Goal: Task Accomplishment & Management: Use online tool/utility

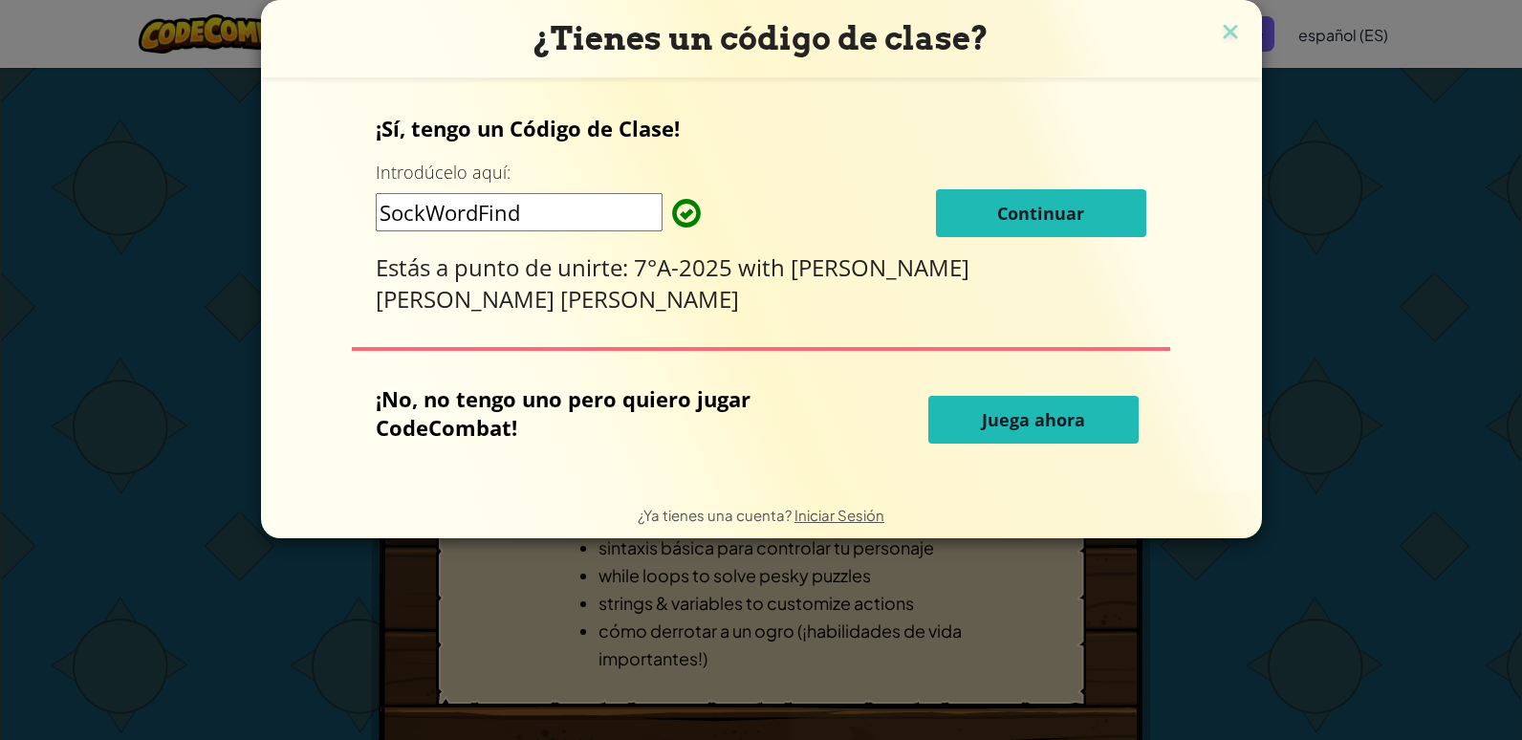
click at [997, 211] on span "Continuar" at bounding box center [1040, 213] width 87 height 23
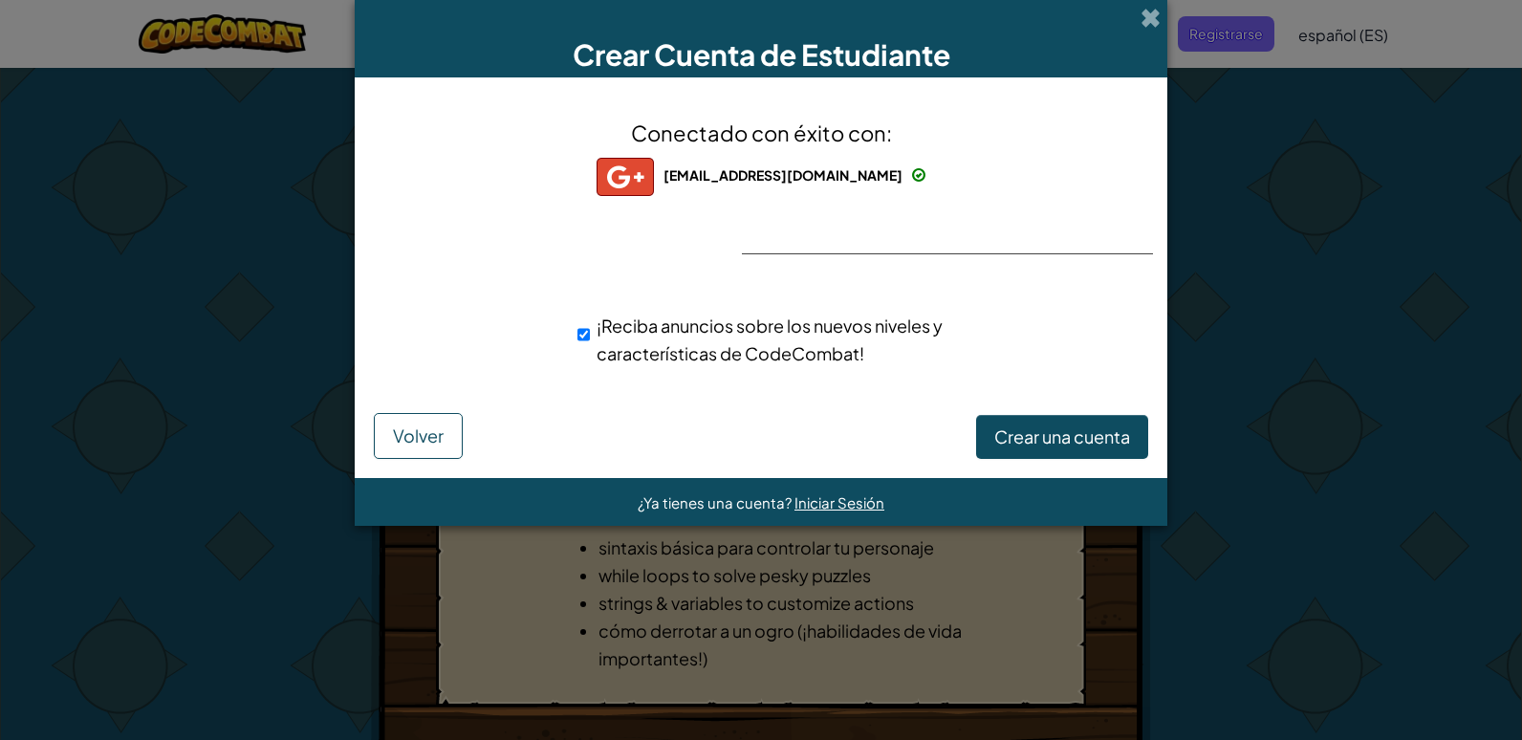
click at [617, 179] on img at bounding box center [624, 177] width 57 height 38
click at [624, 179] on img at bounding box center [624, 177] width 57 height 38
click at [1021, 439] on span "Crear una cuenta" at bounding box center [1062, 436] width 136 height 22
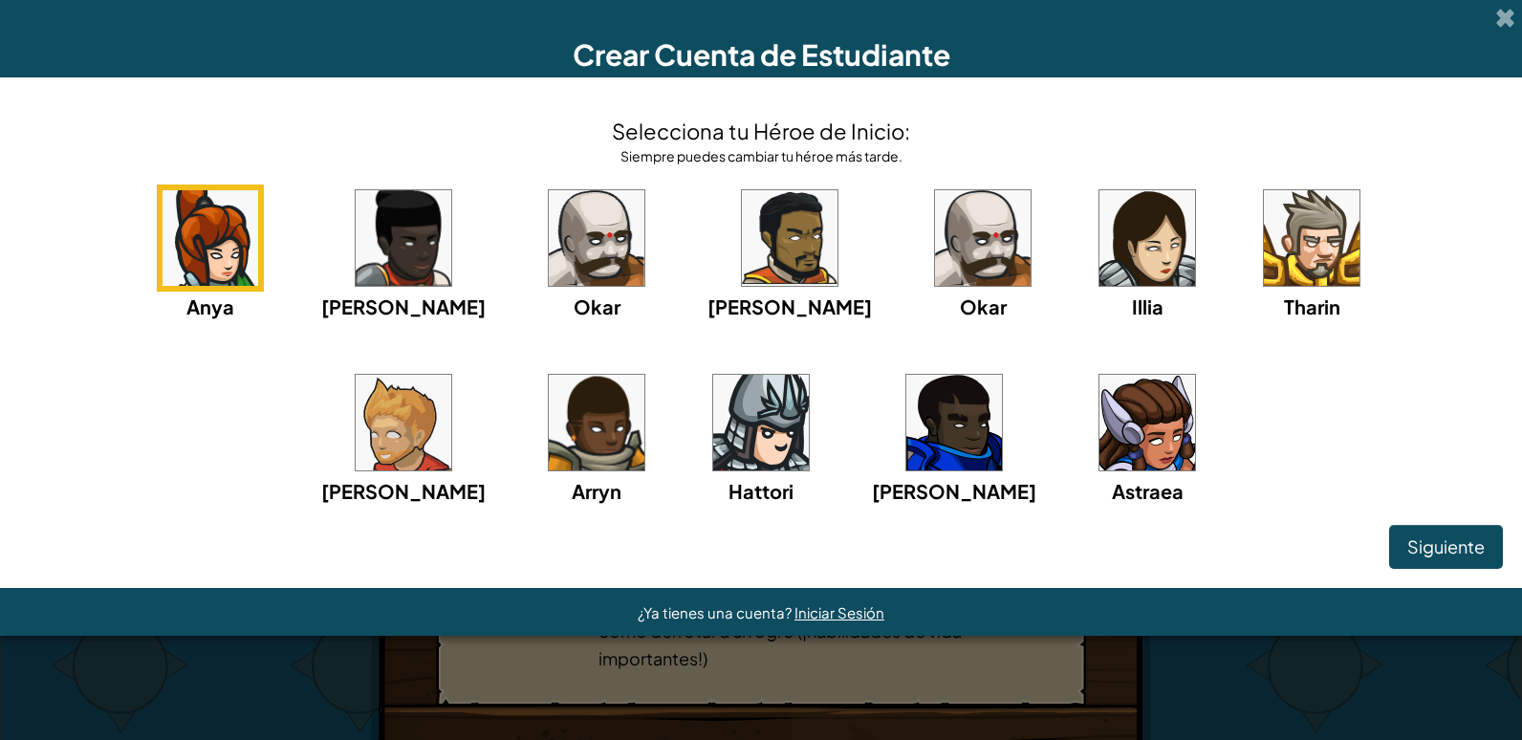
click at [713, 445] on img at bounding box center [761, 423] width 96 height 96
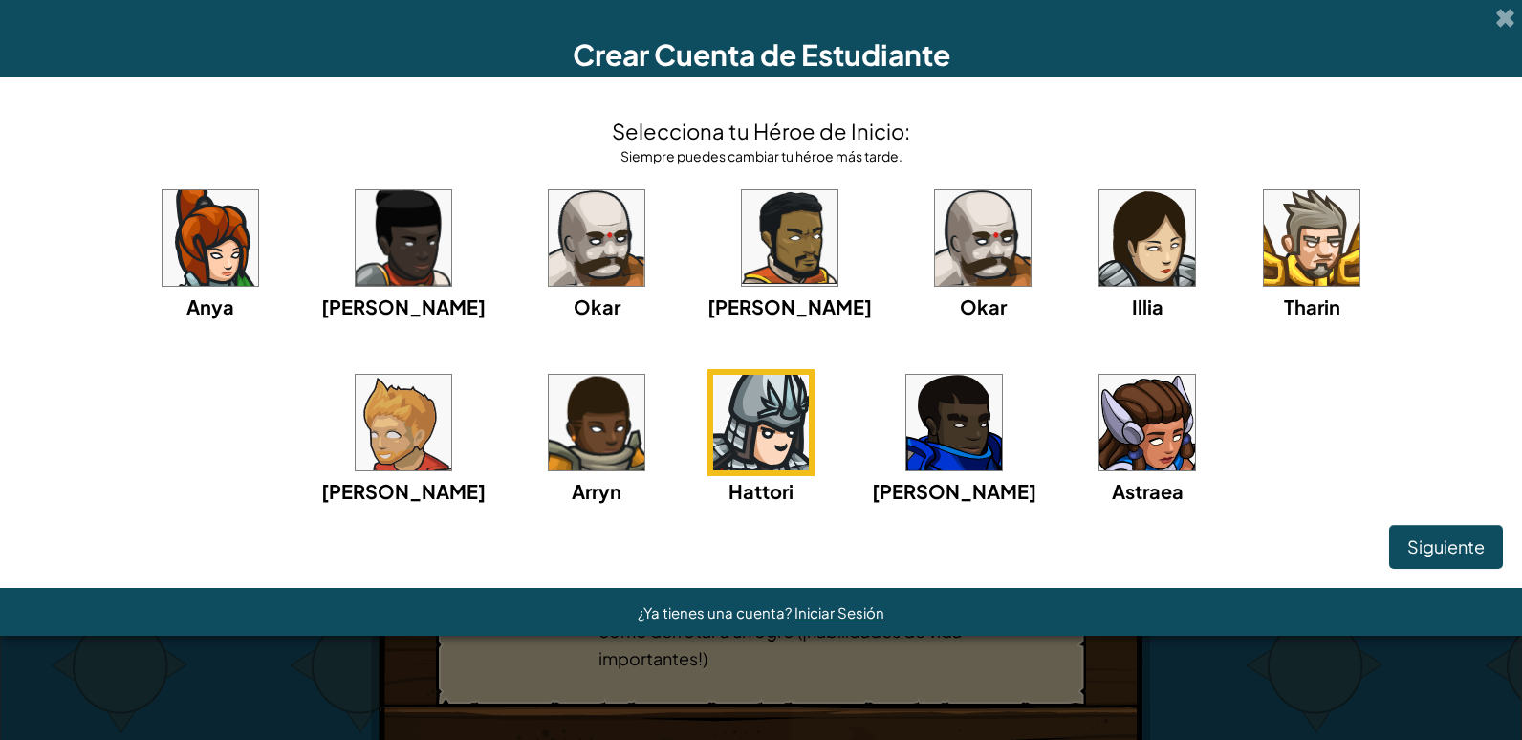
click at [1382, 551] on div "Siguiente" at bounding box center [761, 547] width 1484 height 44
click at [1401, 534] on button "Siguiente" at bounding box center [1446, 547] width 114 height 44
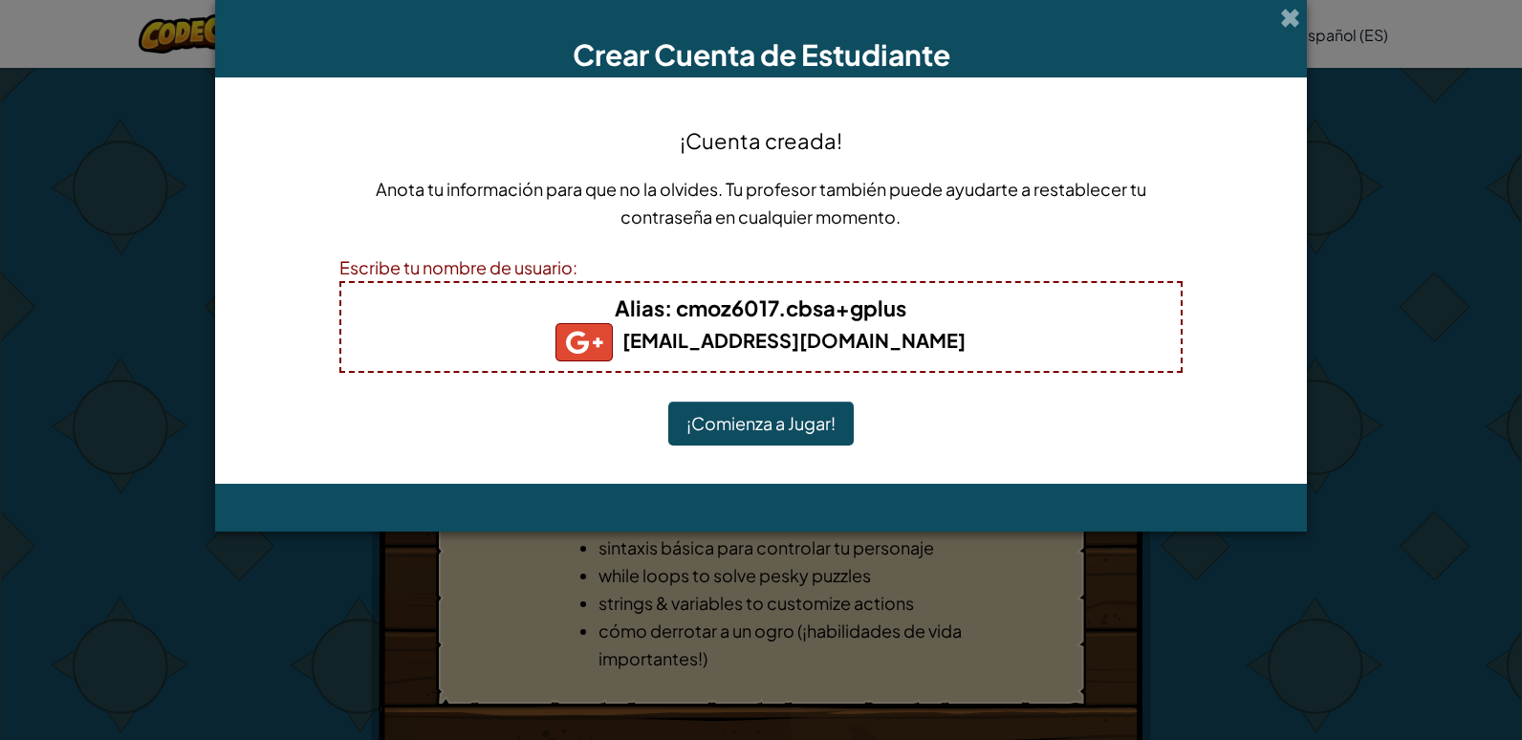
click at [770, 431] on button "¡Comienza a Jugar!" at bounding box center [760, 423] width 185 height 44
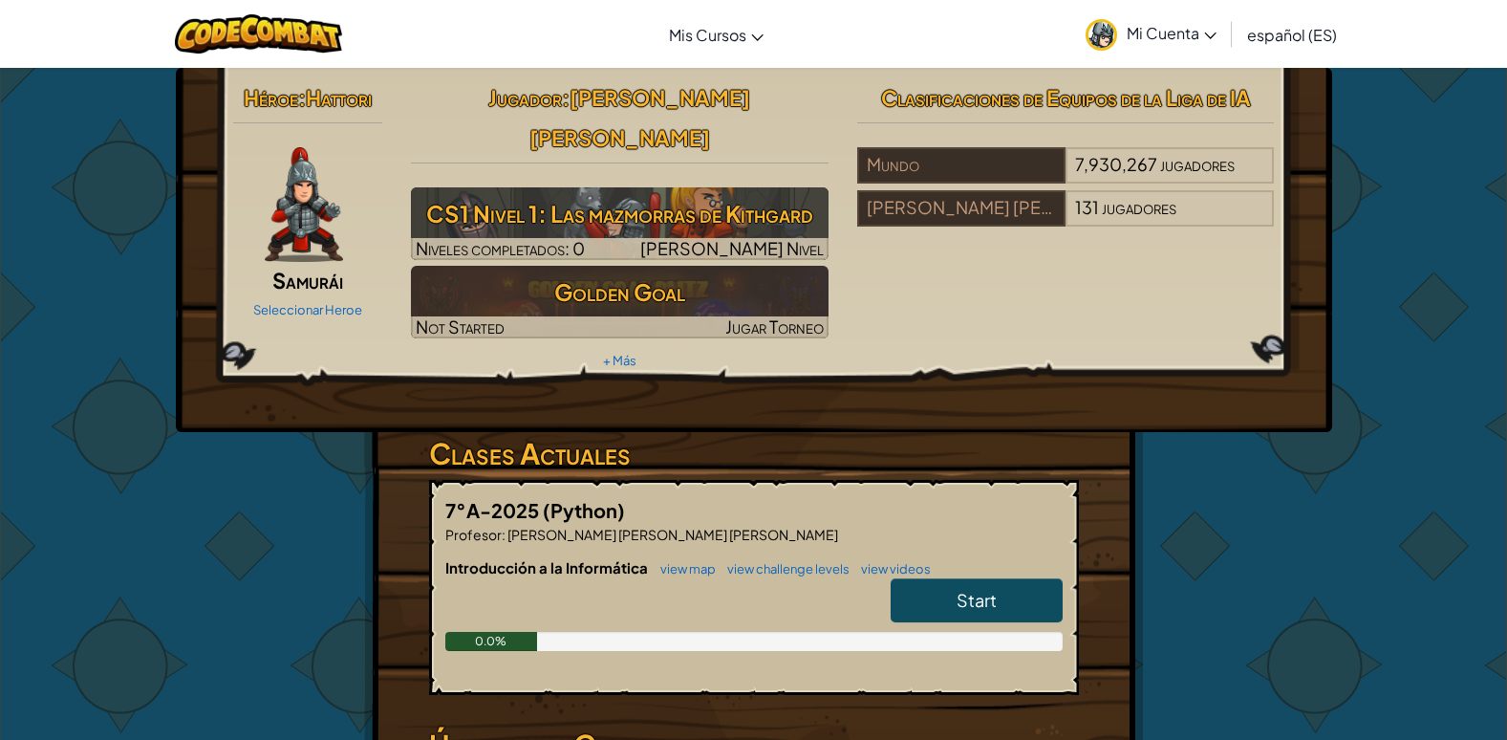
click at [1391, 281] on div "Héroe : Hattori Samurái Seleccionar Heroe Jugador : [PERSON_NAME] [PERSON_NAME]…" at bounding box center [753, 520] width 1507 height 907
click at [964, 557] on div "Introducción a la Informática view map view challenge levels view videos Start …" at bounding box center [754, 618] width 618 height 122
drag, startPoint x: 964, startPoint y: 545, endPoint x: 972, endPoint y: 557, distance: 15.1
click at [972, 589] on span "Start" at bounding box center [977, 600] width 40 height 22
select select "es-ES"
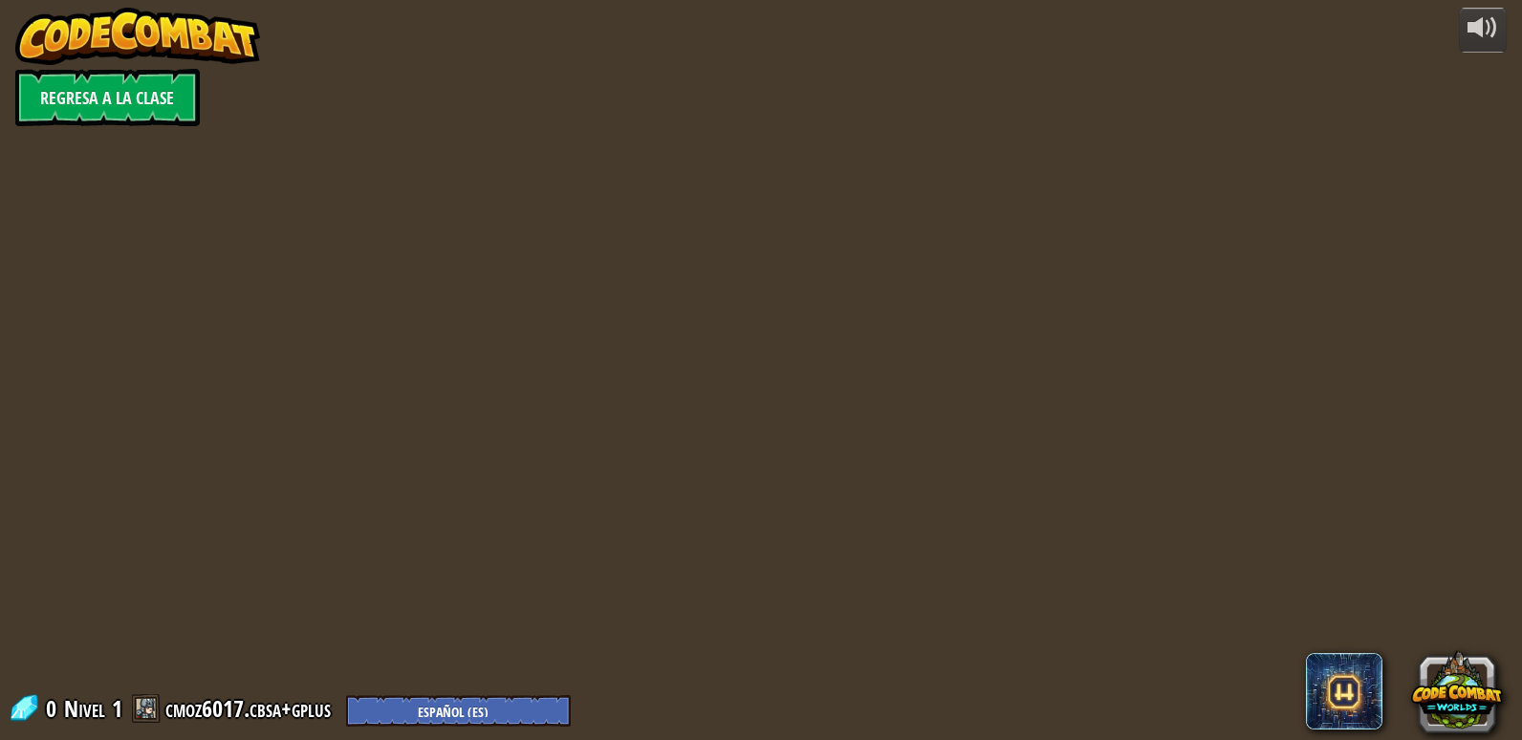
select select "es-ES"
click at [1507, 0] on html "powered by Return to class Videos 0 Level 1 cmoz6017.cbsa+gplus English (US) En…" at bounding box center [761, 0] width 1522 height 0
select select "es-ES"
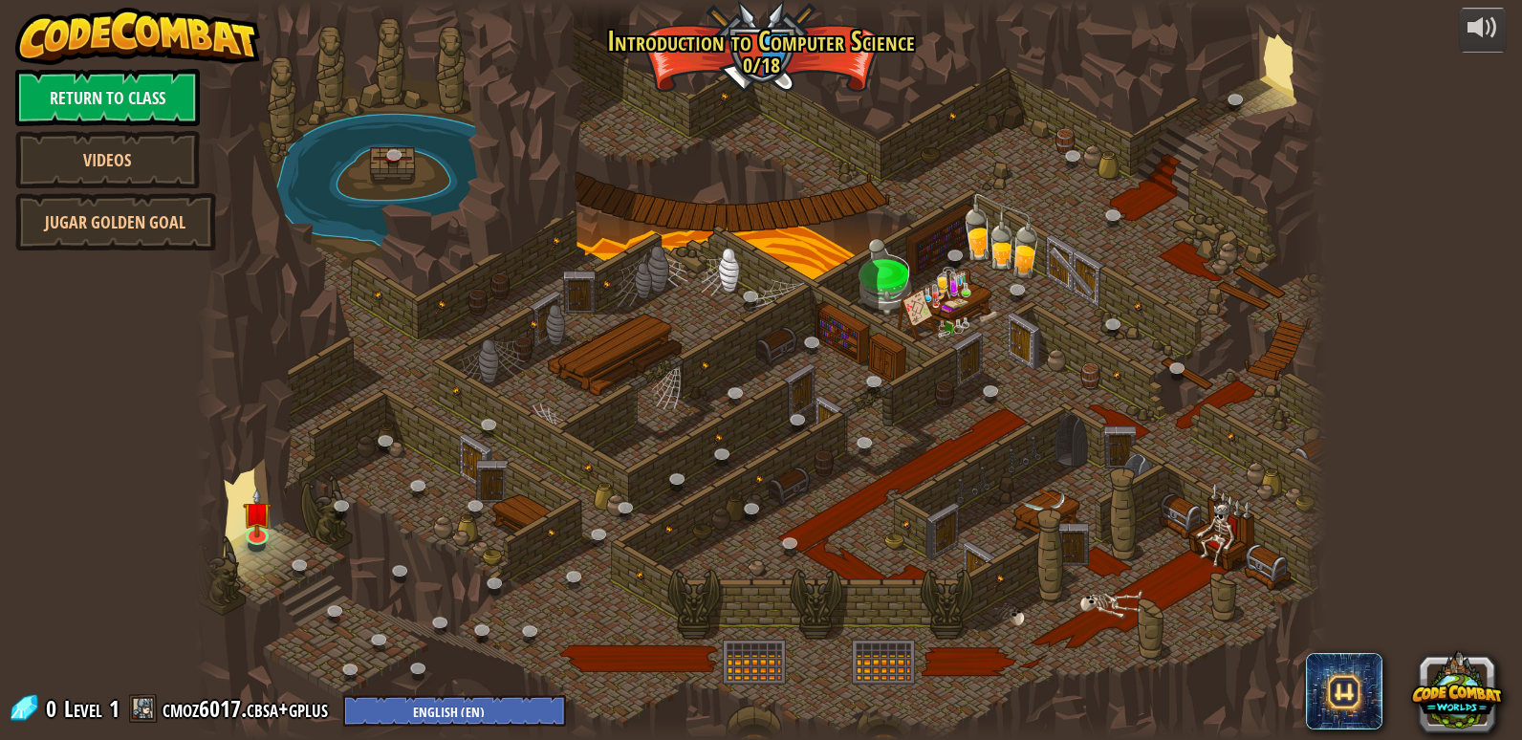
select select "es-ES"
click at [243, 541] on link at bounding box center [258, 533] width 38 height 38
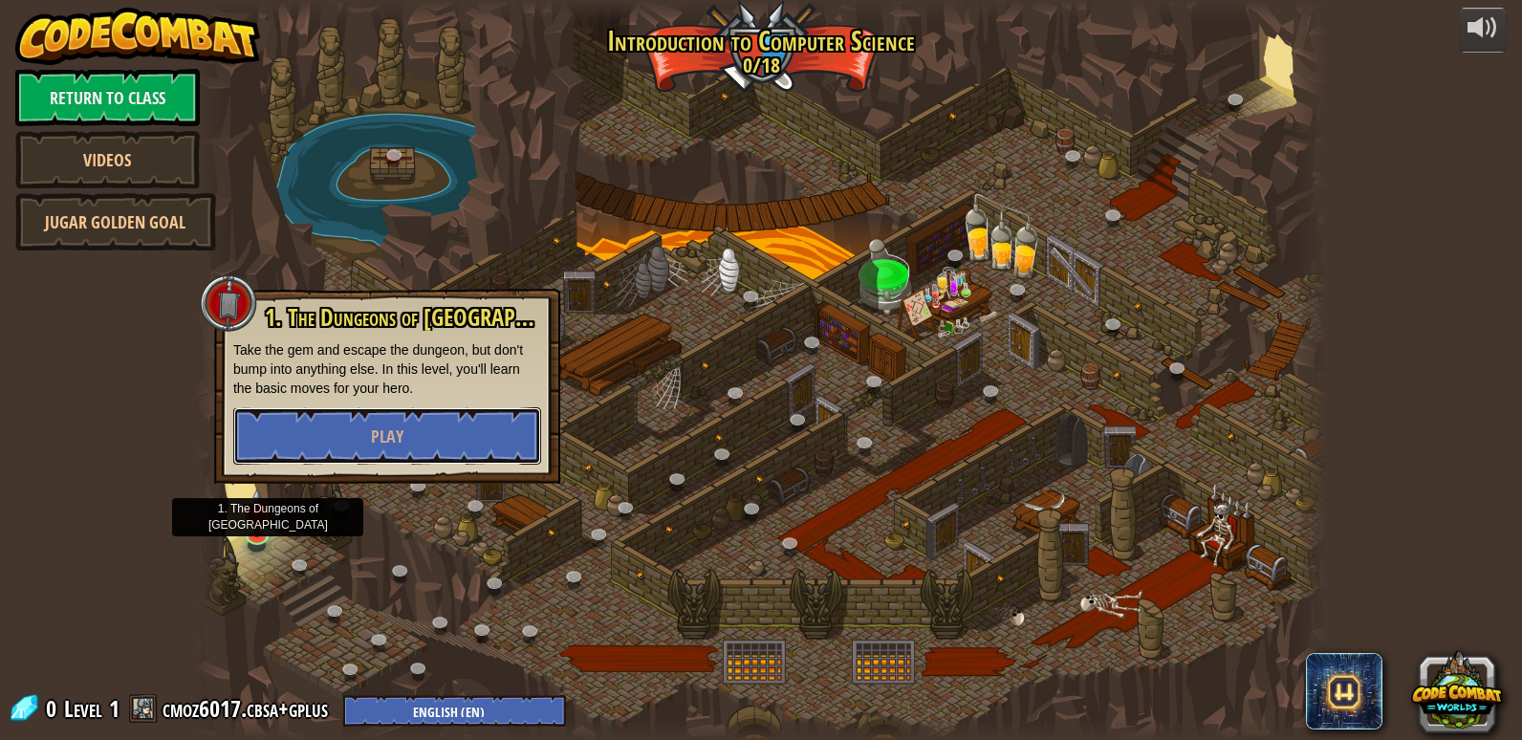
click at [322, 448] on button "Play" at bounding box center [387, 435] width 308 height 57
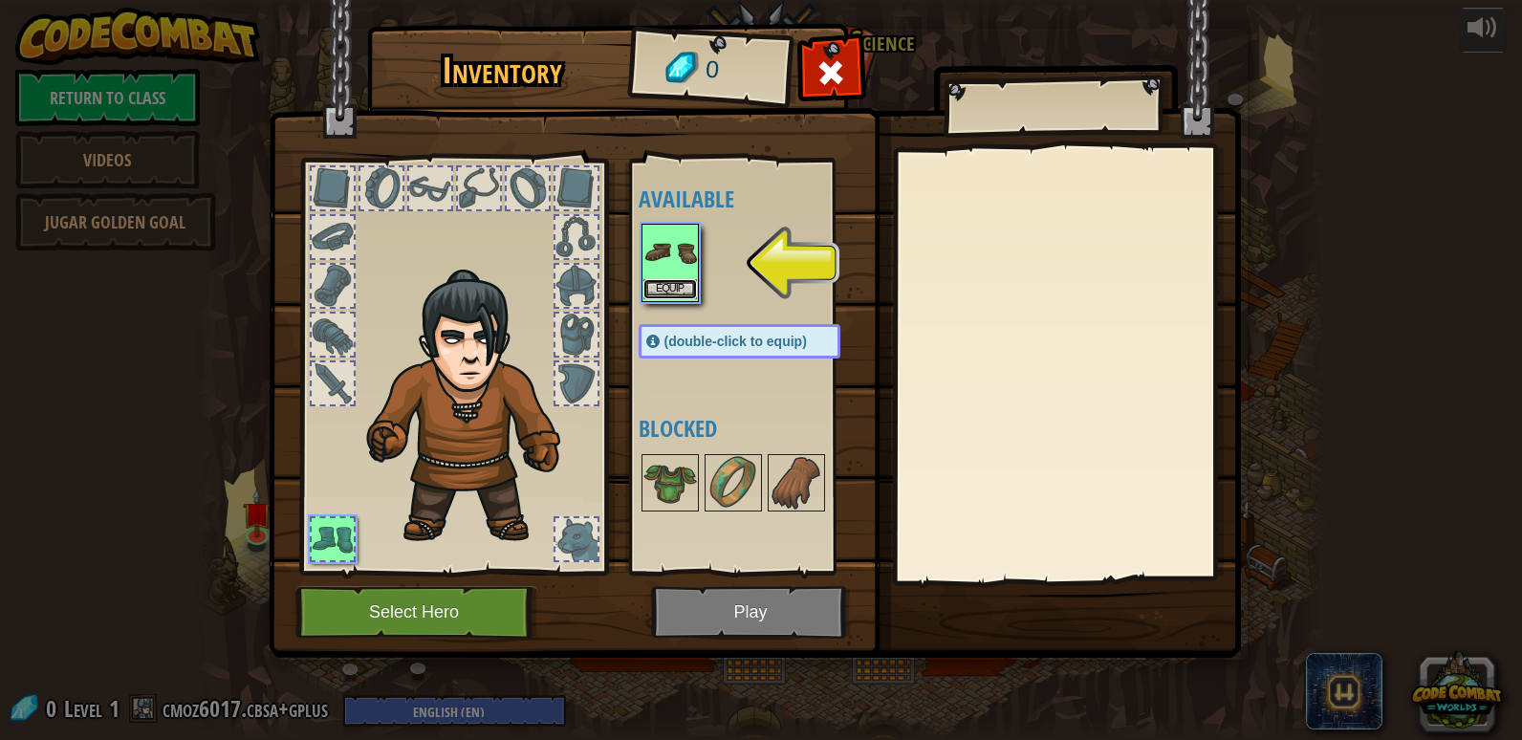
click at [665, 287] on button "Equip" at bounding box center [670, 289] width 54 height 20
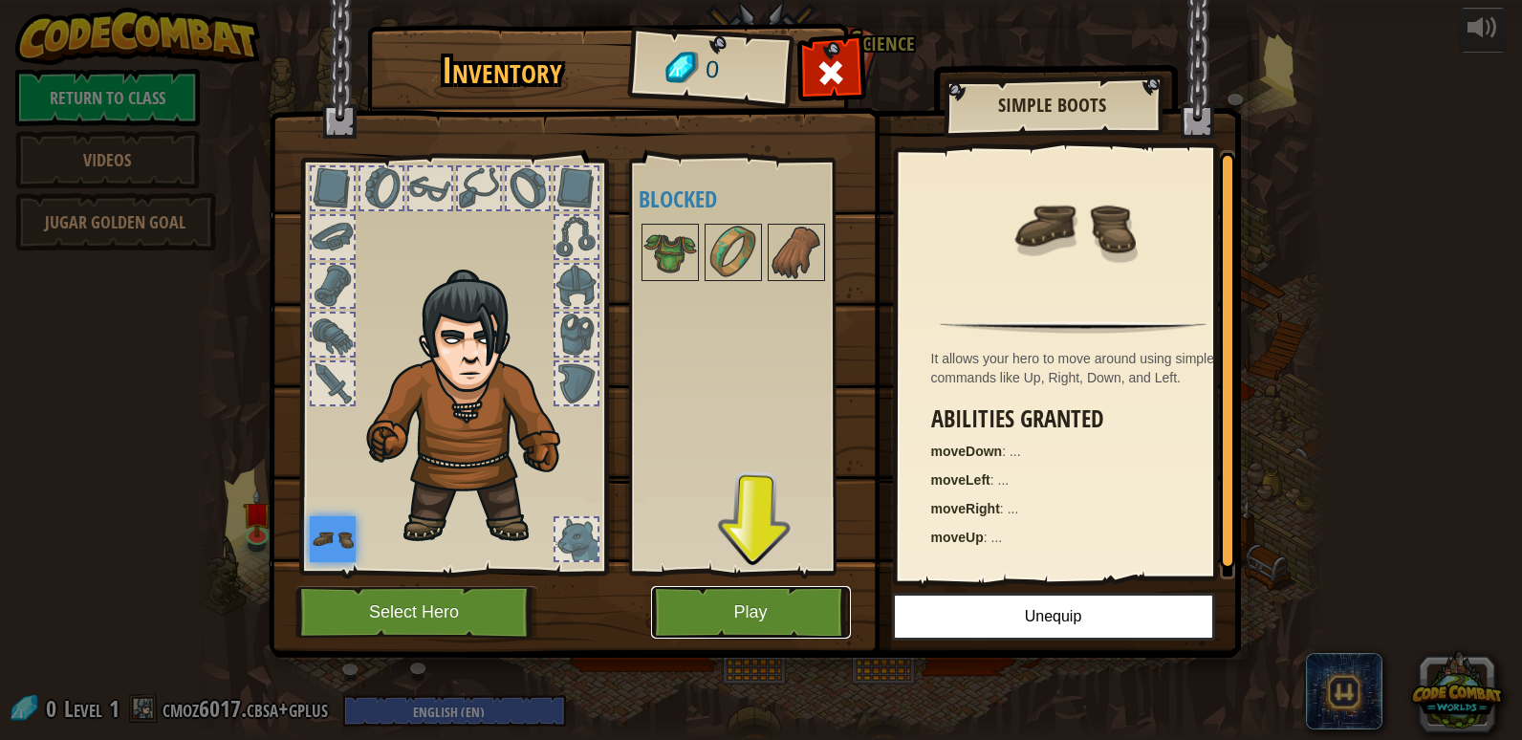
click at [807, 622] on button "Play" at bounding box center [751, 612] width 200 height 53
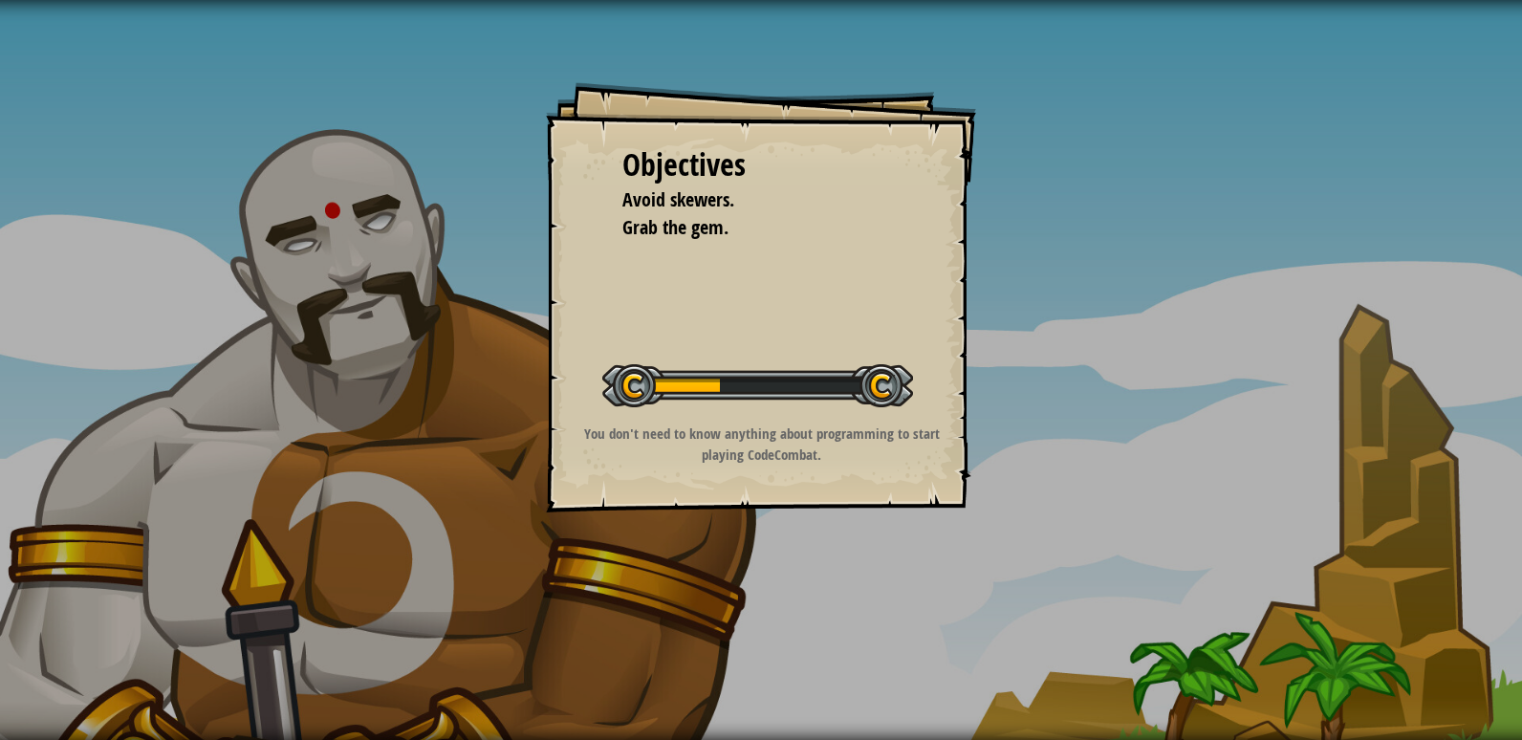
drag, startPoint x: 798, startPoint y: 340, endPoint x: 1224, endPoint y: 338, distance: 425.4
click at [1224, 338] on div "Objectives Avoid skewers. Grab the gem. Iniciar Nivel Error al cargar desde el …" at bounding box center [761, 370] width 1522 height 740
click at [1247, 373] on div "Objectives Avoid skewers. Grab the gem. Iniciar Nivel Error al cargar desde el …" at bounding box center [761, 370] width 1522 height 740
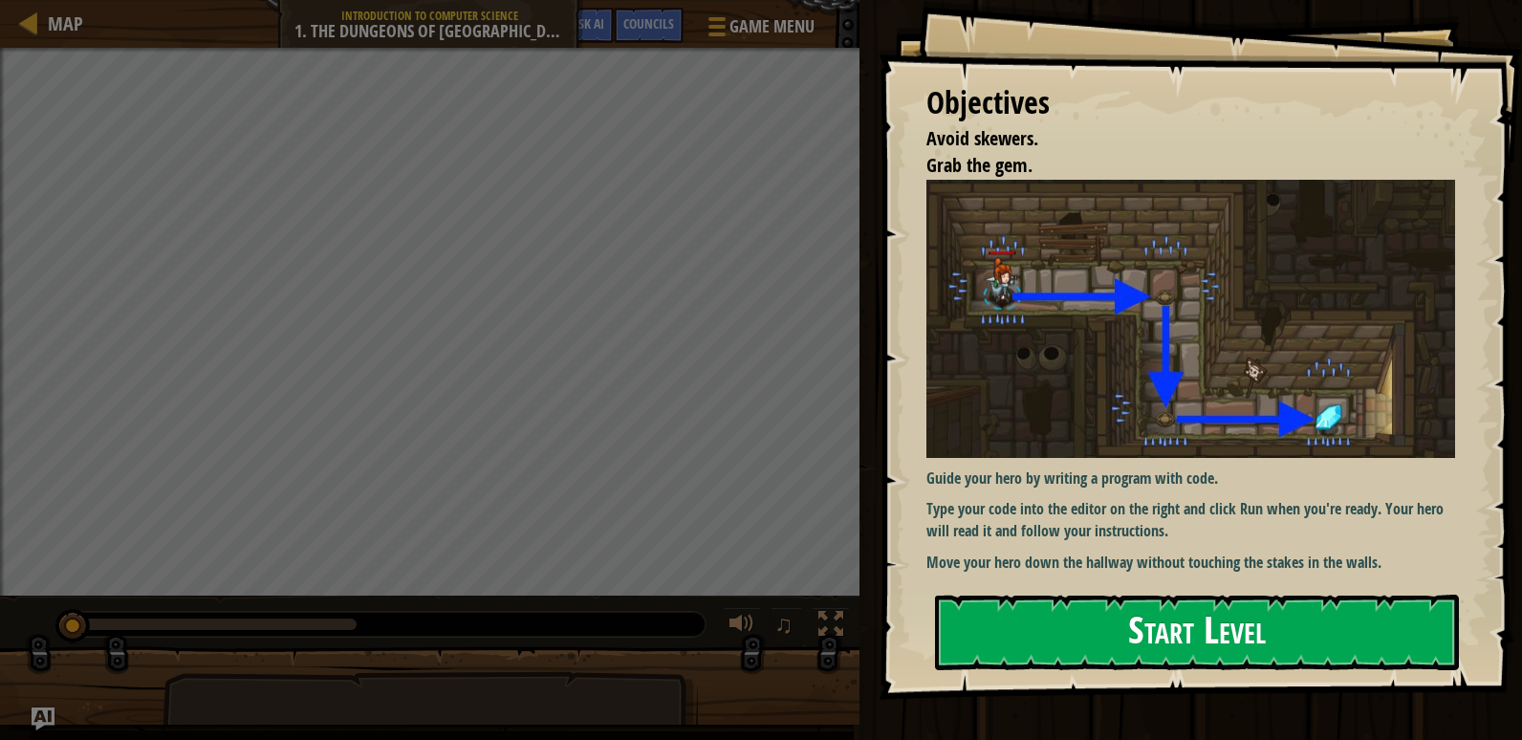
click at [1250, 641] on button "Start Level" at bounding box center [1197, 633] width 524 height 76
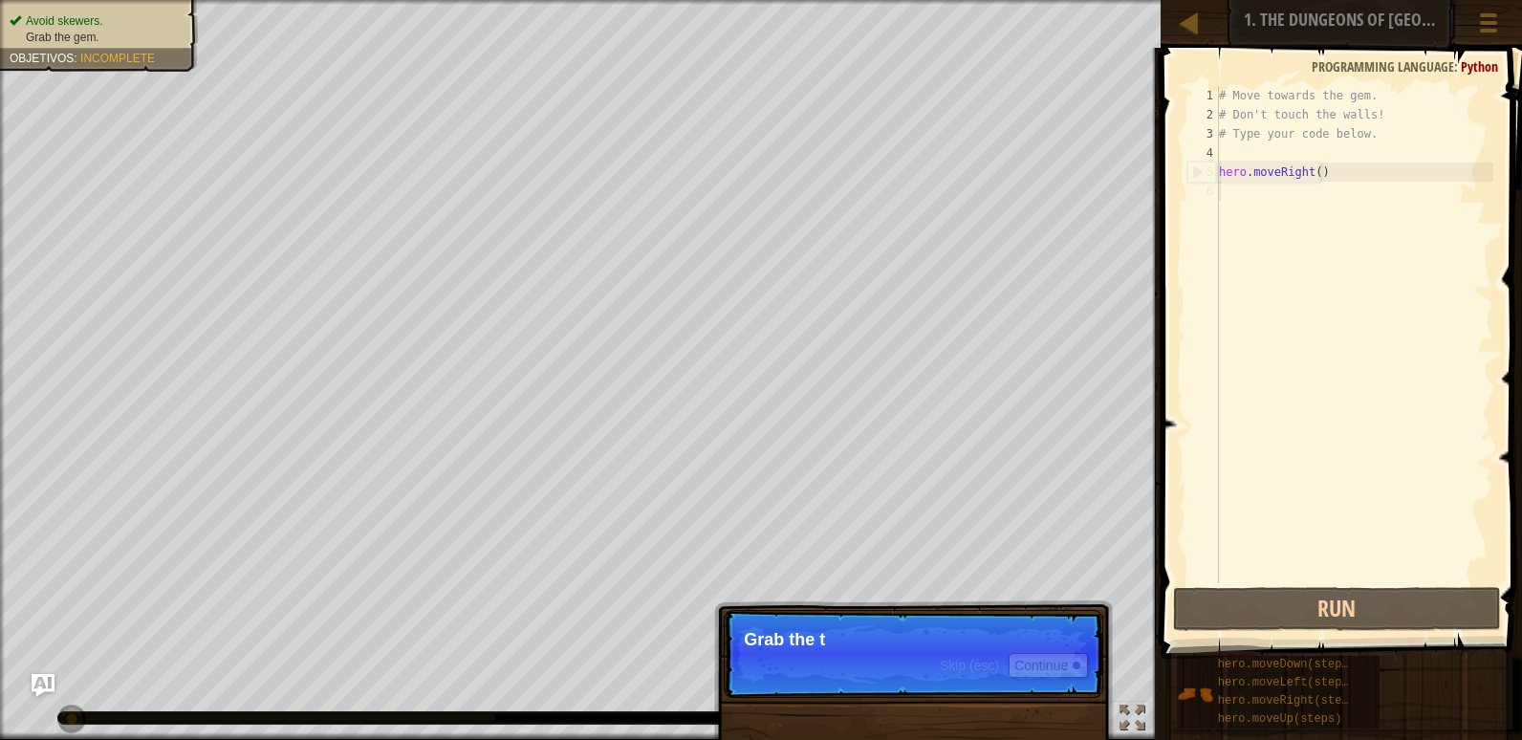
click at [900, 621] on p "Skip (esc) Continue Grab the t" at bounding box center [913, 654] width 379 height 88
click at [898, 618] on p "Skip (esc) Continue Grab the t" at bounding box center [913, 654] width 379 height 88
click at [1049, 668] on font "Continue" at bounding box center [1041, 665] width 54 height 15
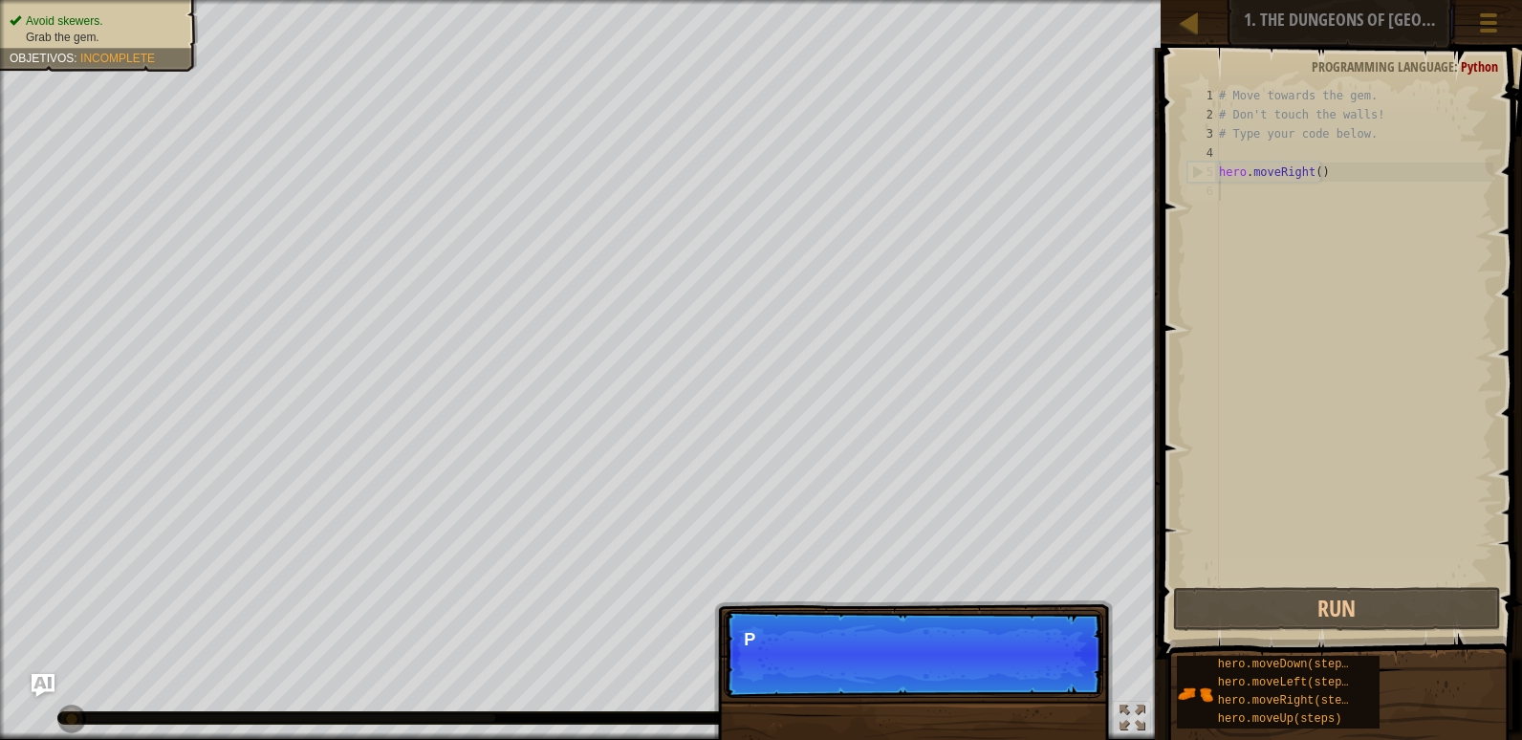
scroll to position [9, 0]
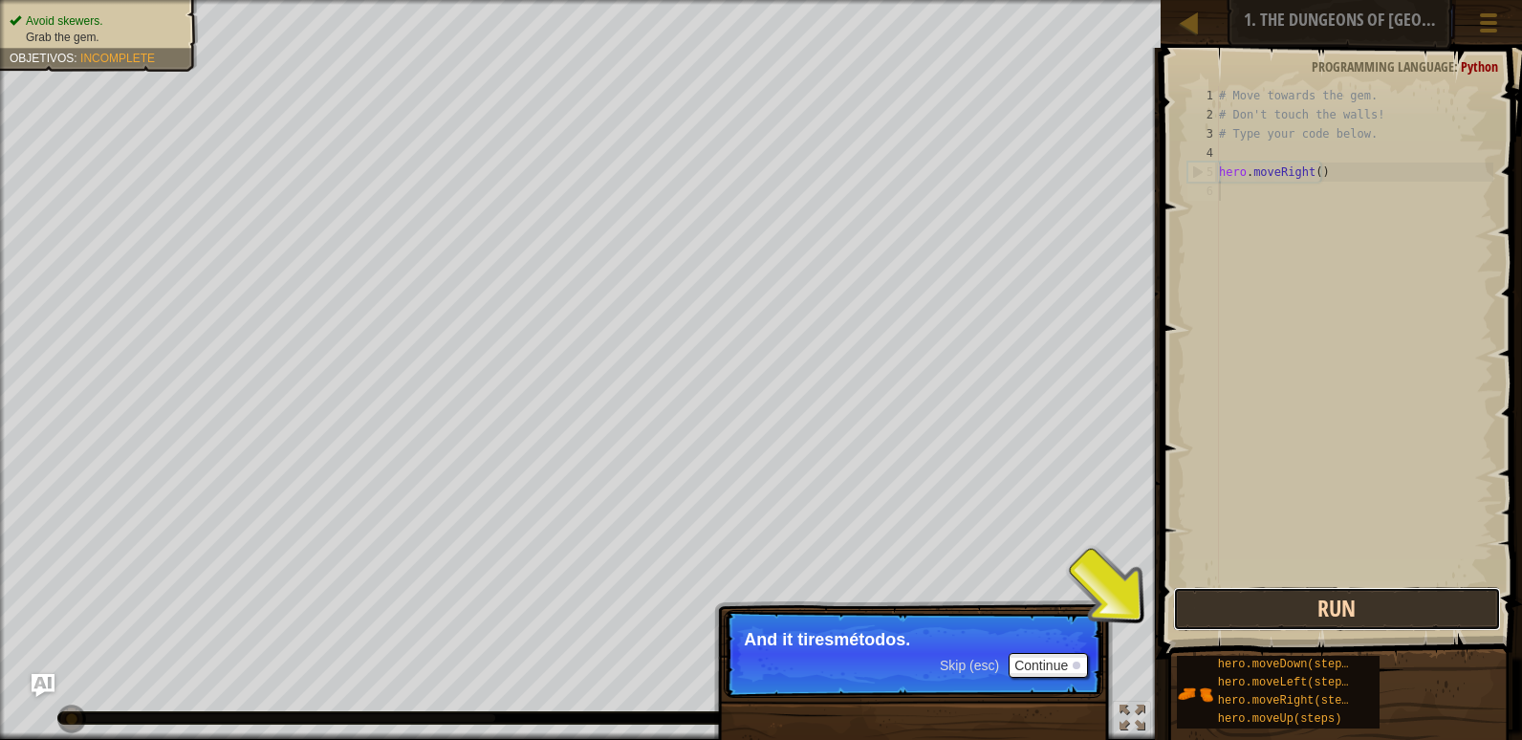
click at [1359, 606] on button "Run" at bounding box center [1337, 609] width 328 height 44
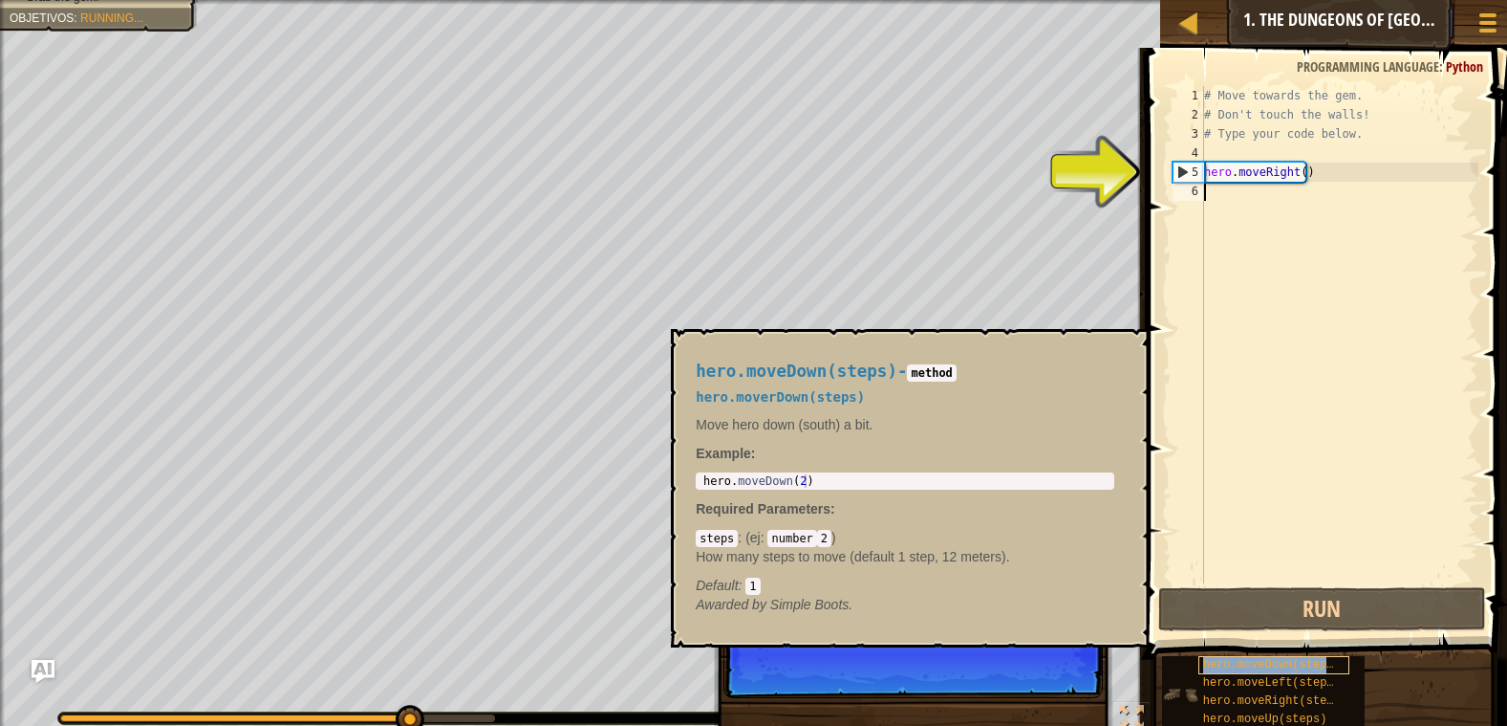
click at [1274, 659] on span "hero.moveDown(steps)" at bounding box center [1272, 664] width 138 height 13
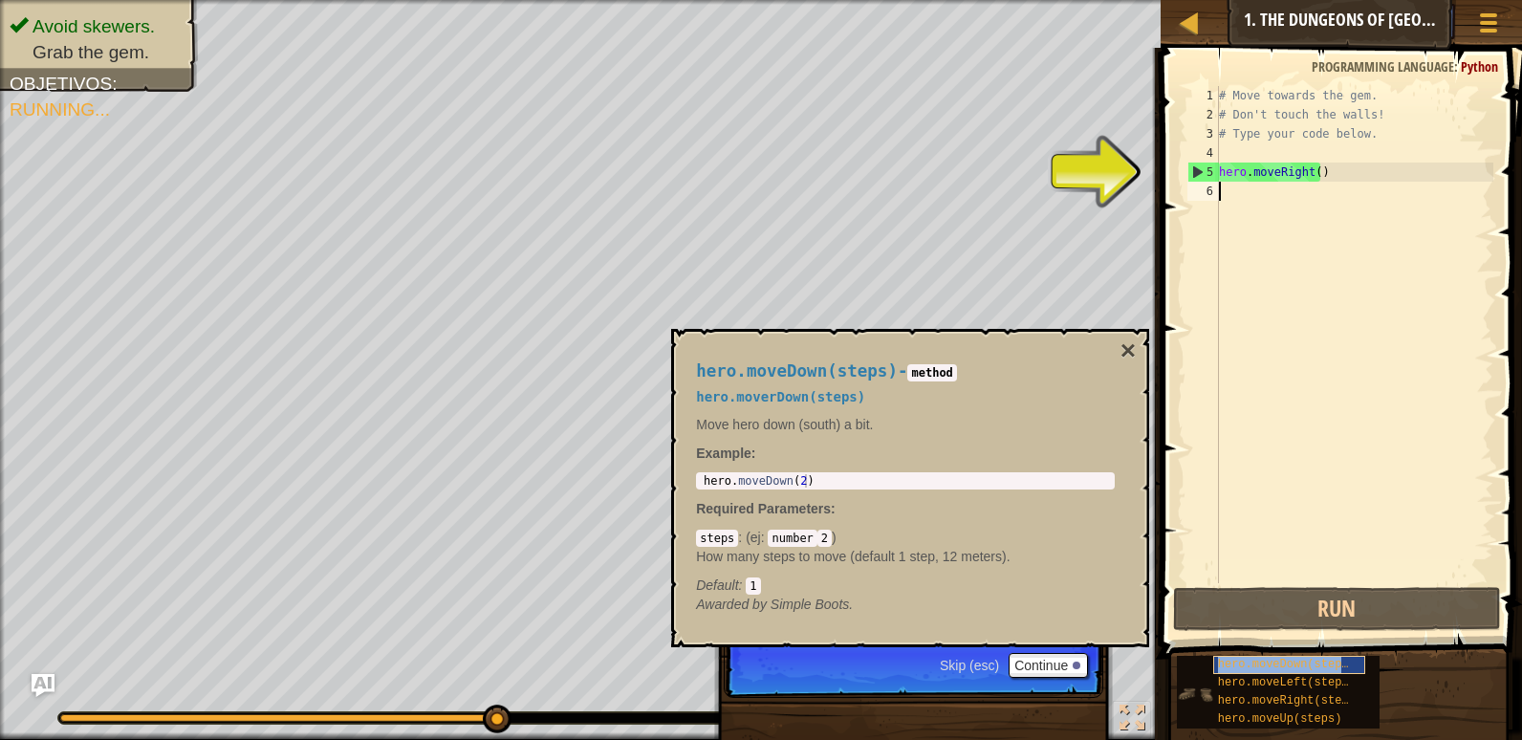
click at [1274, 659] on span "hero.moveDown(steps)" at bounding box center [1287, 664] width 138 height 13
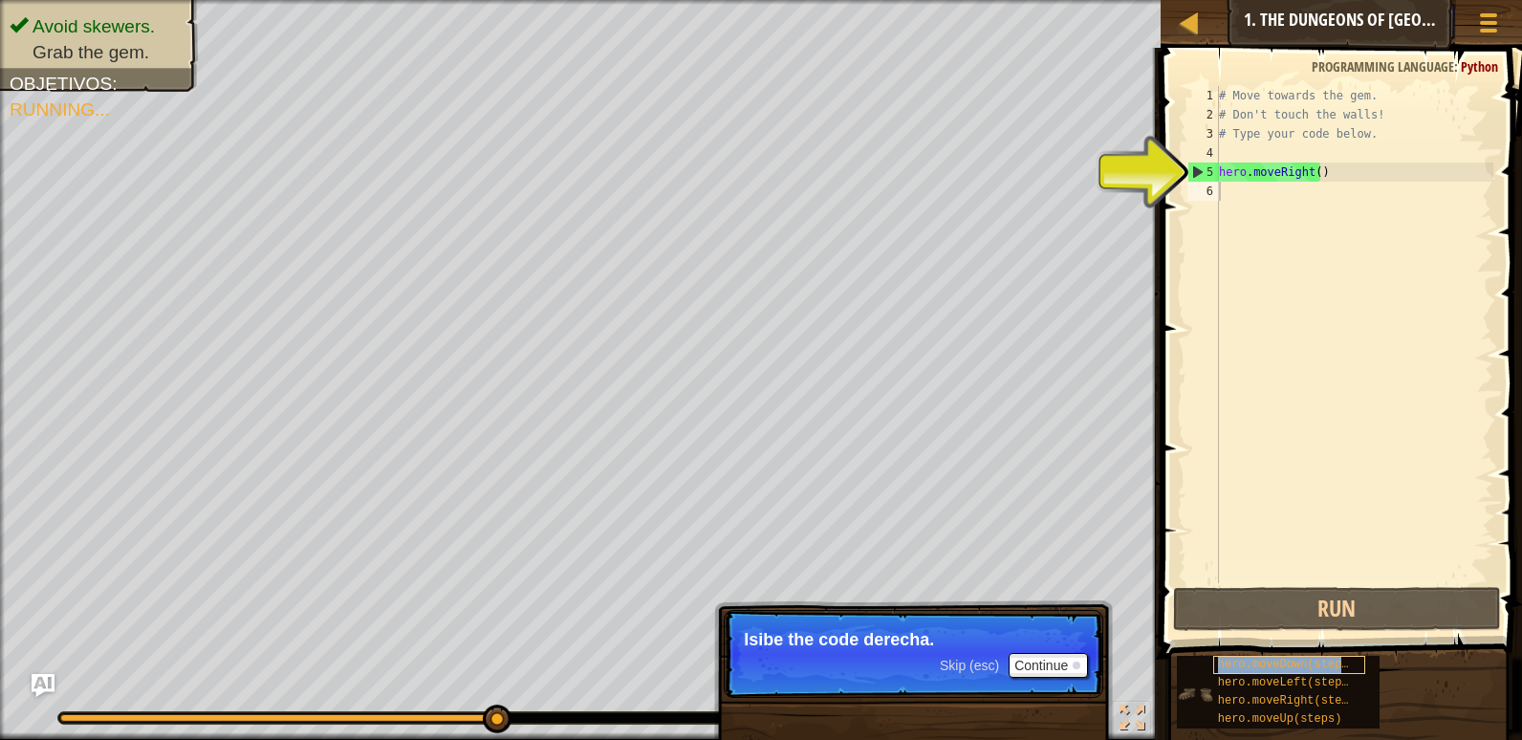
type textarea "hero.moveDown(steps)"
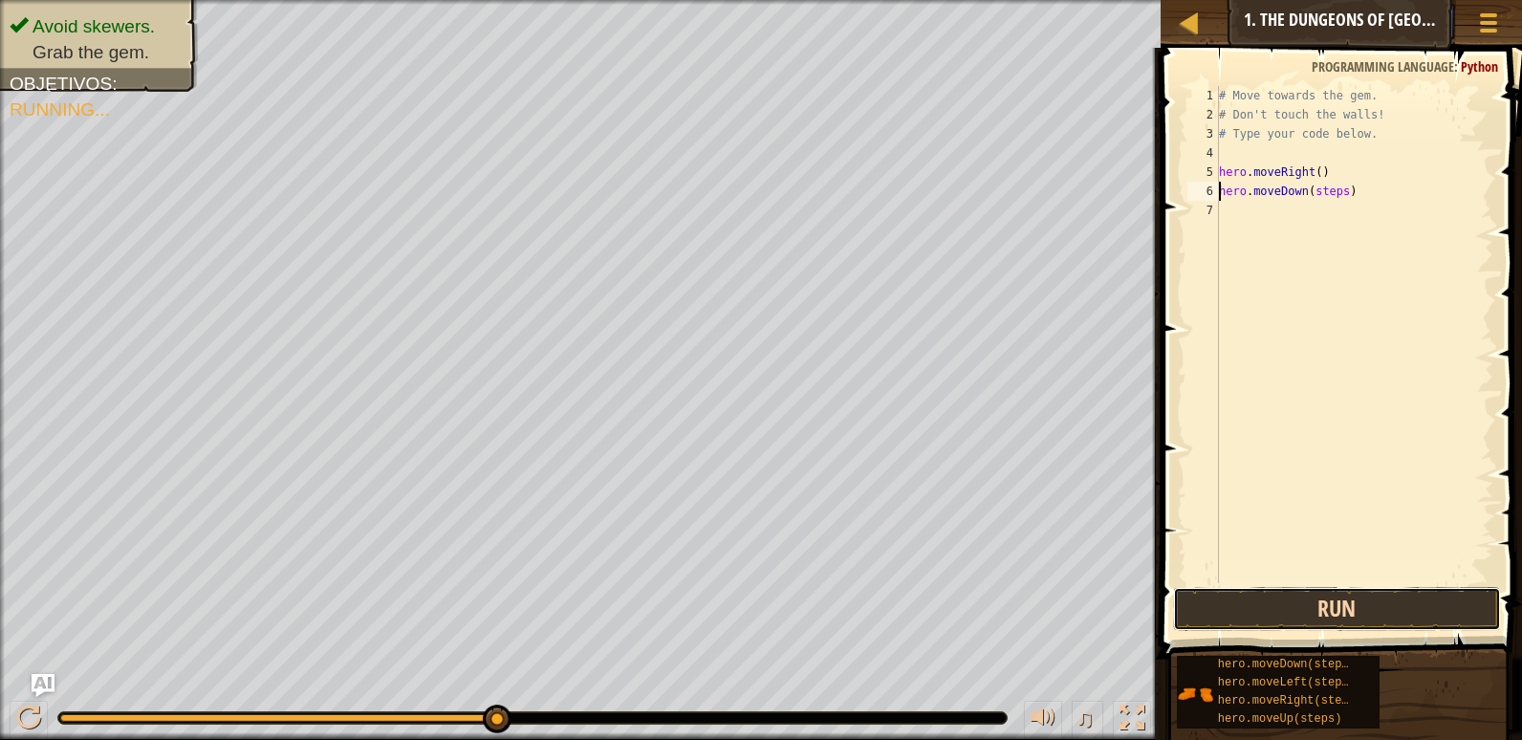
click at [1299, 610] on button "Run" at bounding box center [1337, 609] width 328 height 44
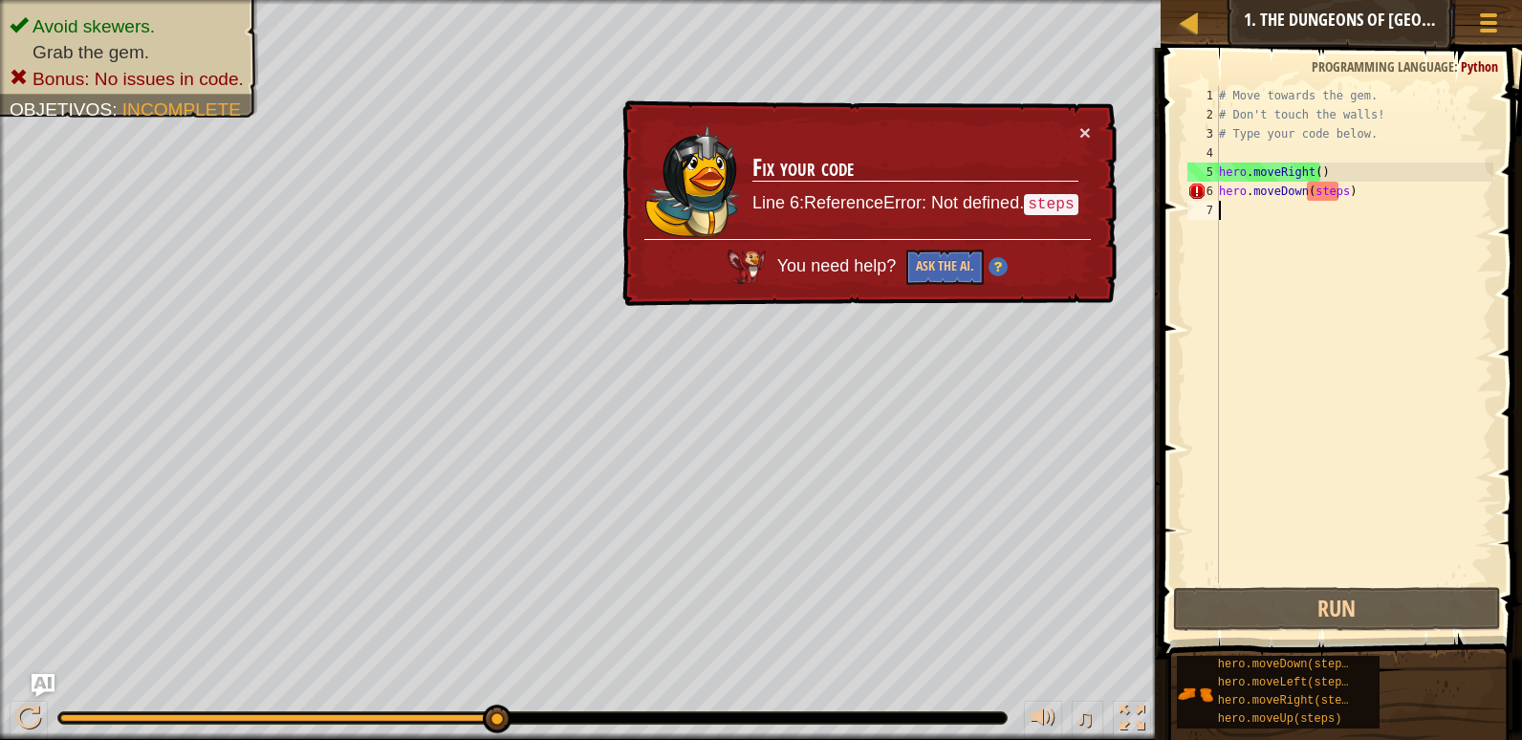
click at [1334, 203] on div "# Move towards the gem. # Don't touch the walls! # Type your code below. hero .…" at bounding box center [1354, 353] width 278 height 535
click at [1329, 195] on div "# Move towards the gem. # Don't touch the walls! # Type your code below. hero .…" at bounding box center [1354, 353] width 278 height 535
type textarea "hero.moveDown(steps)"
click at [1335, 196] on div "# Move towards the gem. # Don't touch the walls! # Type your code below. hero .…" at bounding box center [1354, 353] width 278 height 535
click at [1342, 201] on div "# Move towards the gem. # Don't touch the walls! # Type your code below. hero .…" at bounding box center [1354, 353] width 278 height 535
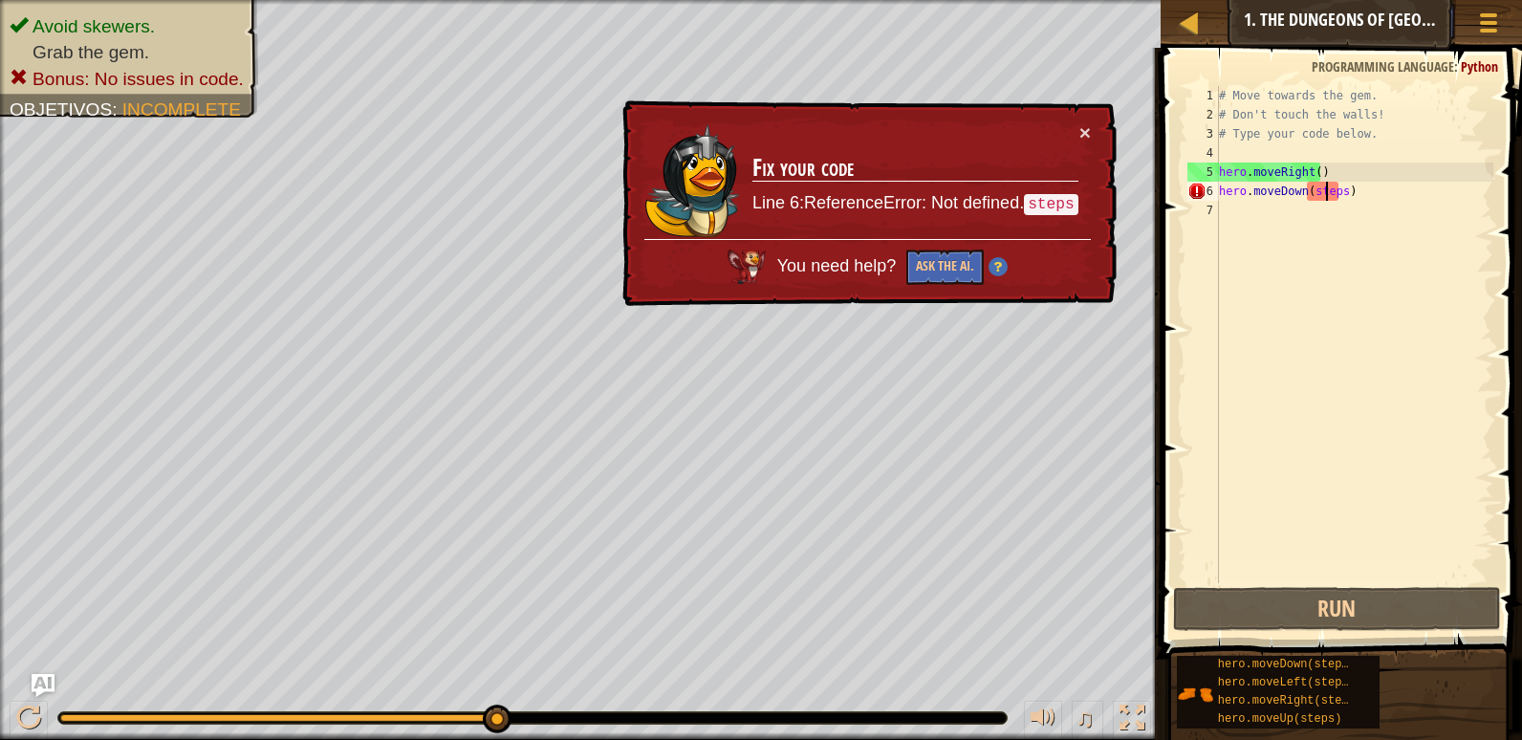
click at [1329, 200] on div "# Move towards the gem. # Don't touch the walls! # Type your code below. hero .…" at bounding box center [1354, 353] width 278 height 535
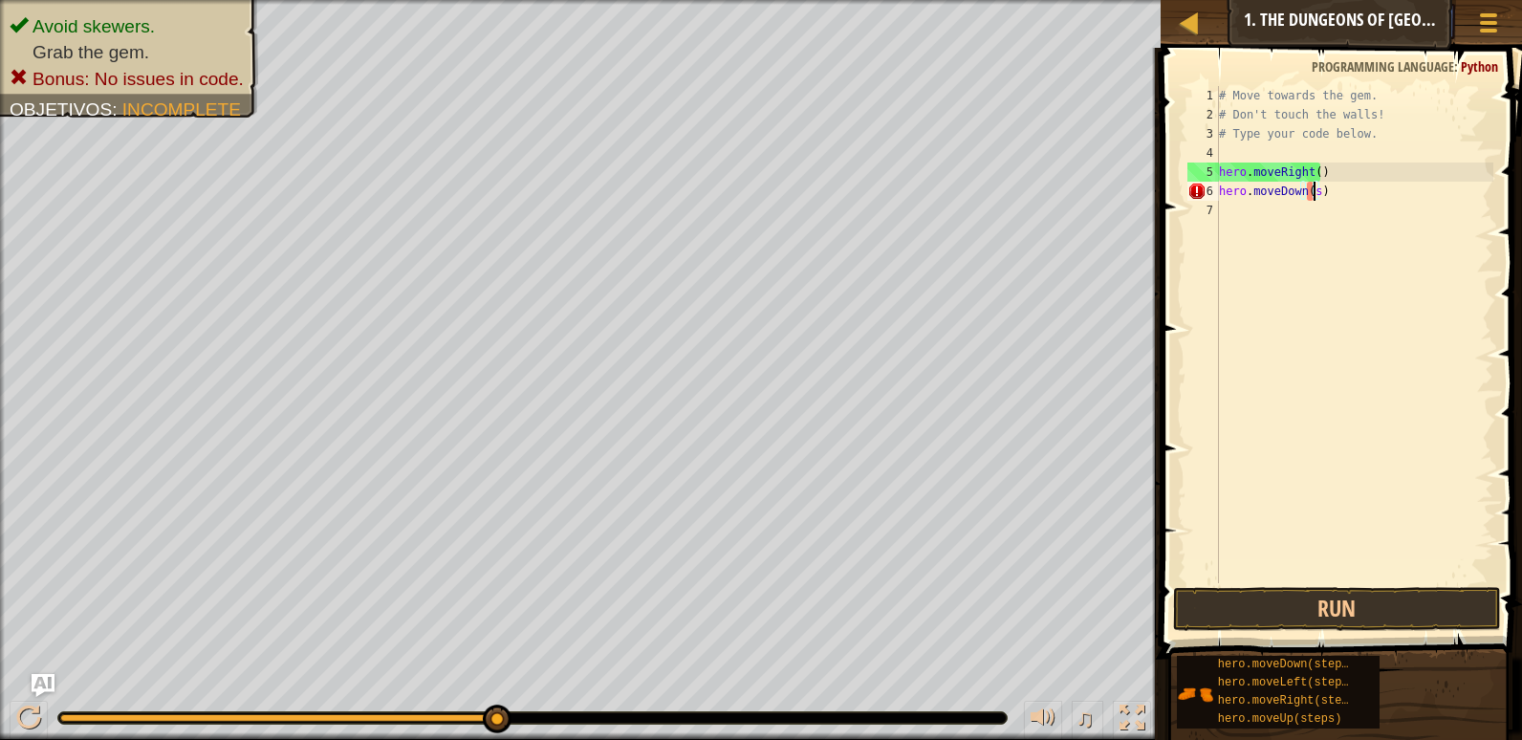
type textarea "hero.moveDown()"
click at [1293, 615] on button "Run" at bounding box center [1337, 609] width 328 height 44
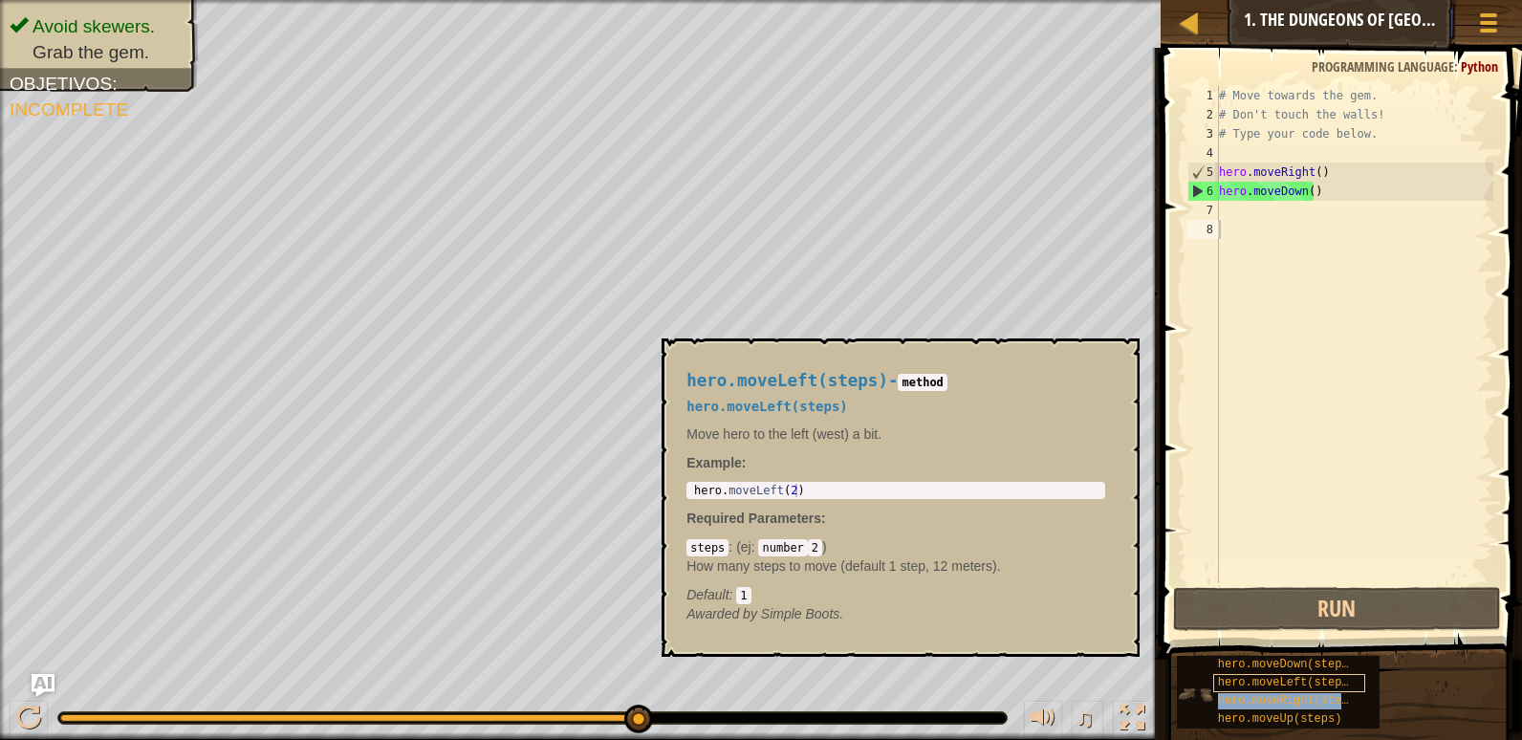
type textarea "hero.moveRight(steps)"
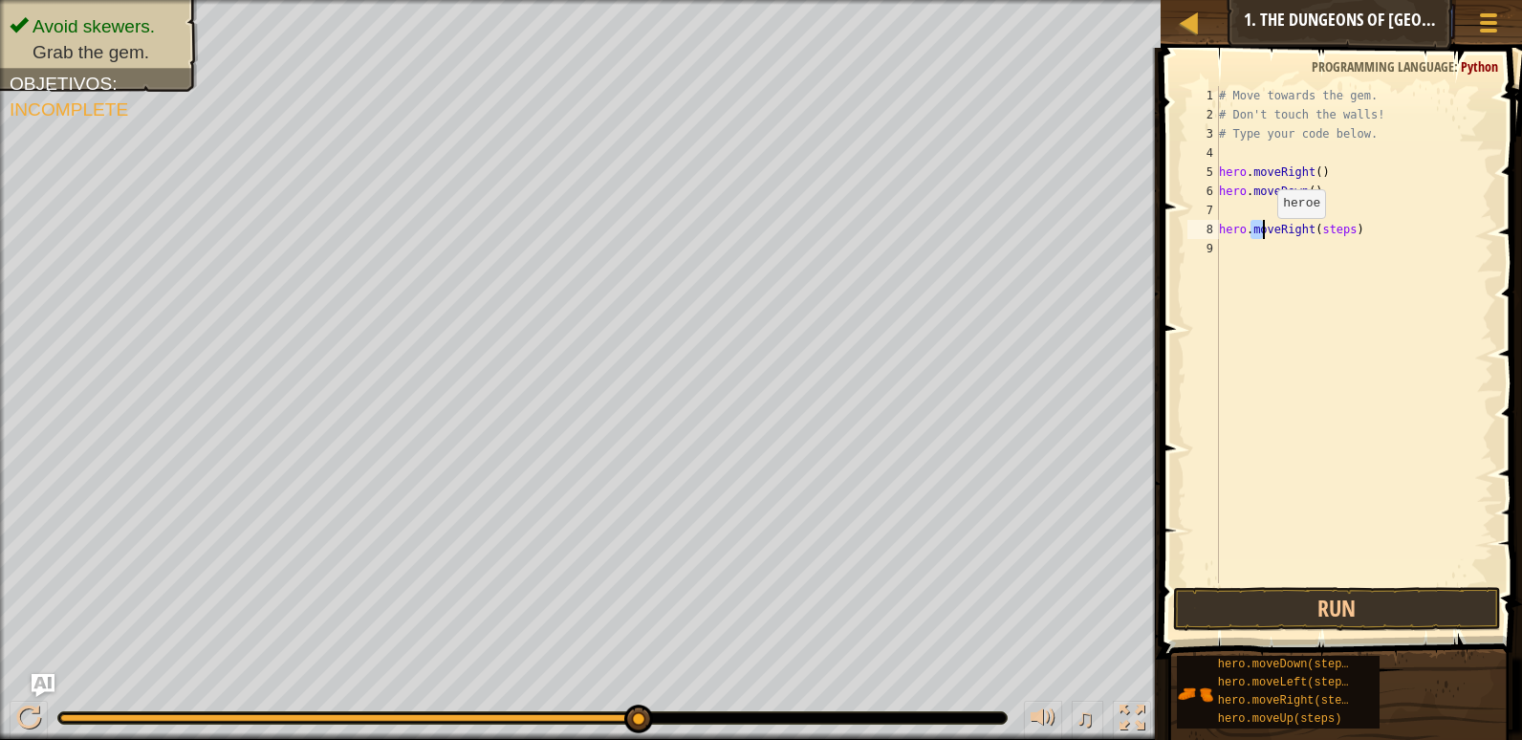
drag, startPoint x: 1251, startPoint y: 231, endPoint x: 1265, endPoint y: 237, distance: 14.6
click at [1261, 238] on div "# Move towards the gem. # Don't touch the walls! # Type your code below. hero .…" at bounding box center [1354, 353] width 278 height 535
drag, startPoint x: 1358, startPoint y: 229, endPoint x: 1220, endPoint y: 234, distance: 138.7
click at [1220, 234] on div "# Move towards the gem. # Don't touch the walls! # Type your code below. hero .…" at bounding box center [1354, 353] width 278 height 535
click at [1342, 214] on div "# Move towards the gem. # Don't touch the walls! # Type your code below. hero .…" at bounding box center [1354, 334] width 278 height 497
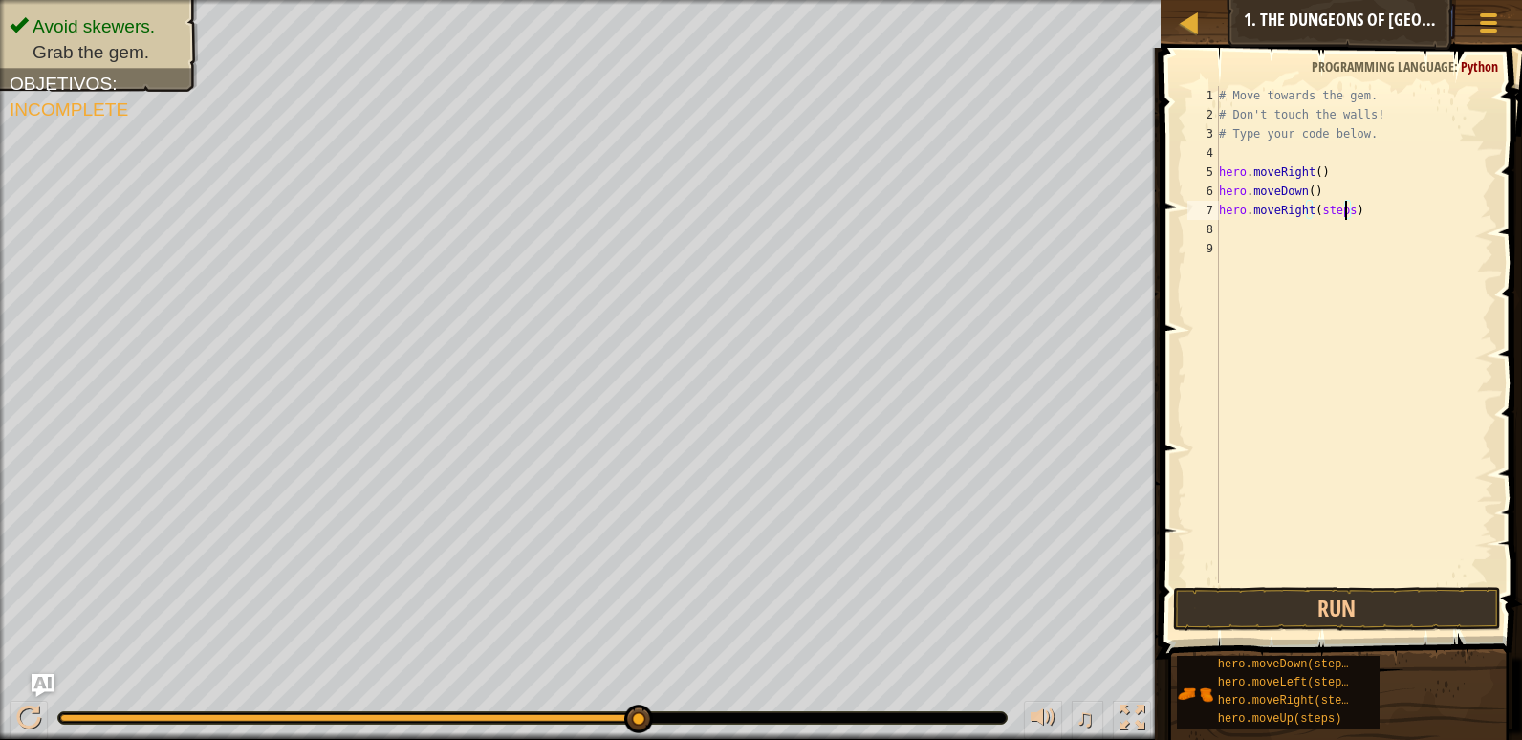
click at [1342, 214] on div "# Move towards the gem. # Don't touch the walls! # Type your code below. hero .…" at bounding box center [1354, 353] width 278 height 535
type textarea "hero.moveRight()"
click at [1349, 612] on button "Run" at bounding box center [1337, 609] width 328 height 44
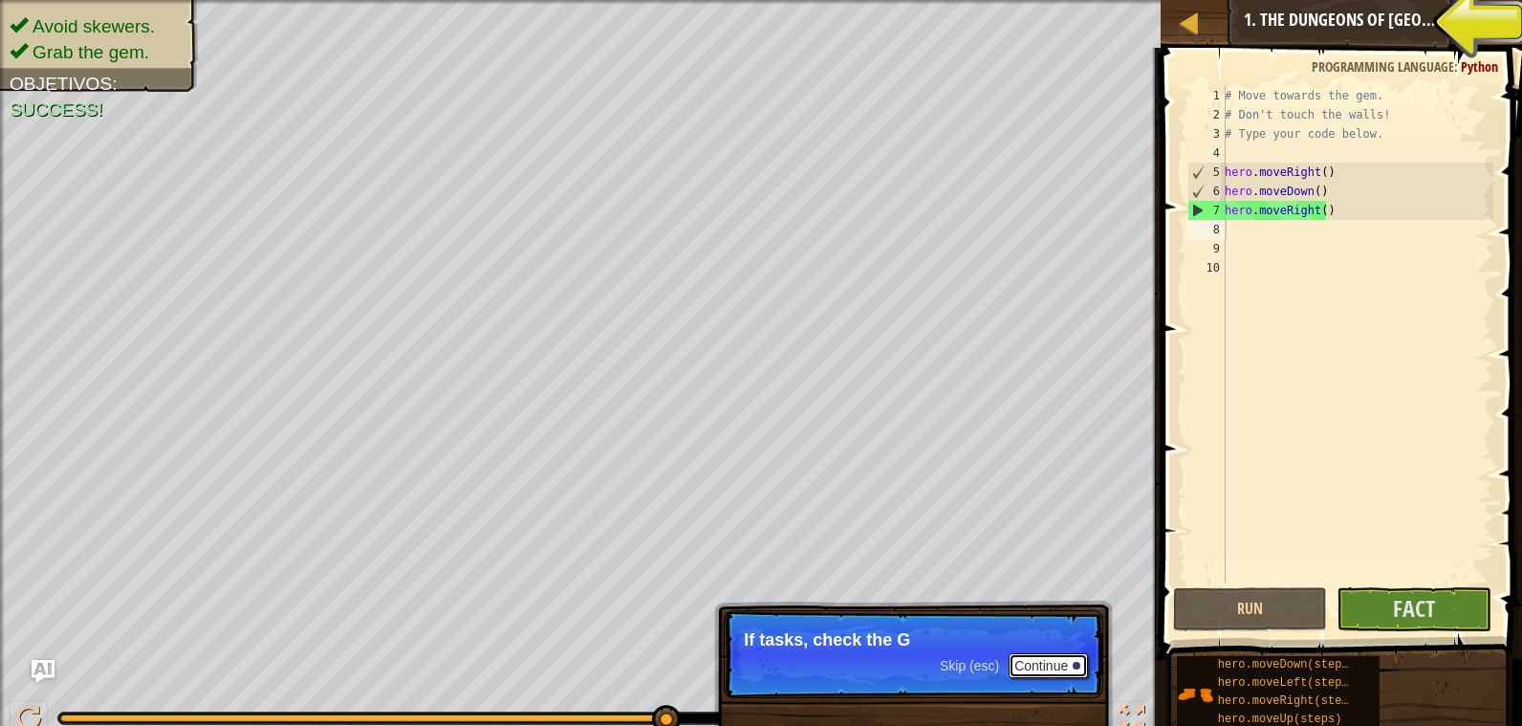
click at [1051, 669] on font "Continue" at bounding box center [1041, 665] width 54 height 15
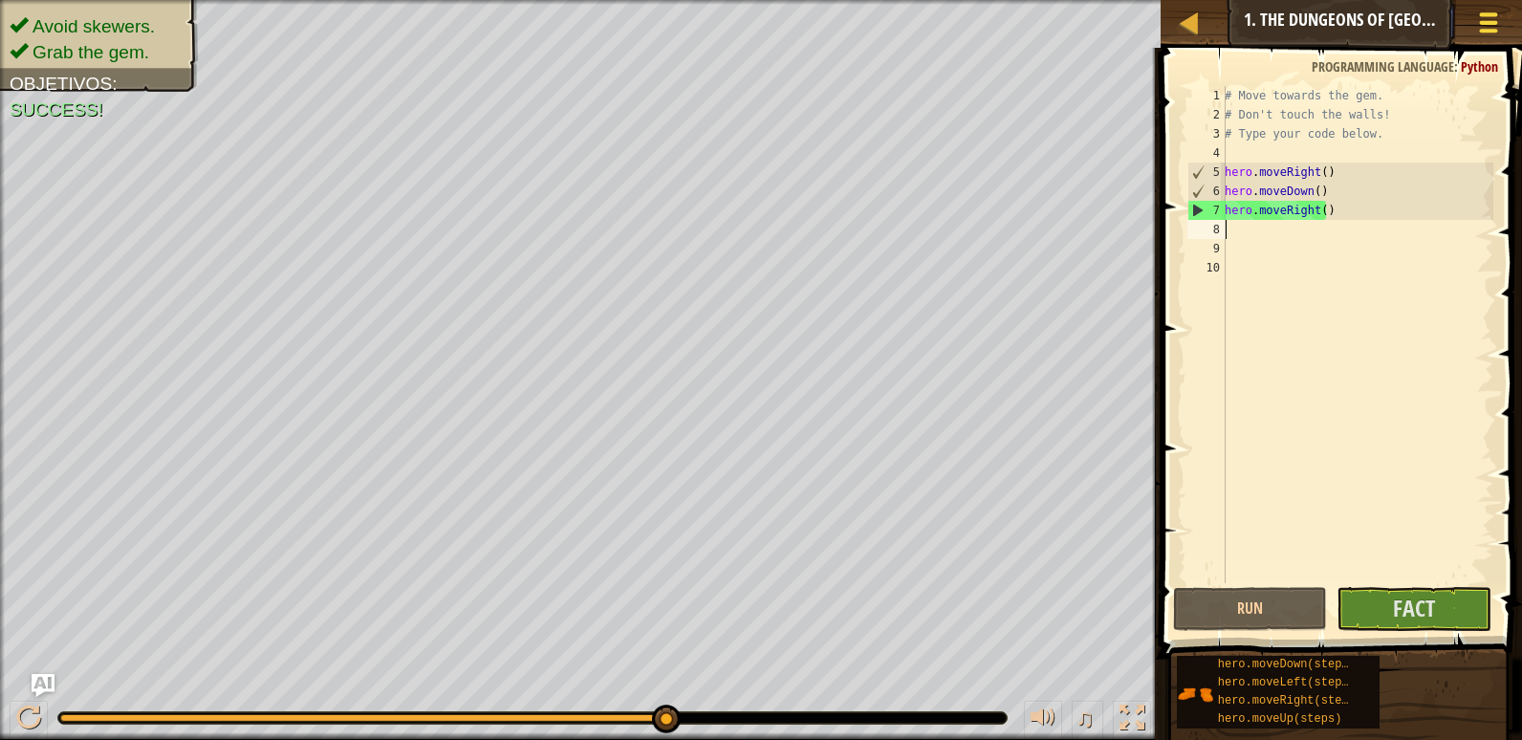
click at [1465, 23] on button "Menú del Juego" at bounding box center [1489, 26] width 51 height 47
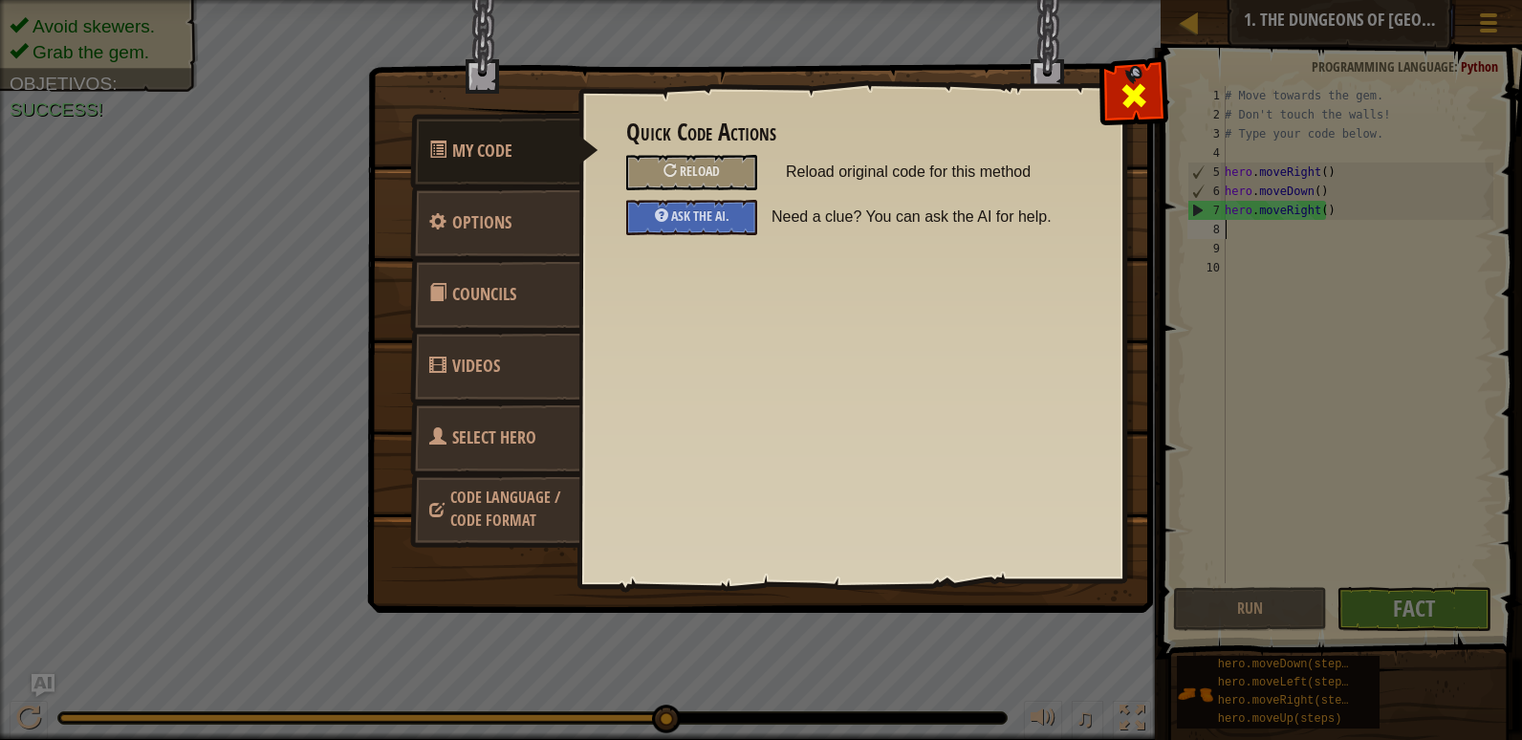
click at [1138, 100] on span at bounding box center [1133, 95] width 31 height 31
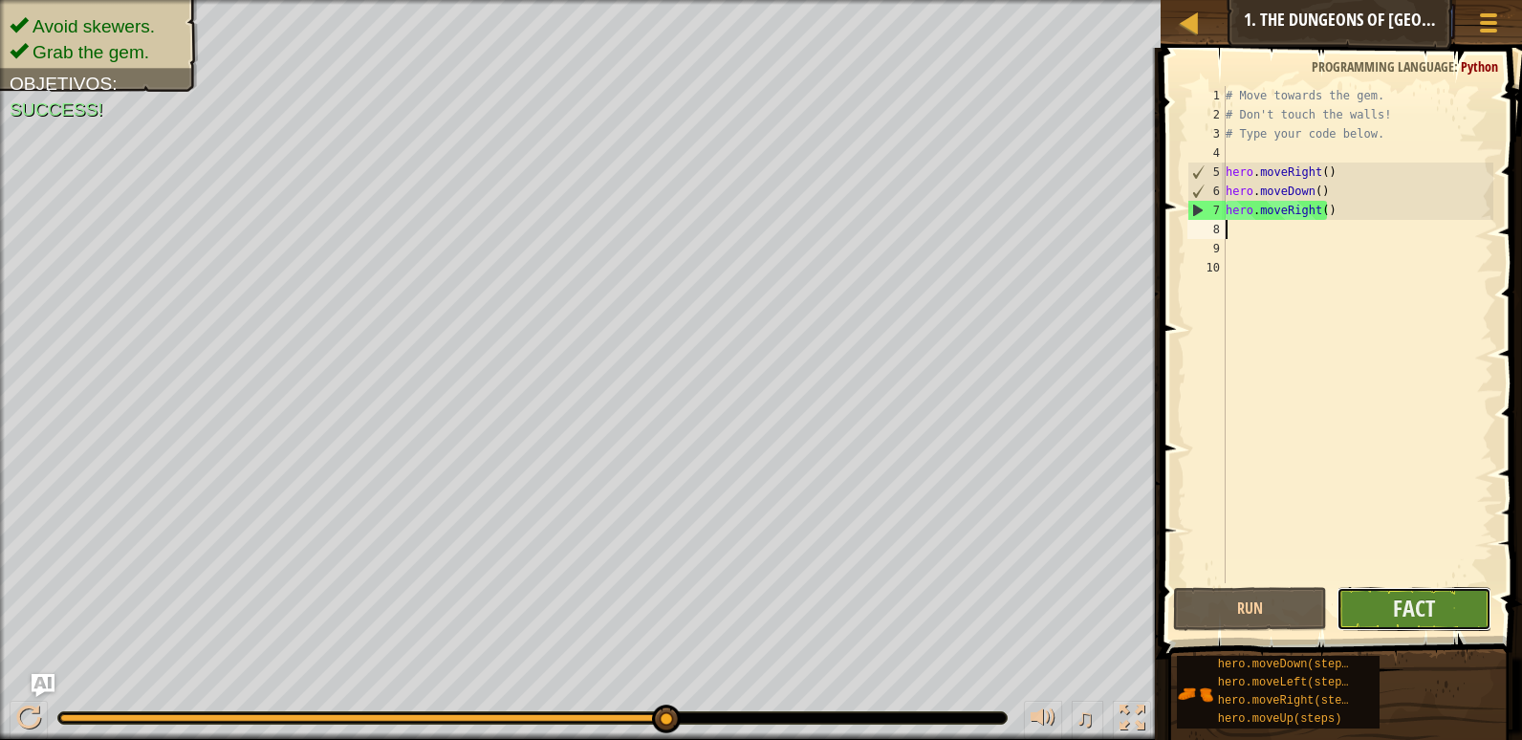
click at [1391, 602] on button "Fact" at bounding box center [1413, 609] width 155 height 44
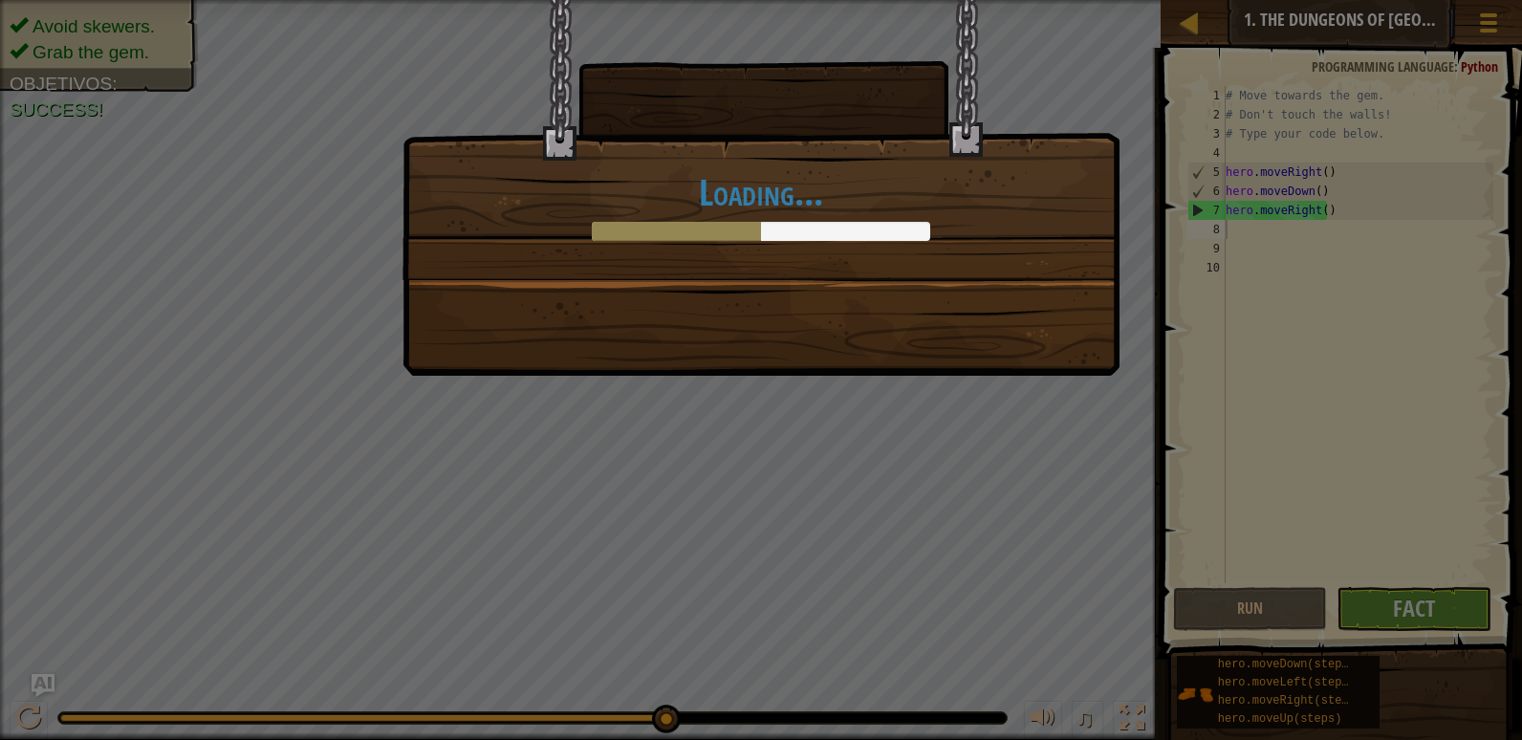
click at [695, 220] on div "Loading..." at bounding box center [761, 206] width 677 height 69
drag, startPoint x: 802, startPoint y: 350, endPoint x: 835, endPoint y: 155, distance: 197.9
click at [782, 346] on div "Loading..." at bounding box center [760, 188] width 717 height 376
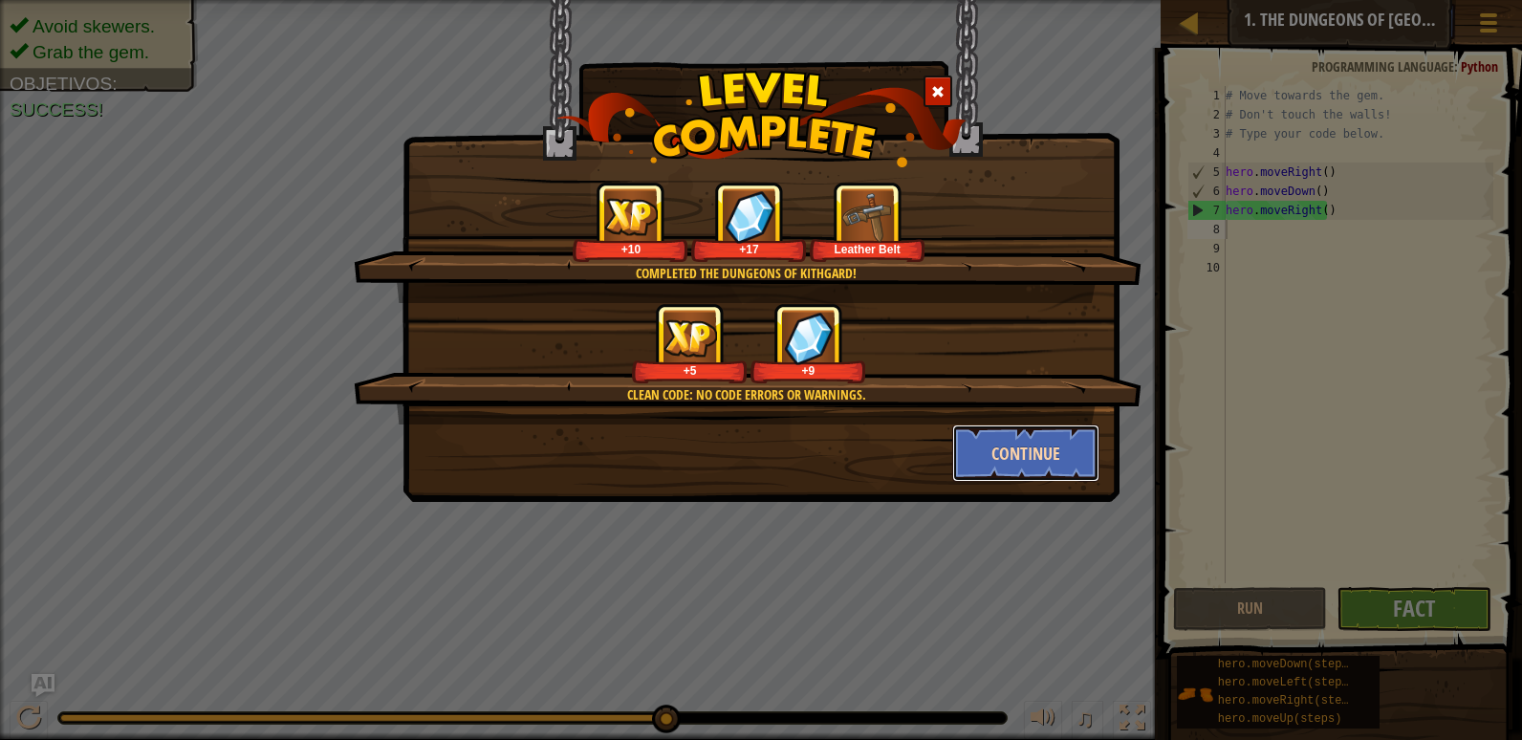
click at [1049, 437] on button "Continue" at bounding box center [1026, 452] width 148 height 57
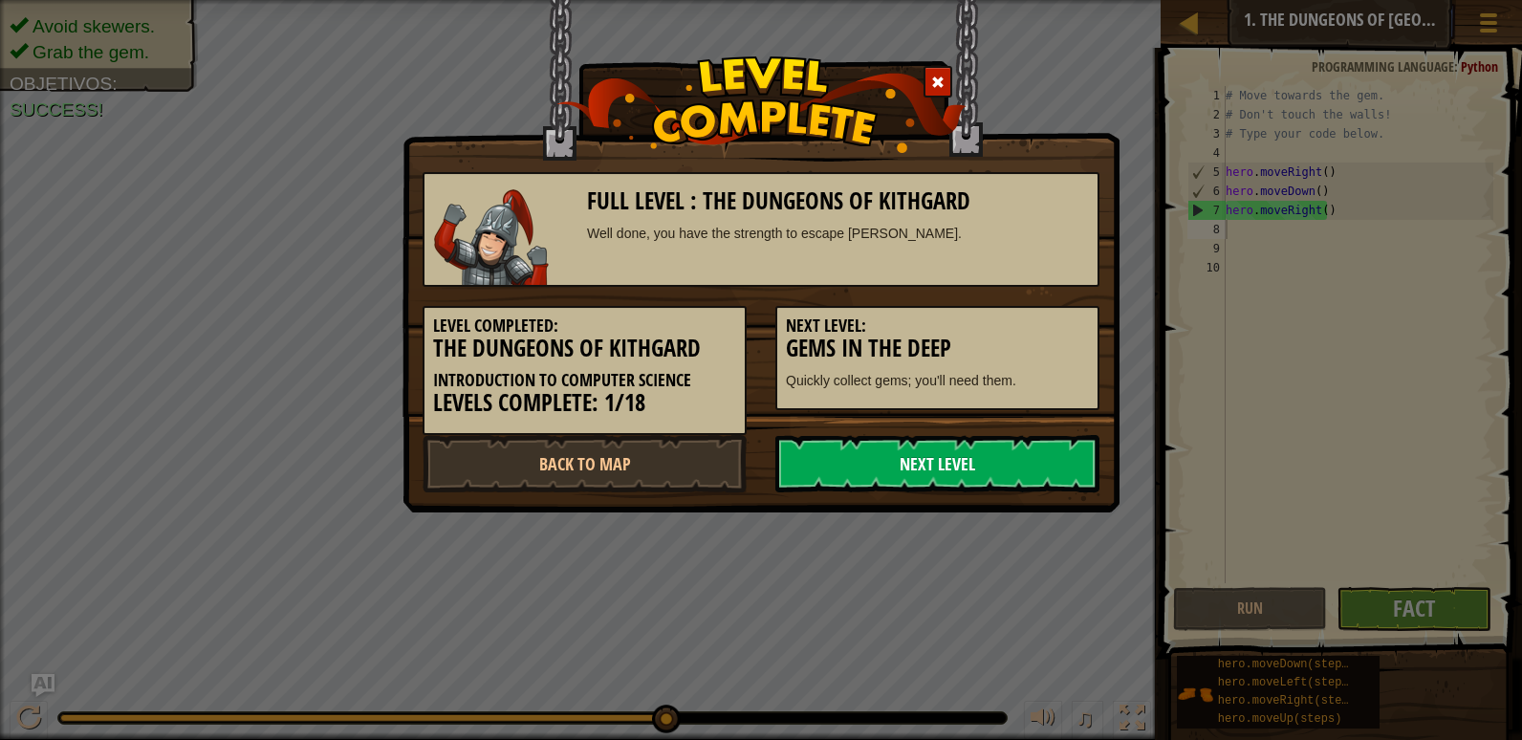
click at [1000, 472] on link "Next Level" at bounding box center [937, 463] width 324 height 57
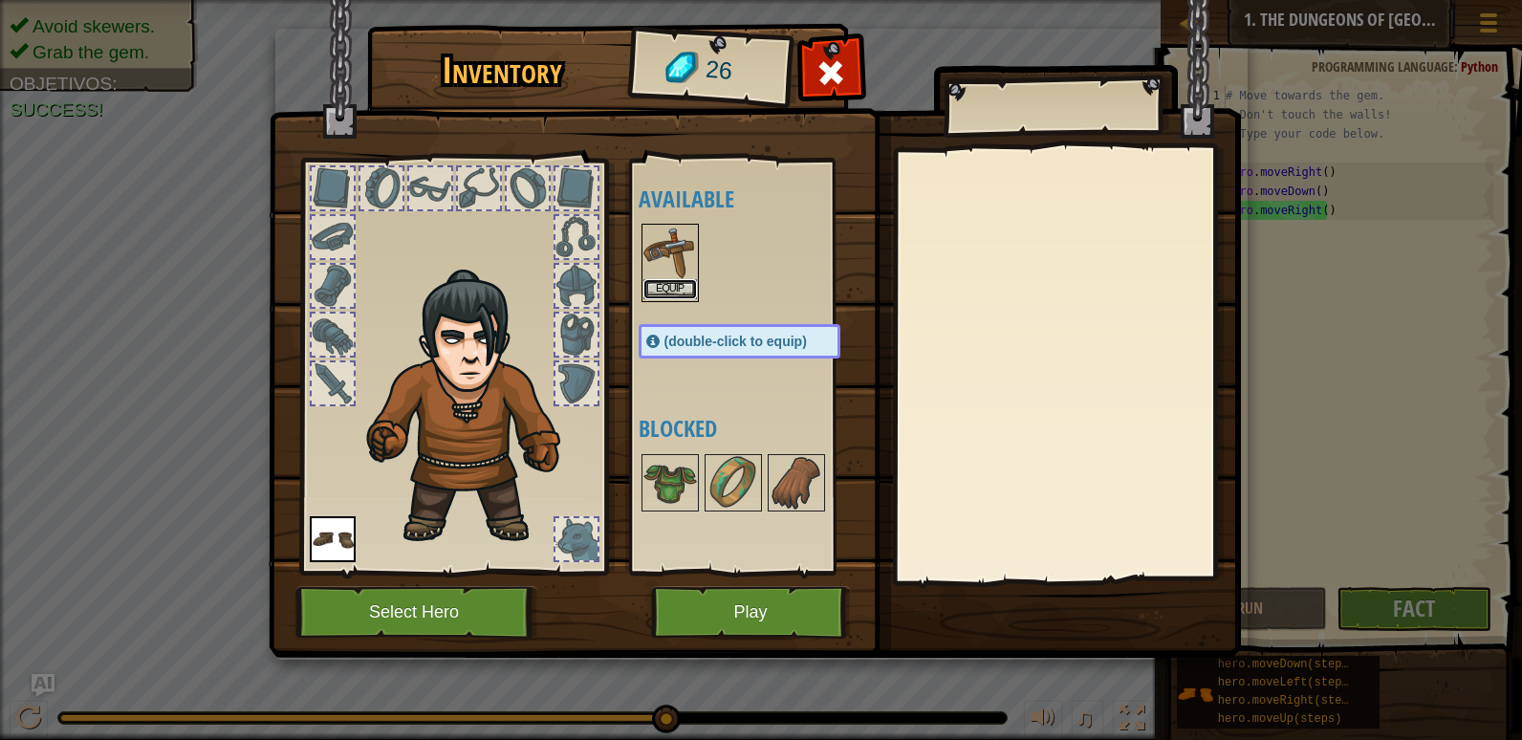
click at [673, 293] on button "Equip" at bounding box center [670, 289] width 54 height 20
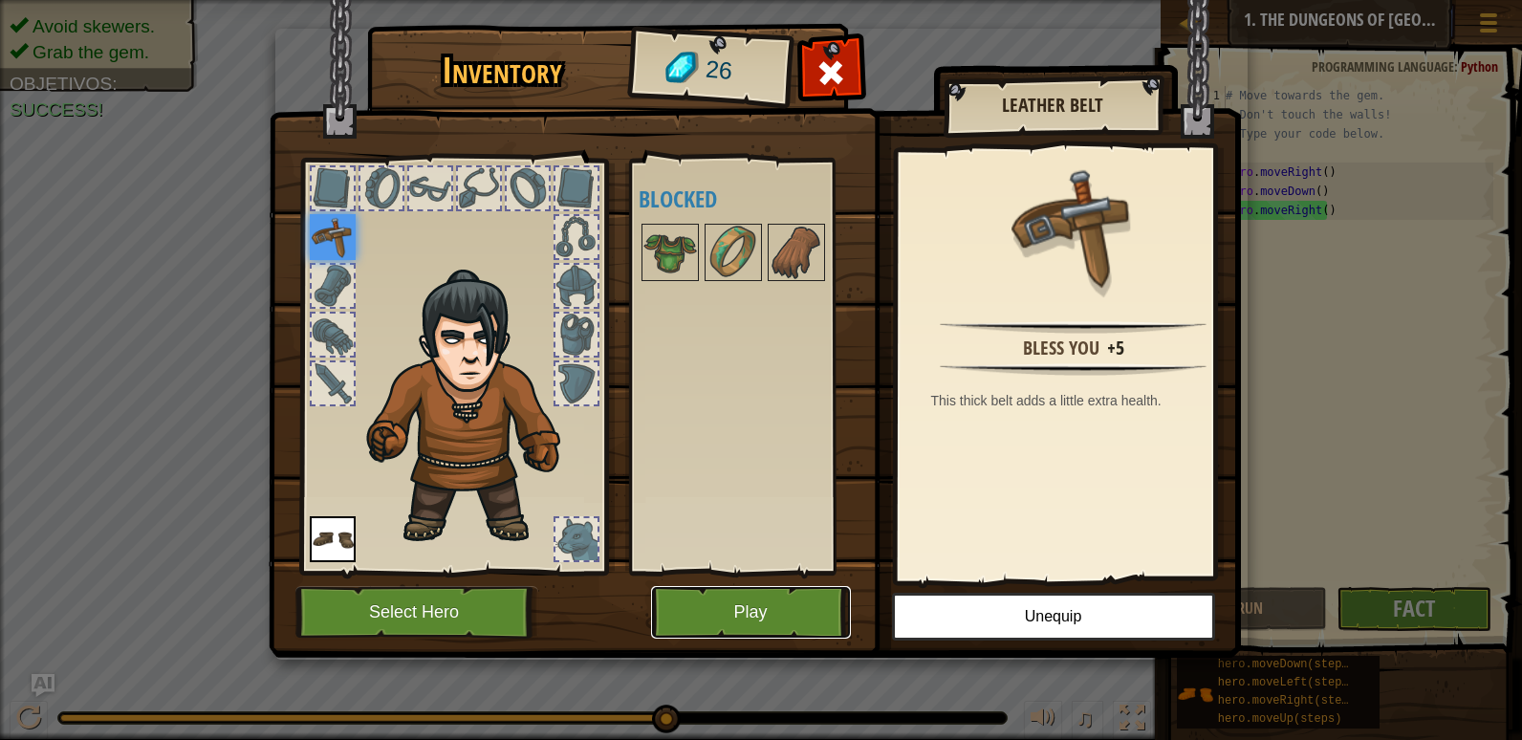
click at [724, 617] on button "Play" at bounding box center [751, 612] width 200 height 53
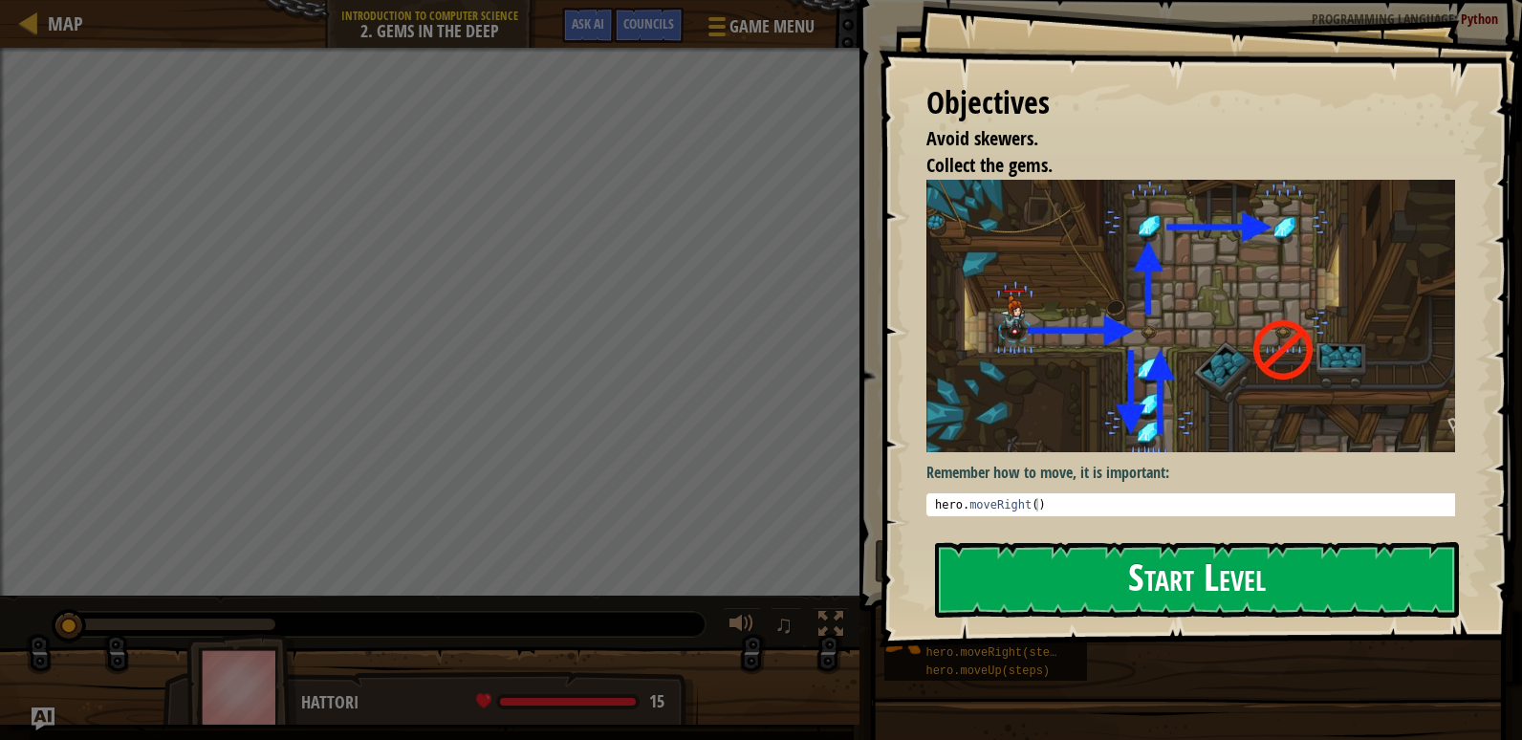
drag, startPoint x: 1173, startPoint y: 553, endPoint x: 1098, endPoint y: 562, distance: 75.1
click at [1107, 569] on button "Start Level" at bounding box center [1197, 580] width 524 height 76
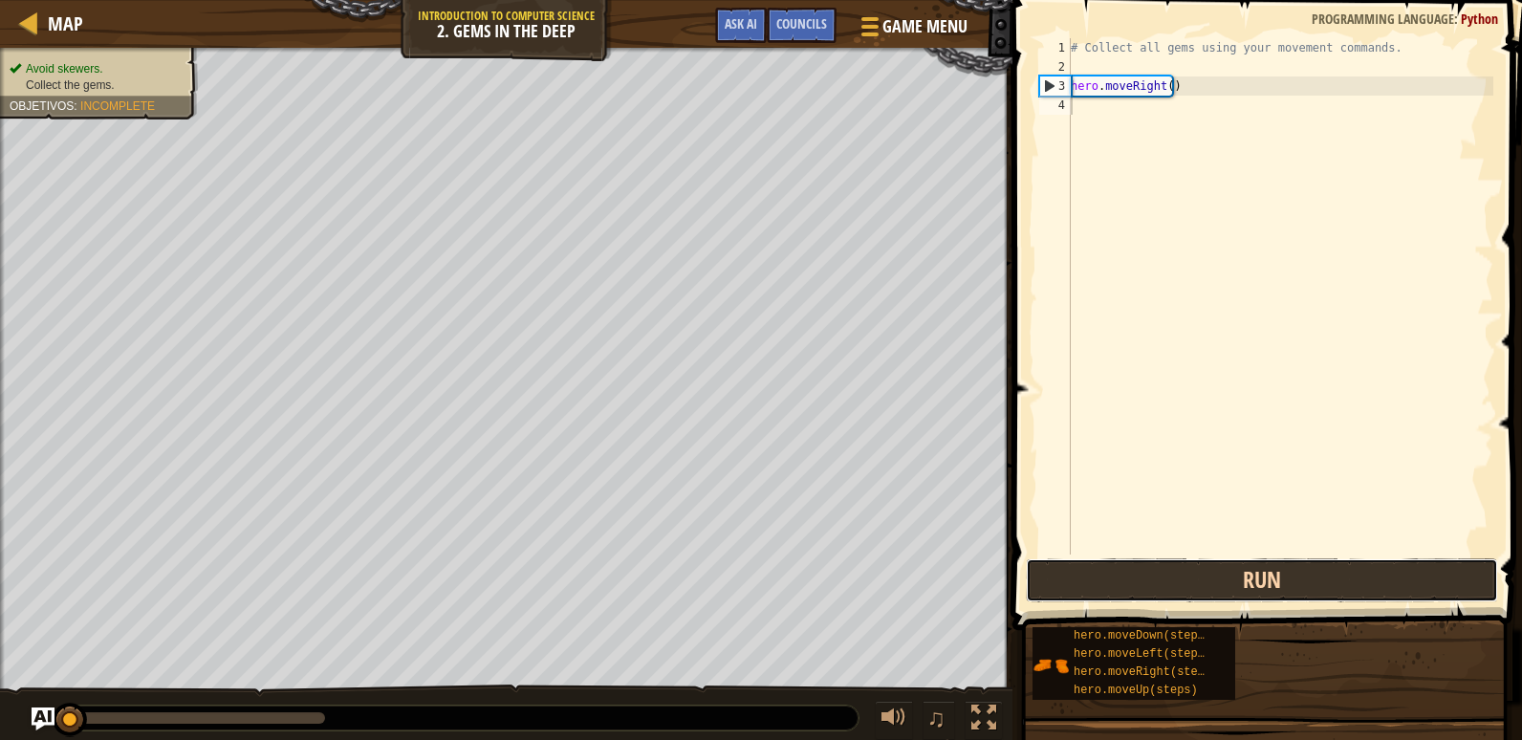
click at [1222, 581] on button "Run" at bounding box center [1262, 580] width 472 height 44
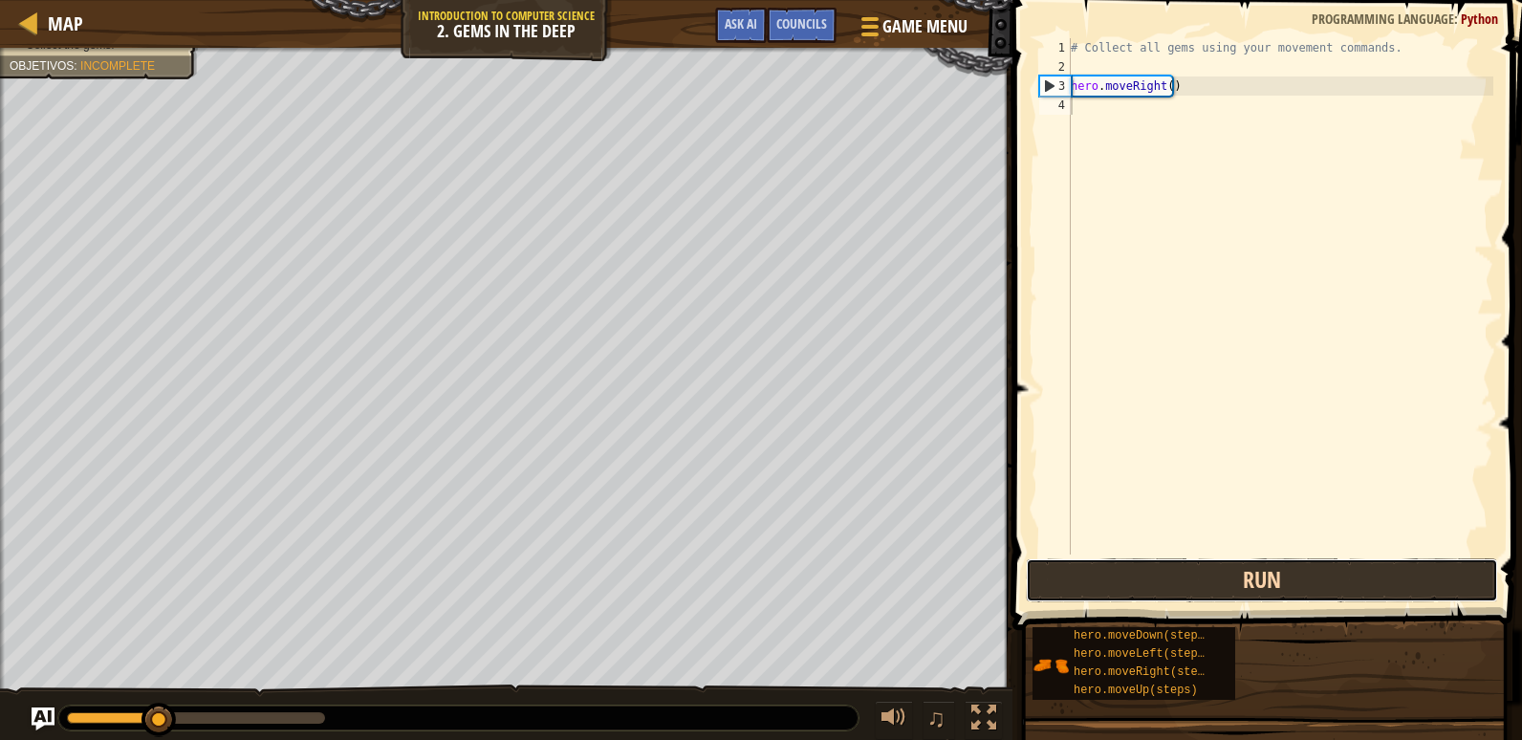
click at [1232, 586] on button "Run" at bounding box center [1262, 580] width 472 height 44
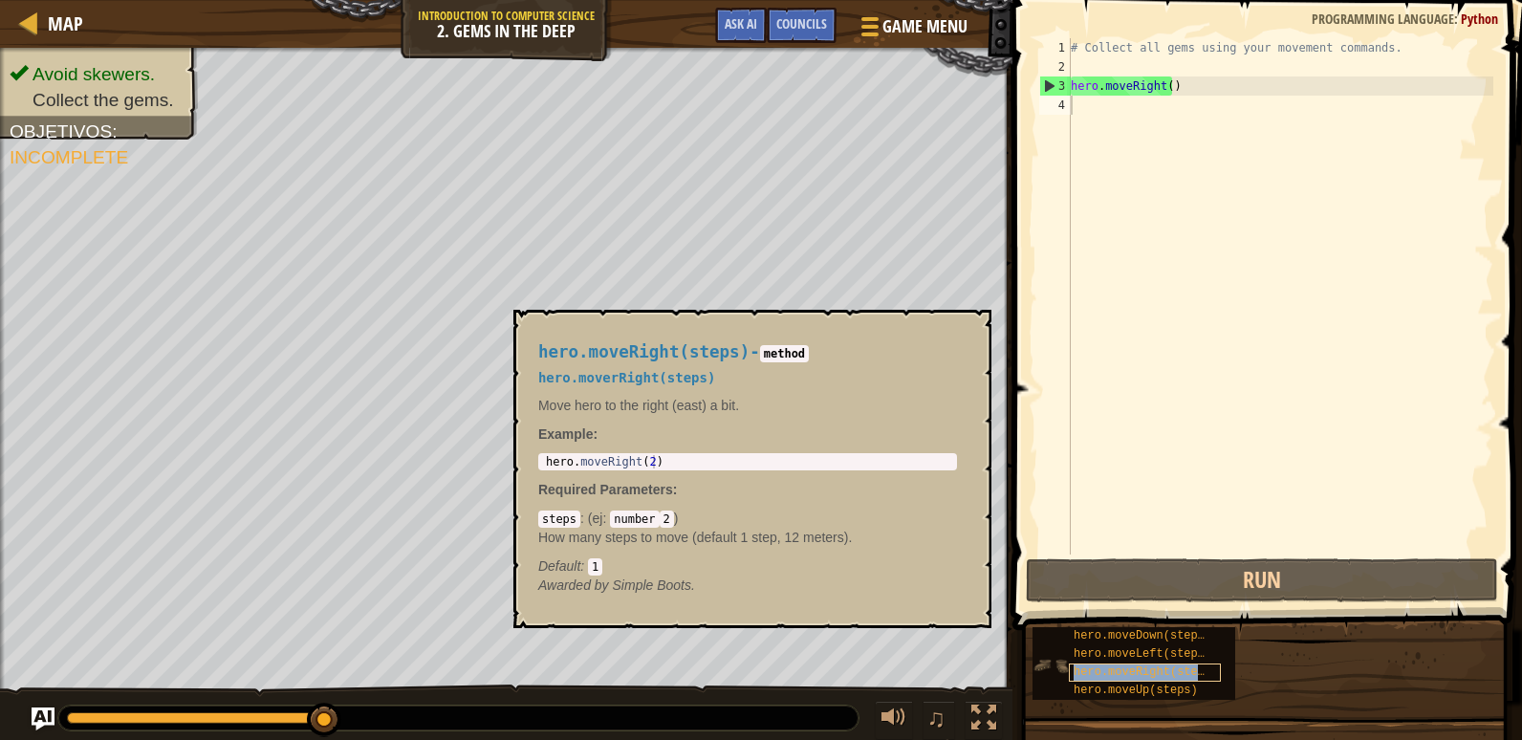
type textarea "hero.moveRight(steps)"
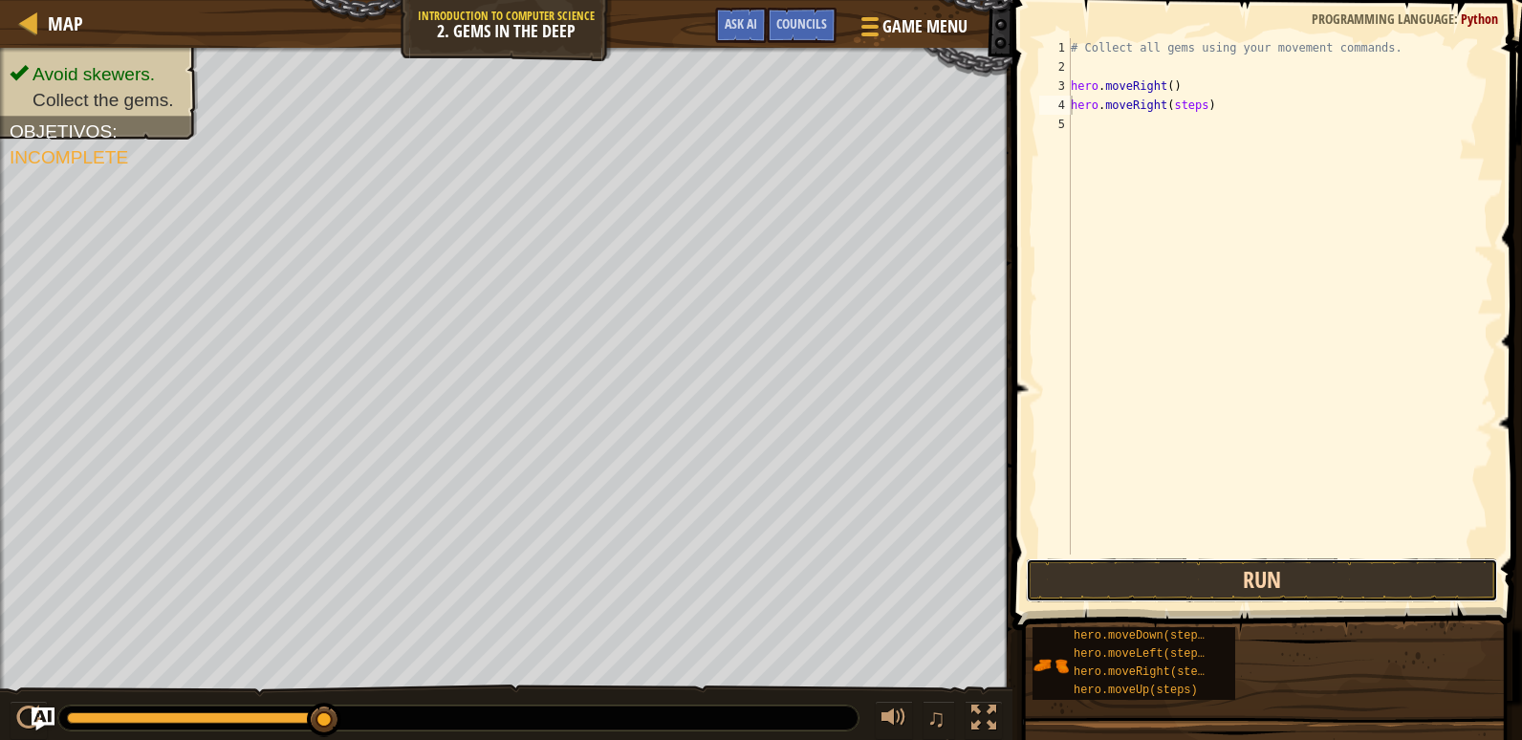
click at [1143, 569] on button "Run" at bounding box center [1262, 580] width 472 height 44
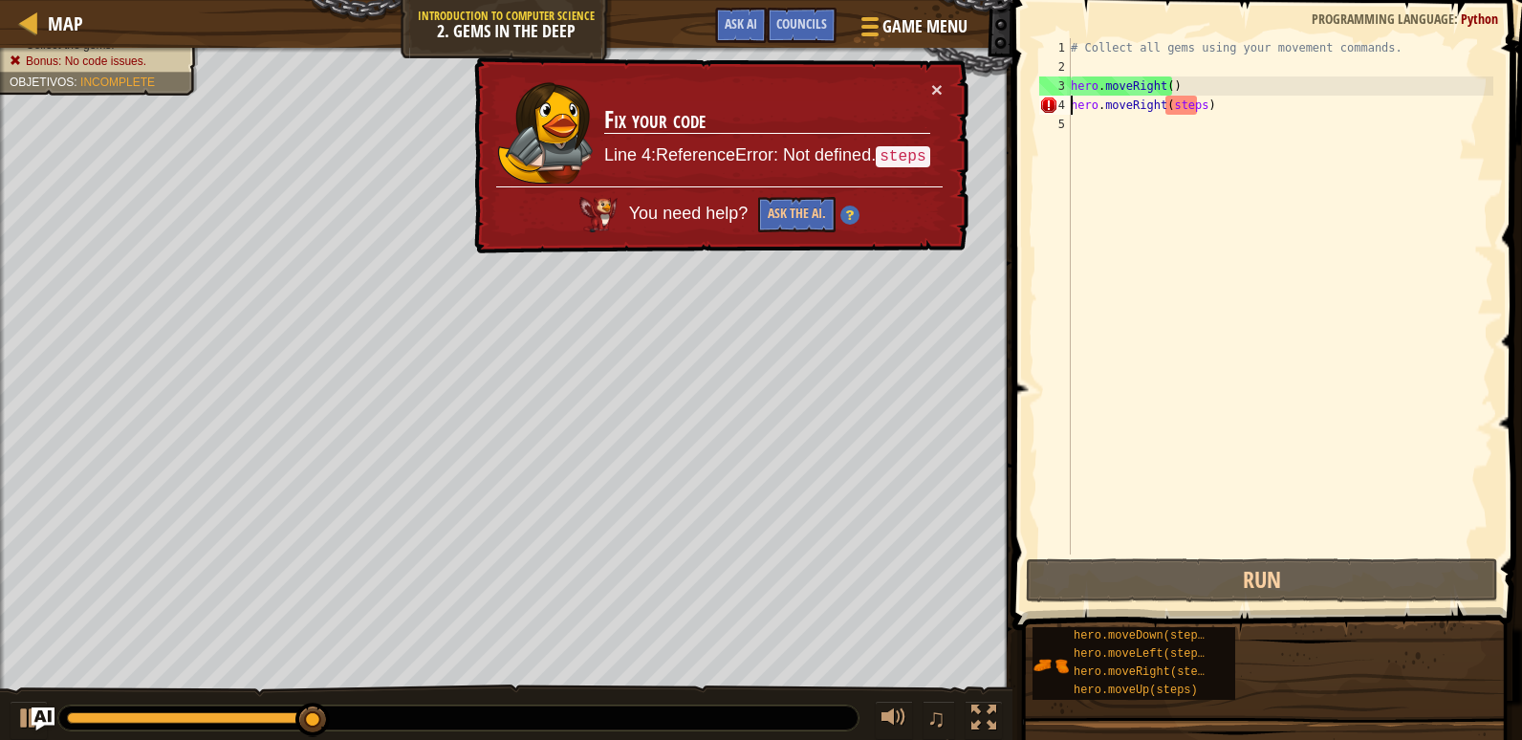
click at [1194, 118] on div "# Collect all gems using your movement commands. hero . moveRight ( ) hero . mo…" at bounding box center [1280, 315] width 426 height 554
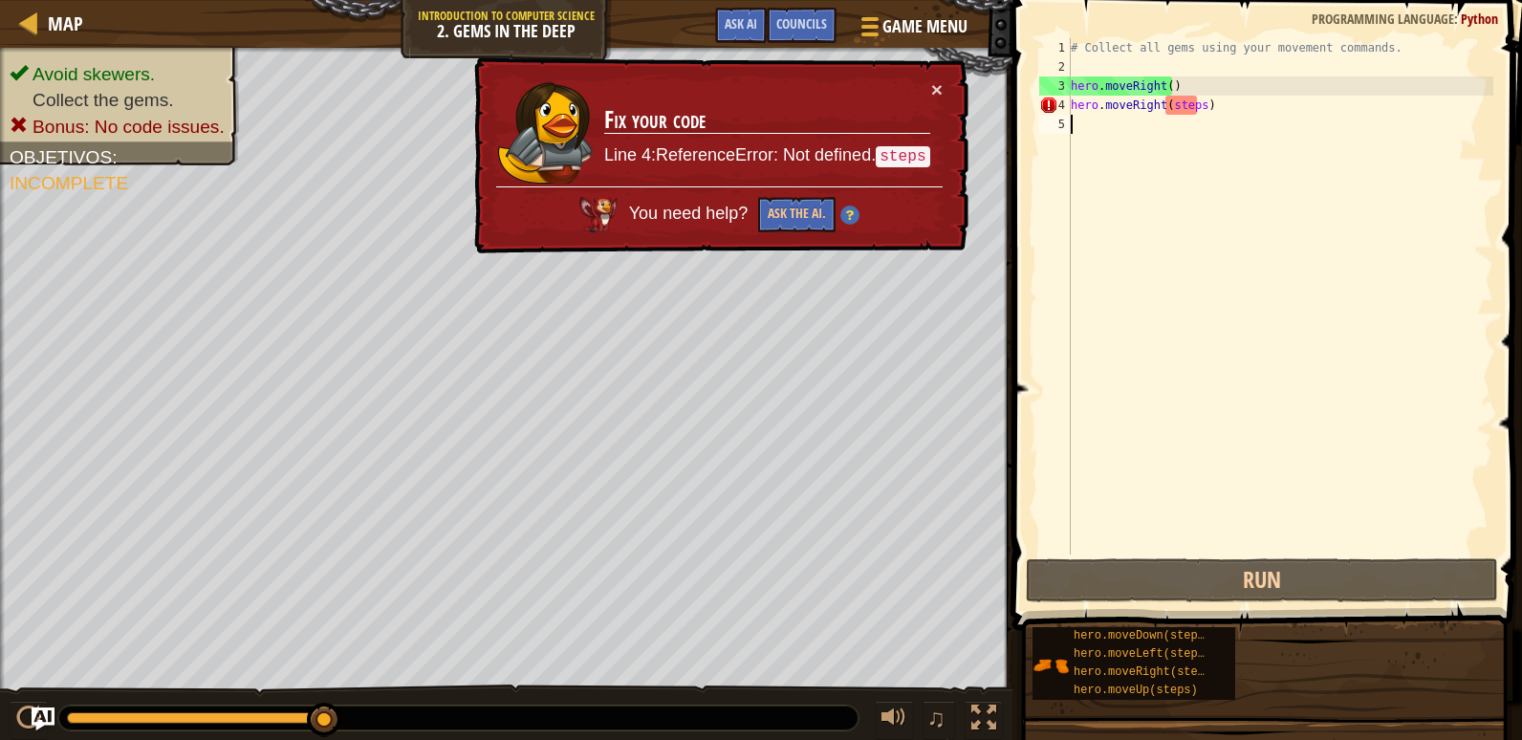
click at [1194, 117] on div "# Collect all gems using your movement commands. hero . moveRight ( ) hero . mo…" at bounding box center [1280, 315] width 426 height 554
click at [1195, 109] on div "# Collect all gems using your movement commands. hero . moveRight ( ) hero . mo…" at bounding box center [1280, 315] width 426 height 554
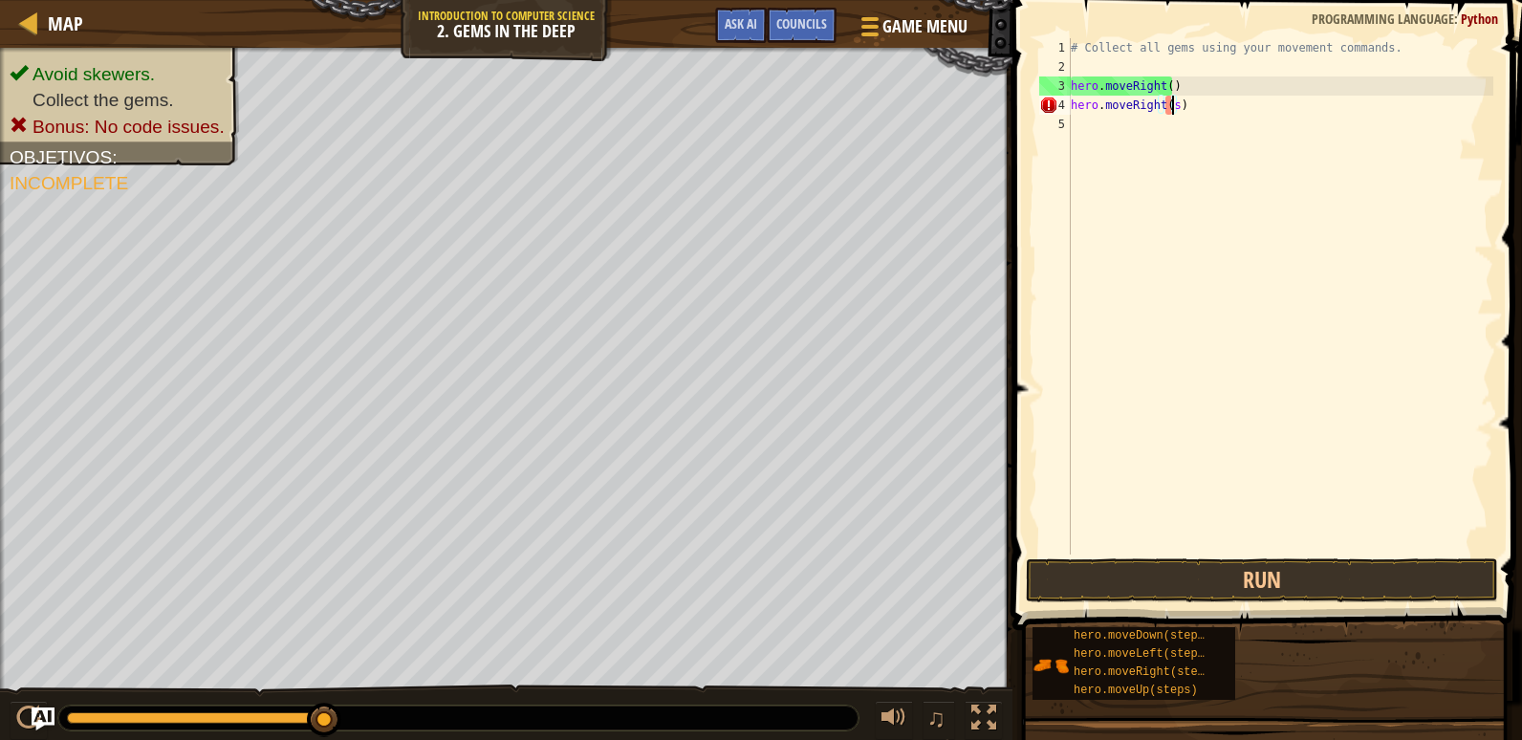
type textarea "hero.moveRight()"
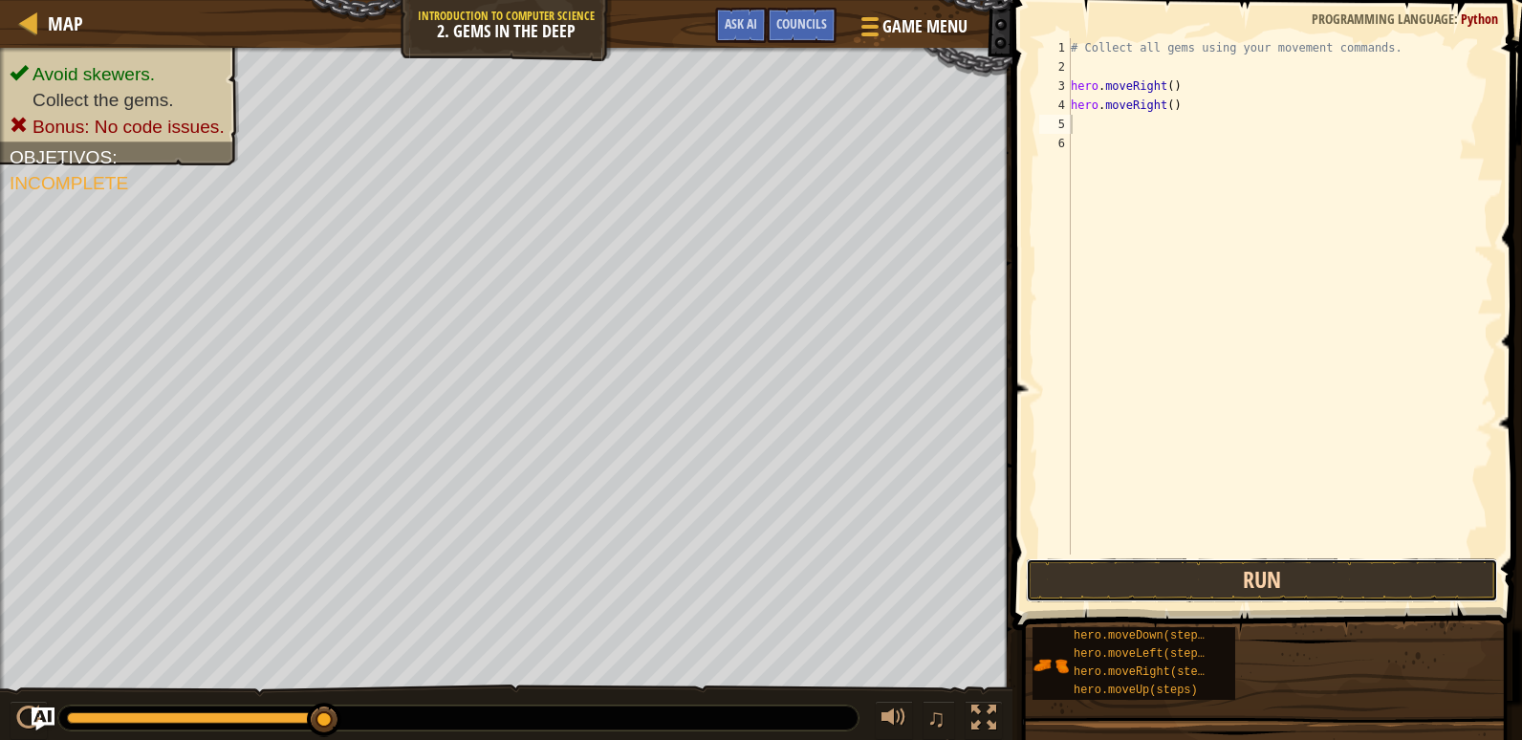
click at [1250, 587] on button "Run" at bounding box center [1262, 580] width 472 height 44
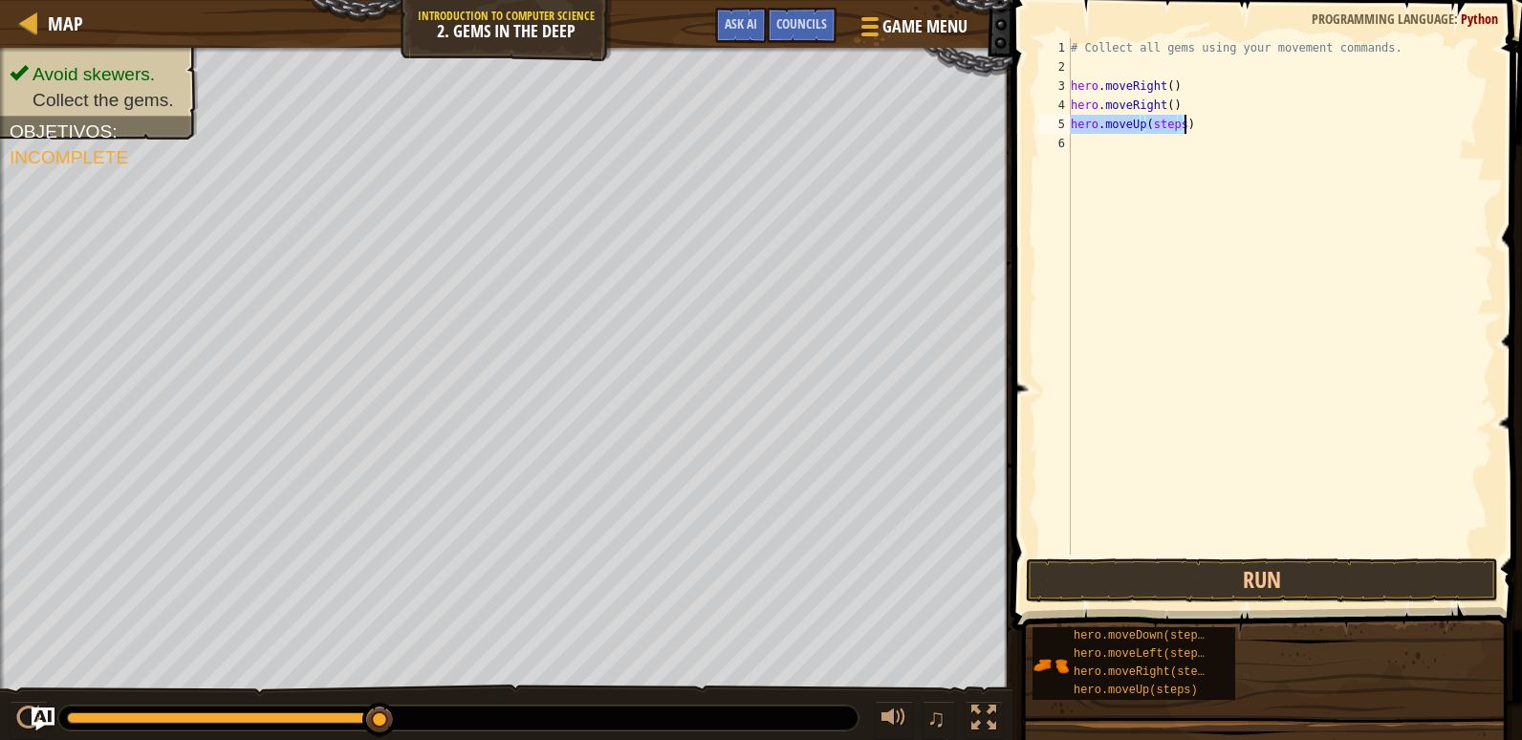
click at [1175, 133] on div "# Collect all gems using your movement commands. hero . moveRight ( ) hero . mo…" at bounding box center [1280, 296] width 426 height 516
type textarea "hero.moveUp()"
drag, startPoint x: 1237, startPoint y: 585, endPoint x: 1223, endPoint y: 587, distance: 14.5
click at [1236, 586] on button "Run" at bounding box center [1262, 580] width 472 height 44
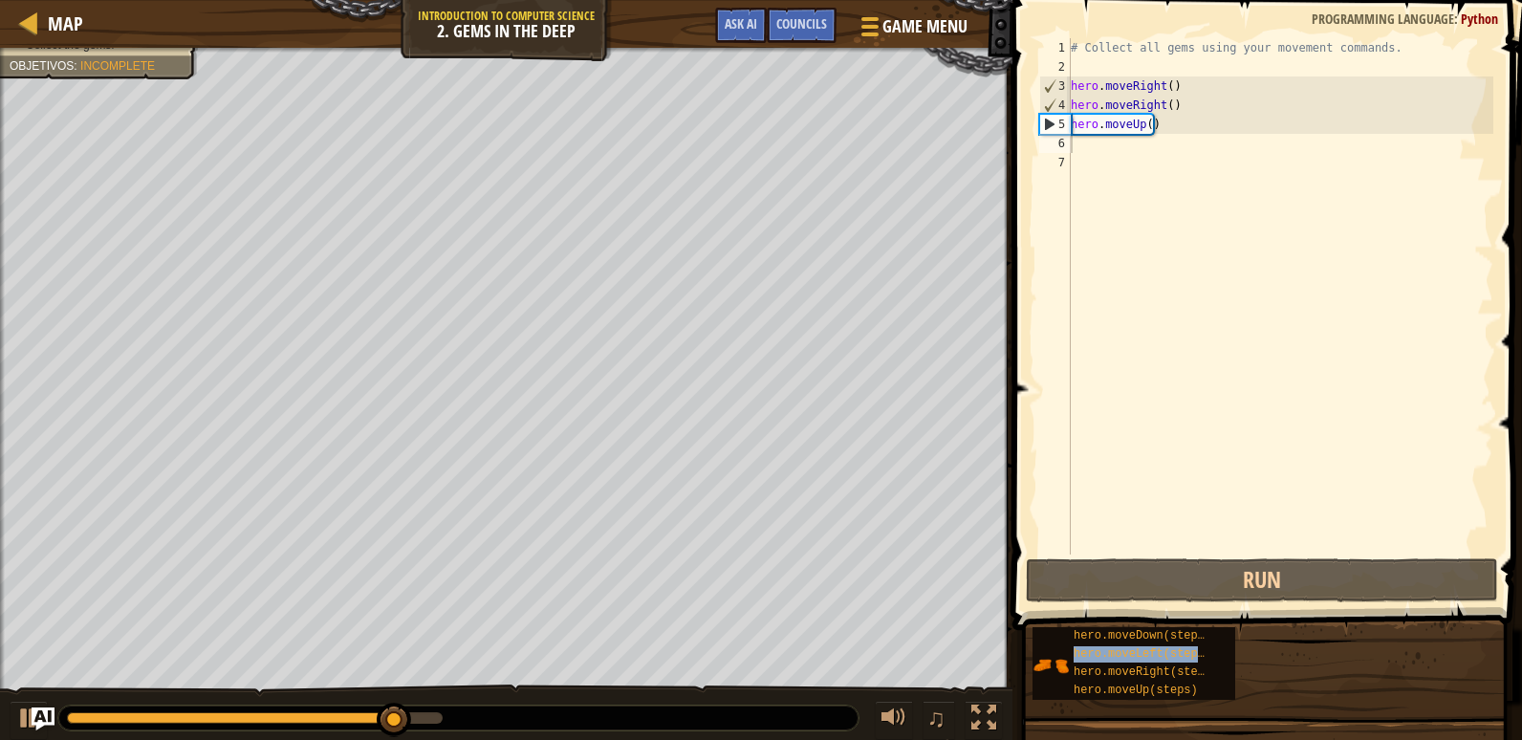
type textarea "hero.moveLeft(steps)"
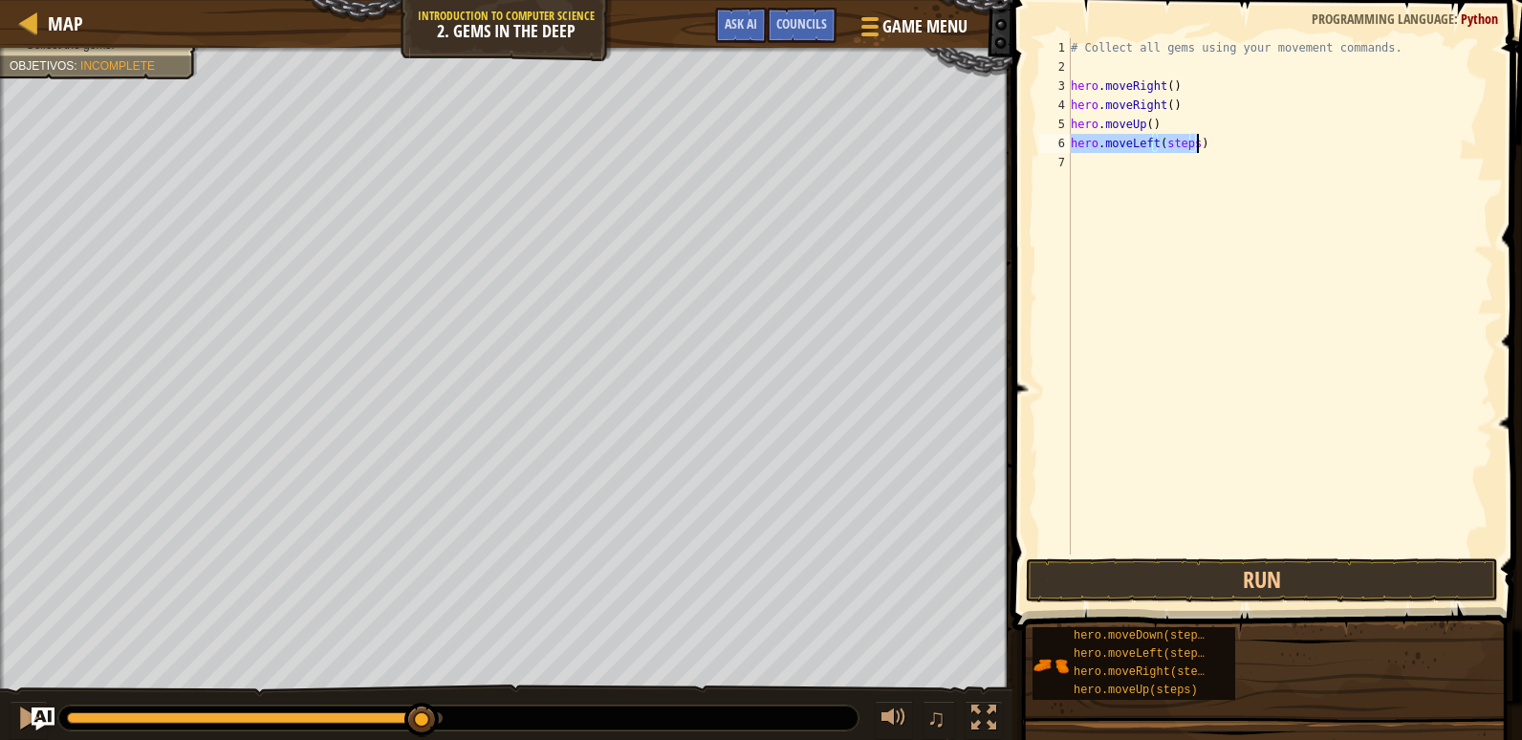
click at [1187, 153] on div "# Collect all gems using your movement commands. hero . moveRight ( ) hero . mo…" at bounding box center [1280, 315] width 426 height 554
click at [1188, 150] on div "# Collect all gems using your movement commands. hero . moveRight ( ) hero . mo…" at bounding box center [1280, 315] width 426 height 554
click at [1194, 169] on div "# Collect all gems using your movement commands. hero . moveRight ( ) hero . mo…" at bounding box center [1280, 315] width 426 height 554
click at [1182, 172] on div "# Collect all gems using your movement commands. hero . moveRight ( ) hero . mo…" at bounding box center [1280, 315] width 426 height 554
click at [1191, 163] on div "# Collect all gems using your movement commands. hero . moveRight ( ) hero . mo…" at bounding box center [1280, 296] width 426 height 516
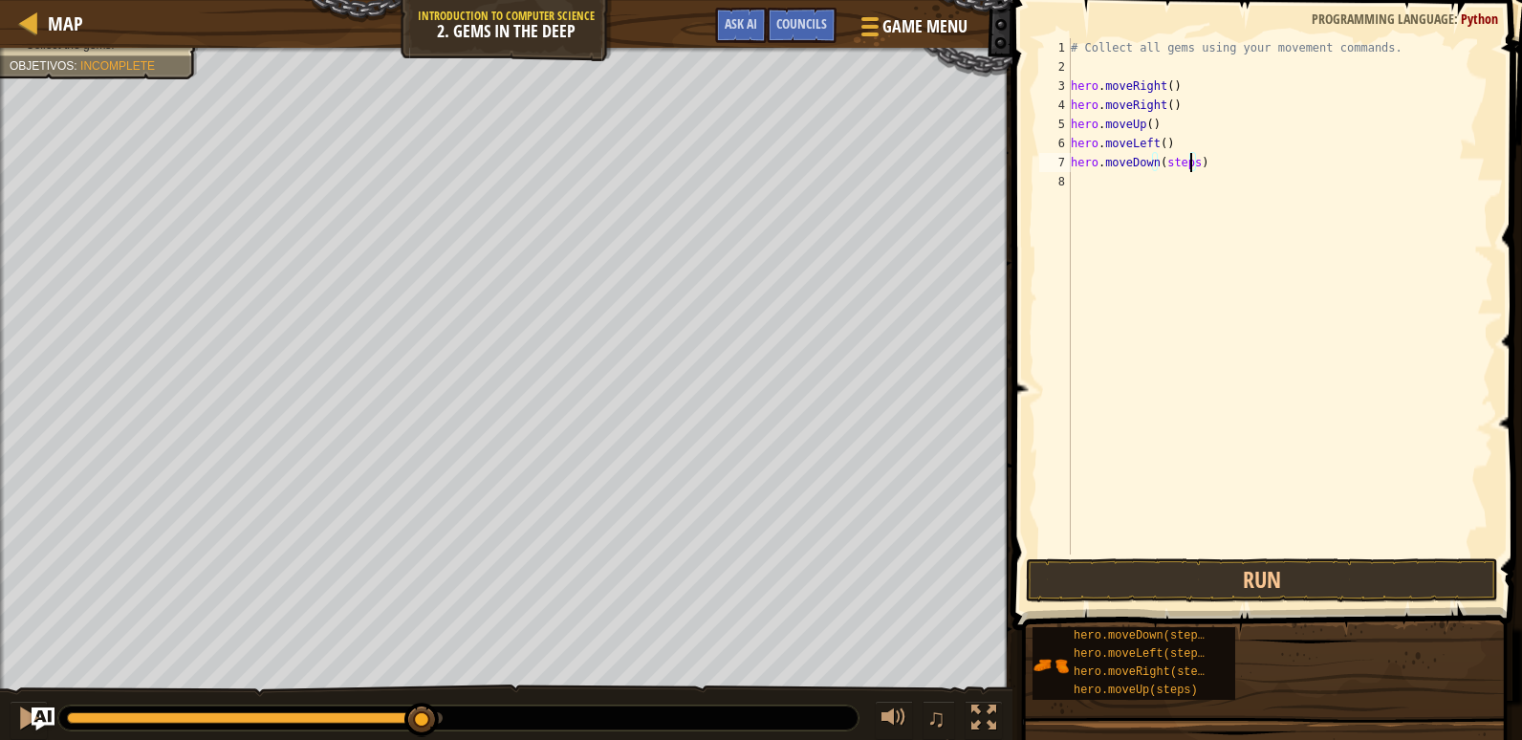
click at [1185, 167] on div "# Collect all gems using your movement commands. hero . moveRight ( ) hero . mo…" at bounding box center [1280, 315] width 426 height 554
drag, startPoint x: 1296, startPoint y: 587, endPoint x: 1277, endPoint y: 591, distance: 19.5
click at [1295, 587] on button "Run" at bounding box center [1262, 580] width 472 height 44
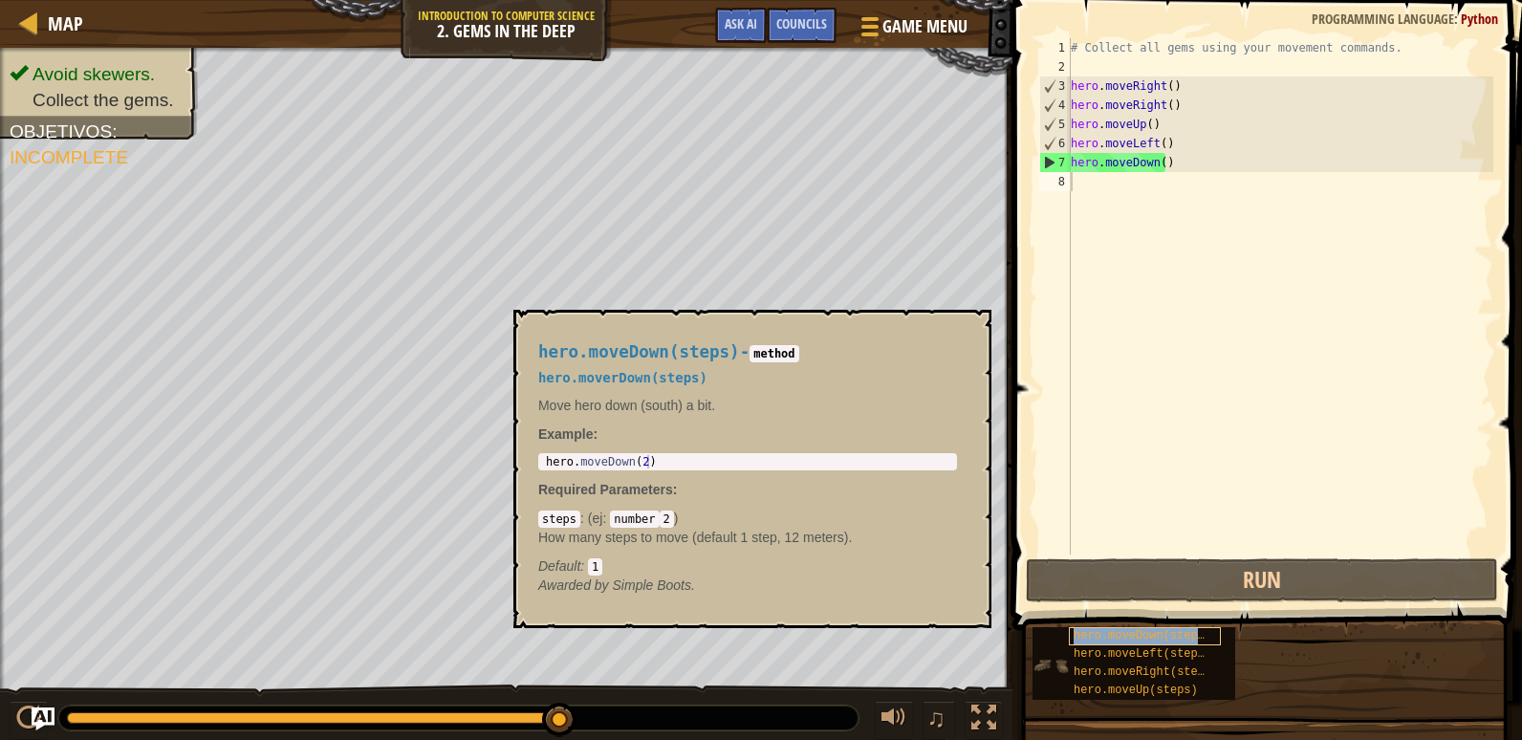
type textarea "hero.moveDown(steps)"
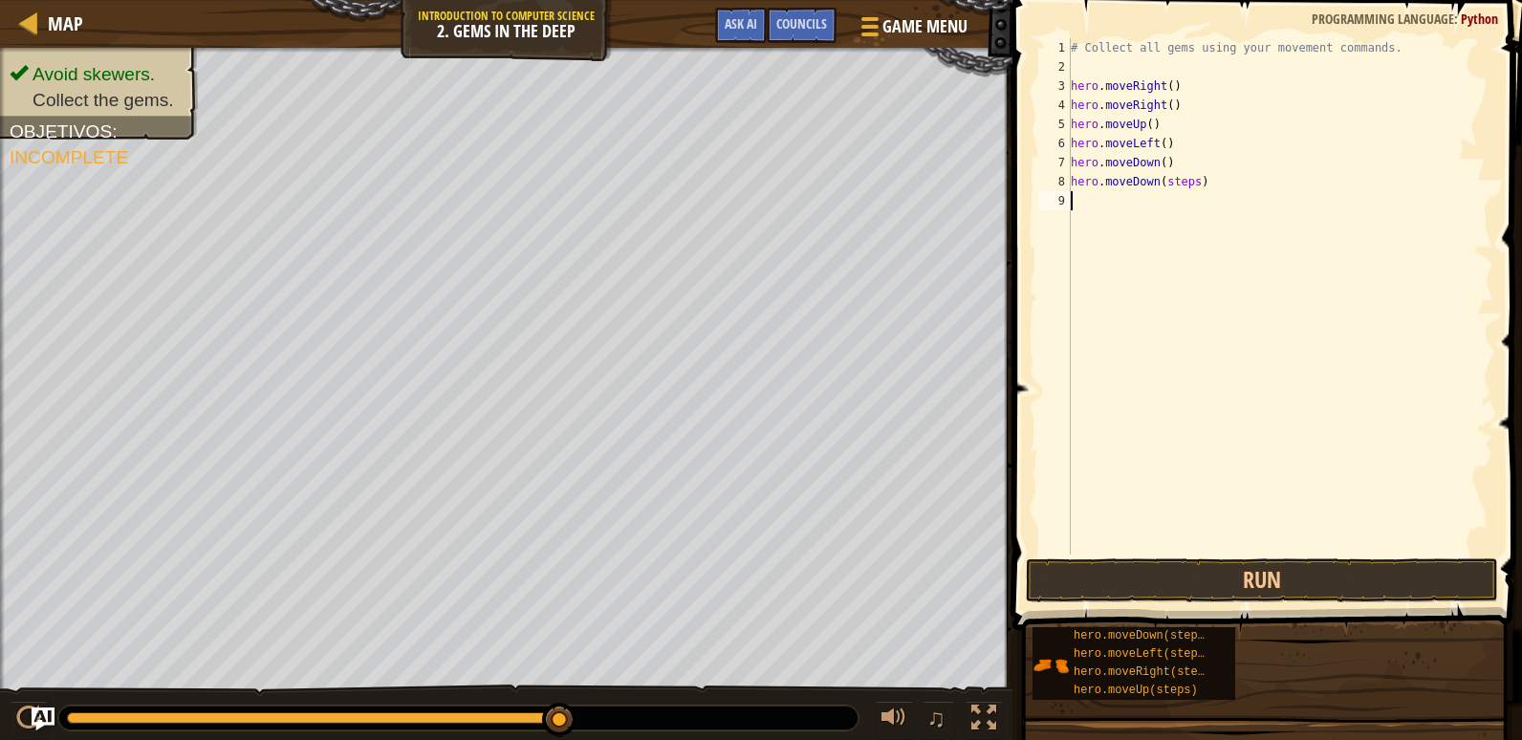
click at [1187, 191] on div "# Collect all gems using your movement commands. hero . moveRight ( ) hero . mo…" at bounding box center [1280, 315] width 426 height 554
click at [1182, 187] on div "# Collect all gems using your movement commands. hero . moveRight ( ) hero . mo…" at bounding box center [1280, 315] width 426 height 554
type textarea "hero.moveDown(steps)"
click at [1185, 184] on div "# Collect all gems using your movement commands. hero . moveRight ( ) hero . mo…" at bounding box center [1280, 315] width 426 height 554
click at [1192, 192] on div "# Collect all gems using your movement commands. hero . moveRight ( ) hero . mo…" at bounding box center [1280, 315] width 426 height 554
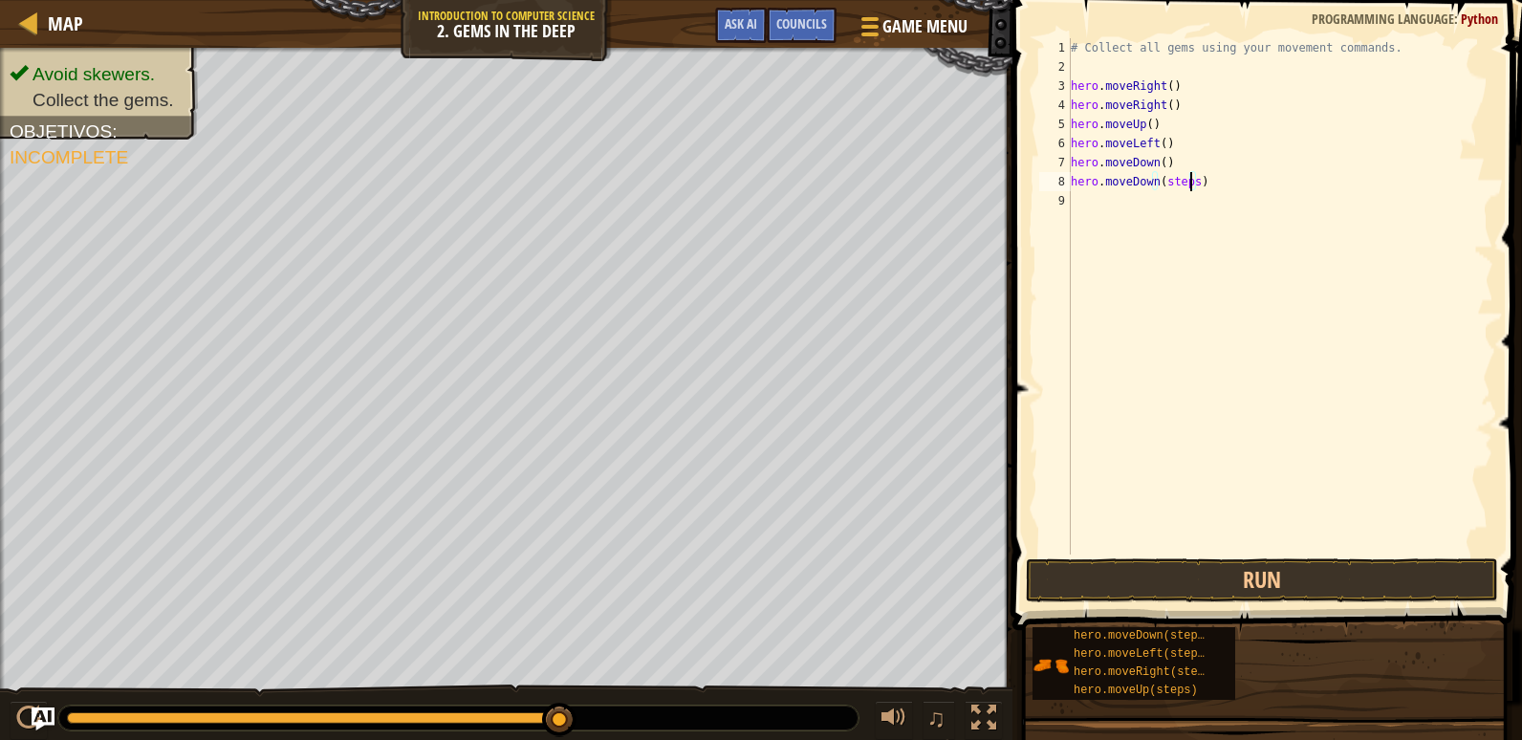
click at [1188, 190] on div "# Collect all gems using your movement commands. hero . moveRight ( ) hero . mo…" at bounding box center [1280, 315] width 426 height 554
click at [1175, 203] on div "# Collect all gems using your movement commands. hero . moveRight ( ) hero . mo…" at bounding box center [1283, 315] width 421 height 554
click at [1182, 226] on div "# Collect all gems using your movement commands. hero . moveRight ( ) hero . mo…" at bounding box center [1283, 315] width 421 height 554
type textarea "hero.moveUp()"
click at [1274, 590] on button "Run" at bounding box center [1262, 580] width 472 height 44
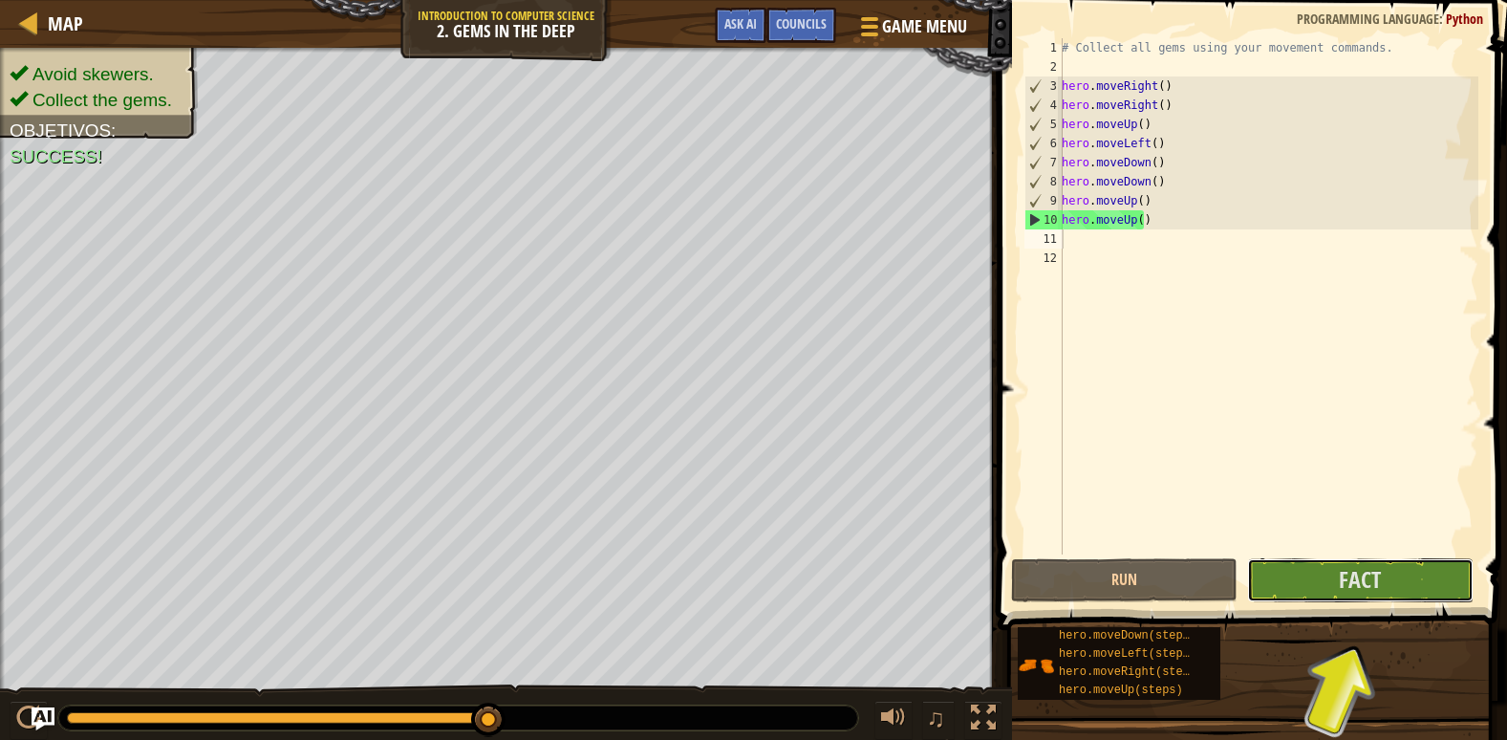
drag, startPoint x: 1285, startPoint y: 592, endPoint x: 1290, endPoint y: 603, distance: 12.8
click at [1290, 603] on div "1 2 3 4 5 6 7 8 9 10 11 12 # Collect all gems using your movement commands. her…" at bounding box center [1249, 353] width 515 height 686
click at [1322, 578] on button "Fact" at bounding box center [1360, 580] width 227 height 44
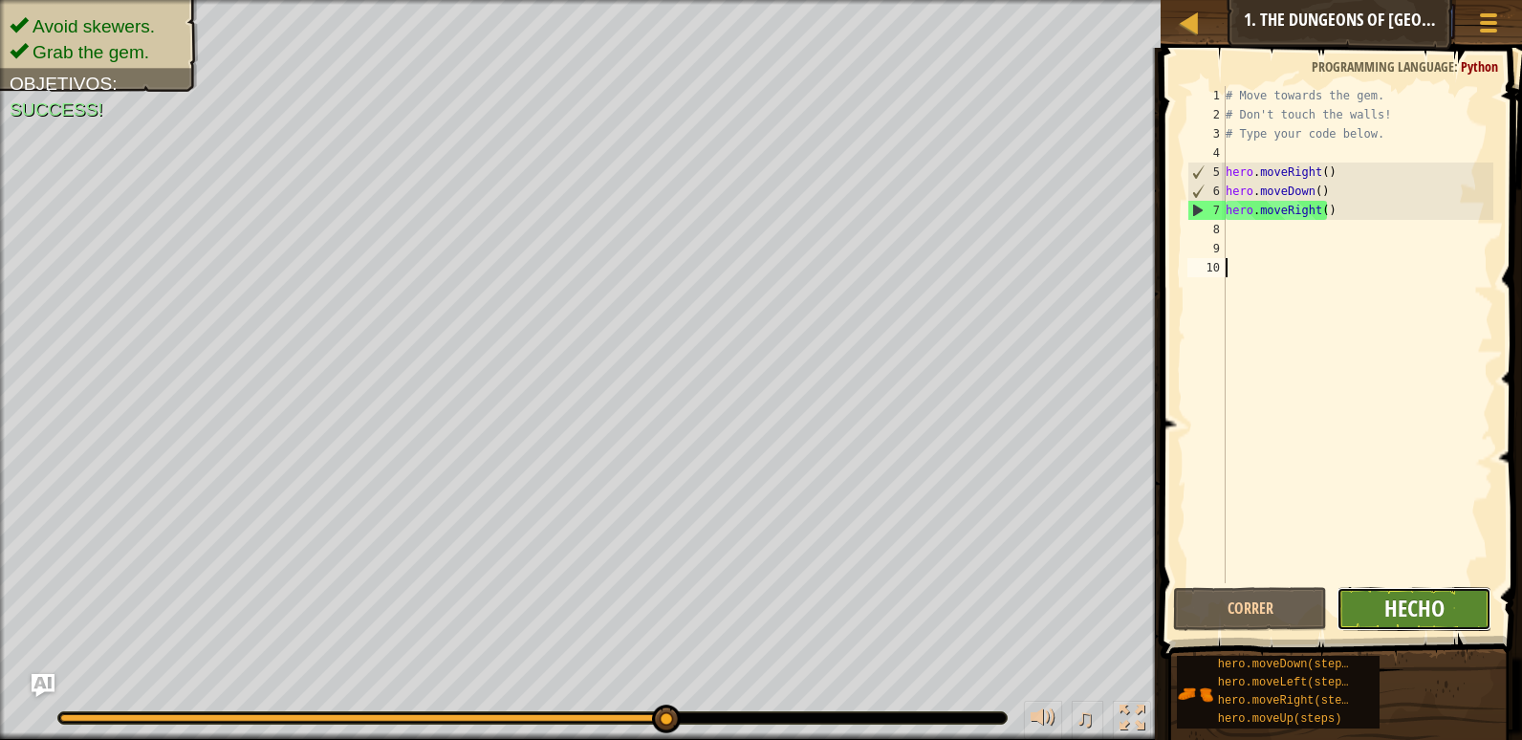
click at [1409, 619] on span "Hecho" at bounding box center [1414, 608] width 60 height 31
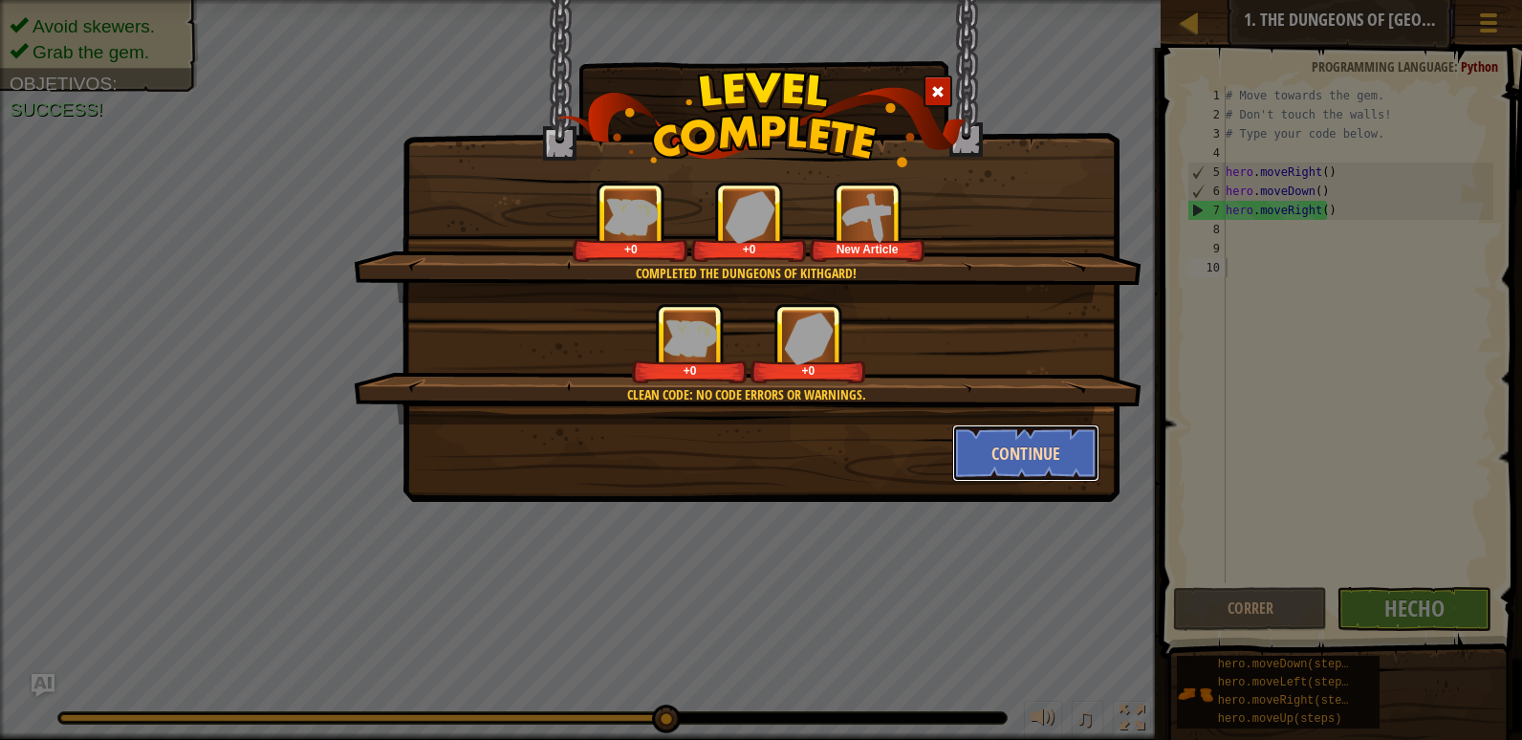
click at [1031, 455] on button "Continue" at bounding box center [1026, 452] width 148 height 57
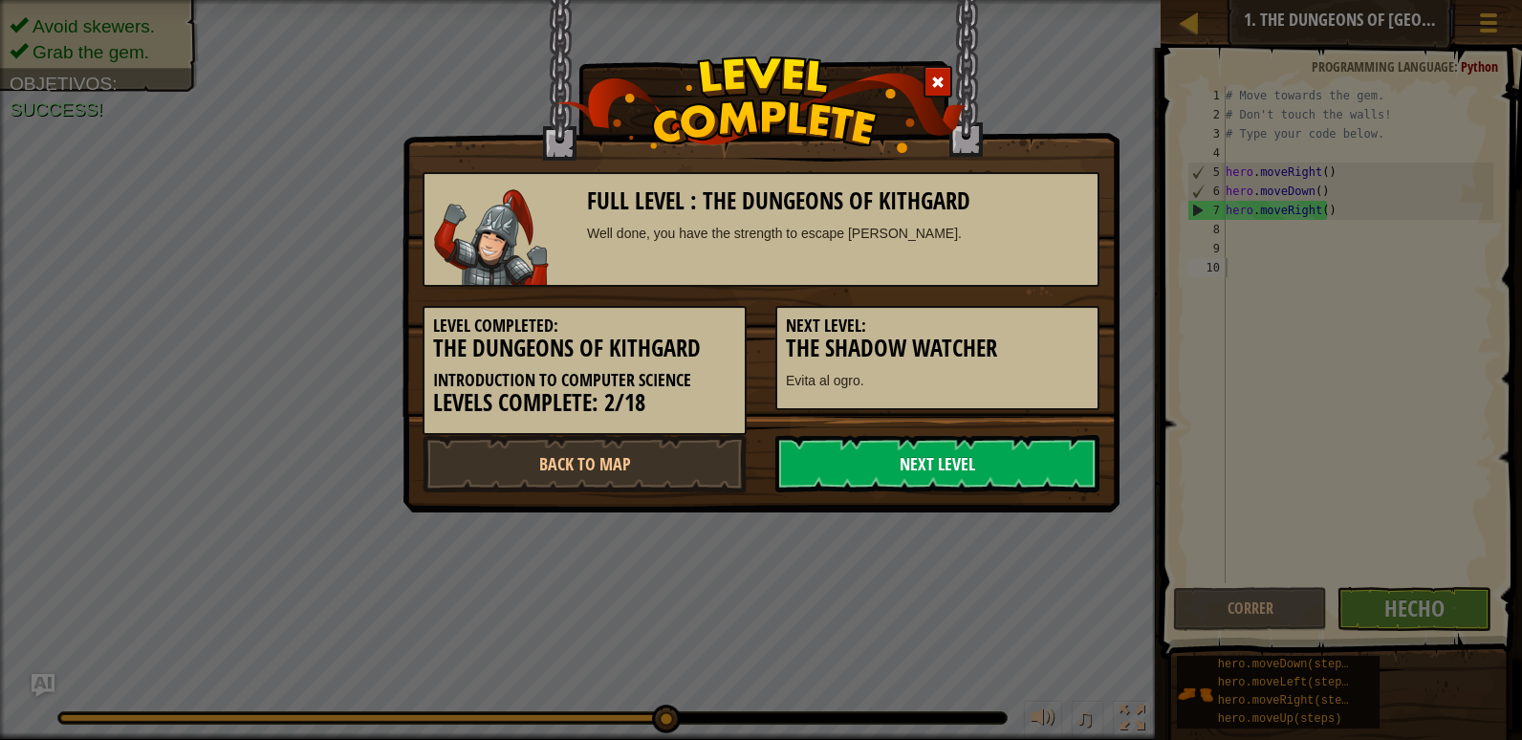
click at [1020, 449] on link "Next Level" at bounding box center [937, 463] width 324 height 57
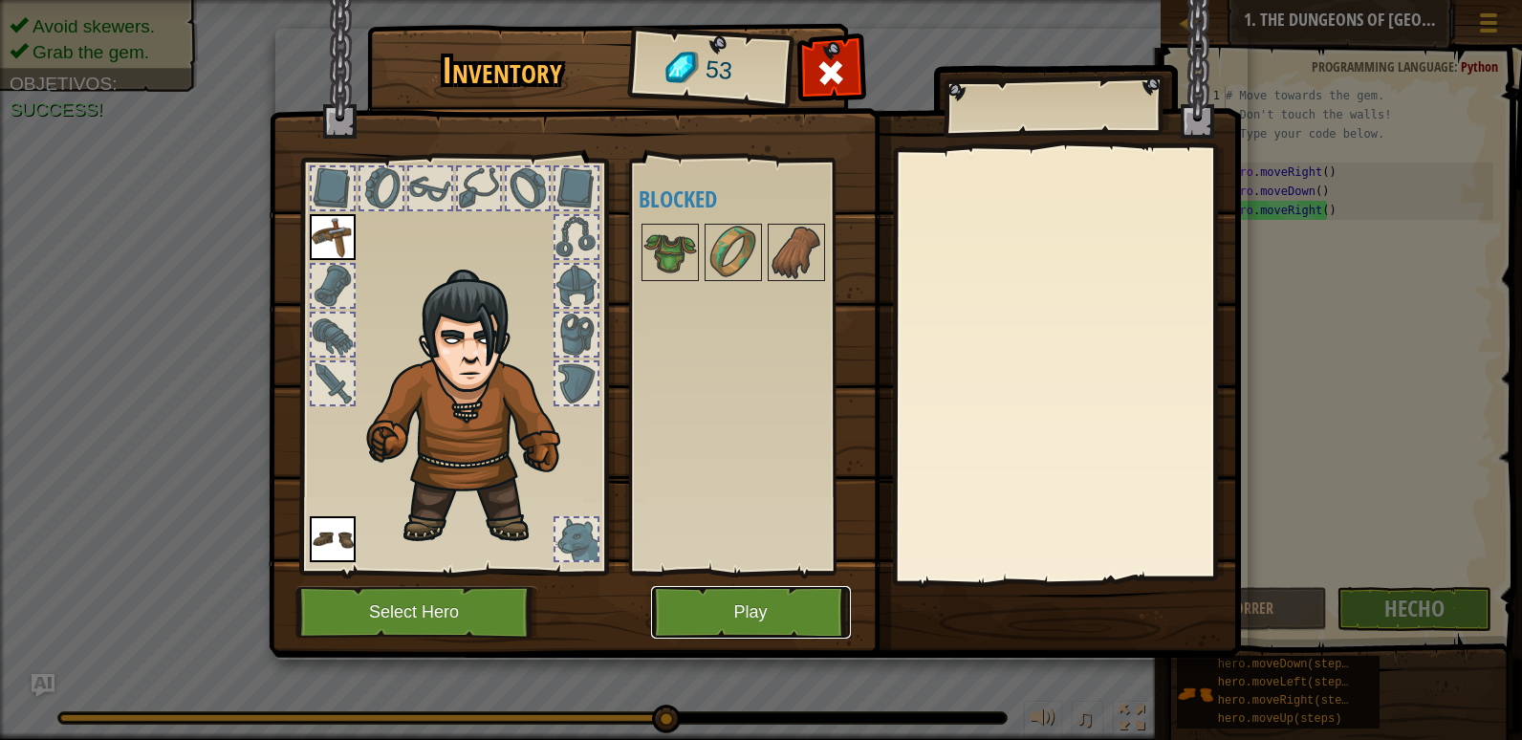
click at [724, 606] on button "Play" at bounding box center [751, 612] width 200 height 53
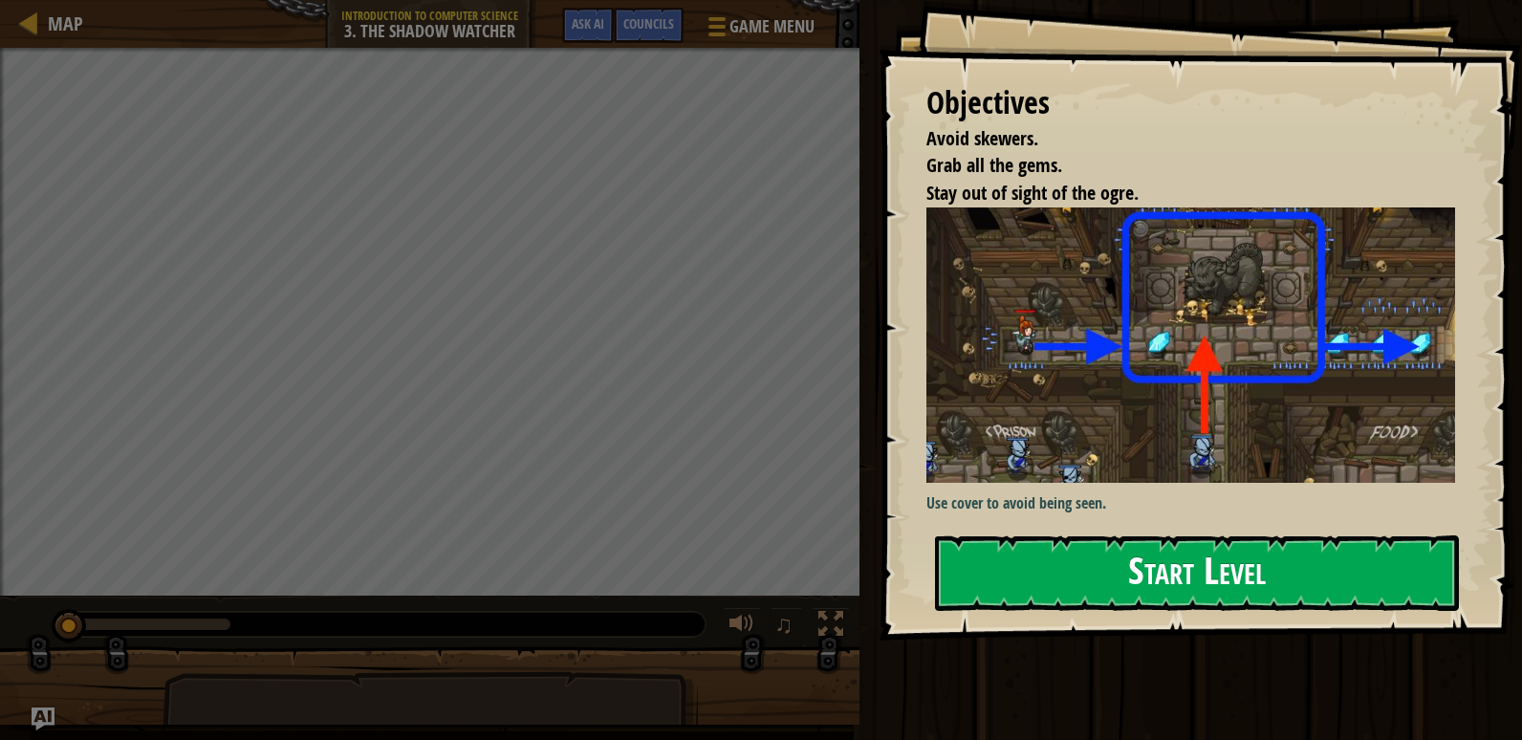
drag, startPoint x: 1175, startPoint y: 572, endPoint x: 1190, endPoint y: 587, distance: 21.6
click at [1185, 581] on button "Start Level" at bounding box center [1197, 573] width 524 height 76
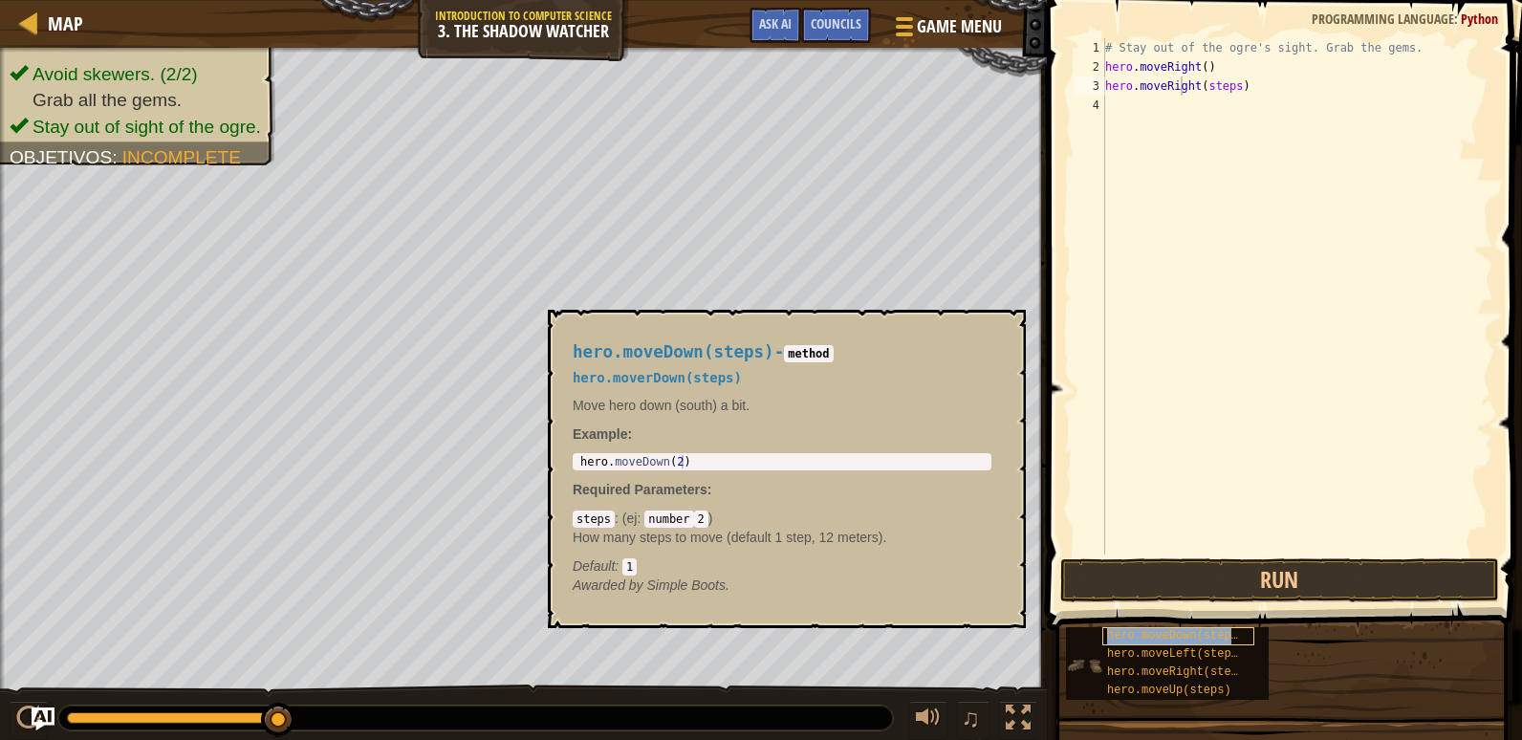
type textarea "hero.moveRighero.moveDown(steps)ht(steps)"
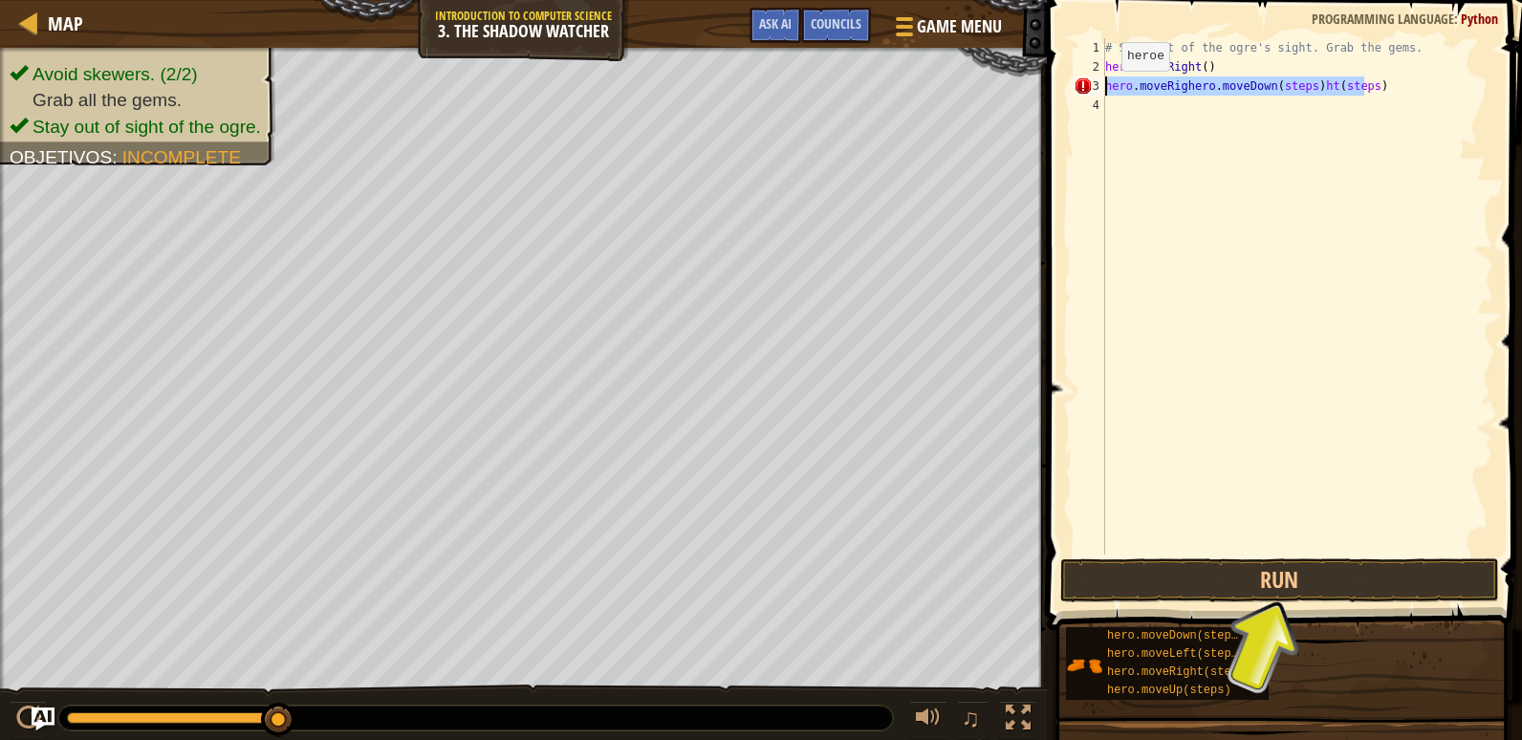
drag, startPoint x: 1399, startPoint y: 91, endPoint x: 1069, endPoint y: 89, distance: 329.8
click at [1070, 89] on div "hero.moveRighero.moveDown(steps)ht(steps) 1 2 3 4 # Stay out of the ogre's sigh…" at bounding box center [1281, 296] width 423 height 516
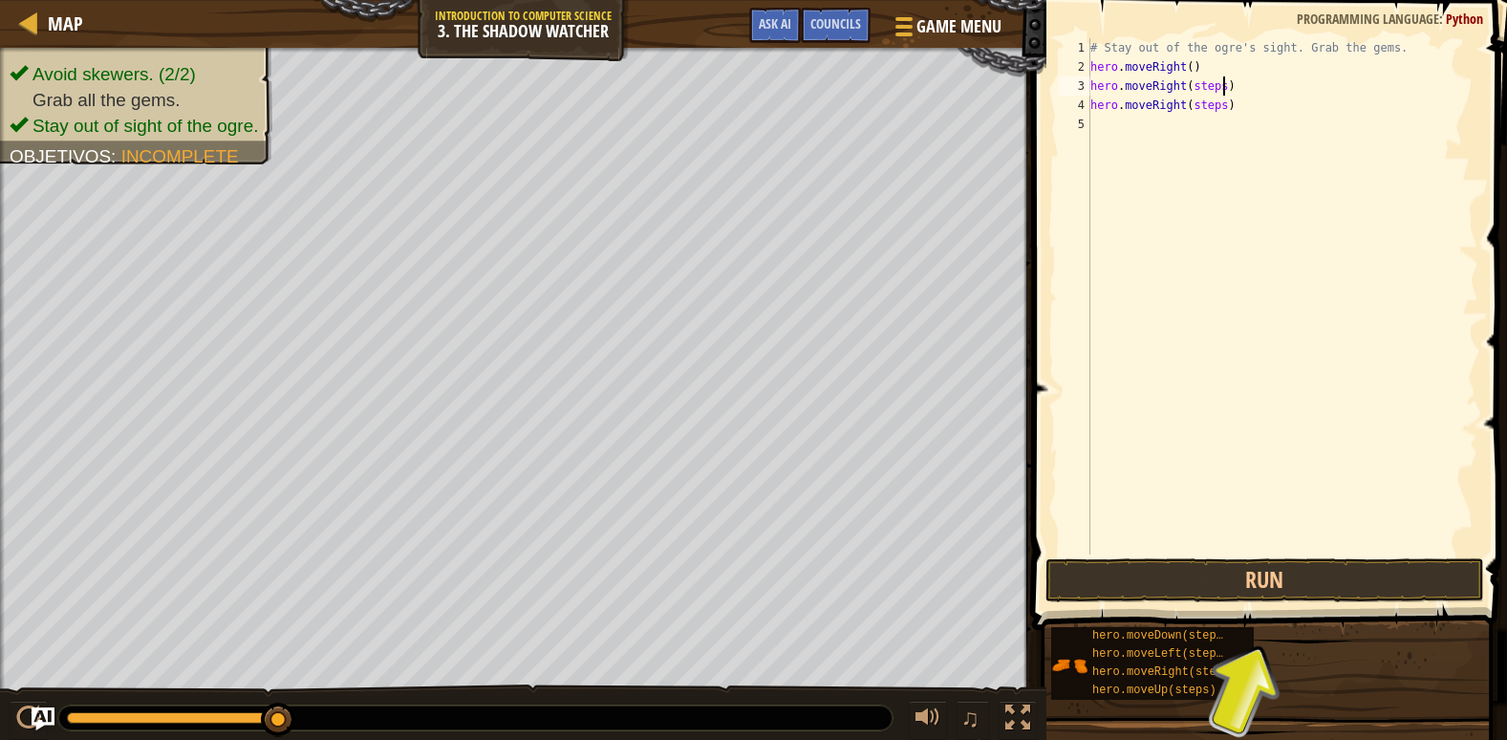
click at [1227, 94] on div "# Stay out of the ogre's sight. Grab the gems. hero . moveRight ( ) hero . move…" at bounding box center [1283, 315] width 392 height 554
click at [1220, 95] on div "# Stay out of the ogre's sight. Grab the gems. hero . moveRight ( ) hero . move…" at bounding box center [1283, 315] width 392 height 554
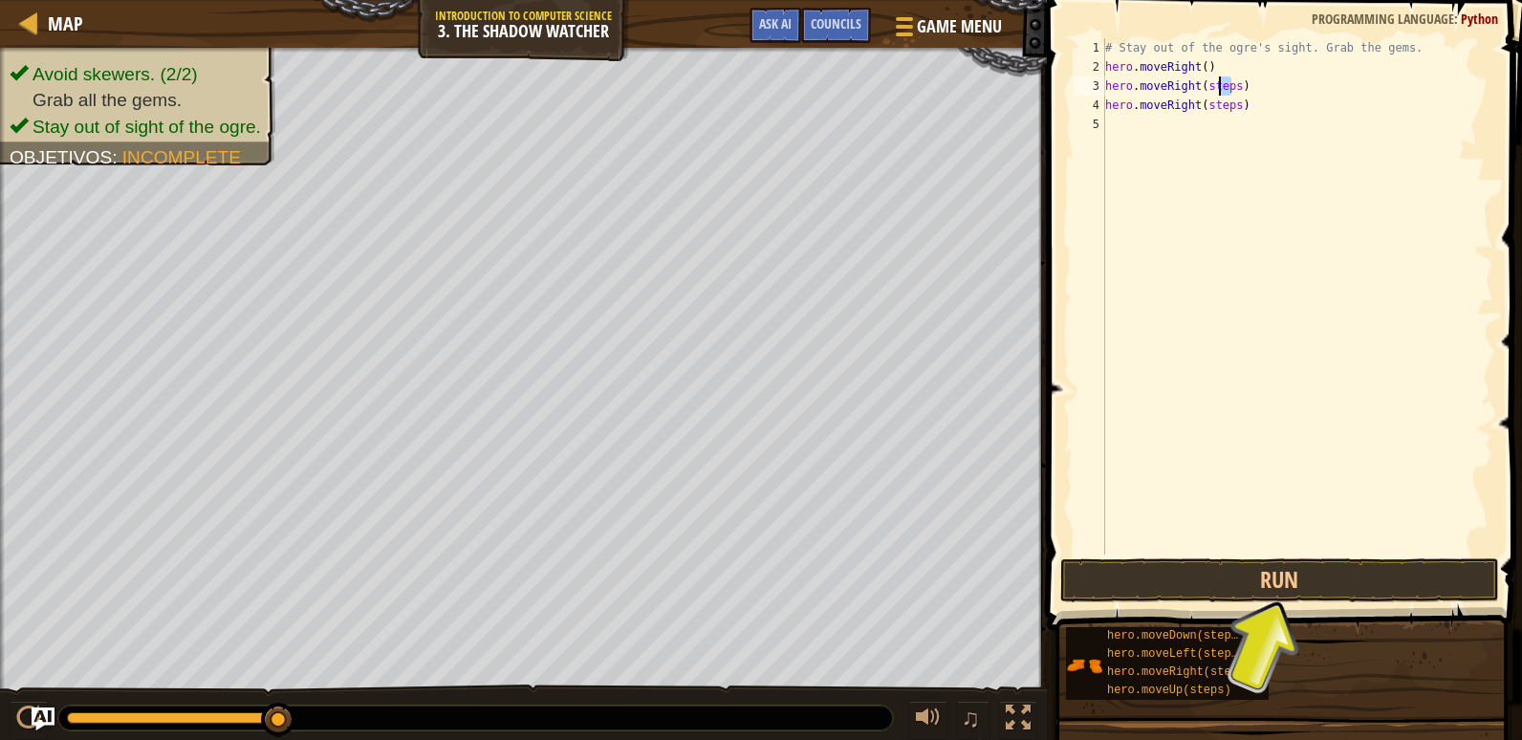
click at [1220, 90] on div "# Stay out of the ogre's sight. Grab the gems. hero . moveRight ( ) hero . move…" at bounding box center [1297, 296] width 392 height 516
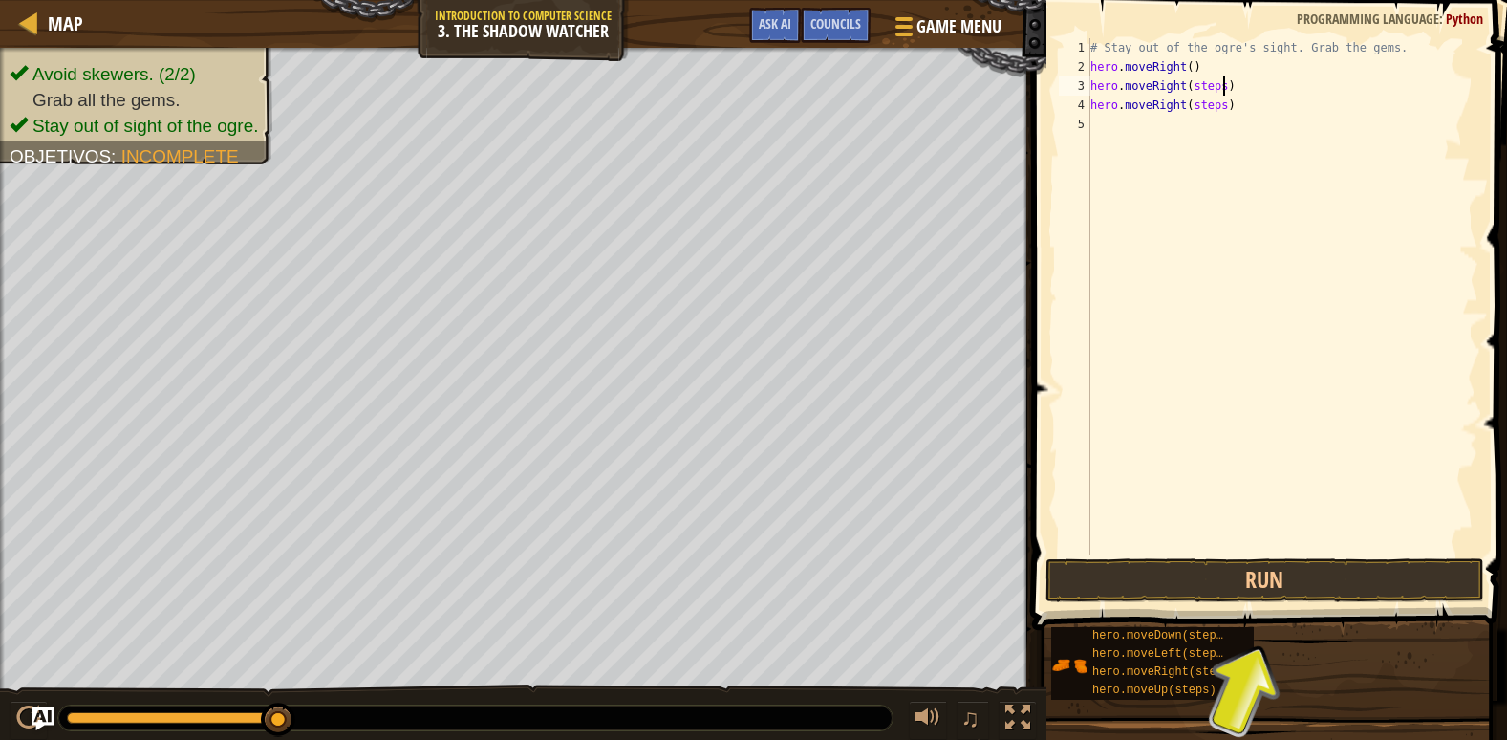
click at [1221, 87] on div "# Stay out of the ogre's sight. Grab the gems. hero . moveRight ( ) hero . move…" at bounding box center [1283, 315] width 392 height 554
click at [1220, 91] on div "# Stay out of the ogre's sight. Grab the gems. hero . moveRight ( ) hero . move…" at bounding box center [1283, 315] width 392 height 554
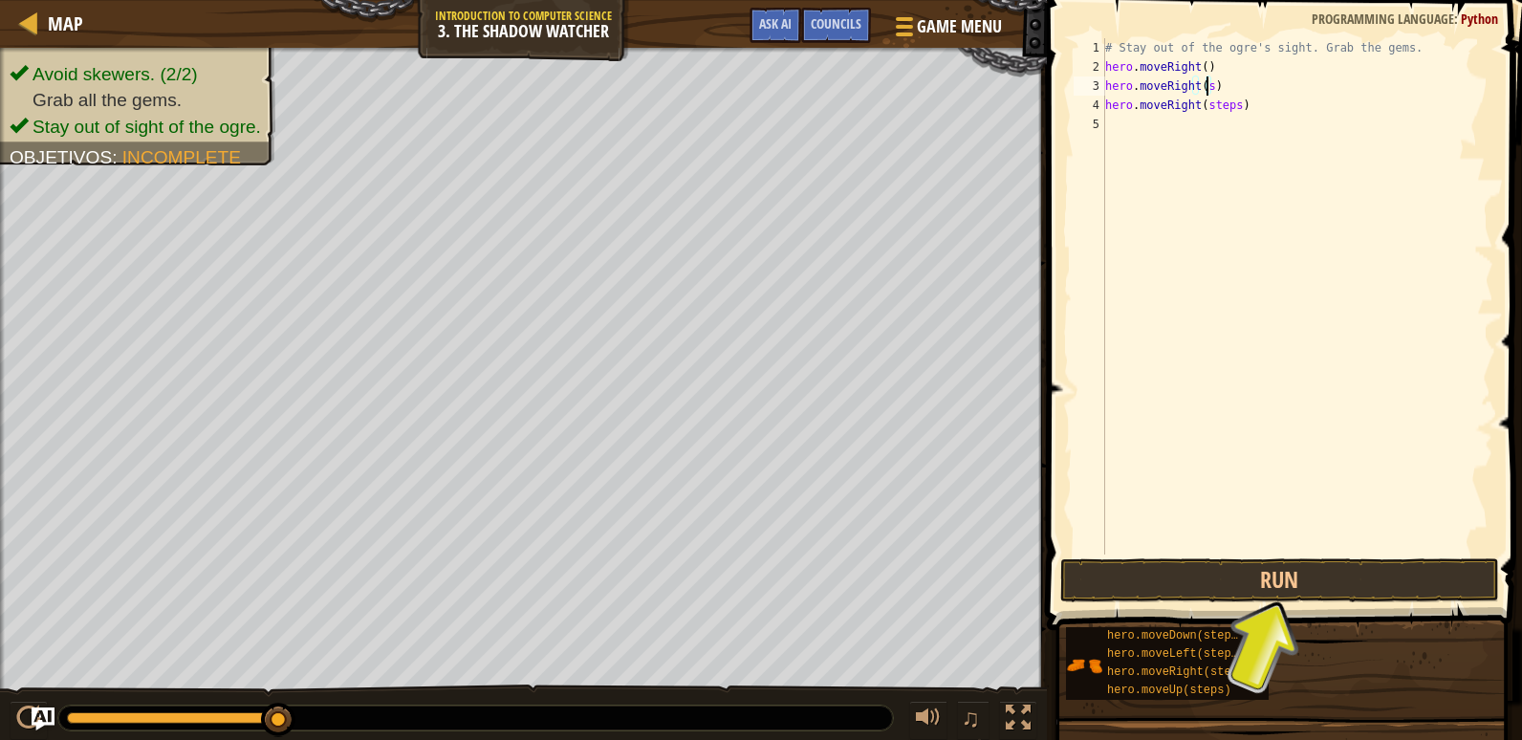
type textarea "hero.moveRight()"
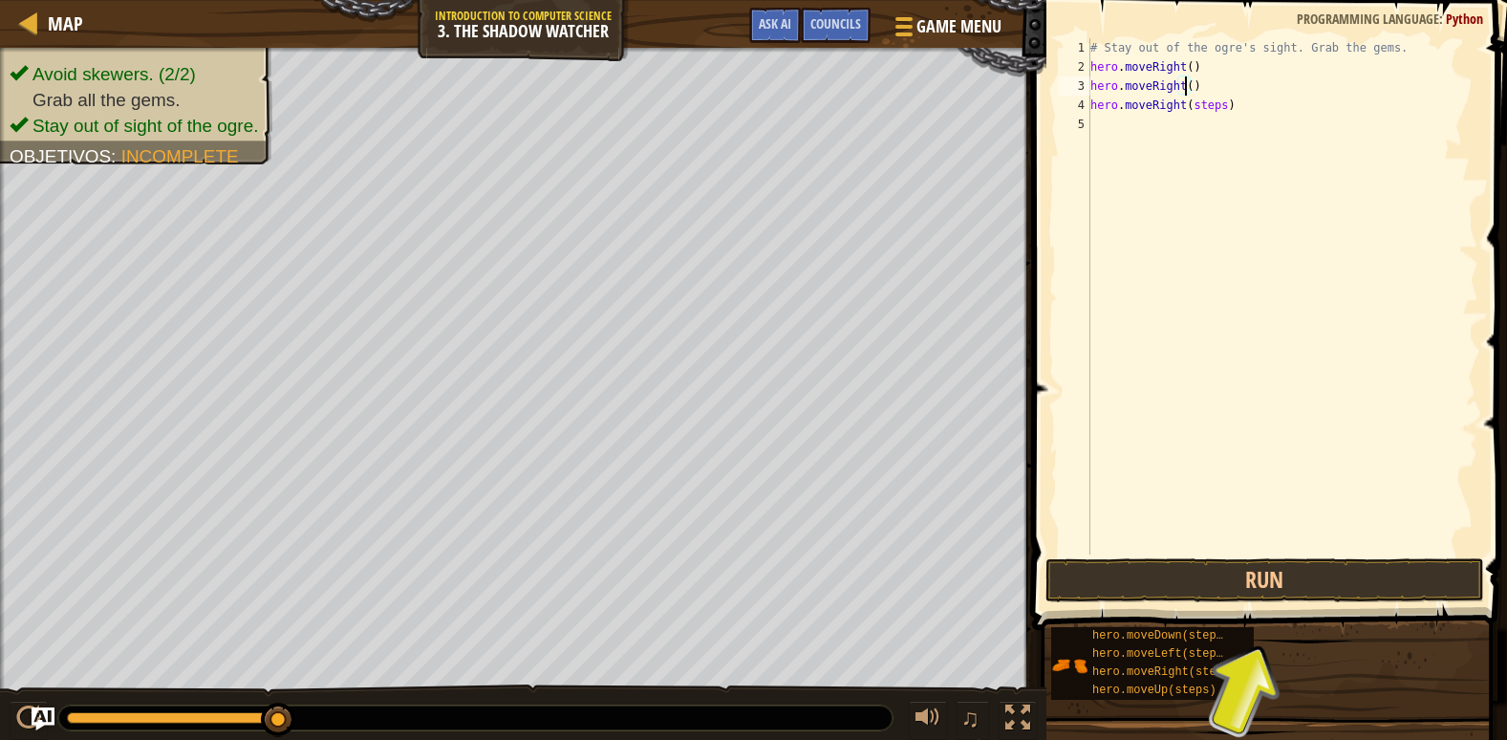
click at [1262, 115] on div "# Stay out of the ogre's sight. Grab the gems. hero . moveRight ( ) hero . move…" at bounding box center [1283, 315] width 392 height 554
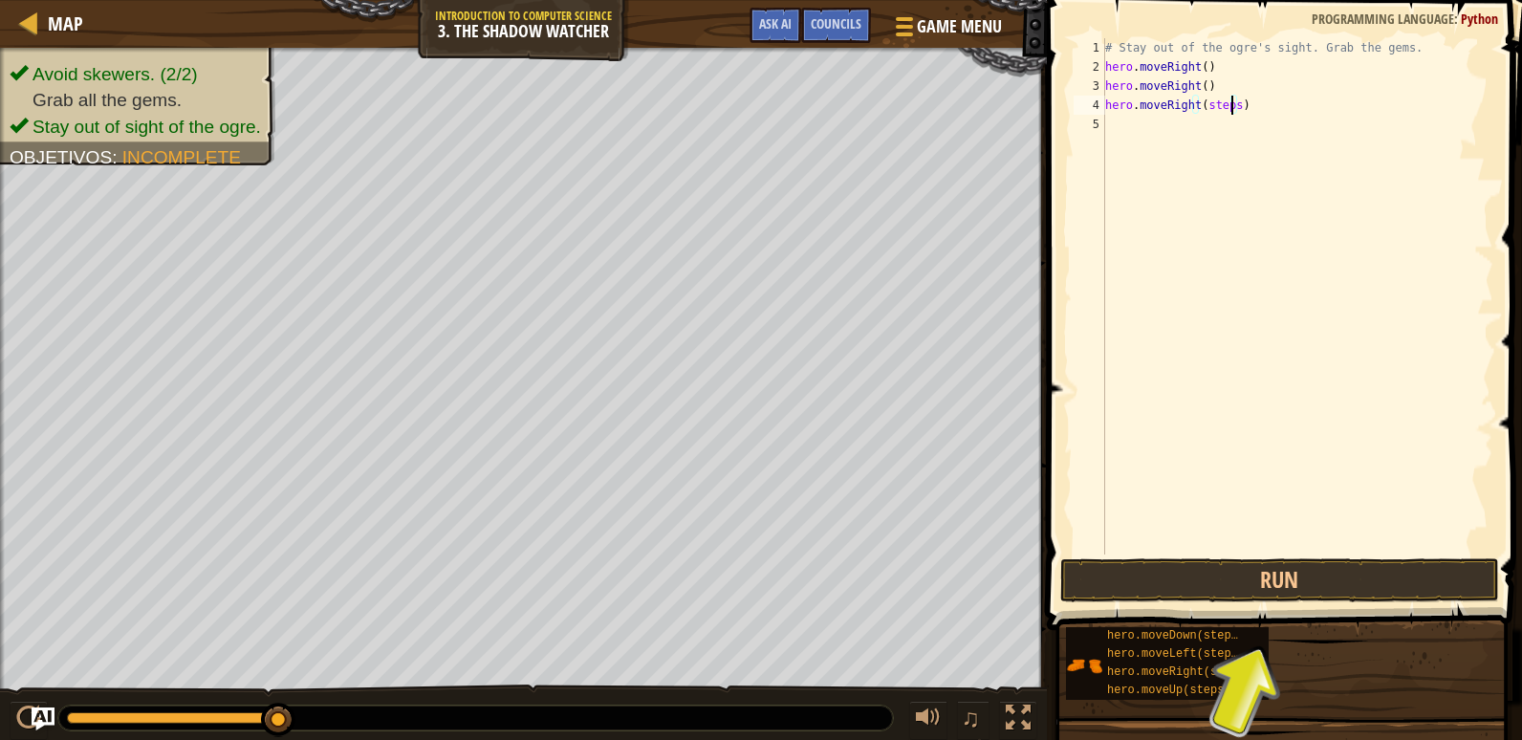
click at [1233, 107] on div "# Stay out of the ogre's sight. Grab the gems. hero . moveRight ( ) hero . move…" at bounding box center [1297, 315] width 392 height 554
type textarea "hero.moveRight()"
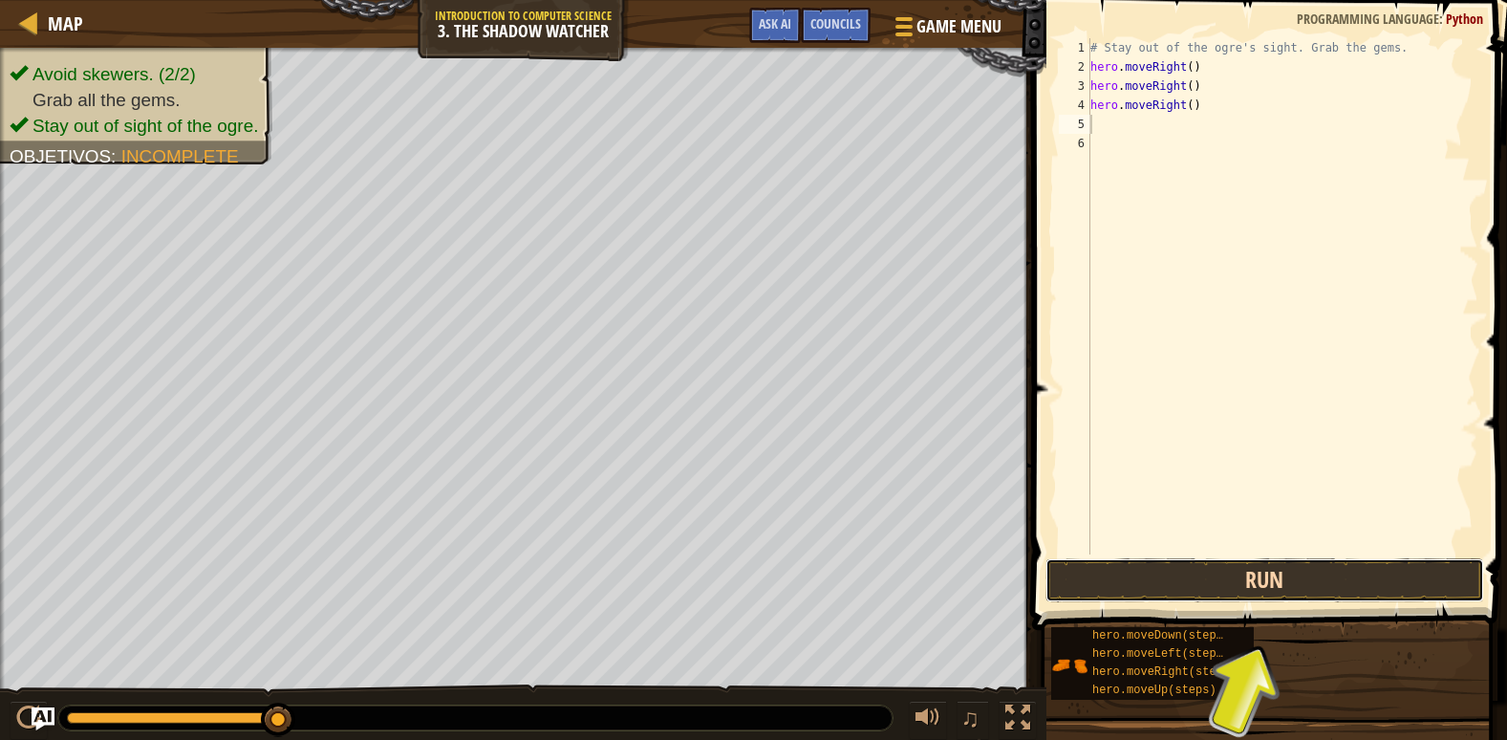
click at [1343, 575] on button "Run" at bounding box center [1265, 580] width 439 height 44
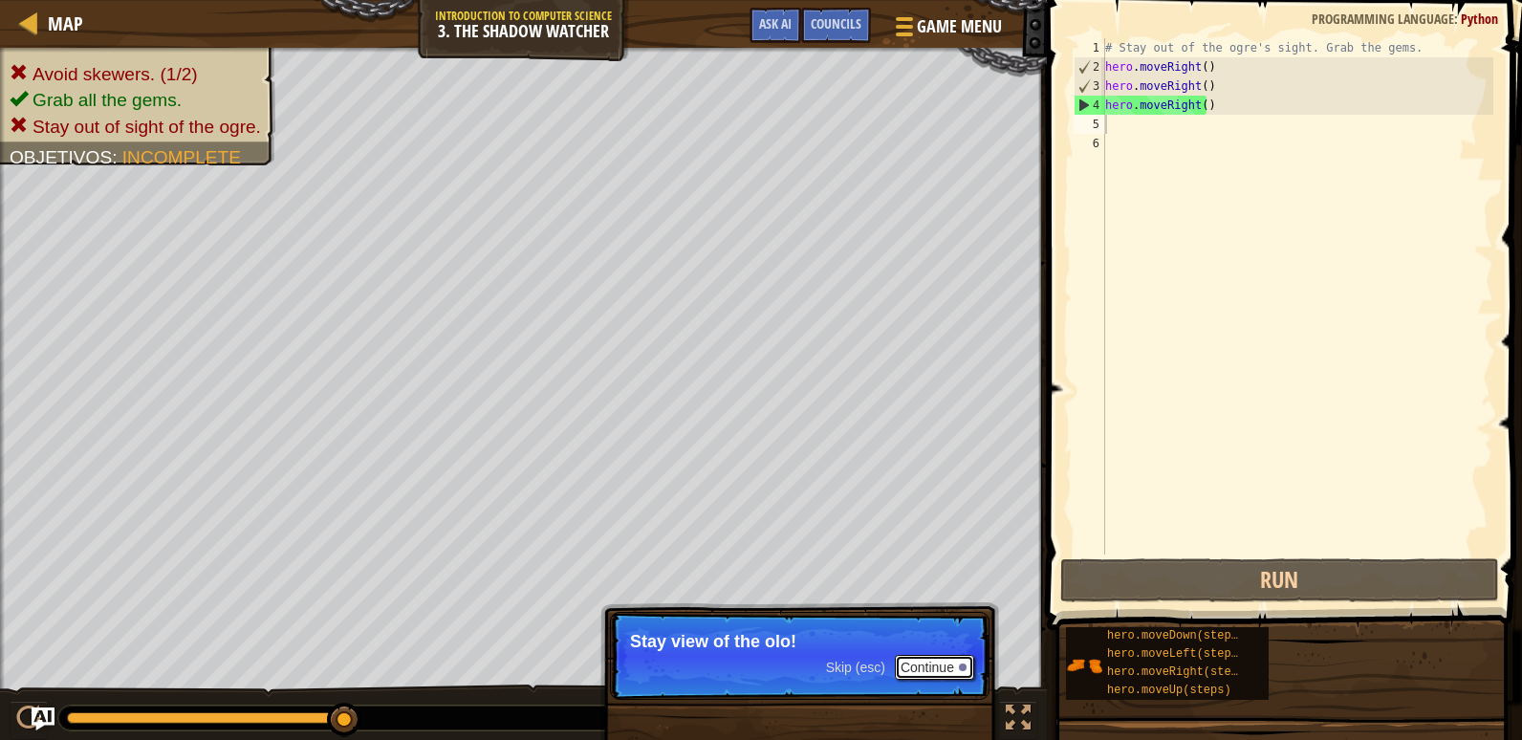
drag, startPoint x: 919, startPoint y: 666, endPoint x: 943, endPoint y: 685, distance: 31.4
click at [918, 666] on font "Continue" at bounding box center [927, 667] width 54 height 15
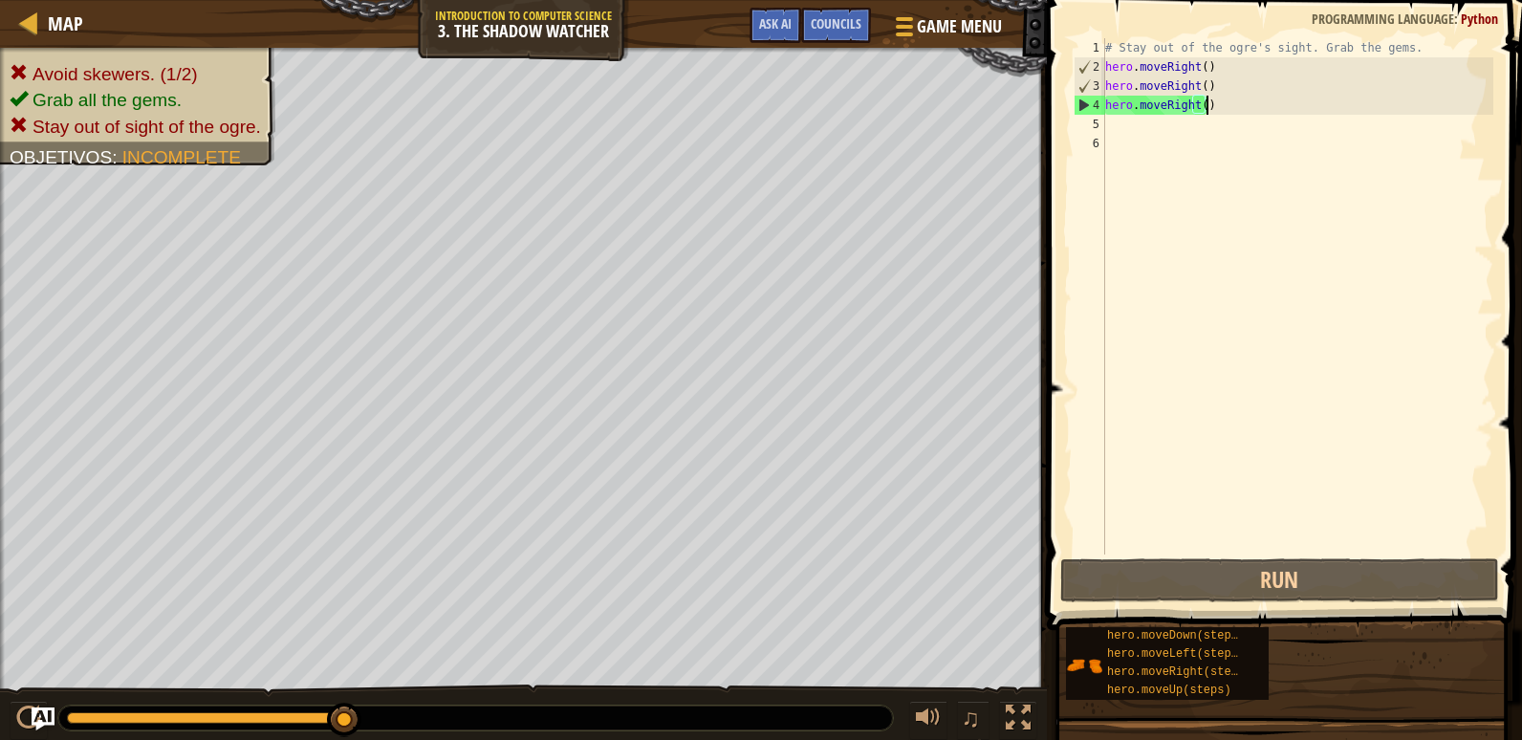
drag, startPoint x: 1245, startPoint y: 110, endPoint x: 1266, endPoint y: 105, distance: 21.6
click at [1242, 110] on div "# Stay out of the ogre's sight. Grab the gems. hero . moveRight ( ) hero . move…" at bounding box center [1297, 315] width 392 height 554
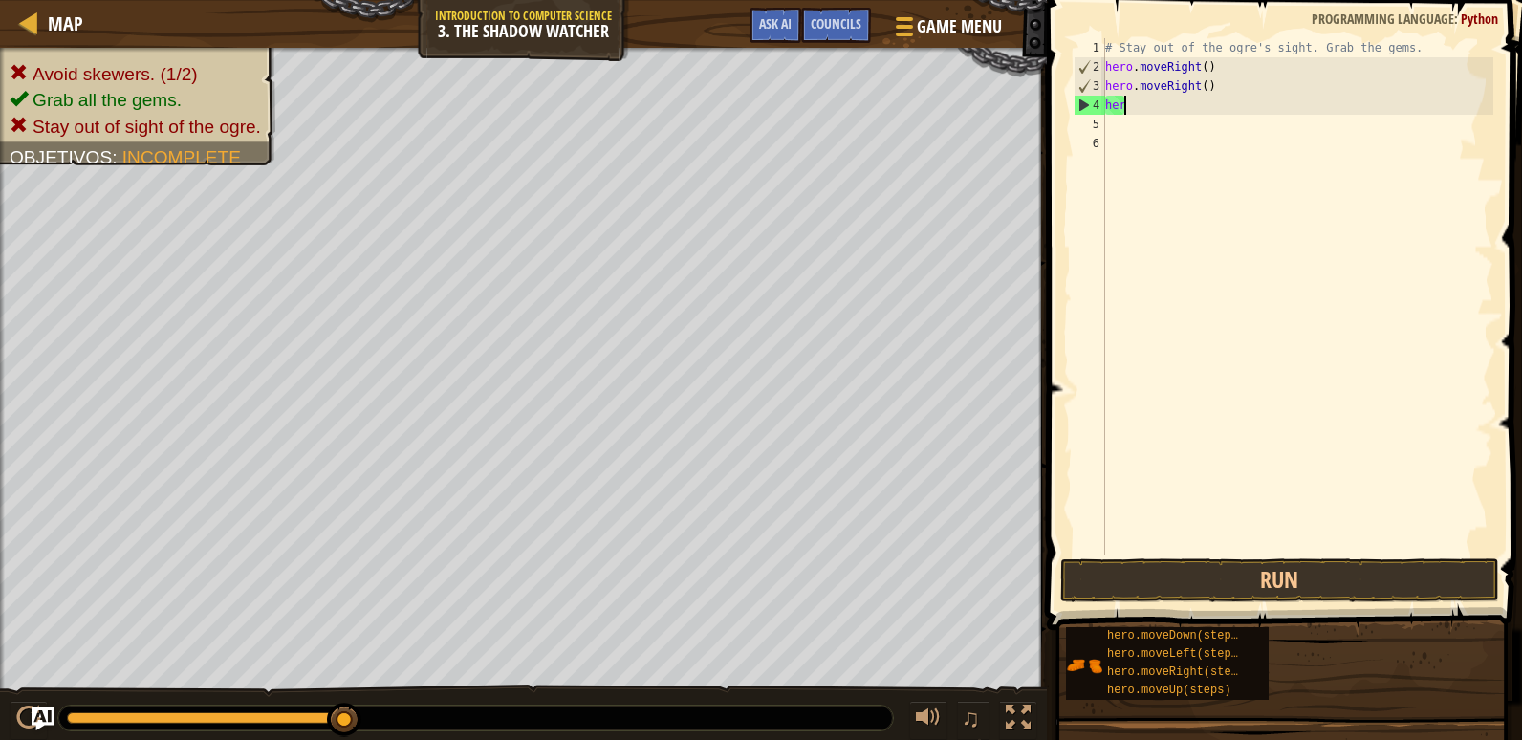
type textarea "h"
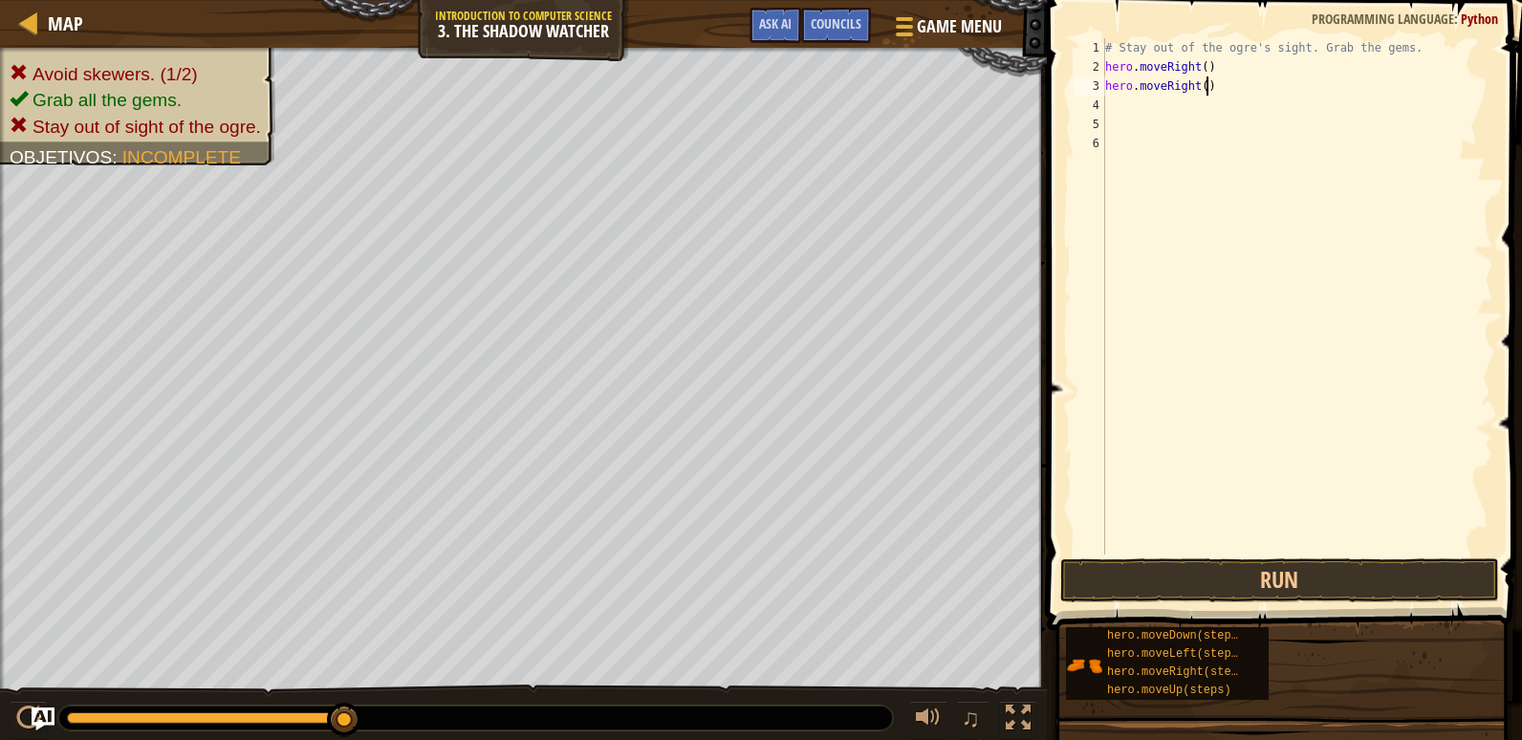
click at [1226, 77] on div "# Stay out of the ogre's sight. Grab the gems. hero . moveRight ( ) hero . move…" at bounding box center [1297, 315] width 392 height 554
type textarea "h"
click at [1206, 91] on div "# Stay out of the ogre's sight. Grab the gems. hero . moveRight ( ) hero . move…" at bounding box center [1297, 296] width 392 height 516
click at [1233, 110] on div "# Stay out of the ogre's sight. Grab the gems. hero . moveRight ( ) hero . move…" at bounding box center [1297, 296] width 392 height 516
click at [1223, 128] on div "# Stay out of the ogre's sight. Grab the gems. hero . moveRight ( ) hero . move…" at bounding box center [1297, 296] width 392 height 516
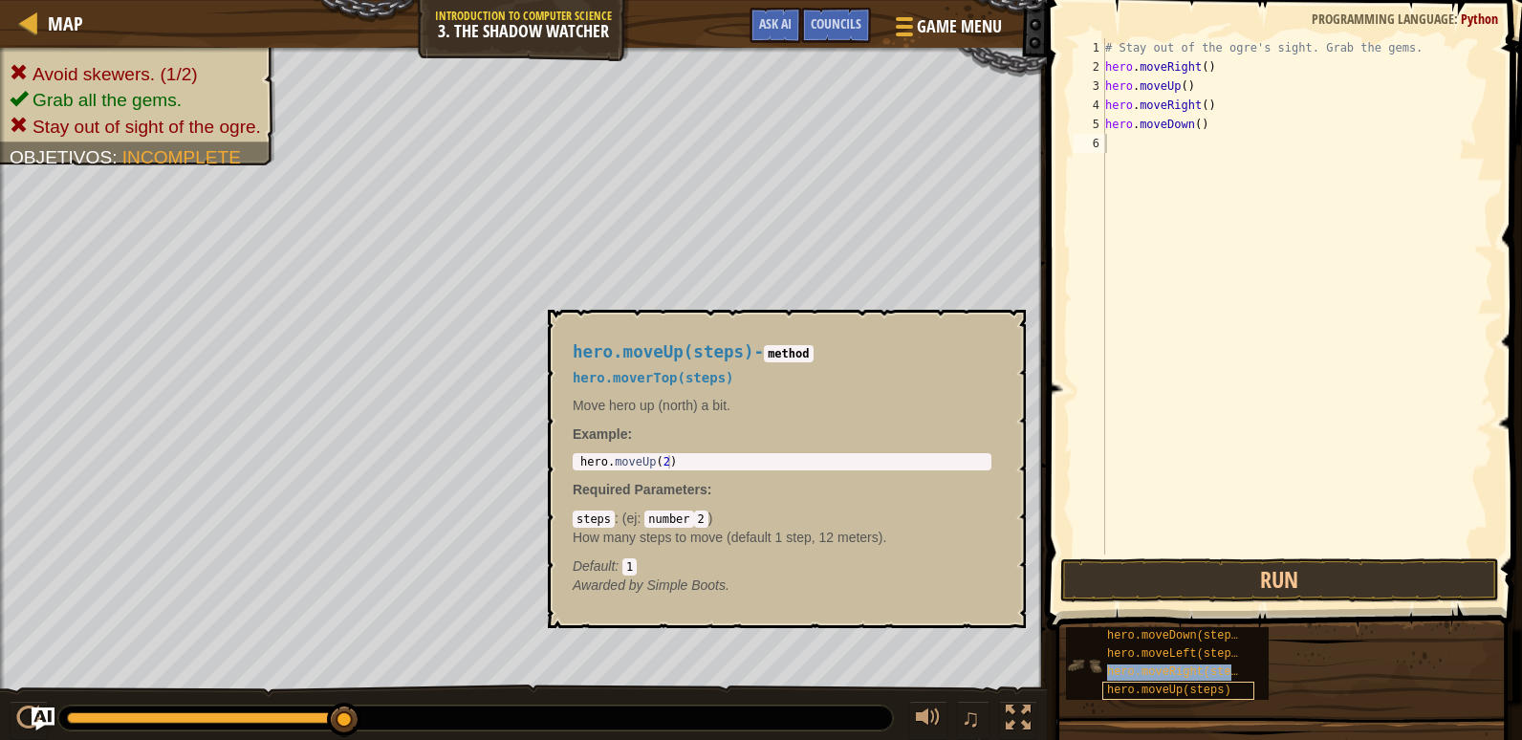
type textarea "hero.moveRight(steps)"
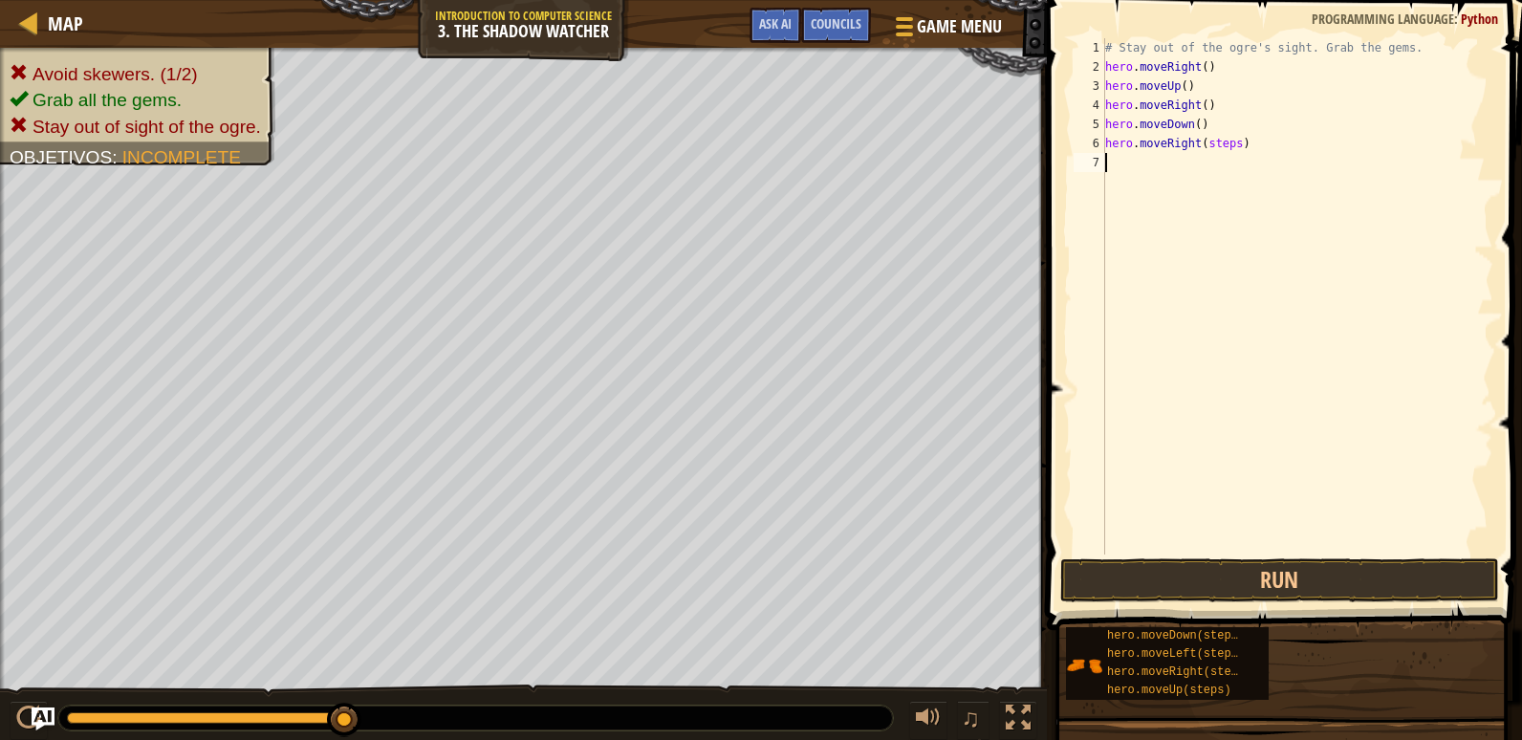
click at [1225, 156] on div "# Stay out of the ogre's sight. Grab the gems. hero . moveRight ( ) hero . move…" at bounding box center [1297, 315] width 392 height 554
click at [1231, 150] on div "# Stay out of the ogre's sight. Grab the gems. hero . moveRight ( ) hero . move…" at bounding box center [1297, 315] width 392 height 554
type textarea "hero.moveRight()"
click at [1268, 567] on button "Run" at bounding box center [1279, 580] width 439 height 44
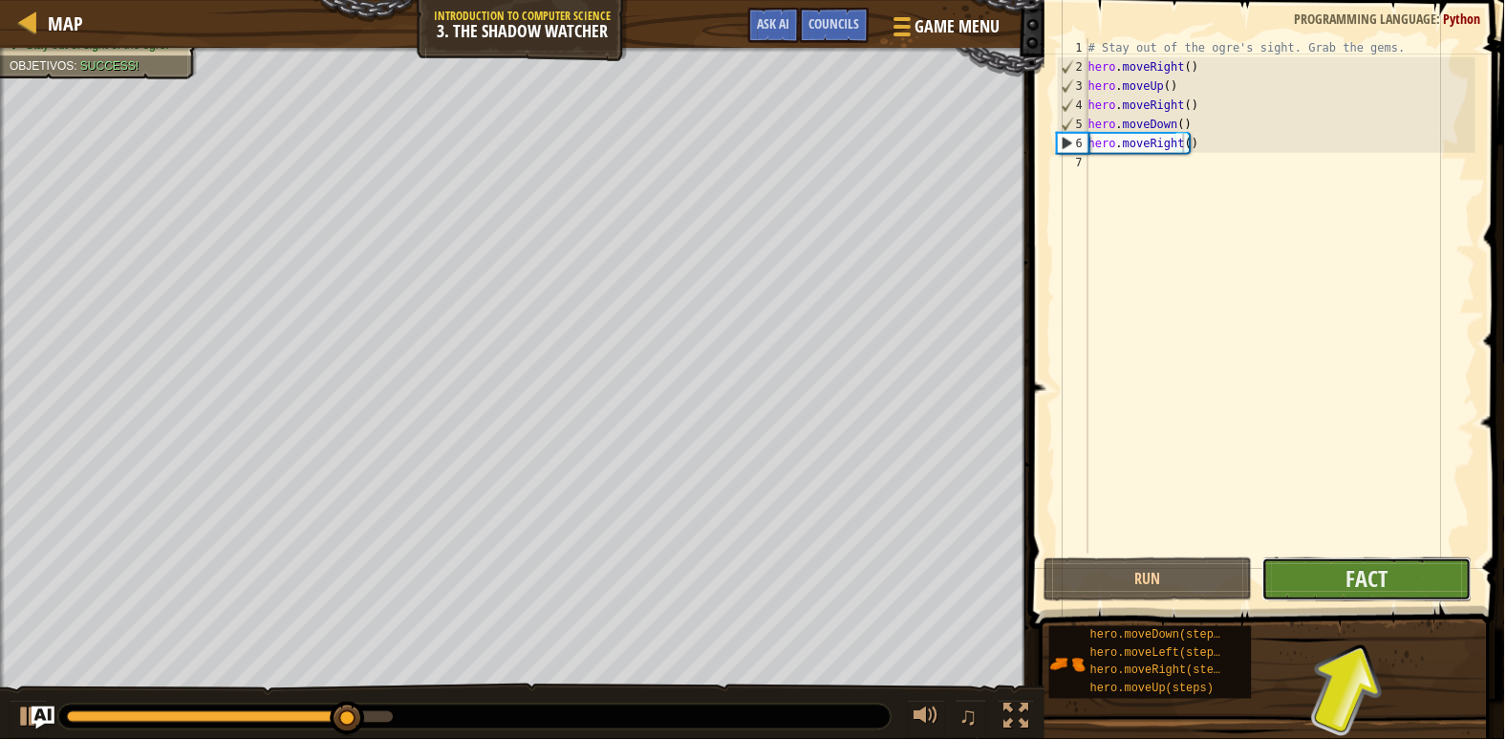
click at [1321, 593] on button "Fact" at bounding box center [1369, 580] width 209 height 44
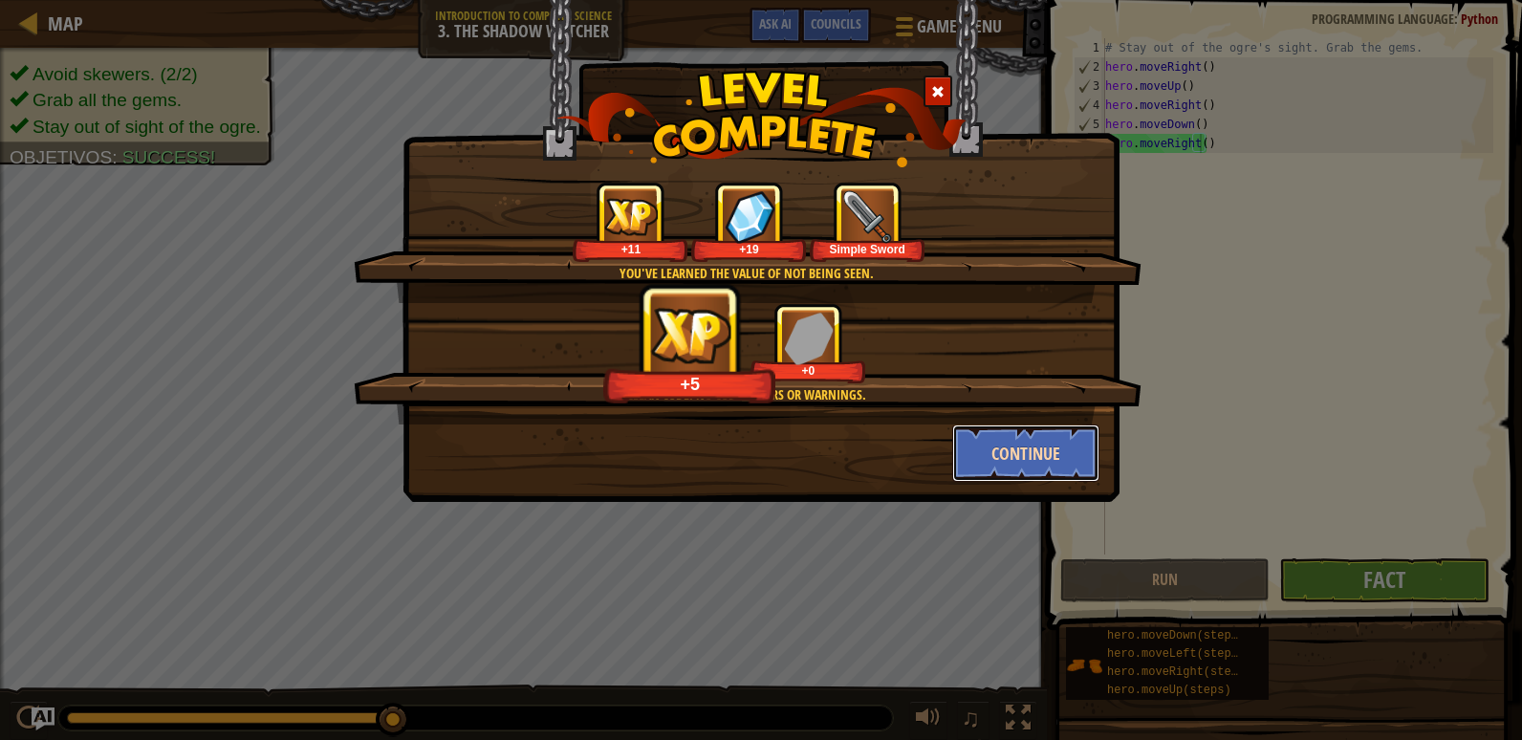
click at [1045, 439] on button "Continue" at bounding box center [1026, 452] width 148 height 57
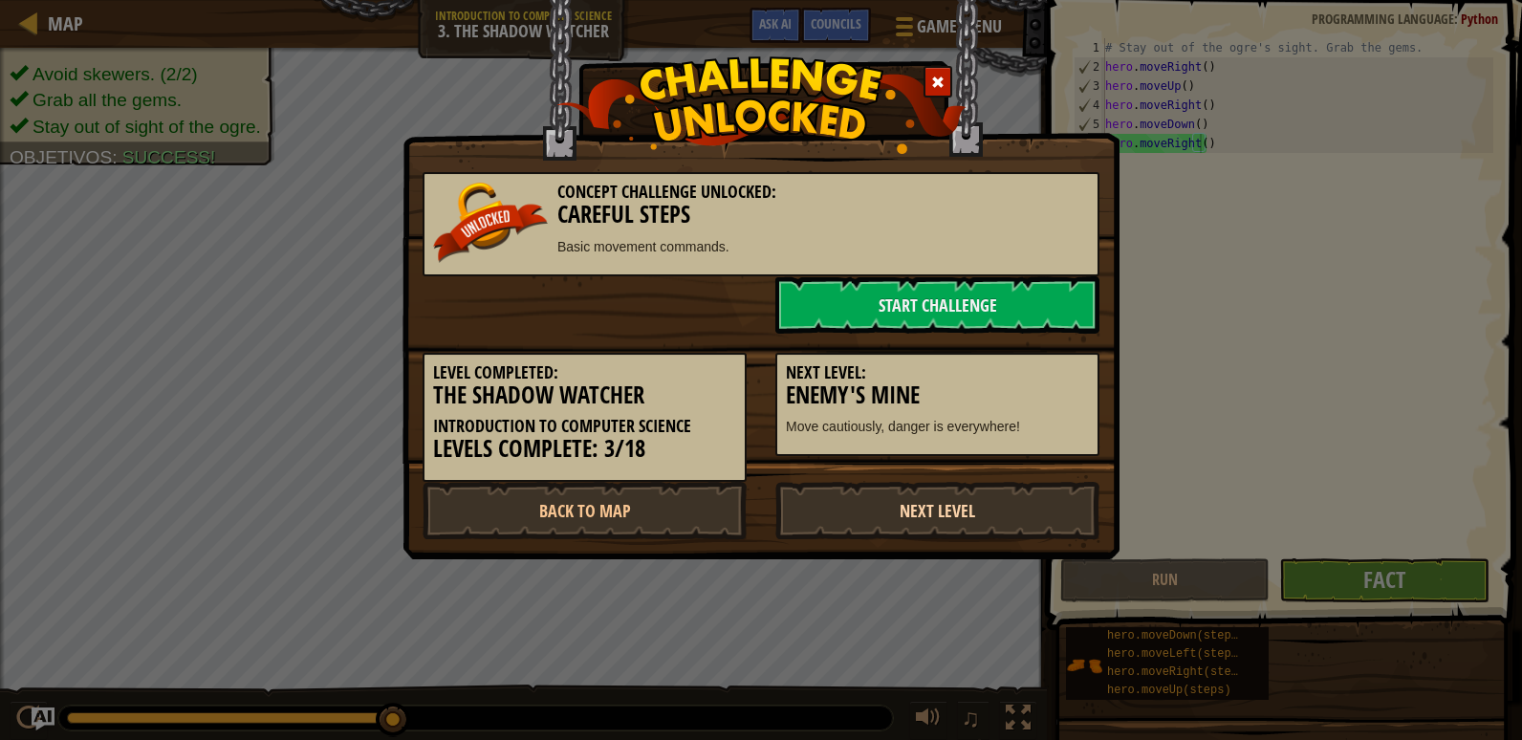
drag, startPoint x: 899, startPoint y: 497, endPoint x: 909, endPoint y: 524, distance: 28.8
click at [909, 524] on link "Next Level" at bounding box center [937, 510] width 324 height 57
click at [905, 531] on link "Next Level" at bounding box center [937, 510] width 324 height 57
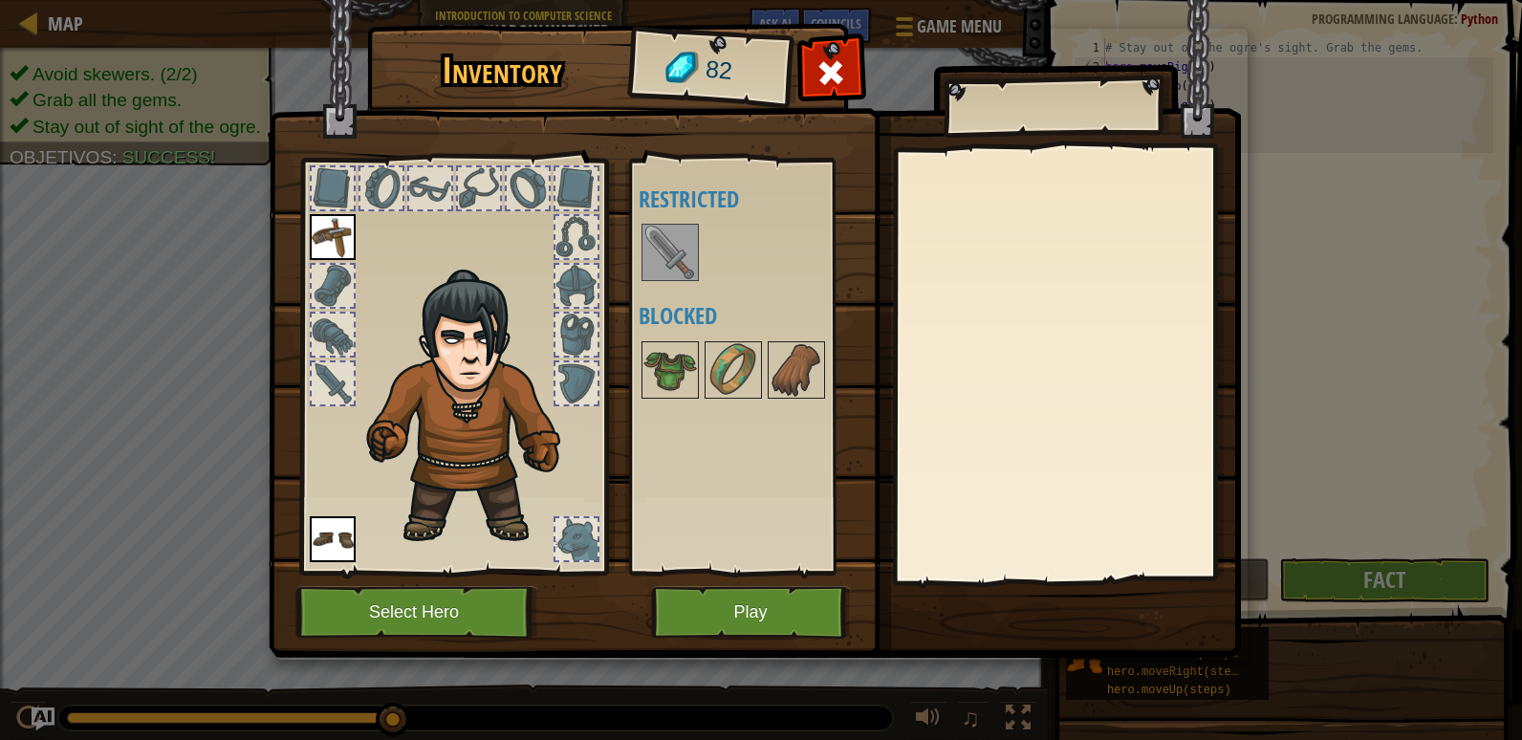
click at [654, 250] on img at bounding box center [670, 253] width 54 height 54
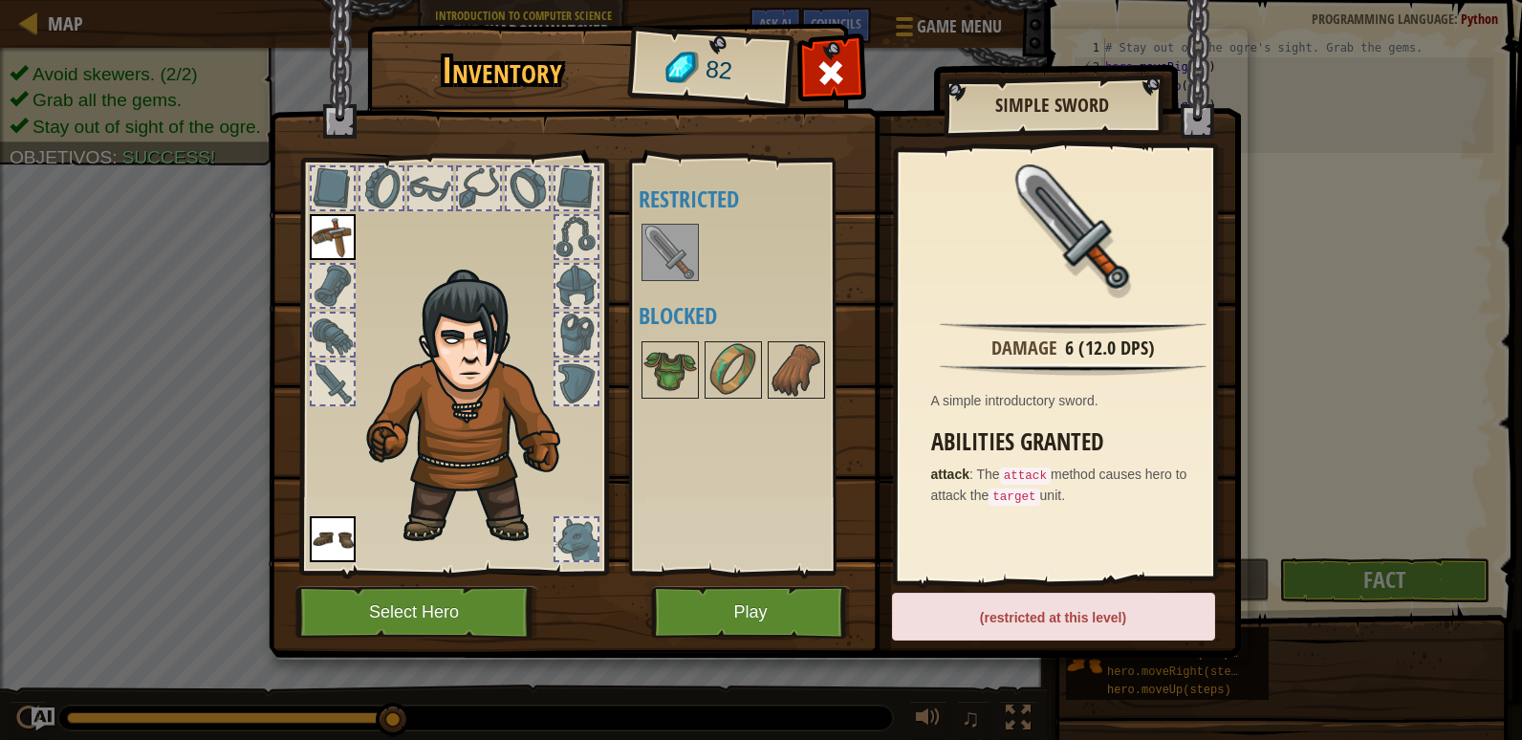
click at [1021, 627] on div "(restricted at this level)" at bounding box center [1053, 617] width 323 height 48
drag, startPoint x: 1022, startPoint y: 625, endPoint x: 1014, endPoint y: 632, distance: 10.2
click at [1022, 626] on div "(restricted at this level)" at bounding box center [1053, 617] width 323 height 48
drag, startPoint x: 642, startPoint y: 234, endPoint x: 560, endPoint y: 275, distance: 91.9
click at [560, 275] on div "Inventory 82 Disponible Equipar Equipar (doble-clic para equipar) Restricted Bl…" at bounding box center [761, 344] width 972 height 631
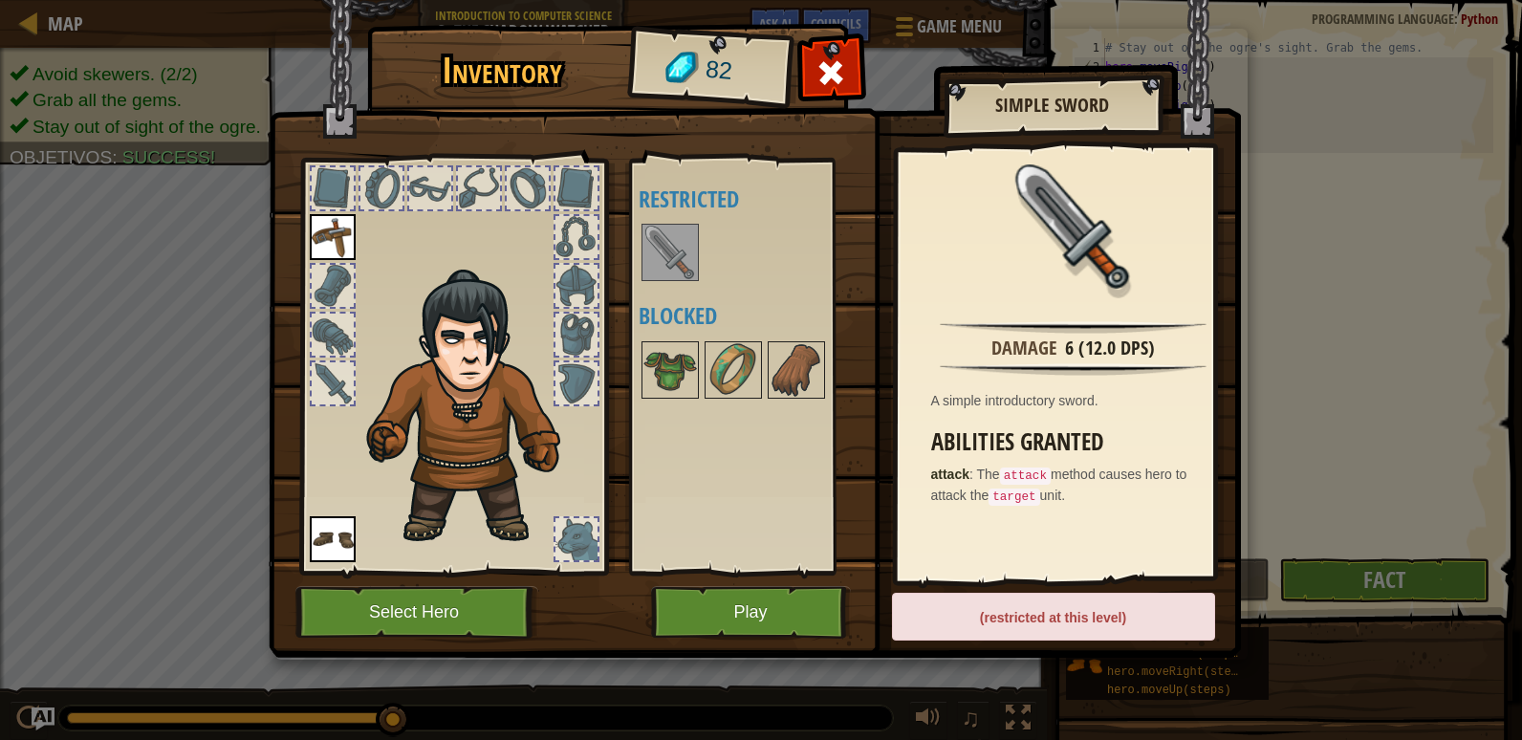
click at [703, 462] on div "Disponible Equipar Equipar (doble-clic para equipar) Restricted Blocked" at bounding box center [759, 366] width 240 height 399
drag, startPoint x: 728, startPoint y: 607, endPoint x: 713, endPoint y: 609, distance: 15.4
click at [713, 609] on button "Play" at bounding box center [751, 612] width 200 height 53
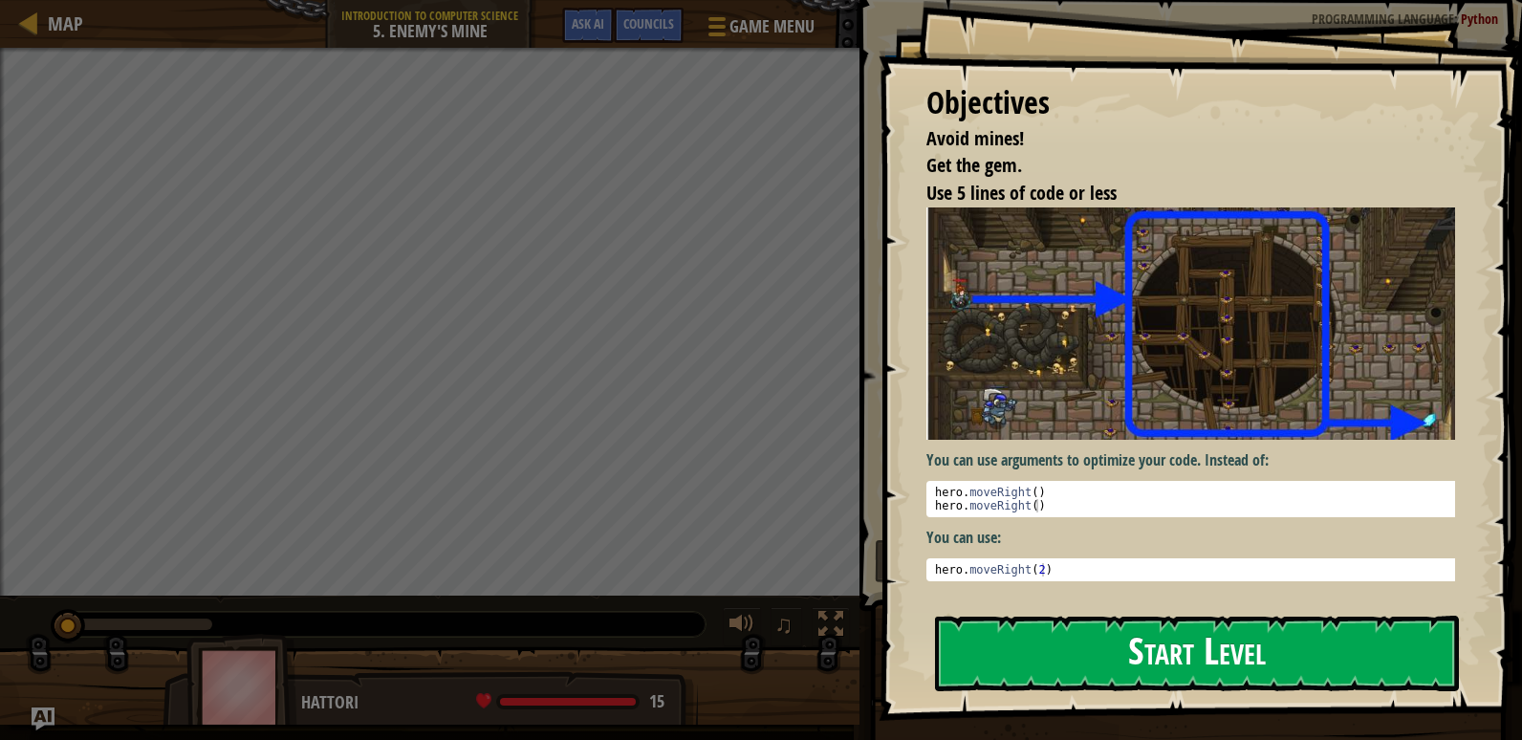
click at [1128, 688] on button "Start Level" at bounding box center [1197, 654] width 524 height 76
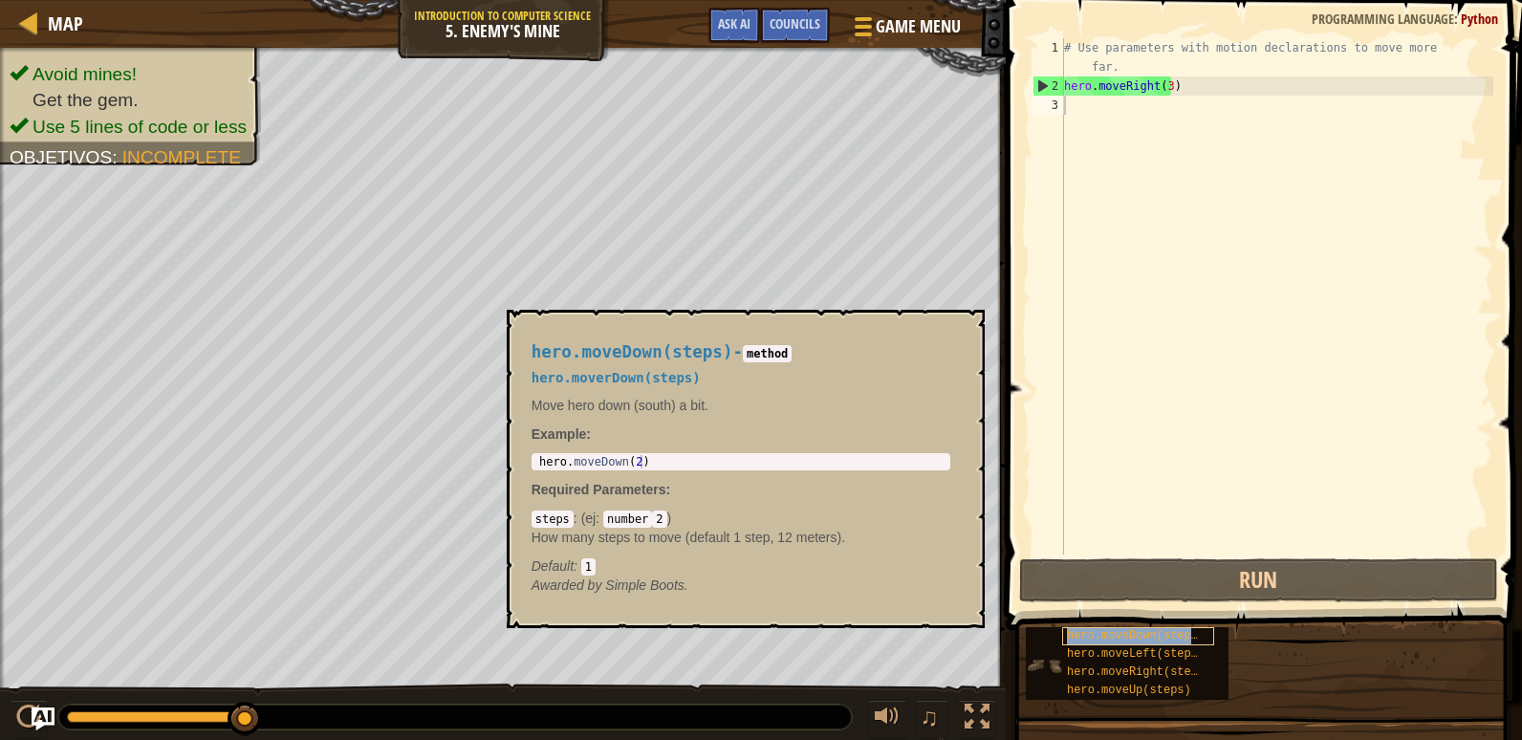
type textarea "hero.moveDown(steps)"
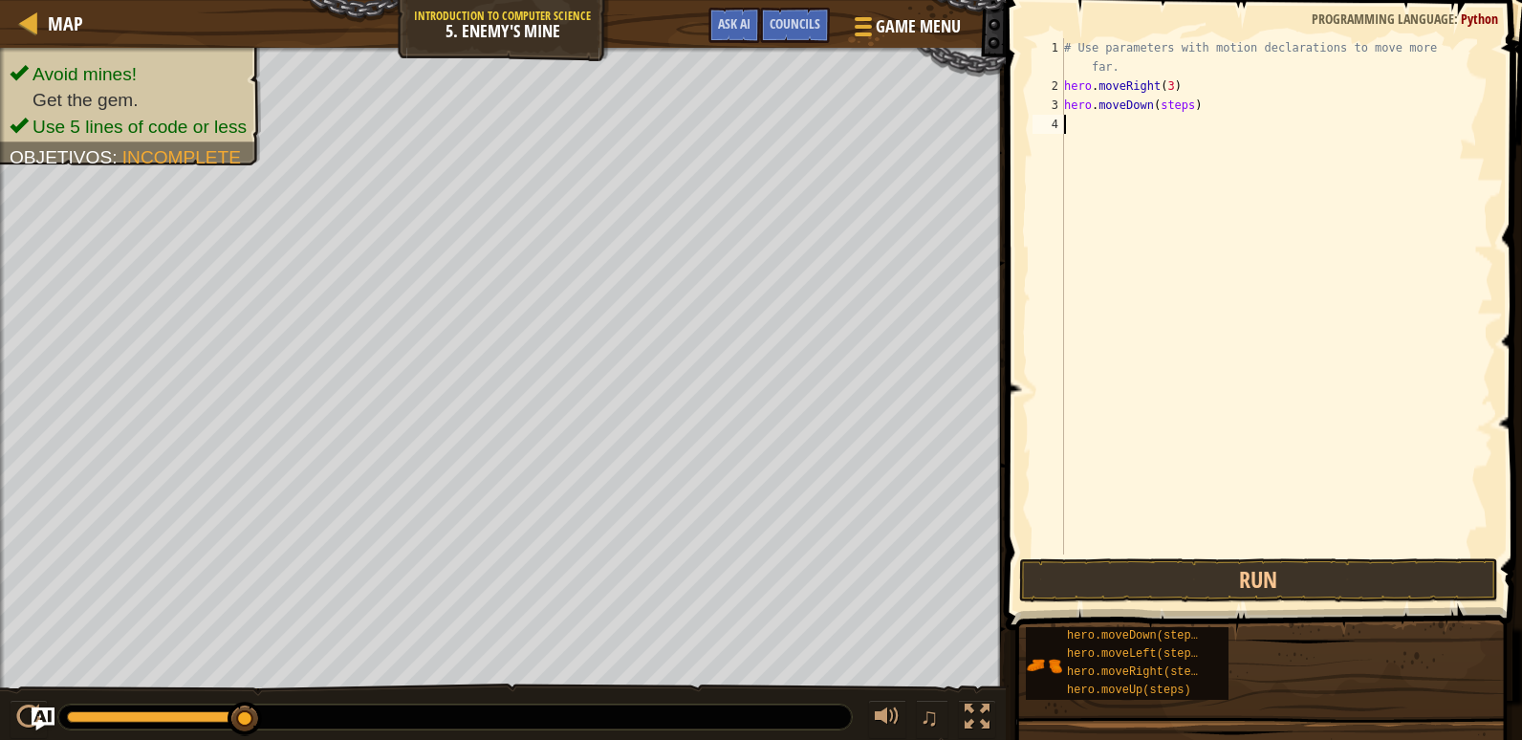
click at [1190, 116] on div "# Use parameters with motion declarations to move more far. hero . moveRight ( …" at bounding box center [1276, 325] width 433 height 574
click at [1180, 112] on div "# Use parameters with motion declarations to move more far. hero . moveRight ( …" at bounding box center [1276, 325] width 433 height 574
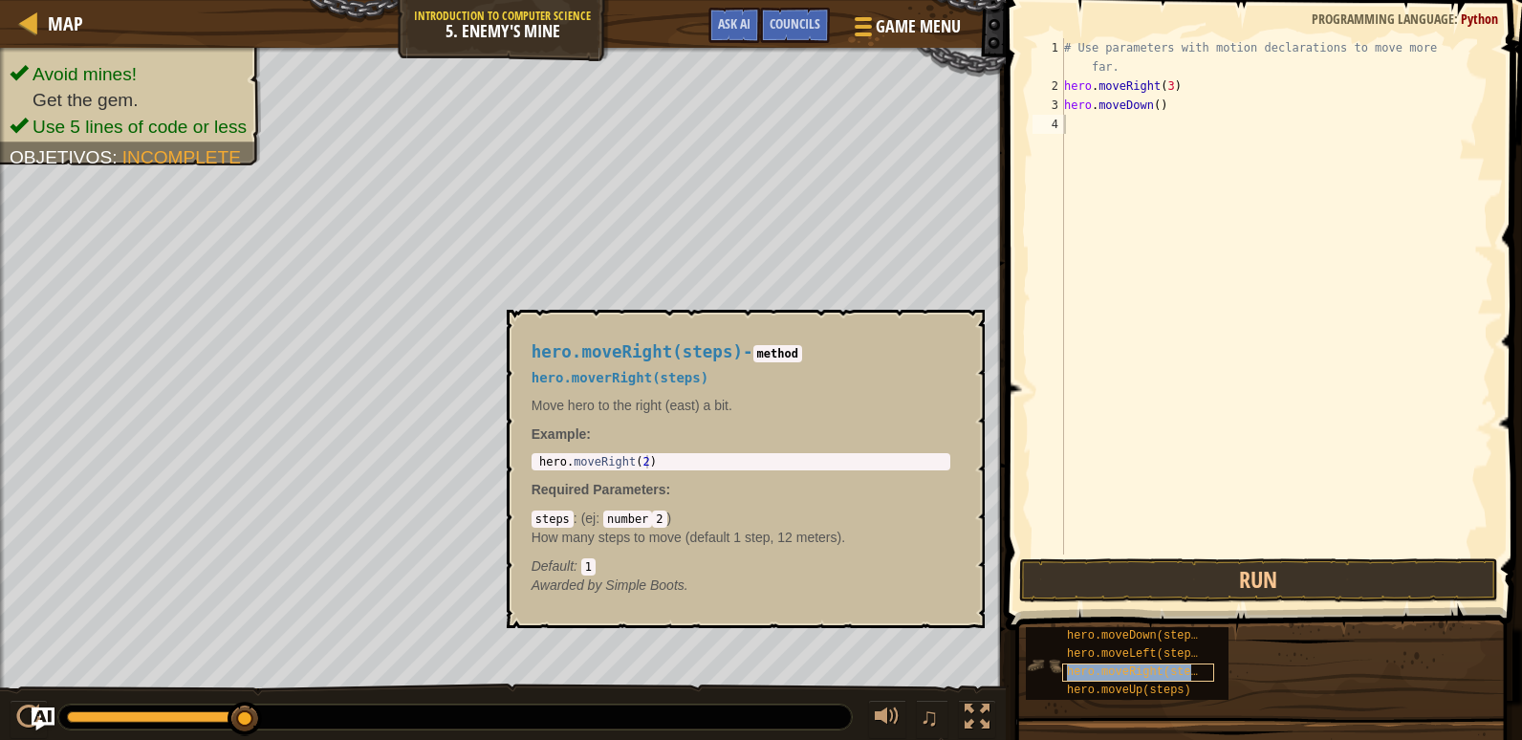
type textarea "hero.moveRight(steps)"
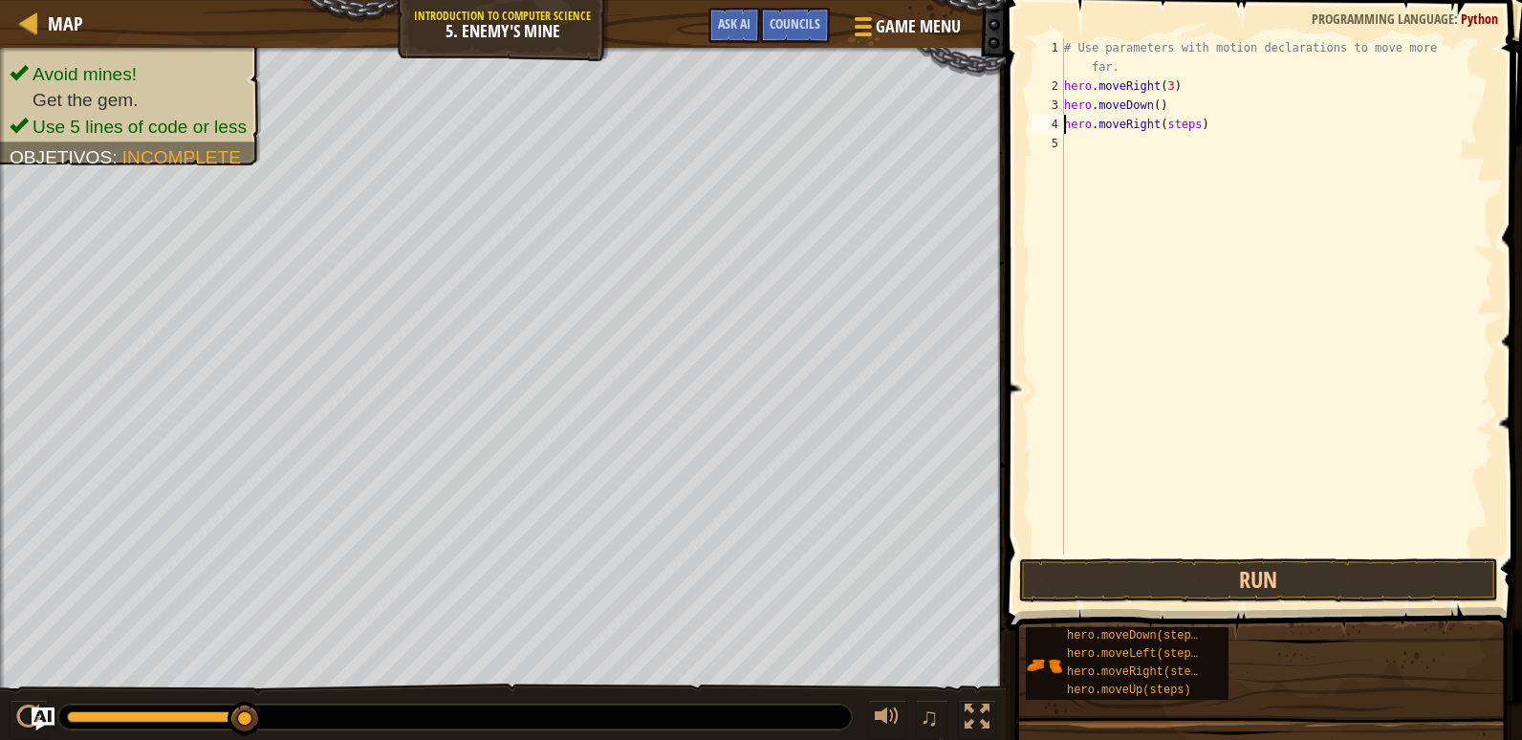
click at [1184, 136] on div "# Use parameters with motion declarations to move more far. hero . moveRight ( …" at bounding box center [1276, 325] width 433 height 574
click at [1190, 134] on div "# Use parameters with motion declarations to move more far. hero . moveRight ( …" at bounding box center [1276, 325] width 433 height 574
click at [1191, 129] on div "# Use parameters with motion declarations to move more far. hero . moveRight ( …" at bounding box center [1276, 325] width 433 height 574
click at [1180, 147] on div "# Use parameters with motion declarations to move more far. hero . moveRight ( …" at bounding box center [1276, 325] width 433 height 574
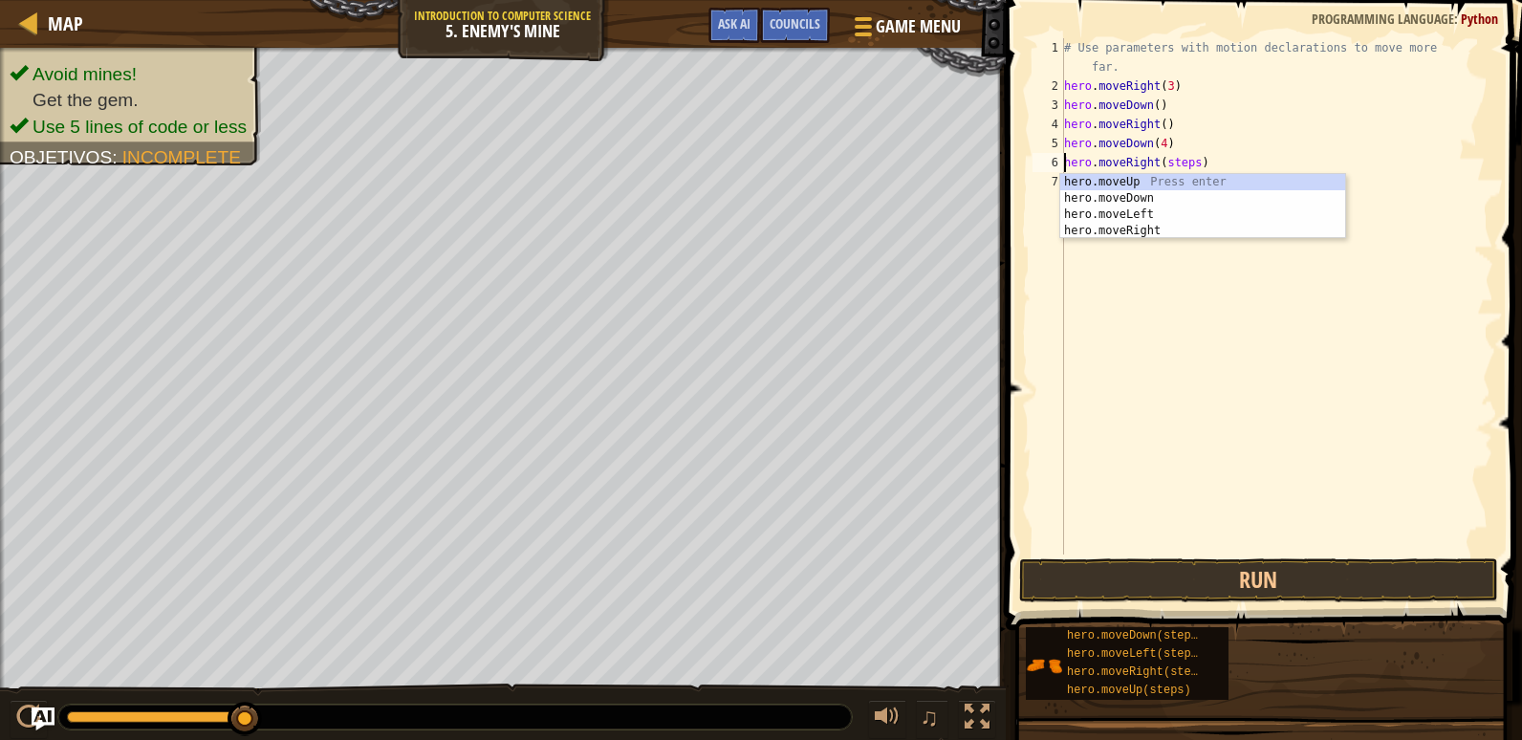
drag, startPoint x: 1185, startPoint y: 165, endPoint x: 1183, endPoint y: 175, distance: 9.7
click at [1184, 168] on div "# Use parameters with motion declarations to move more far. hero . moveRight ( …" at bounding box center [1276, 325] width 433 height 574
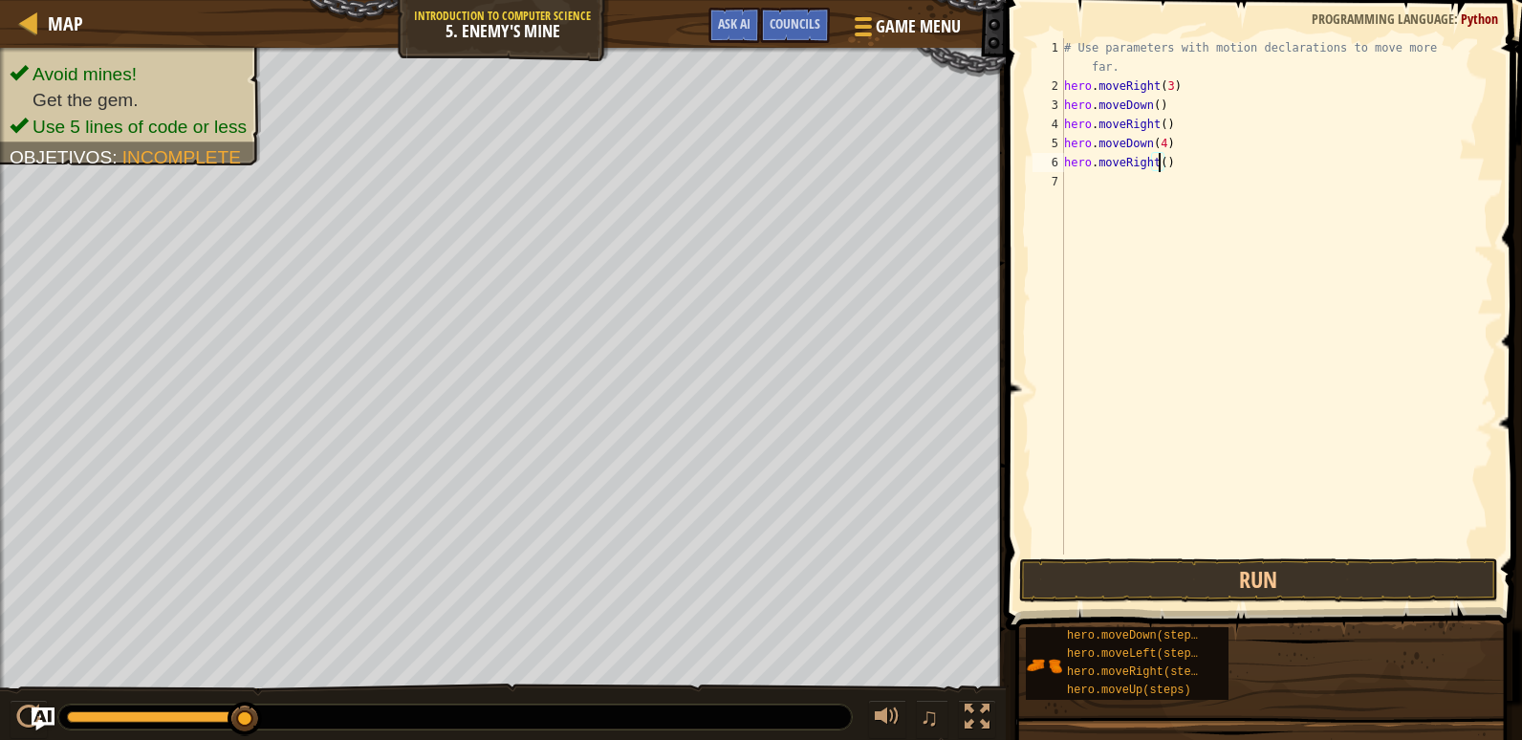
type textarea "hero.moveRight(3)"
click at [1252, 563] on button "Run" at bounding box center [1258, 580] width 479 height 44
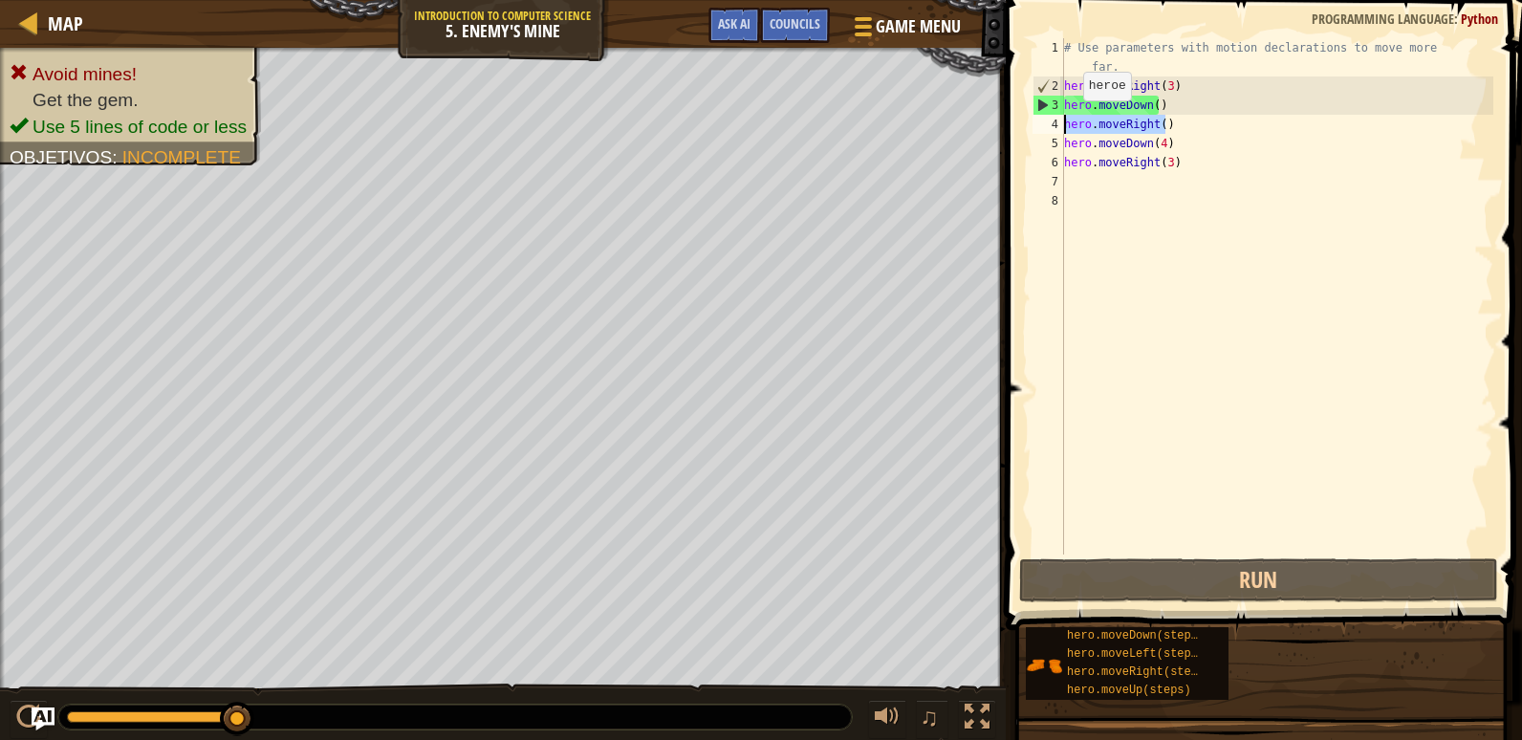
drag, startPoint x: 1177, startPoint y: 126, endPoint x: 1029, endPoint y: 127, distance: 148.2
click at [1029, 127] on div "1 2 3 4 5 6 7 8 # Use parameters with motion declarations to move more far. her…" at bounding box center [1261, 296] width 465 height 516
drag, startPoint x: 1182, startPoint y: 148, endPoint x: 1151, endPoint y: 123, distance: 39.4
click at [1165, 148] on div "# Use parameters with motion declarations to move more far. hero . moveRight ( …" at bounding box center [1276, 325] width 433 height 574
drag, startPoint x: 1179, startPoint y: 111, endPoint x: 1042, endPoint y: 114, distance: 136.7
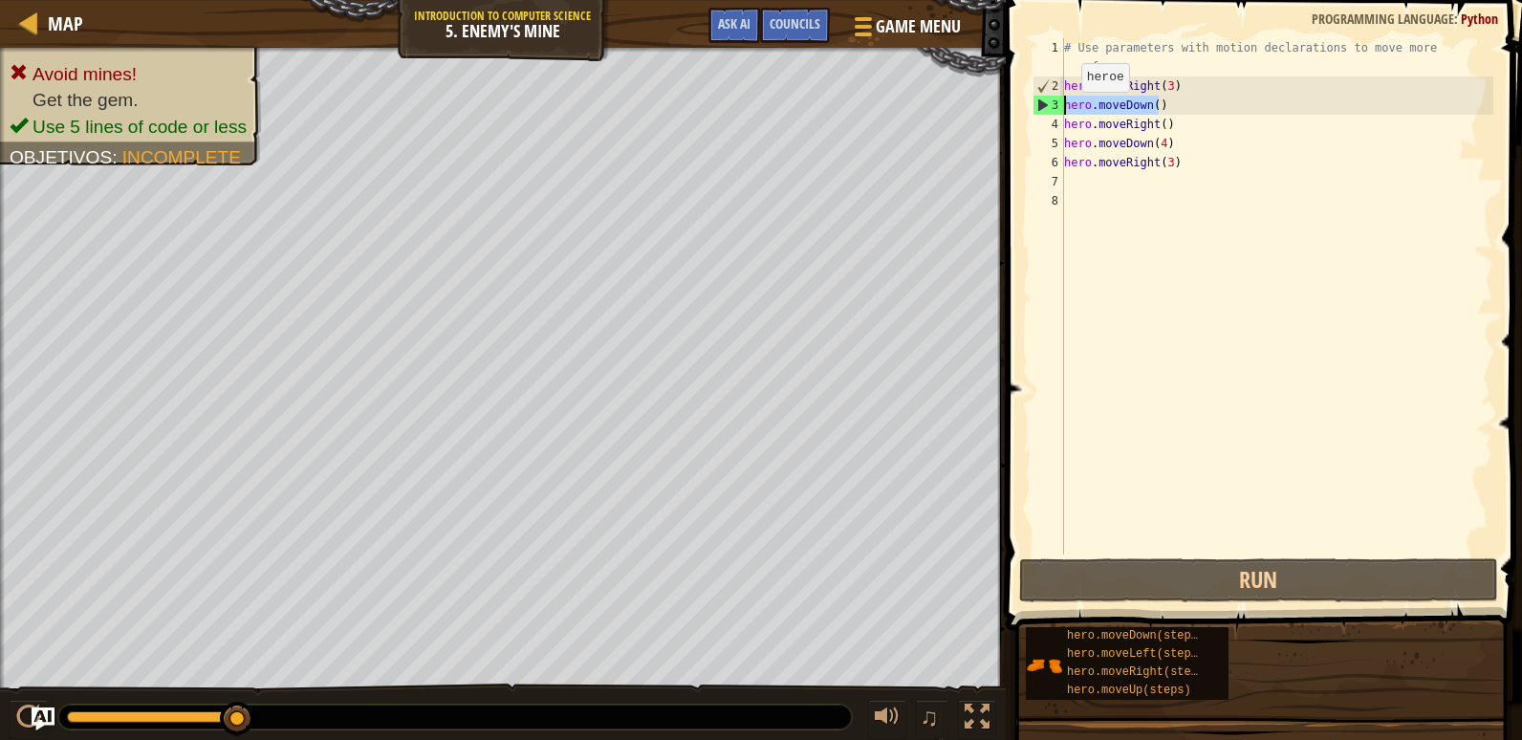
click at [1046, 114] on div "hero.moveDown(4) 1 2 3 4 5 6 7 8 # Use parameters with motion declarations to m…" at bounding box center [1261, 296] width 465 height 516
type textarea "hero.moveDown()"
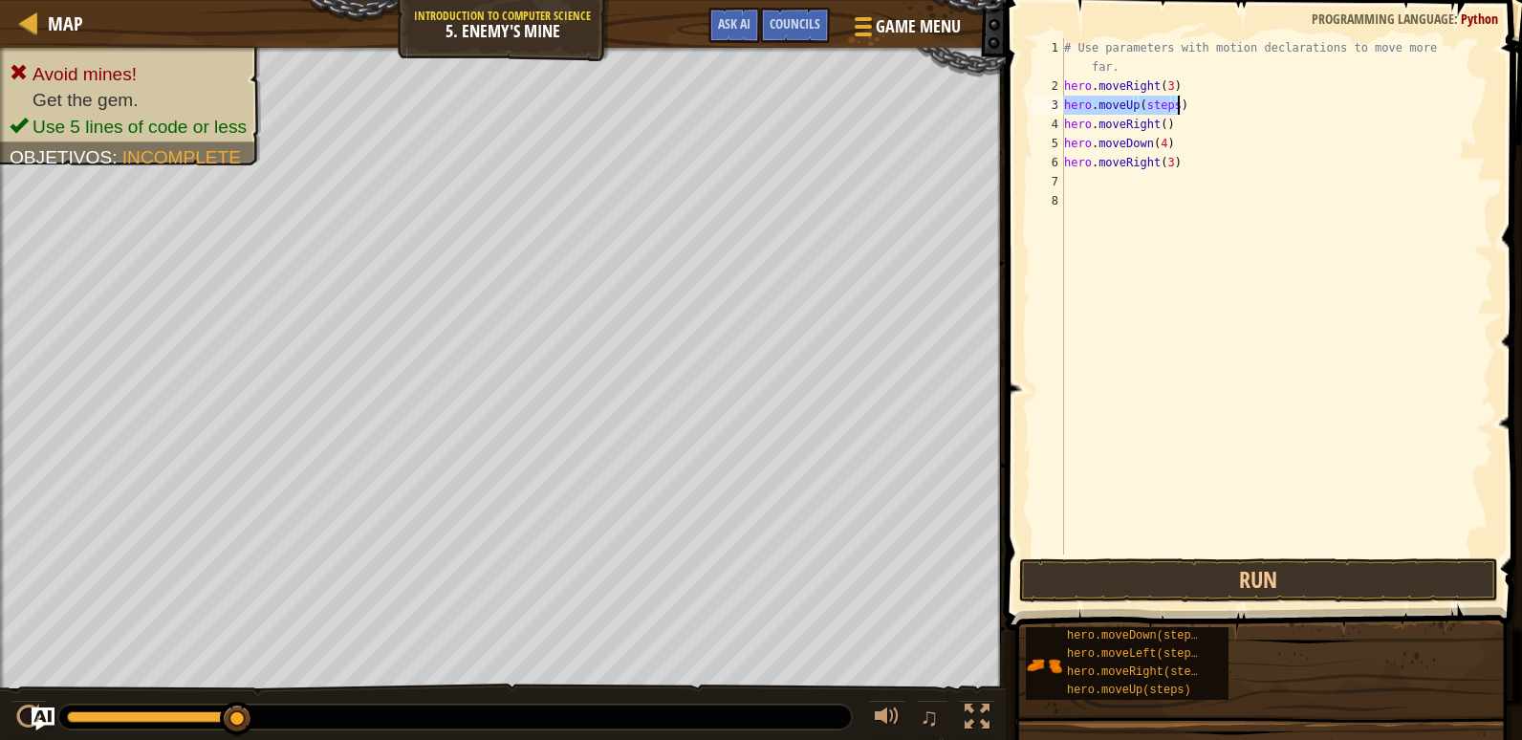
click at [1161, 110] on div "# Use parameters with motion declarations to move more far. hero . moveRight ( …" at bounding box center [1276, 296] width 433 height 516
click at [1174, 112] on div "# Use parameters with motion declarations to move more far. hero . moveRight ( …" at bounding box center [1276, 325] width 433 height 574
drag, startPoint x: 1376, startPoint y: 578, endPoint x: 1367, endPoint y: 585, distance: 10.9
click at [1371, 578] on button "Run" at bounding box center [1258, 580] width 479 height 44
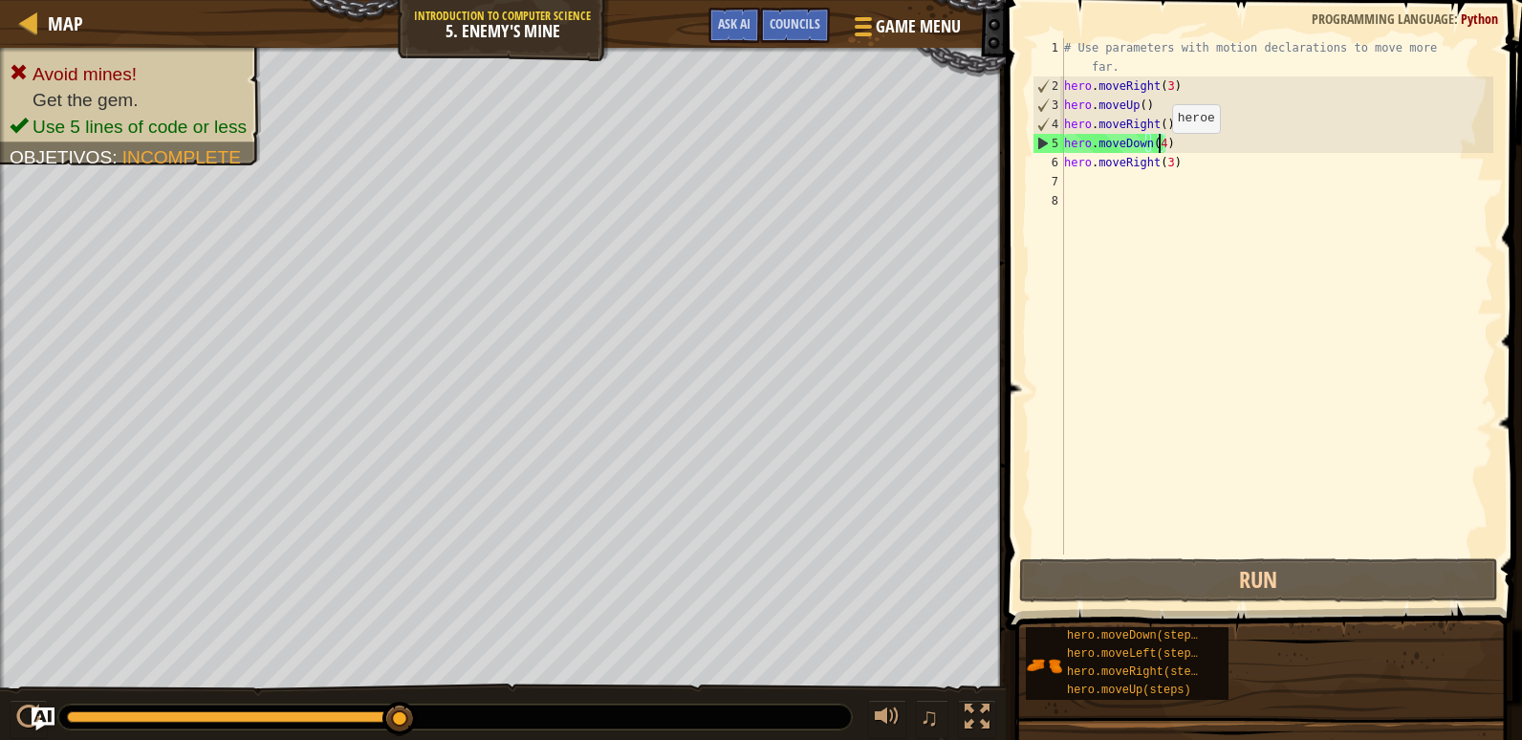
click at [1156, 152] on div "# Use parameters with motion declarations to move more far. hero . moveRight ( …" at bounding box center [1276, 325] width 433 height 574
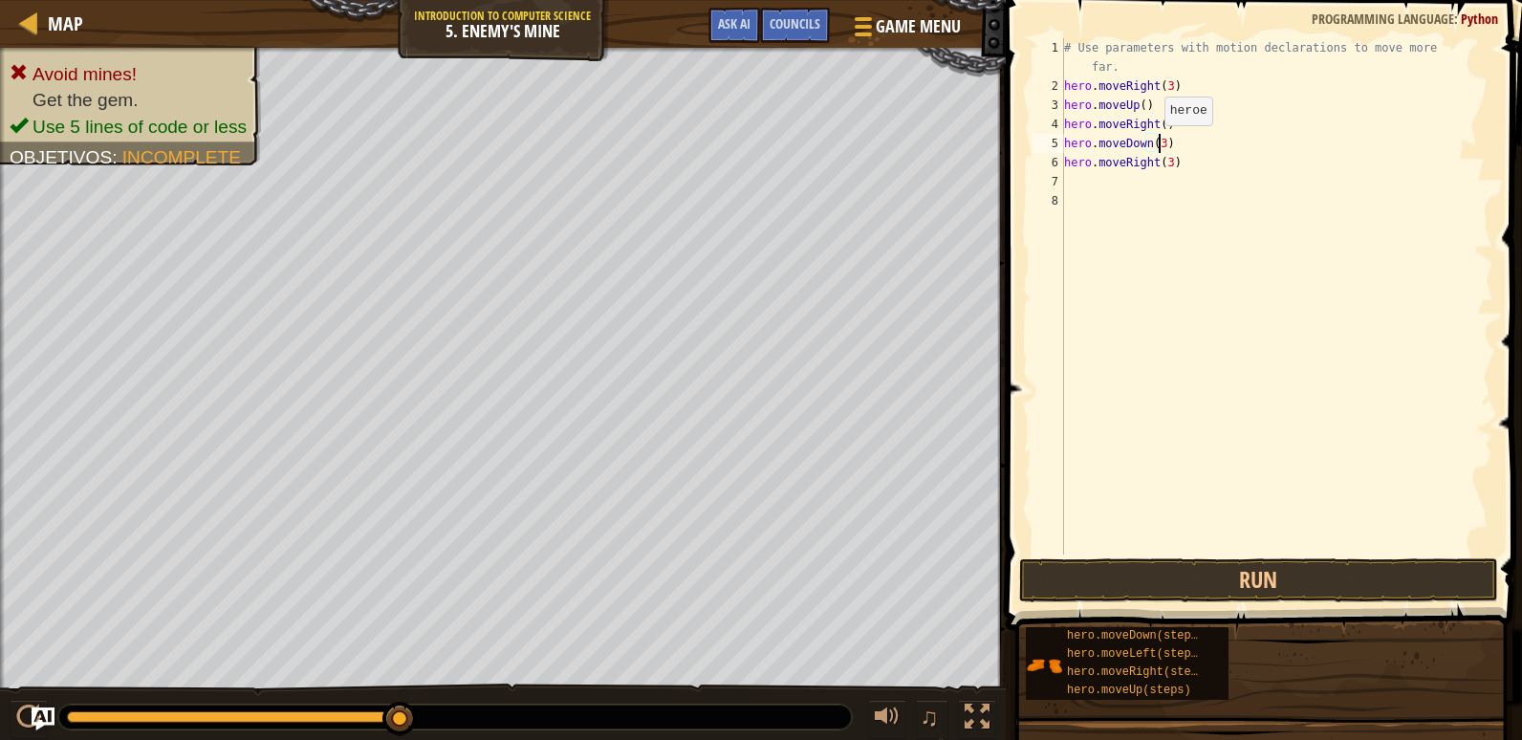
scroll to position [9, 7]
click at [1168, 171] on div "# Use parameters with motion declarations to move more far. hero . moveRight ( …" at bounding box center [1276, 325] width 433 height 574
click at [1165, 171] on div "# Use parameters with motion declarations to move more far. hero . moveRight ( …" at bounding box center [1276, 325] width 433 height 574
type textarea "hero.moveRight(2)"
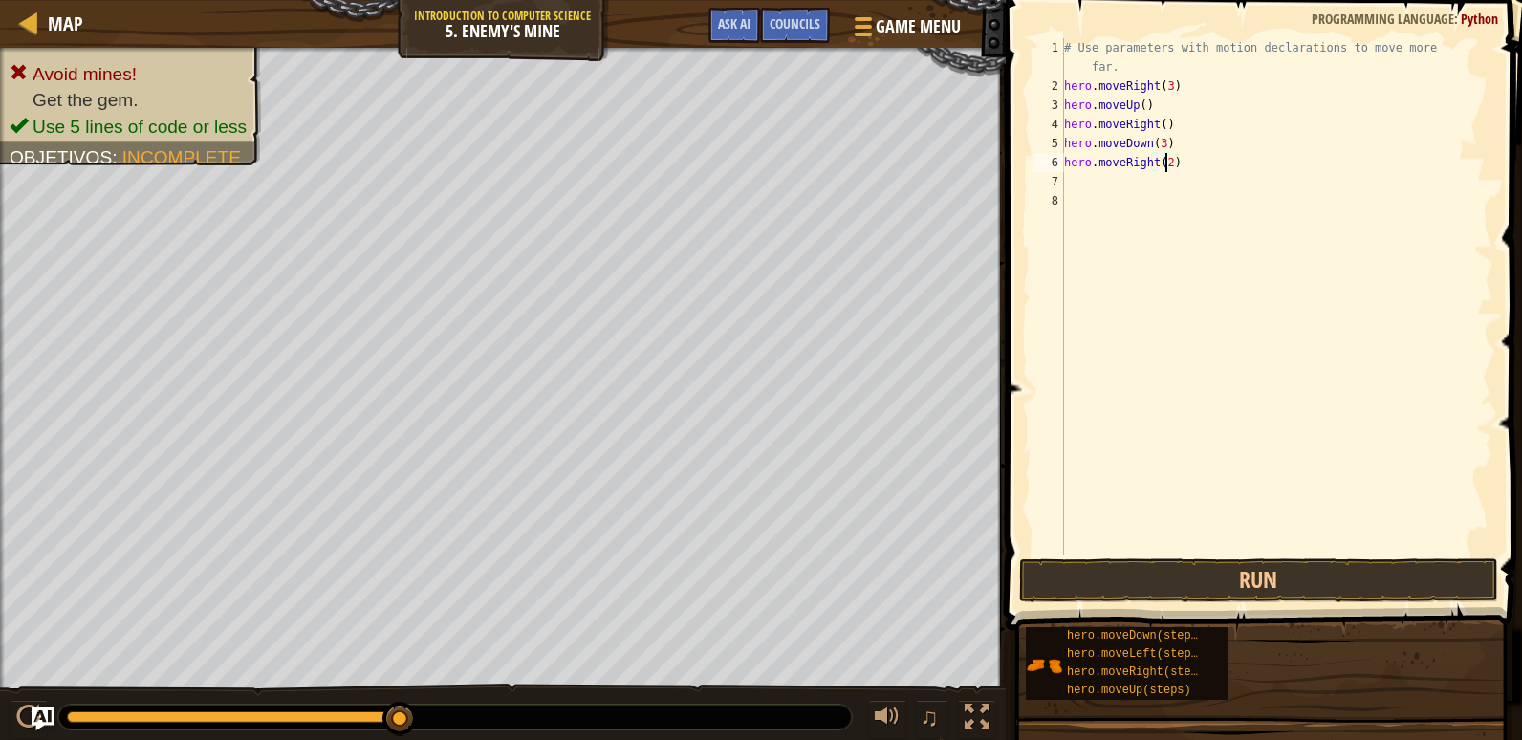
scroll to position [9, 0]
click at [1342, 573] on button "Run" at bounding box center [1258, 580] width 479 height 44
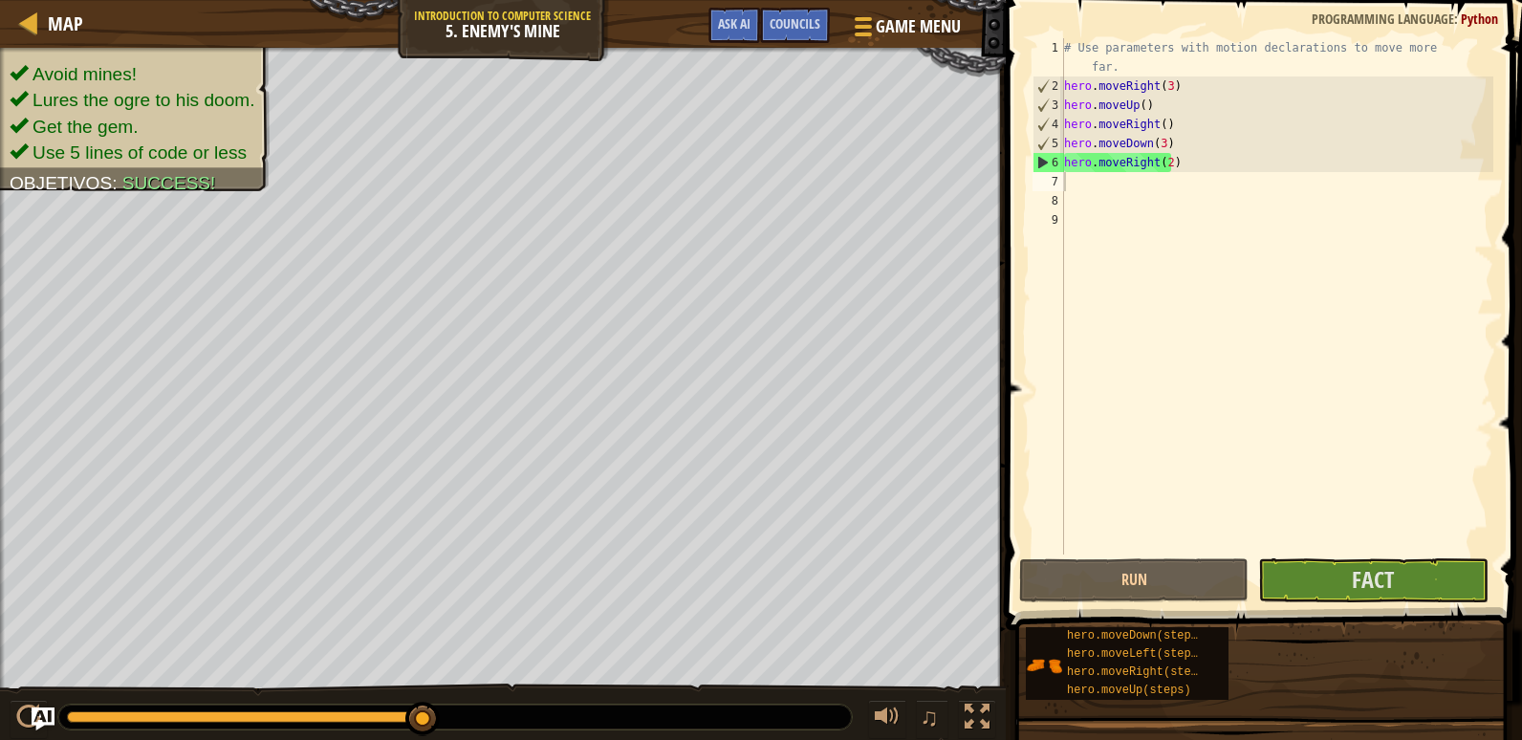
drag, startPoint x: 1346, startPoint y: 598, endPoint x: 1378, endPoint y: 618, distance: 37.7
click at [1378, 618] on div "Consejos Videos 1 2 3 4 5 6 7 8 9 # Use parameters with motion declarations to …" at bounding box center [1261, 365] width 522 height 730
click at [1413, 570] on button "Fact" at bounding box center [1372, 580] width 229 height 44
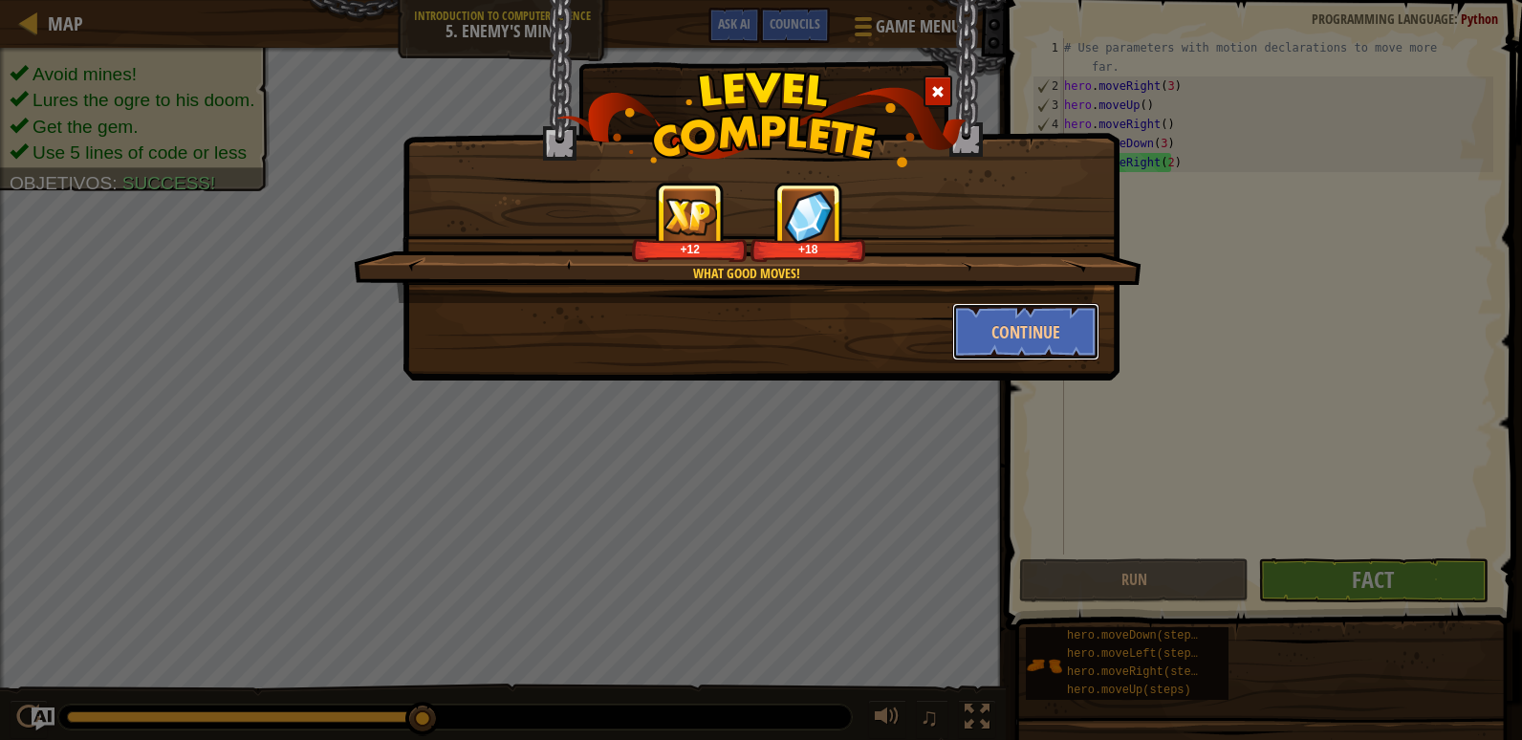
drag, startPoint x: 1020, startPoint y: 334, endPoint x: 1521, endPoint y: 550, distance: 545.5
click at [1021, 319] on button "Continue" at bounding box center [1026, 331] width 148 height 57
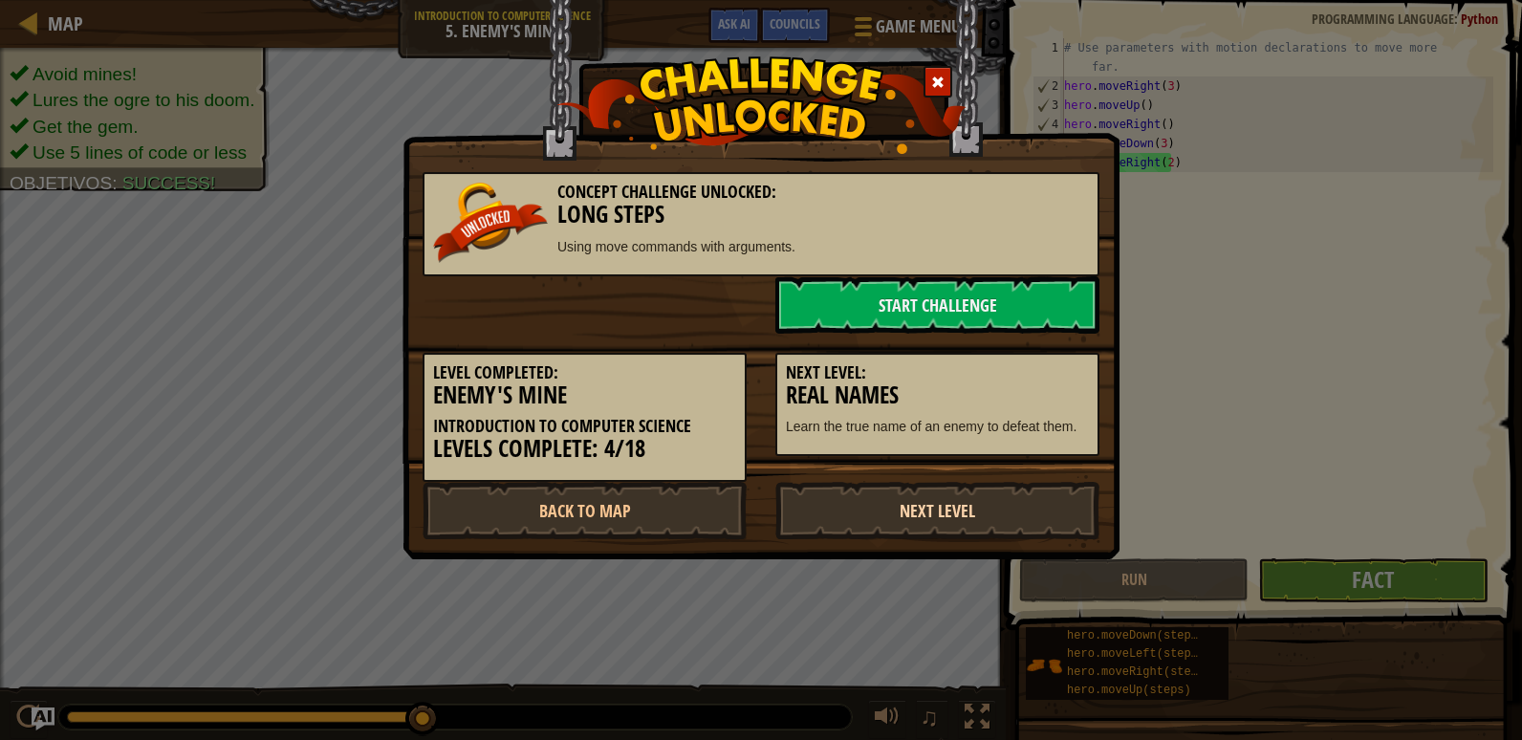
click at [980, 503] on link "Next Level" at bounding box center [937, 510] width 324 height 57
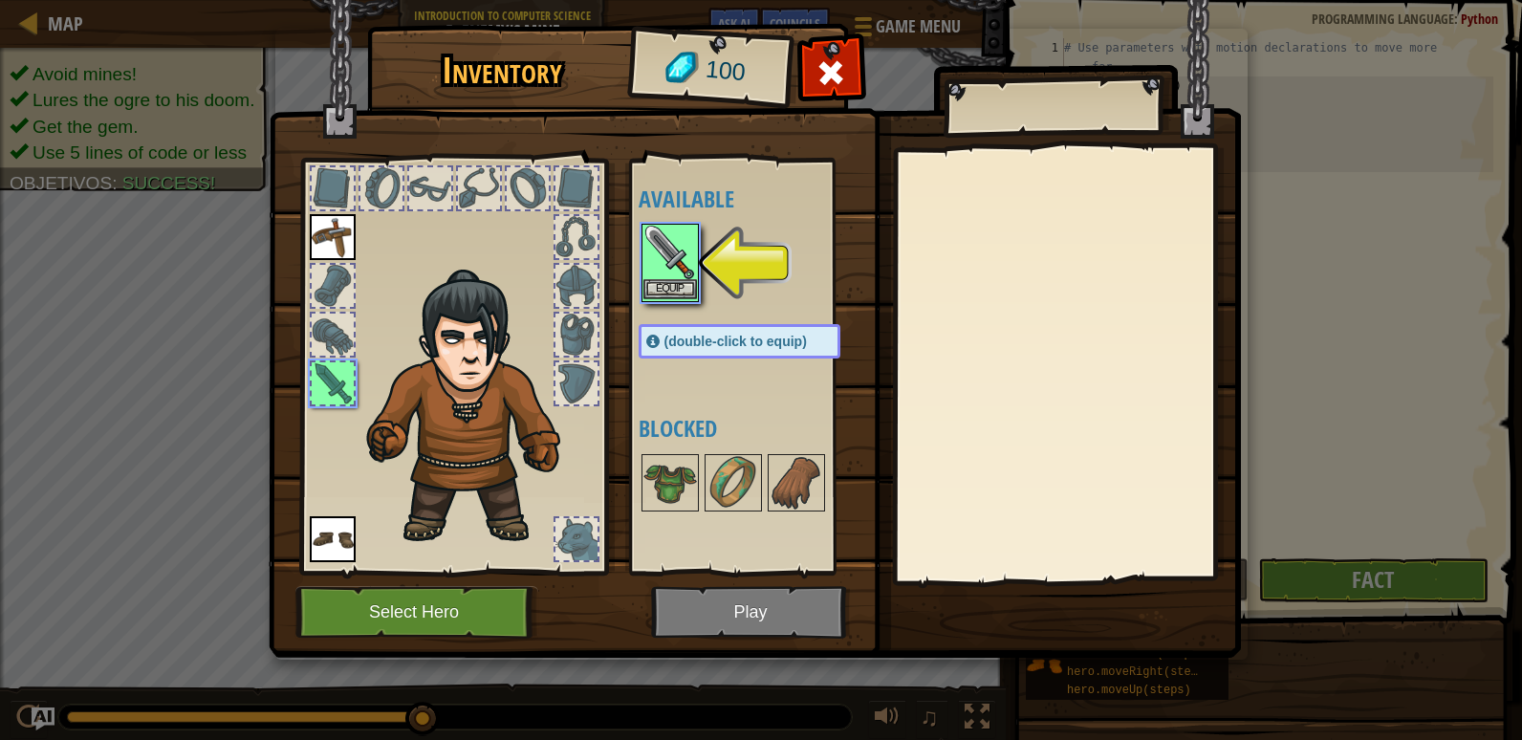
drag, startPoint x: 665, startPoint y: 278, endPoint x: 686, endPoint y: 288, distance: 23.1
click at [671, 279] on div "Equip" at bounding box center [669, 263] width 57 height 78
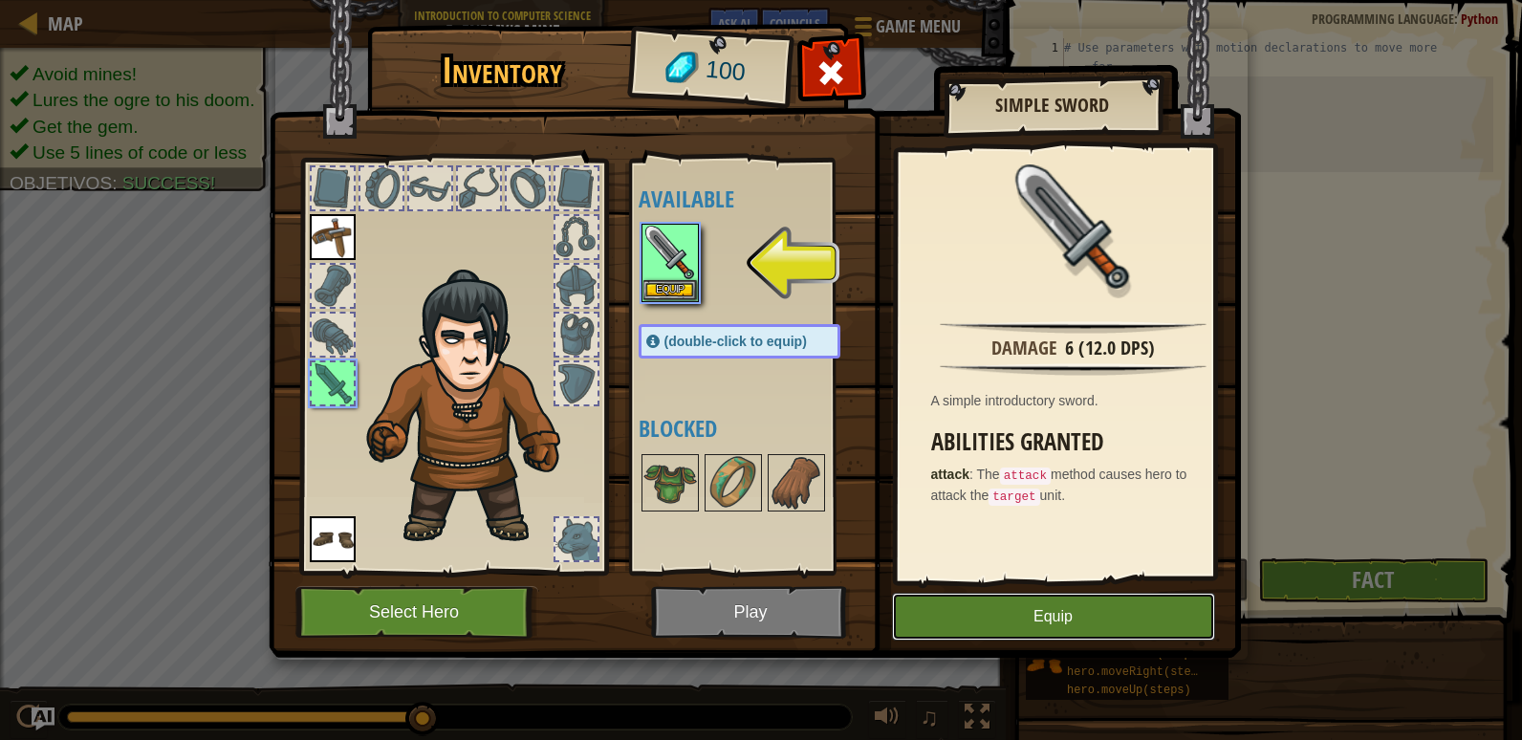
click at [1008, 616] on button "Equip" at bounding box center [1053, 617] width 323 height 48
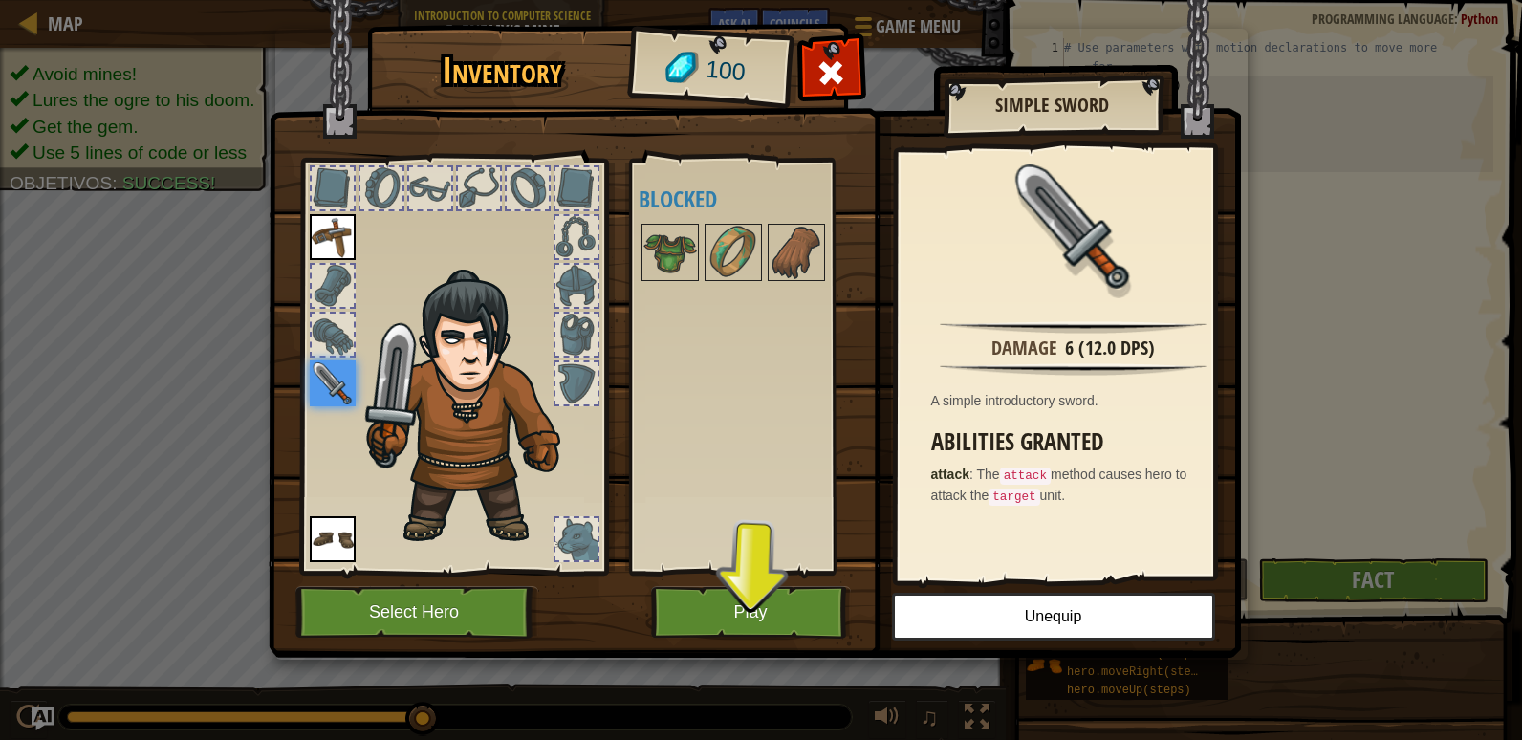
click at [761, 585] on img at bounding box center [755, 311] width 972 height 694
click at [743, 601] on button "Play" at bounding box center [751, 612] width 200 height 53
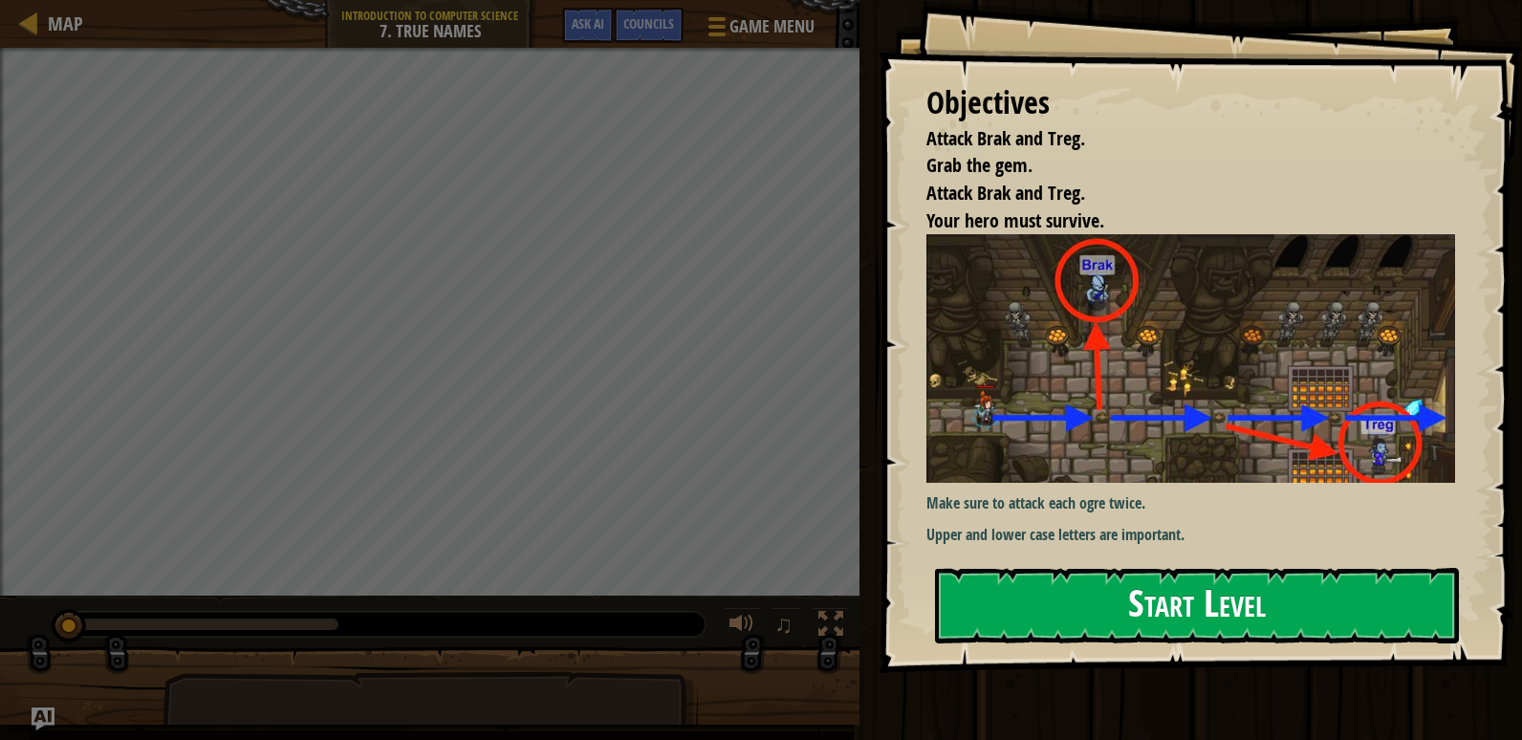
click at [1141, 608] on button "Start Level" at bounding box center [1197, 606] width 524 height 76
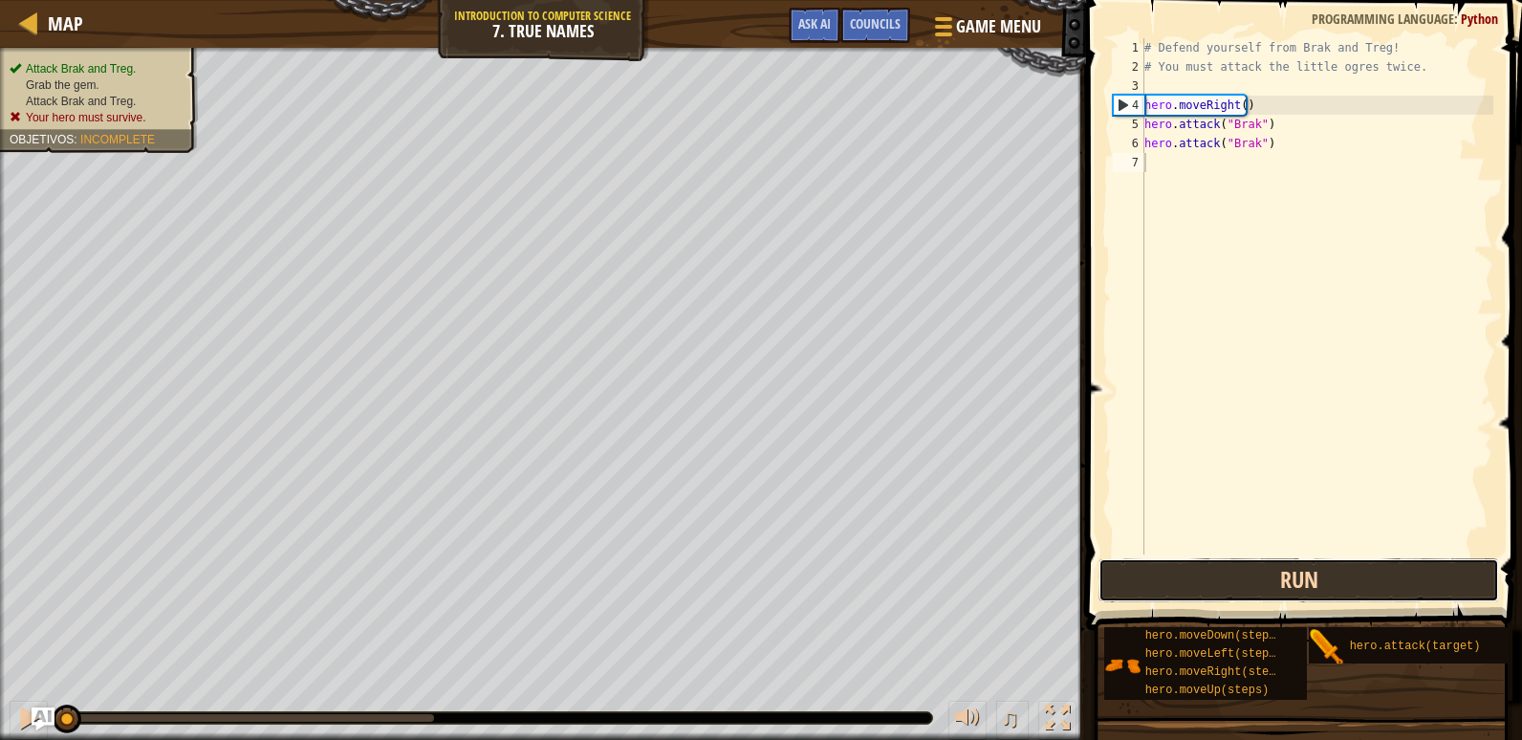
click at [1307, 593] on button "Run" at bounding box center [1298, 580] width 401 height 44
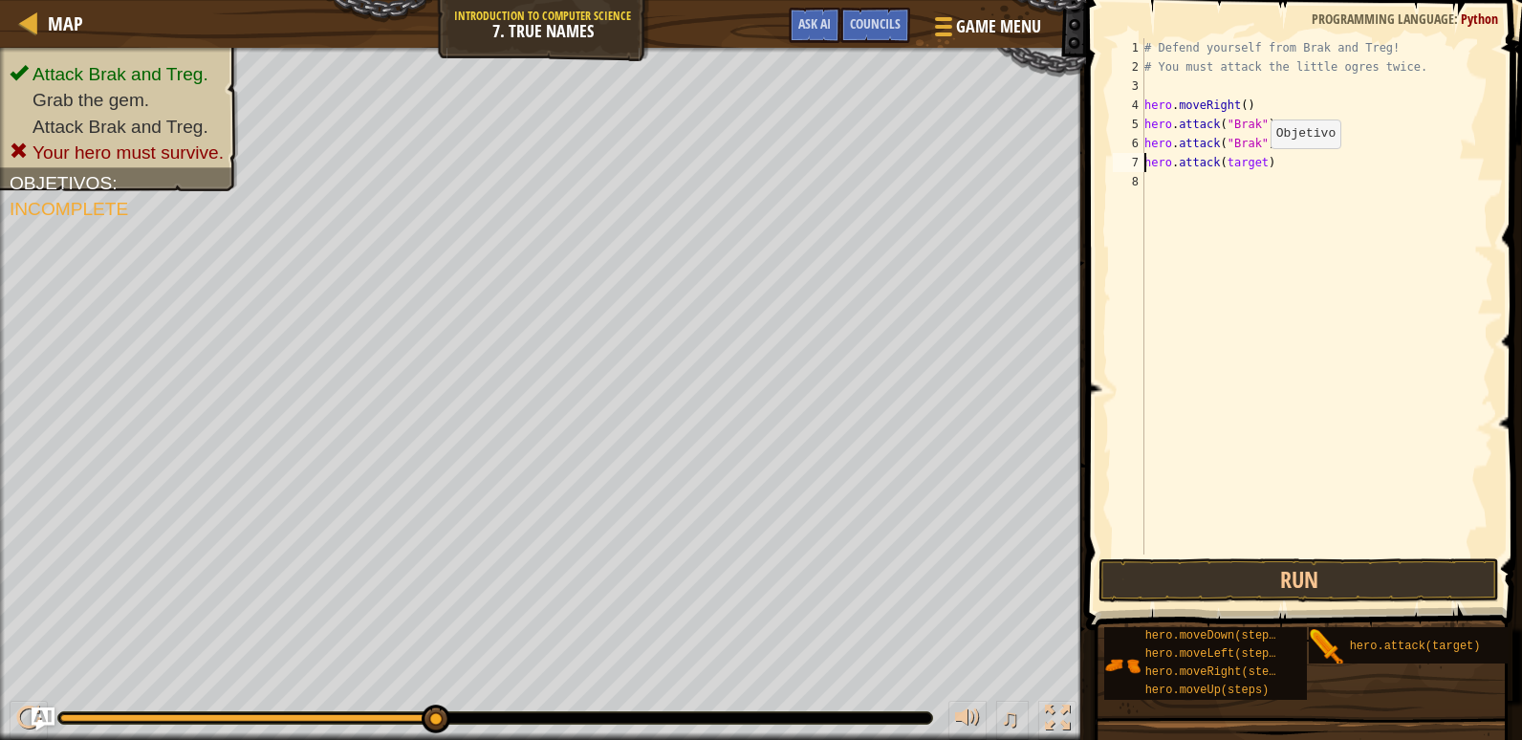
click at [1254, 167] on div "# Defend yourself from Brak and Treg! # You must attack the little ogres twice.…" at bounding box center [1316, 315] width 353 height 554
click at [1251, 185] on div "# Defend yourself from Brak and Treg! # You must attack the little ogres twice.…" at bounding box center [1316, 315] width 353 height 554
click at [1303, 573] on button "Run" at bounding box center [1298, 580] width 401 height 44
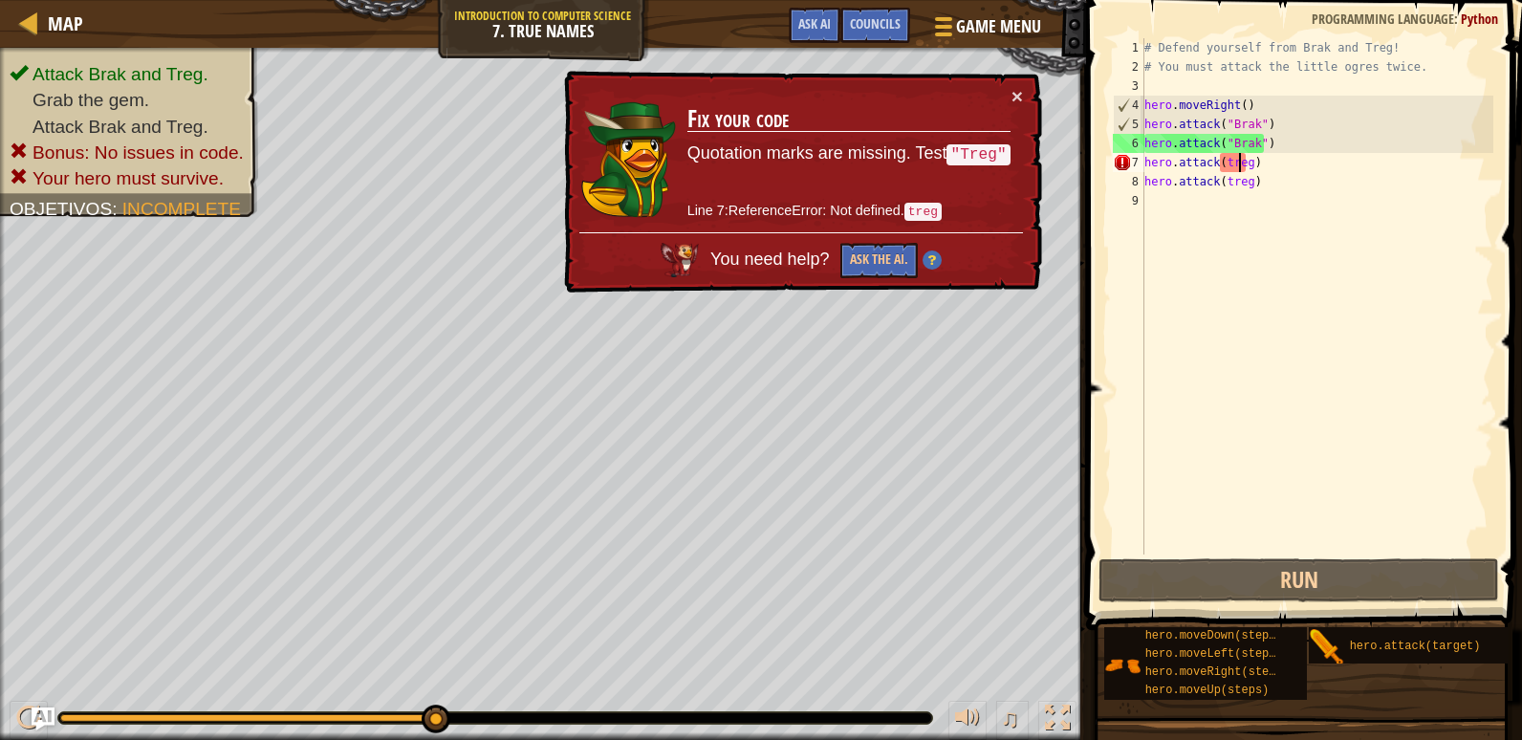
click at [1239, 167] on div "# Defend yourself from Brak and Treg! # You must attack the little ogres twice.…" at bounding box center [1316, 315] width 353 height 554
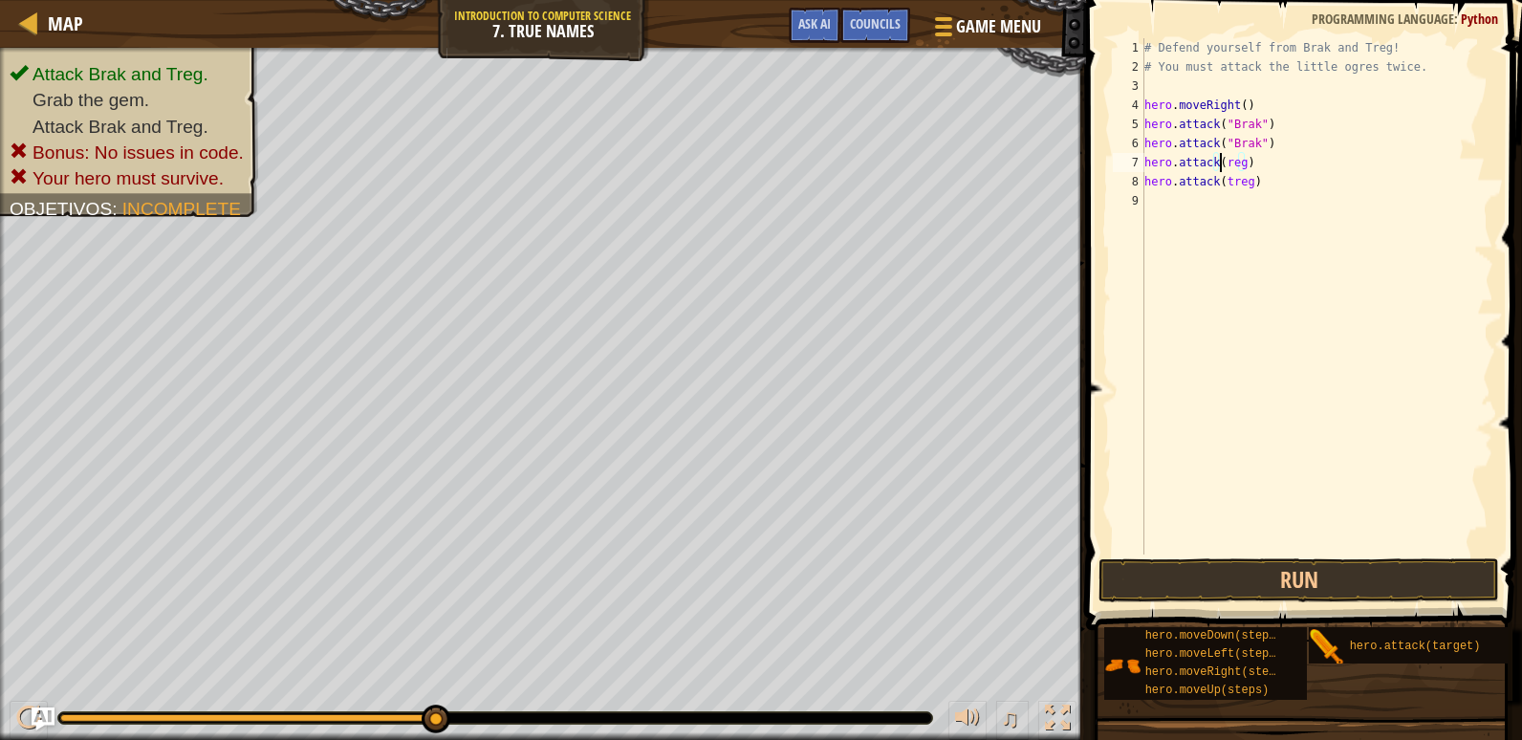
type textarea "hero.attack(Treg)"
click at [1401, 406] on div "# Defend yourself from Brak and Treg! # You must attack the little ogres twice.…" at bounding box center [1316, 315] width 353 height 554
click at [1225, 196] on div "# Defend yourself from Brak and Treg! # You must attack the little ogres twice.…" at bounding box center [1316, 315] width 353 height 554
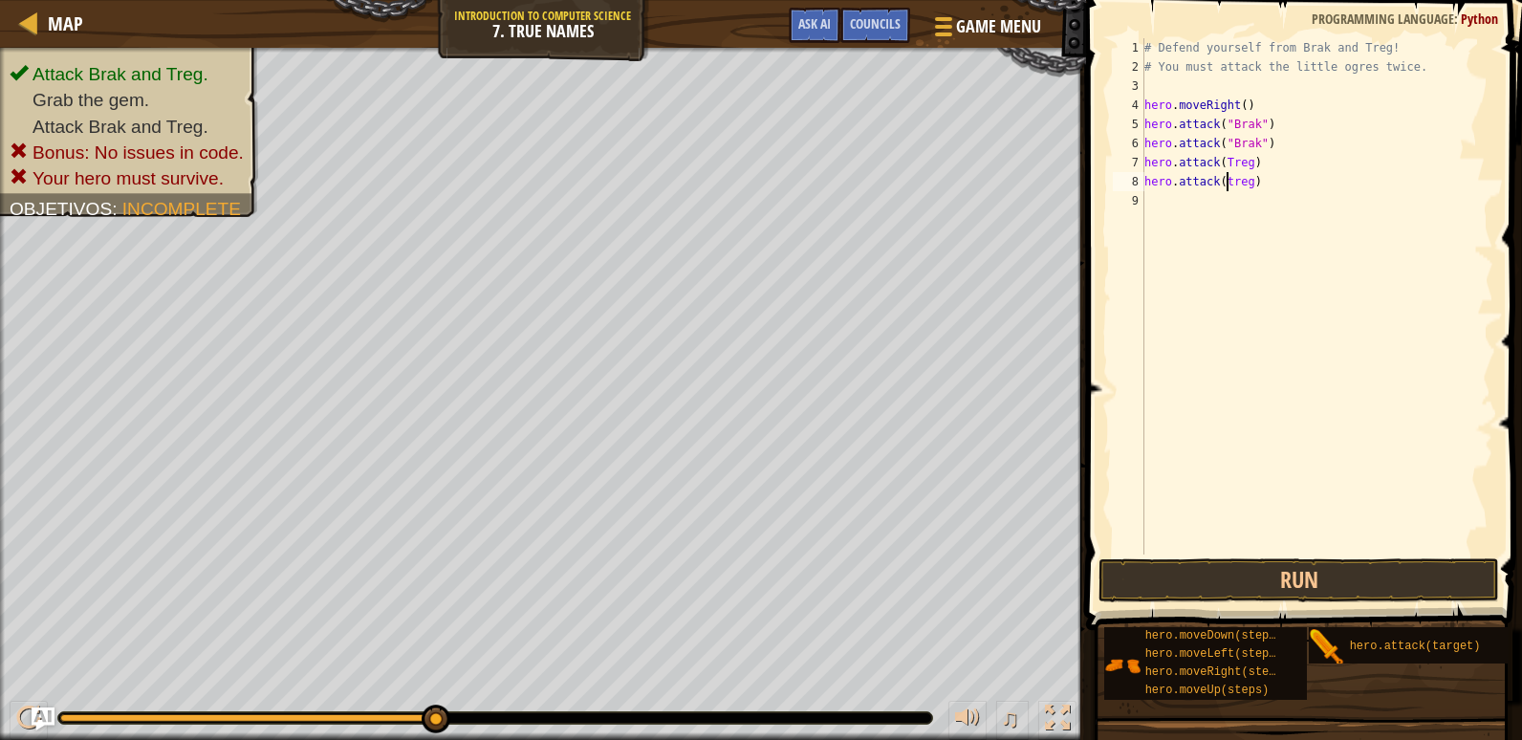
click at [1226, 190] on div "# Defend yourself from Brak and Treg! # You must attack the little ogres twice.…" at bounding box center [1316, 315] width 353 height 554
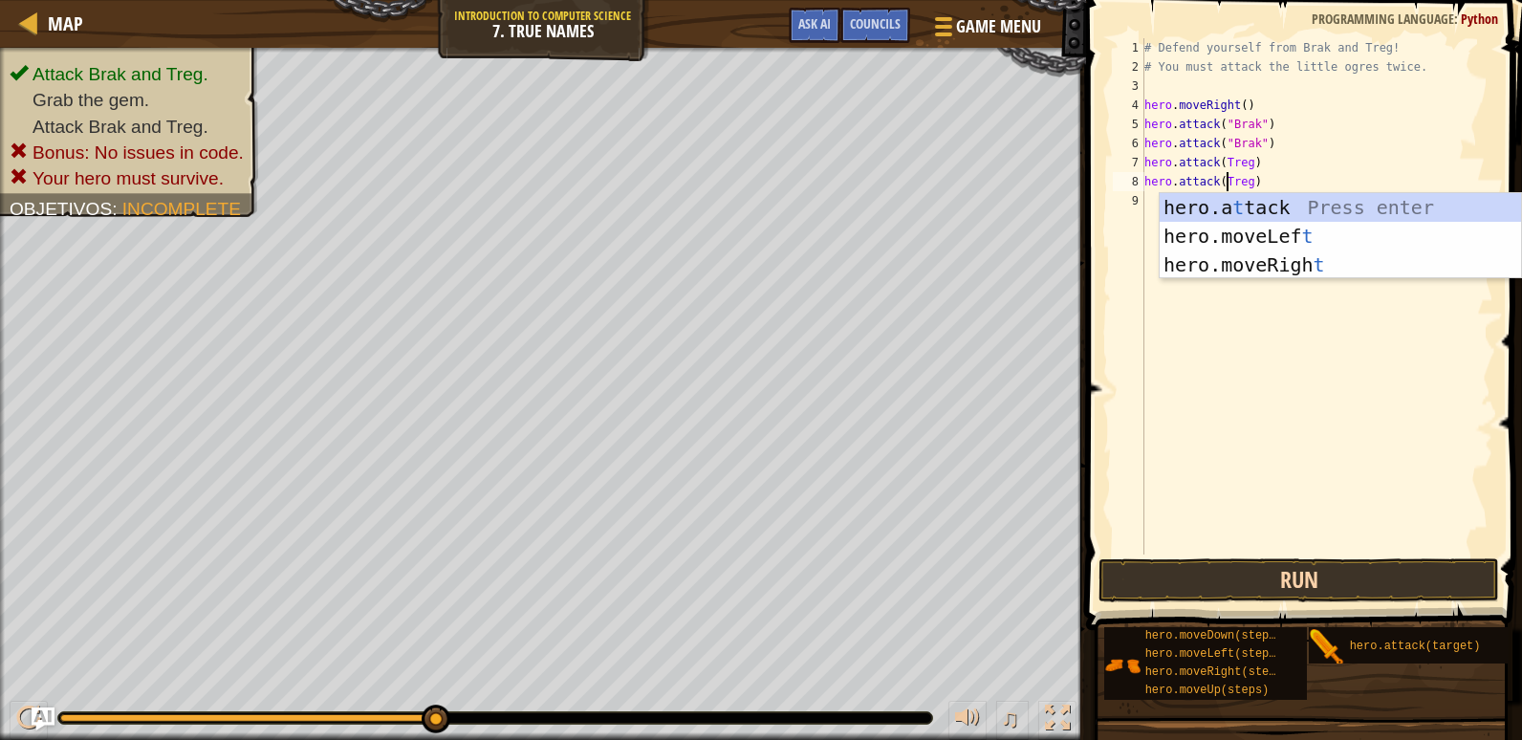
type textarea "hero.attack(Treg)"
click at [1341, 569] on button "Run" at bounding box center [1298, 580] width 401 height 44
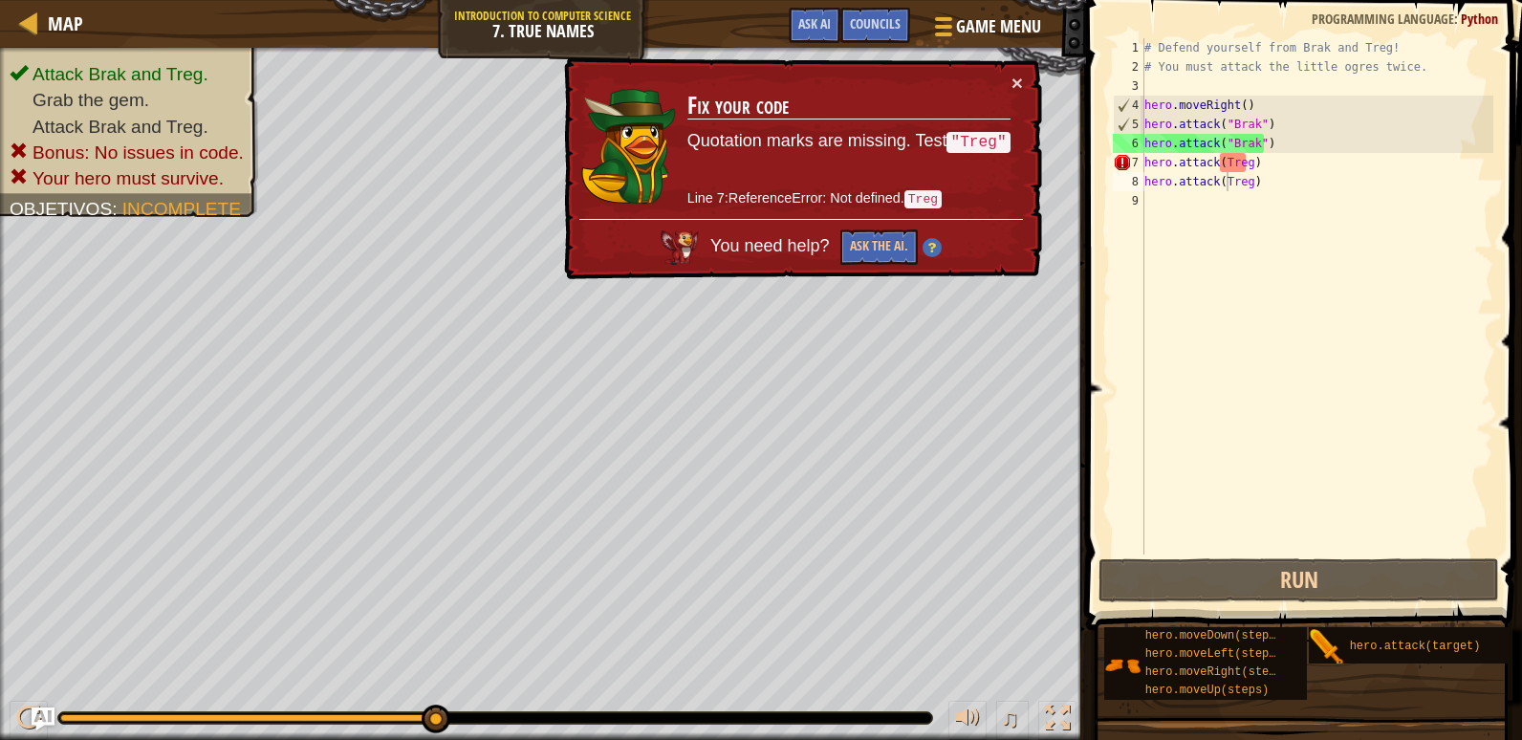
drag, startPoint x: 979, startPoint y: 136, endPoint x: 986, endPoint y: 149, distance: 15.0
click at [986, 149] on code ""Treg"" at bounding box center [977, 142] width 63 height 21
drag, startPoint x: 1234, startPoint y: 165, endPoint x: 1174, endPoint y: 225, distance: 84.5
click at [1161, 248] on div "# Defend yourself from Brak and Treg! # You must attack the little ogres twice.…" at bounding box center [1316, 315] width 353 height 554
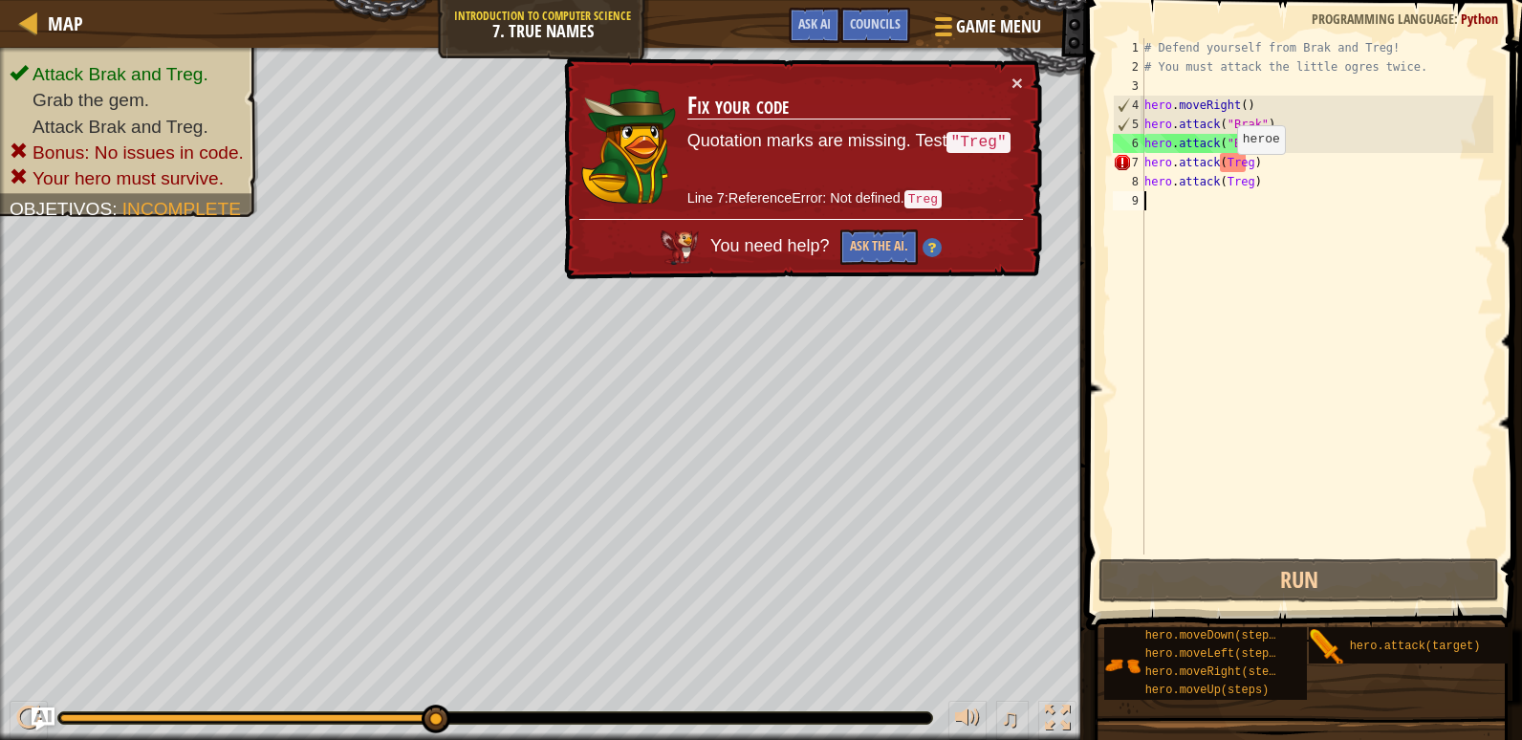
click at [1221, 173] on div "# Defend yourself from Brak and Treg! # You must attack the little ogres twice.…" at bounding box center [1316, 315] width 353 height 554
click at [1220, 169] on div "# Defend yourself from Brak and Treg! # You must attack the little ogres twice.…" at bounding box center [1316, 315] width 353 height 554
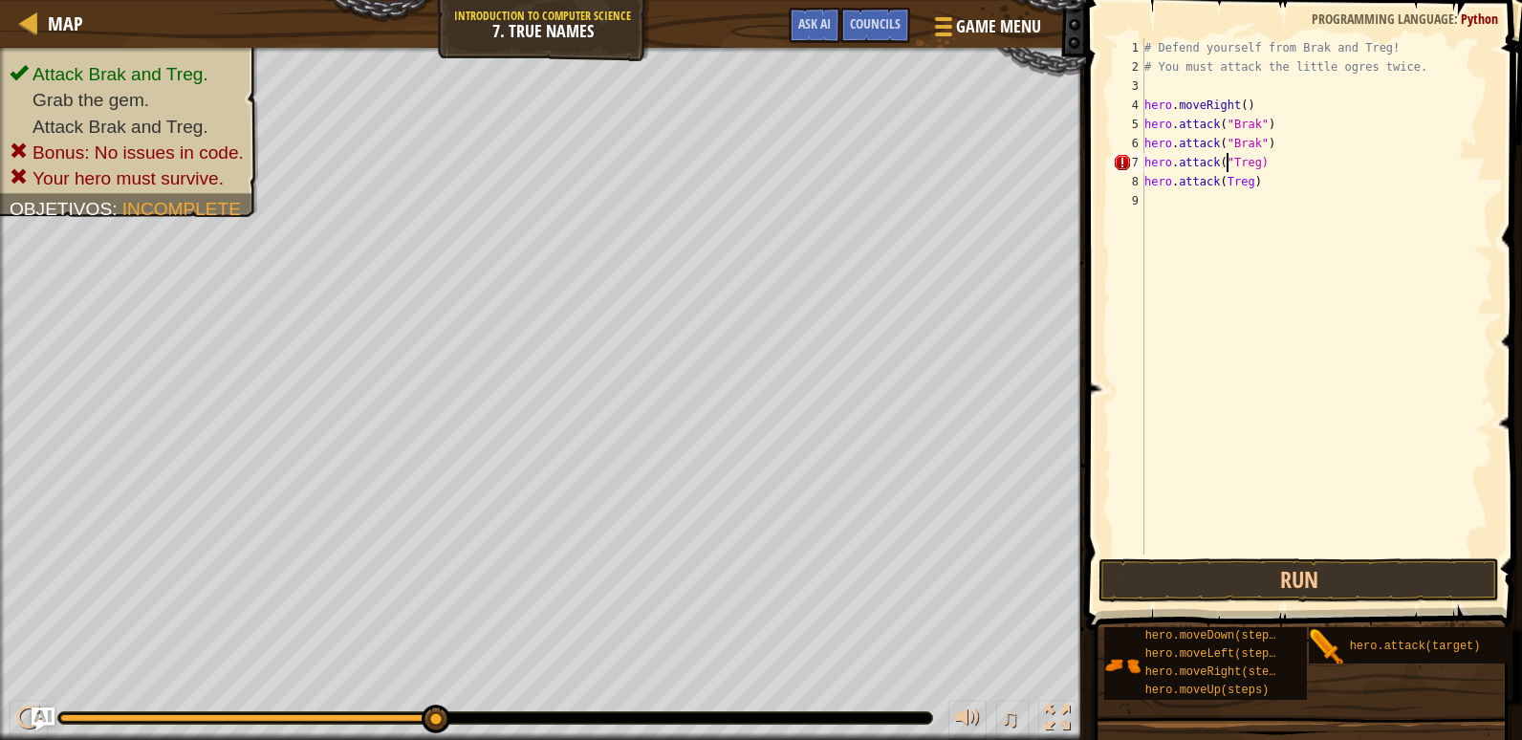
click at [1247, 167] on div "# Defend yourself from Brak and Treg! # You must attack the little ogres twice.…" at bounding box center [1316, 315] width 353 height 554
drag, startPoint x: 1217, startPoint y: 182, endPoint x: 1220, endPoint y: 193, distance: 11.8
click at [1217, 184] on div "# Defend yourself from Brak and Treg! # You must attack the little ogres twice.…" at bounding box center [1316, 315] width 353 height 554
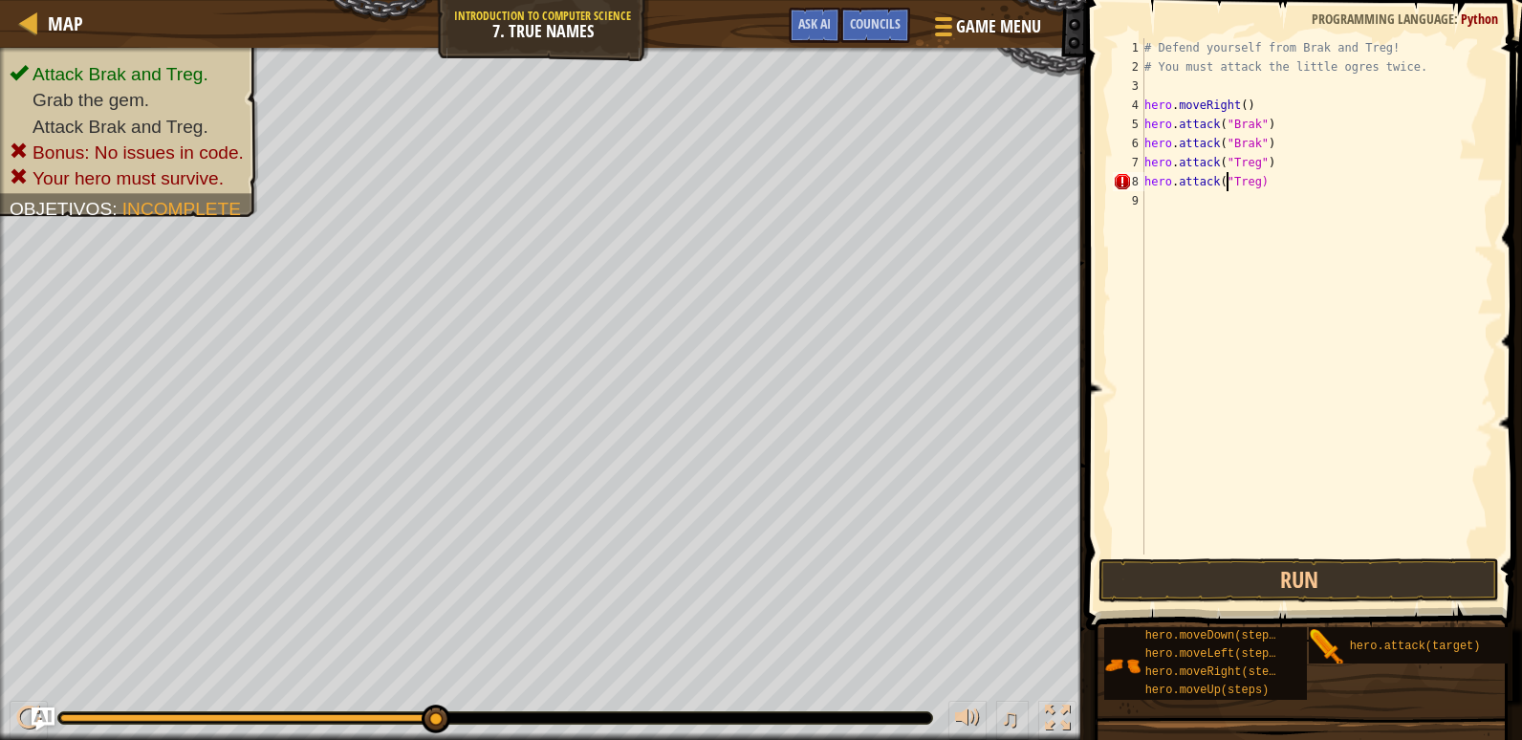
click at [1253, 189] on div "# Defend yourself from Brak and Treg! # You must attack the little ogres twice.…" at bounding box center [1316, 315] width 353 height 554
click at [1326, 580] on button "Run" at bounding box center [1298, 580] width 401 height 44
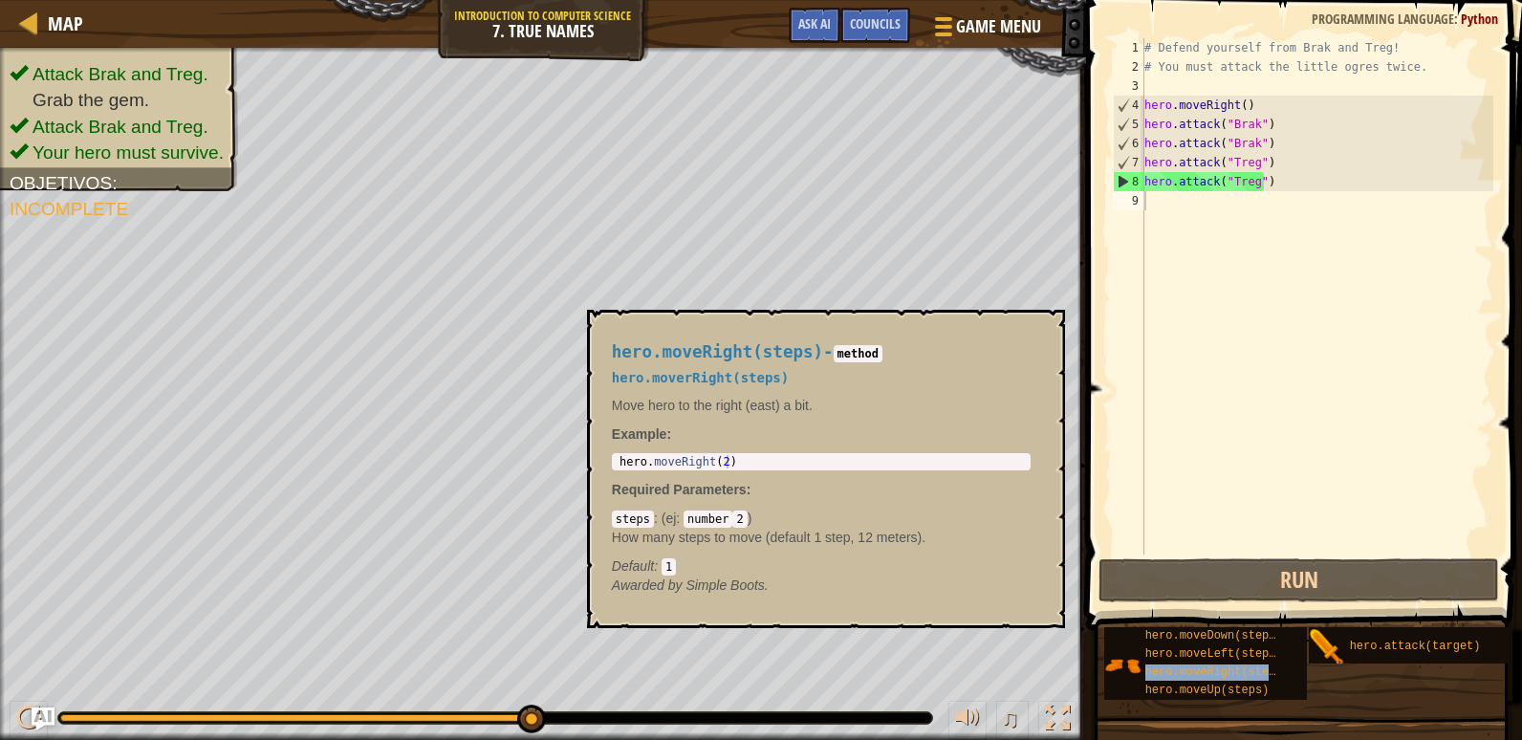
type textarea "hero.moveRight(steps)"
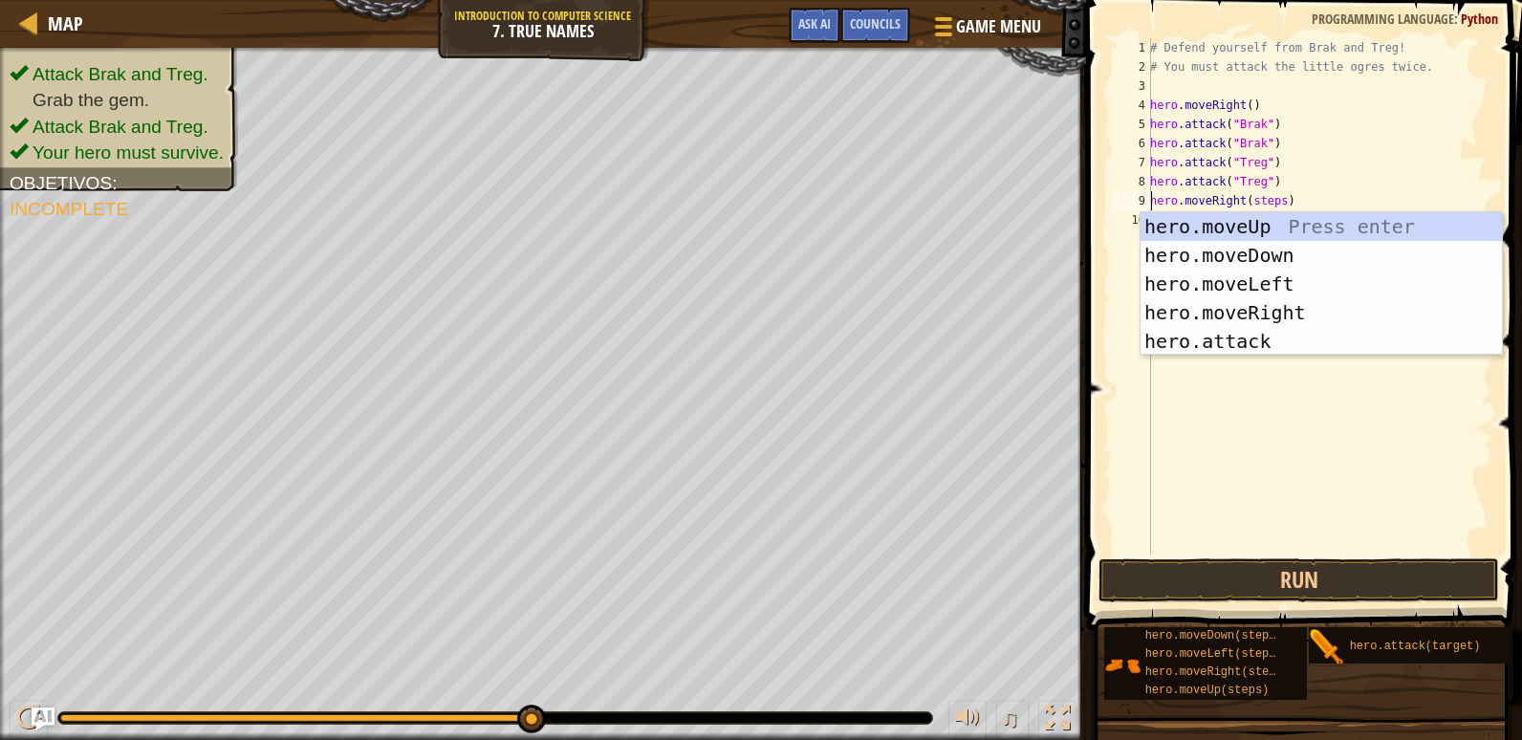
click at [1283, 197] on div "# Defend yourself from Brak and Treg! # You must attack the little ogres twice.…" at bounding box center [1319, 315] width 347 height 554
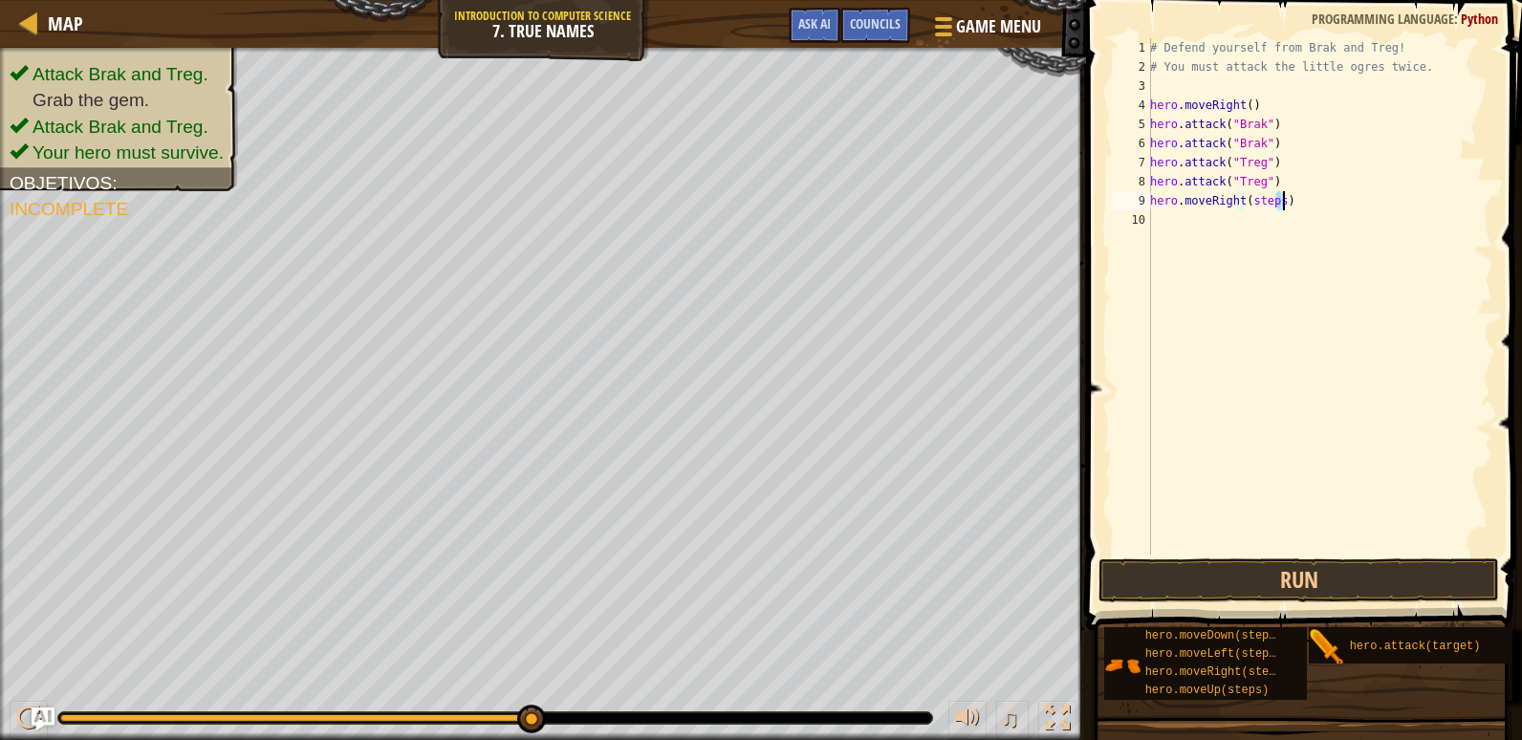
click at [1278, 209] on div "# Defend yourself from Brak and Treg! # You must attack the little ogres twice.…" at bounding box center [1319, 296] width 347 height 516
click at [1272, 210] on div "# Defend yourself from Brak and Treg! # You must attack the little ogres twice.…" at bounding box center [1319, 315] width 347 height 554
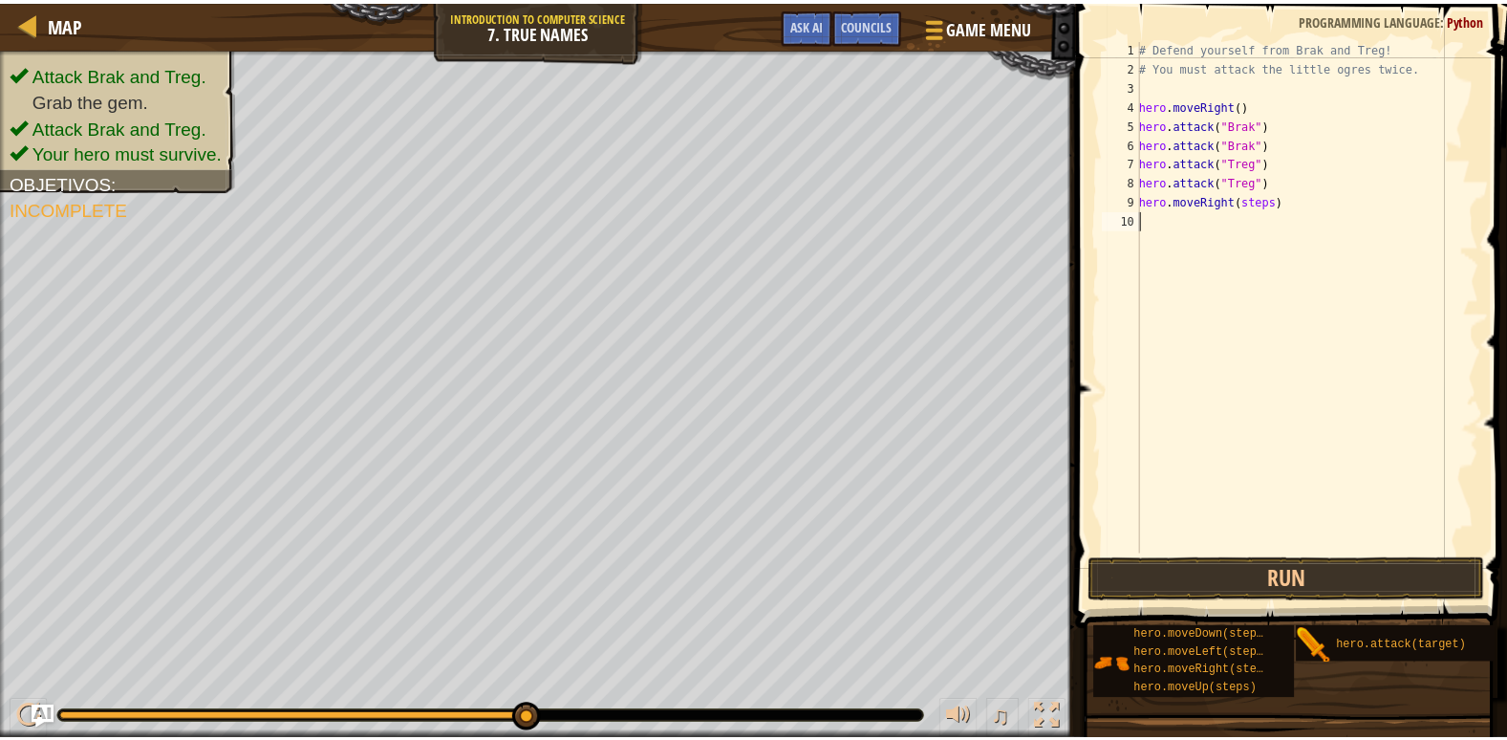
scroll to position [9, 0]
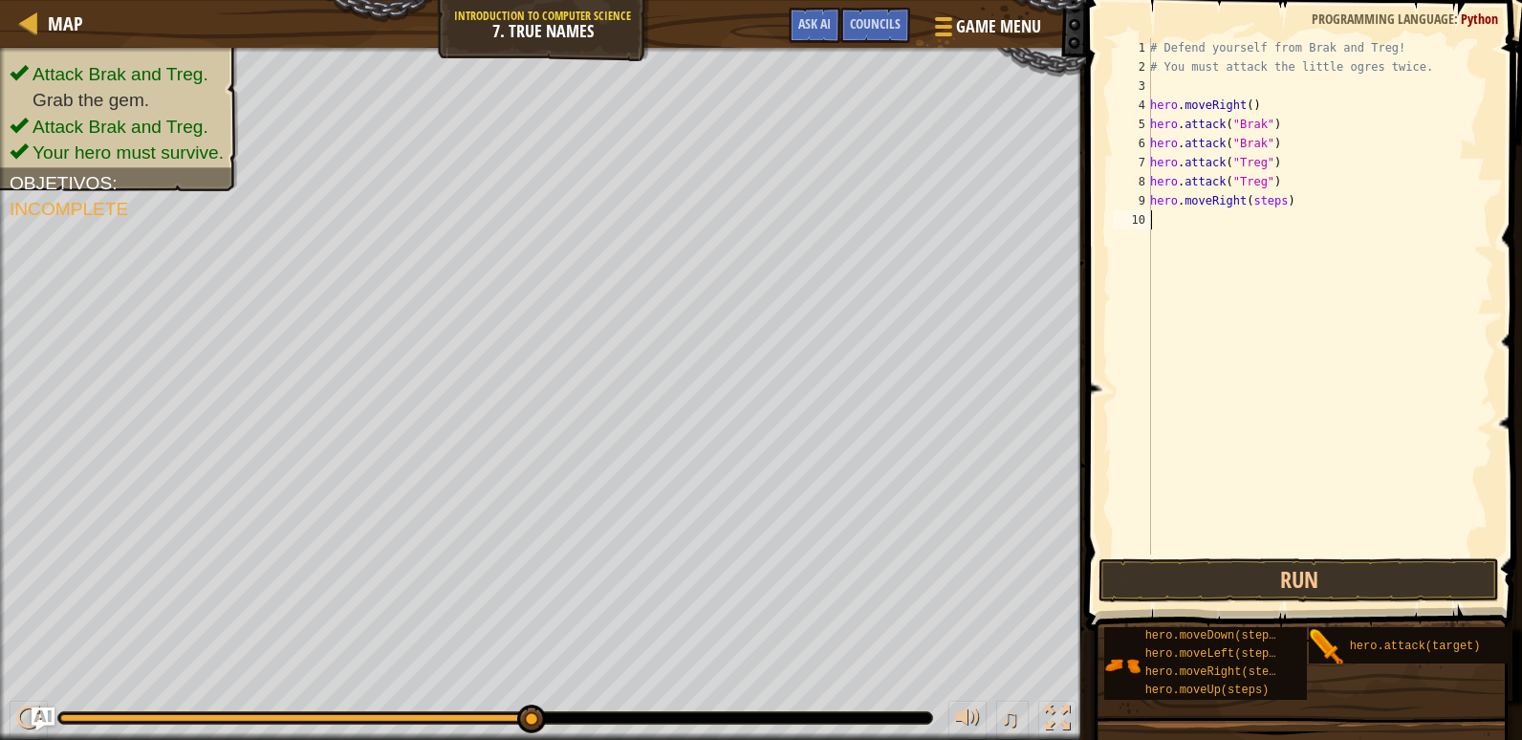
click at [1278, 212] on div "# Defend yourself from Brak and Treg! # You must attack the little ogres twice.…" at bounding box center [1319, 315] width 347 height 554
click at [1274, 208] on div "# Defend yourself from Brak and Treg! # You must attack the little ogres twice.…" at bounding box center [1319, 315] width 347 height 554
type textarea "hero.moveRight()"
click at [1222, 605] on span at bounding box center [1305, 288] width 451 height 686
click at [1210, 585] on button "Run" at bounding box center [1298, 580] width 401 height 44
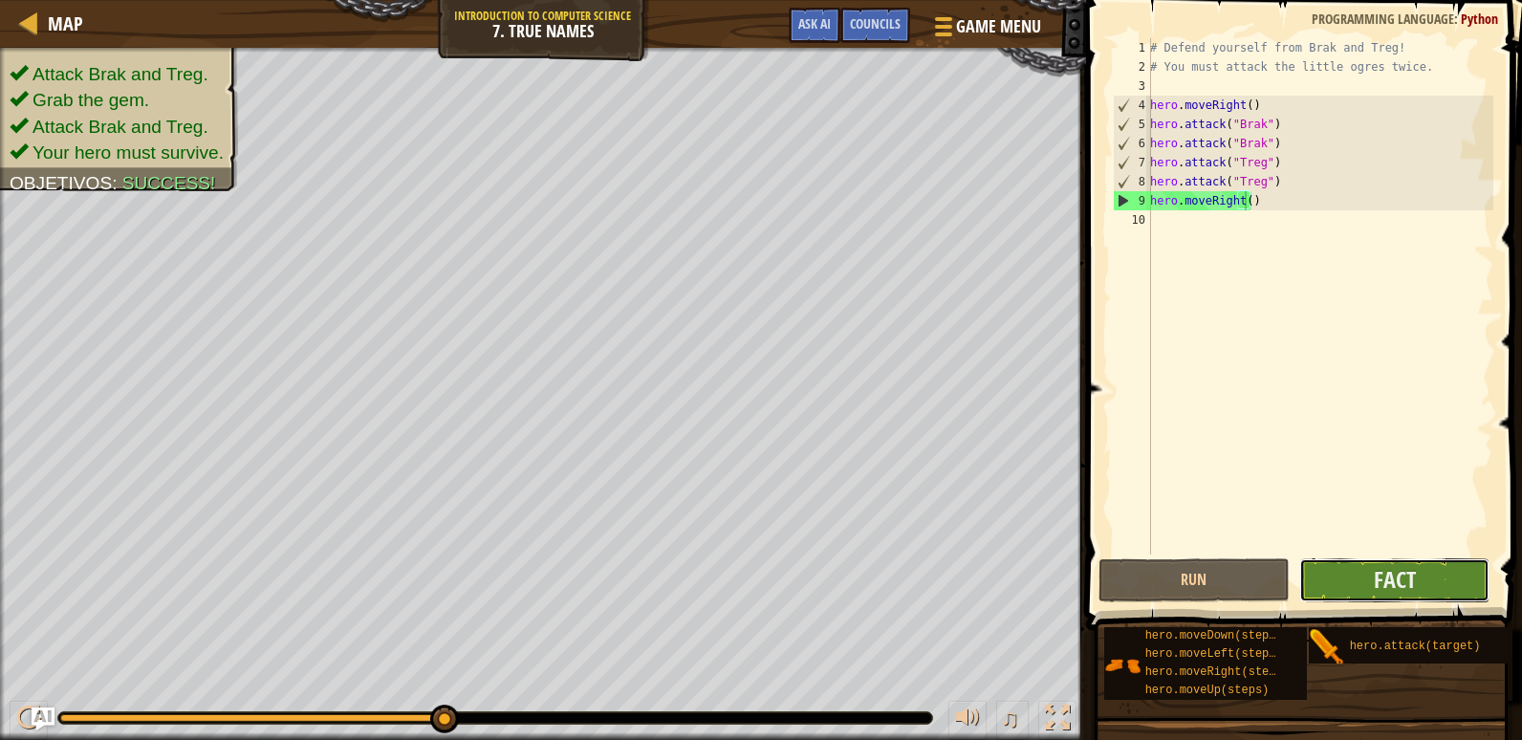
click at [1306, 570] on button "Fact" at bounding box center [1394, 580] width 191 height 44
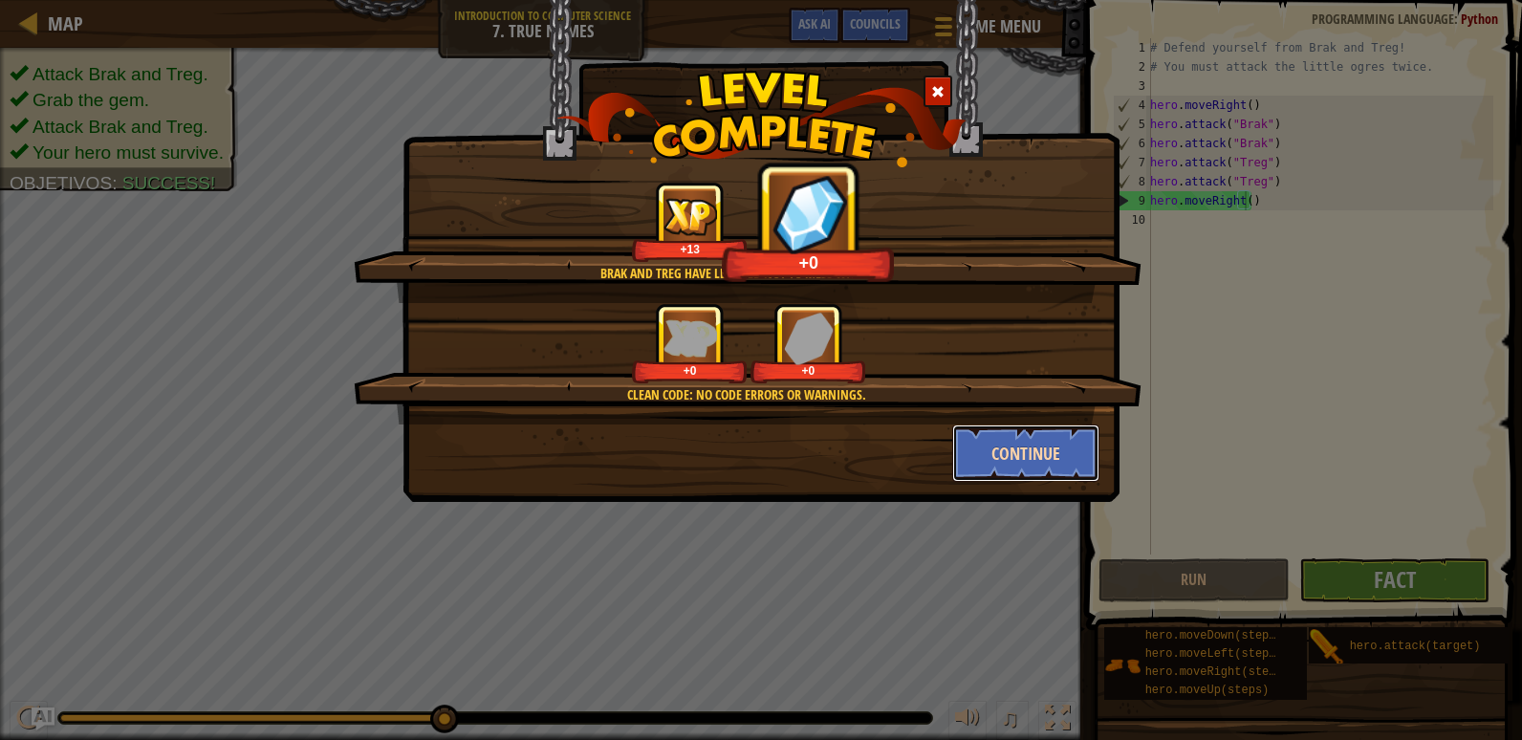
click at [1030, 464] on button "Continue" at bounding box center [1026, 452] width 148 height 57
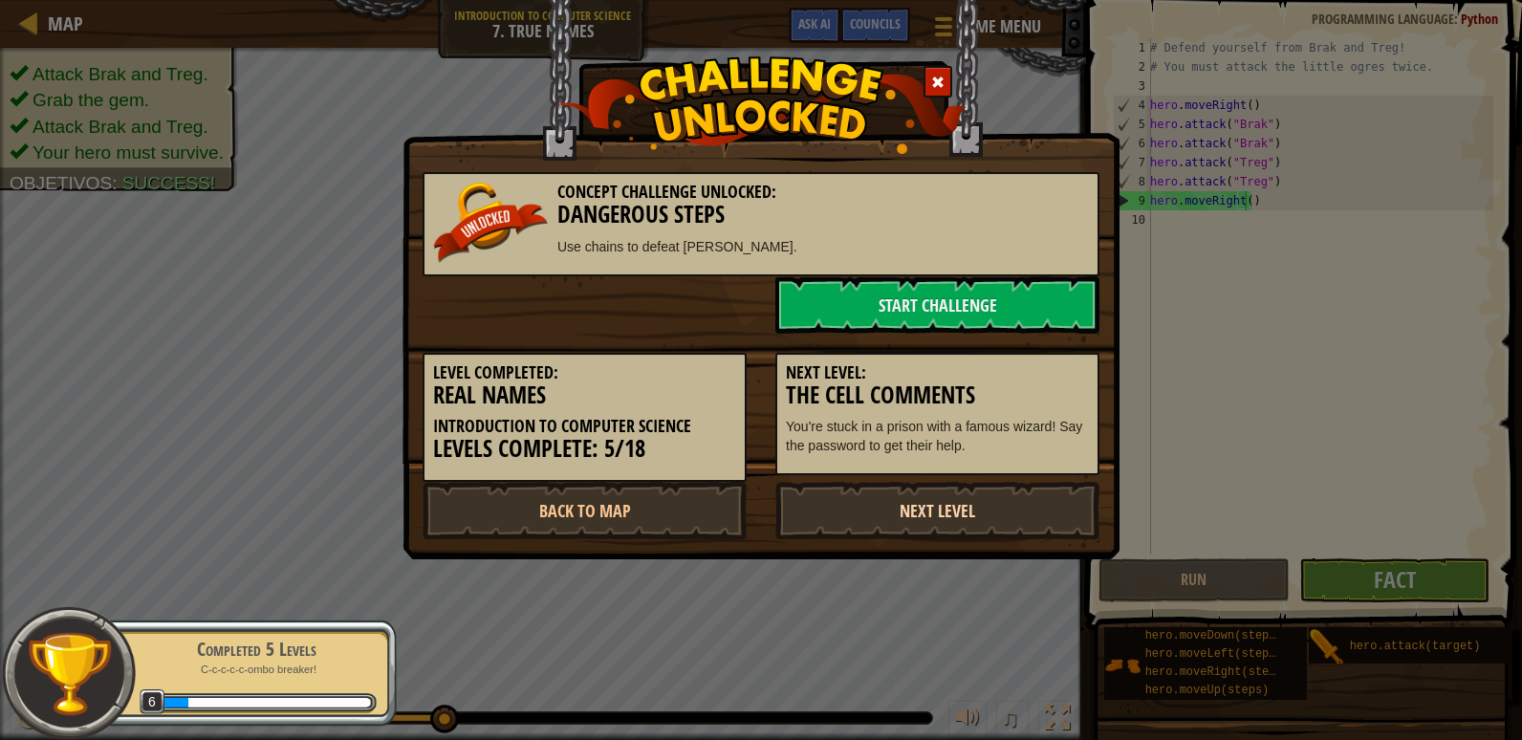
click at [989, 502] on link "Next Level" at bounding box center [937, 510] width 324 height 57
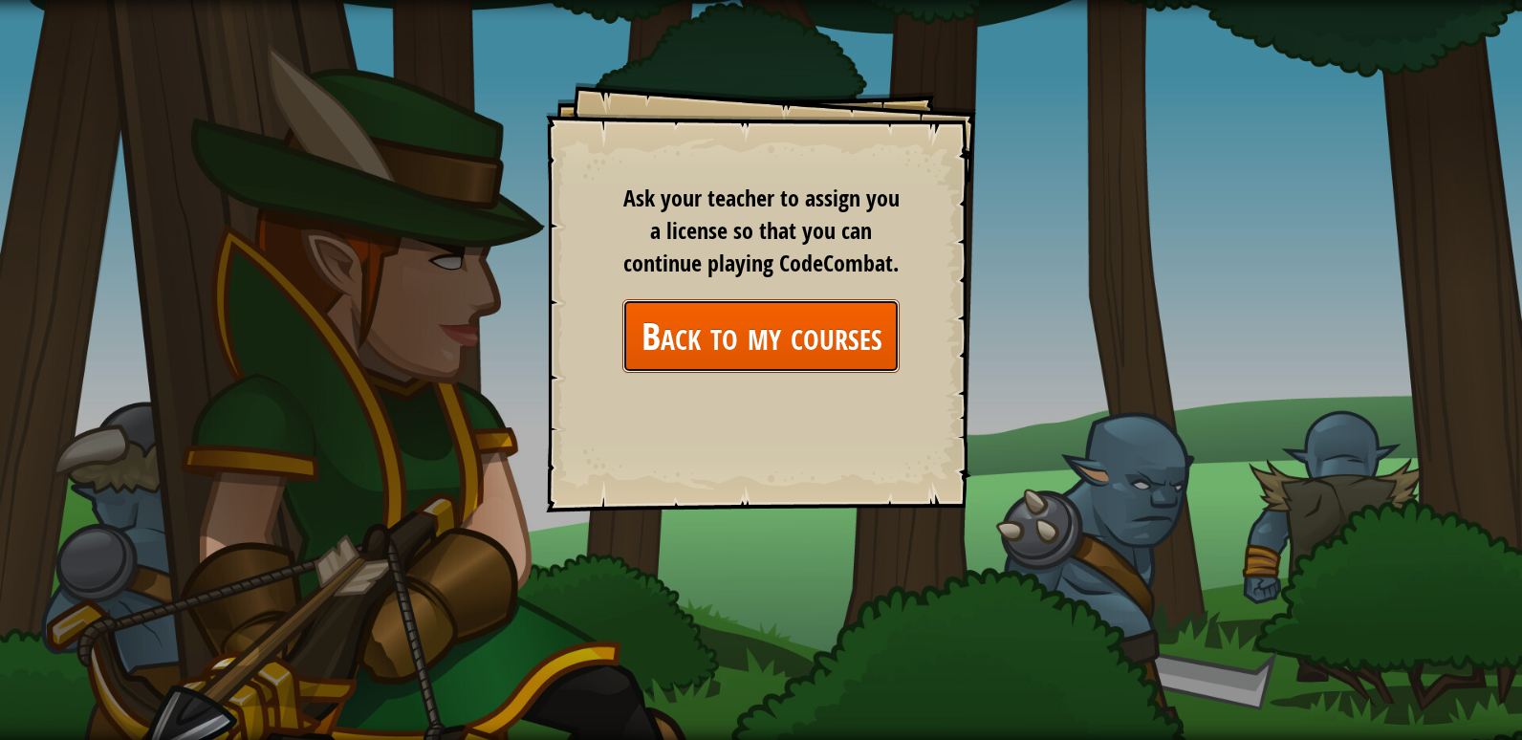
click at [759, 353] on link "Back to my courses" at bounding box center [760, 336] width 277 height 74
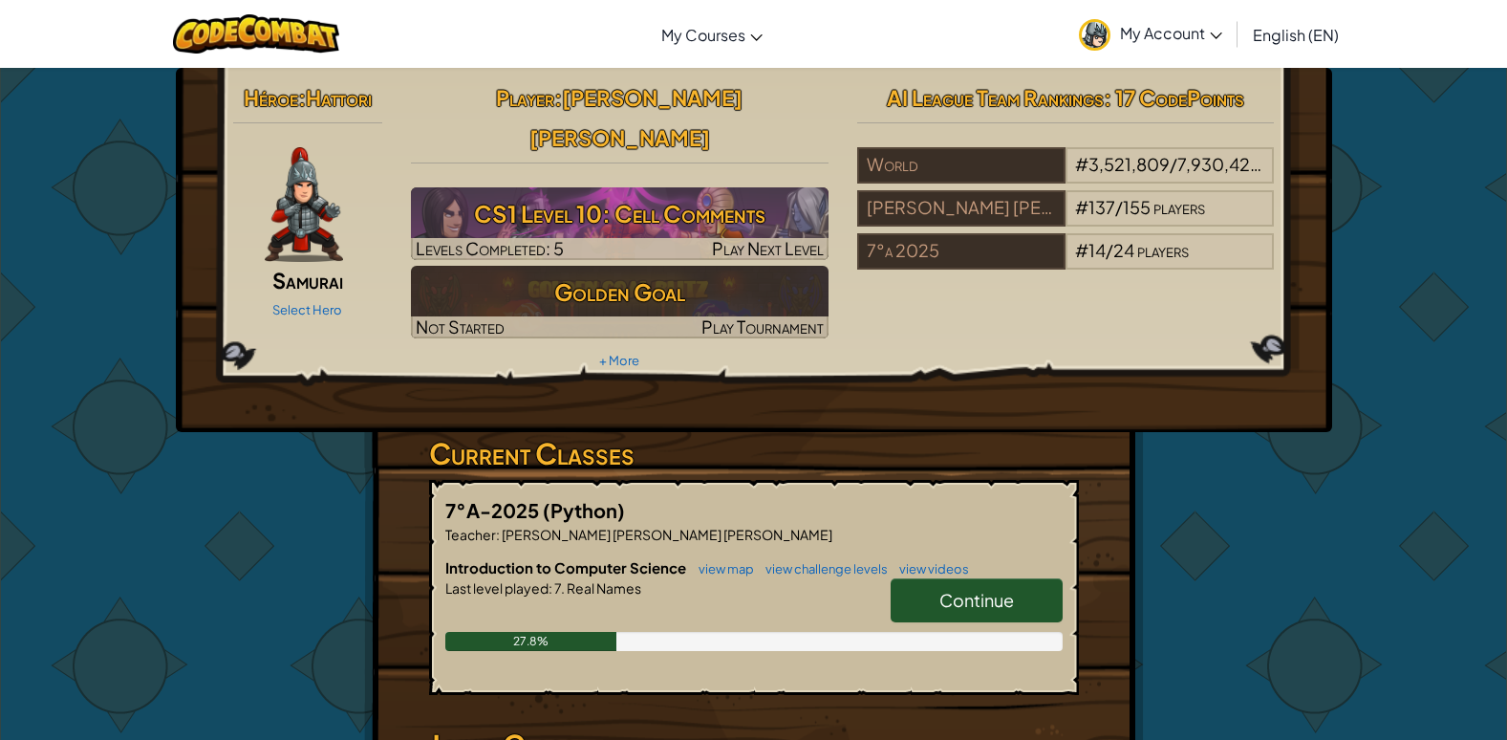
click at [1021, 578] on link "Continue" at bounding box center [977, 600] width 172 height 44
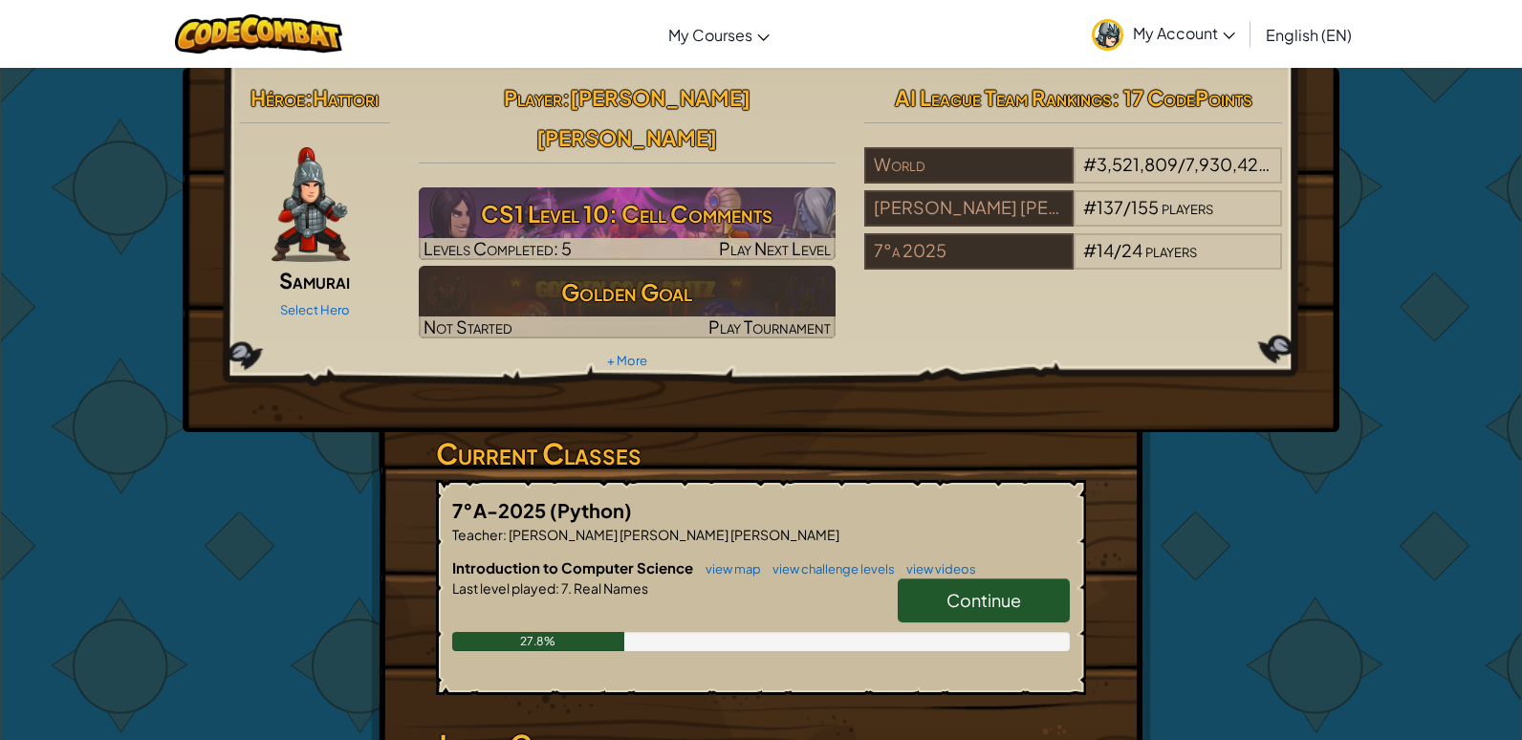
select select "es-ES"
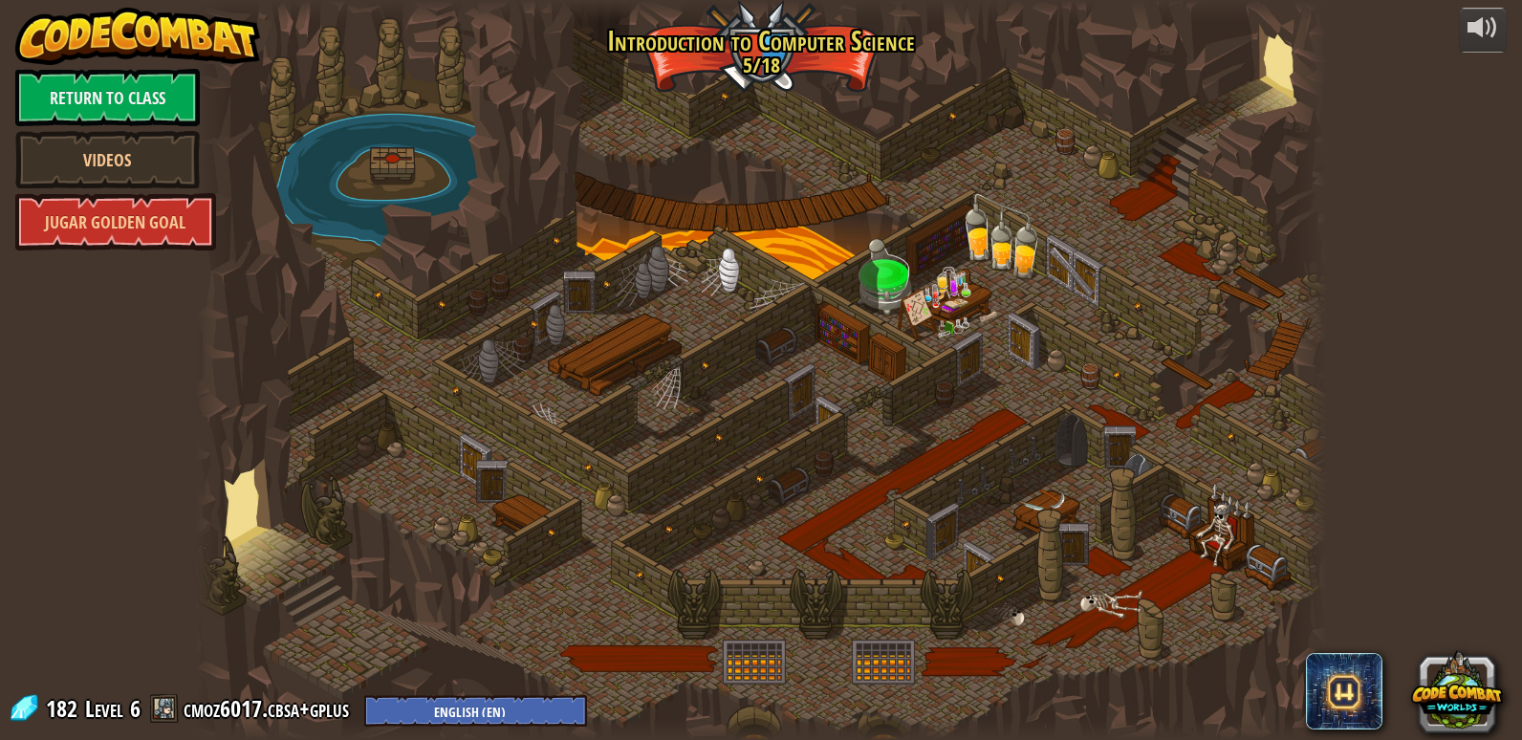
select select "es-ES"
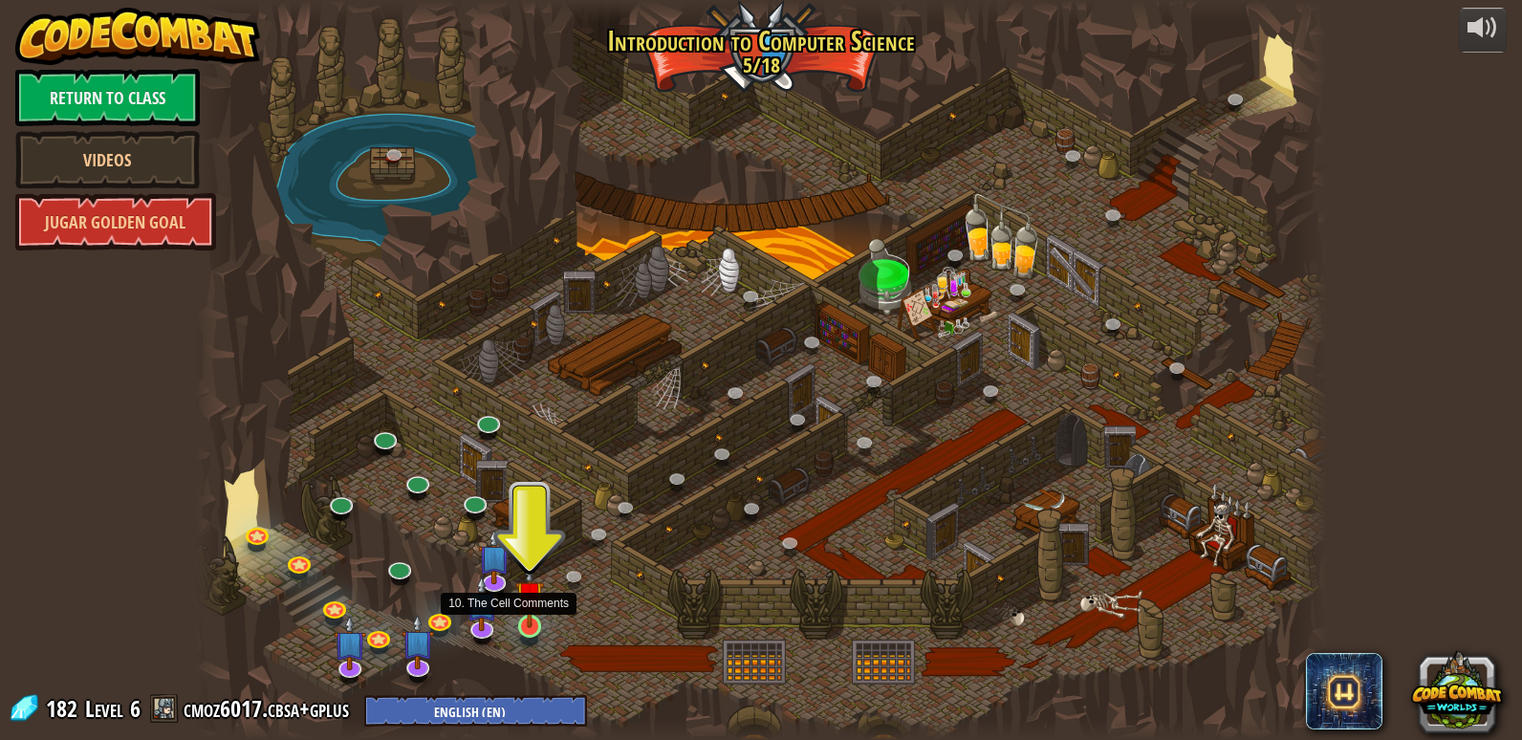
click at [525, 618] on img at bounding box center [529, 595] width 29 height 66
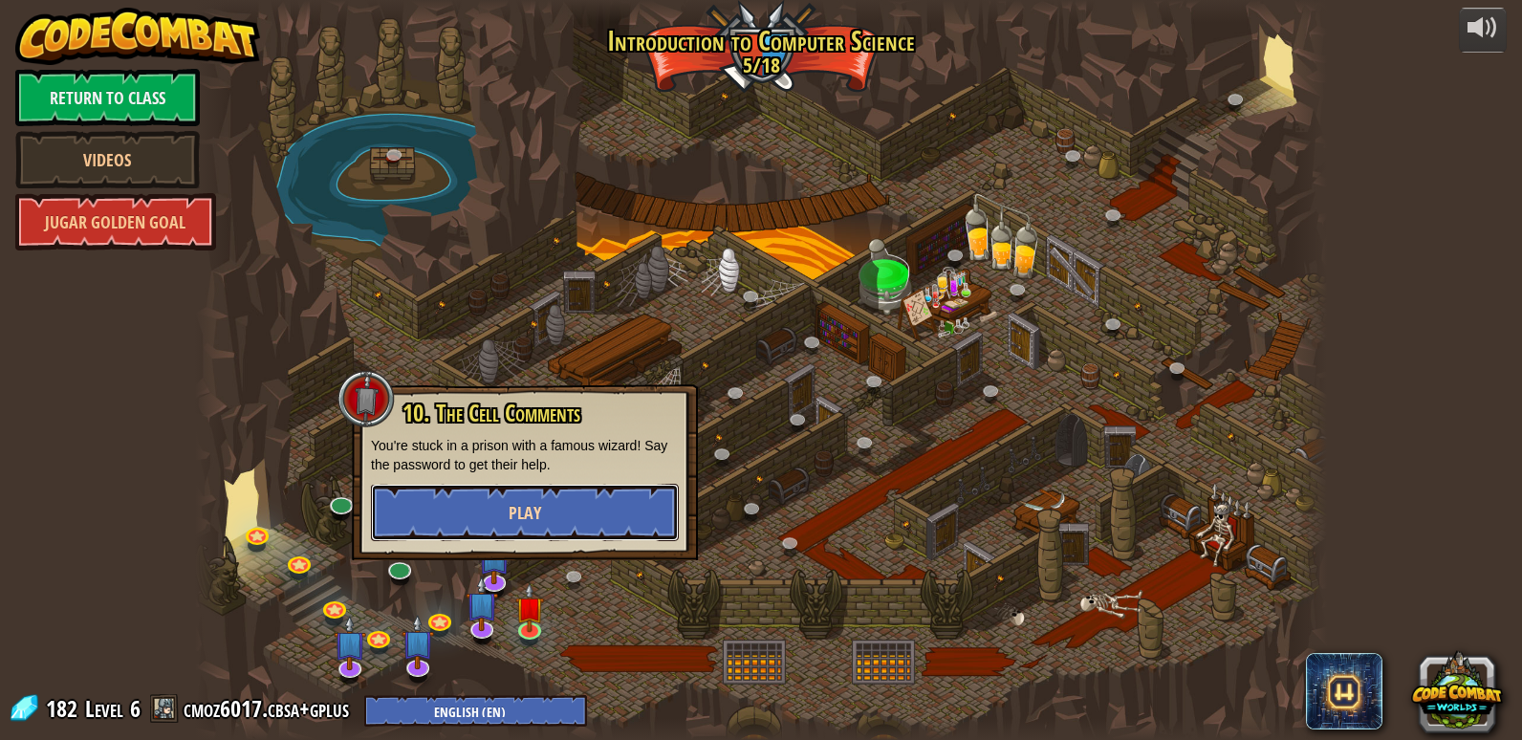
click at [512, 500] on button "Play" at bounding box center [525, 512] width 308 height 57
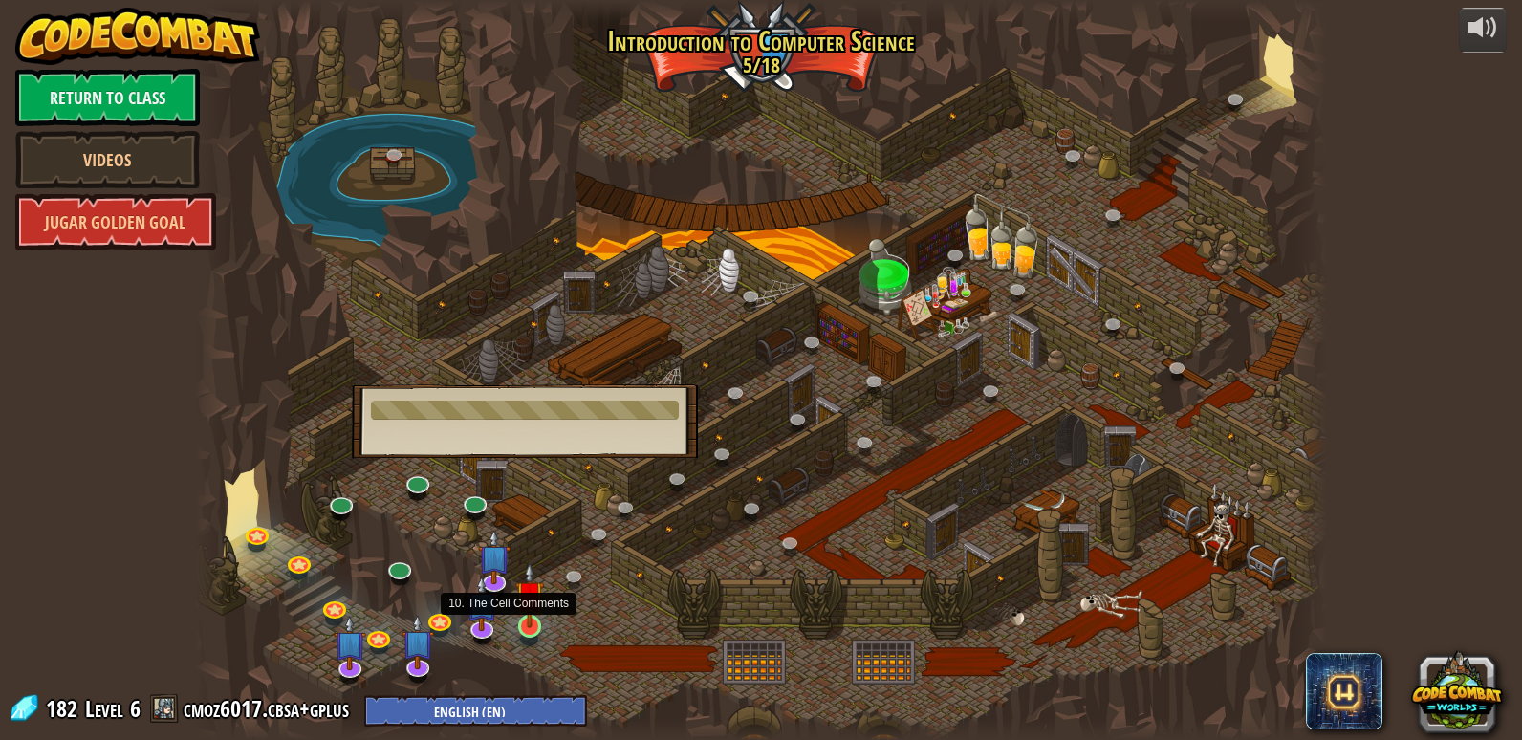
click at [531, 618] on img at bounding box center [529, 595] width 29 height 66
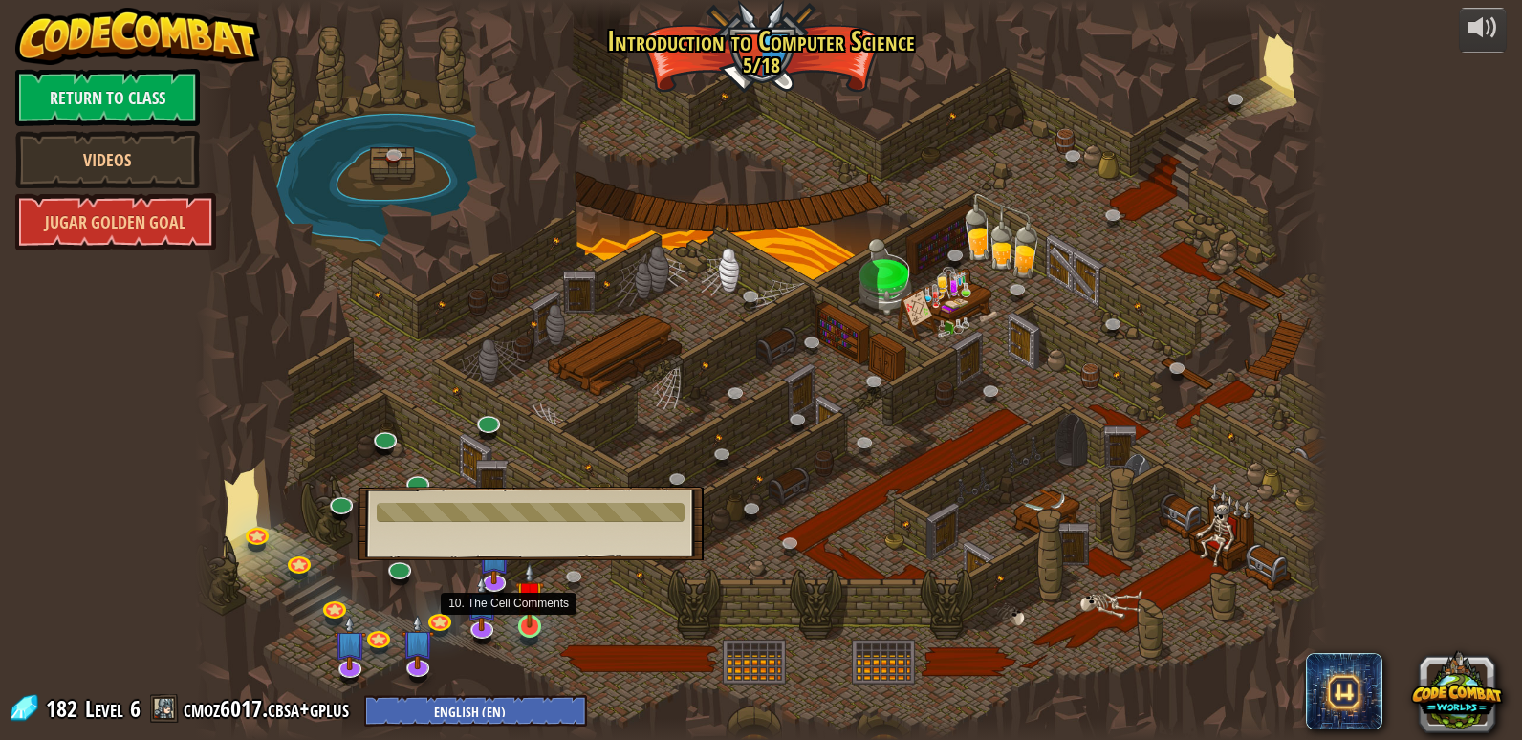
click at [525, 617] on img at bounding box center [529, 595] width 29 height 66
click at [528, 623] on img at bounding box center [529, 595] width 29 height 66
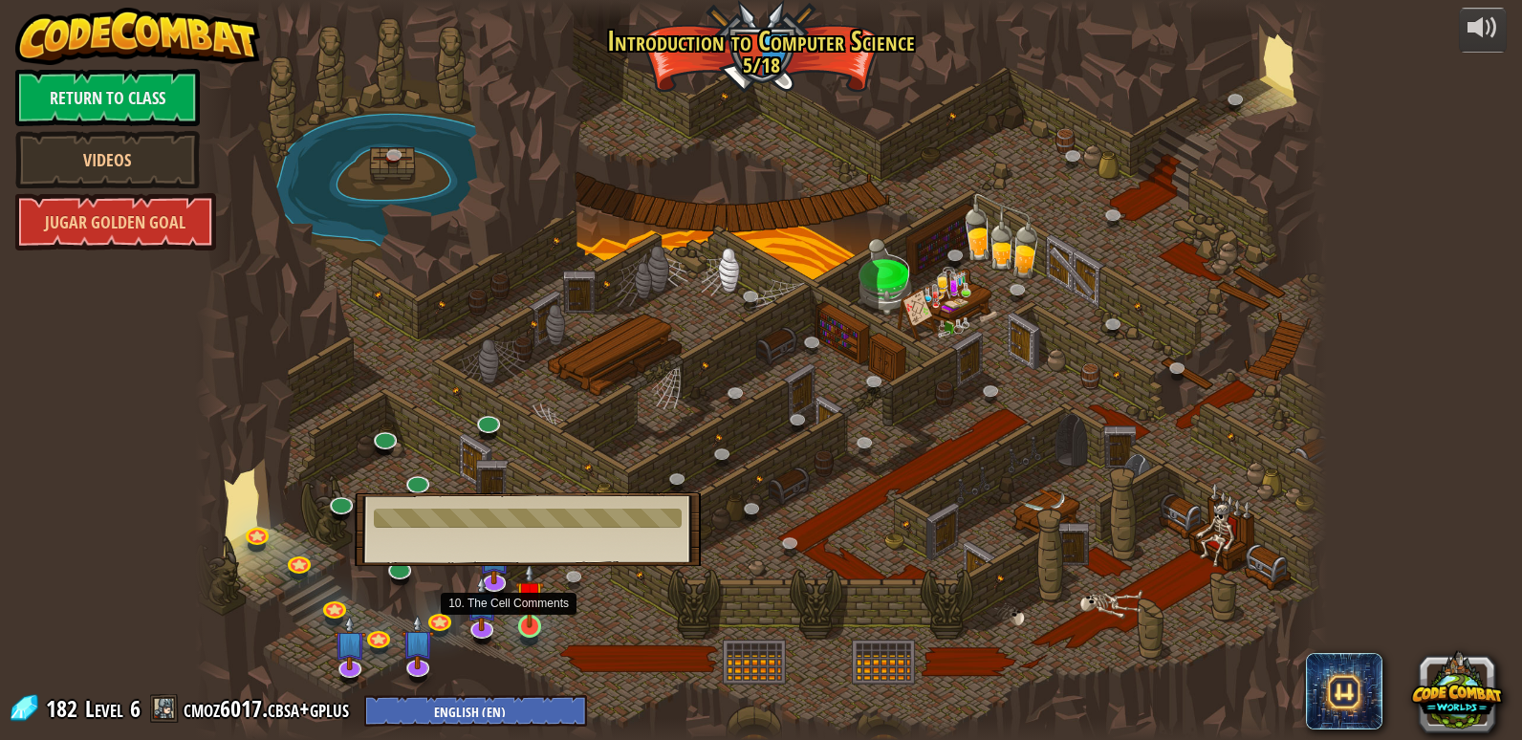
click at [528, 626] on img at bounding box center [529, 595] width 29 height 66
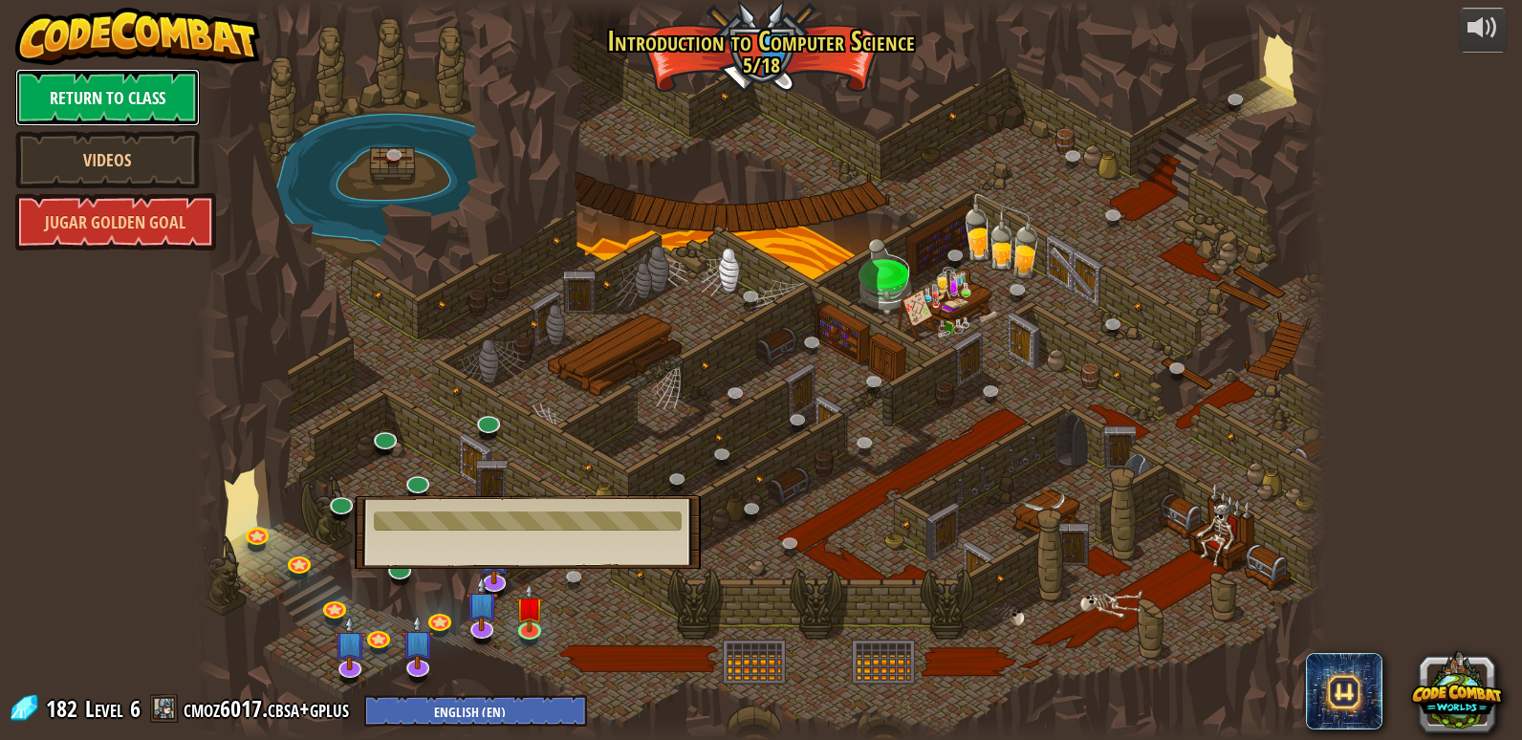
click at [70, 100] on link "Return to class" at bounding box center [107, 97] width 184 height 57
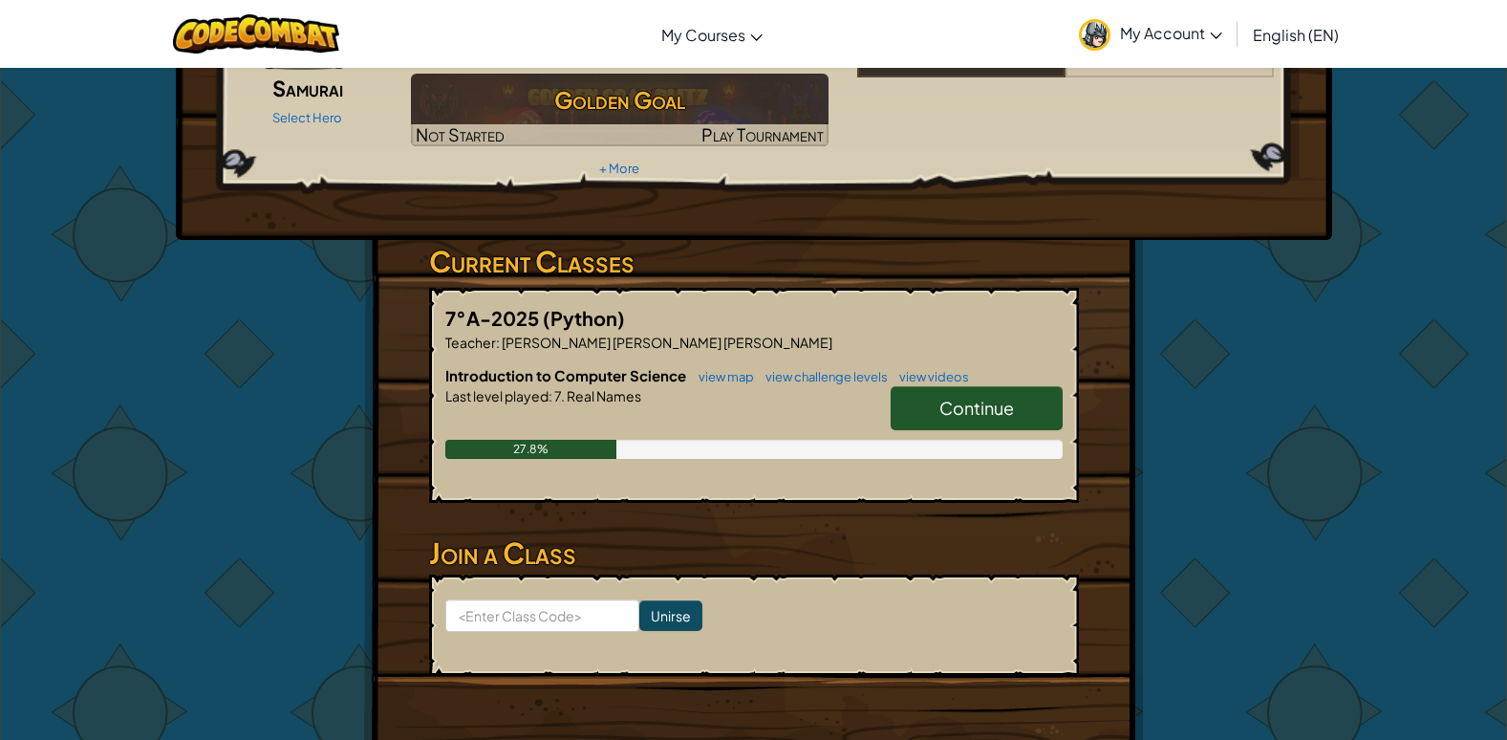
scroll to position [191, 0]
click at [736, 370] on link "view map" at bounding box center [721, 377] width 65 height 15
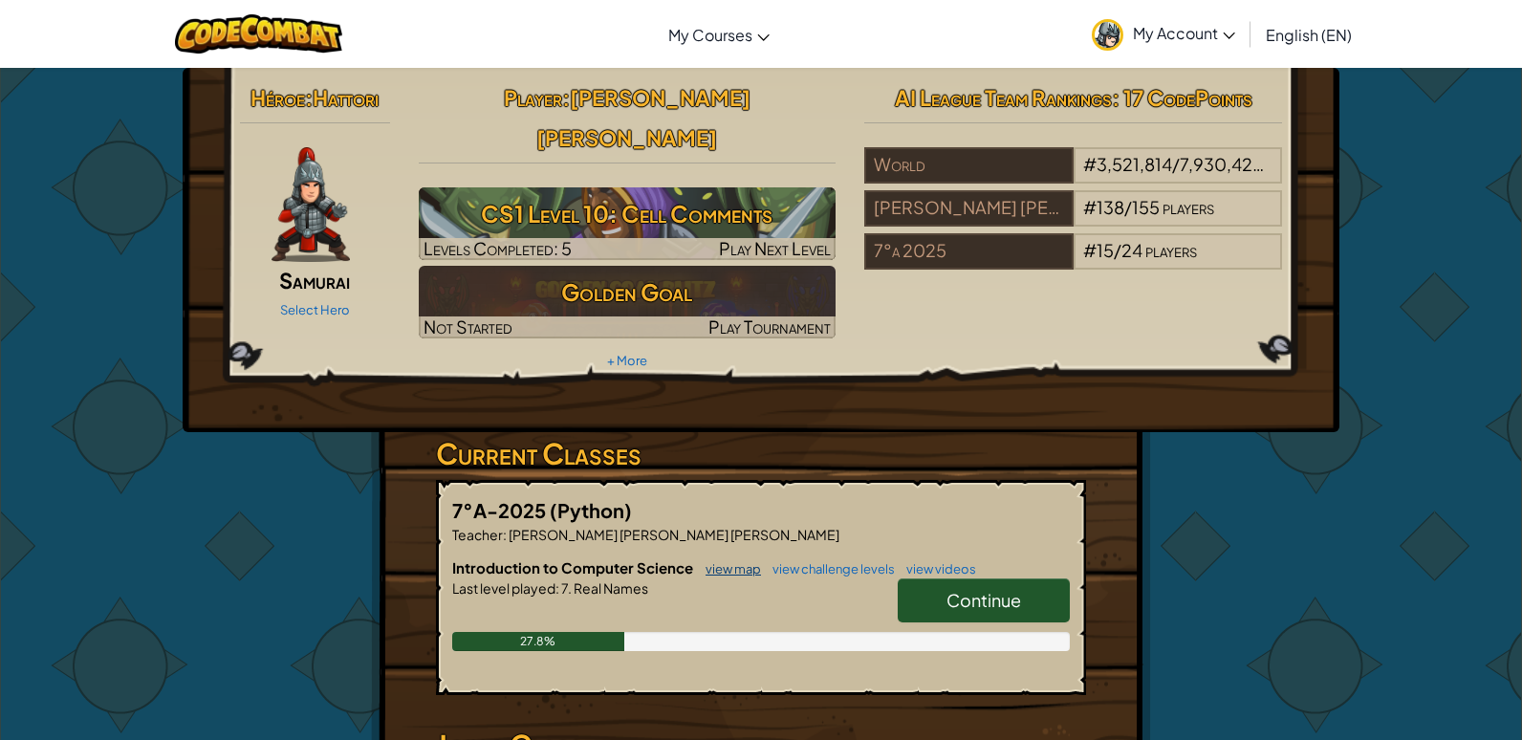
select select "es-ES"
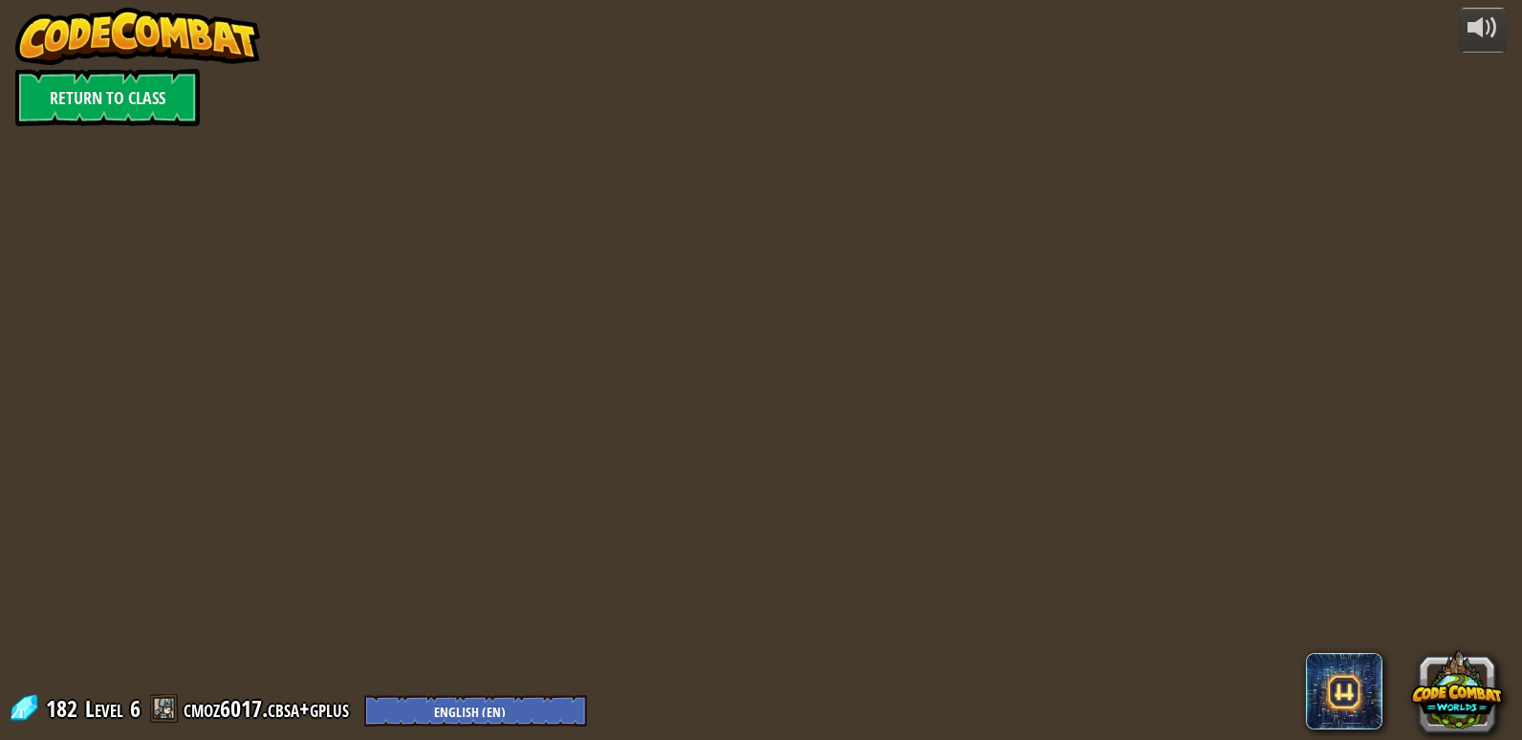
select select "es-ES"
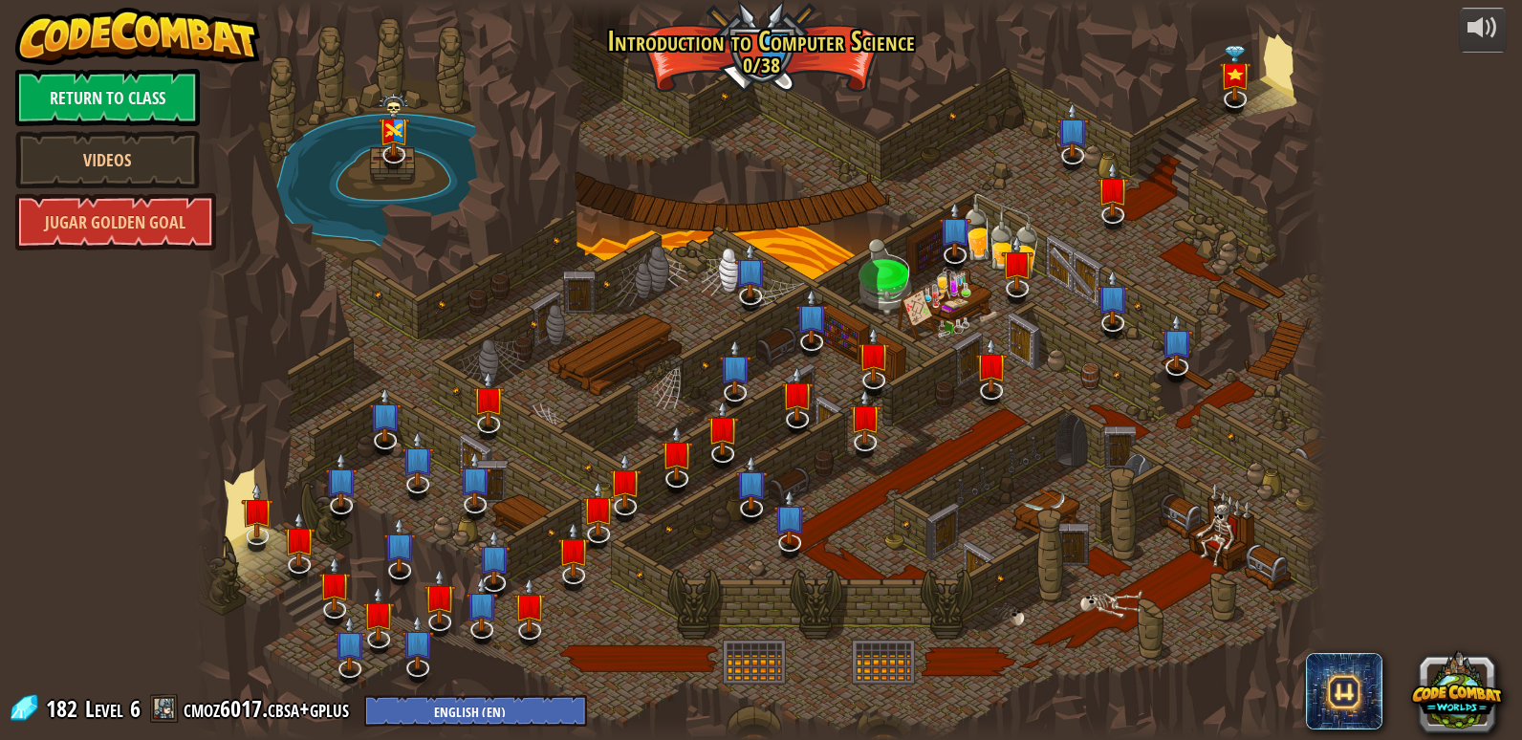
select select "es-ES"
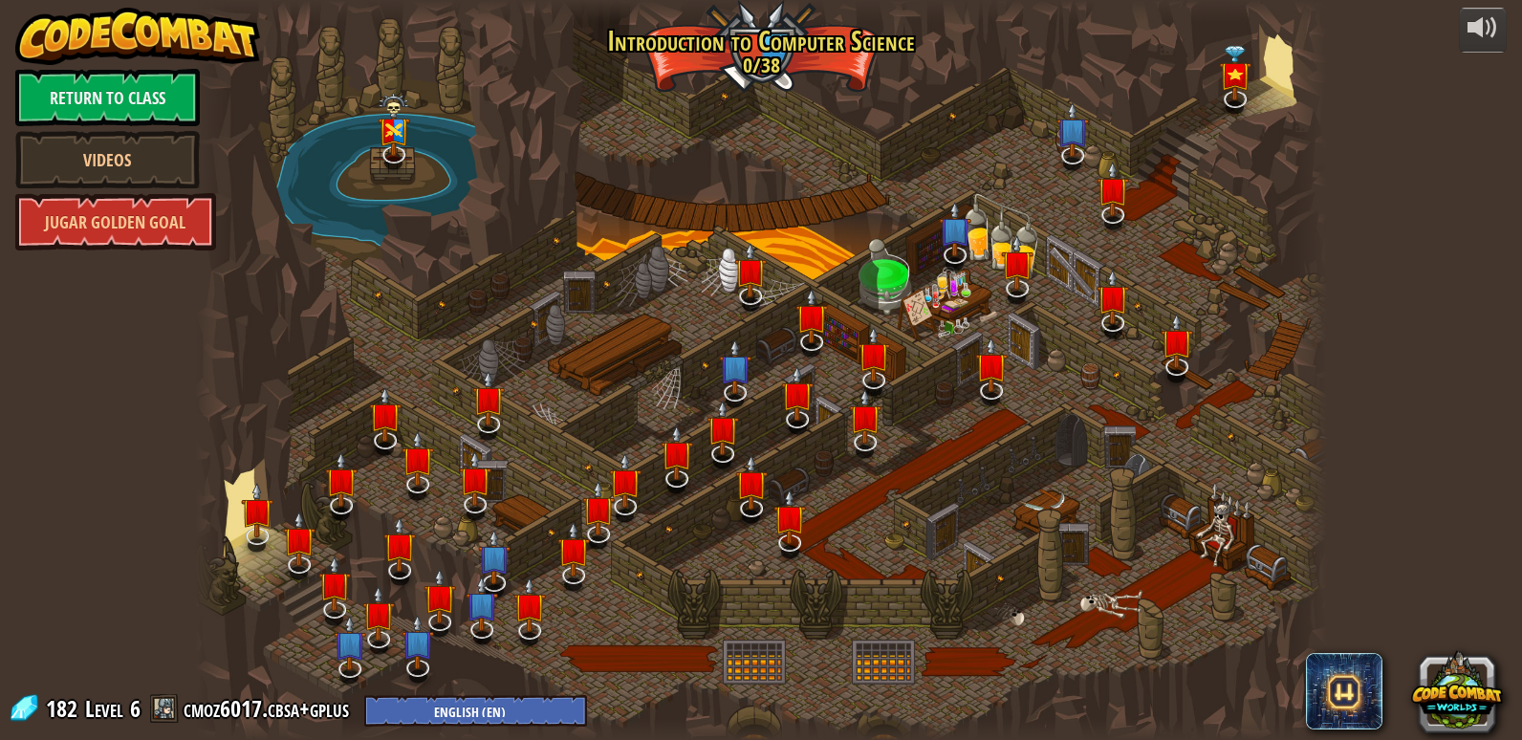
select select "es-ES"
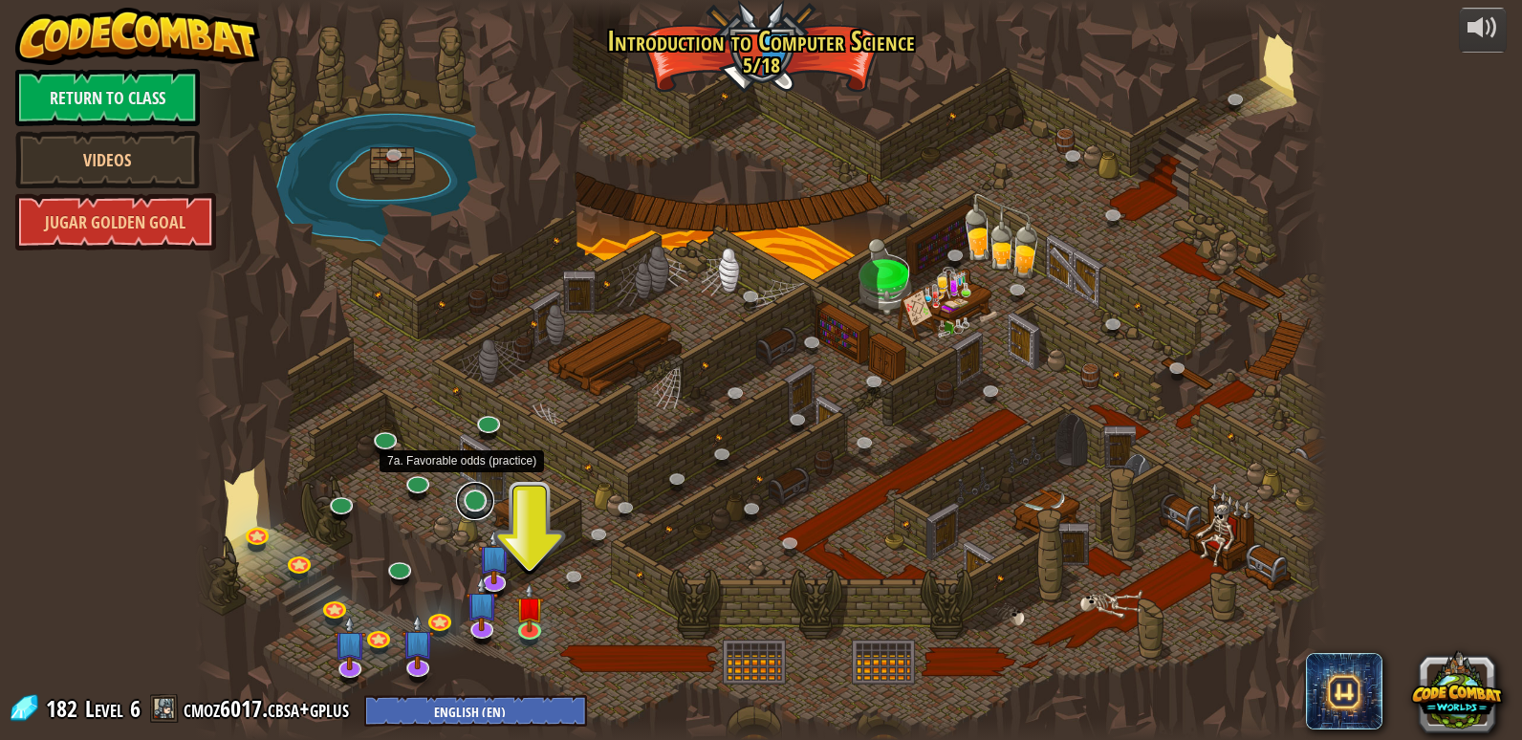
click at [485, 504] on link at bounding box center [475, 501] width 38 height 38
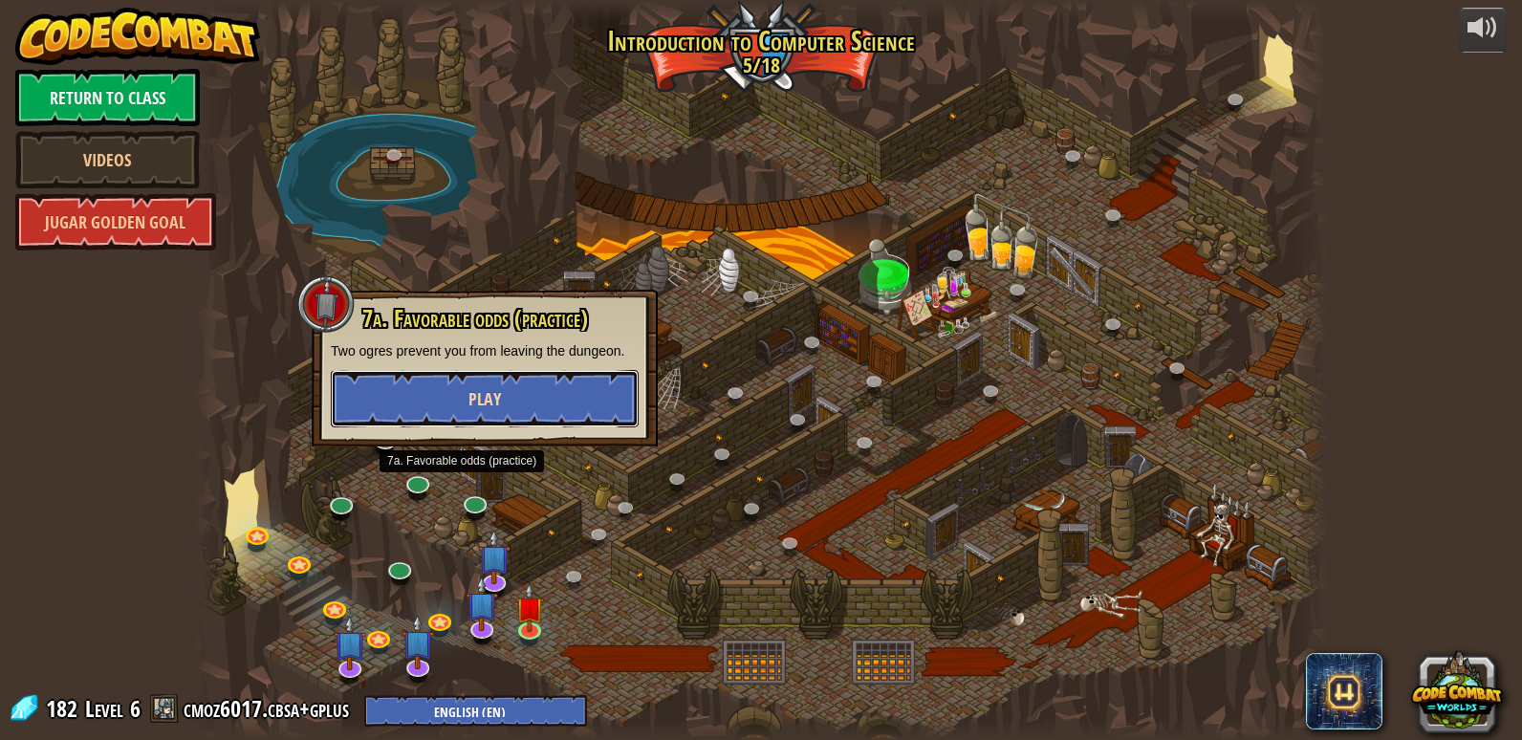
click at [502, 397] on button "Play" at bounding box center [485, 398] width 308 height 57
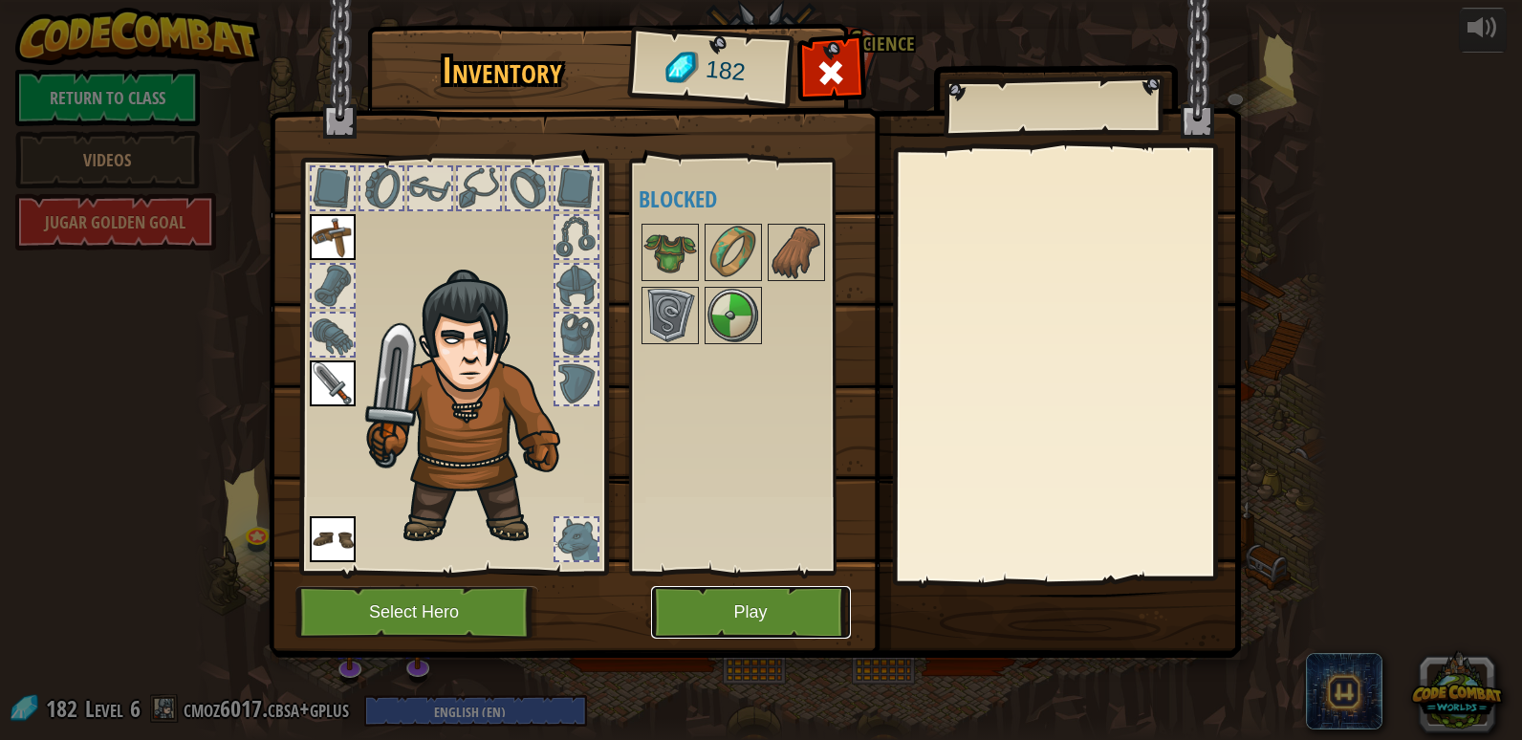
click at [785, 603] on button "Play" at bounding box center [751, 612] width 200 height 53
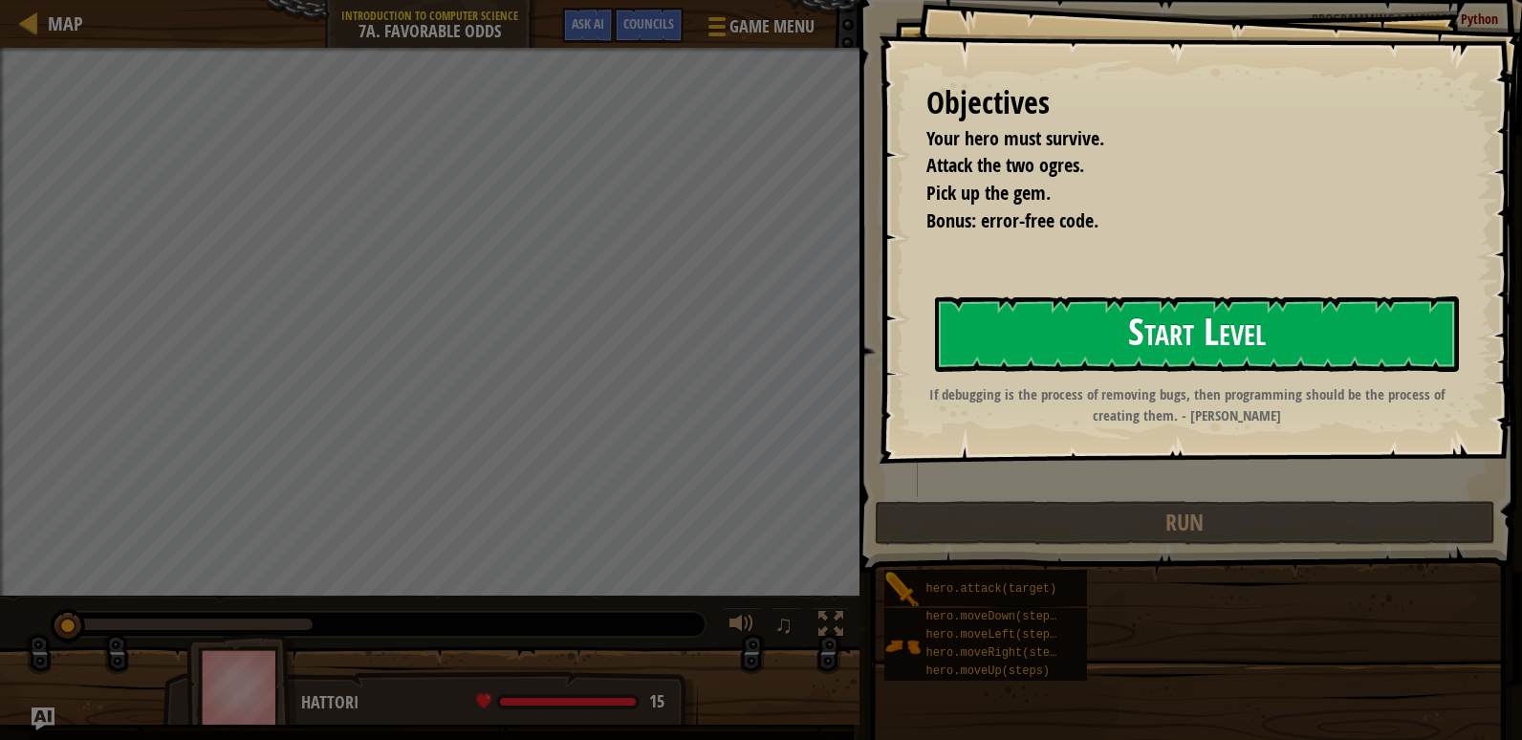
click at [1117, 338] on button "Start Level" at bounding box center [1197, 334] width 524 height 76
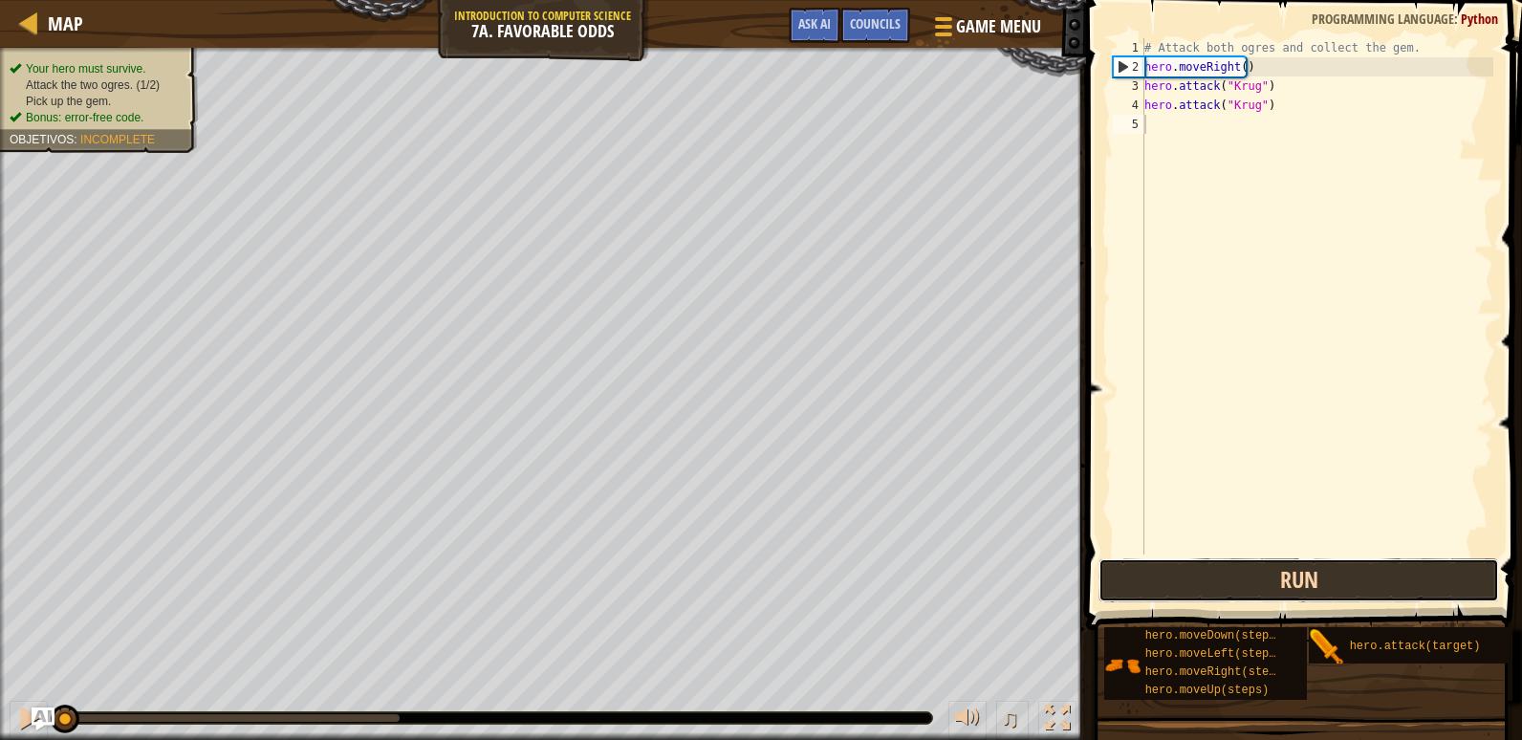
click at [1257, 575] on button "Run" at bounding box center [1298, 580] width 401 height 44
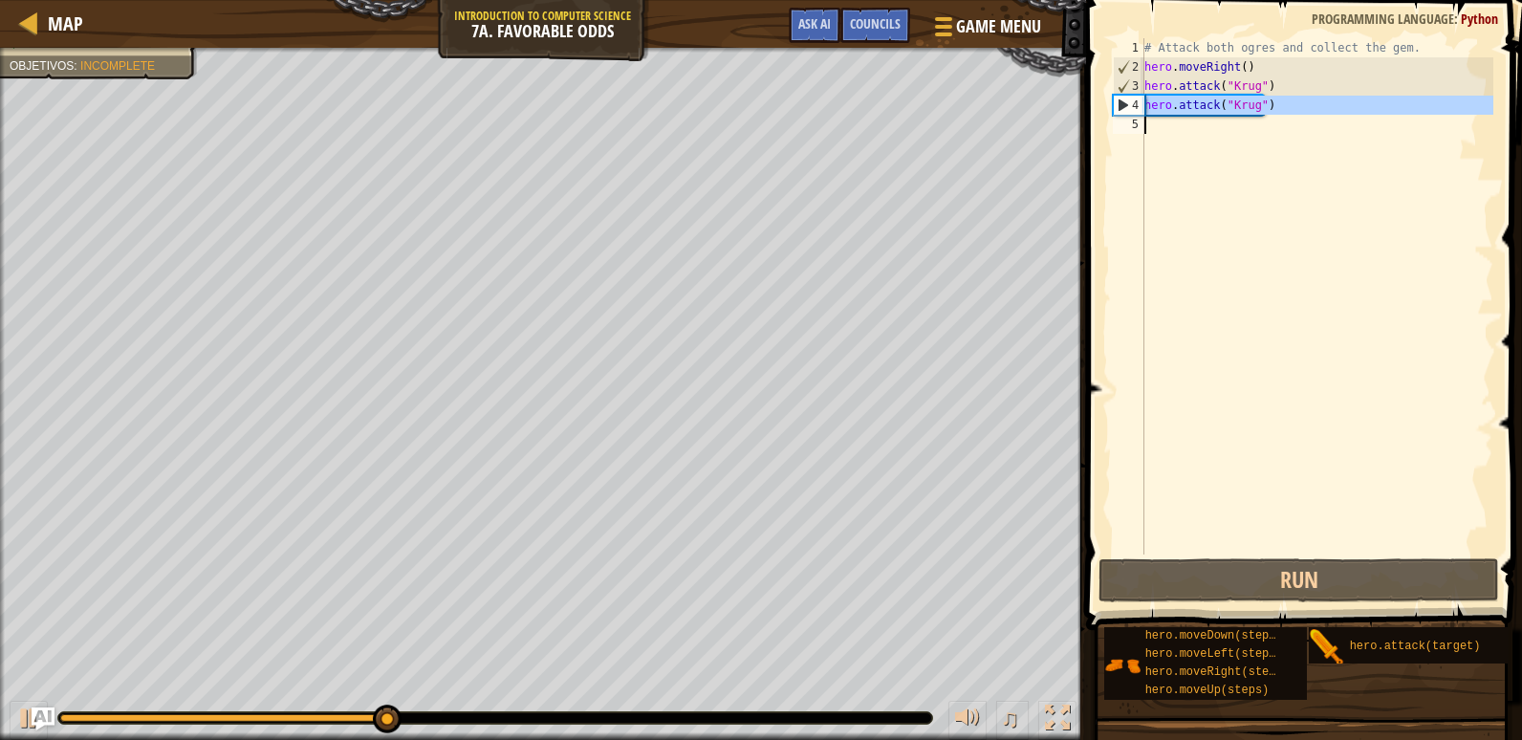
drag, startPoint x: 1145, startPoint y: 102, endPoint x: 1150, endPoint y: 119, distance: 17.9
click at [1150, 119] on div "1 2 3 4 5 # Attack both ogres and collect the gem. hero . moveRight ( ) hero . …" at bounding box center [1301, 296] width 384 height 516
type textarea "hero.attack("Krug")"
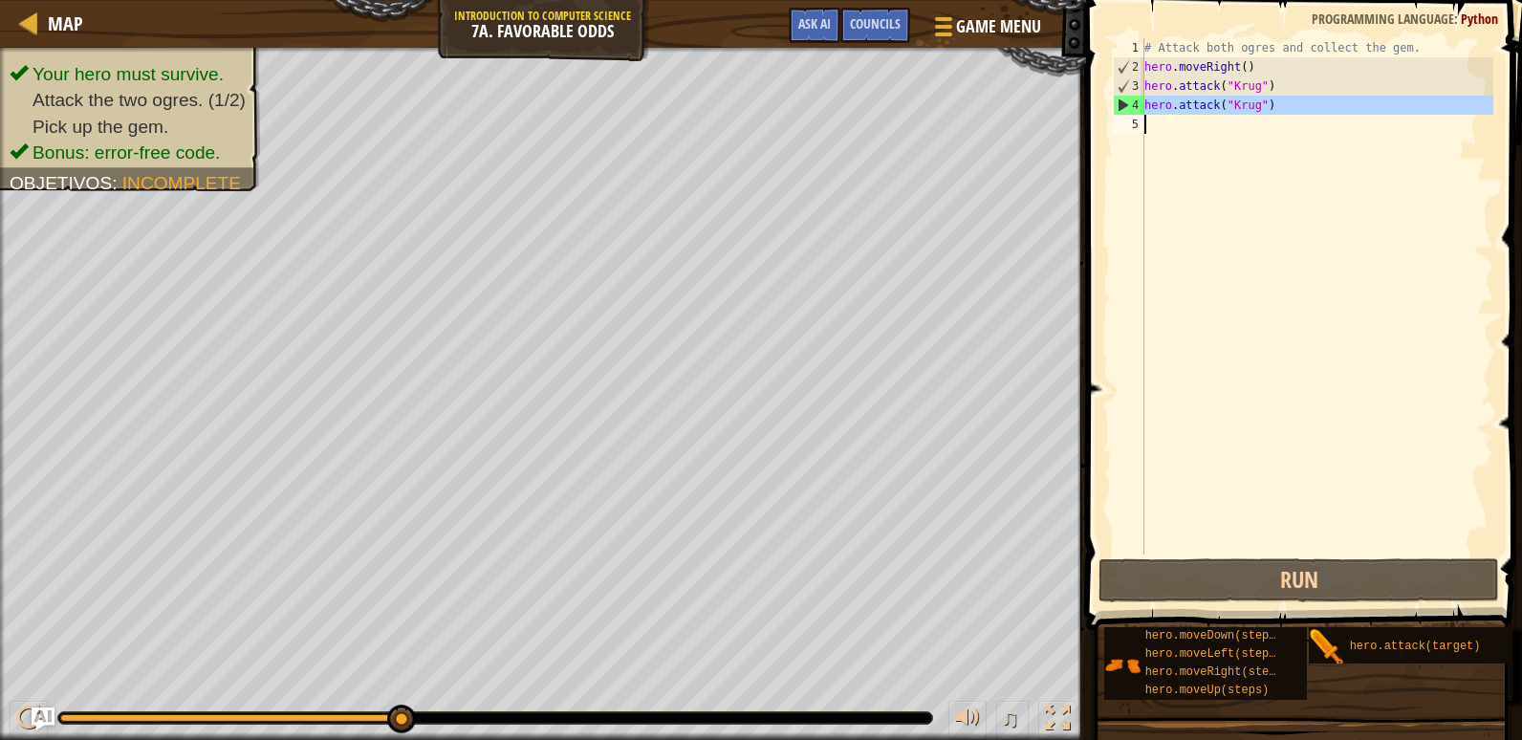
drag, startPoint x: 1128, startPoint y: 104, endPoint x: 1143, endPoint y: 134, distance: 33.3
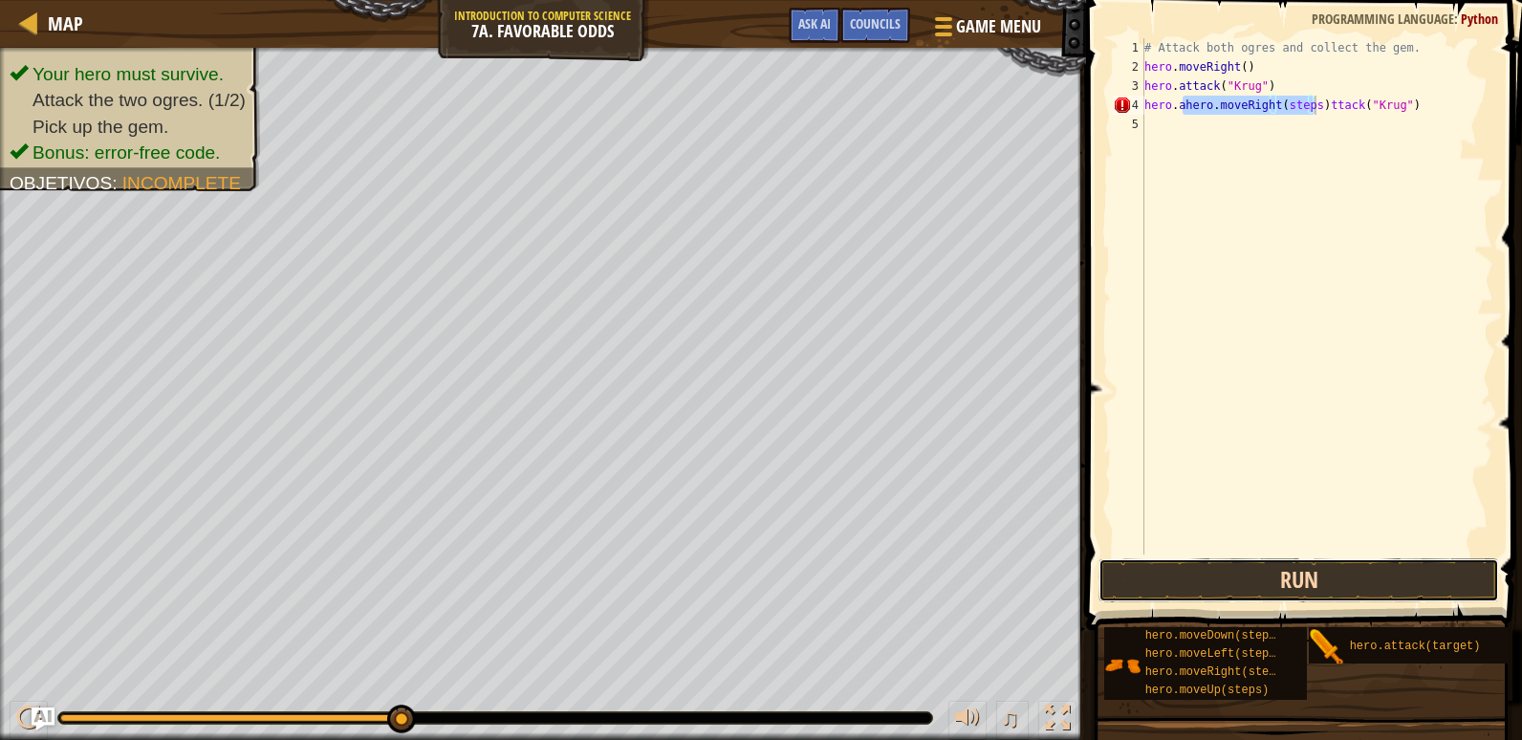
click at [1335, 562] on button "Run" at bounding box center [1298, 580] width 401 height 44
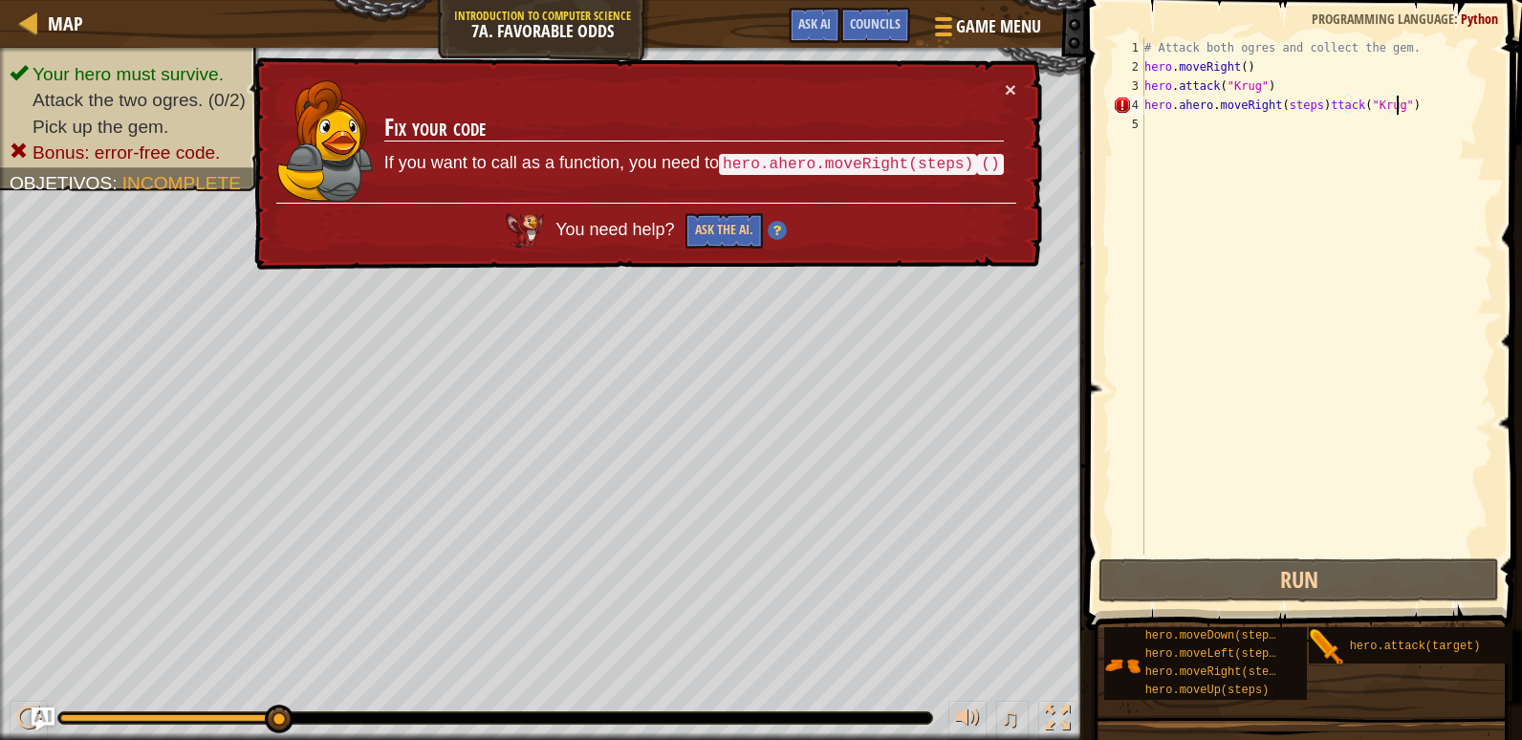
drag, startPoint x: 1419, startPoint y: 105, endPoint x: 1525, endPoint y: 125, distance: 108.0
click at [1507, 0] on html "Map Introduction to Computer Science 7a. Favorable odds Game Menu Fact Councils…" at bounding box center [761, 0] width 1522 height 0
type textarea "hero.ahero.moveRight(steps)ttack("[PERSON_NAME]")"
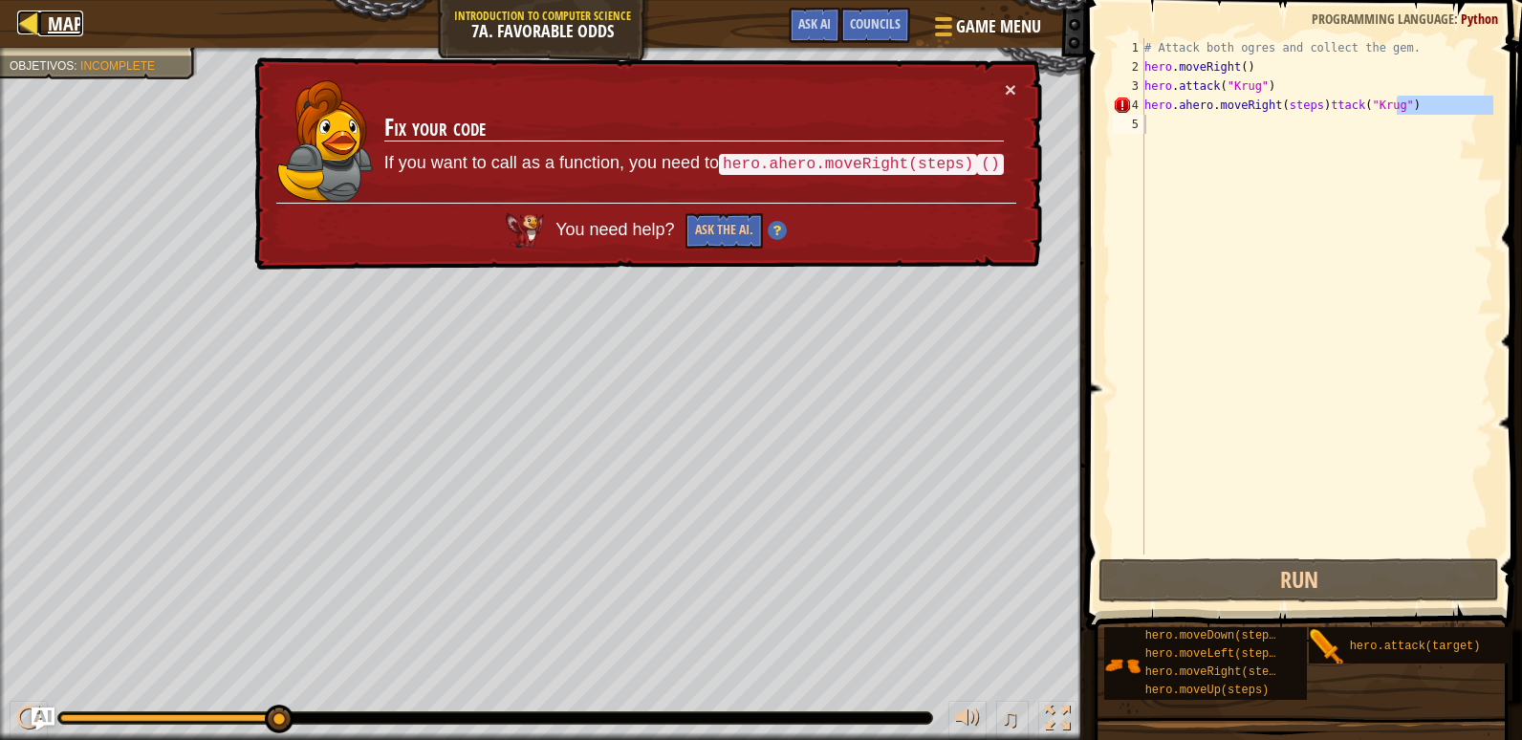
click at [27, 24] on div at bounding box center [29, 23] width 24 height 24
select select "es-ES"
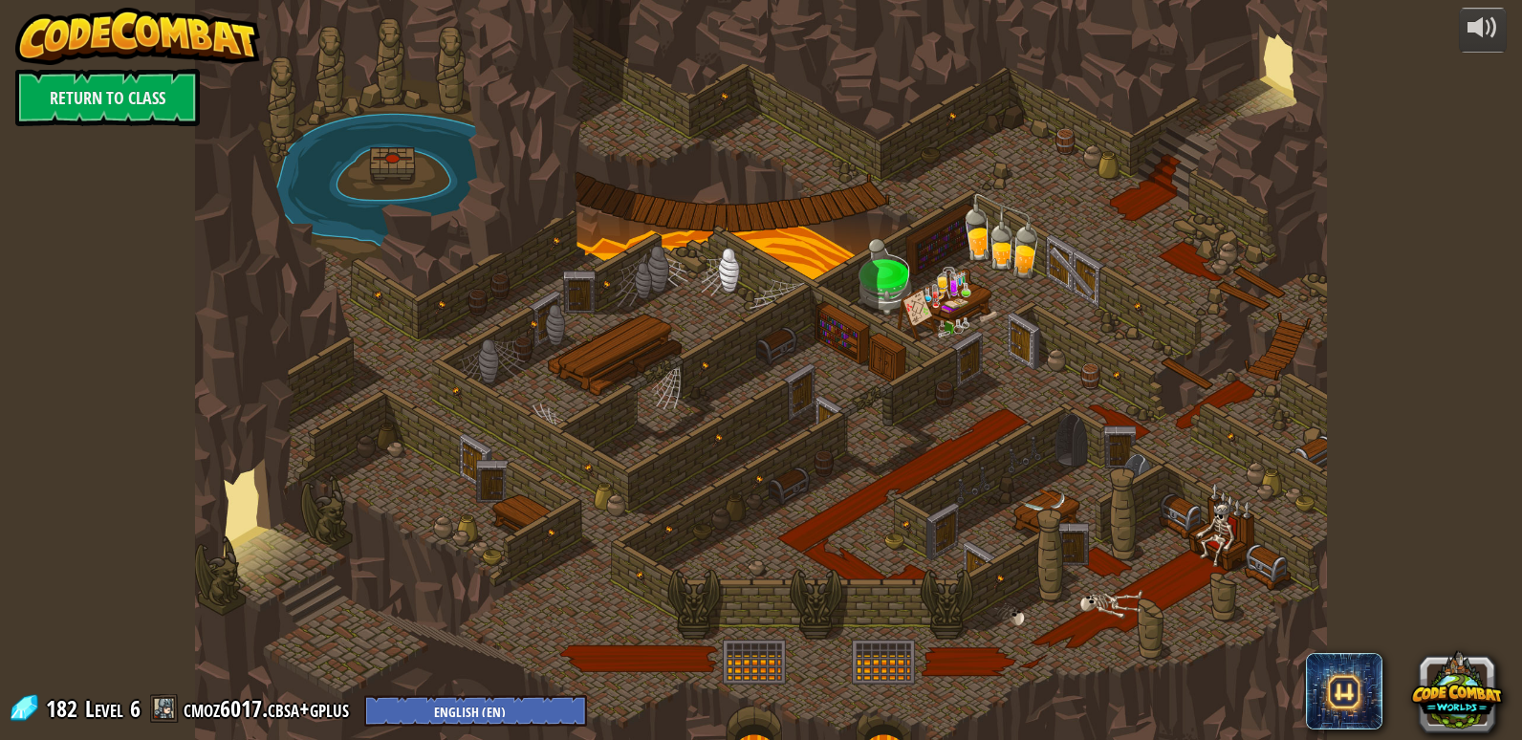
select select "es-ES"
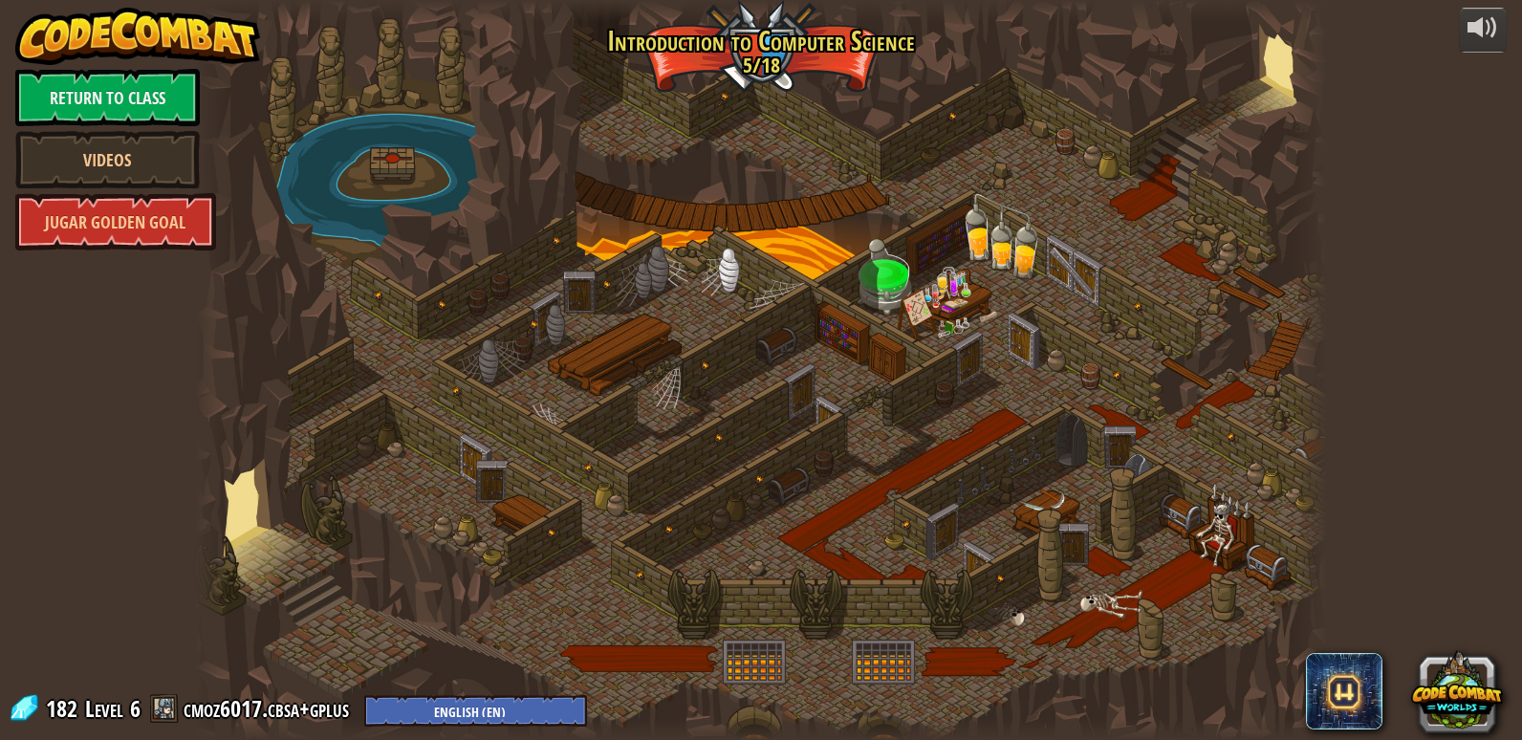
select select "es-ES"
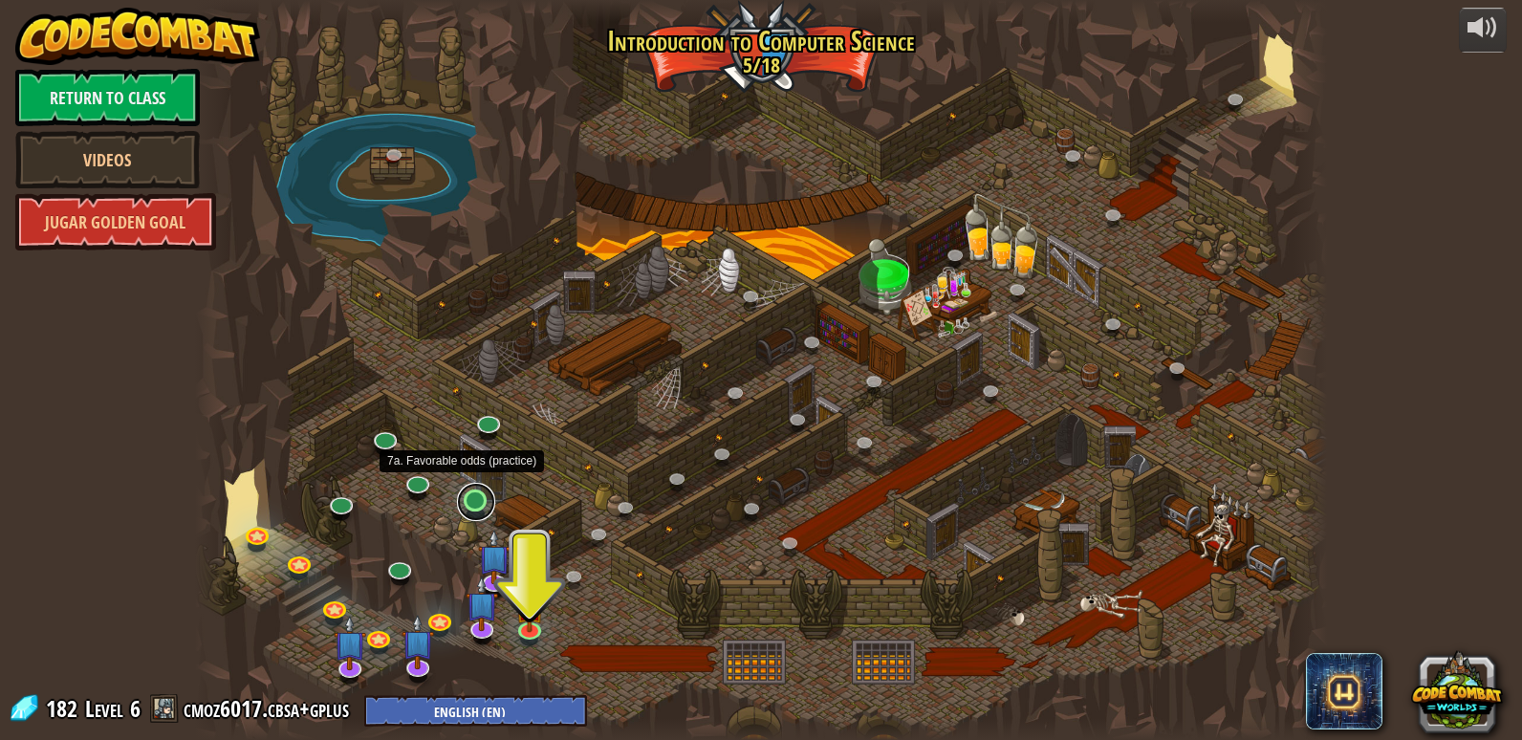
click at [474, 503] on link at bounding box center [476, 502] width 38 height 38
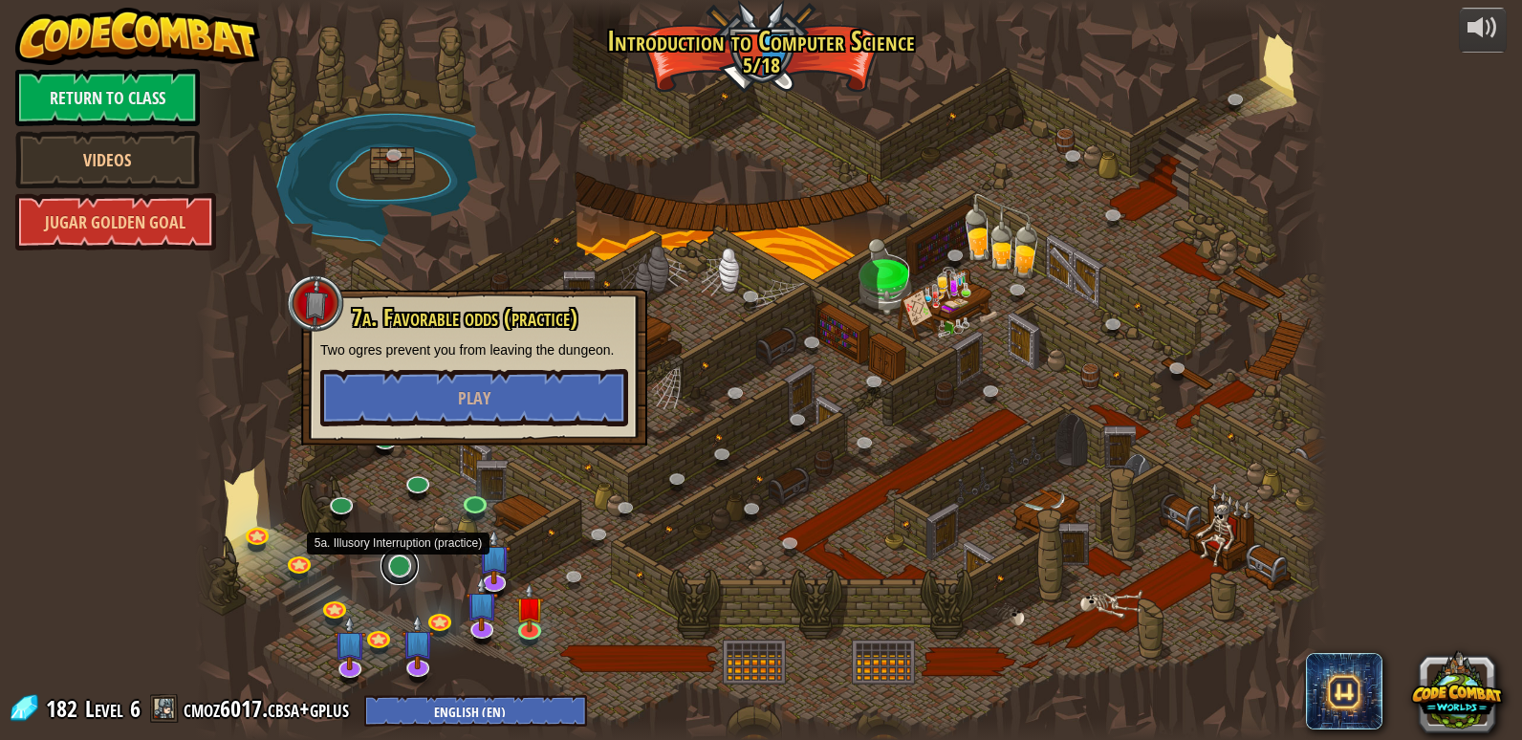
click at [394, 564] on link at bounding box center [399, 566] width 38 height 38
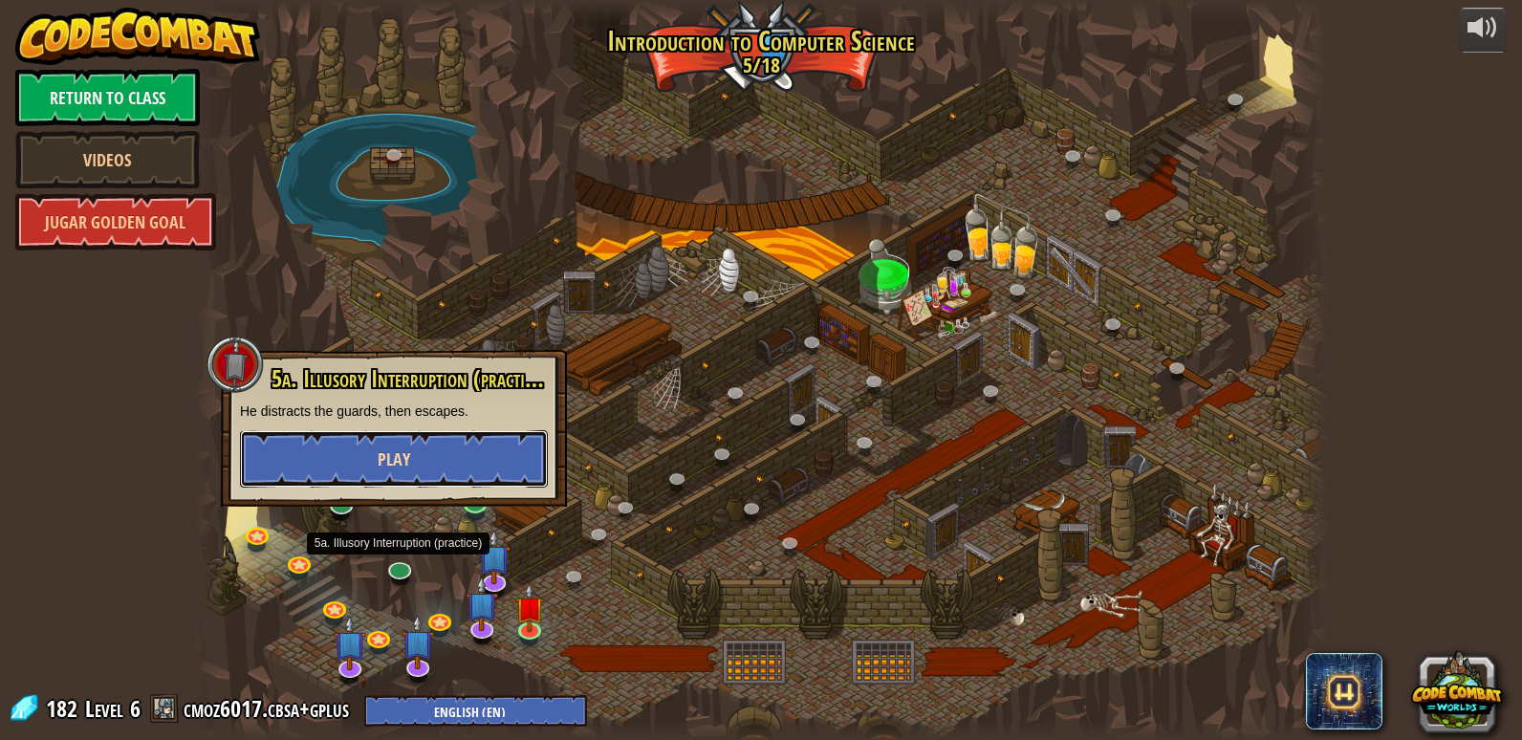
click at [396, 435] on button "Play" at bounding box center [394, 458] width 308 height 57
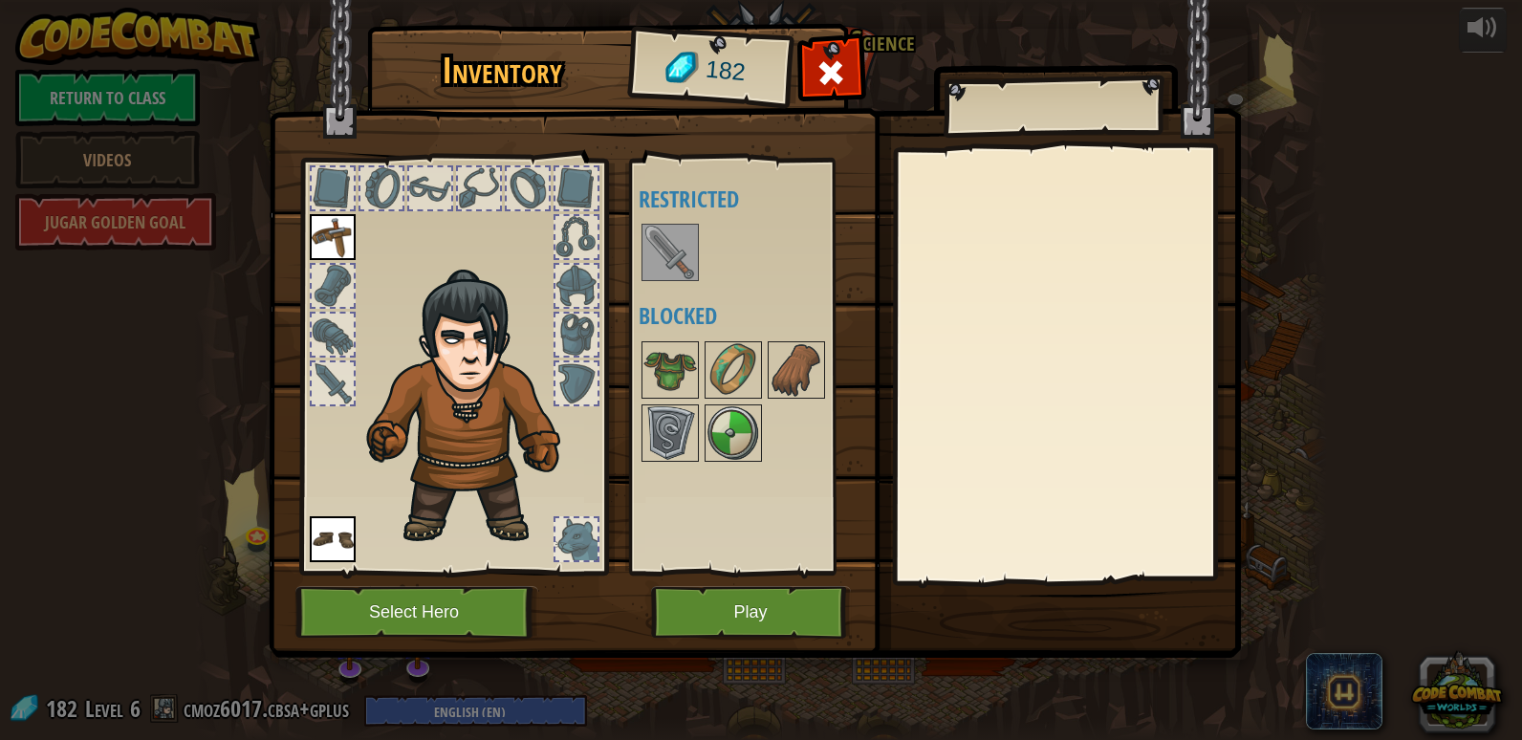
click at [663, 268] on img at bounding box center [670, 253] width 54 height 54
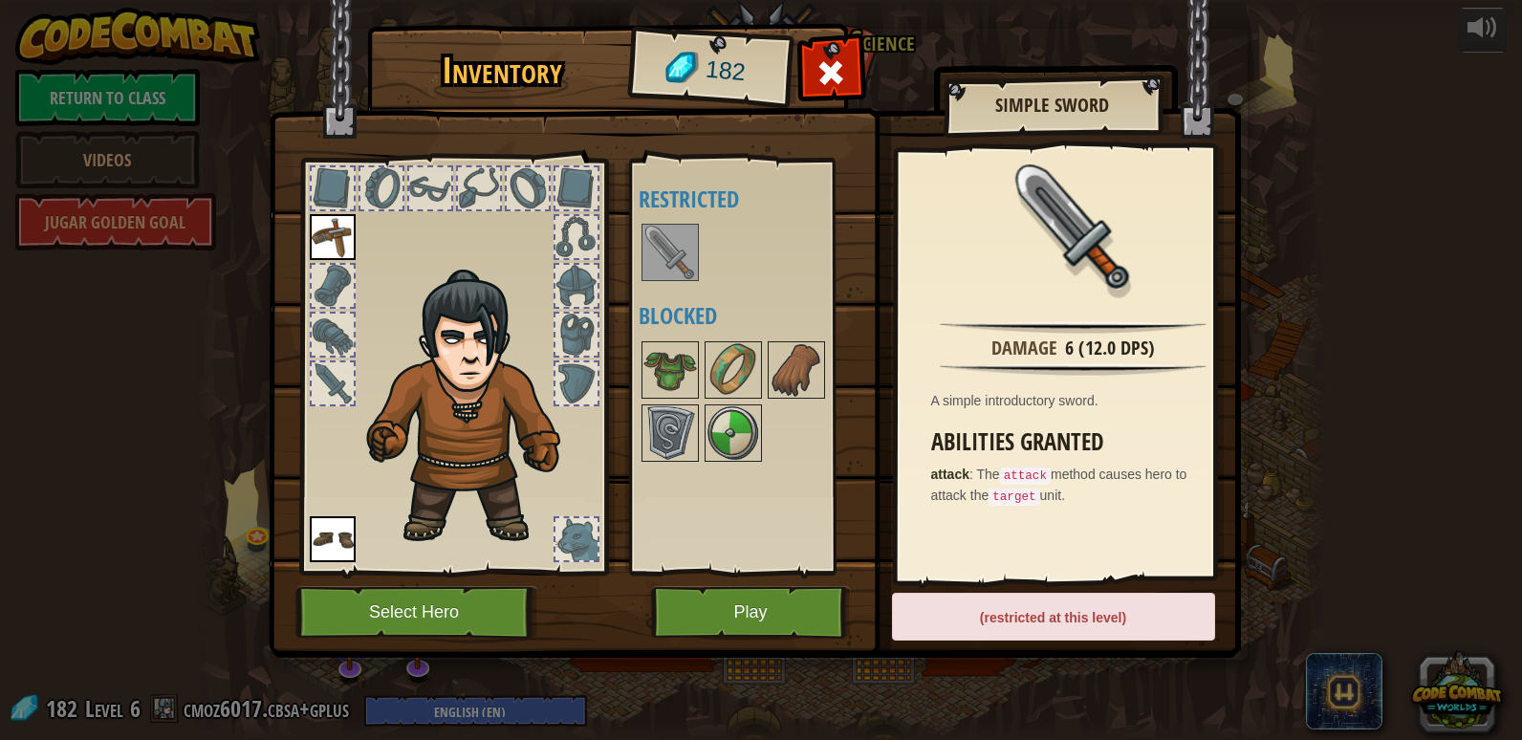
click at [269, 274] on img at bounding box center [755, 311] width 972 height 694
click at [679, 102] on div "Inventory 182 Disponible Equipar Equipar (doble-clic para equipar) Restricted B…" at bounding box center [761, 344] width 972 height 631
click at [829, 80] on span at bounding box center [830, 72] width 31 height 31
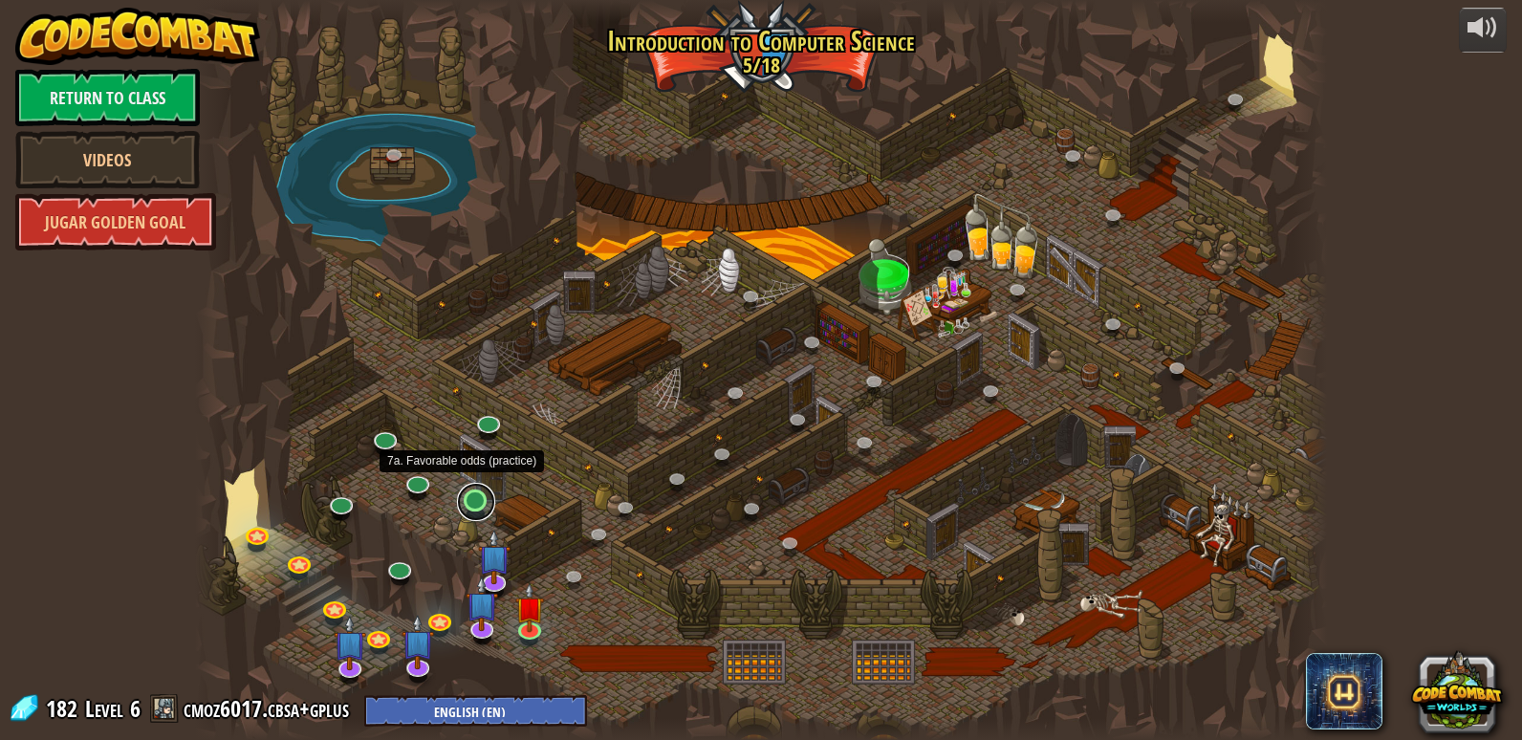
click at [468, 501] on link at bounding box center [476, 502] width 38 height 38
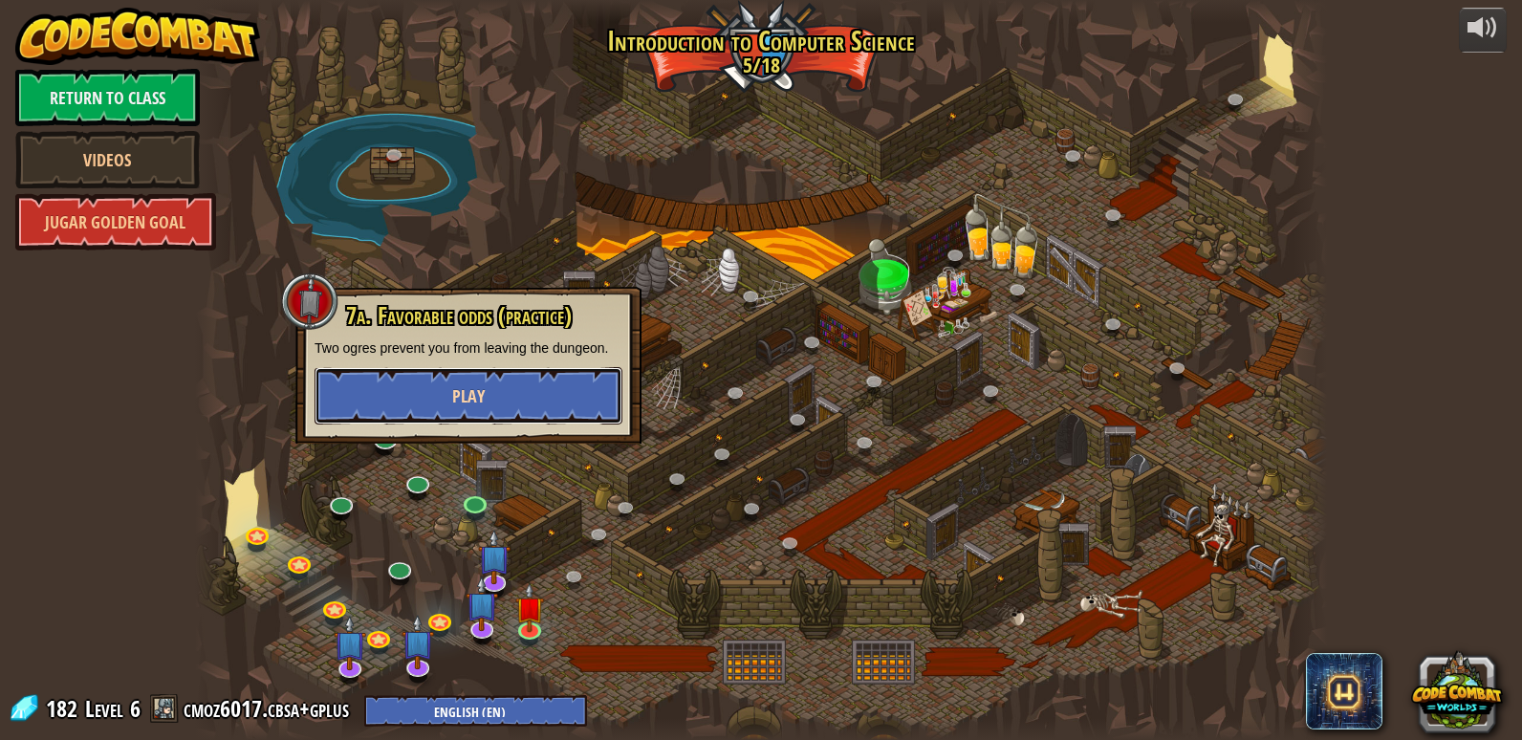
click at [406, 393] on button "Play" at bounding box center [468, 395] width 308 height 57
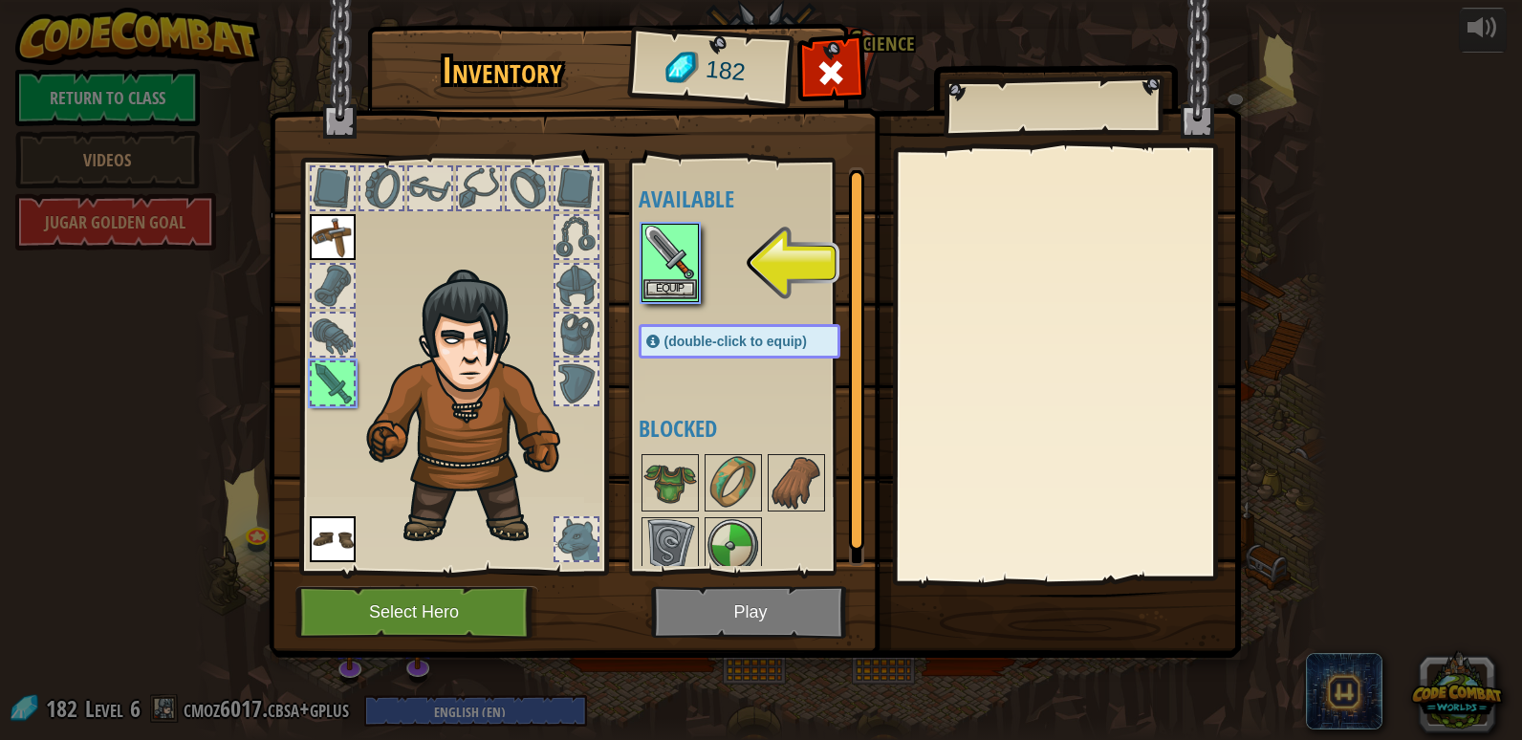
click at [662, 278] on img at bounding box center [670, 253] width 54 height 54
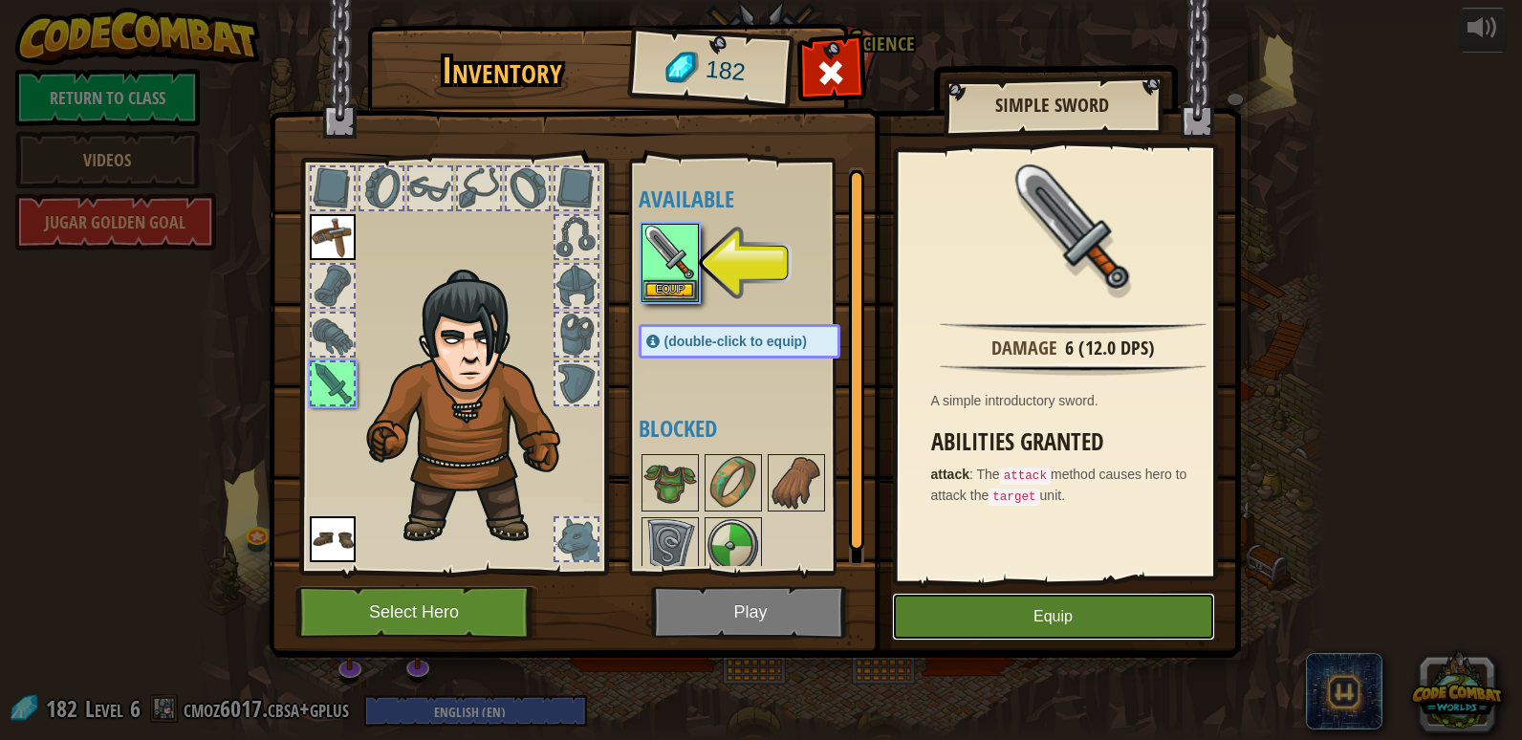
click at [1046, 631] on button "Equip" at bounding box center [1053, 617] width 323 height 48
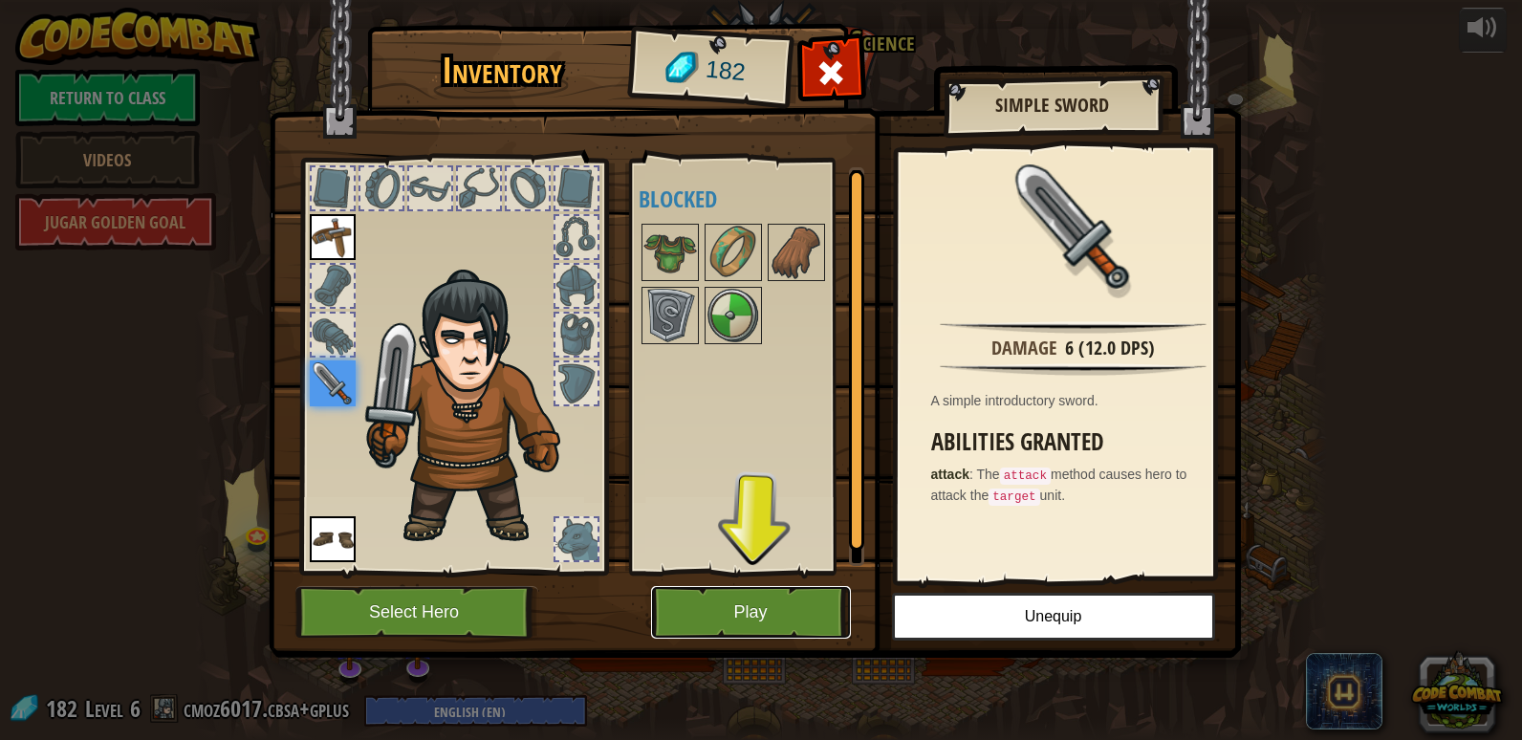
click at [754, 605] on button "Play" at bounding box center [751, 612] width 200 height 53
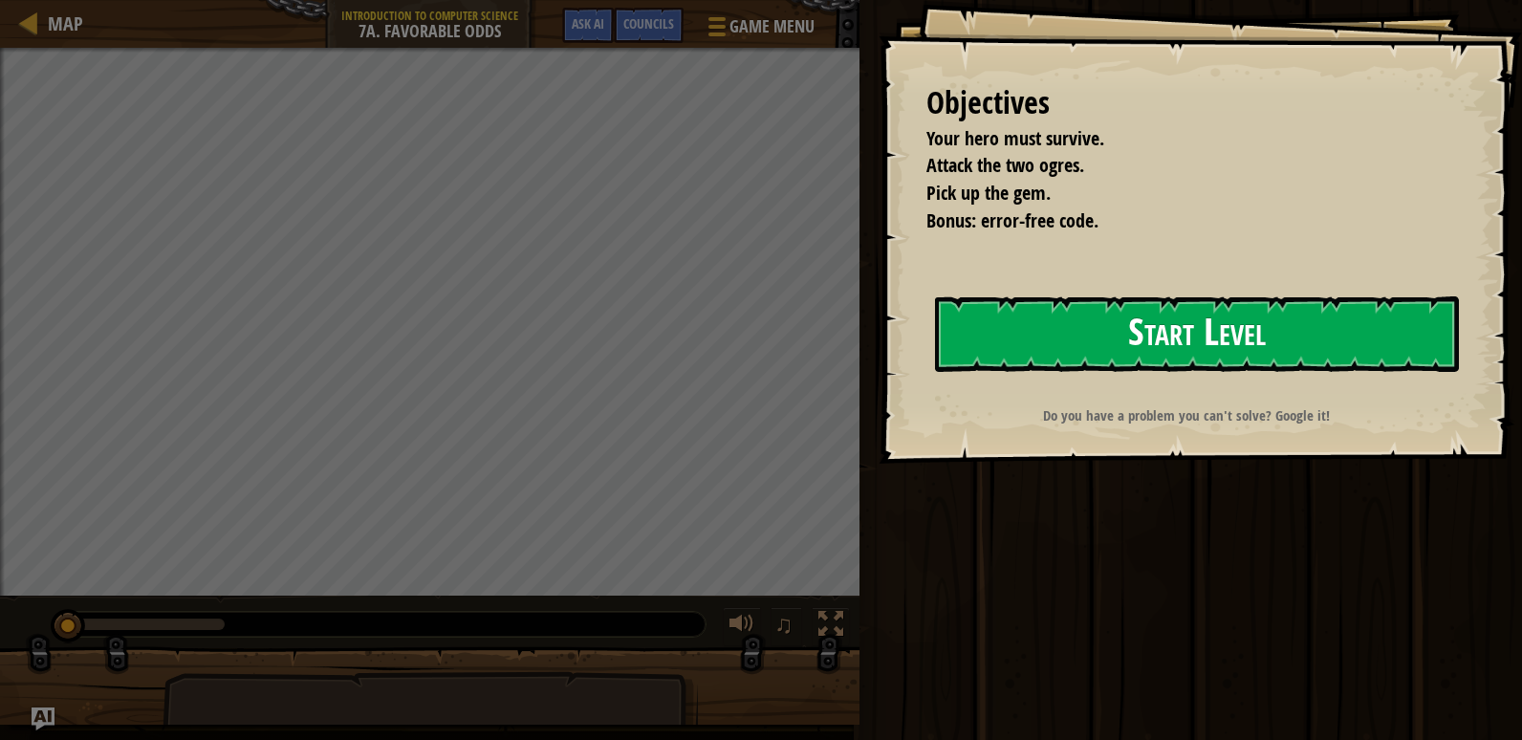
click at [1083, 348] on button "Start Level" at bounding box center [1197, 334] width 524 height 76
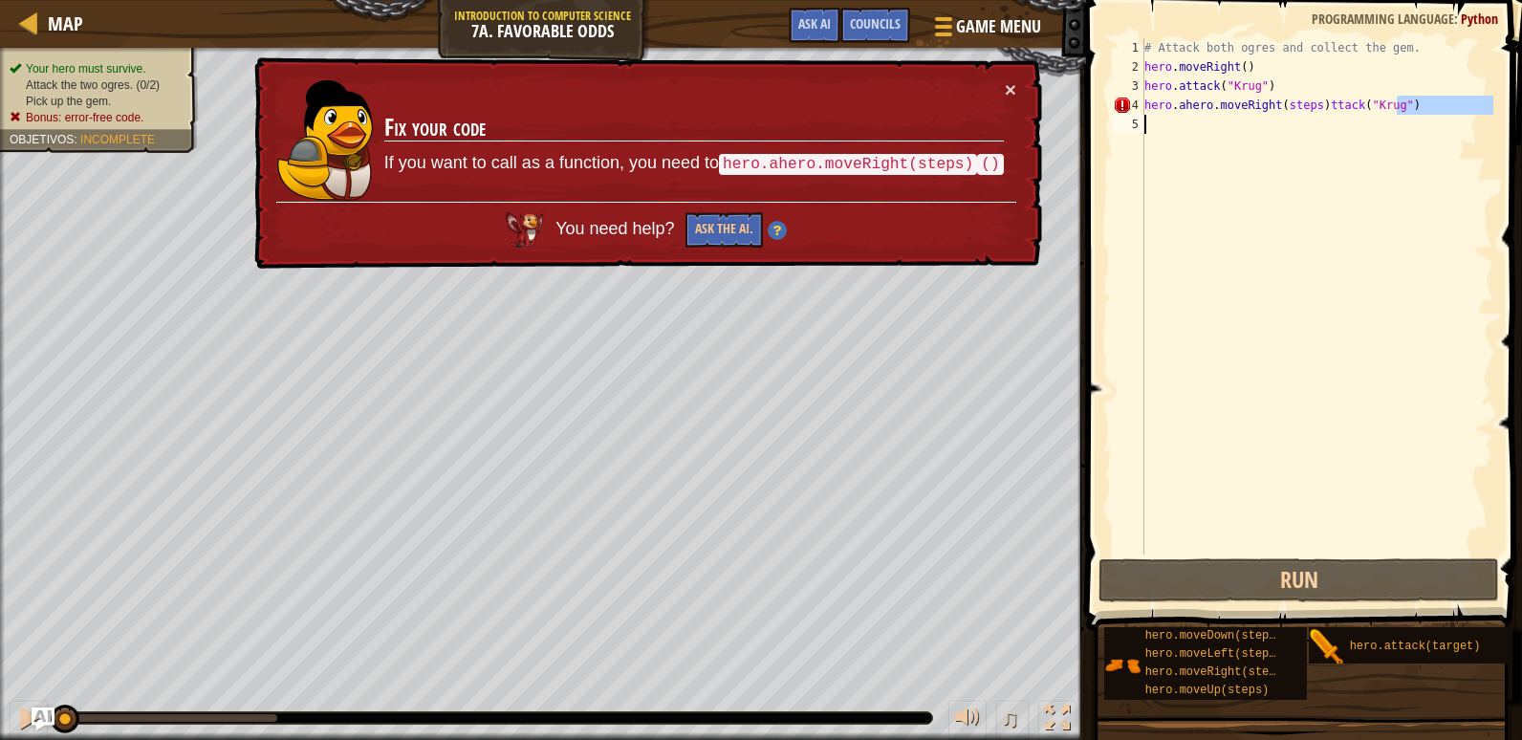
drag, startPoint x: 1425, startPoint y: 101, endPoint x: 1349, endPoint y: 134, distance: 83.1
click at [1349, 135] on div "# Attack both ogres and collect the gem. hero . moveRight ( ) hero . attack ( "…" at bounding box center [1316, 315] width 353 height 554
drag, startPoint x: 1312, startPoint y: 112, endPoint x: 1144, endPoint y: 109, distance: 167.3
click at [1144, 109] on div "# Attack both ogres and collect the gem. hero . moveRight ( ) hero . attack ( "…" at bounding box center [1316, 315] width 353 height 554
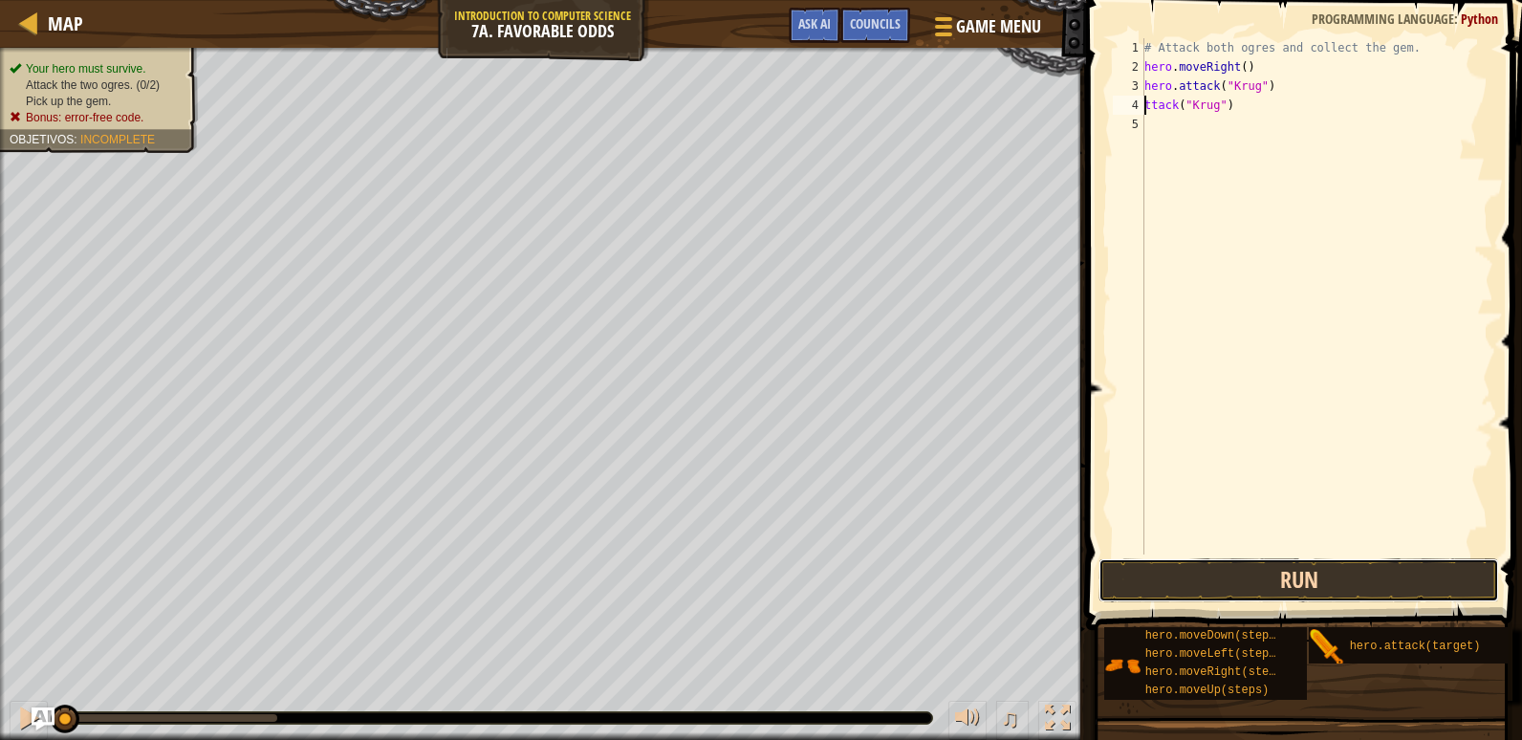
click at [1312, 581] on button "Run" at bounding box center [1298, 580] width 401 height 44
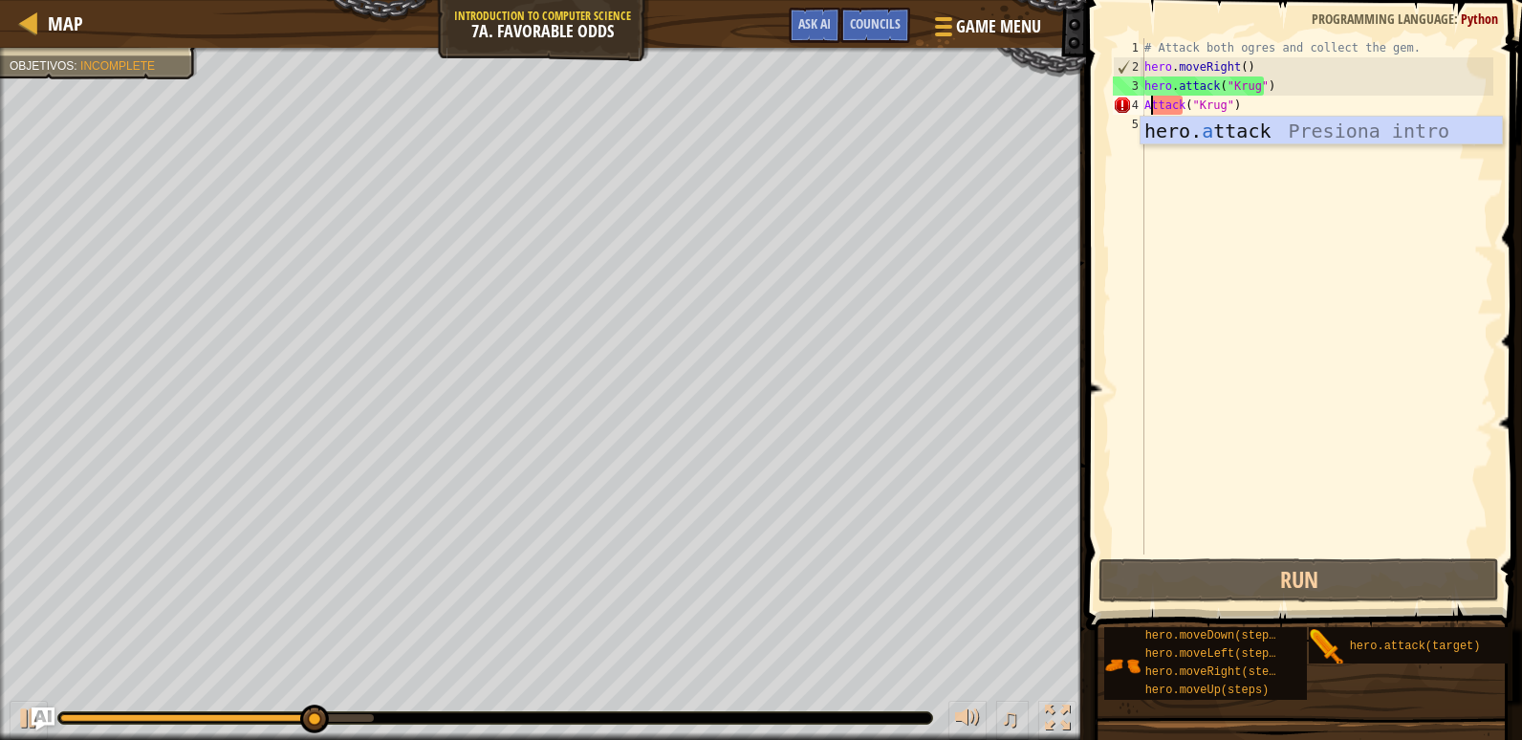
scroll to position [9, 0]
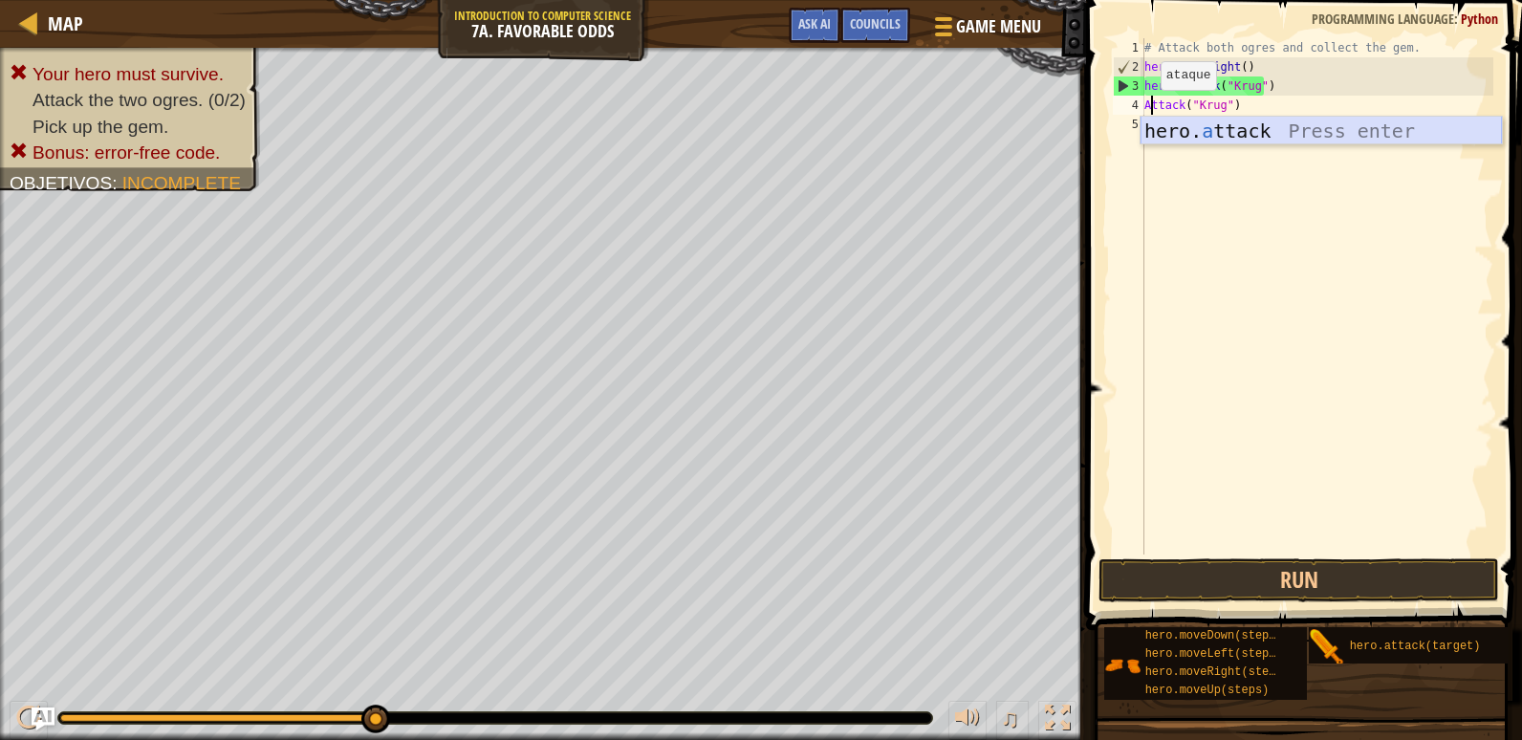
click at [1199, 128] on div "hero. a ttack Press enter" at bounding box center [1320, 160] width 361 height 86
type textarea "hero.attack("Enemy Name")("[PERSON_NAME]")"
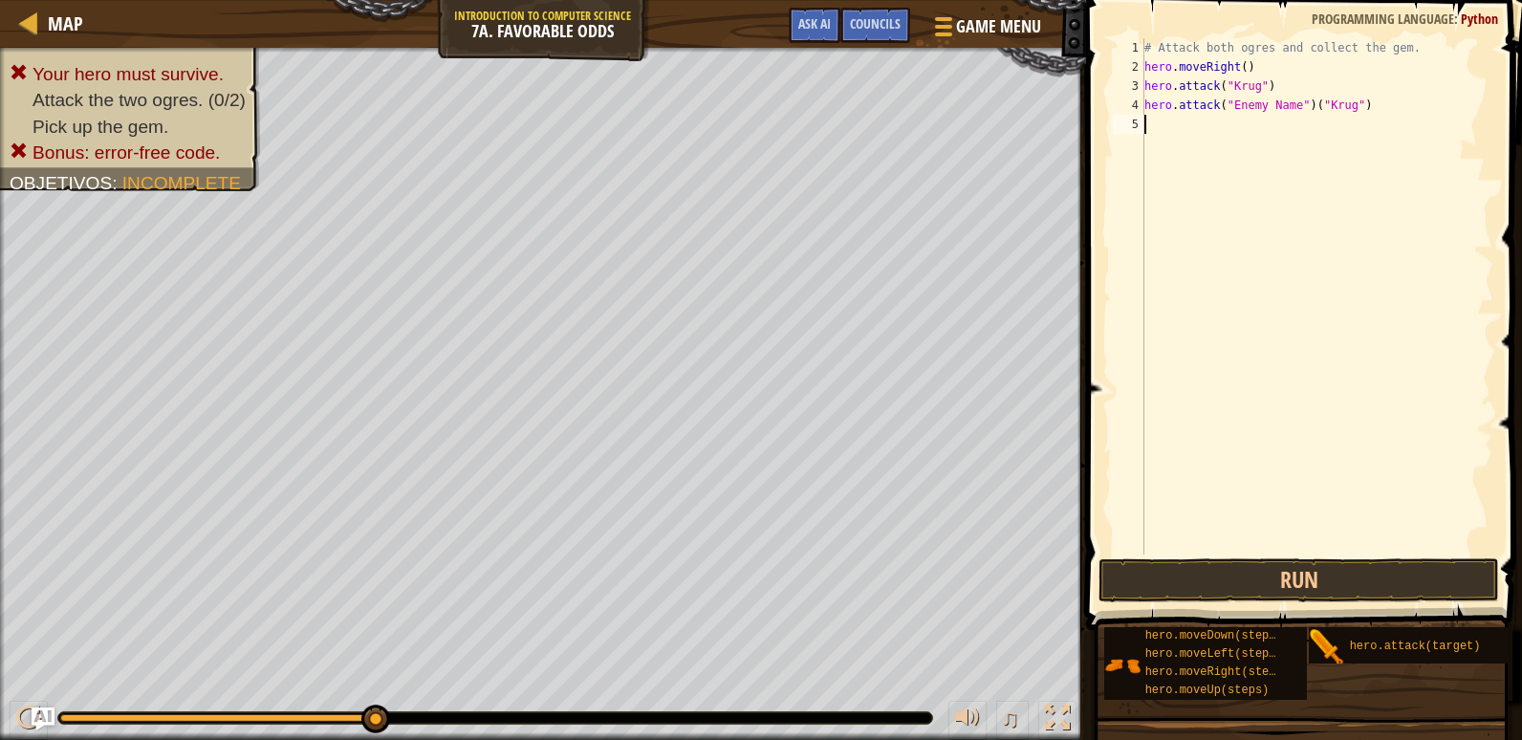
drag, startPoint x: 1300, startPoint y: 115, endPoint x: 1265, endPoint y: 117, distance: 35.4
click at [1255, 117] on div "# Attack both ogres and collect the gem. hero . moveRight ( ) hero . attack ( "…" at bounding box center [1316, 315] width 353 height 554
click at [1303, 108] on div "# Attack both ogres and collect the gem. hero . moveRight ( ) hero . attack ( "…" at bounding box center [1316, 315] width 353 height 554
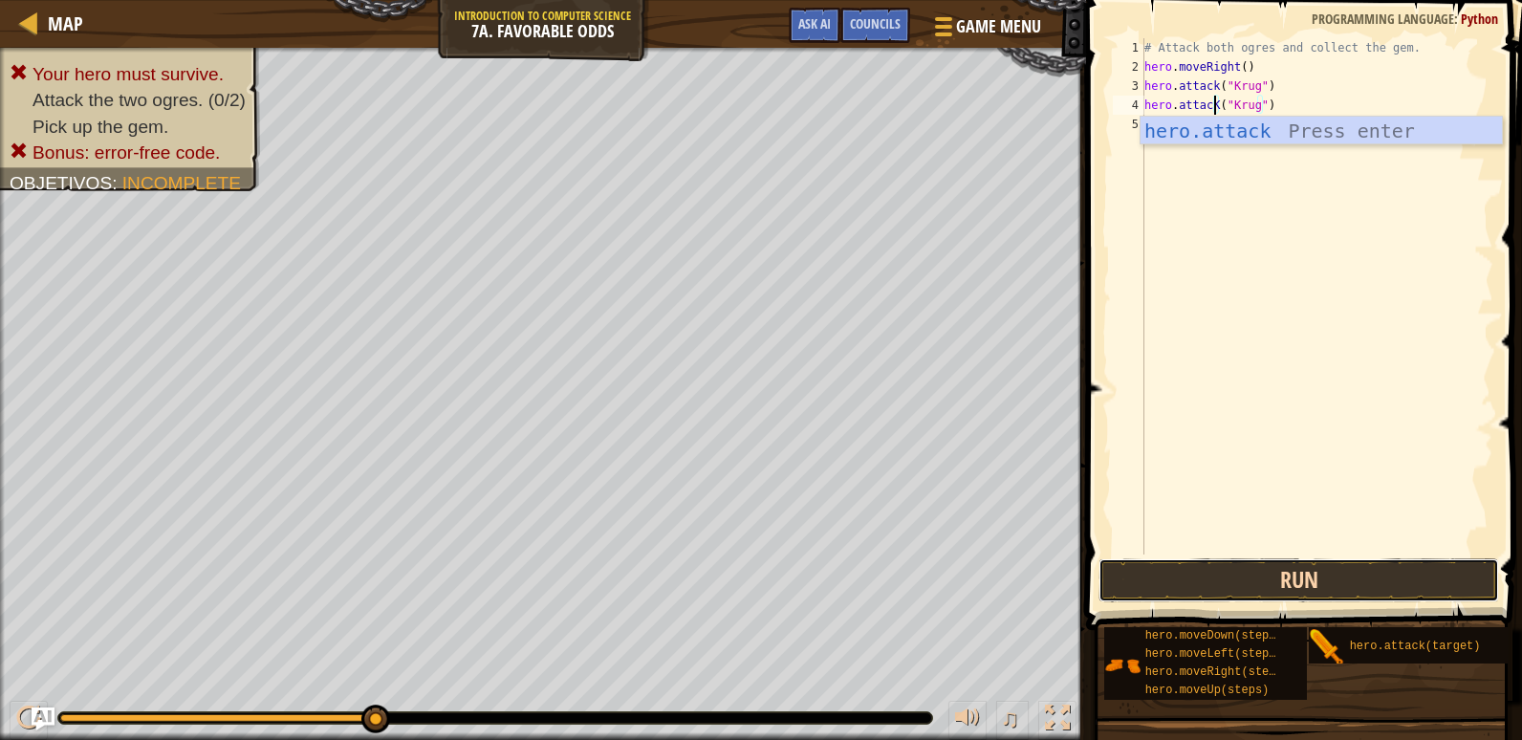
click at [1392, 589] on button "Run" at bounding box center [1298, 580] width 401 height 44
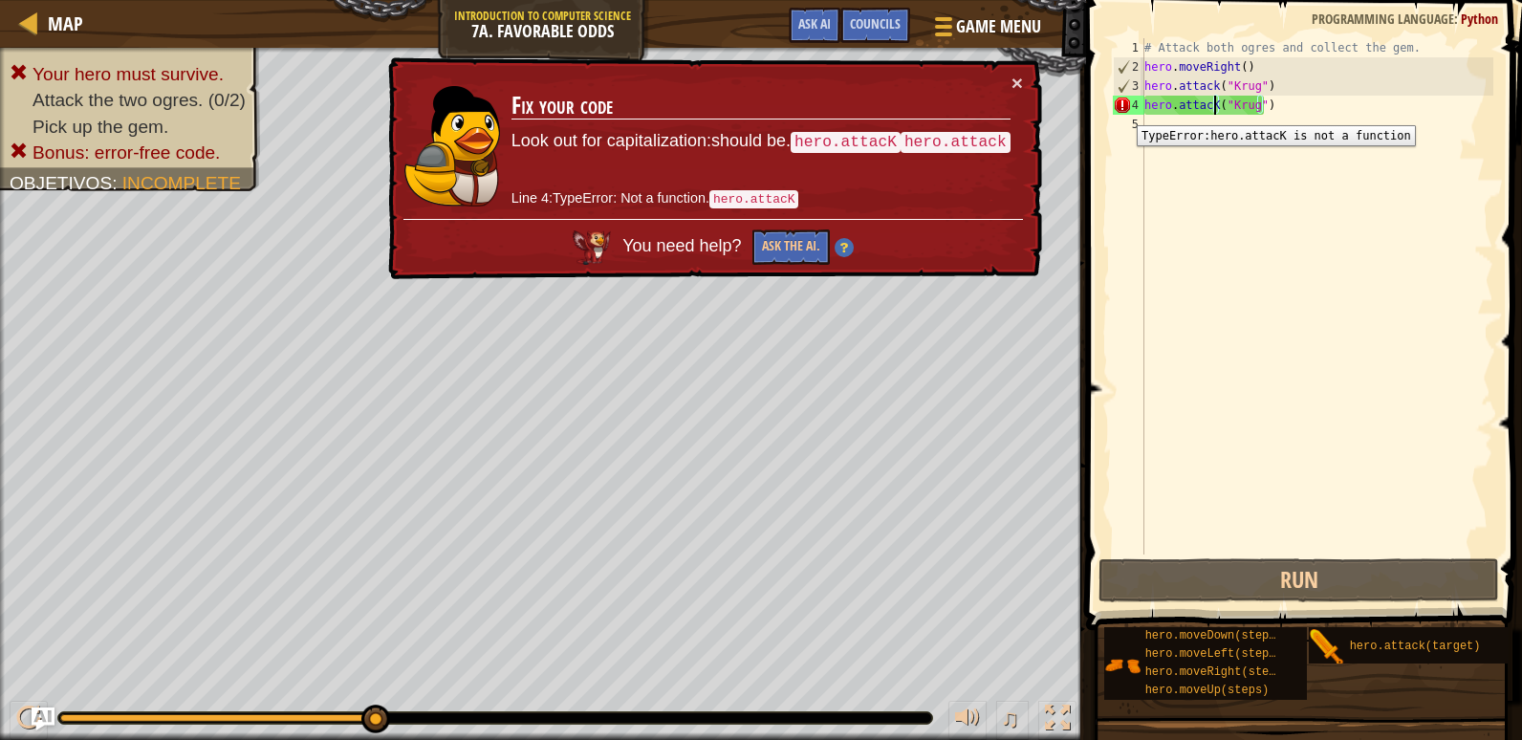
click at [1122, 111] on div "4" at bounding box center [1129, 105] width 32 height 19
type textarea "hero.attacK("[PERSON_NAME]")"
click at [1211, 115] on div "# Attack both ogres and collect the gem. hero . moveRight ( ) hero . attack ( "…" at bounding box center [1316, 315] width 353 height 554
drag, startPoint x: 1210, startPoint y: 106, endPoint x: 1218, endPoint y: 123, distance: 18.8
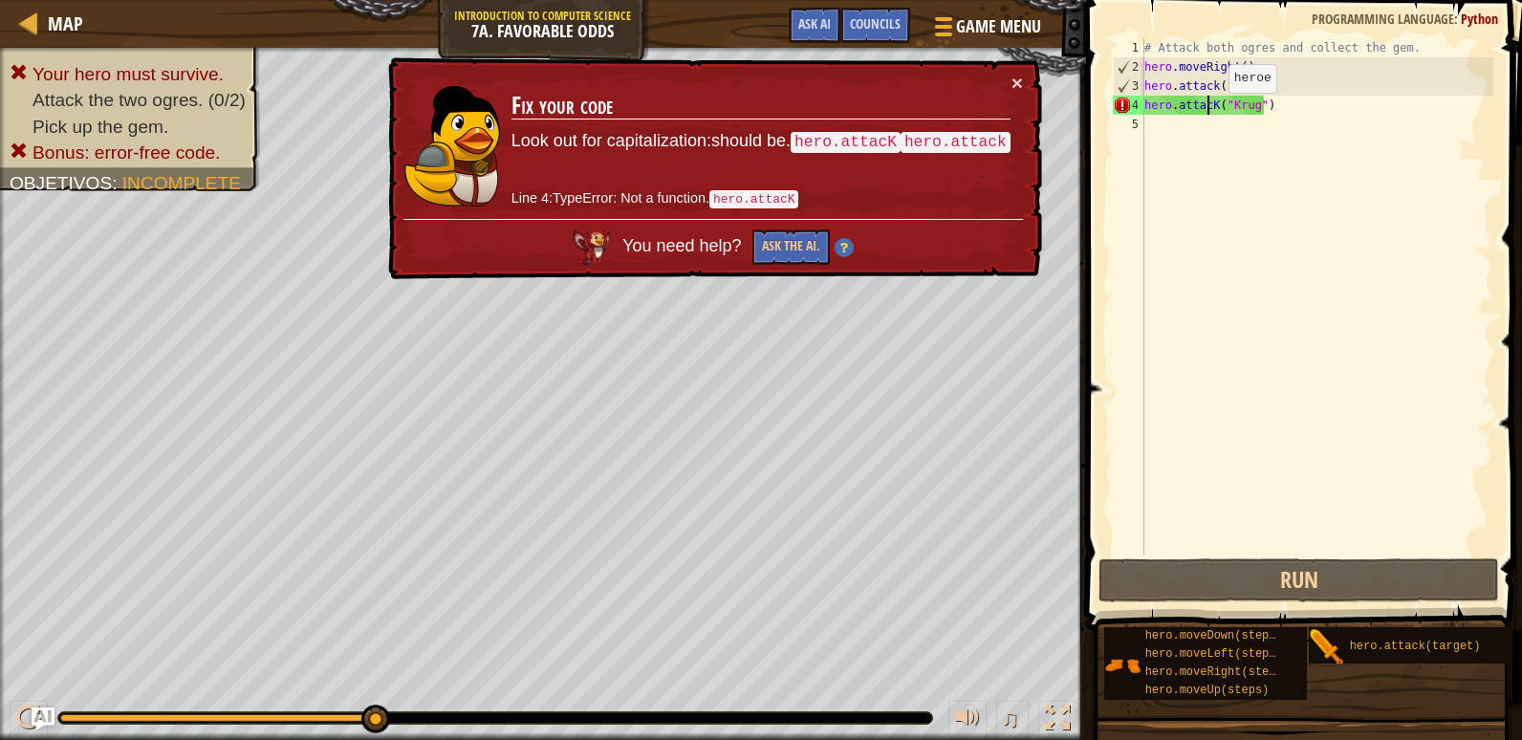
click at [1218, 123] on div "# Attack both ogres and collect the gem. hero . moveRight ( ) hero . attack ( "…" at bounding box center [1316, 315] width 353 height 554
click at [1209, 112] on div "hero.attacK("[PERSON_NAME]") 1 2 3 4 5 # Attack both ogres and collect the gem.…" at bounding box center [1301, 296] width 384 height 516
type textarea "hero.attacK("[PERSON_NAME]")"
click at [1209, 103] on div "# Attack both ogres and collect the gem. hero . moveRight ( ) hero . attack ( "…" at bounding box center [1316, 315] width 353 height 554
click at [1210, 120] on div "# Attack both ogres and collect the gem. hero . moveRight ( ) hero . attack ( "…" at bounding box center [1316, 315] width 353 height 554
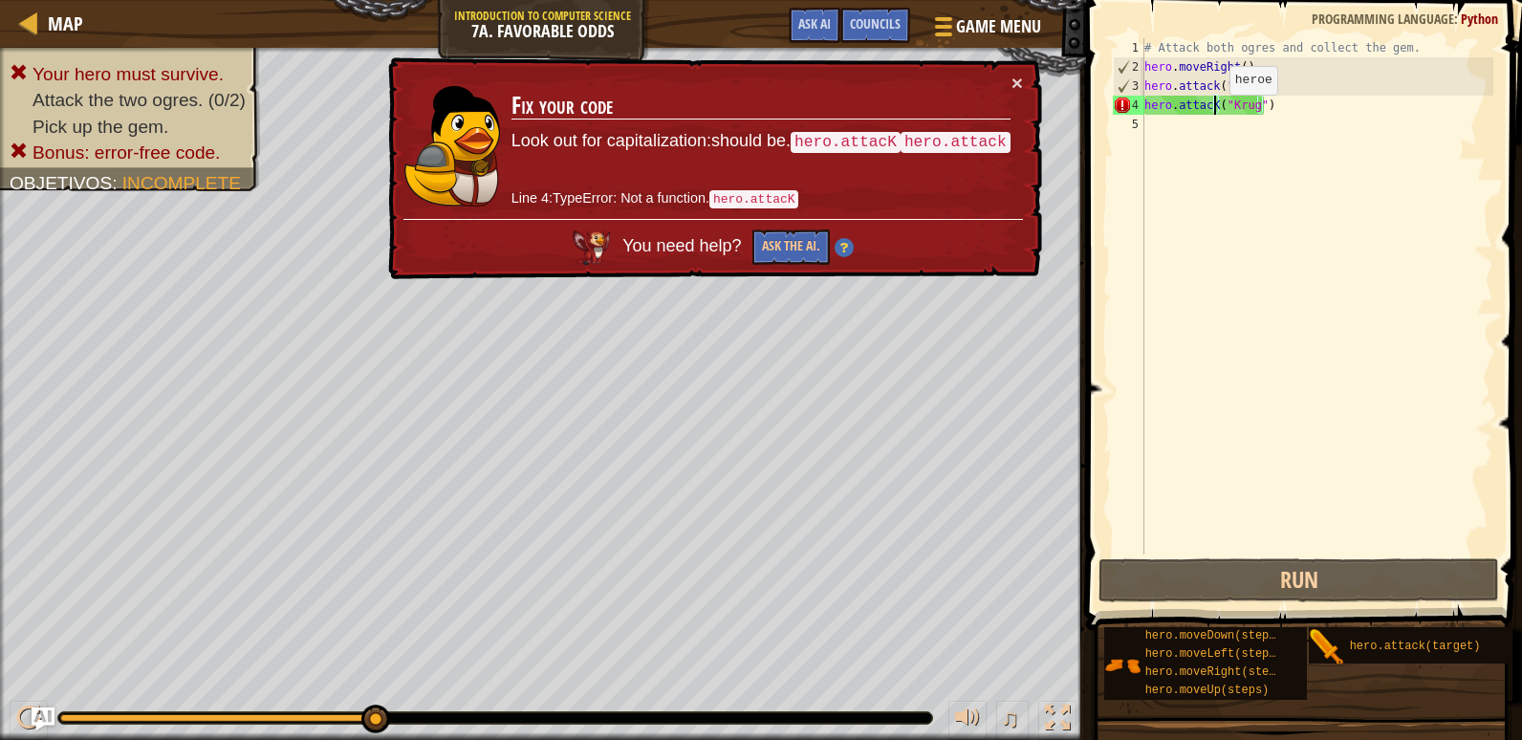
click at [1213, 114] on div "# Attack both ogres and collect the gem. hero . moveRight ( ) hero . attack ( "…" at bounding box center [1316, 315] width 353 height 554
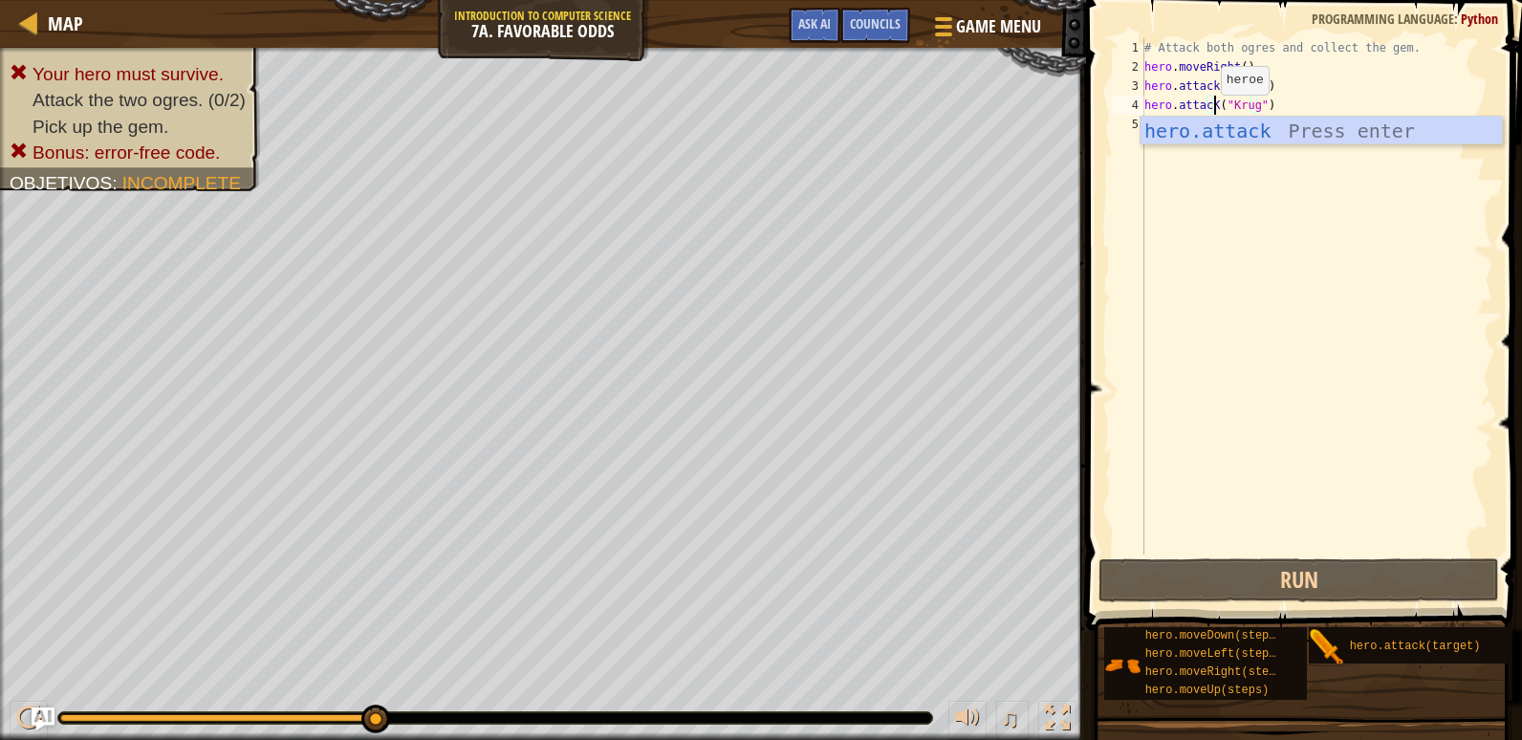
scroll to position [9, 6]
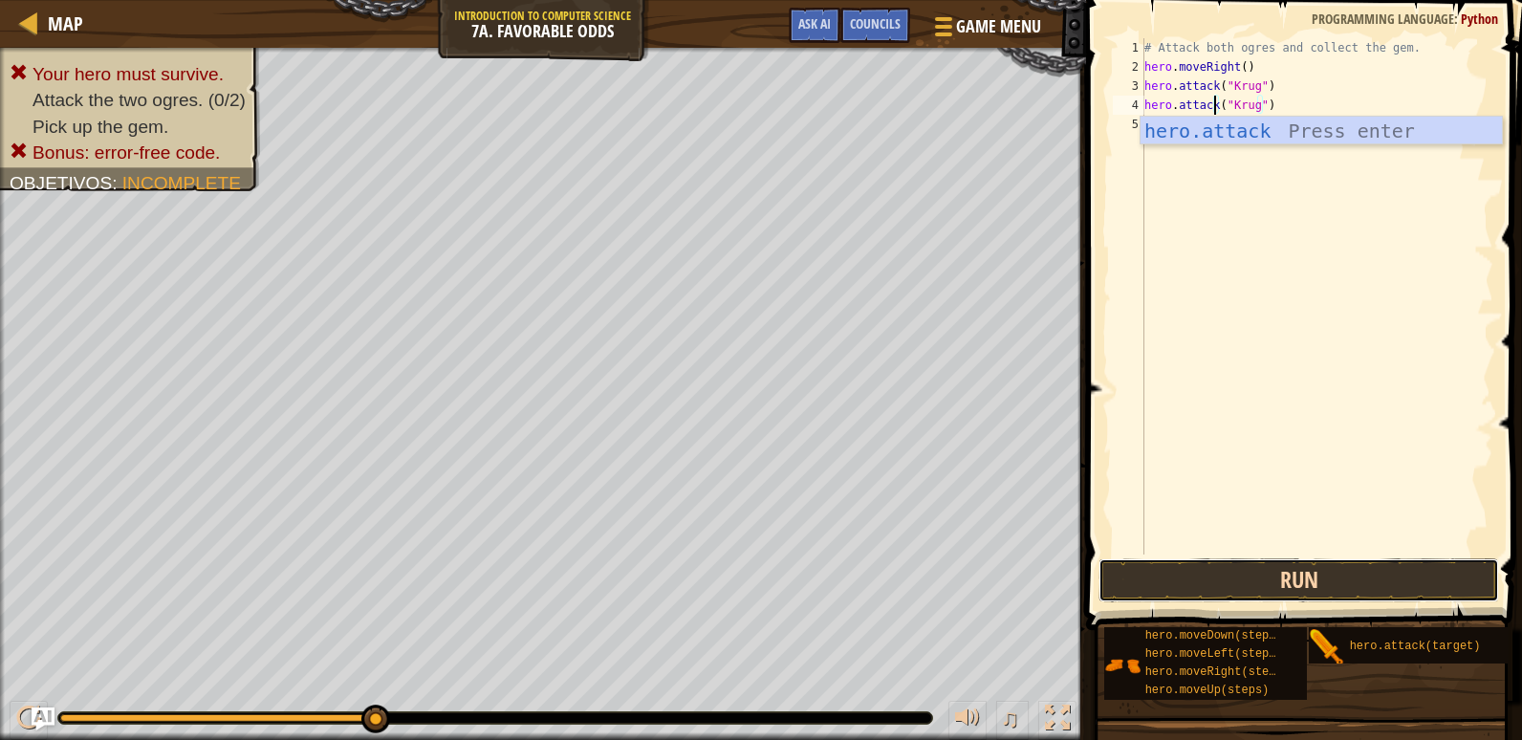
click at [1330, 563] on button "Run" at bounding box center [1298, 580] width 401 height 44
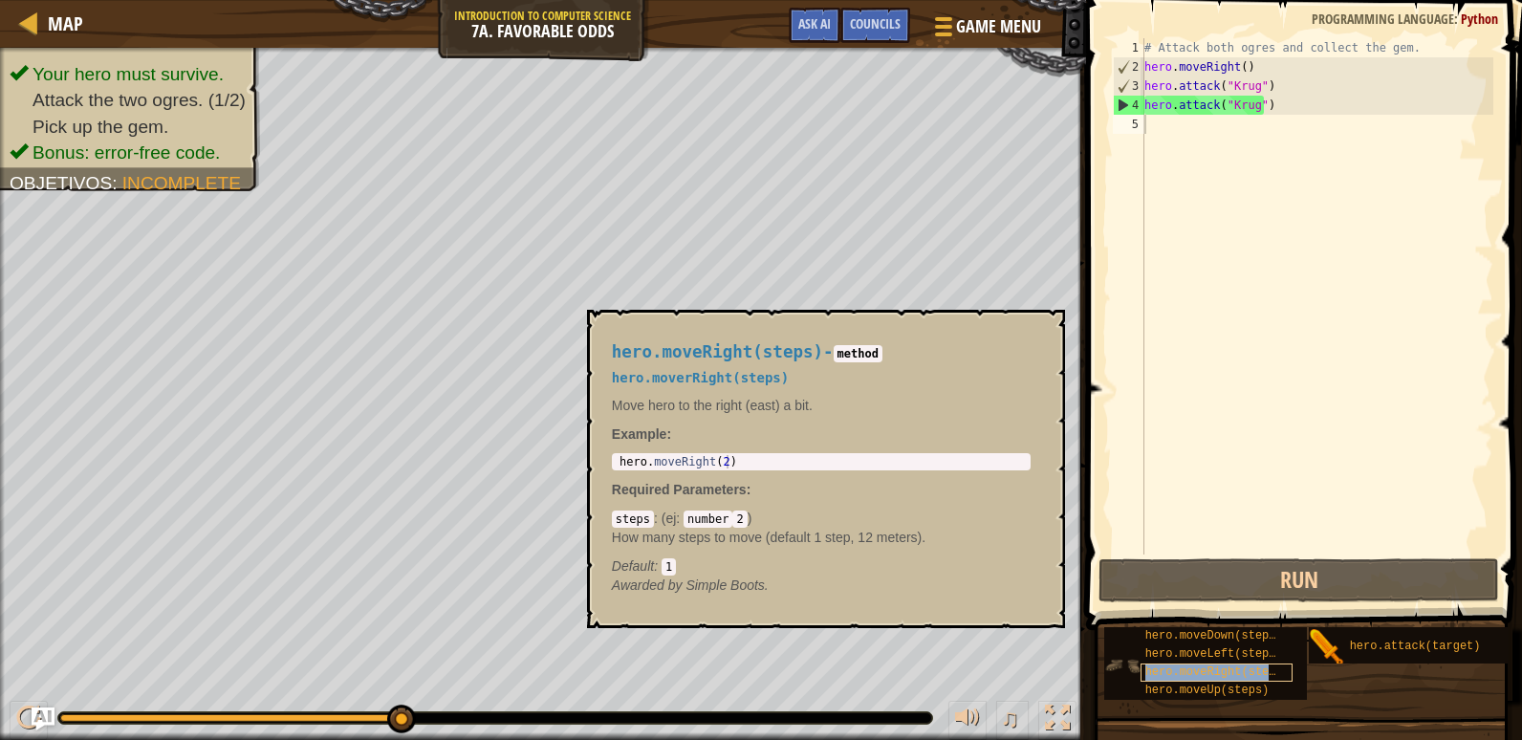
type textarea "hero.moveRight(steps)"
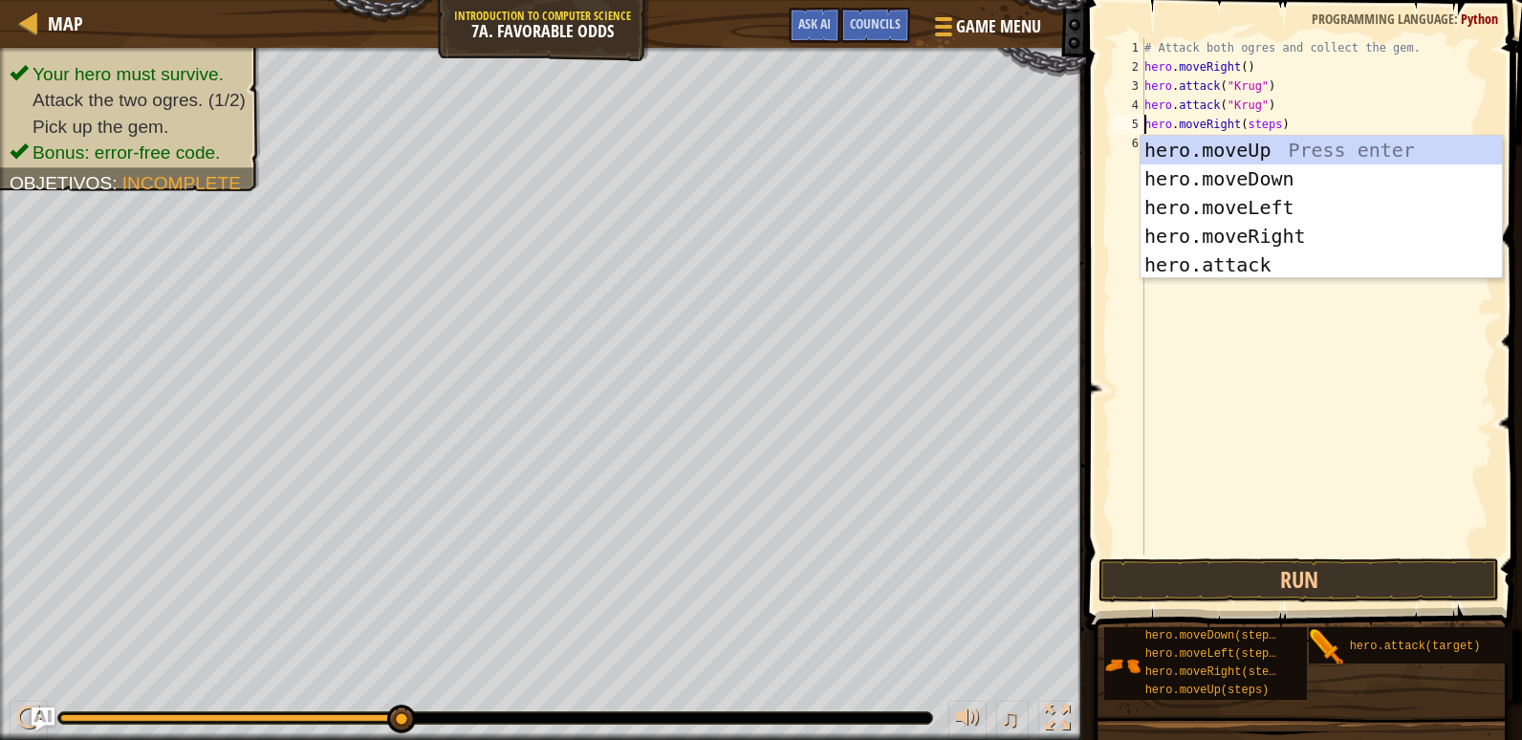
click at [1290, 504] on div "# Attack both ogres and collect the gem. hero . moveRight ( ) hero . attack ( "…" at bounding box center [1316, 315] width 353 height 554
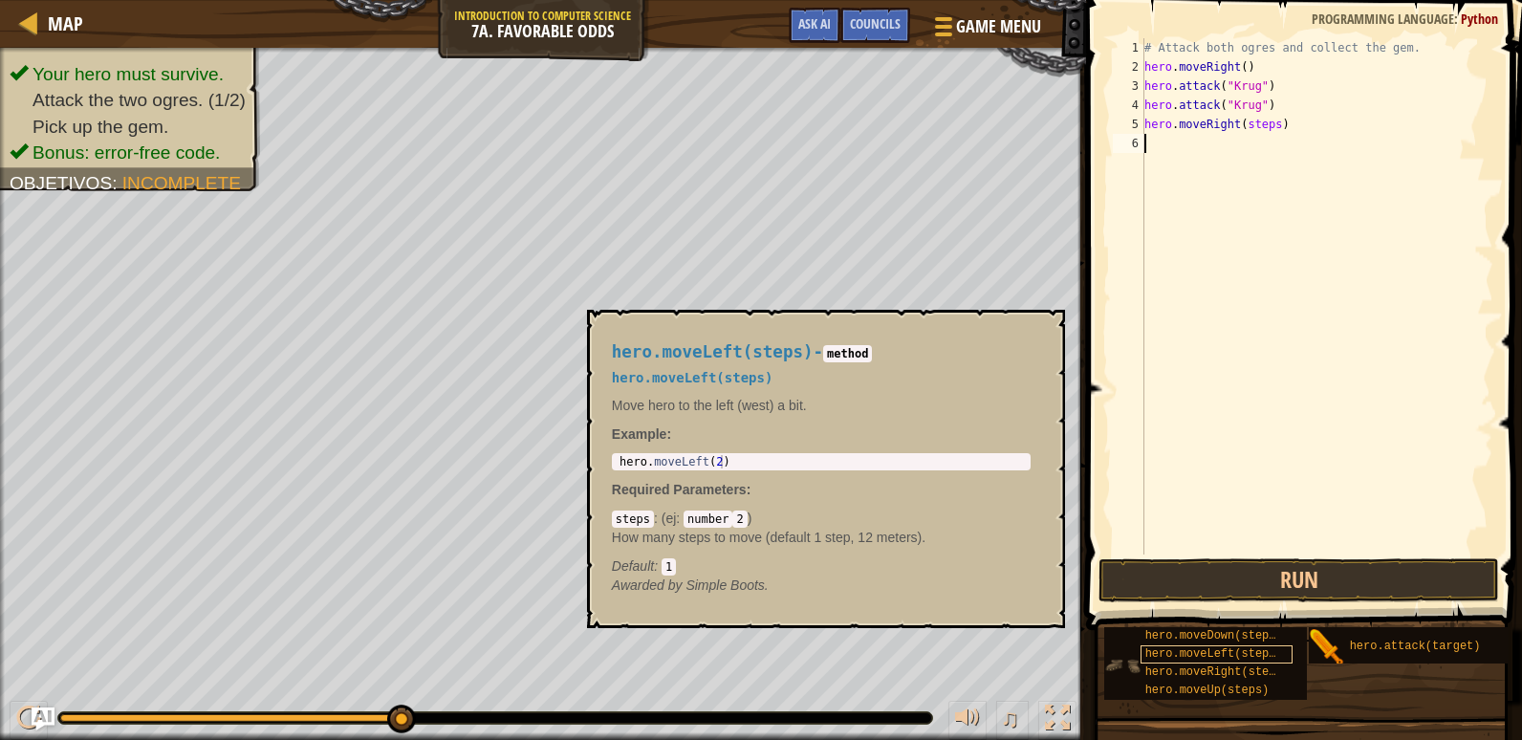
scroll to position [14, 0]
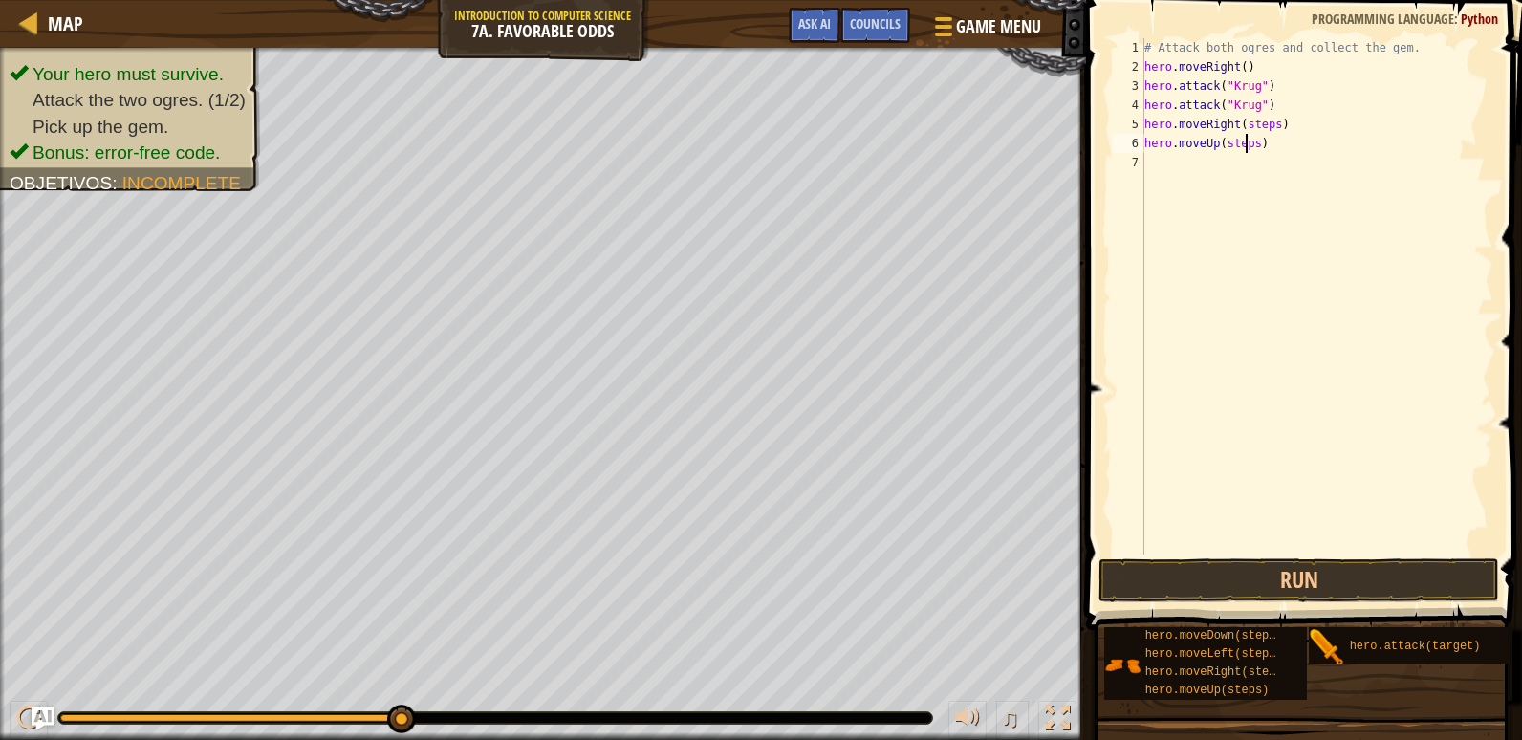
click at [1247, 149] on div "# Attack both ogres and collect the gem. hero . moveRight ( ) hero . attack ( "…" at bounding box center [1316, 315] width 353 height 554
click at [1268, 124] on div "# Attack both ogres and collect the gem. hero . moveRight ( ) hero . attack ( "…" at bounding box center [1316, 315] width 353 height 554
type textarea "hero.moveRight()"
click at [1173, 164] on div "# Attack both ogres and collect the gem. hero . moveRight ( ) hero . attack ( "…" at bounding box center [1316, 315] width 353 height 554
click at [1256, 163] on div "# Attack both ogres and collect the gem. hero . moveRight ( ) hero . attack ( "…" at bounding box center [1316, 315] width 353 height 554
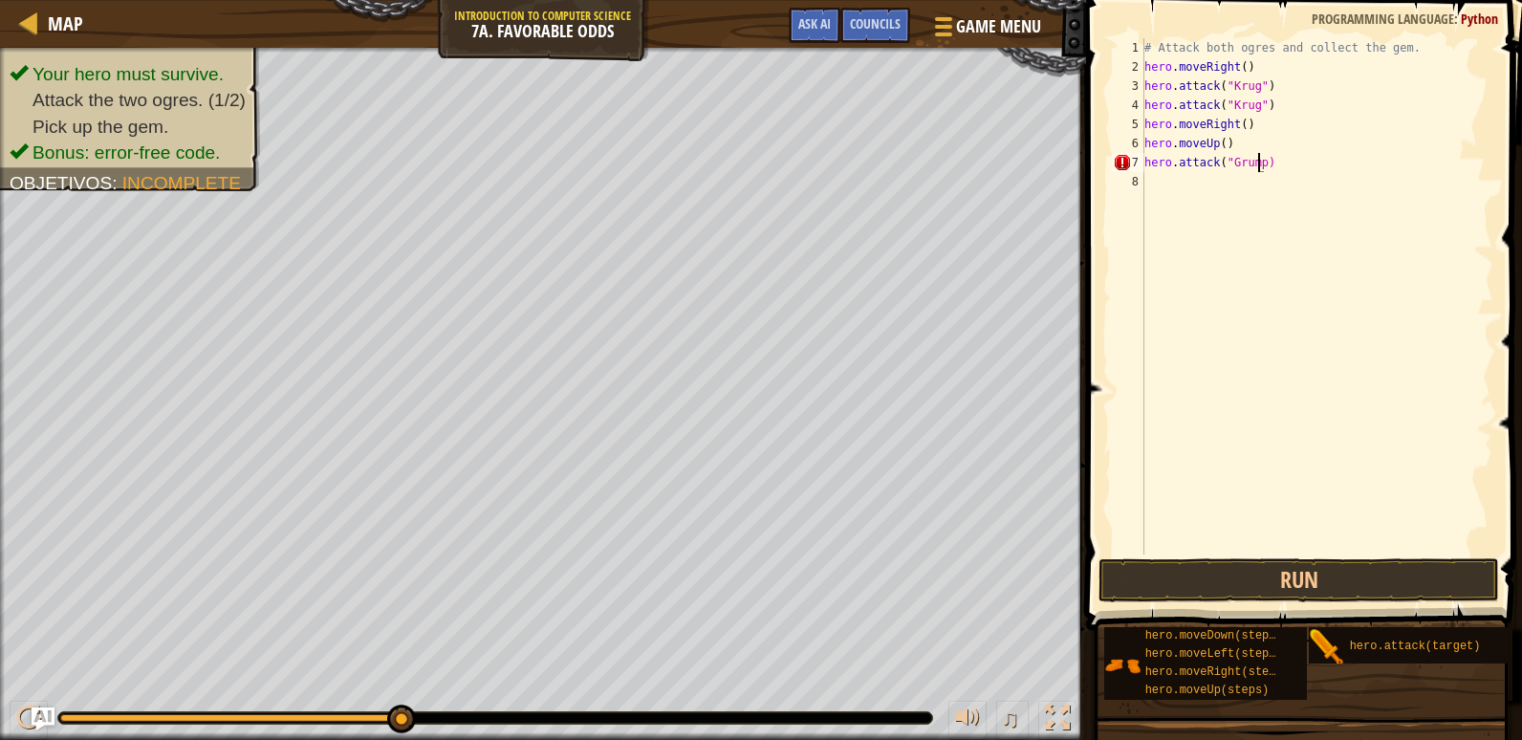
scroll to position [9, 10]
click at [1312, 585] on button "Run" at bounding box center [1298, 580] width 401 height 44
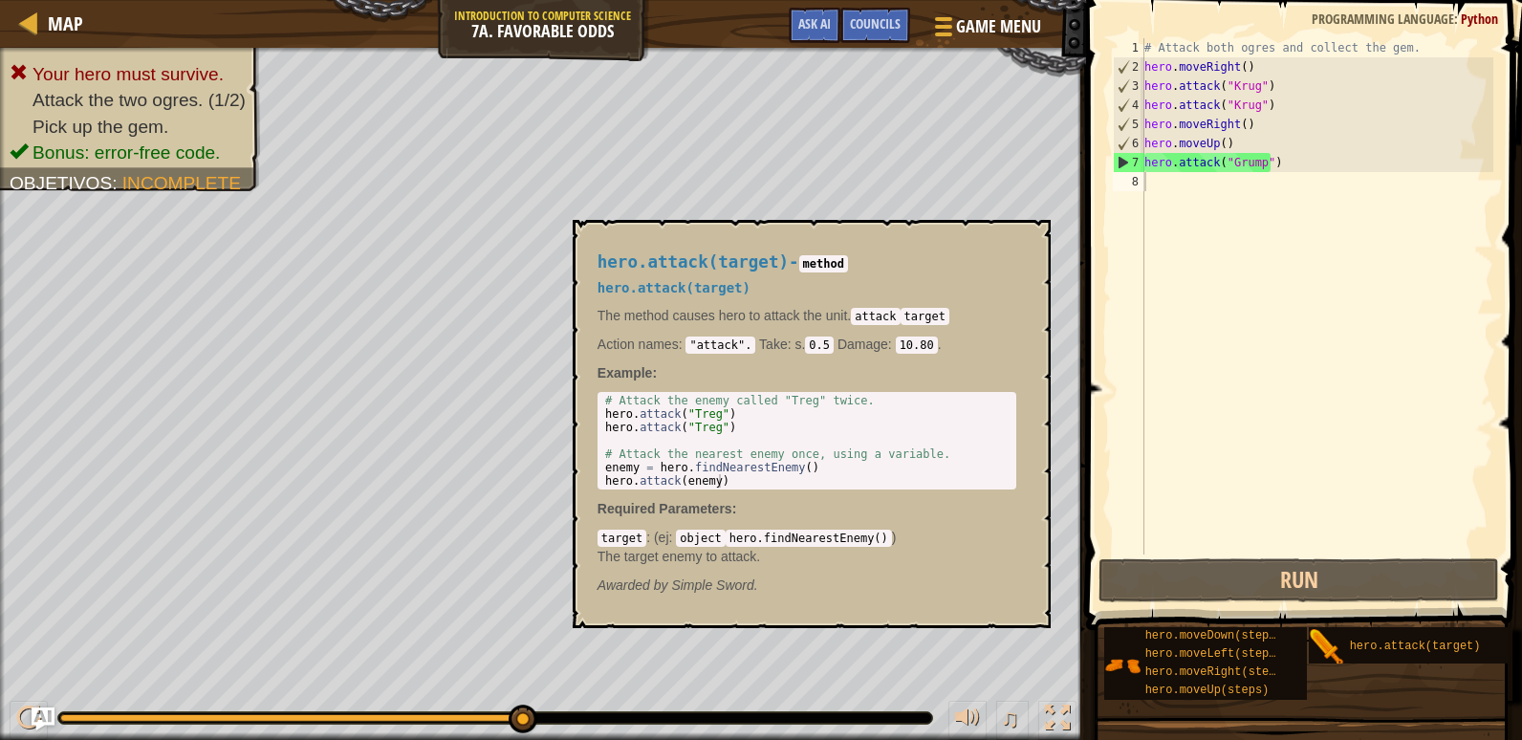
scroll to position [9, 9]
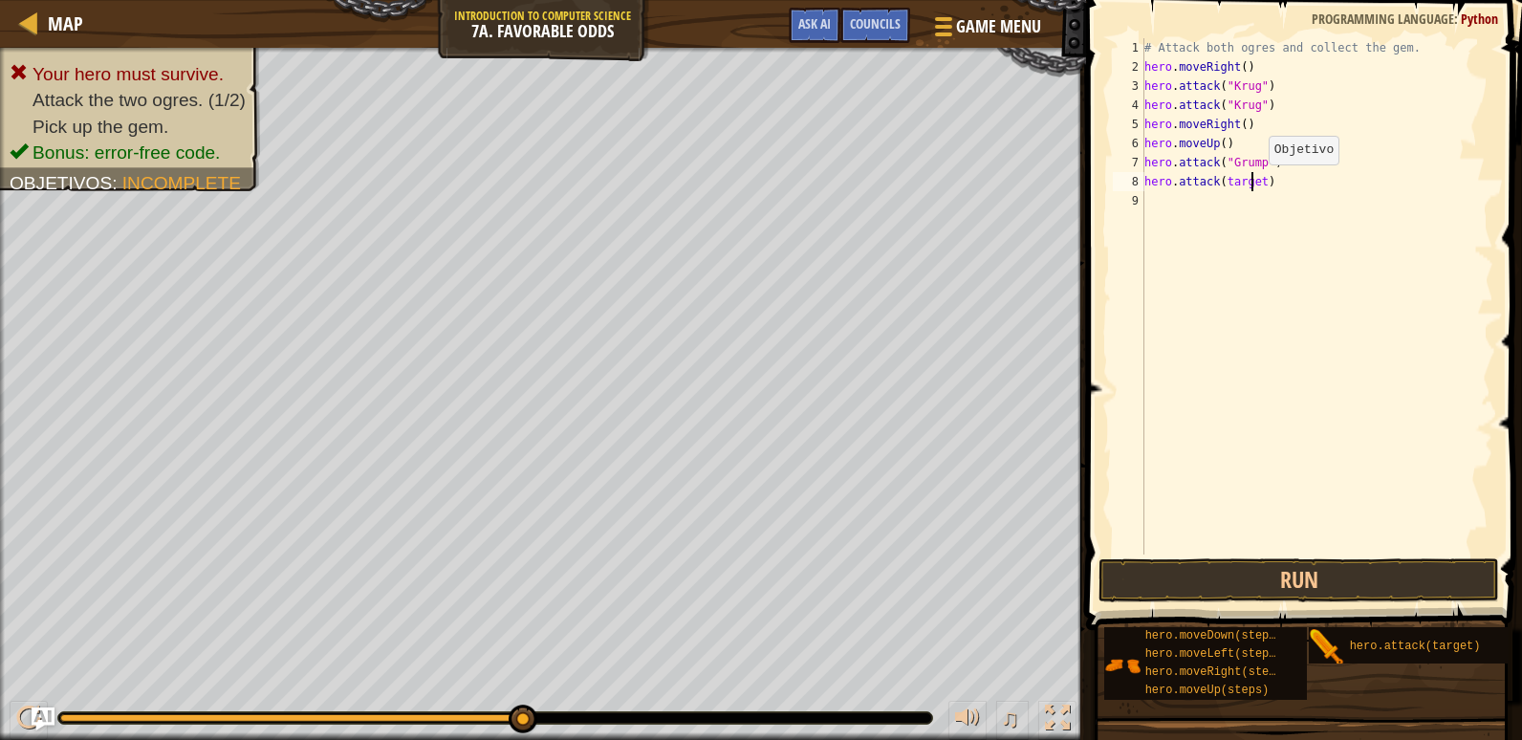
click at [1252, 184] on div "# Attack both ogres and collect the gem. hero . moveRight ( ) hero . attack ( "…" at bounding box center [1316, 315] width 353 height 554
drag, startPoint x: 1397, startPoint y: 572, endPoint x: 1408, endPoint y: 557, distance: 18.4
click at [1396, 568] on button "Run" at bounding box center [1298, 580] width 401 height 44
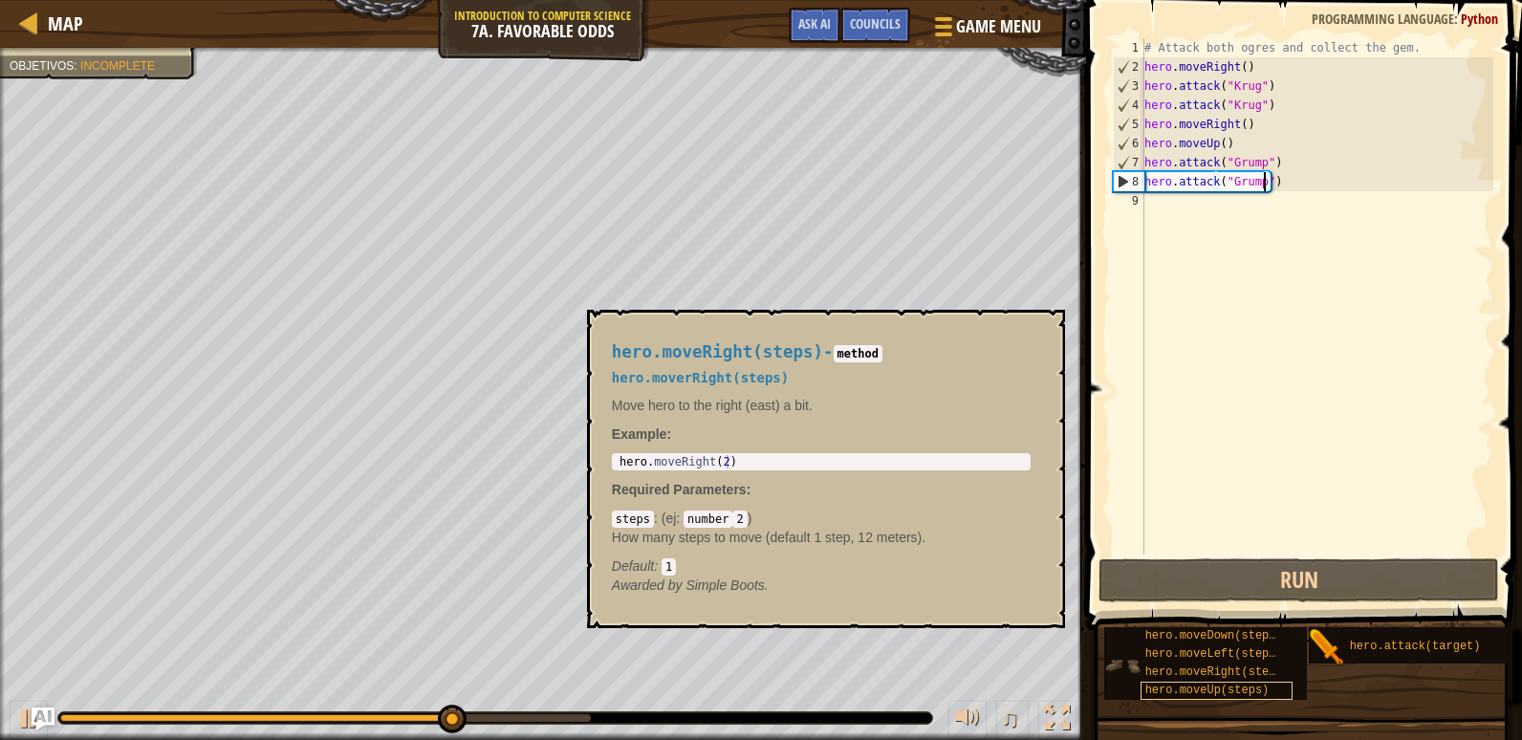
scroll to position [0, 0]
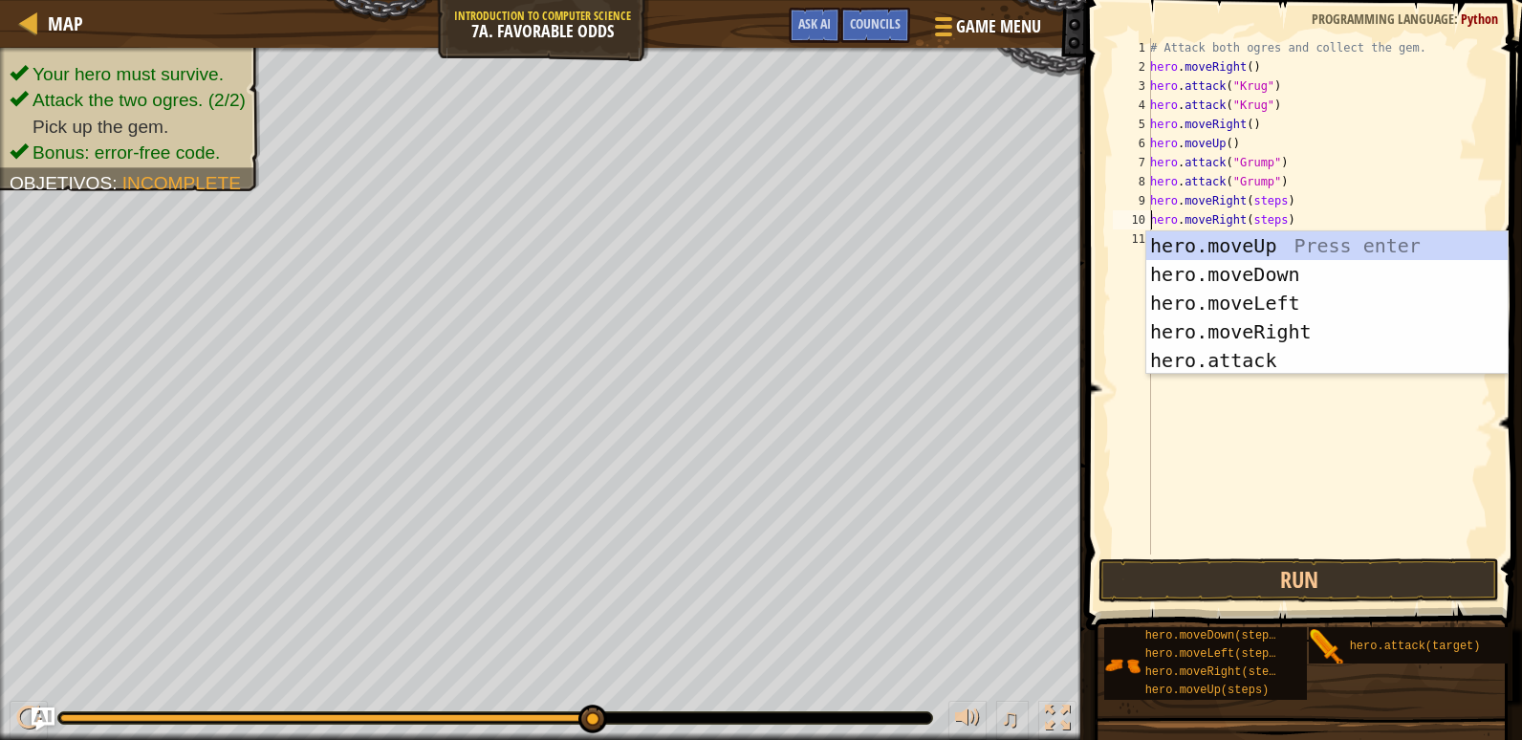
click at [1277, 221] on div "# Attack both ogres and collect the gem. hero . moveRight ( ) hero . attack ( "…" at bounding box center [1319, 315] width 347 height 554
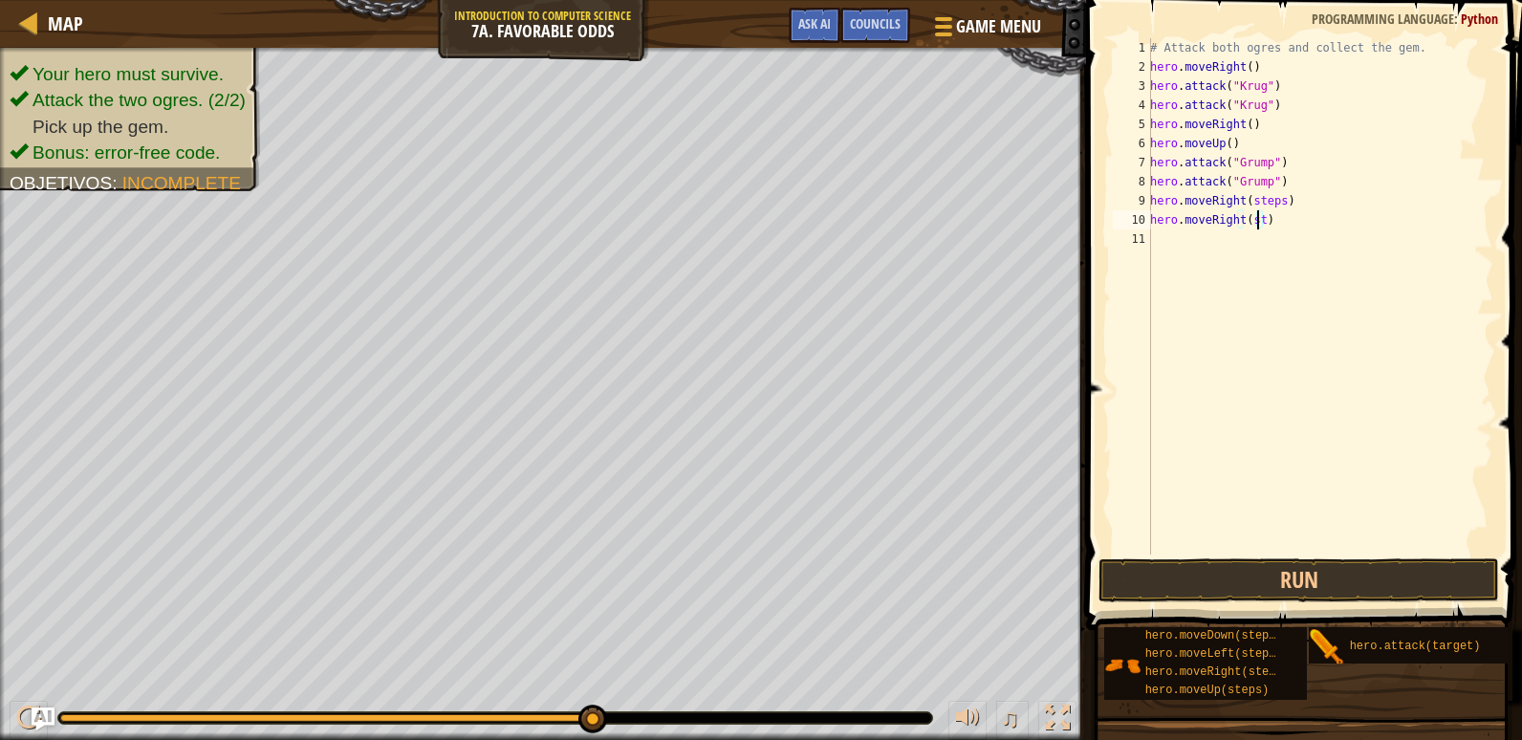
scroll to position [9, 8]
click at [1268, 206] on div "# Attack both ogres and collect the gem. hero . moveRight ( ) hero . attack ( "…" at bounding box center [1319, 315] width 347 height 554
type textarea "hero.moveRight()"
click at [1293, 583] on button "Run" at bounding box center [1298, 580] width 401 height 44
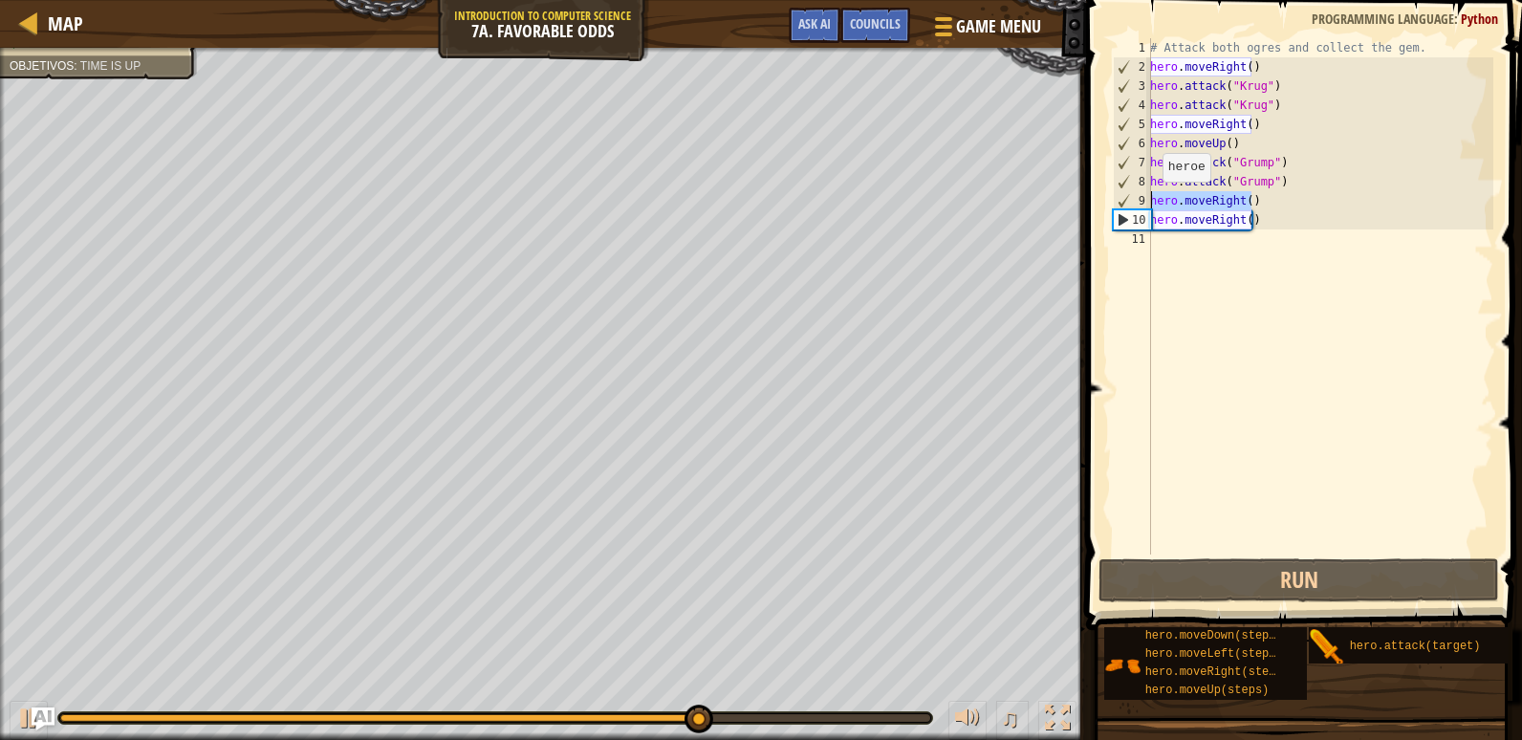
drag, startPoint x: 1287, startPoint y: 206, endPoint x: 1128, endPoint y: 214, distance: 158.9
click at [1112, 209] on div "hero.moveRight() 1 2 3 4 5 6 7 8 9 10 11 # Attack both ogres and collect the ge…" at bounding box center [1301, 296] width 384 height 516
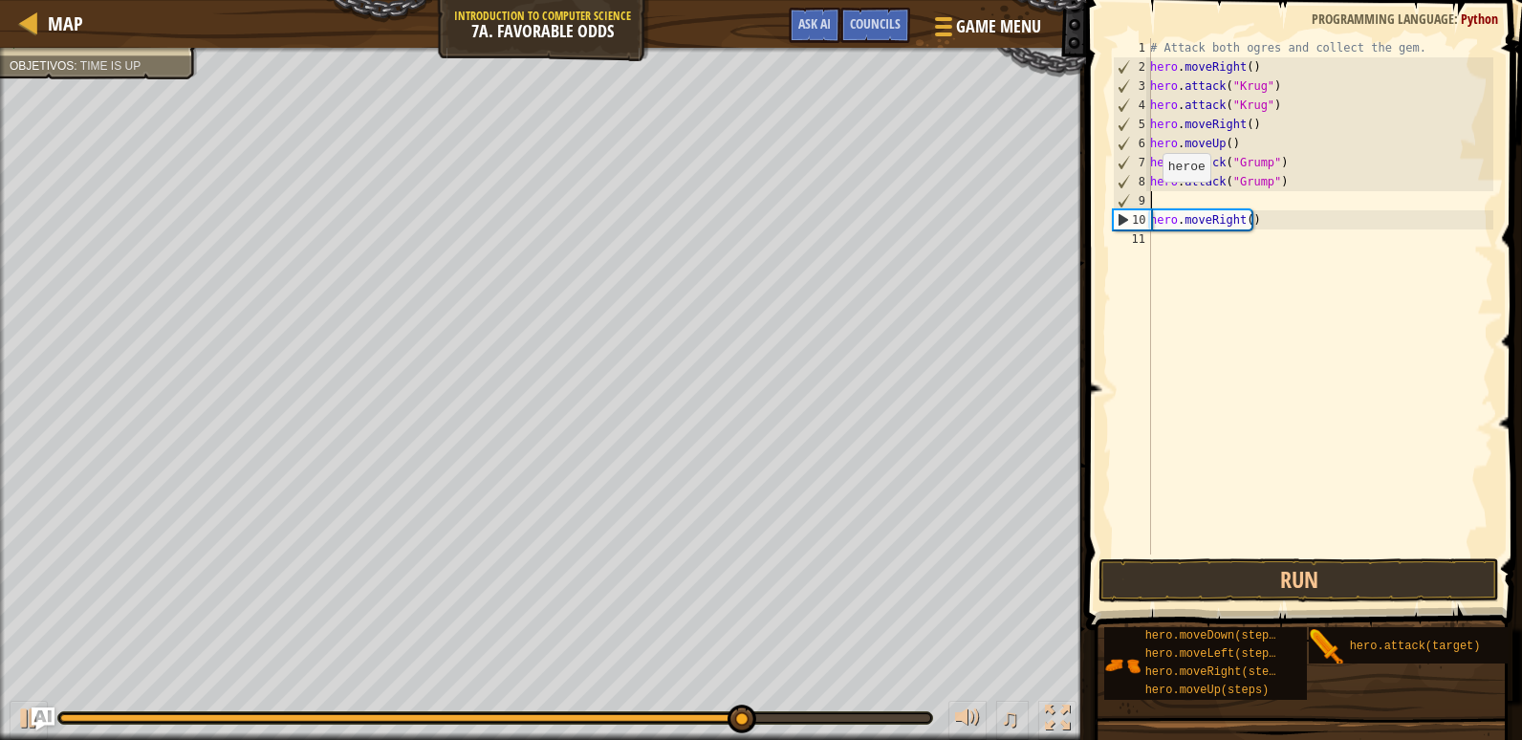
scroll to position [9, 0]
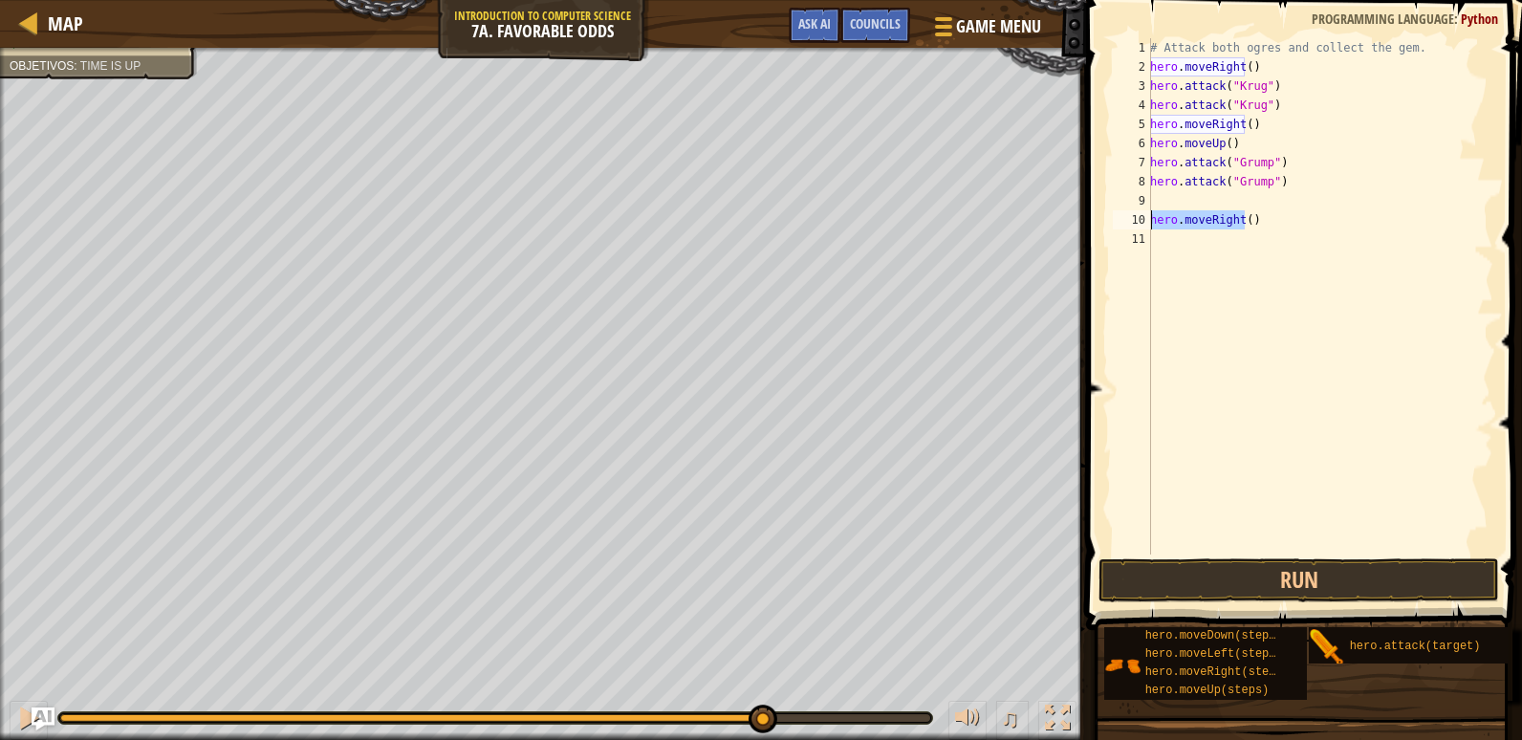
drag, startPoint x: 1233, startPoint y: 212, endPoint x: 1120, endPoint y: 219, distance: 113.0
click at [1120, 219] on div "1 2 3 4 5 6 7 8 9 10 11 # Attack both ogres and collect the gem. hero . moveRig…" at bounding box center [1301, 296] width 384 height 516
type textarea ")"
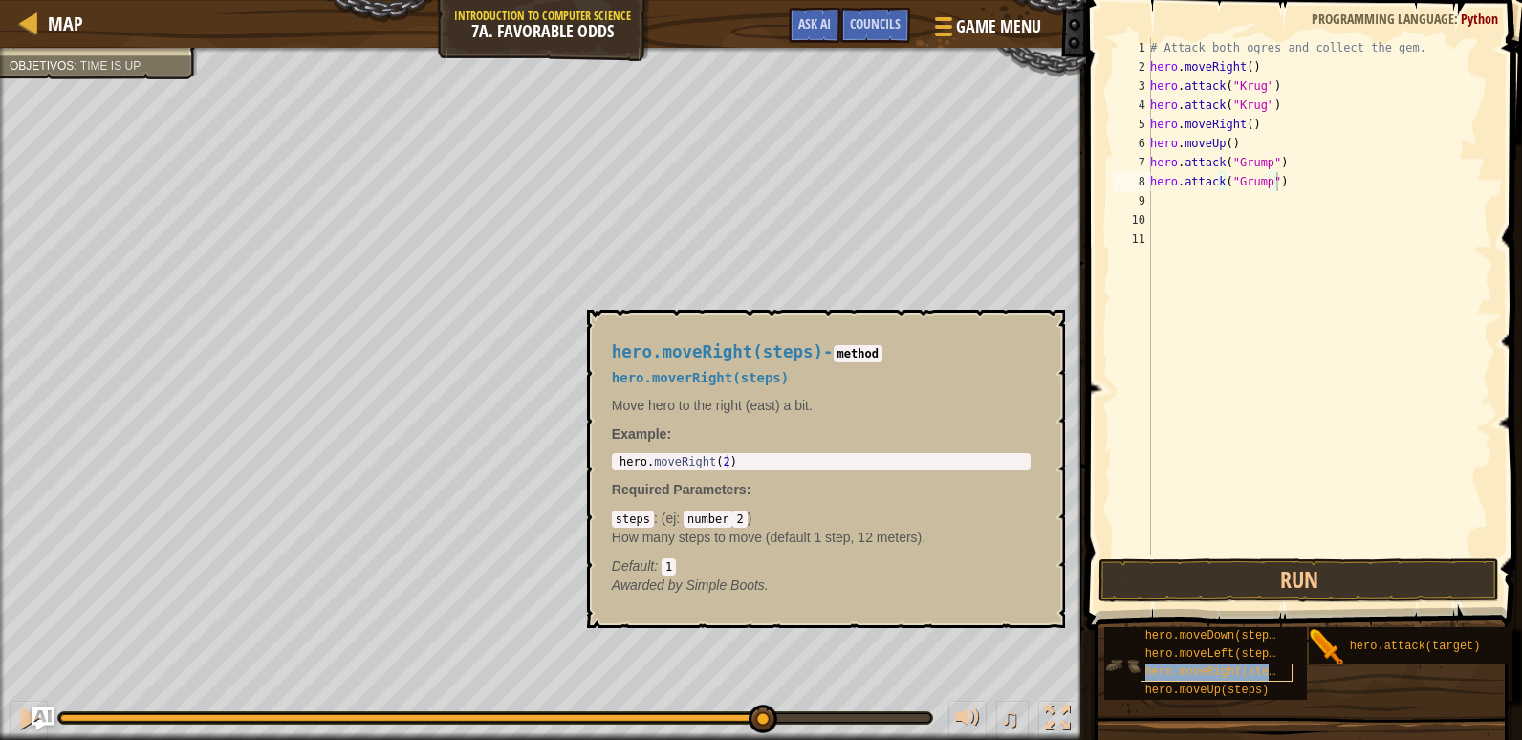
type textarea "hero.attack("Grump")hero.moveRight(steps)"
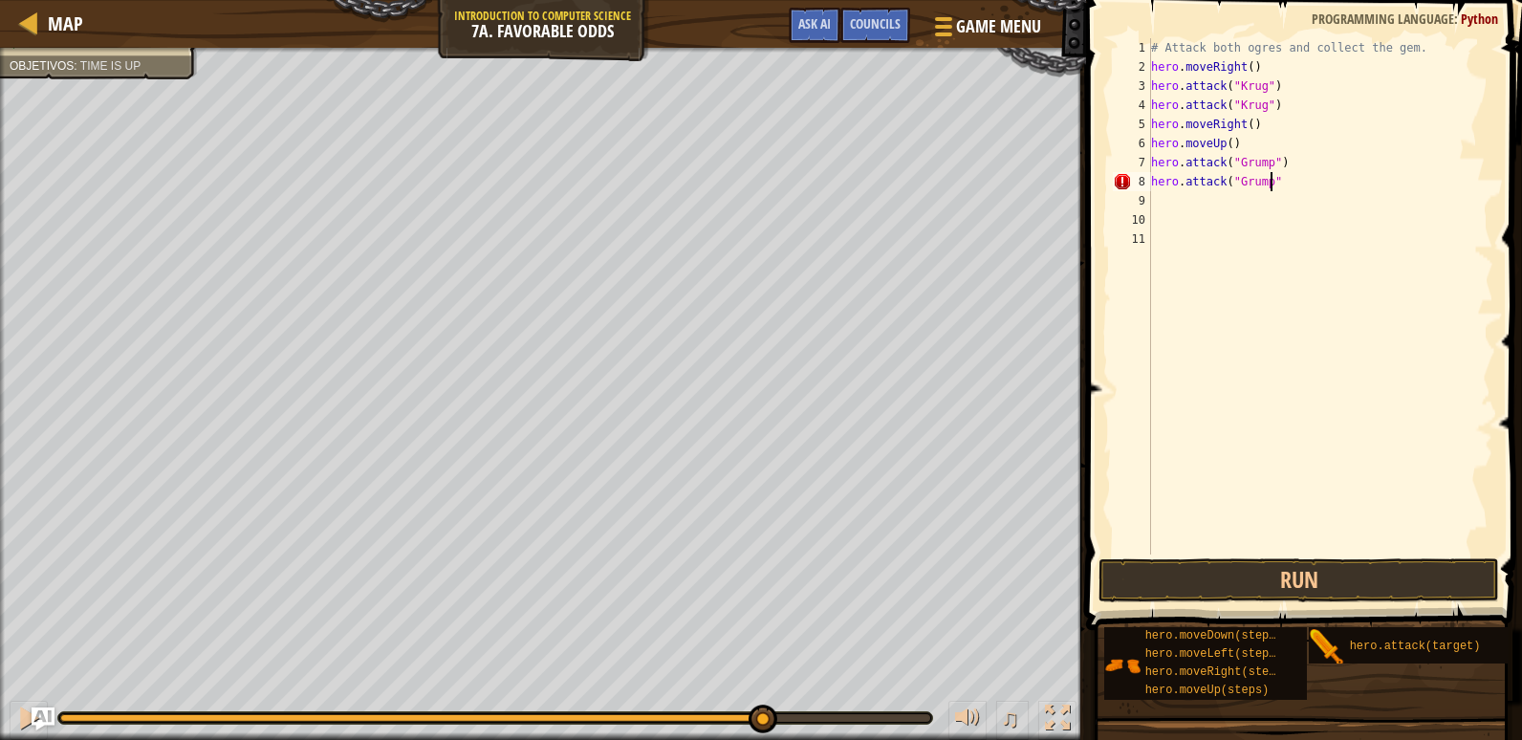
scroll to position [9, 10]
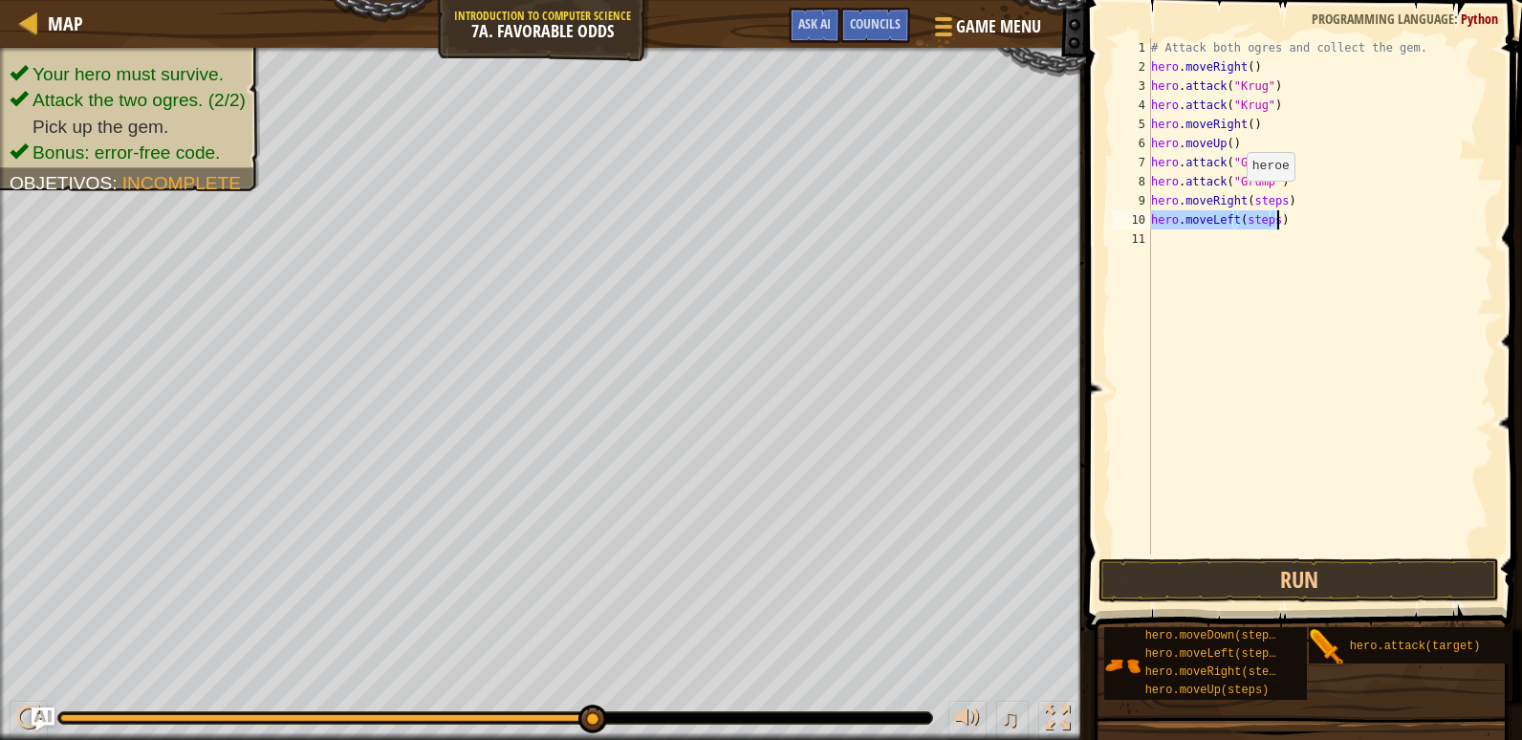
click at [1236, 205] on div "# Attack both ogres and collect the gem. hero . moveRight ( ) hero . attack ( "…" at bounding box center [1320, 315] width 346 height 554
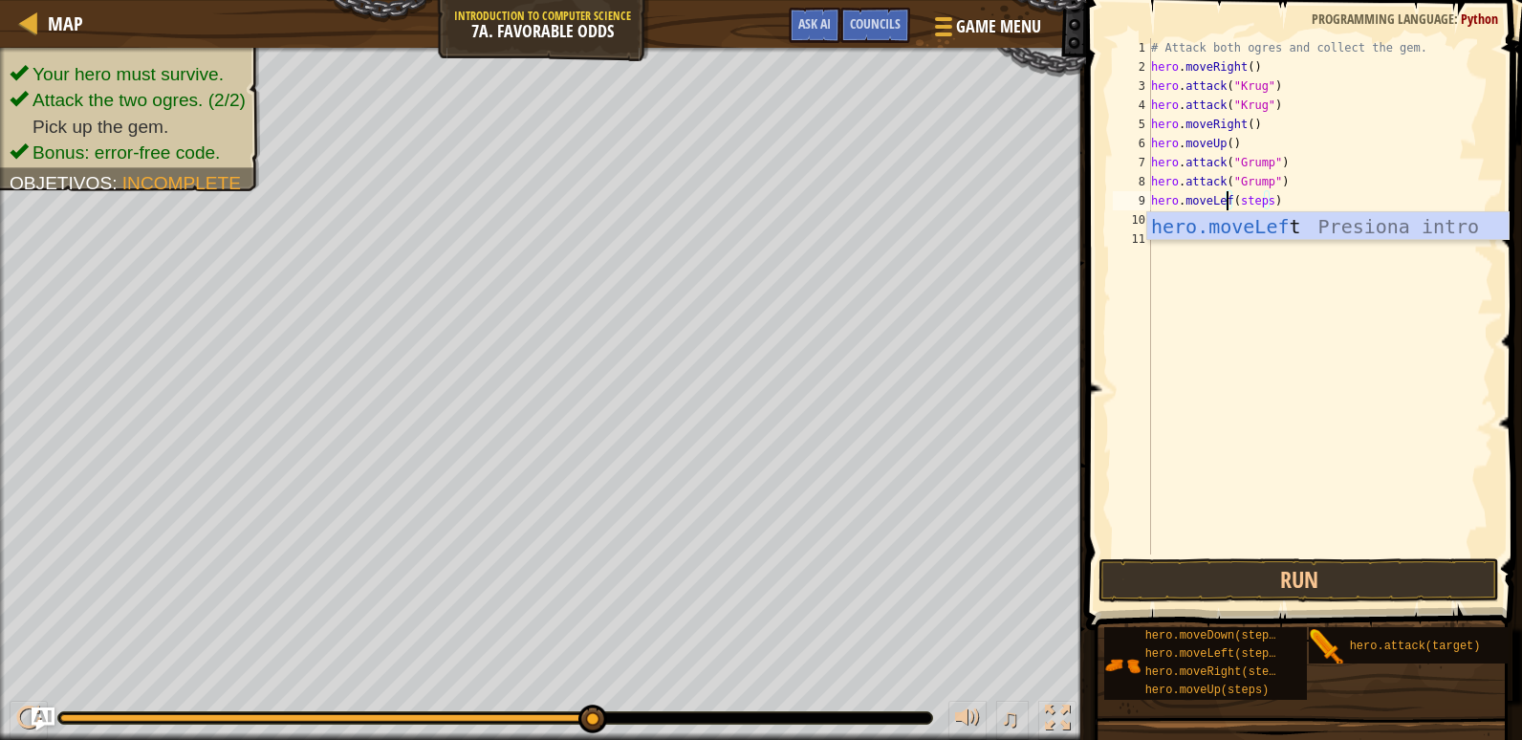
scroll to position [9, 7]
type textarea "hero.moveLeft(steps)"
click at [1346, 370] on div "# Attack both ogres and collect the gem. hero . moveRight ( ) hero . attack ( "…" at bounding box center [1320, 315] width 346 height 554
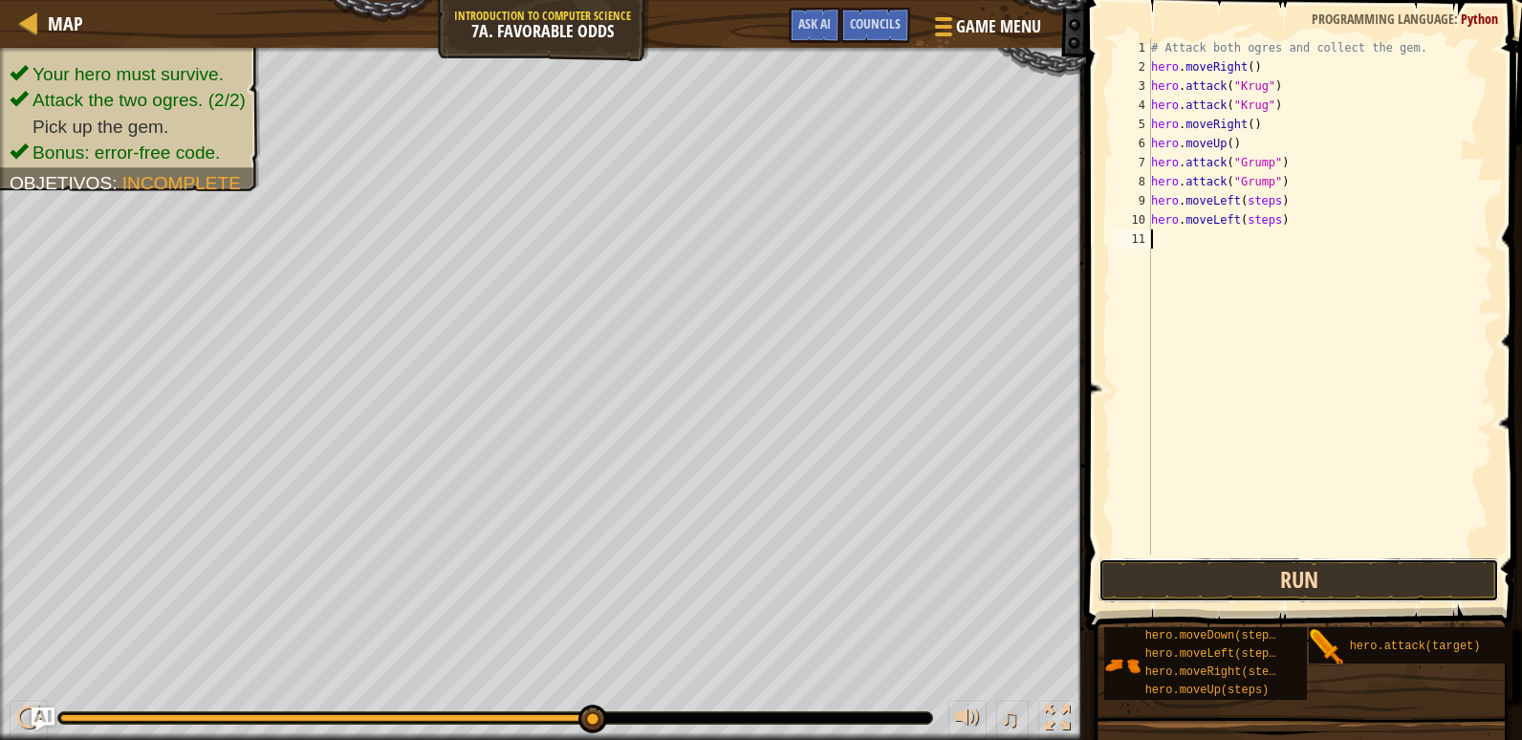
click at [1337, 576] on button "Run" at bounding box center [1298, 580] width 401 height 44
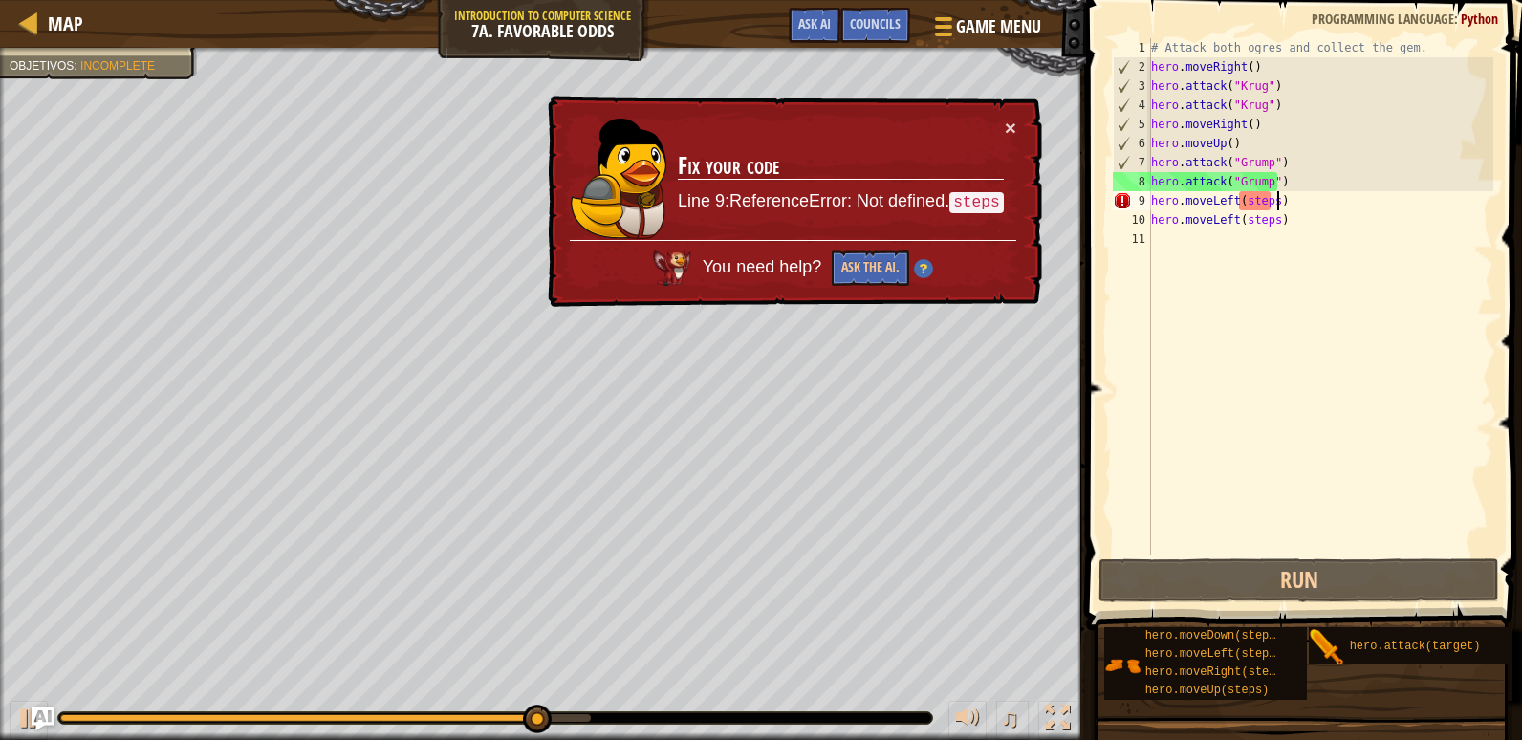
click at [1274, 206] on div "# Attack both ogres and collect the gem. hero . moveRight ( ) hero . attack ( "…" at bounding box center [1320, 315] width 346 height 554
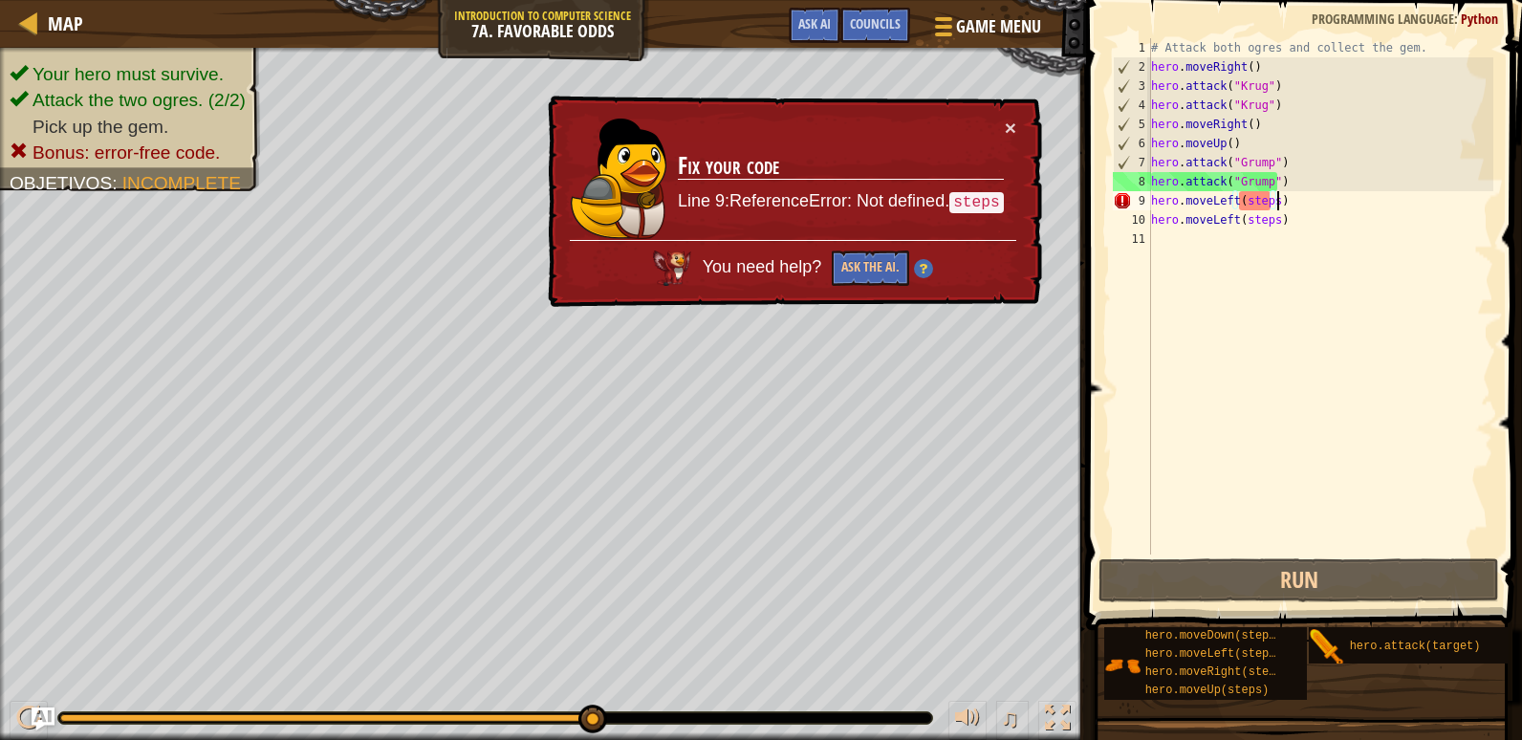
click at [1268, 215] on div "# Attack both ogres and collect the gem. hero . moveRight ( ) hero . attack ( "…" at bounding box center [1320, 315] width 346 height 554
click at [1265, 204] on div "# Attack both ogres and collect the gem. hero . moveRight ( ) hero . attack ( "…" at bounding box center [1320, 315] width 346 height 554
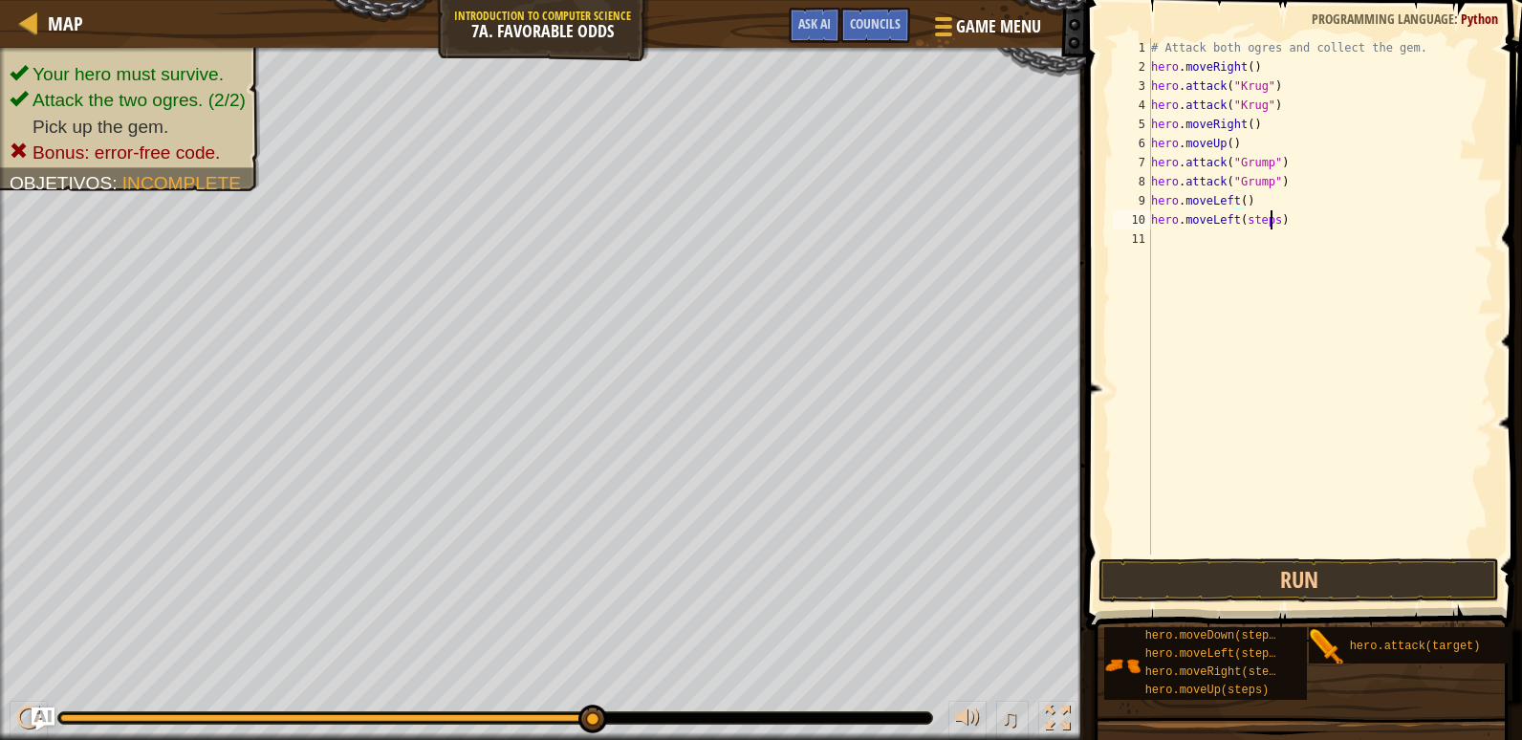
click at [1268, 226] on div "# Attack both ogres and collect the gem. hero . moveRight ( ) hero . attack ( "…" at bounding box center [1320, 315] width 346 height 554
type textarea "hero.moveLeft()"
click at [1402, 574] on button "Run" at bounding box center [1298, 580] width 401 height 44
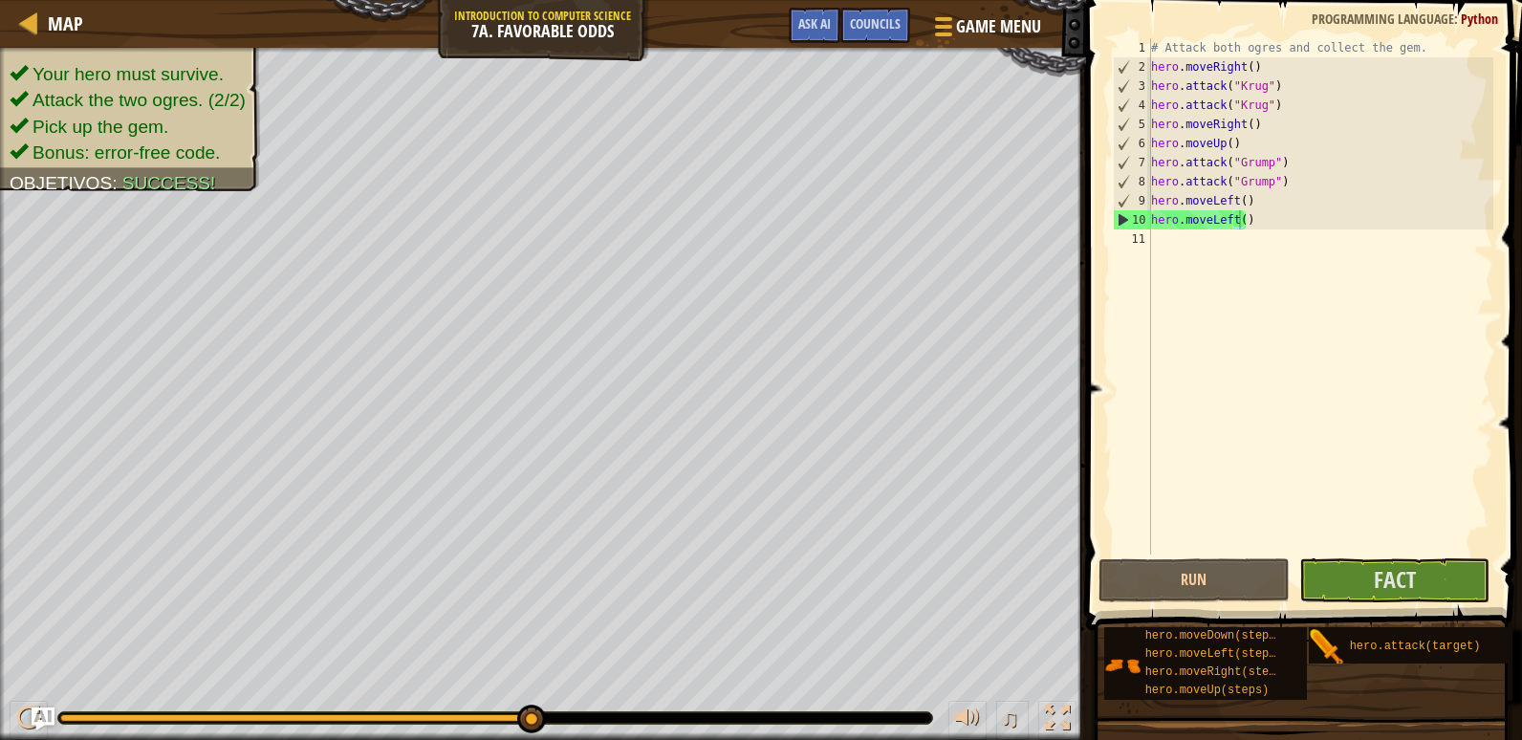
click at [1396, 557] on span at bounding box center [1305, 288] width 451 height 686
click at [1392, 567] on button "Fact" at bounding box center [1394, 580] width 191 height 44
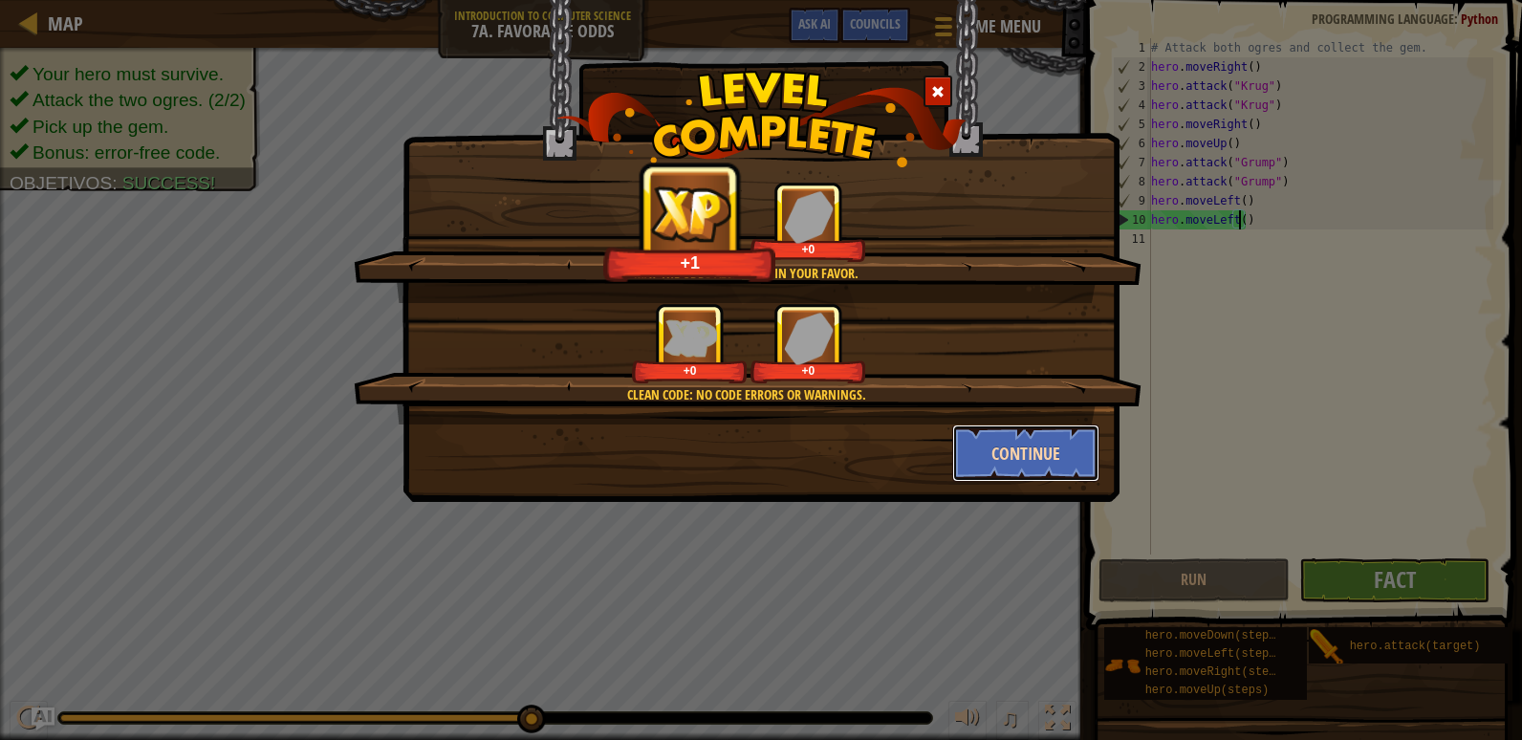
click at [1006, 445] on button "Continue" at bounding box center [1026, 452] width 148 height 57
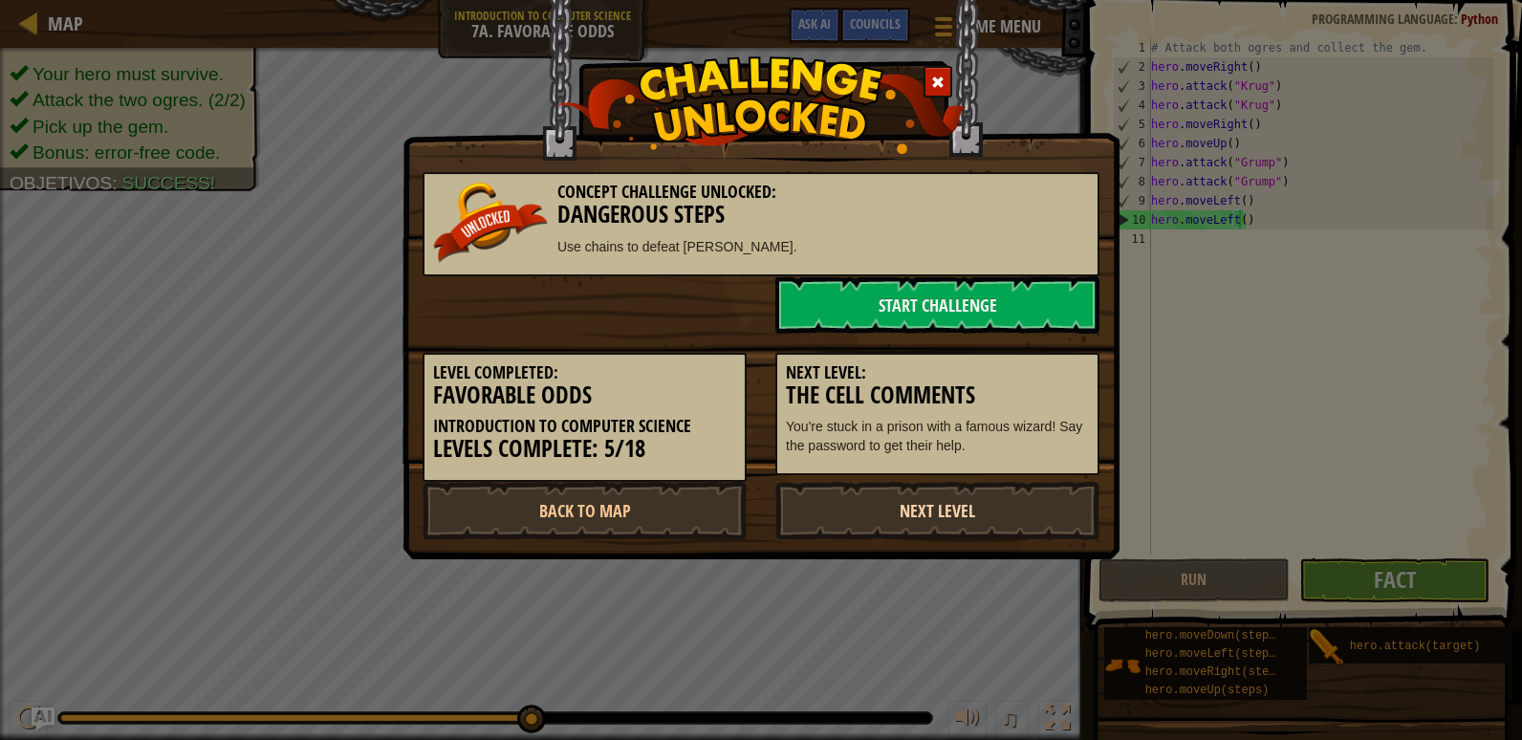
click at [945, 495] on link "Next Level" at bounding box center [937, 510] width 324 height 57
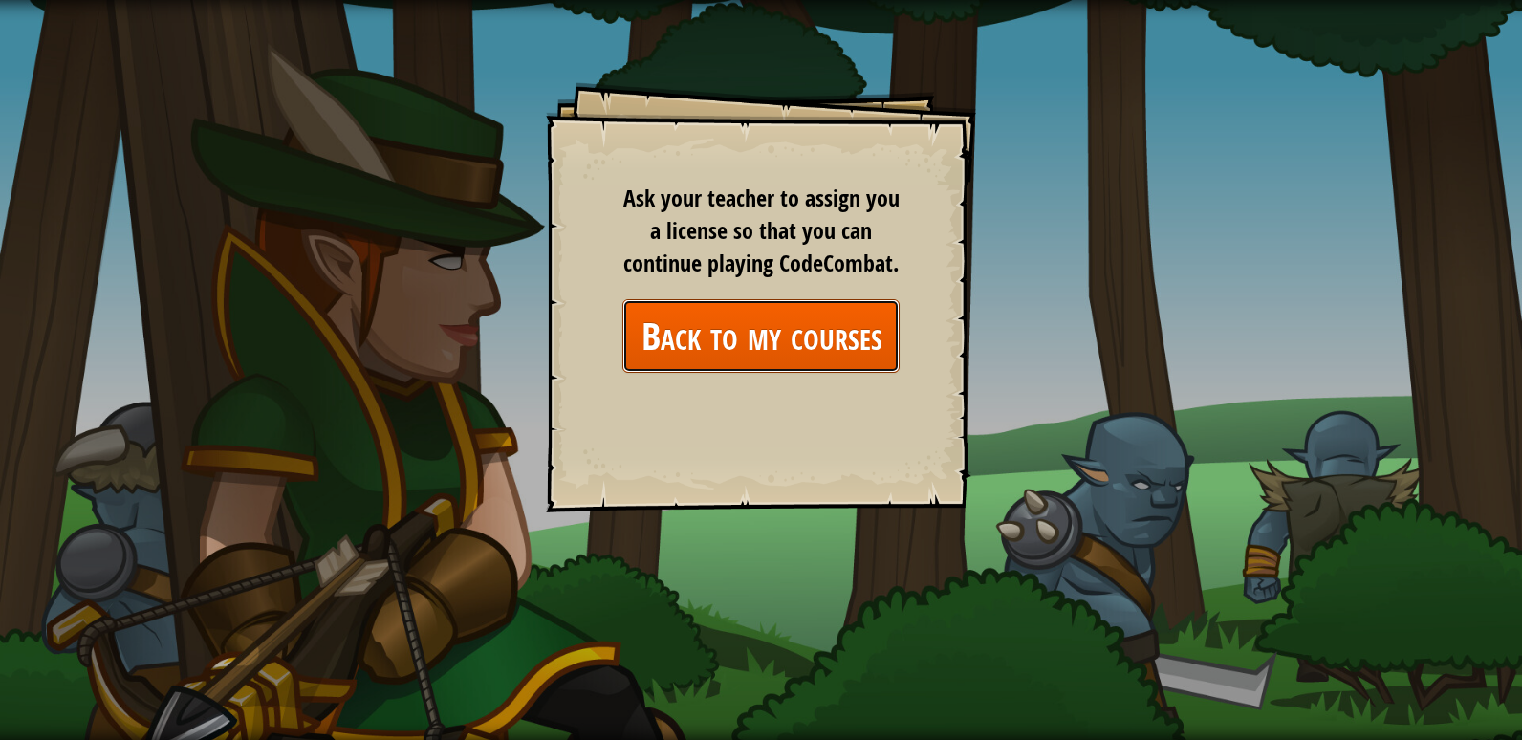
click at [735, 365] on link "Back to my courses" at bounding box center [760, 336] width 277 height 74
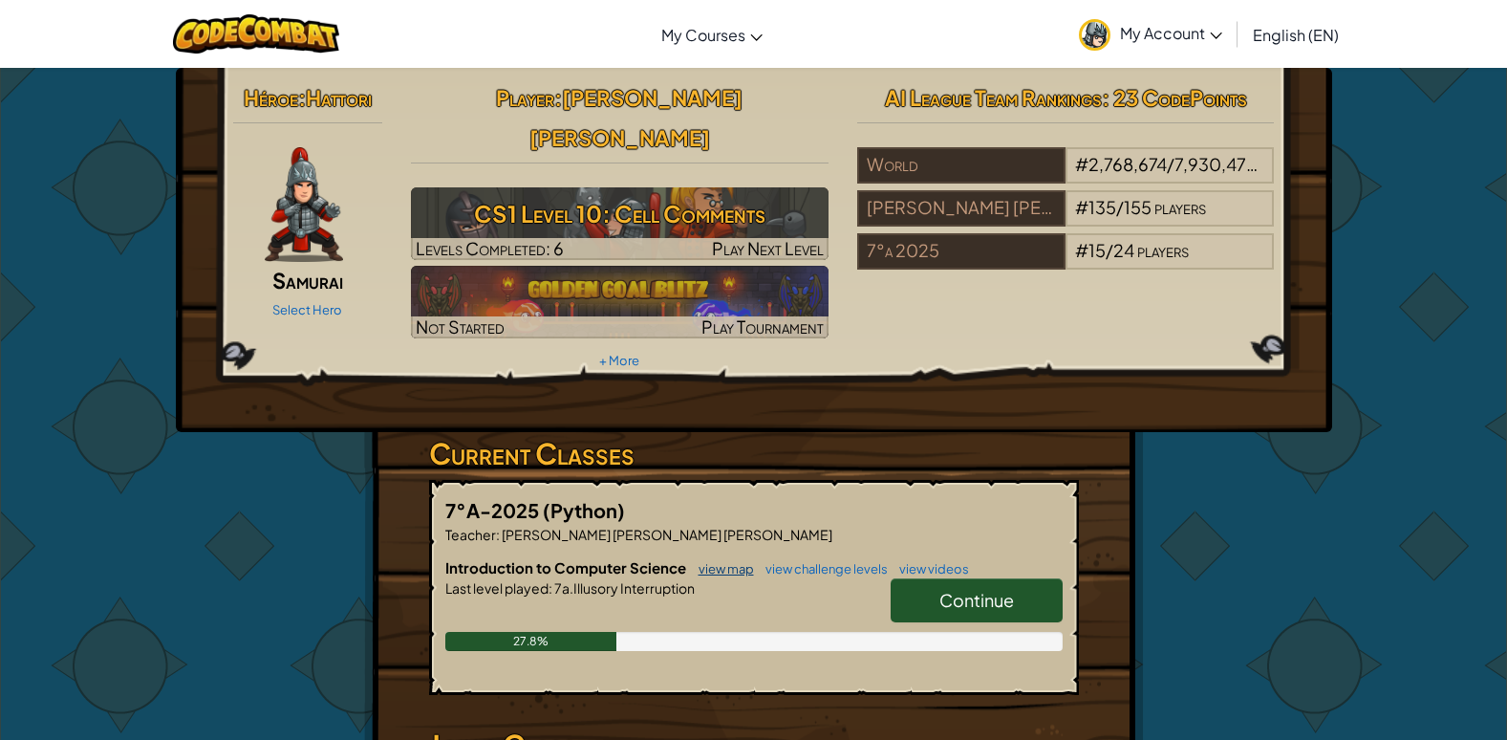
click at [728, 561] on link "view map" at bounding box center [721, 568] width 65 height 15
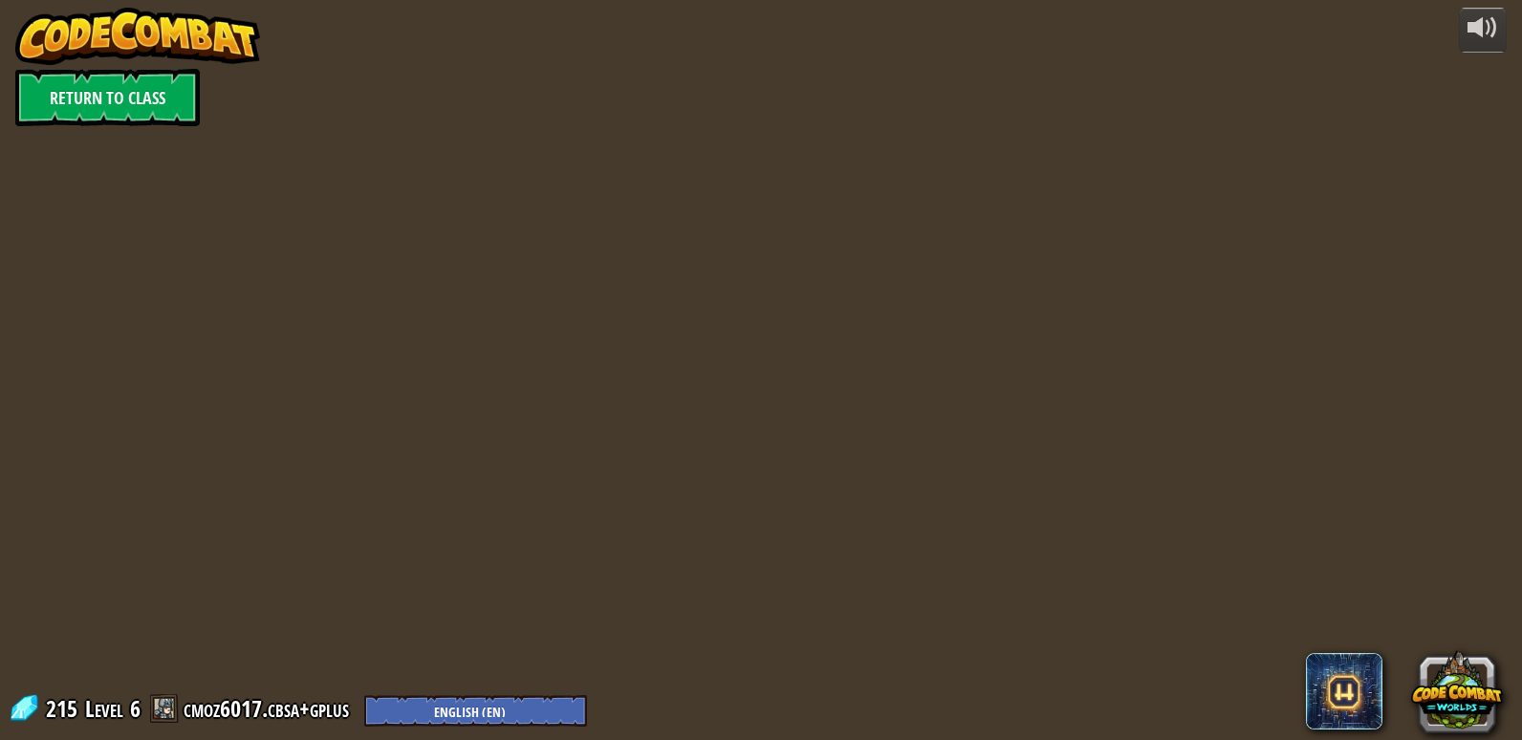
select select "es-ES"
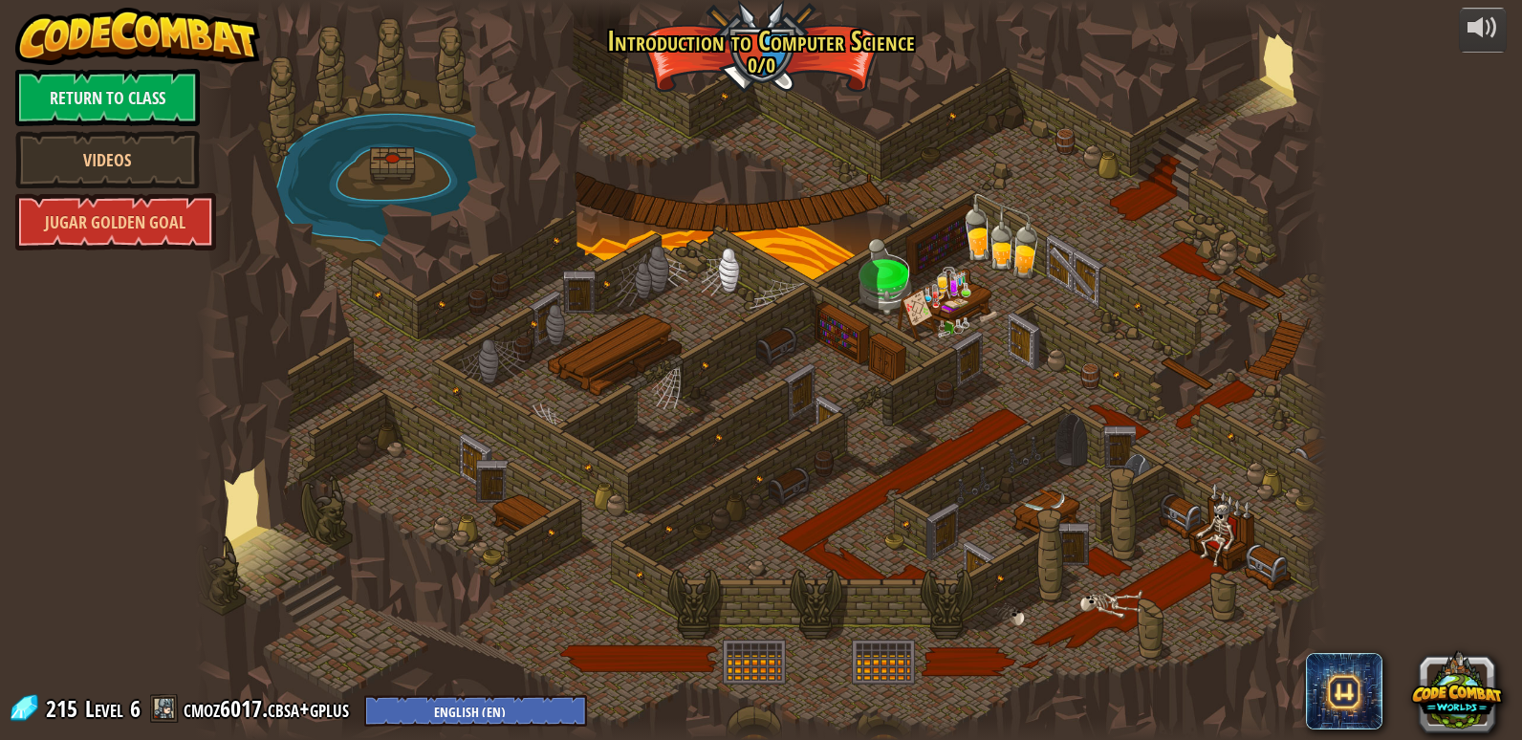
select select "es-ES"
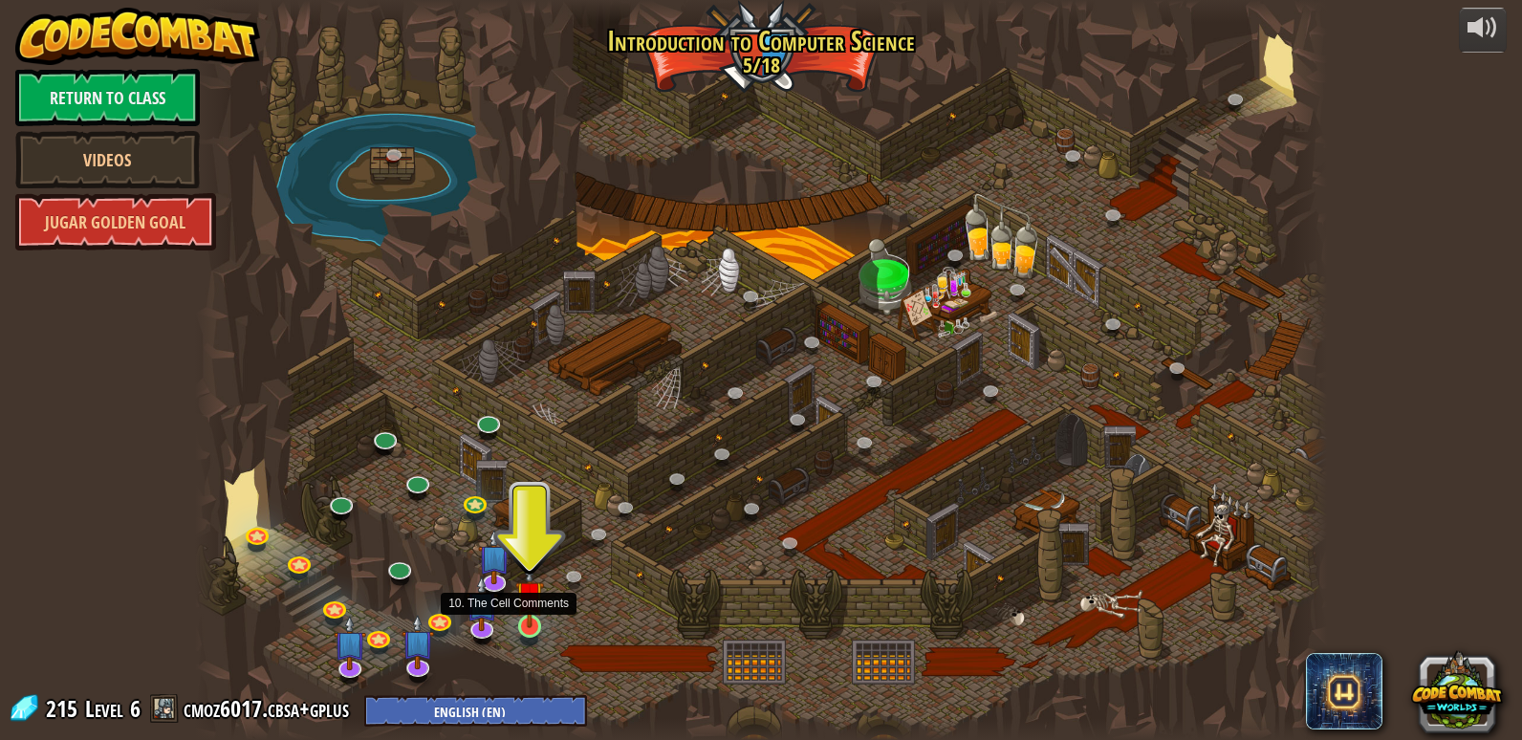
click at [535, 626] on img at bounding box center [529, 595] width 29 height 66
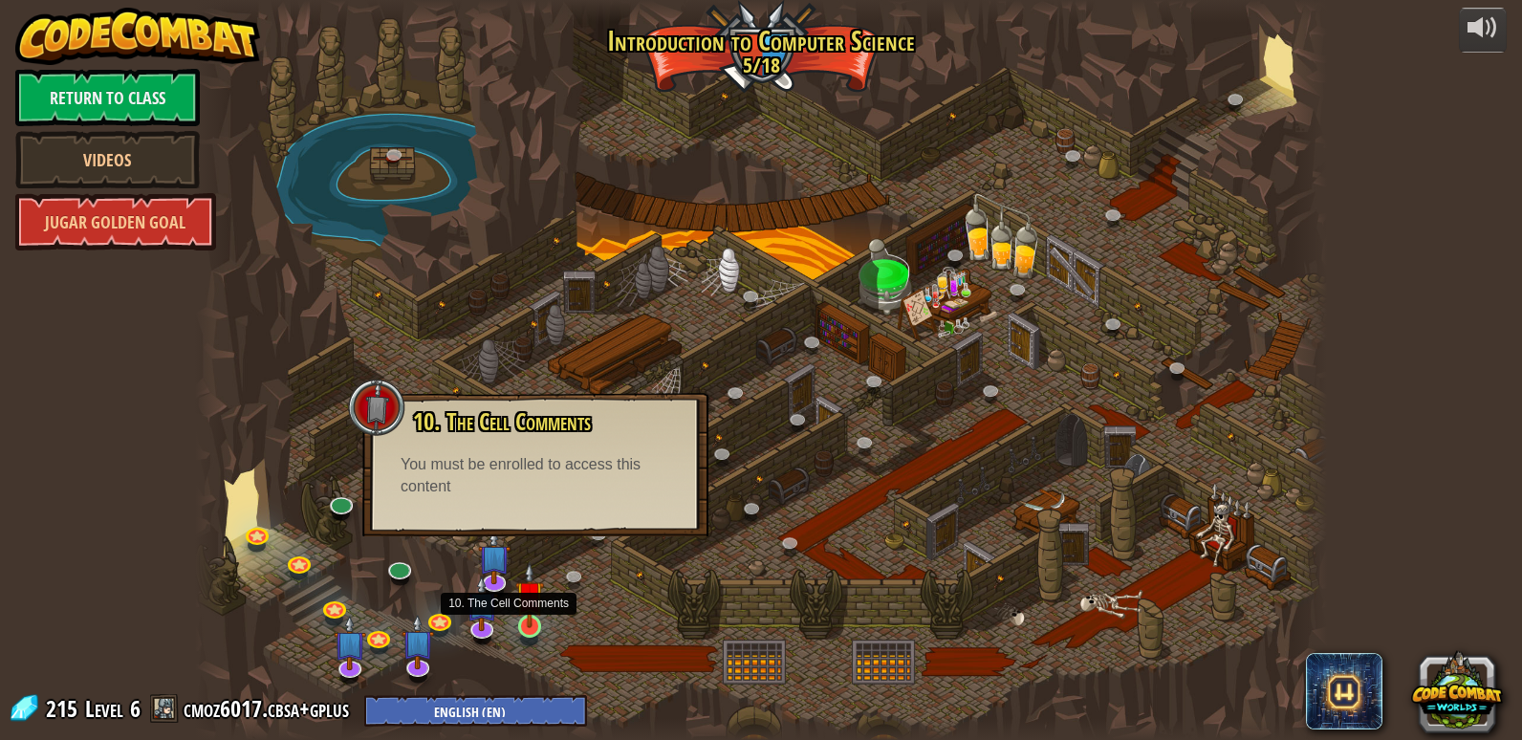
click at [539, 604] on img at bounding box center [529, 595] width 29 height 66
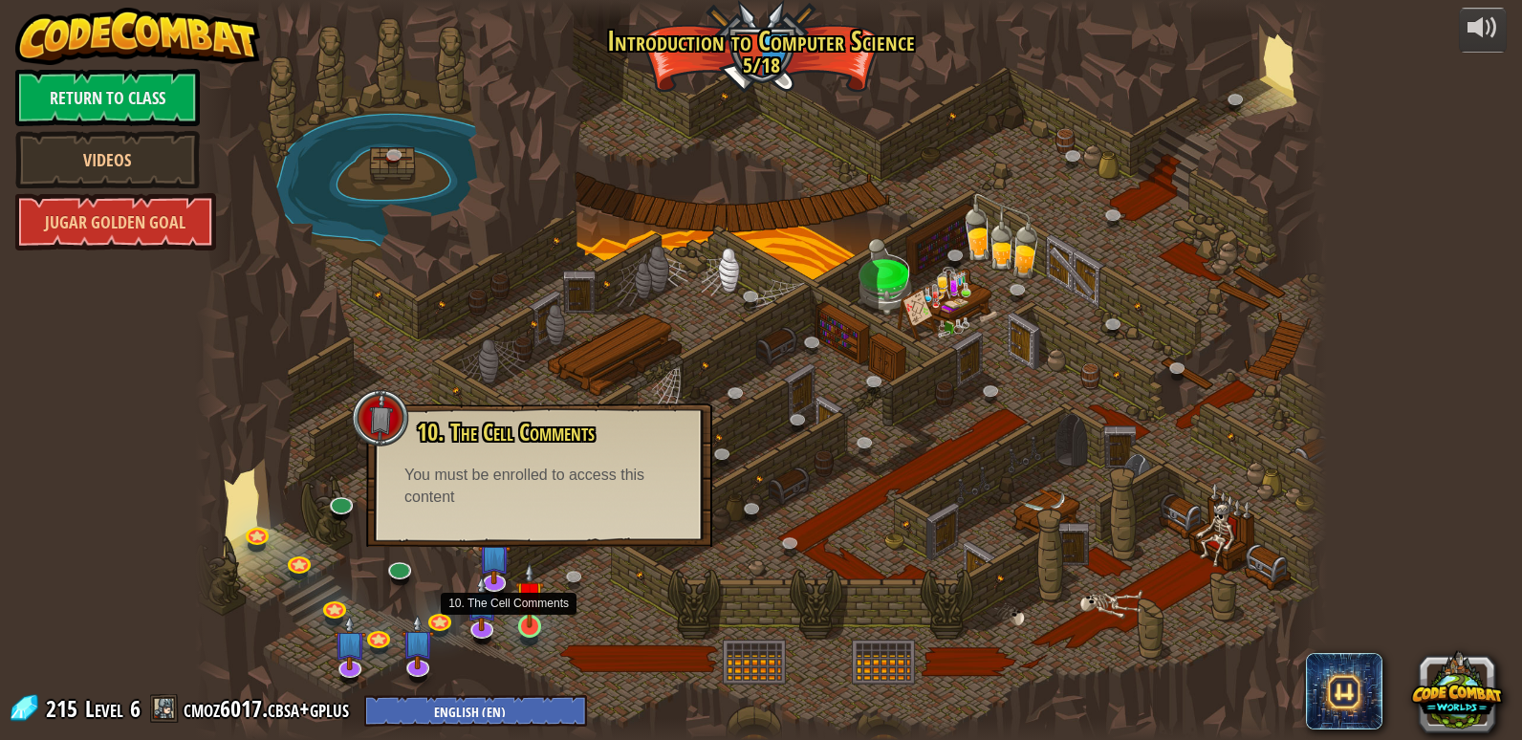
click at [540, 605] on img at bounding box center [529, 595] width 29 height 66
drag, startPoint x: 540, startPoint y: 605, endPoint x: 531, endPoint y: 631, distance: 27.5
click at [531, 631] on div at bounding box center [529, 626] width 23 height 23
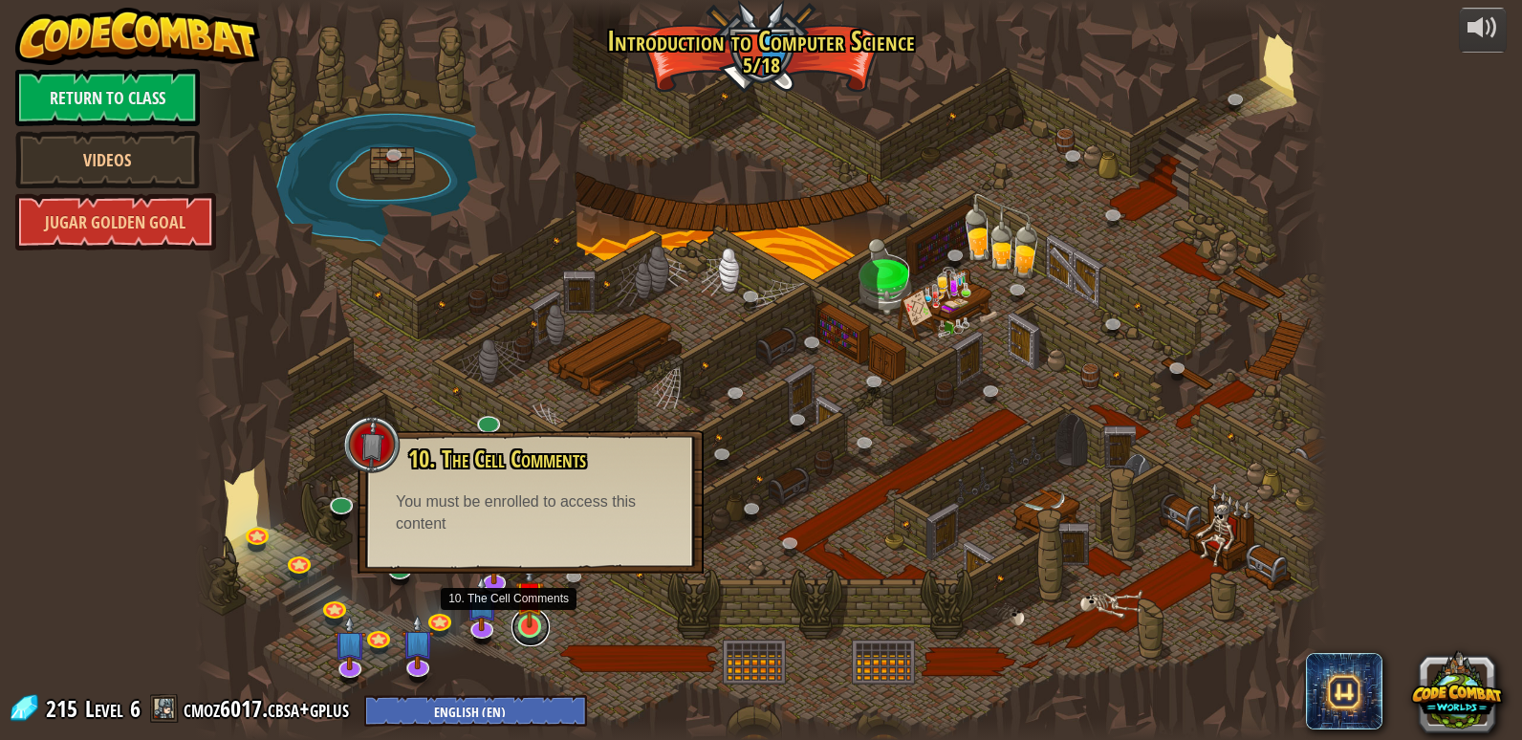
drag, startPoint x: 529, startPoint y: 633, endPoint x: 520, endPoint y: 625, distance: 11.5
click at [526, 630] on link at bounding box center [530, 627] width 38 height 38
click at [520, 627] on img at bounding box center [529, 595] width 29 height 66
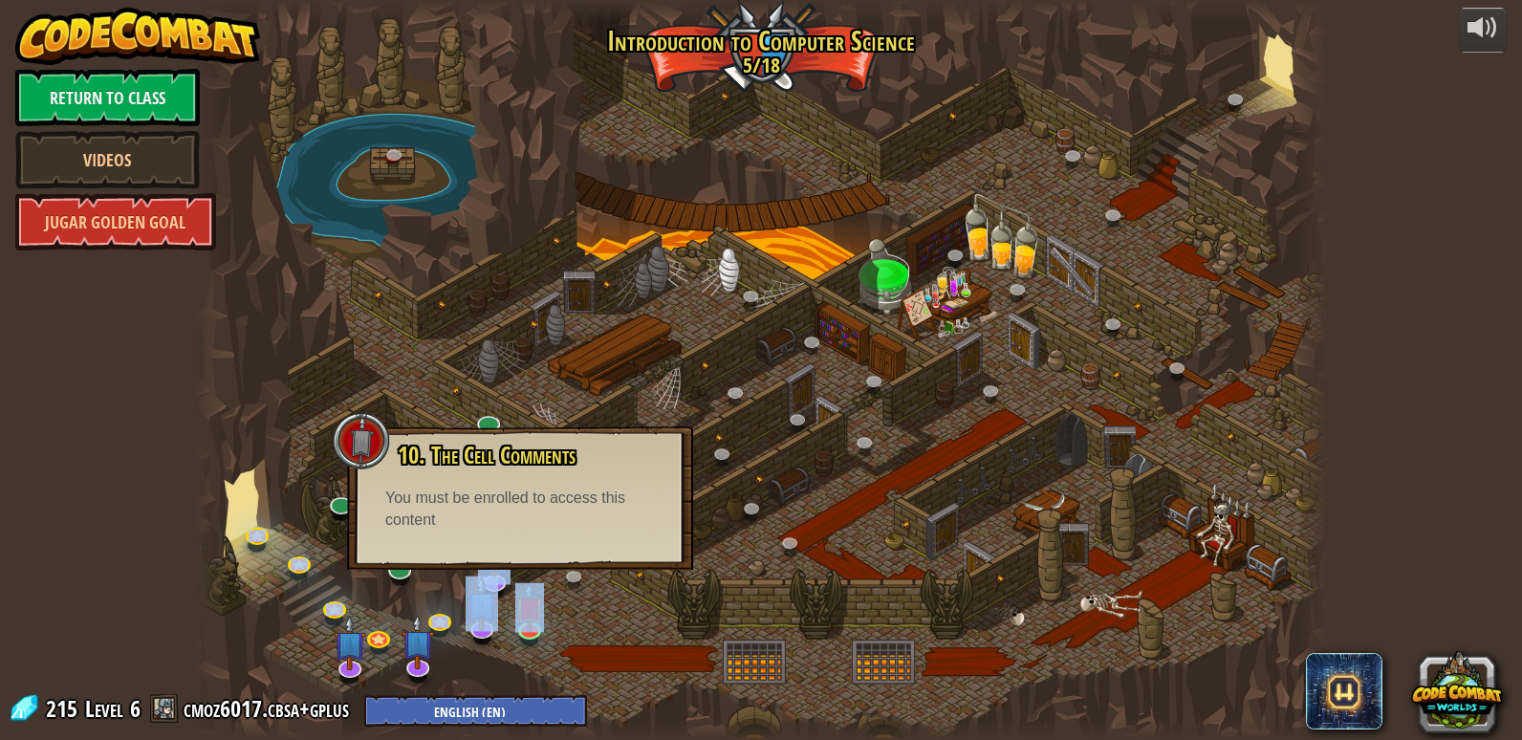
click at [535, 648] on div "25. Las puertas de Kithgard (Bloqueado) Escapa de las mazmorras de Kithgard, y …" at bounding box center [761, 370] width 1132 height 740
click at [532, 648] on div at bounding box center [761, 370] width 1132 height 740
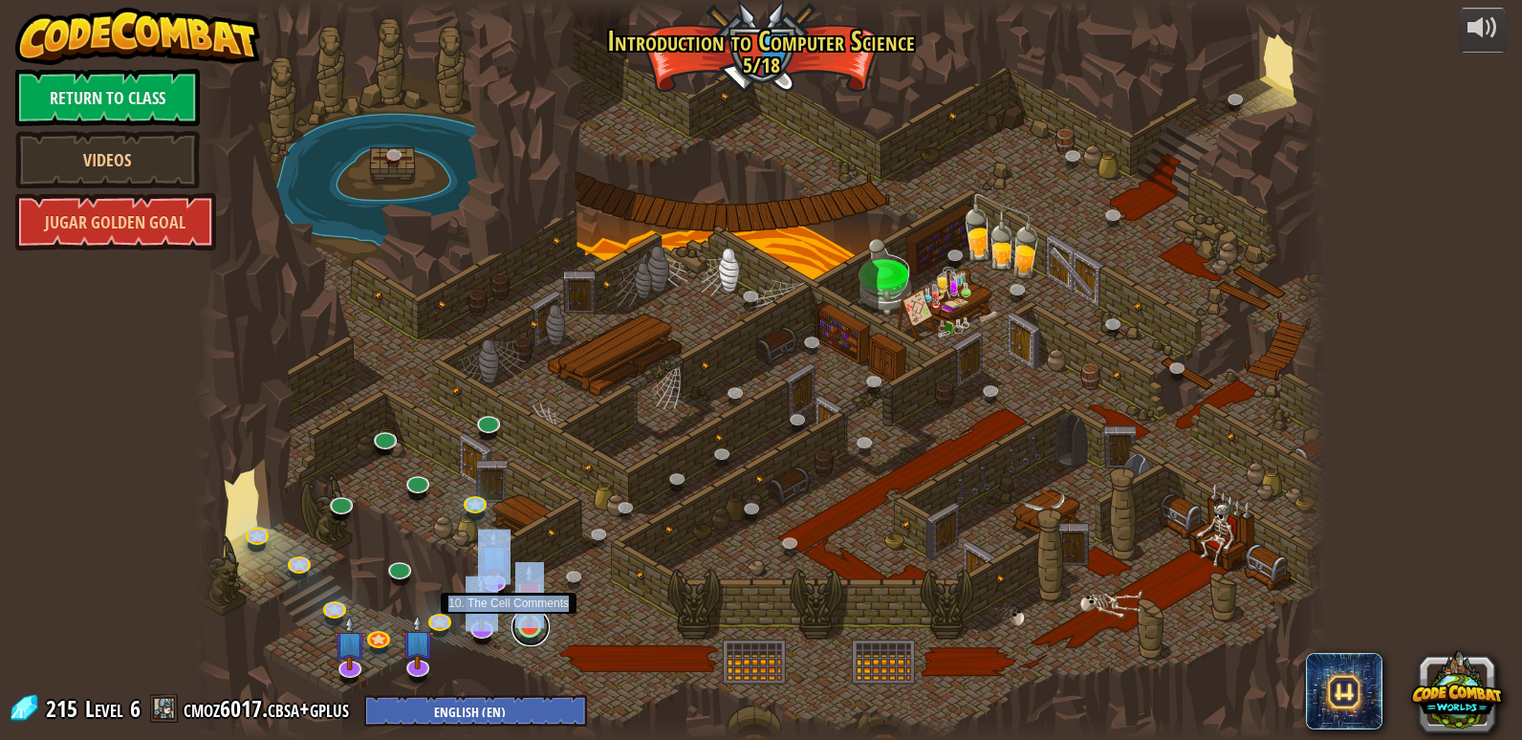
click at [521, 640] on link at bounding box center [530, 627] width 38 height 38
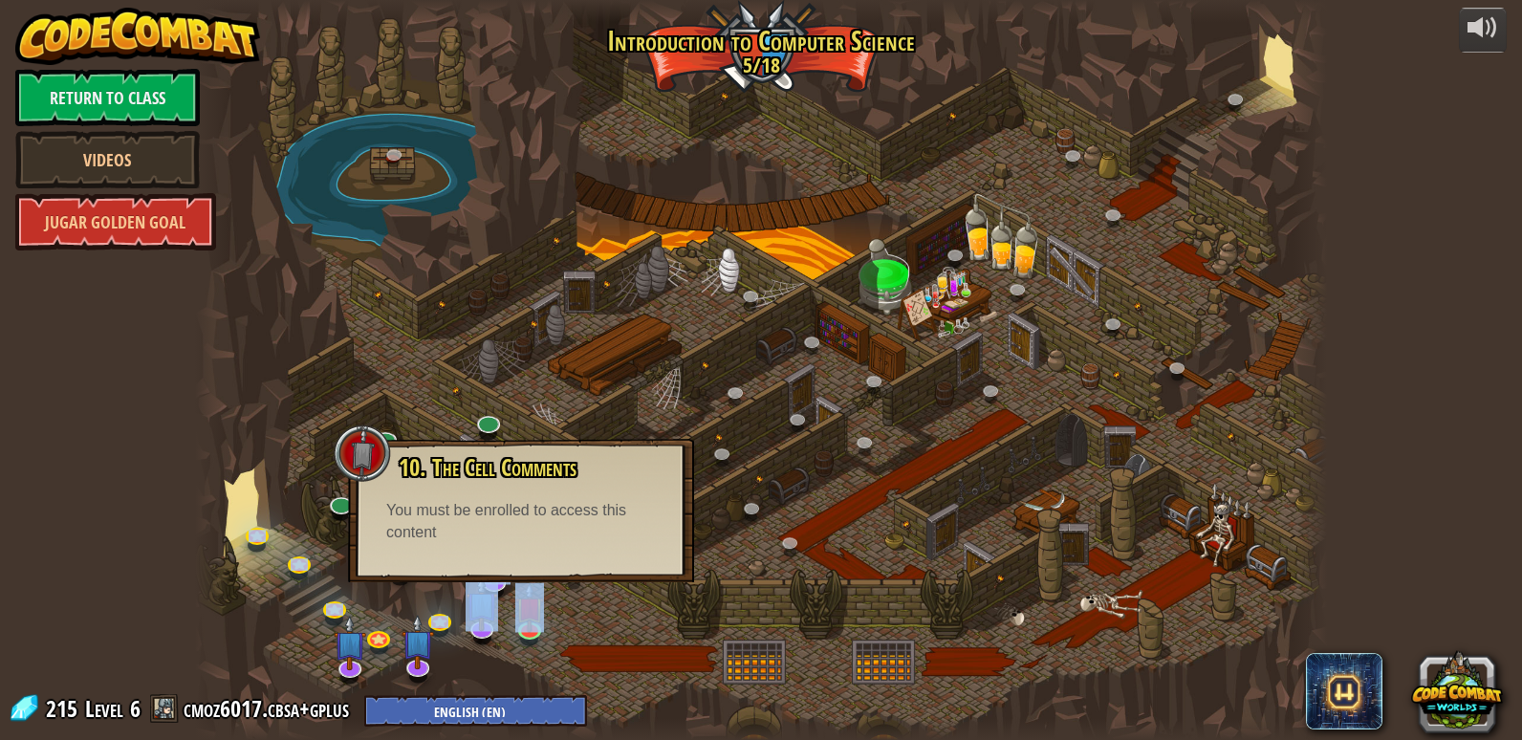
click at [579, 617] on div at bounding box center [761, 370] width 1132 height 740
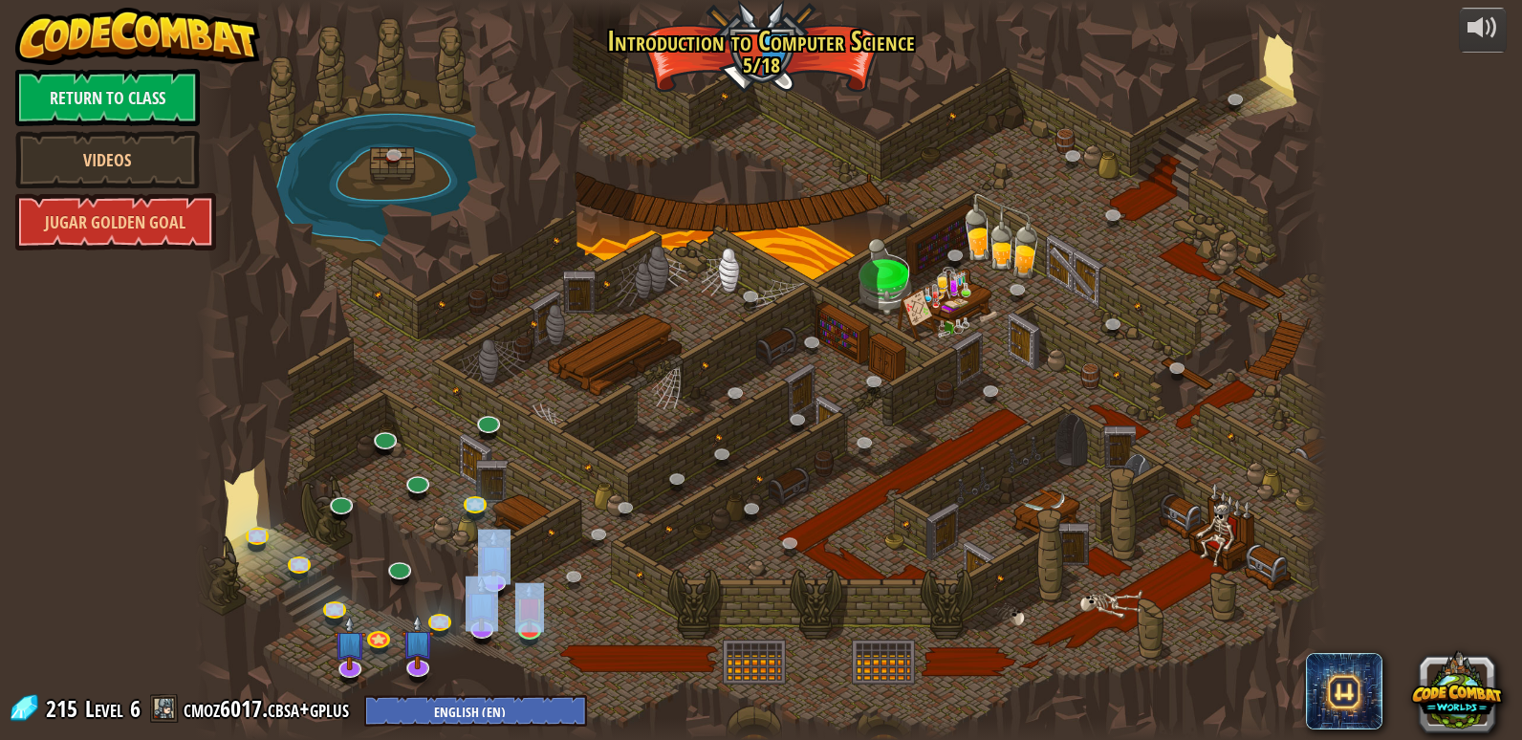
click at [585, 613] on div at bounding box center [761, 370] width 1132 height 740
click at [582, 612] on div at bounding box center [761, 370] width 1132 height 740
click at [581, 615] on div at bounding box center [761, 370] width 1132 height 740
click at [398, 572] on link at bounding box center [399, 566] width 38 height 38
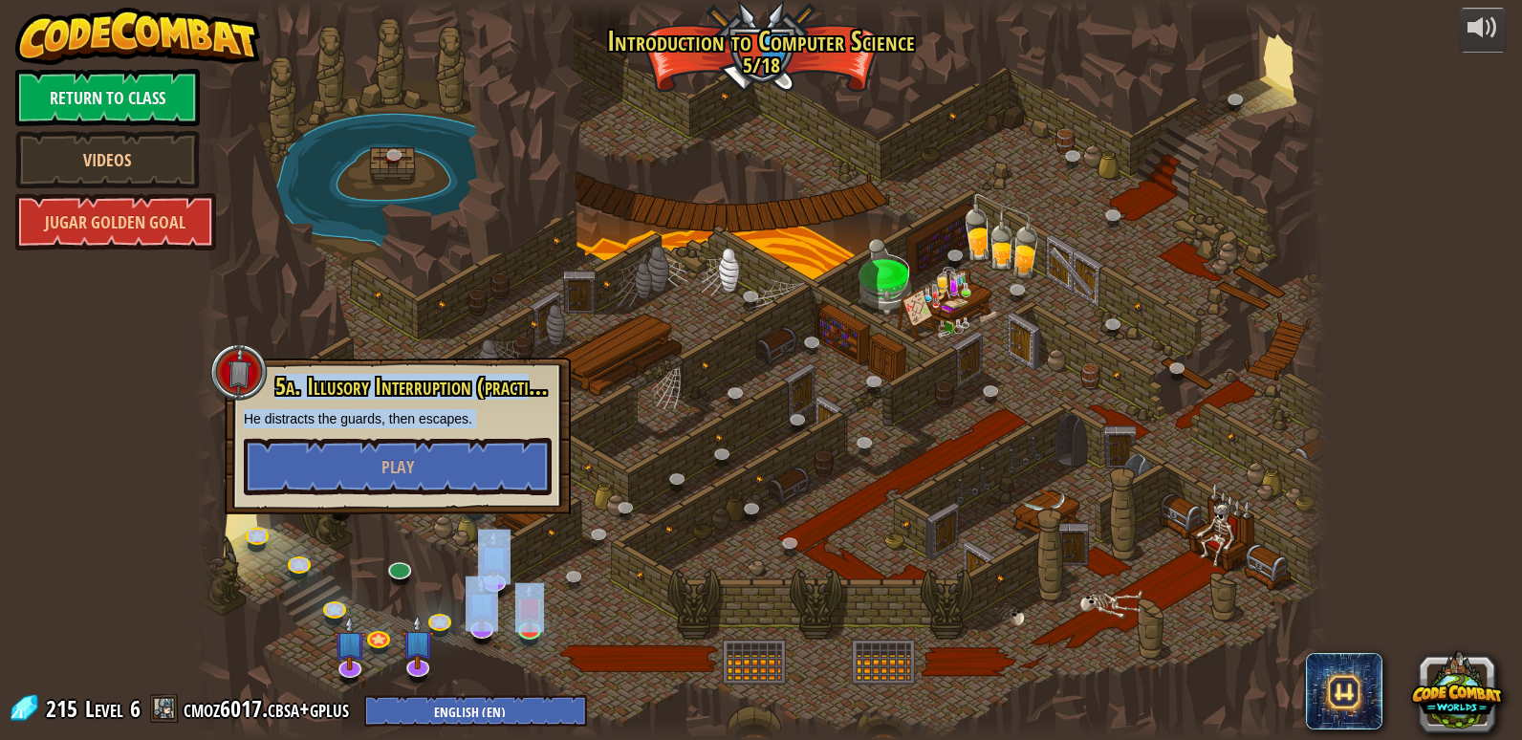
drag, startPoint x: 686, startPoint y: 671, endPoint x: 666, endPoint y: 651, distance: 28.4
click at [678, 662] on div at bounding box center [761, 370] width 1132 height 740
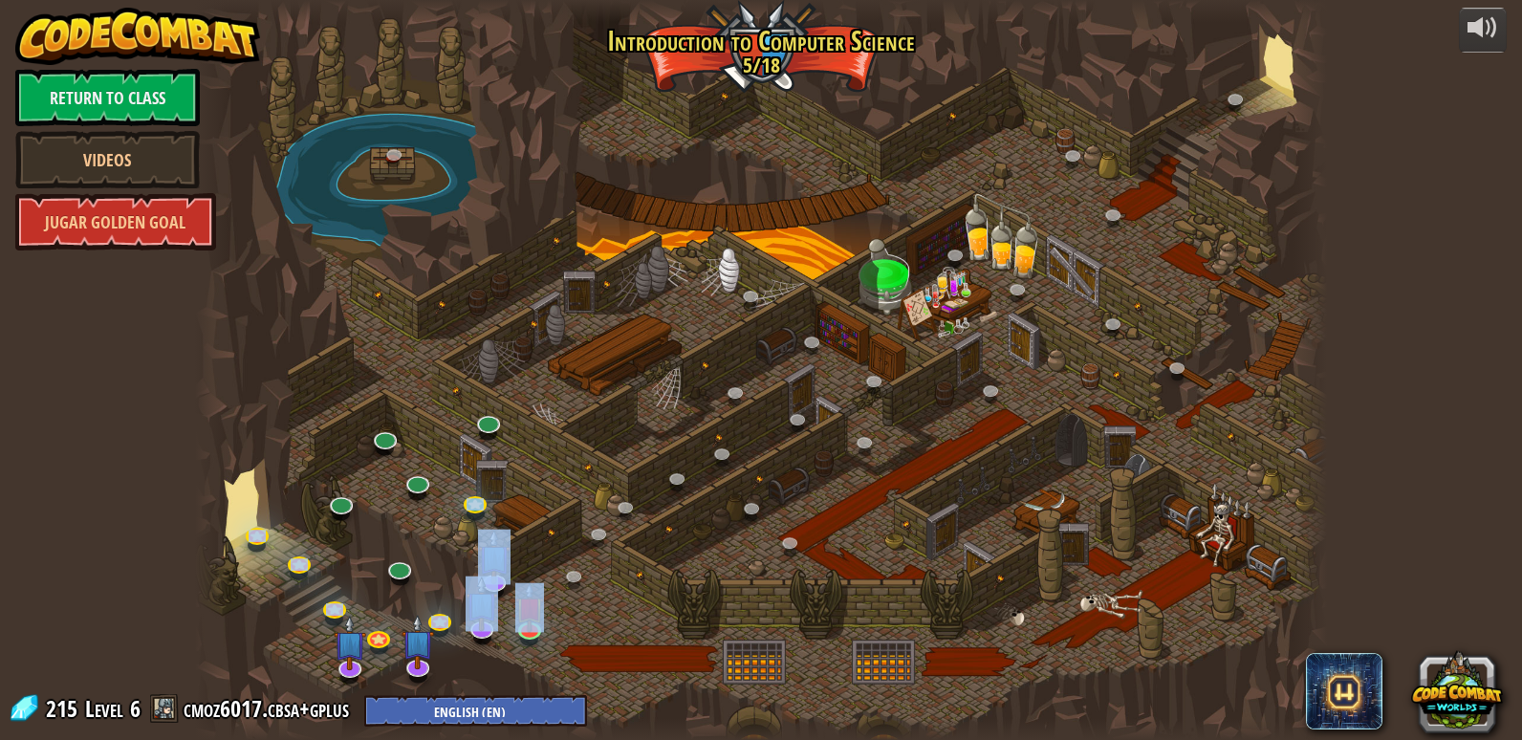
click at [643, 605] on div at bounding box center [761, 370] width 1132 height 740
drag, startPoint x: 612, startPoint y: 601, endPoint x: 594, endPoint y: 597, distance: 18.6
click at [594, 597] on div at bounding box center [761, 370] width 1132 height 740
click at [387, 569] on link at bounding box center [399, 566] width 38 height 38
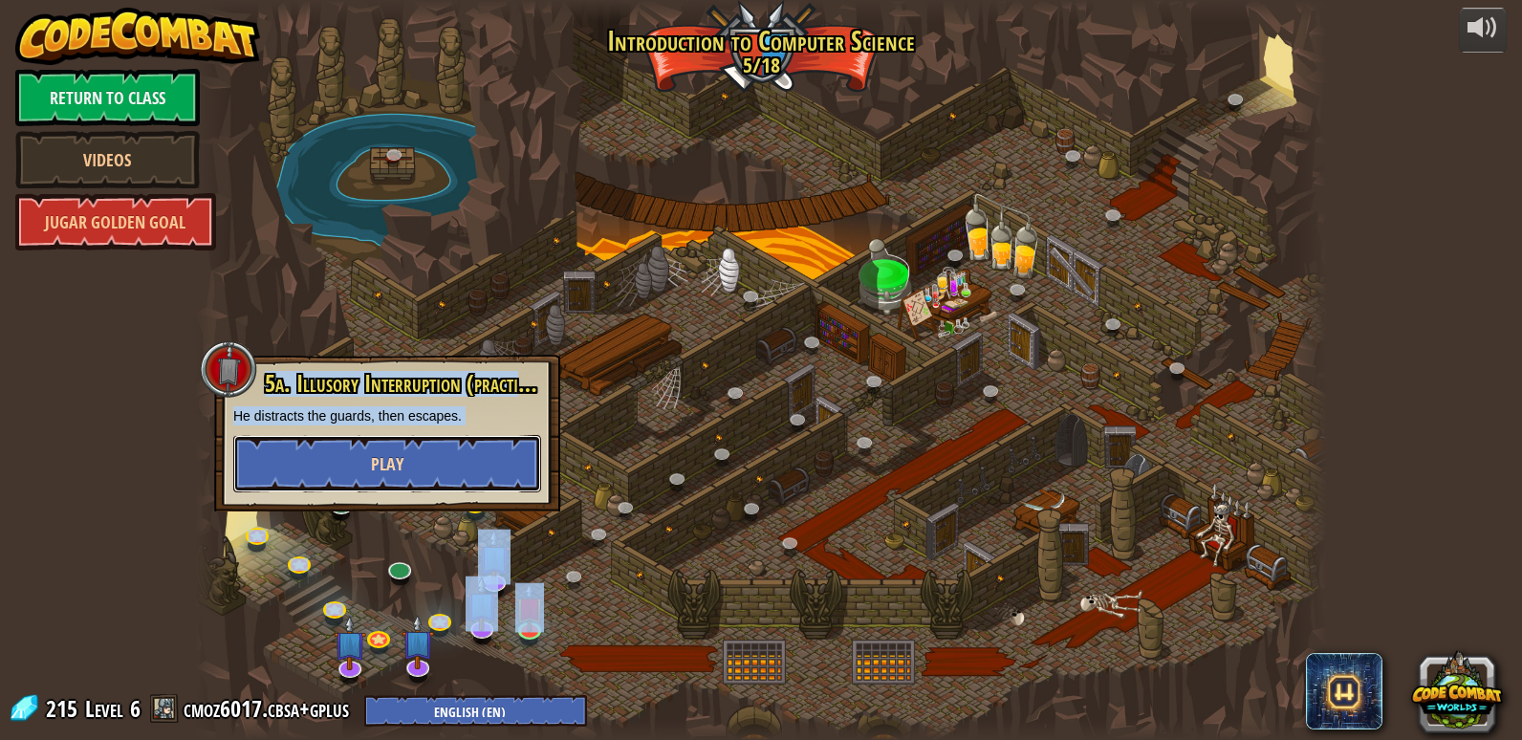
click at [329, 461] on button "Play" at bounding box center [387, 463] width 308 height 57
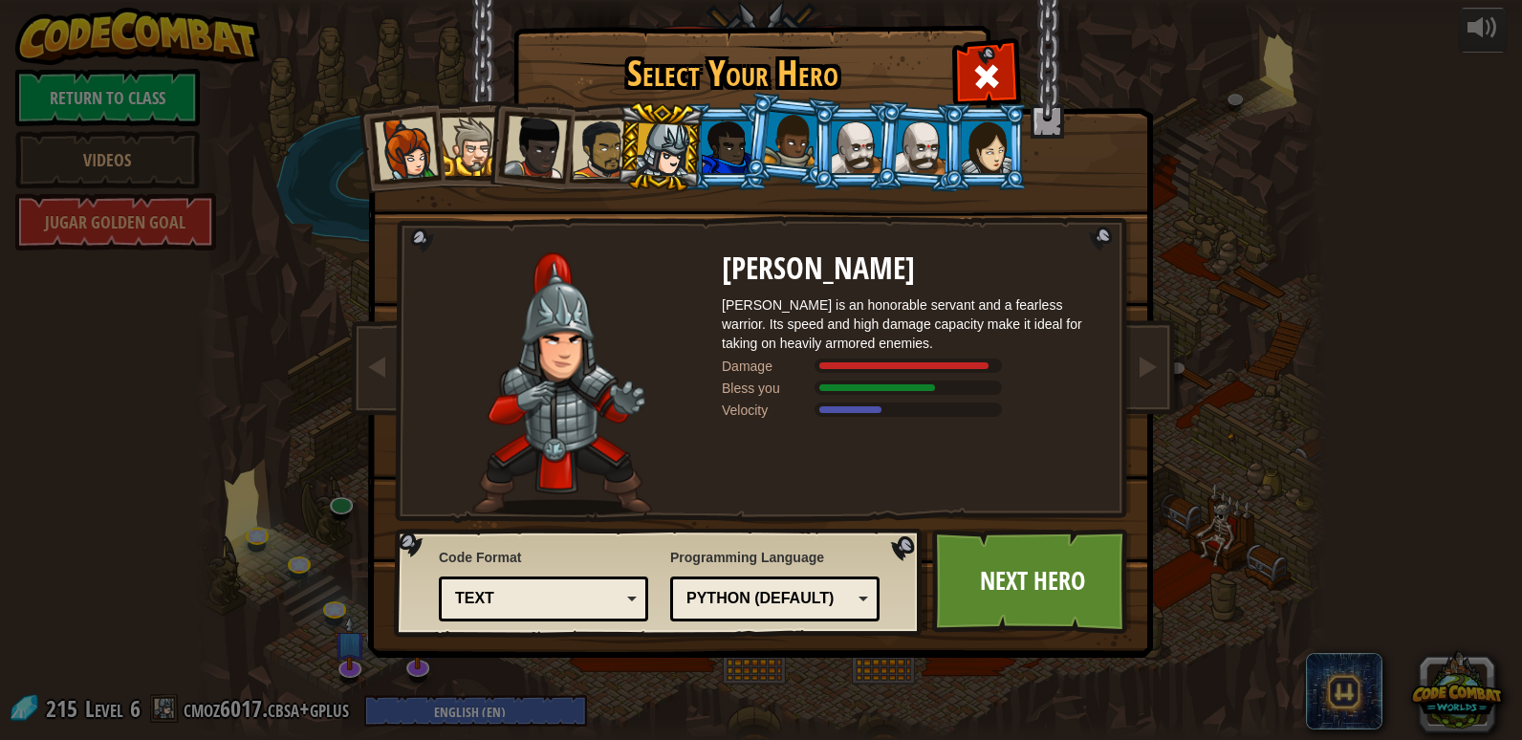
click at [863, 128] on div at bounding box center [857, 147] width 50 height 52
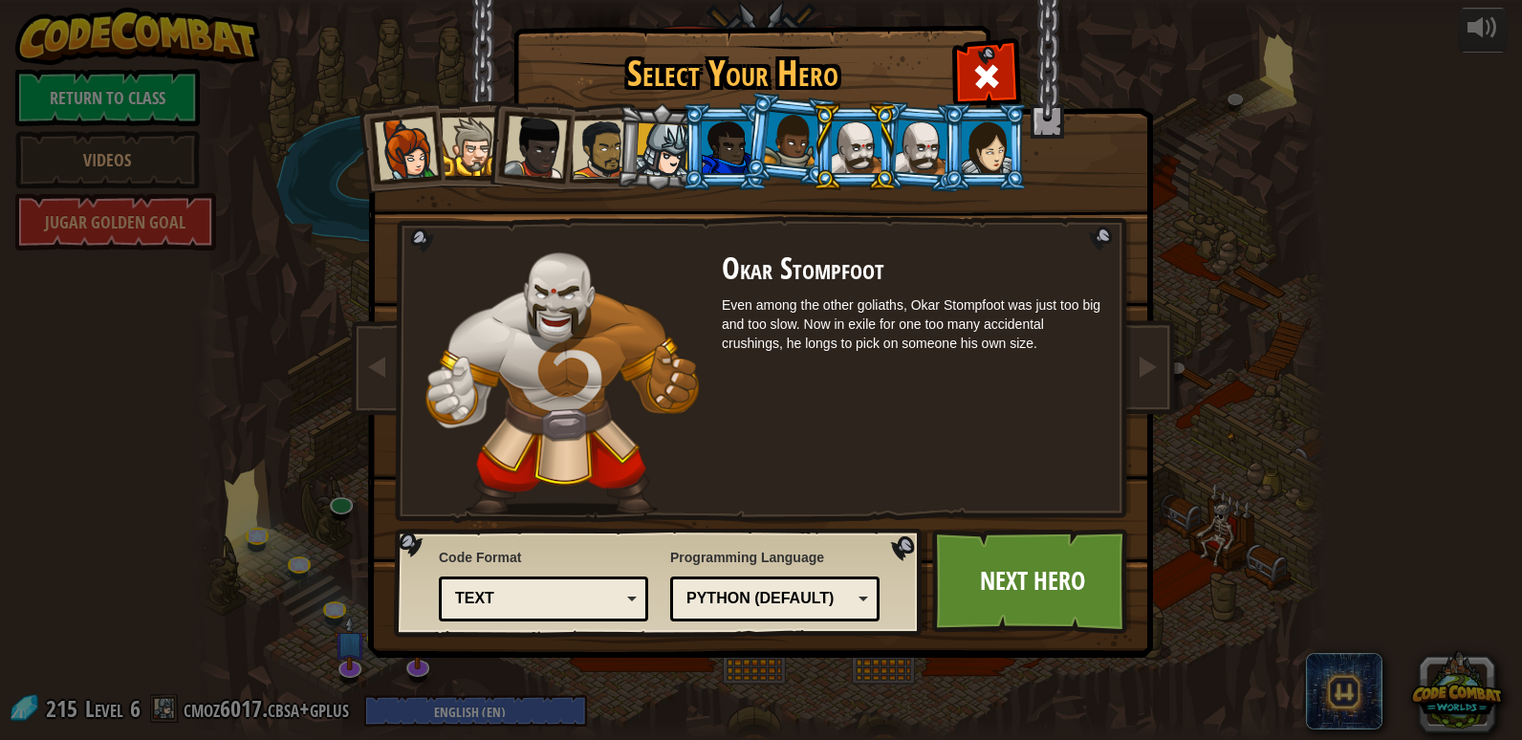
click at [935, 133] on div at bounding box center [922, 146] width 54 height 54
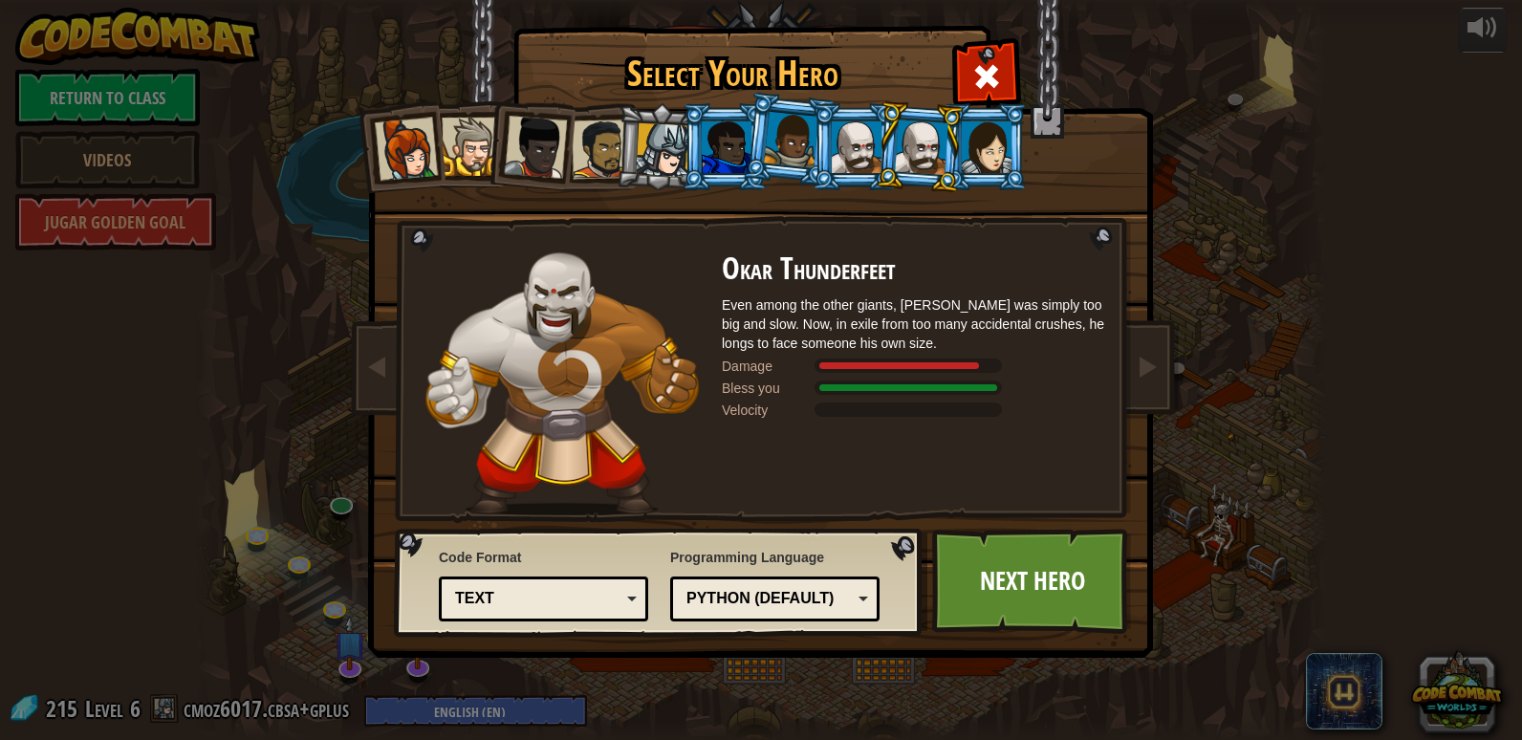
click at [862, 125] on div at bounding box center [857, 147] width 50 height 52
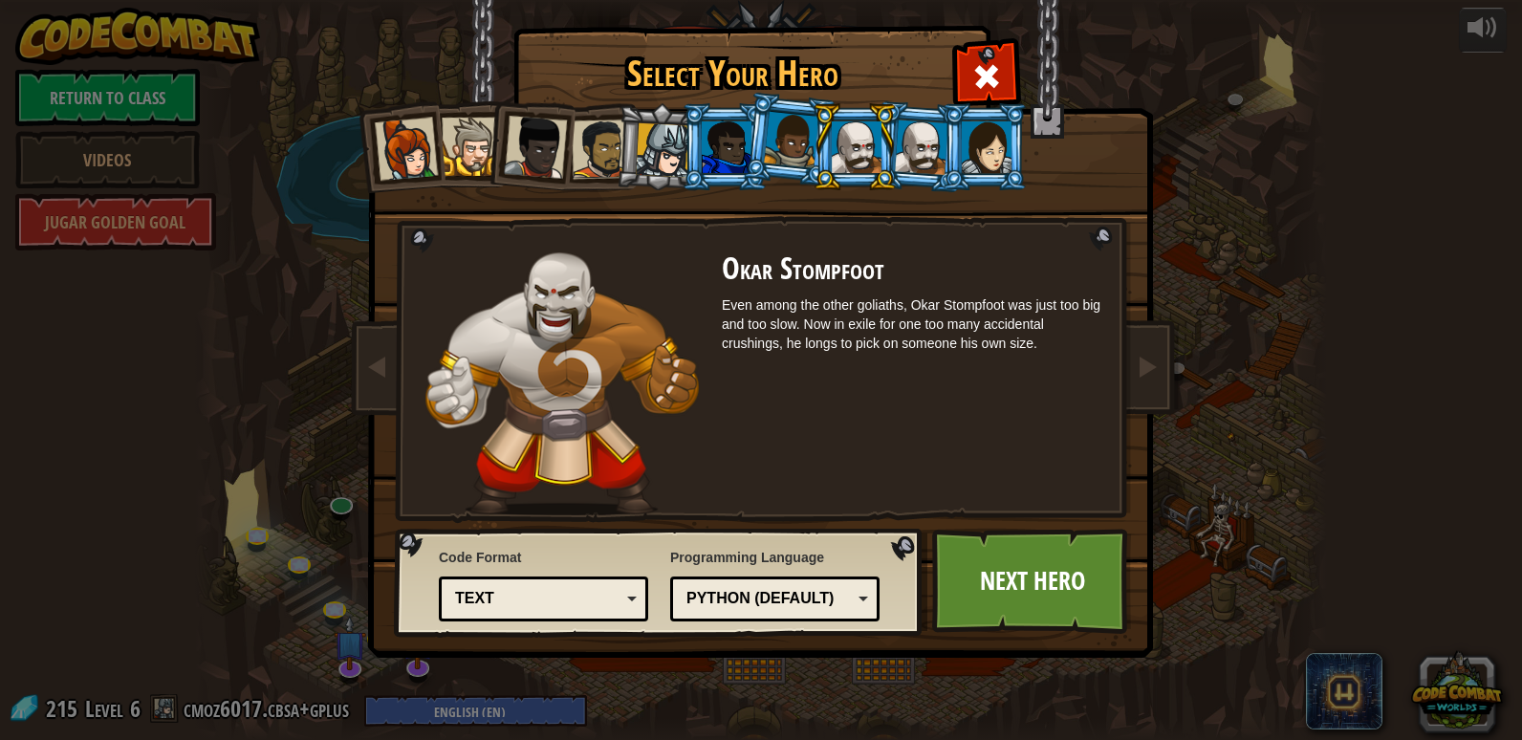
click at [922, 160] on div at bounding box center [922, 146] width 54 height 54
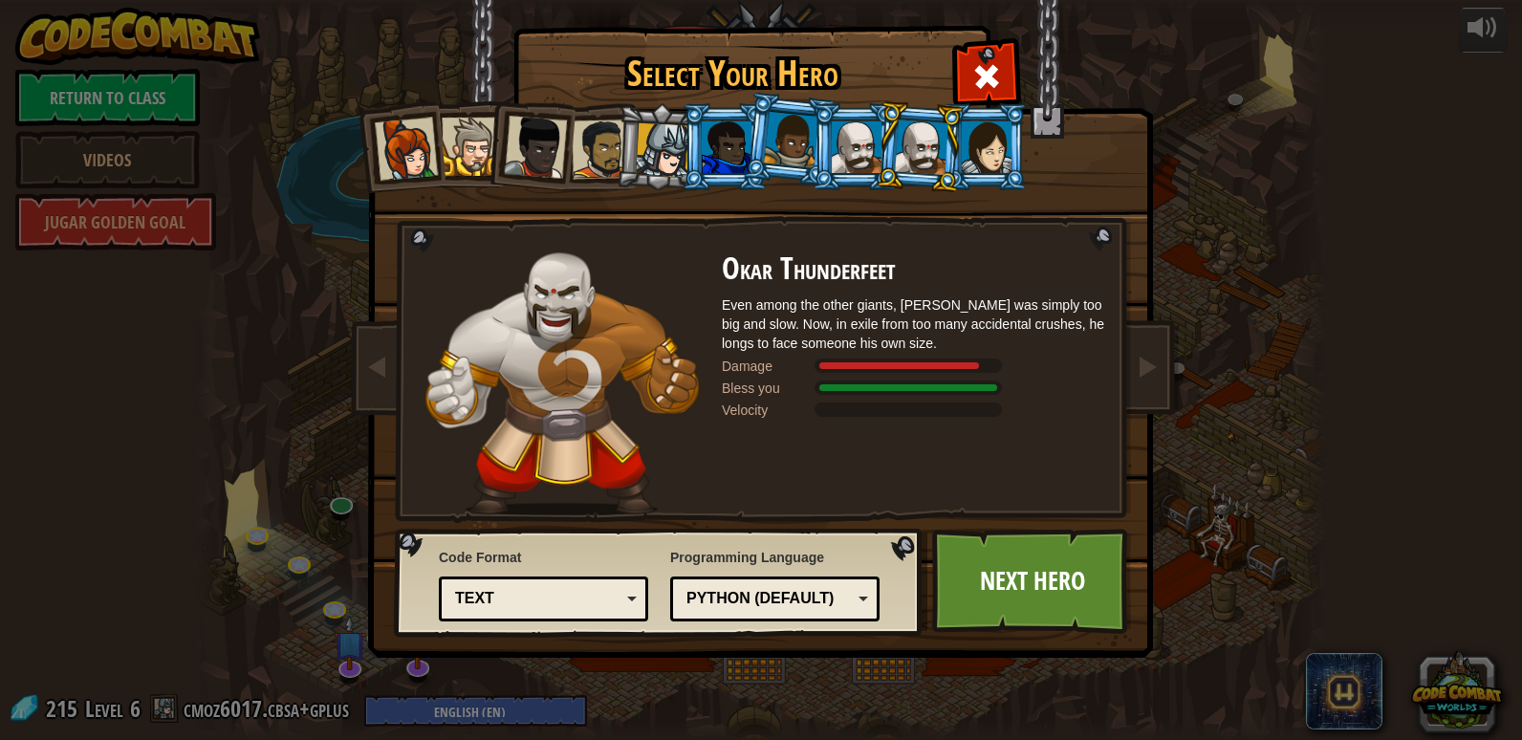
click at [853, 151] on div at bounding box center [857, 147] width 50 height 52
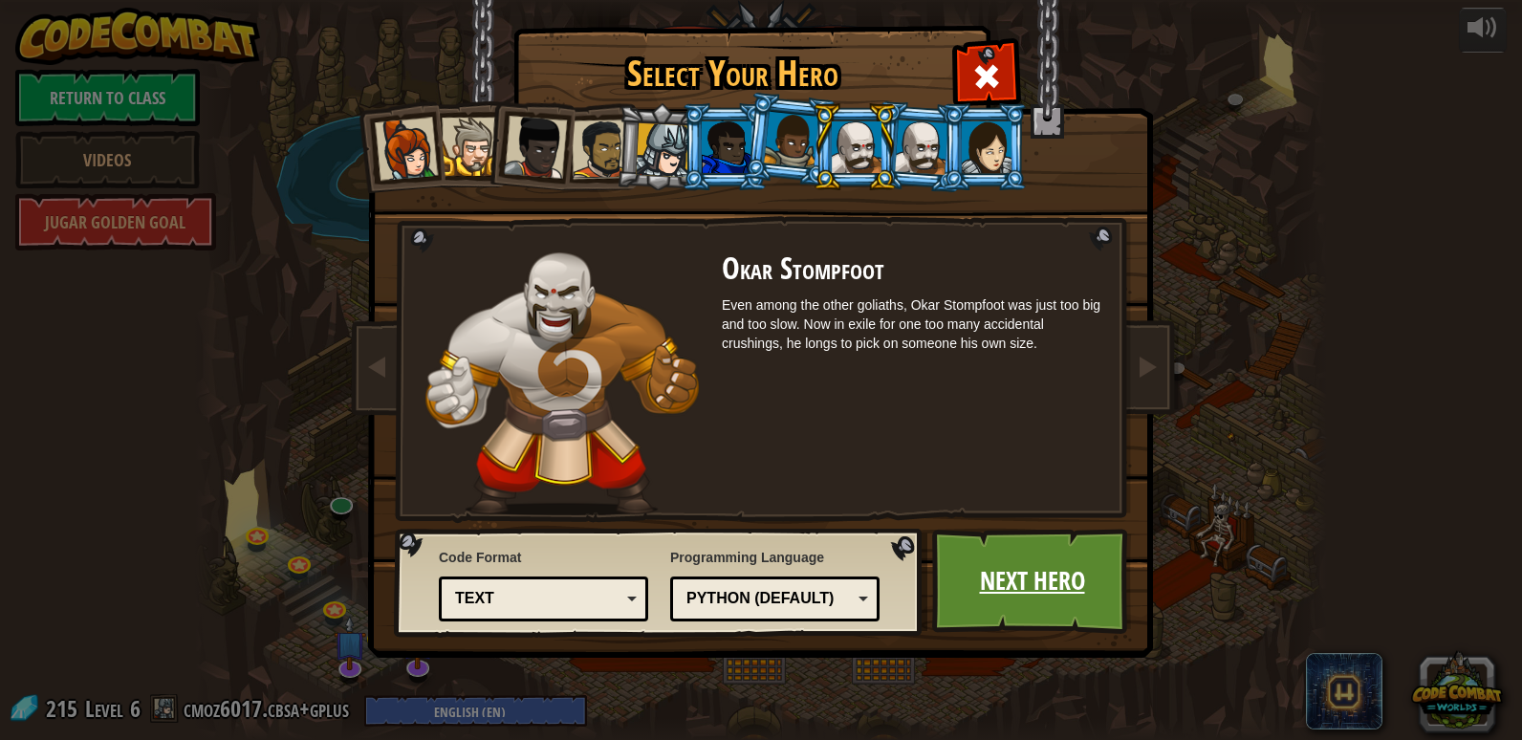
click at [985, 566] on link "Next Hero" at bounding box center [1032, 581] width 200 height 105
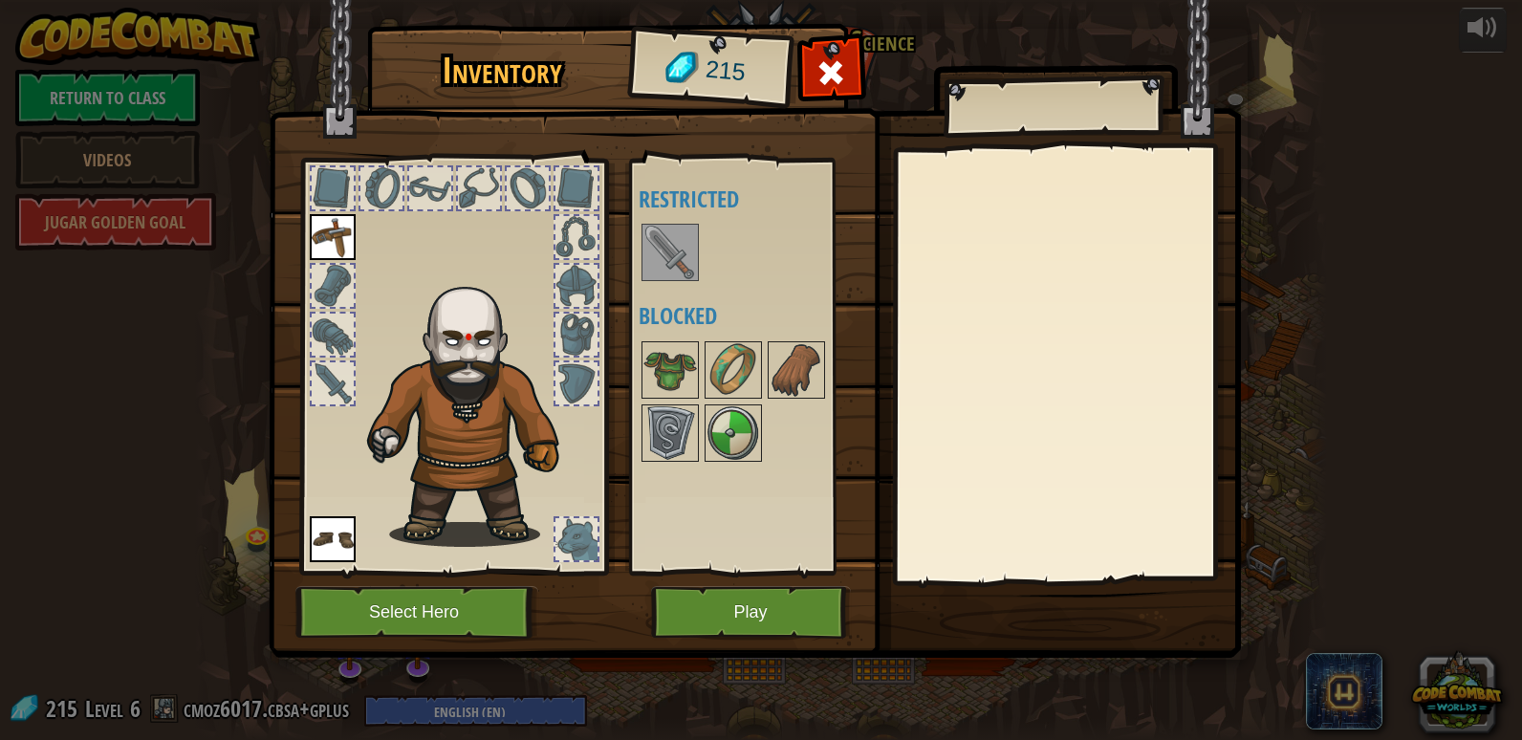
click at [668, 219] on div "Available Equip Equip (double-click to equip) Restricted Blocked" at bounding box center [759, 366] width 240 height 399
drag, startPoint x: 667, startPoint y: 237, endPoint x: 690, endPoint y: 426, distance: 190.7
click at [667, 239] on img at bounding box center [670, 253] width 54 height 54
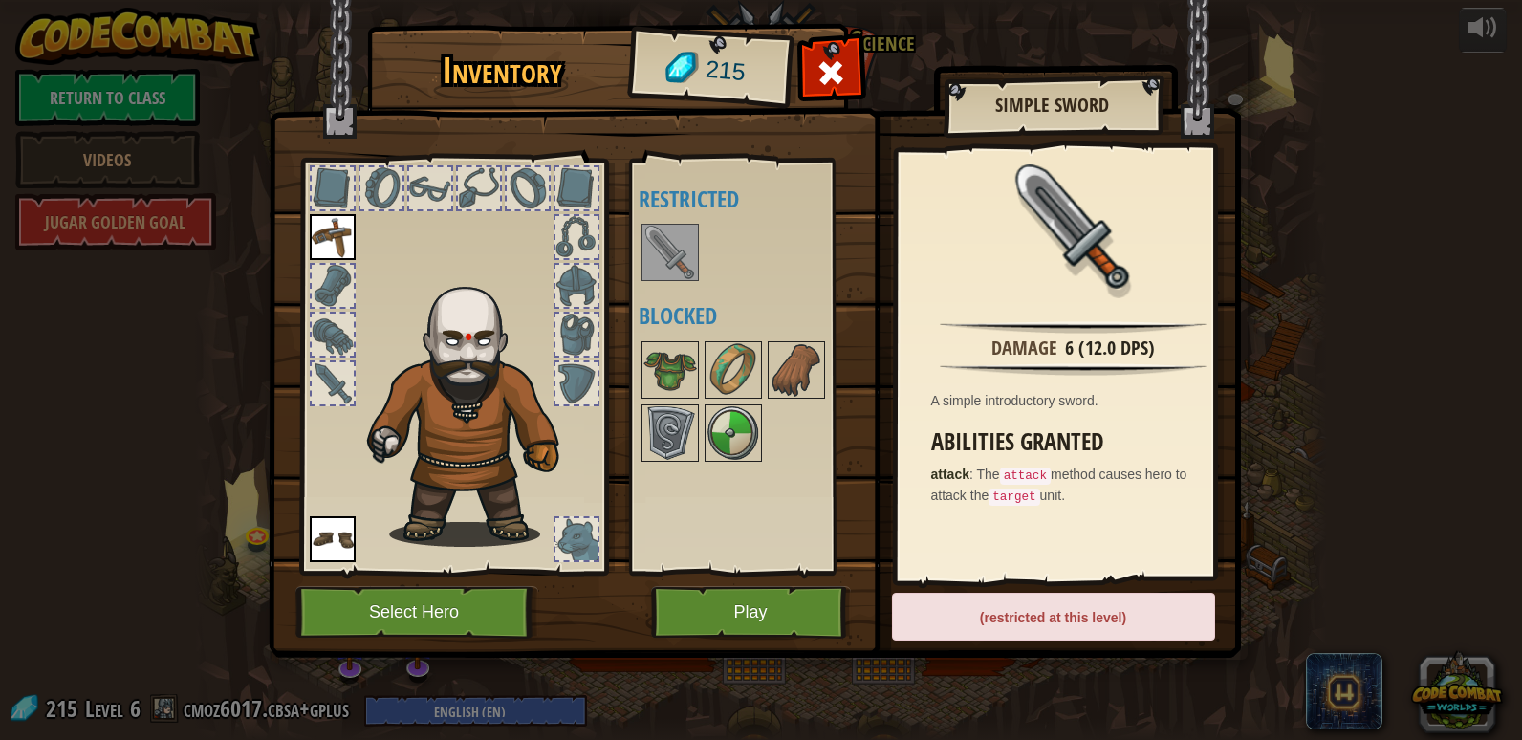
click at [774, 582] on img at bounding box center [755, 311] width 972 height 694
click at [779, 618] on button "Play" at bounding box center [751, 612] width 200 height 53
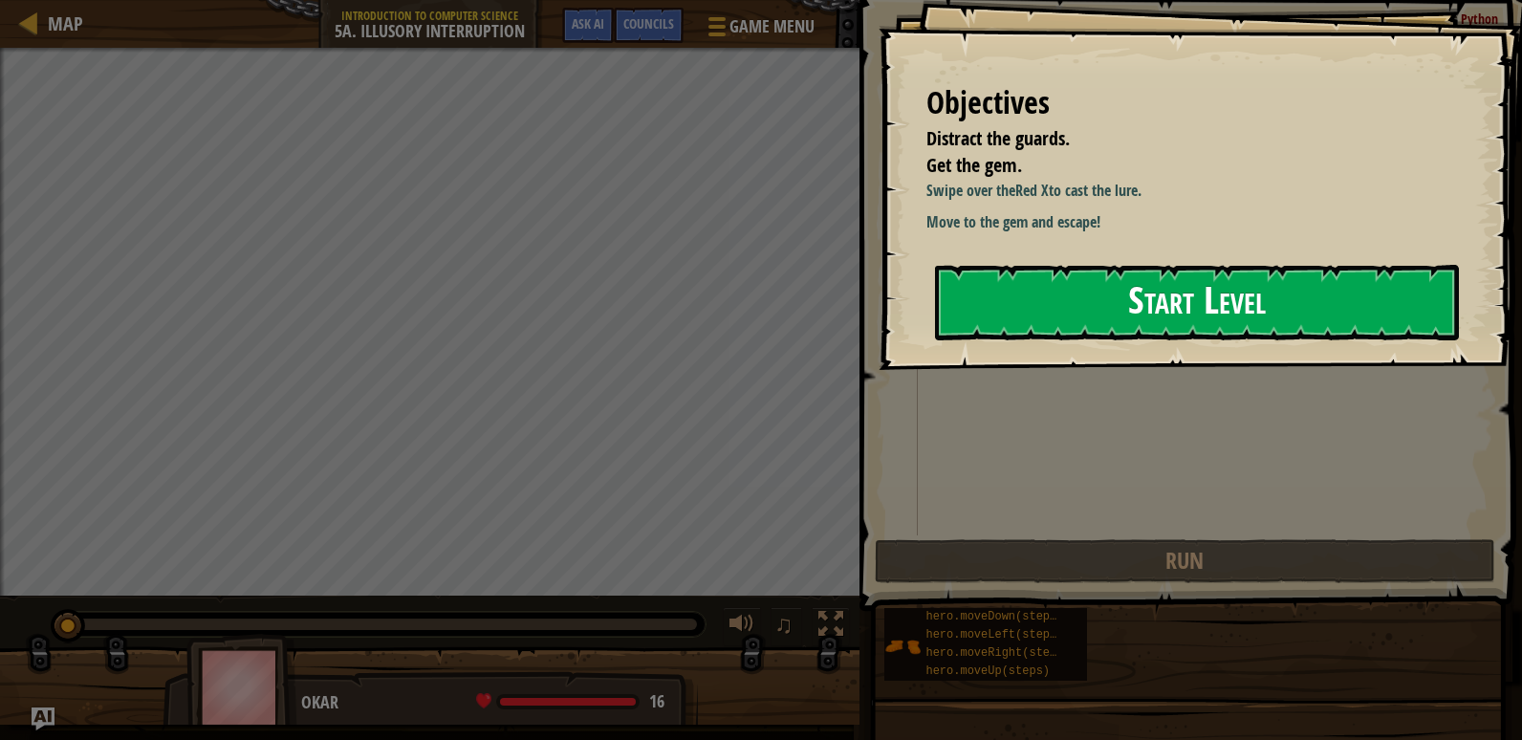
click at [1166, 304] on button "Start Level" at bounding box center [1197, 303] width 524 height 76
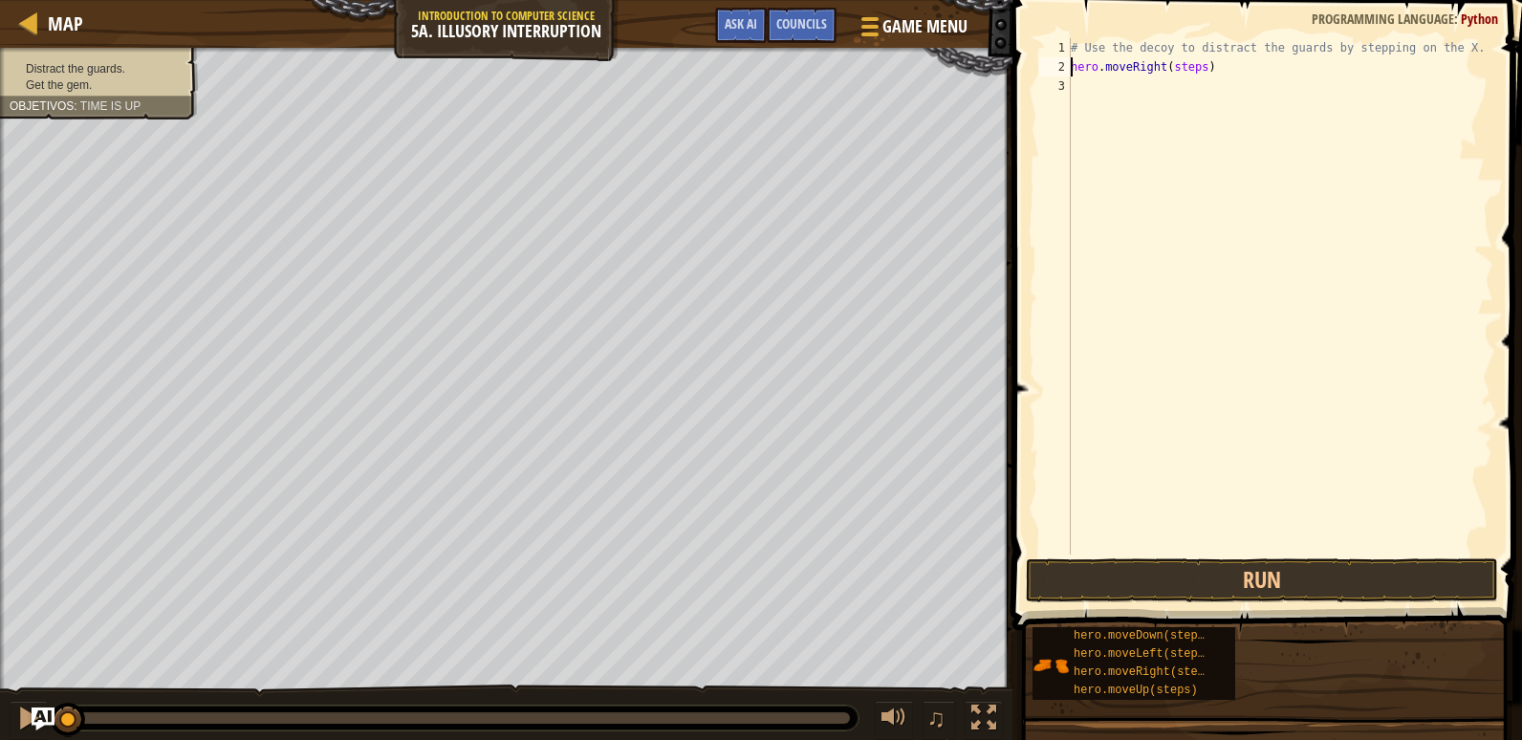
click at [1194, 73] on div "# Use the decoy to distract the guards by stepping on the X. hero . moveRight (…" at bounding box center [1280, 315] width 426 height 554
click at [1193, 82] on div "# Use the decoy to distract the guards by stepping on the X. hero . moveRight (…" at bounding box center [1280, 315] width 426 height 554
click at [1200, 578] on button "Run" at bounding box center [1262, 580] width 472 height 44
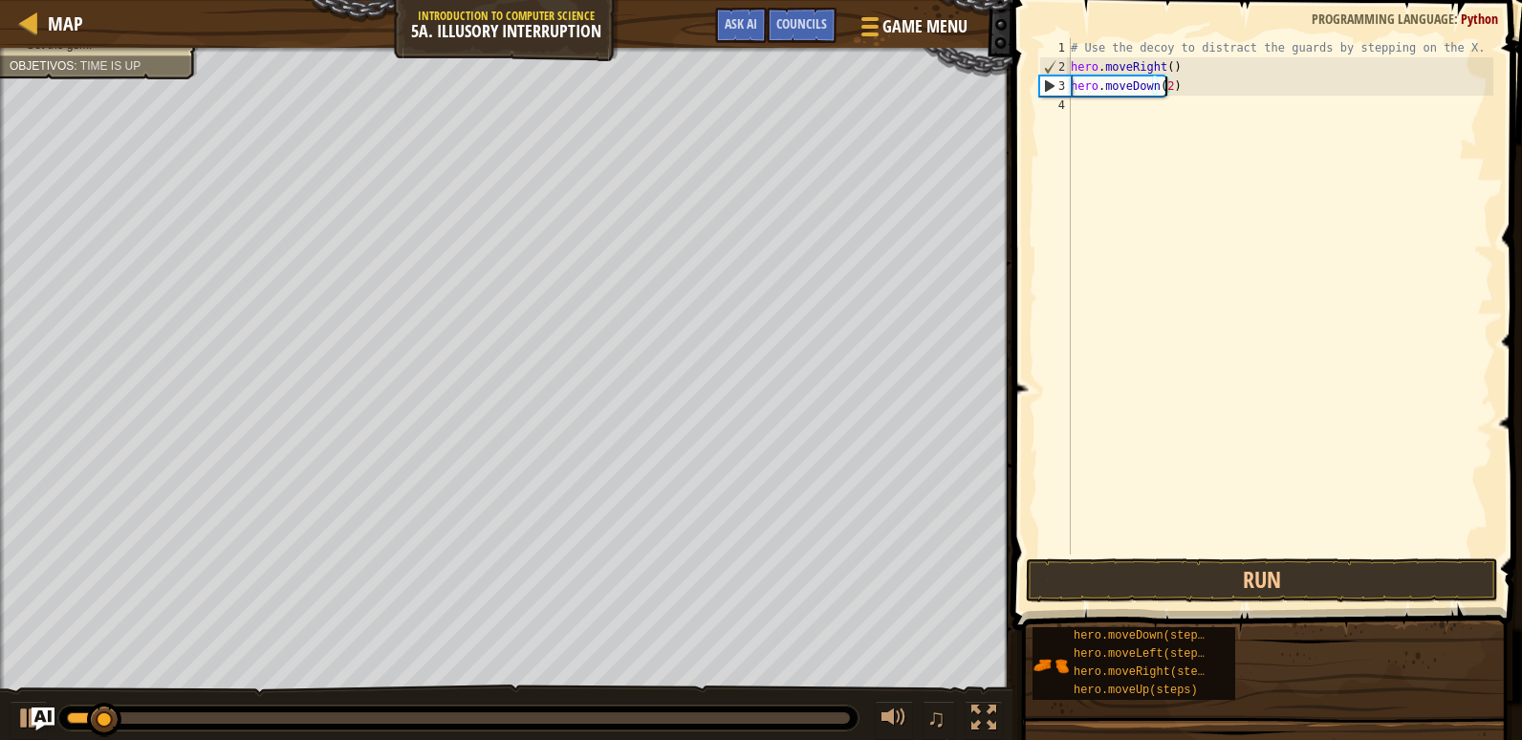
scroll to position [9, 7]
click at [1293, 587] on button "Run" at bounding box center [1262, 580] width 472 height 44
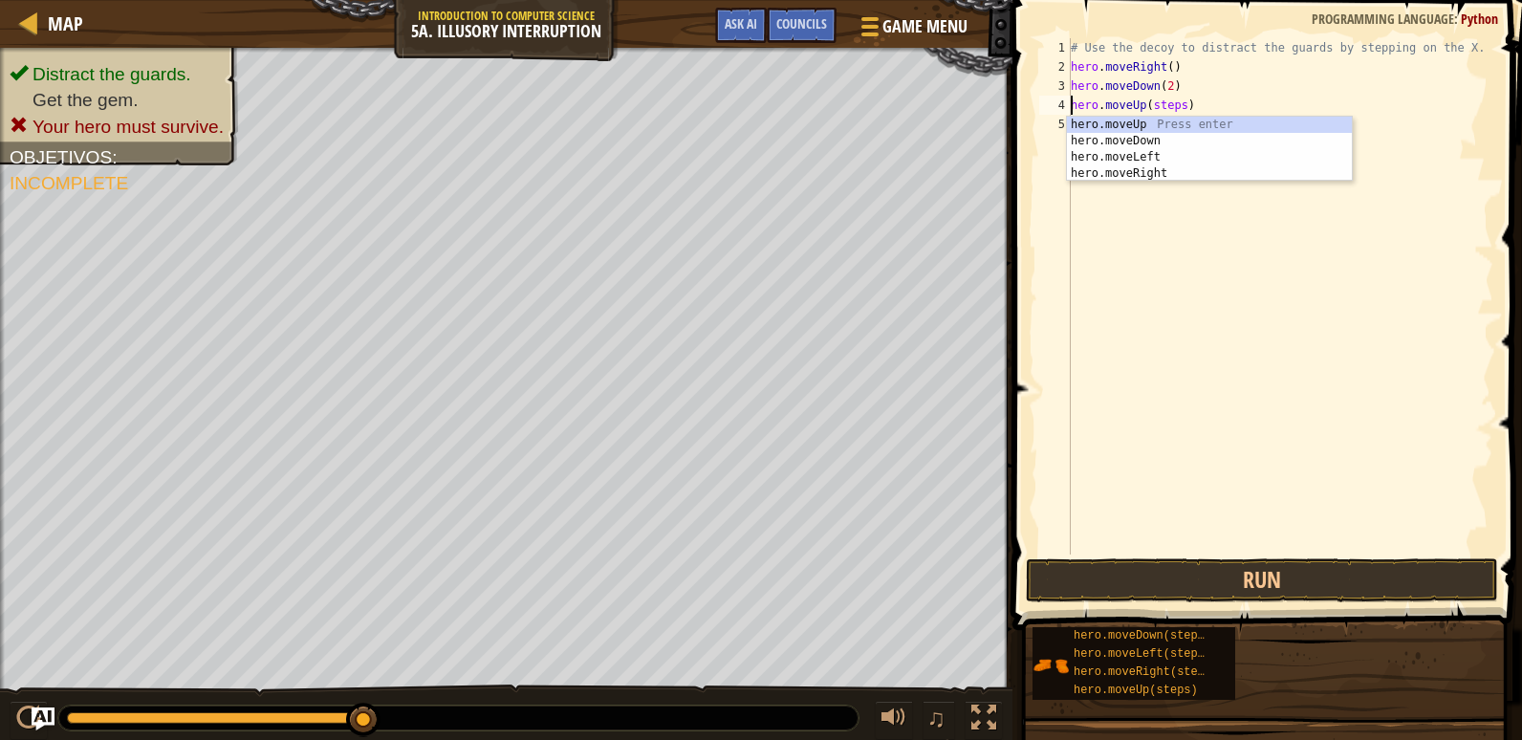
click at [1180, 105] on div "# Use the decoy to distract the guards by stepping on the X. hero . moveRight (…" at bounding box center [1280, 315] width 426 height 554
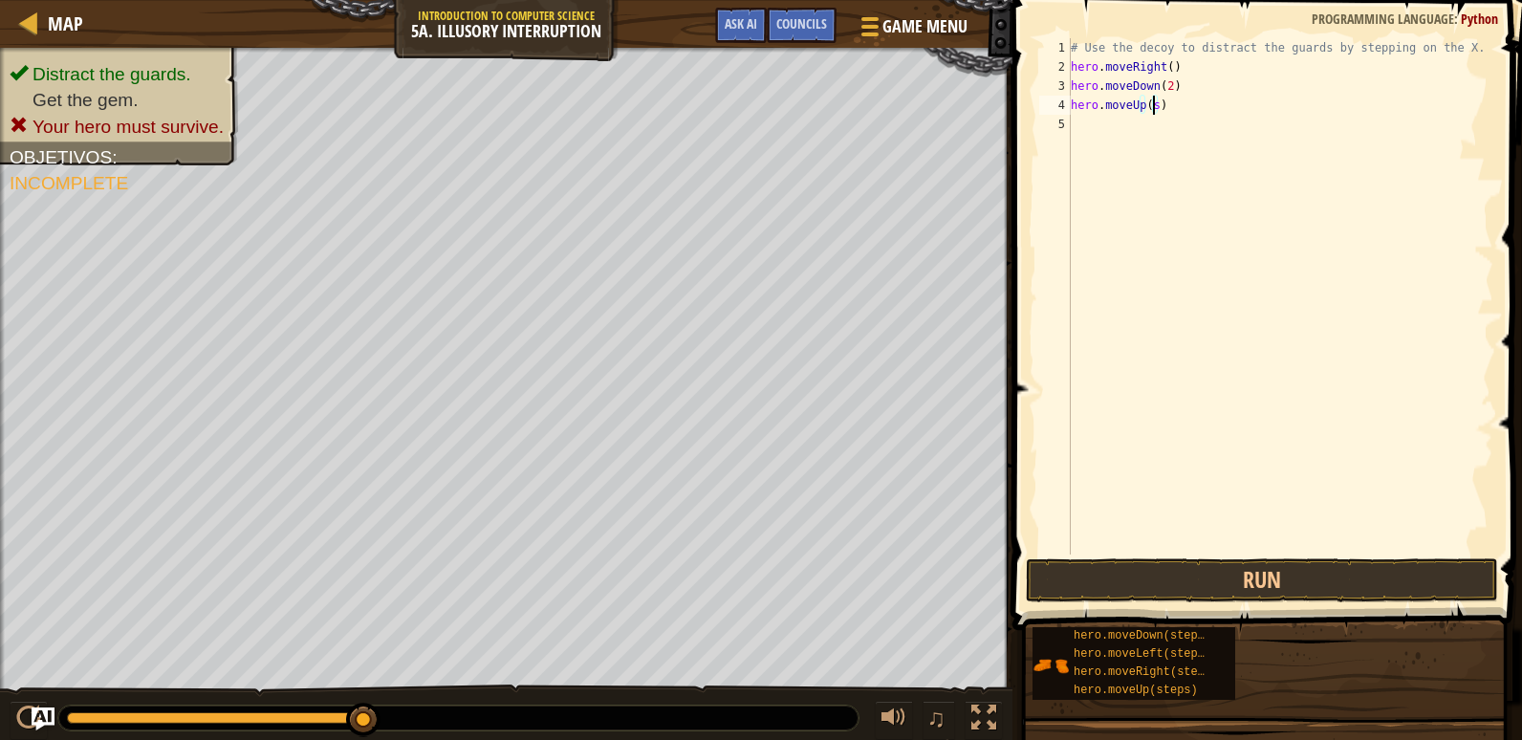
scroll to position [9, 6]
click at [1086, 126] on div "# Use the decoy to distract the guards by stepping on the X. hero . moveRight (…" at bounding box center [1280, 315] width 426 height 554
click at [1193, 129] on div "# Use the decoy to distract the guards by stepping on the X. hero . moveRight (…" at bounding box center [1280, 315] width 426 height 554
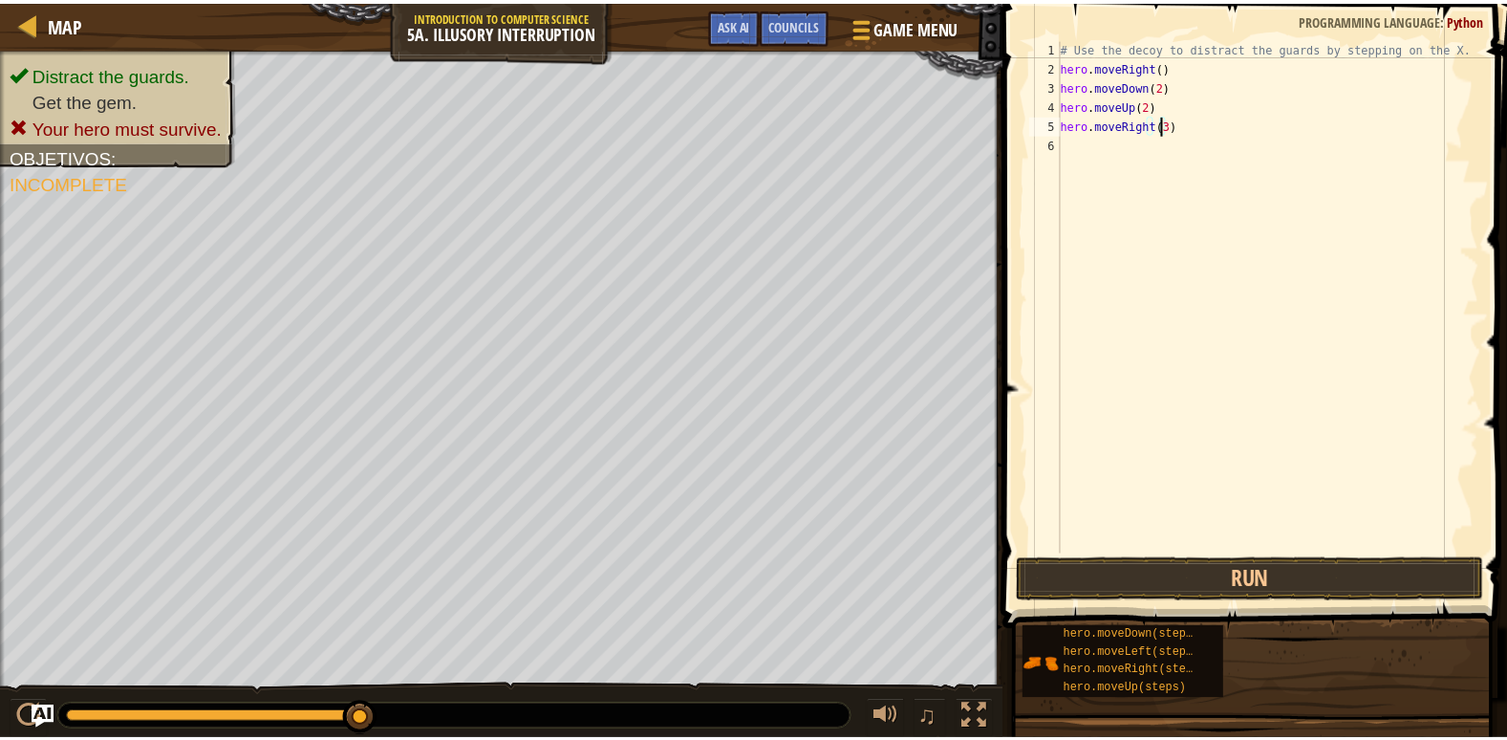
scroll to position [9, 8]
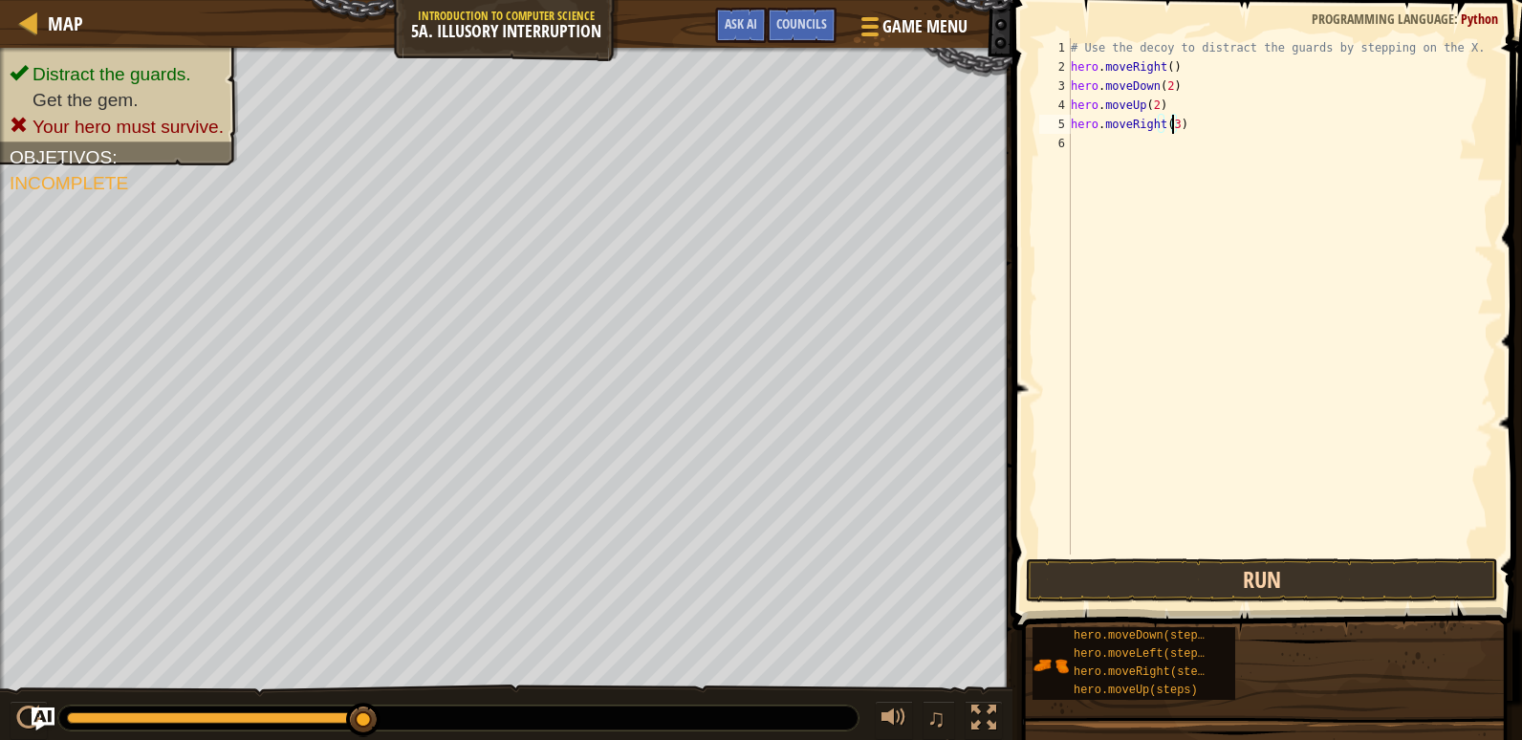
type textarea "hero.moveRight(3)"
click at [1246, 585] on button "Run" at bounding box center [1262, 580] width 472 height 44
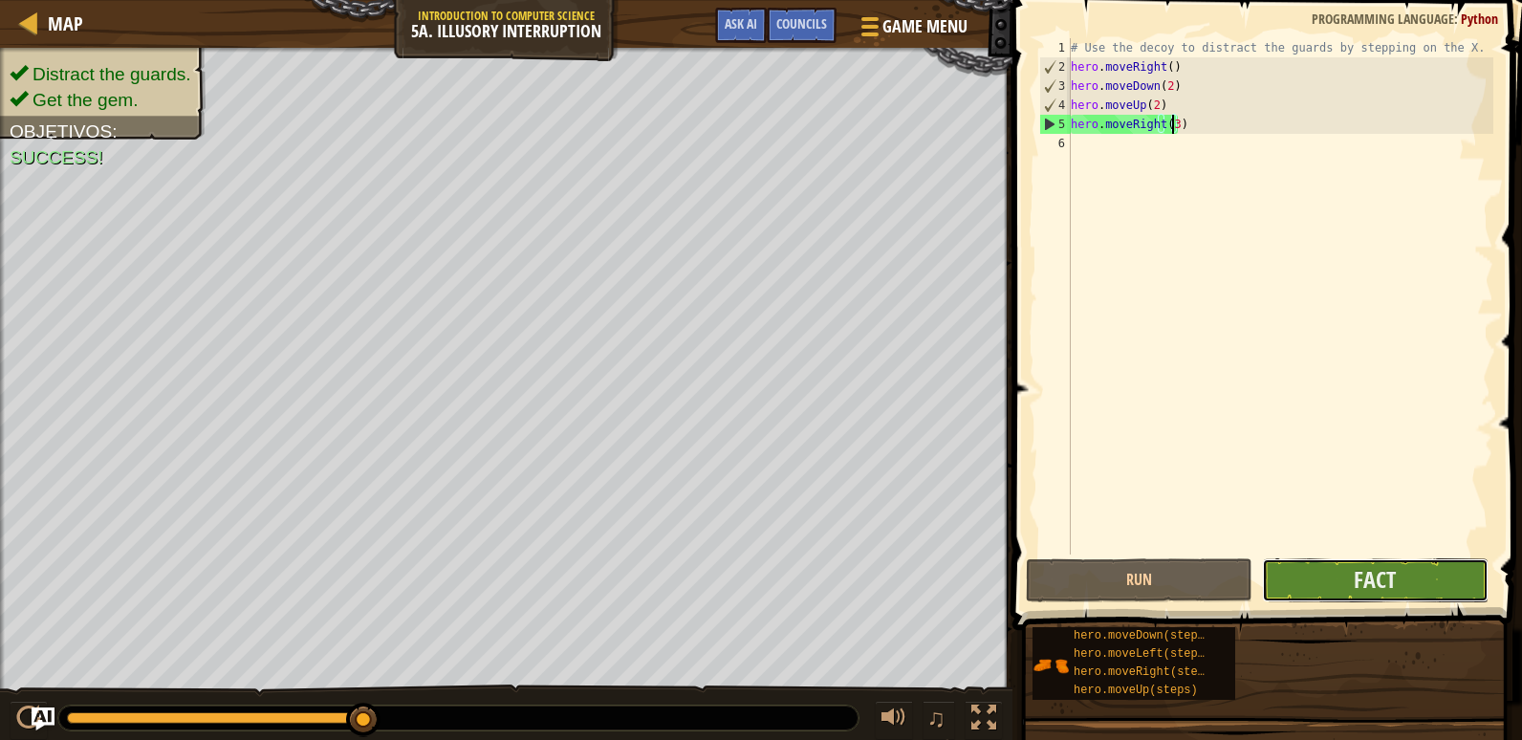
click at [1354, 580] on button "Fact" at bounding box center [1375, 580] width 227 height 44
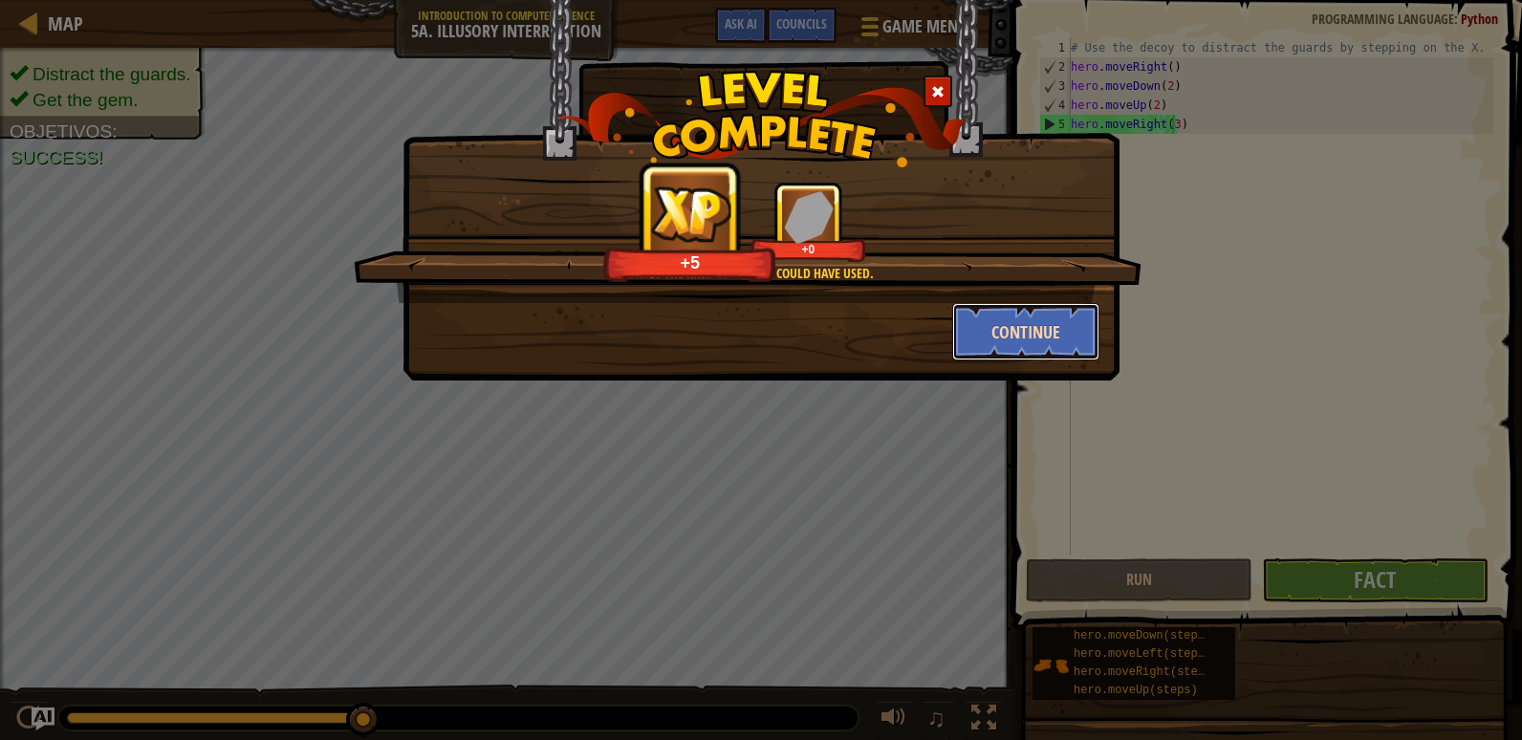
click at [988, 333] on button "Continue" at bounding box center [1026, 331] width 148 height 57
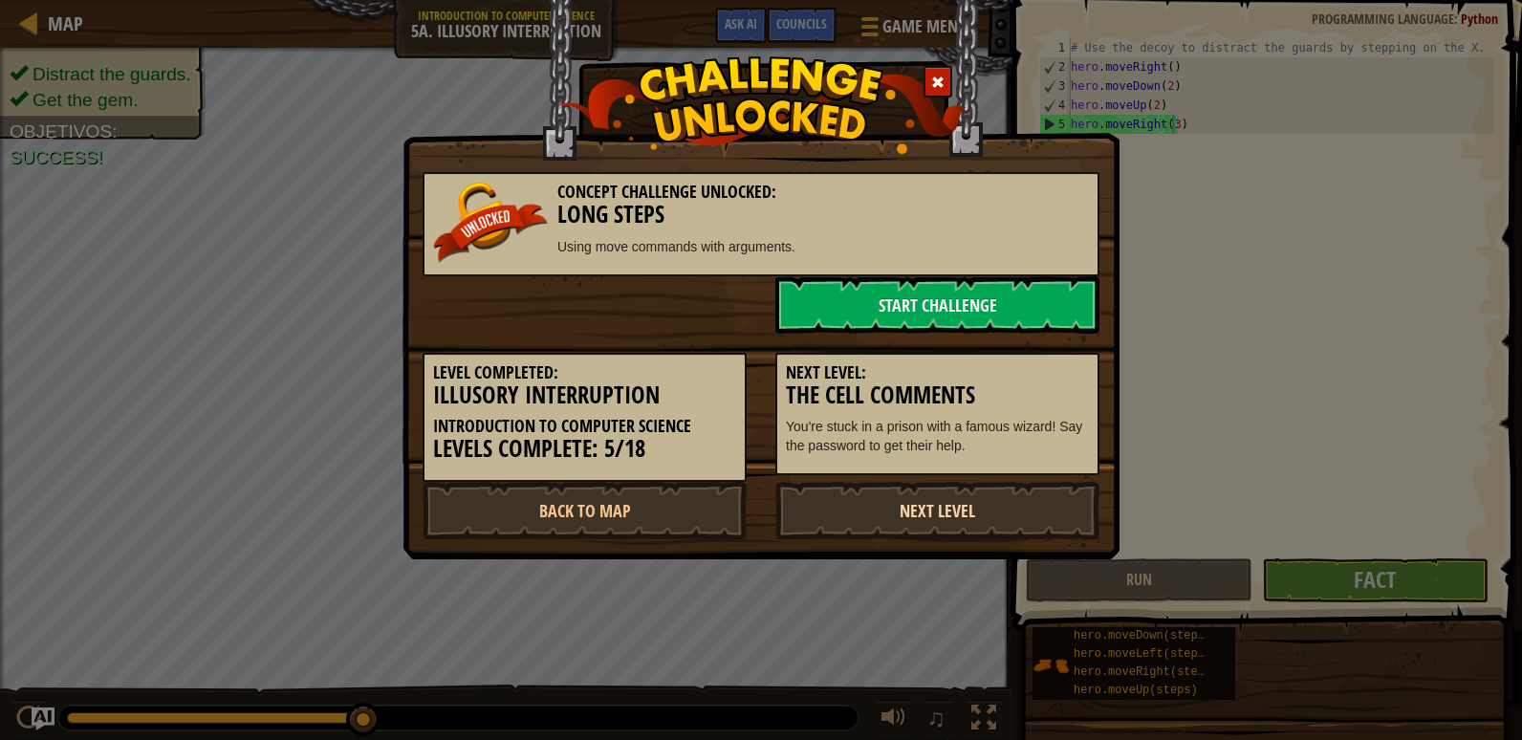
click at [926, 517] on link "Next Level" at bounding box center [937, 510] width 324 height 57
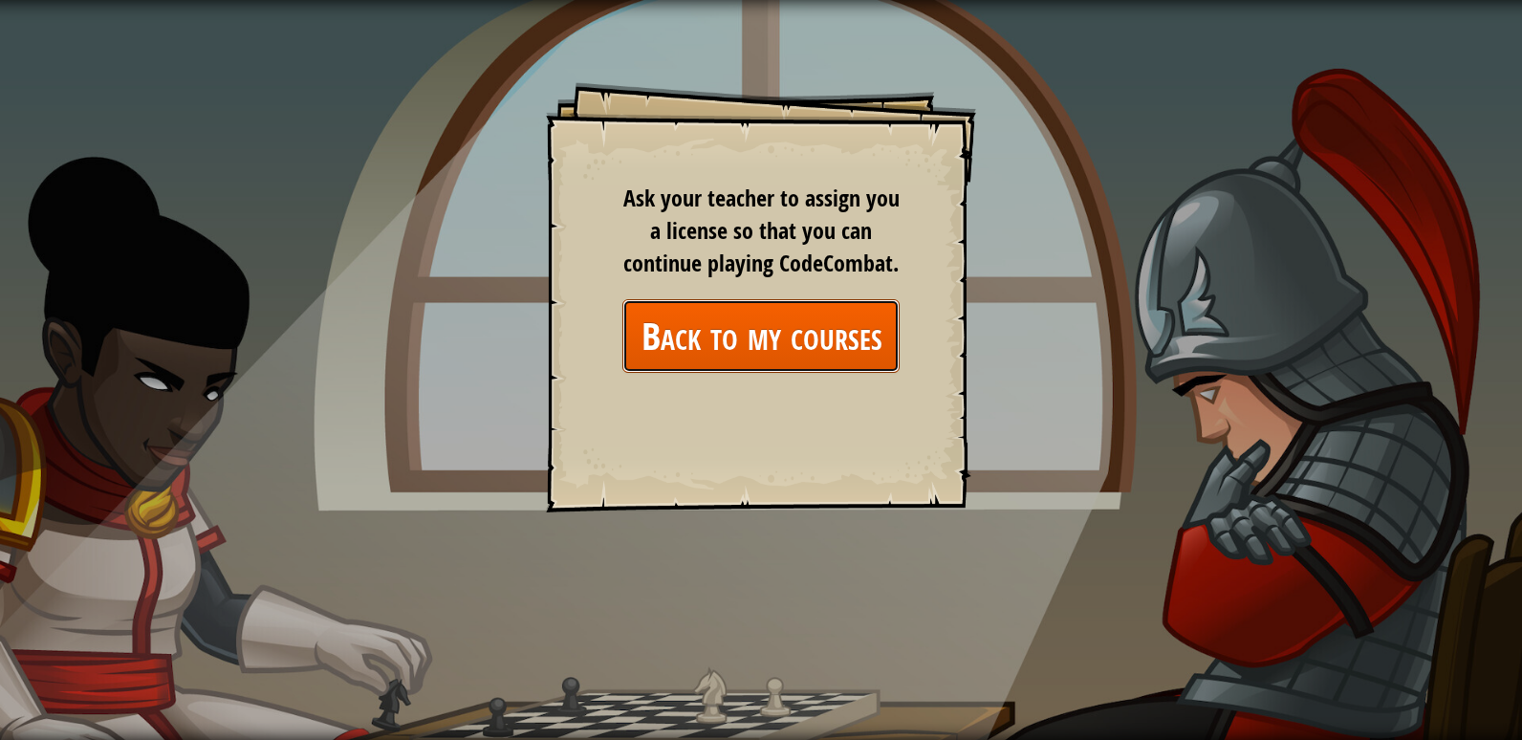
click at [628, 328] on link "Back to my courses" at bounding box center [760, 336] width 277 height 74
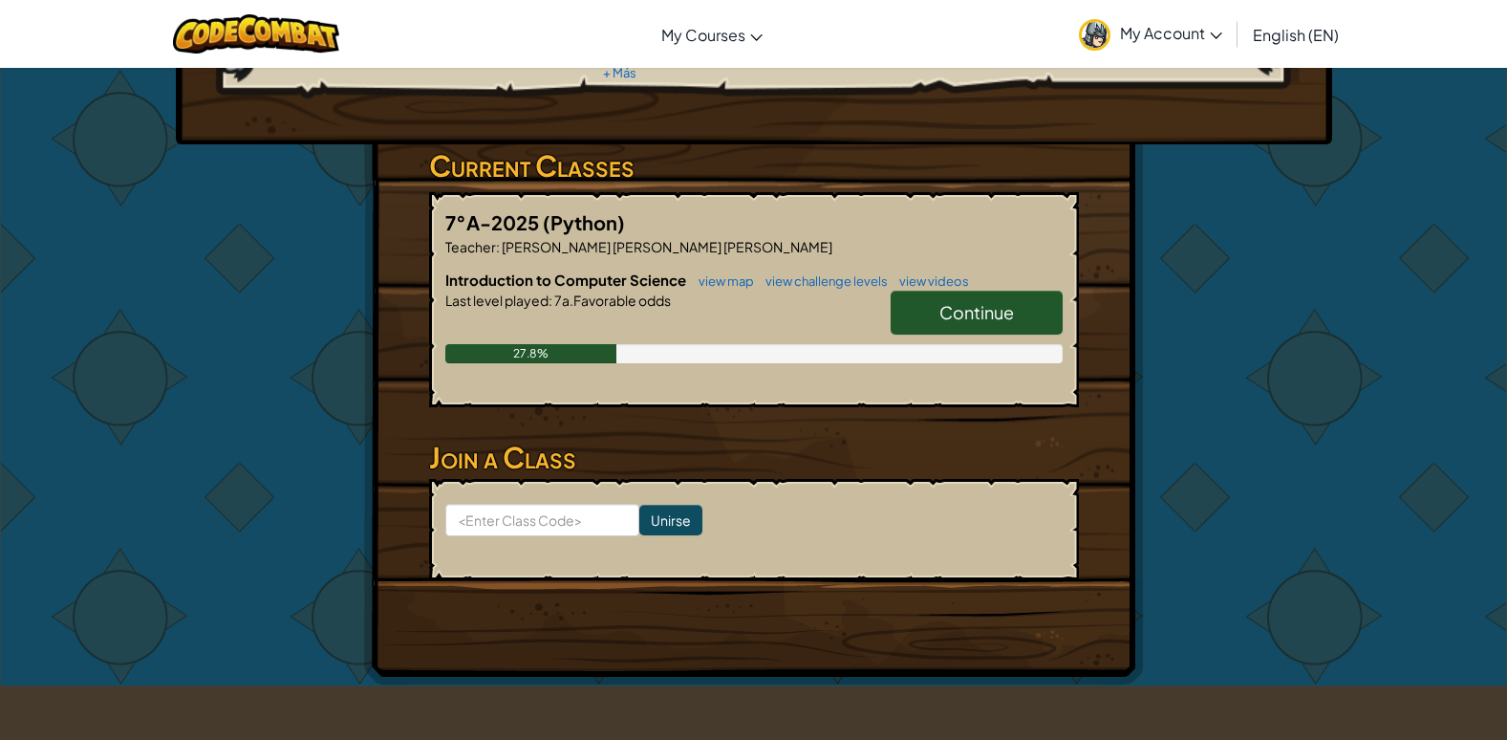
scroll to position [287, 0]
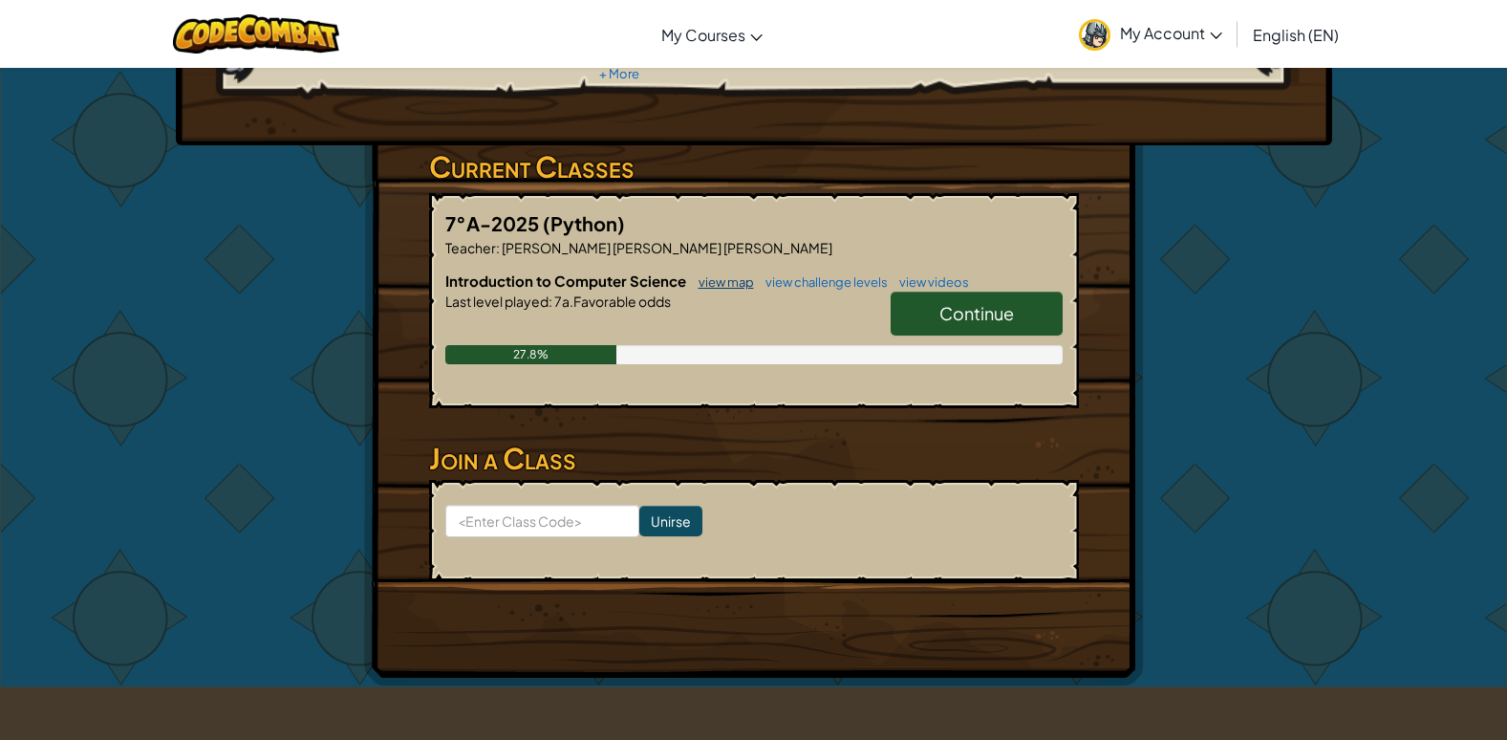
click at [715, 274] on link "view map" at bounding box center [721, 281] width 65 height 15
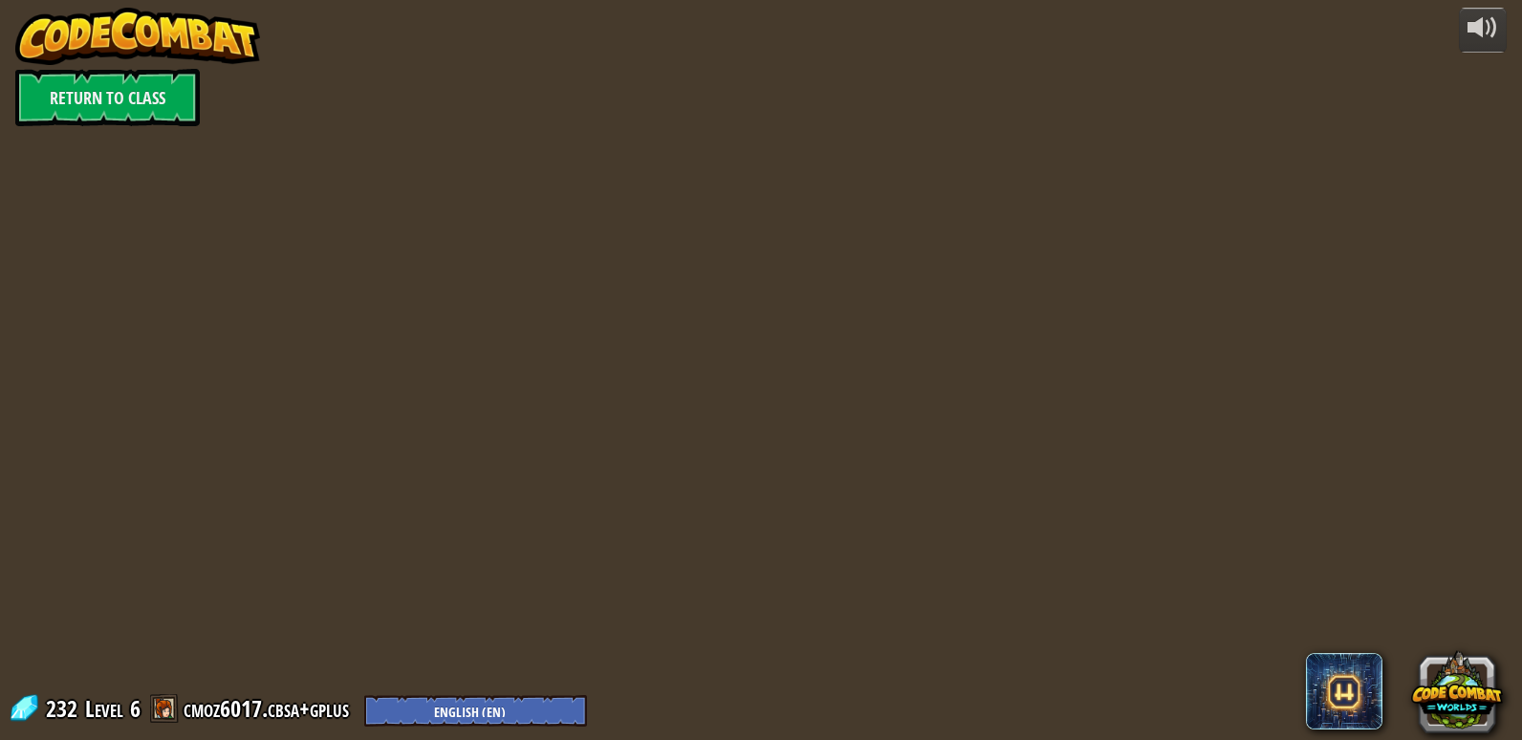
select select "es-ES"
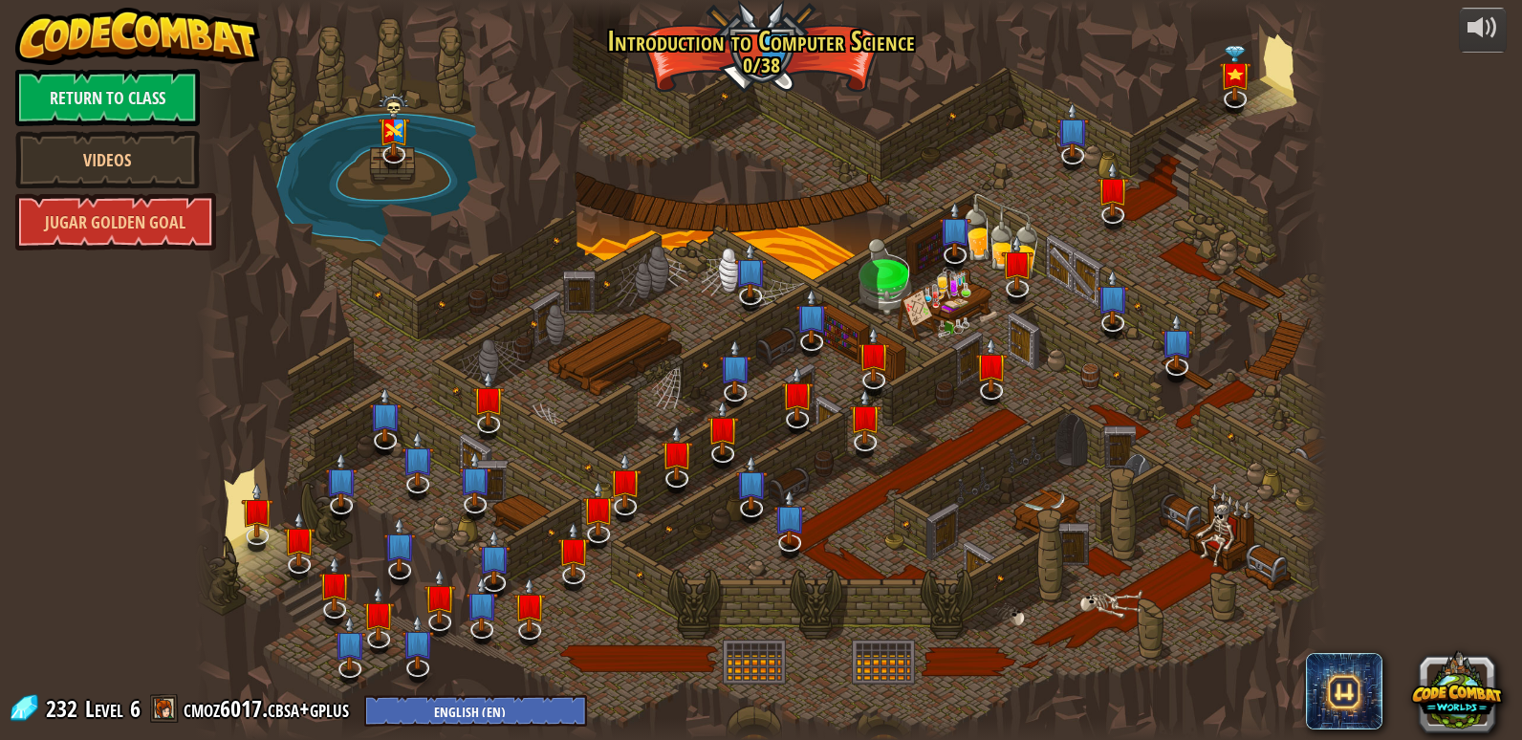
select select "es-ES"
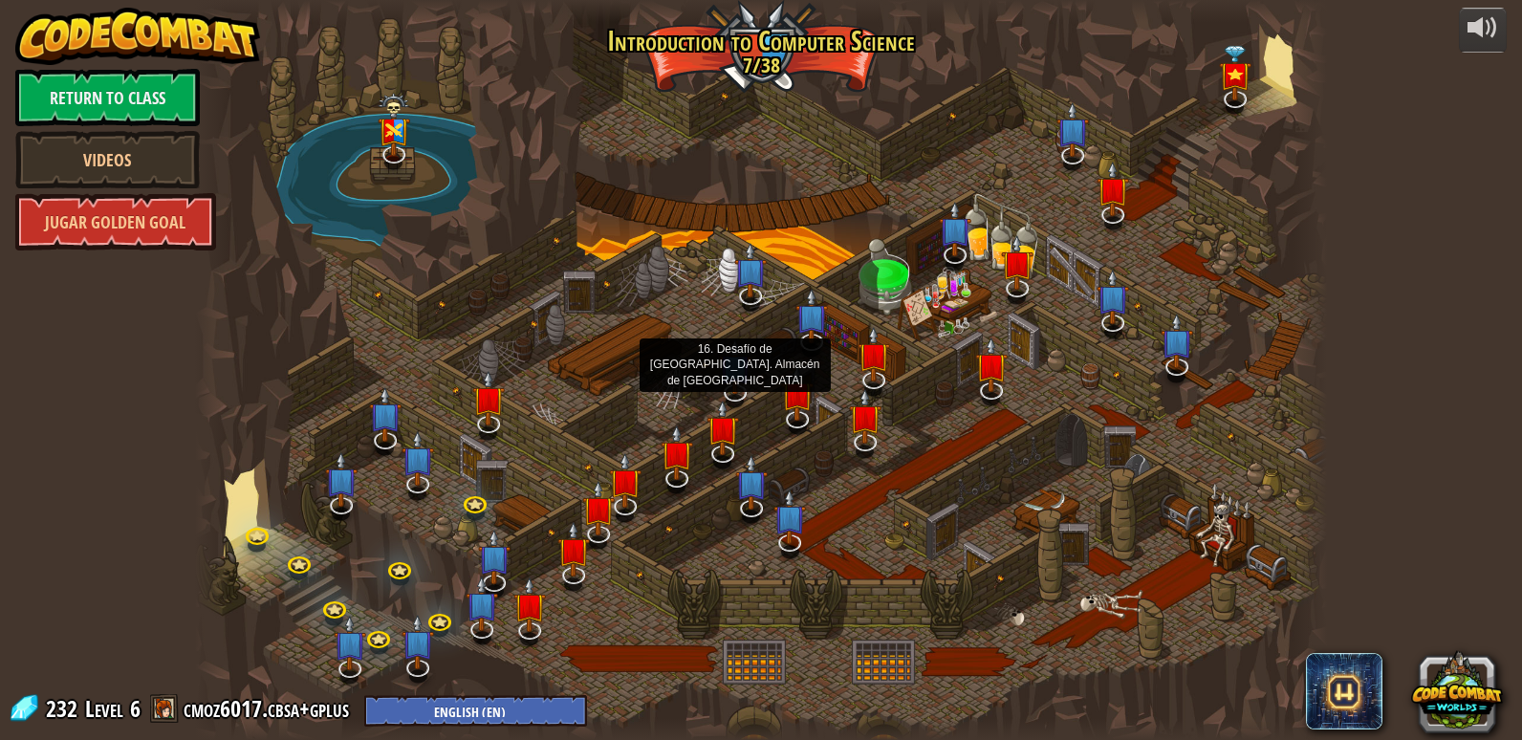
select select "es-ES"
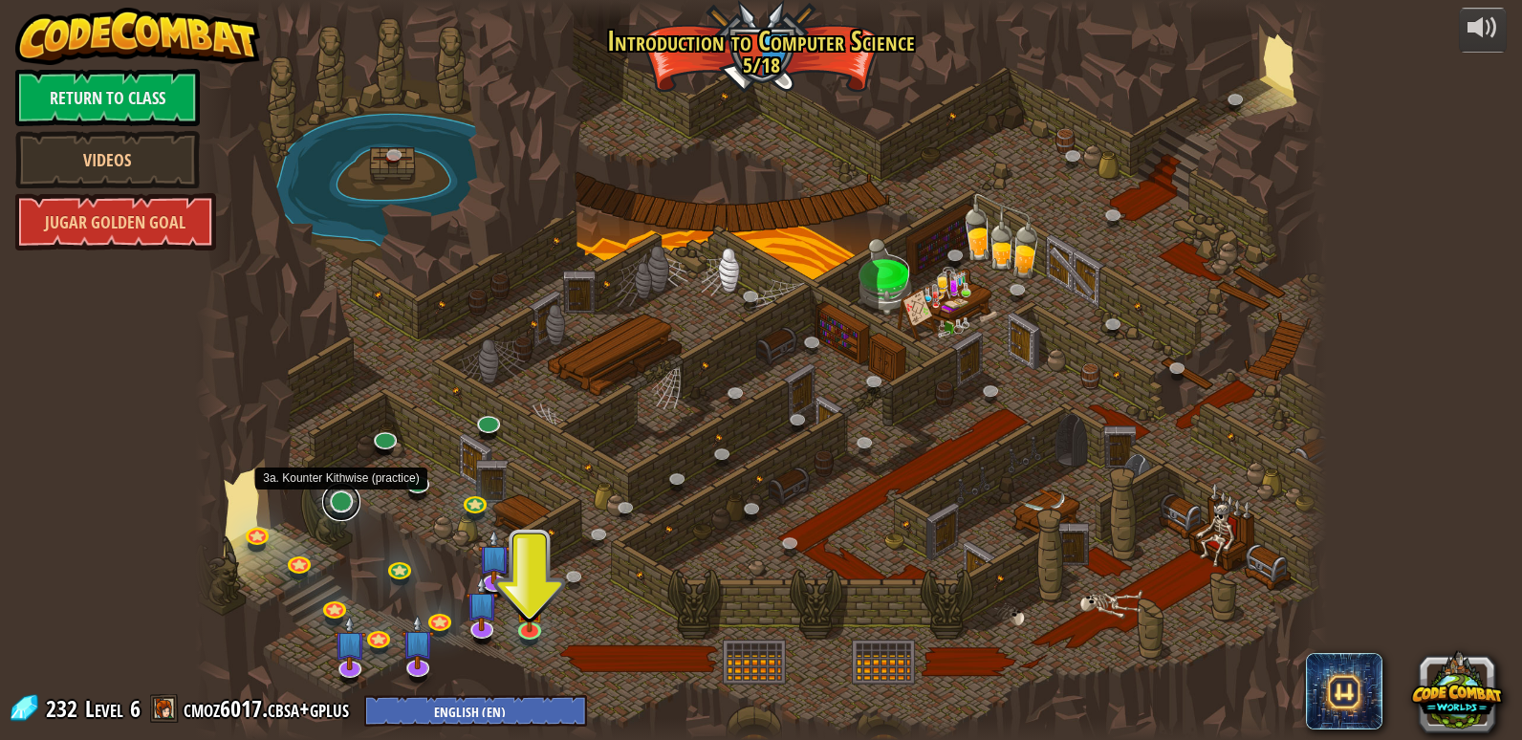
click at [351, 501] on link at bounding box center [341, 502] width 38 height 38
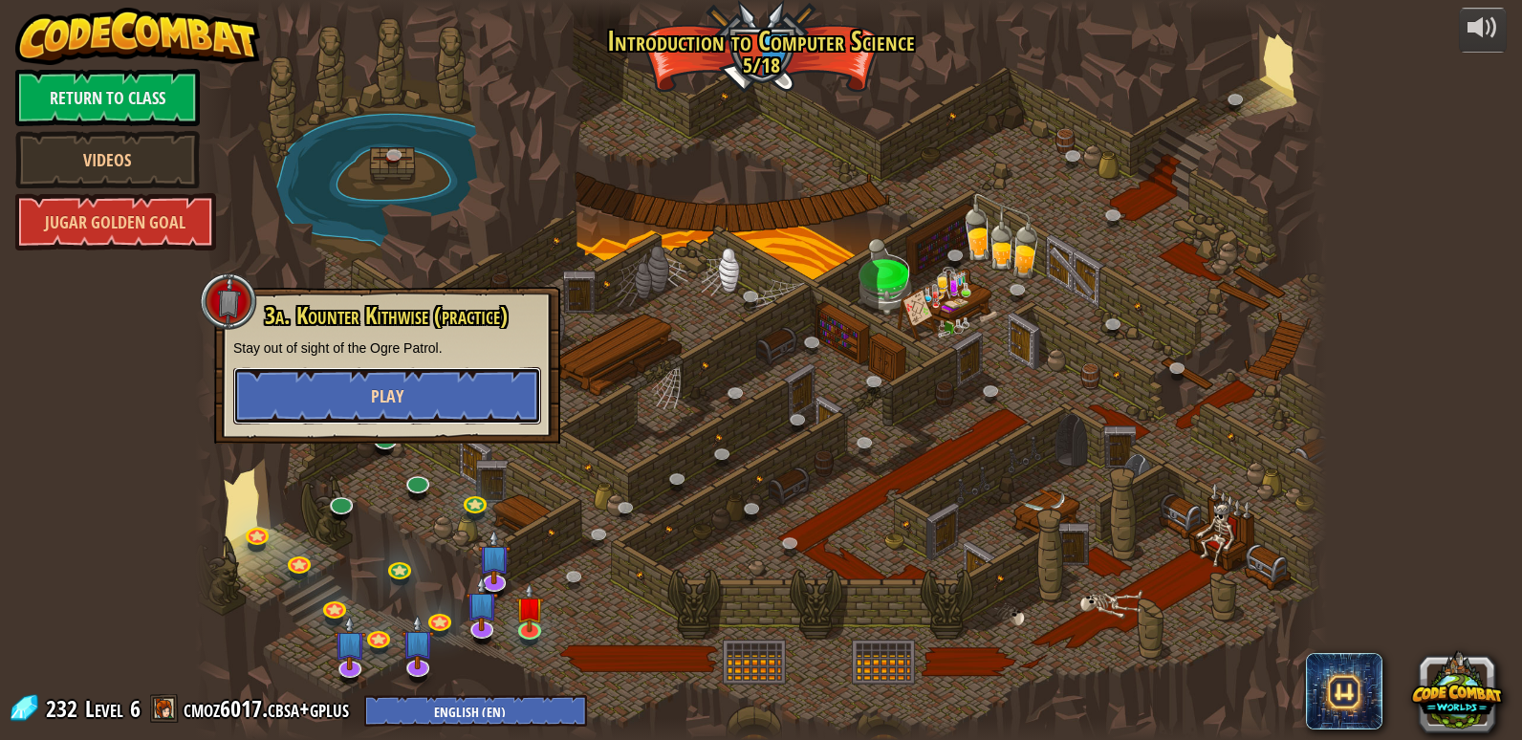
click at [397, 393] on span "Play" at bounding box center [387, 396] width 33 height 24
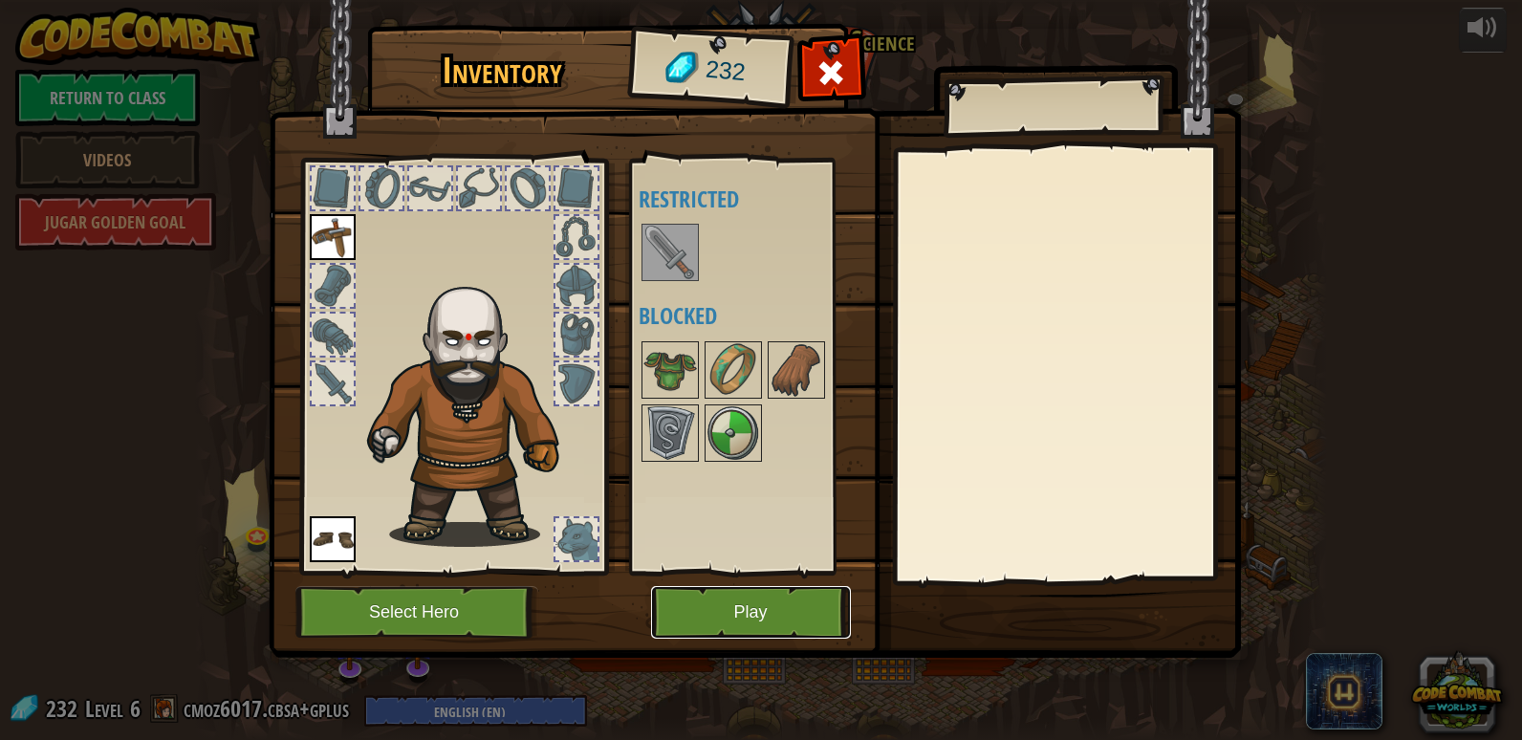
click at [708, 614] on button "Play" at bounding box center [751, 612] width 200 height 53
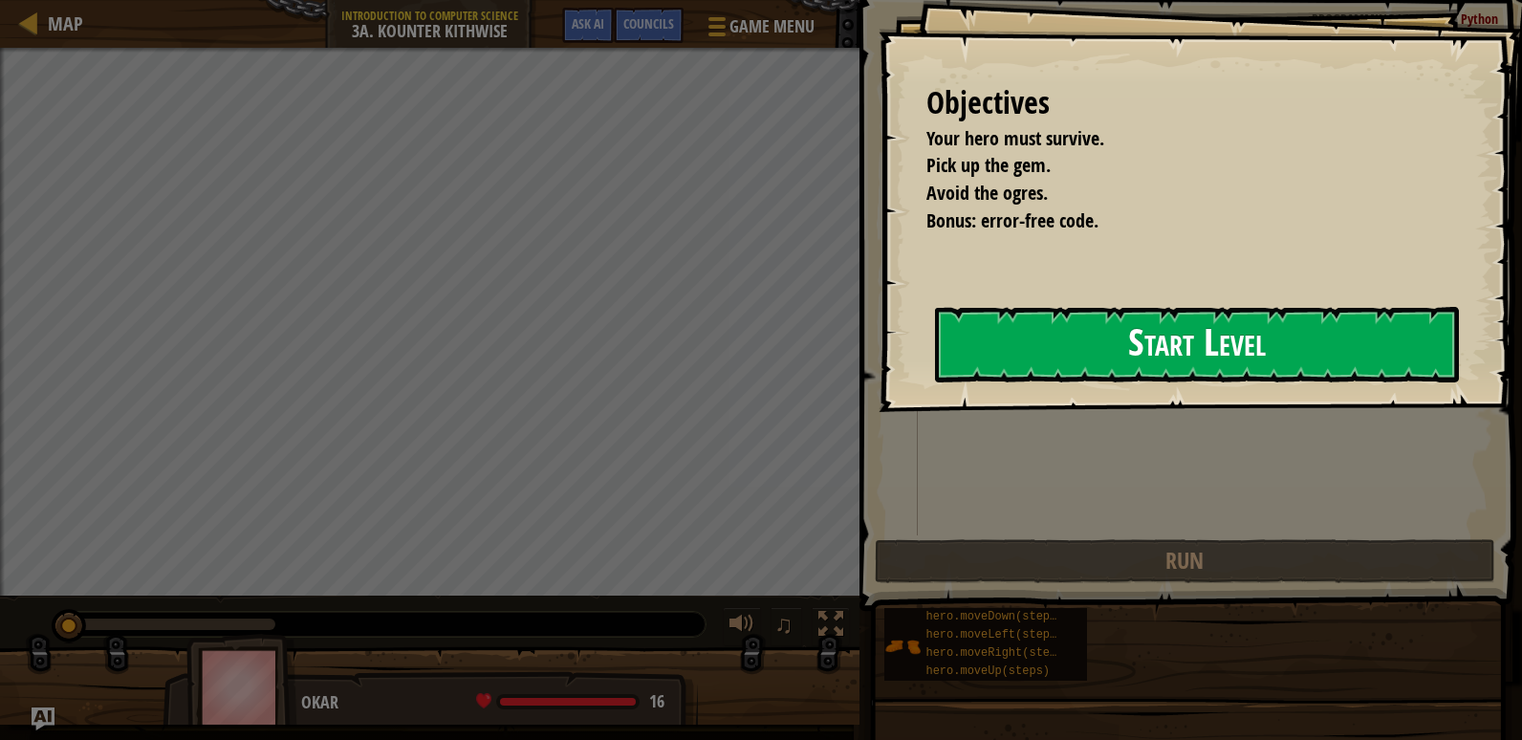
click at [1038, 351] on button "Start Level" at bounding box center [1197, 345] width 524 height 76
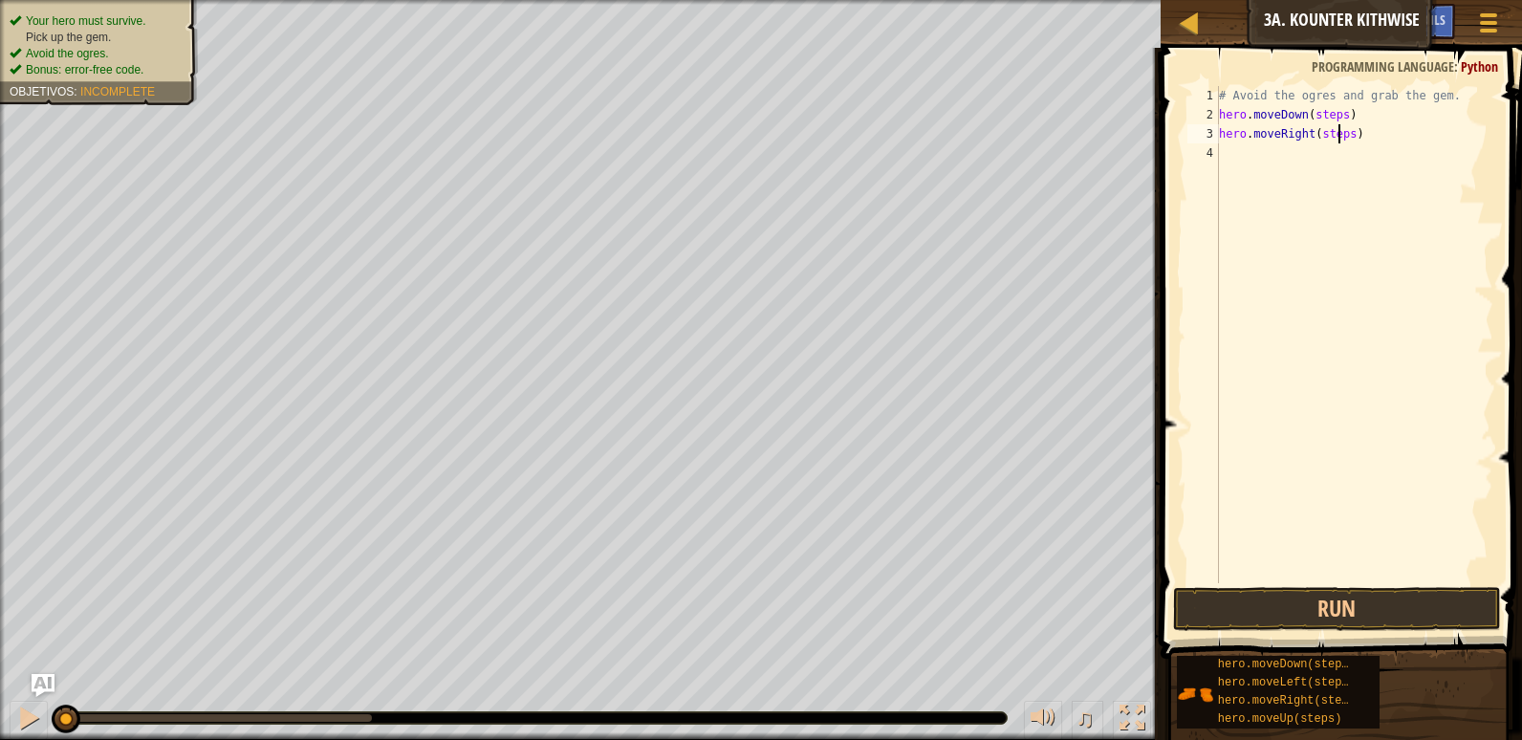
click at [1341, 141] on div "# Avoid the ogres and grab the gem. hero . moveDown ( steps ) hero . moveRight …" at bounding box center [1354, 353] width 278 height 535
click at [1272, 599] on button "Run" at bounding box center [1337, 609] width 328 height 44
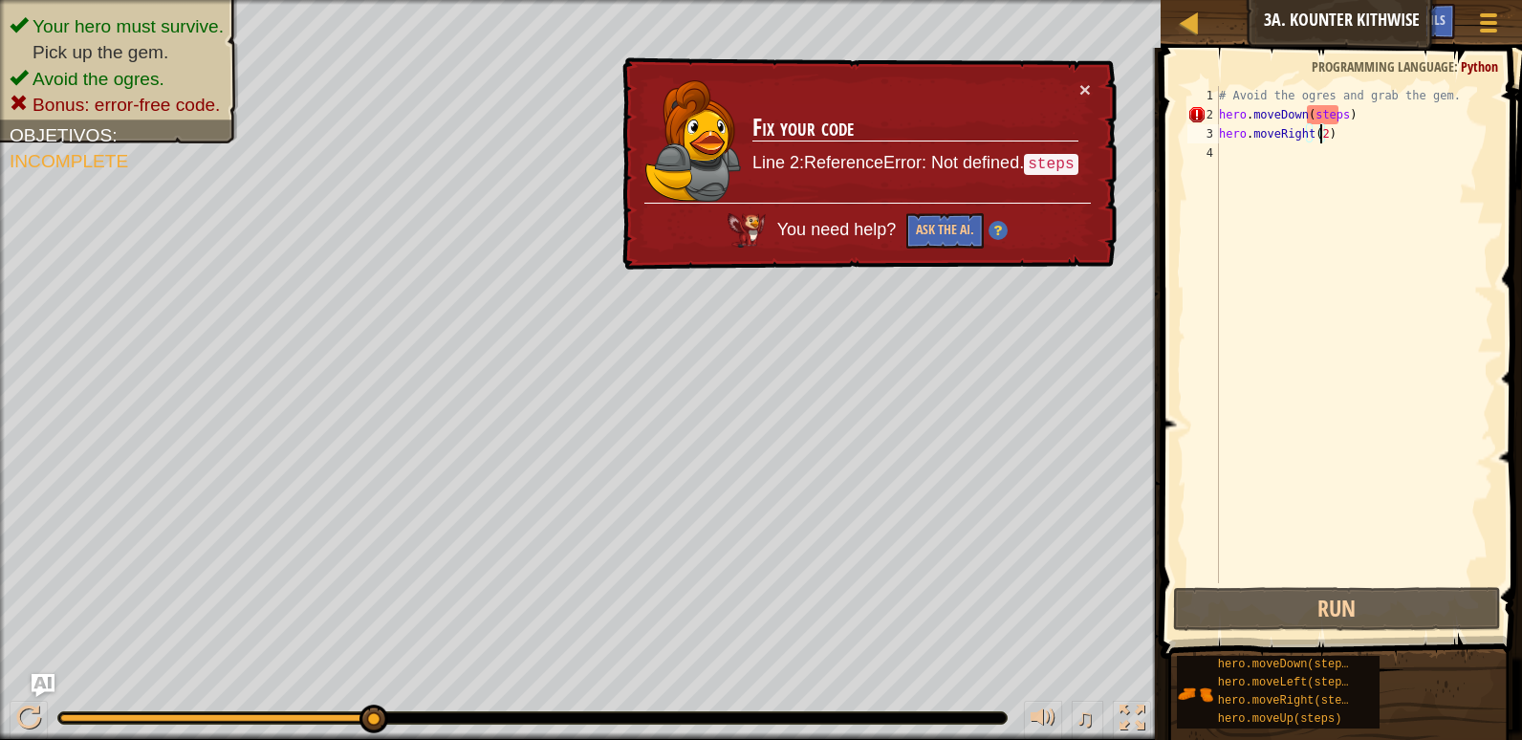
click at [1340, 116] on div "# Avoid the ogres and grab the gem. hero . moveDown ( steps ) hero . moveRight …" at bounding box center [1354, 353] width 278 height 535
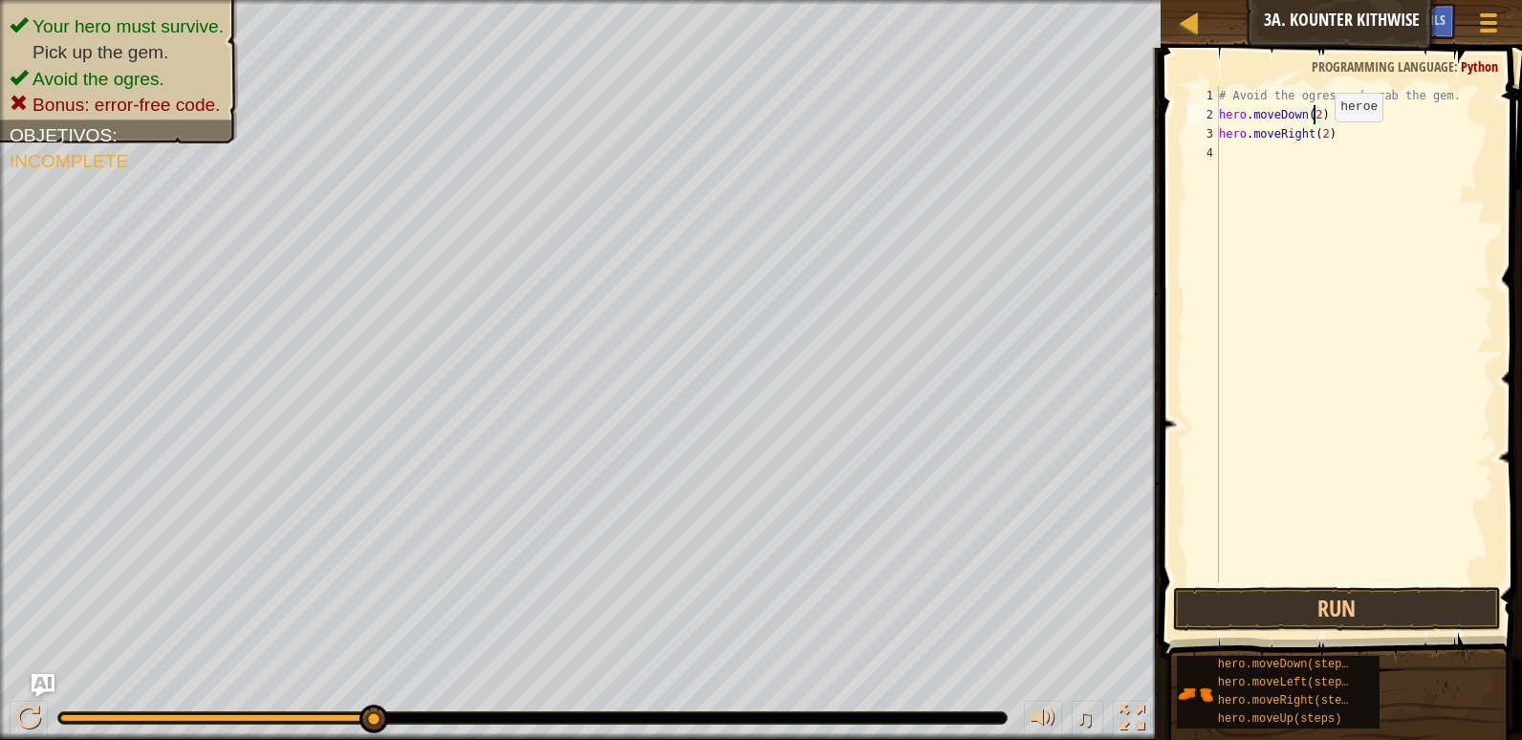
click at [1318, 141] on div "# Avoid the ogres and grab the gem. hero . moveDown ( 2 ) hero . moveRight ( 2 )" at bounding box center [1354, 353] width 278 height 535
click at [1327, 160] on div "# Avoid the ogres and grab the gem. hero . moveDown ( 2 ) hero . moveRight ( ) …" at bounding box center [1354, 353] width 278 height 535
click at [1348, 177] on div "# Avoid the ogres and grab the gem. hero . moveDown ( 2 ) hero . moveRight ( ) …" at bounding box center [1354, 353] width 278 height 535
type textarea "hero.moveRight()"
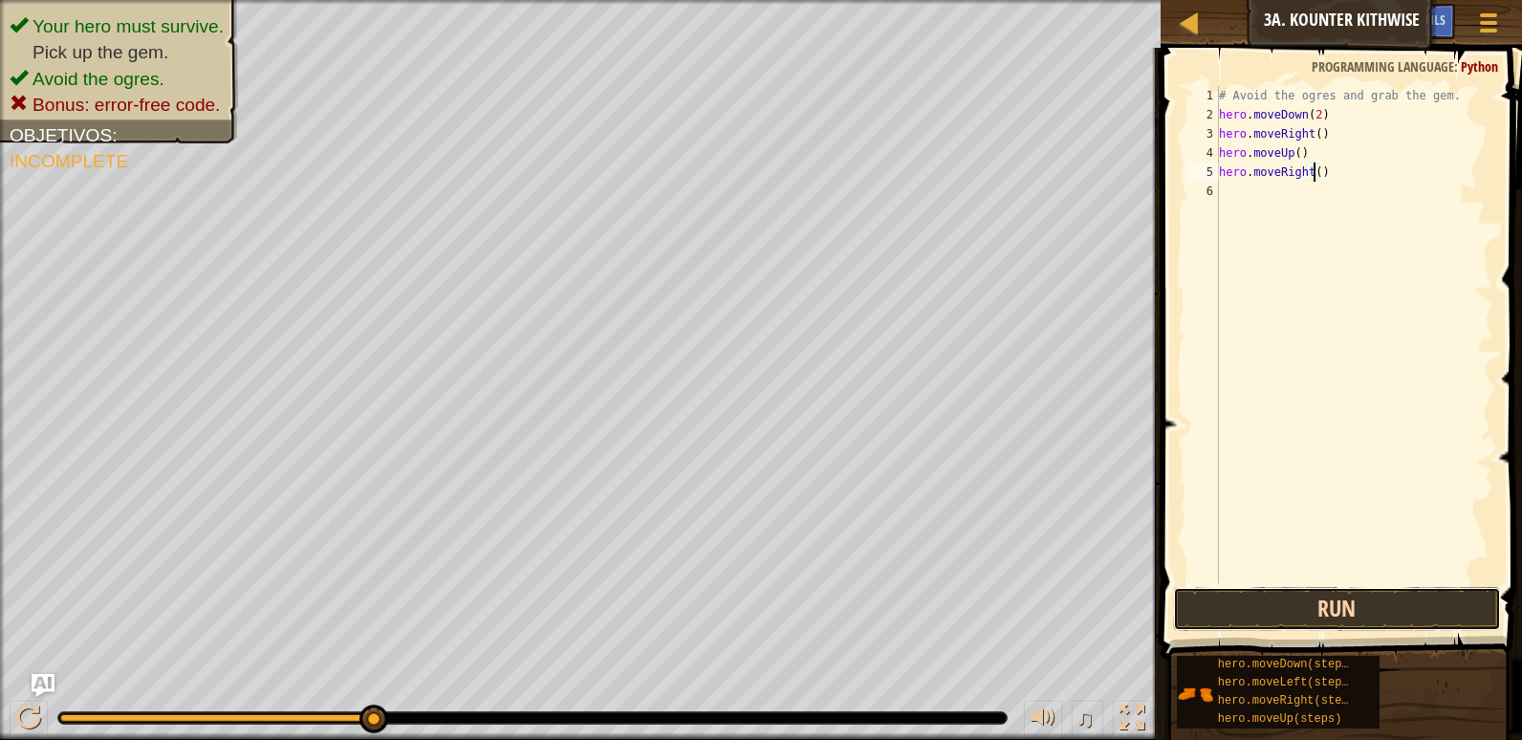
click at [1384, 606] on button "Run" at bounding box center [1337, 609] width 328 height 44
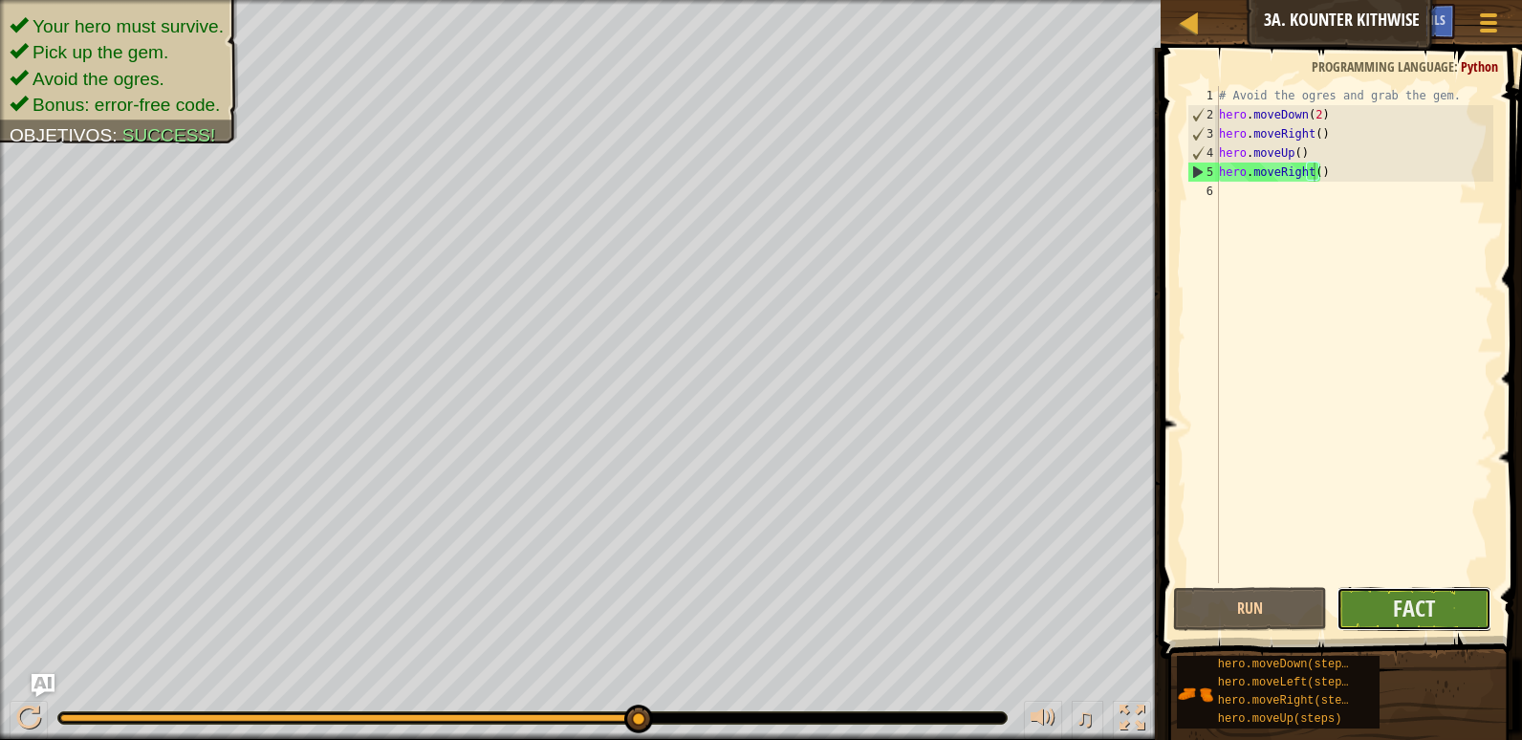
click at [1393, 626] on button "Fact" at bounding box center [1413, 609] width 155 height 44
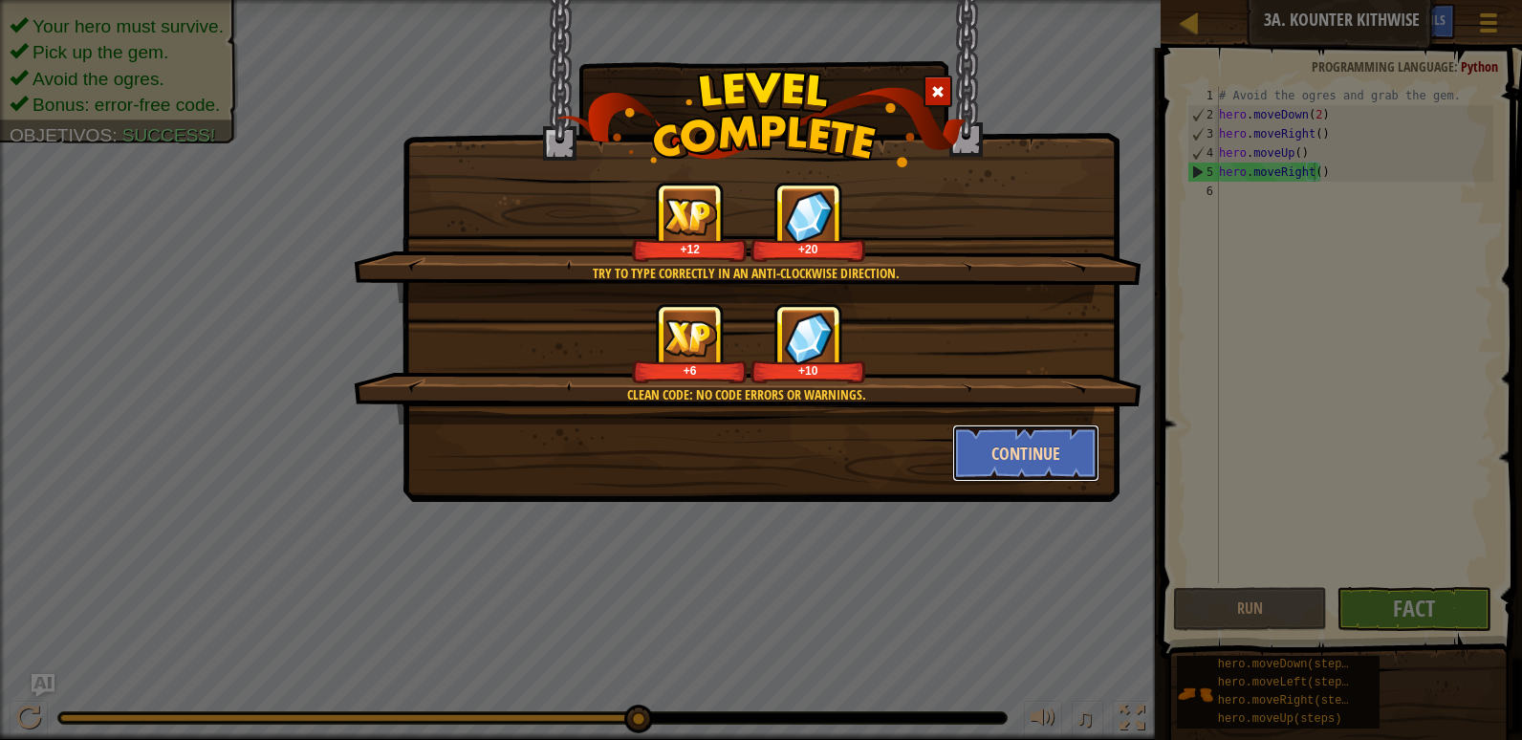
click at [1070, 464] on button "Continue" at bounding box center [1026, 452] width 148 height 57
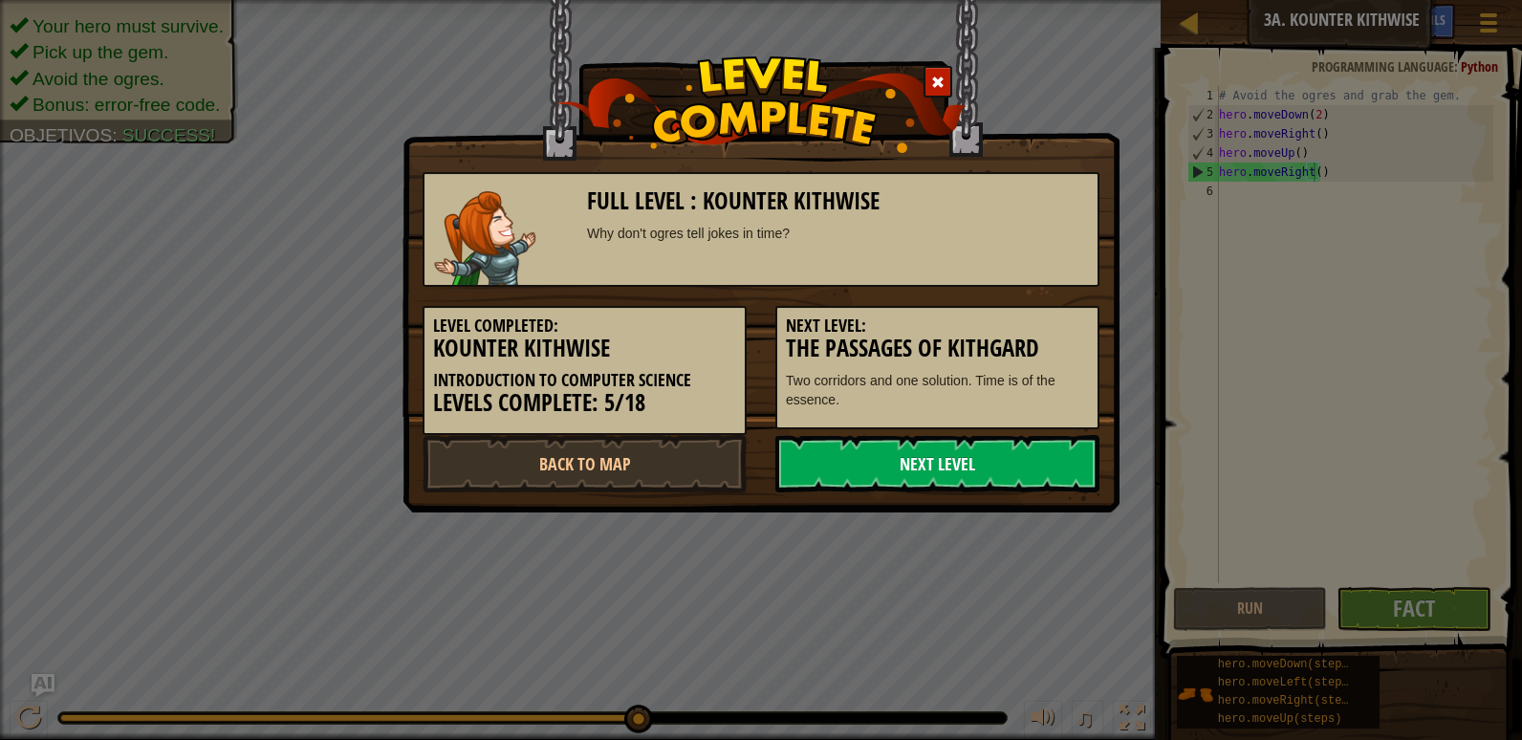
click at [984, 480] on link "Next Level" at bounding box center [937, 463] width 324 height 57
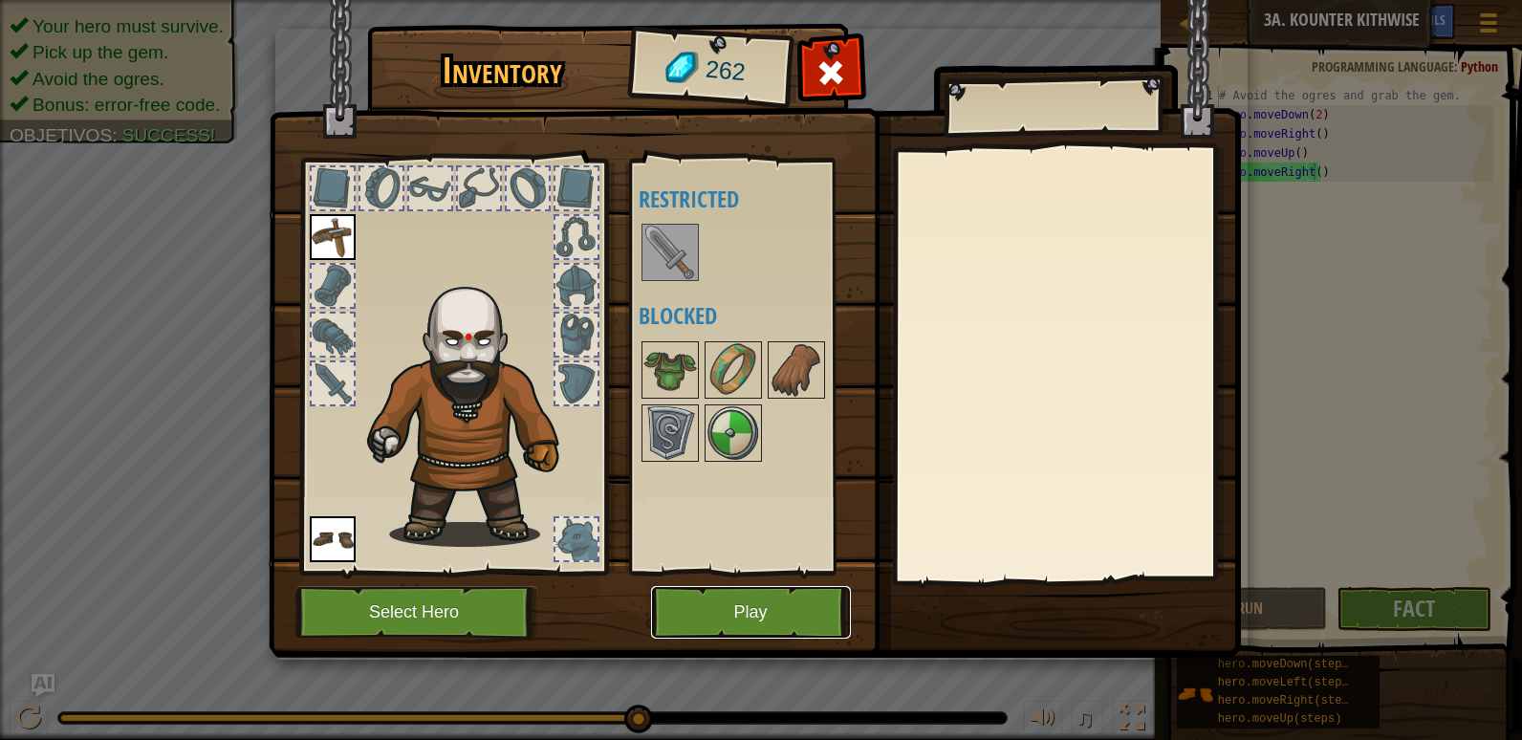
click at [746, 603] on button "Play" at bounding box center [751, 612] width 200 height 53
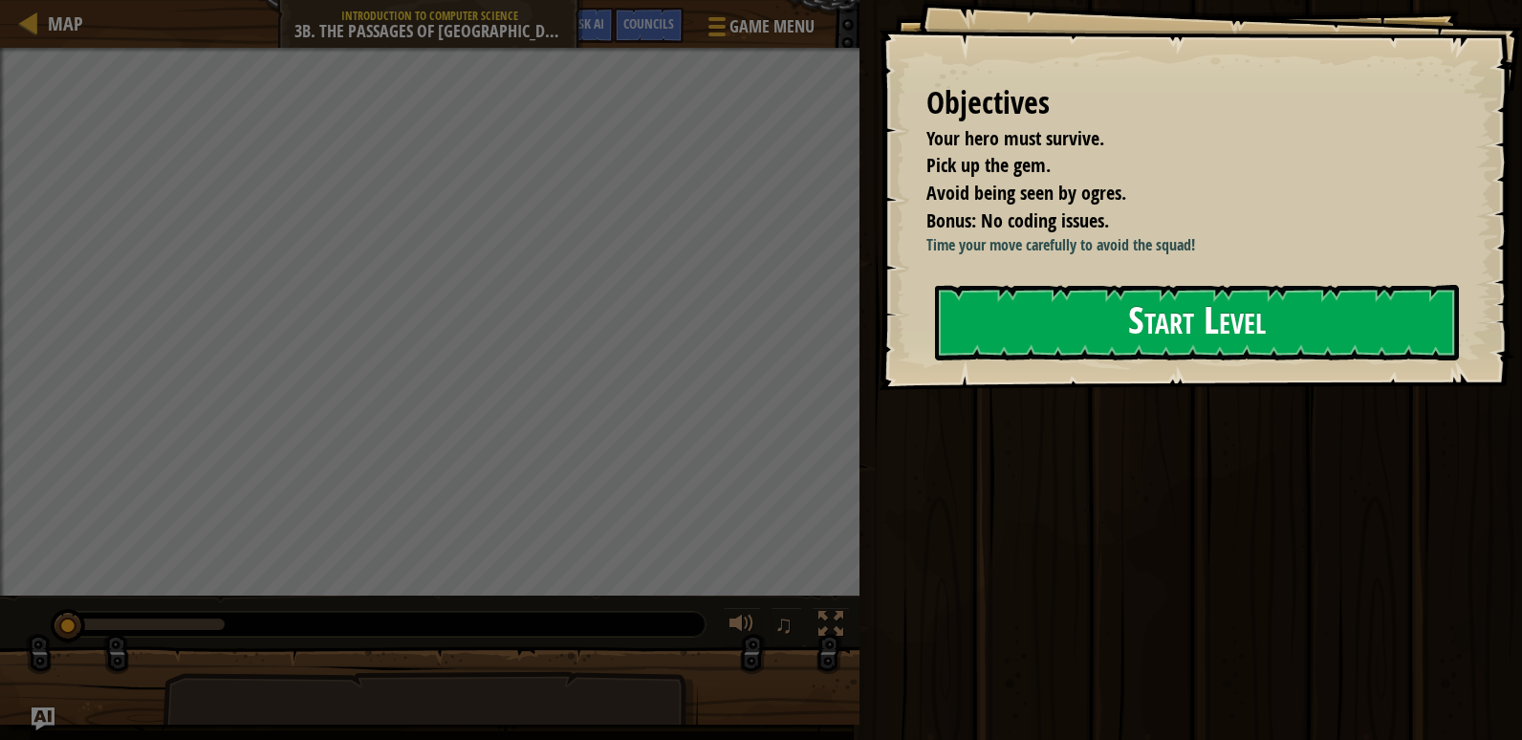
drag, startPoint x: 1094, startPoint y: 332, endPoint x: 1115, endPoint y: 326, distance: 21.8
click at [1099, 332] on button "Start Level" at bounding box center [1197, 323] width 524 height 76
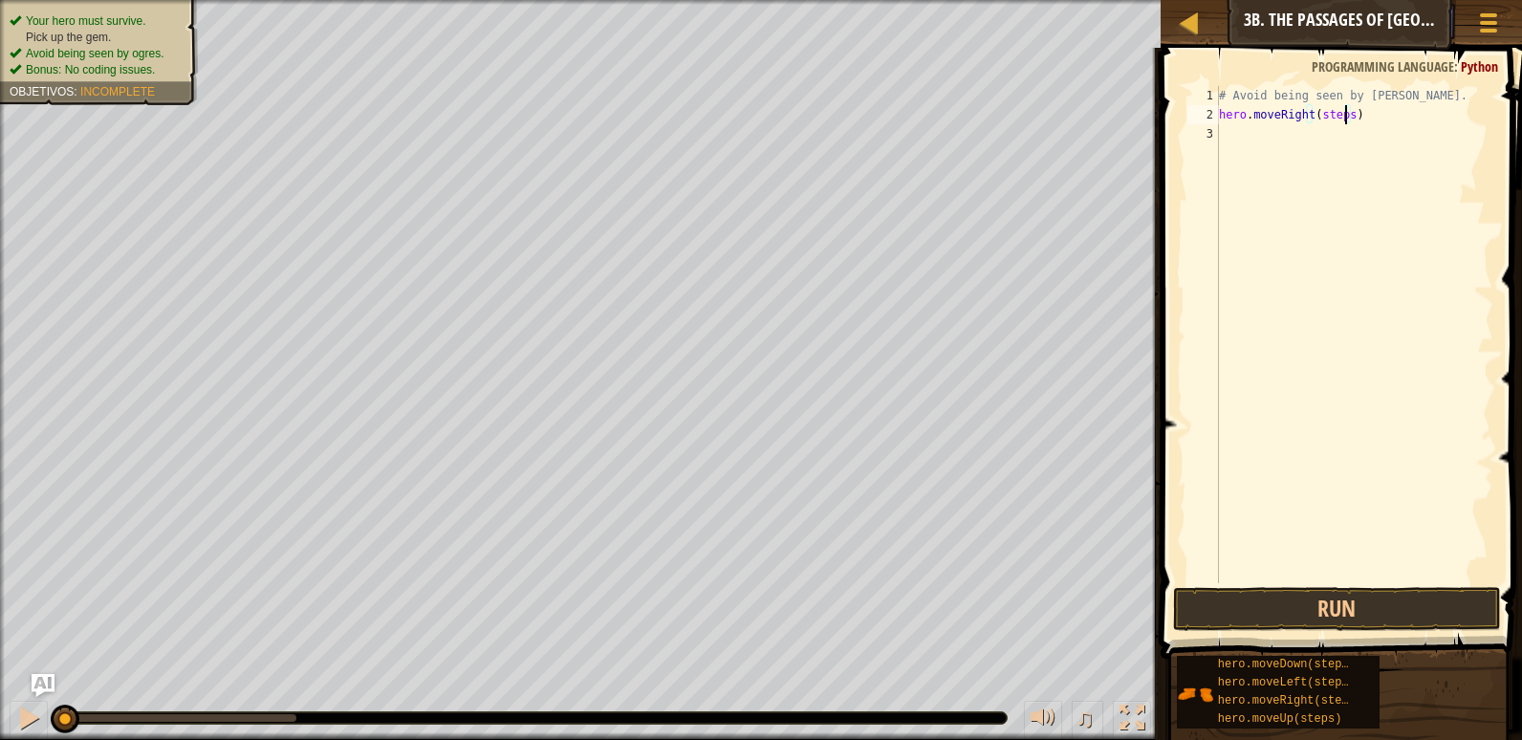
click at [1346, 121] on div "# Avoid being seen by [PERSON_NAME]. hero . moveRight ( steps )" at bounding box center [1354, 353] width 278 height 535
type textarea "hero.moveRight(2)"
click at [1338, 590] on button "Run" at bounding box center [1337, 609] width 328 height 44
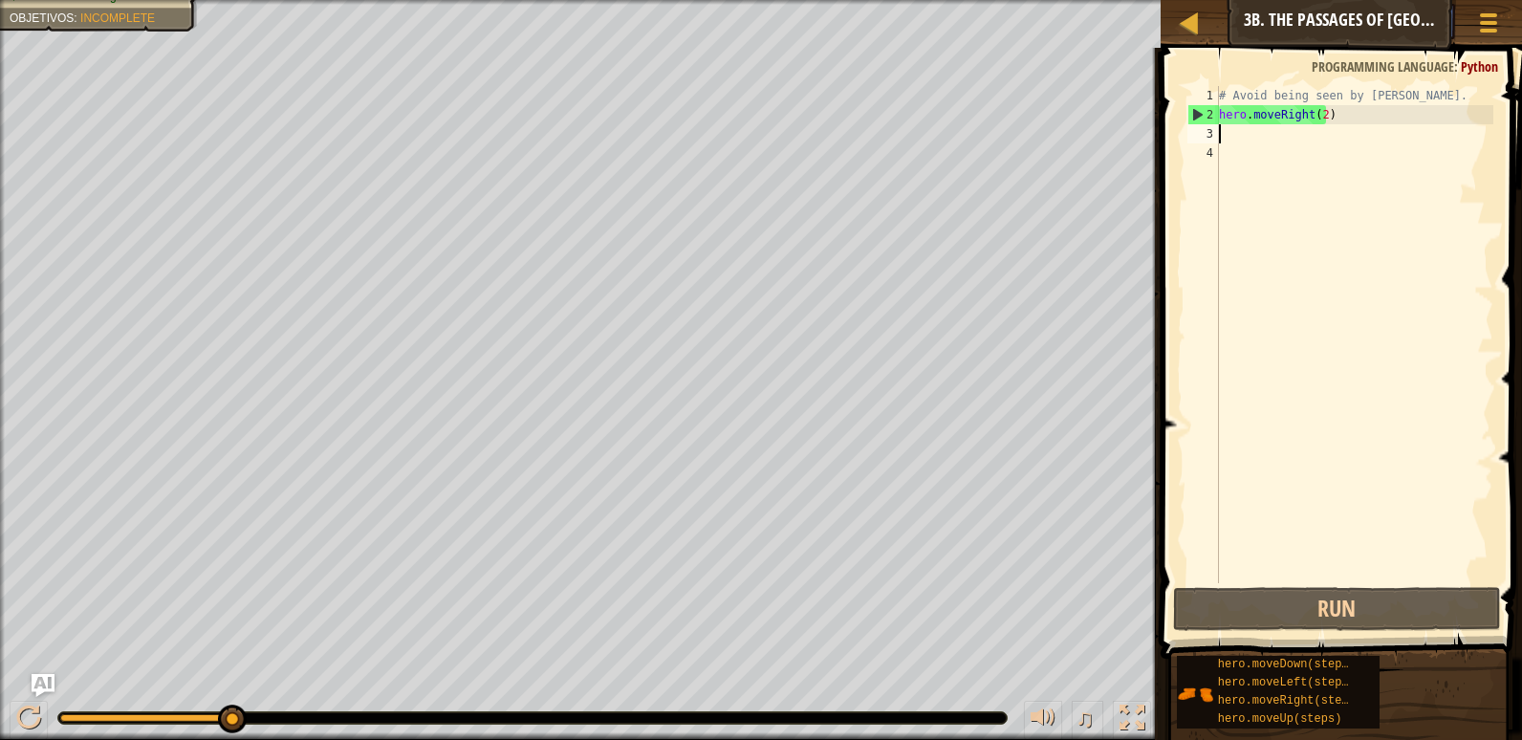
click at [1318, 124] on div "# Avoid being seen by [PERSON_NAME]. hero . moveRight ( 2 )" at bounding box center [1354, 353] width 278 height 535
click at [1314, 120] on div "# Avoid being seen by [PERSON_NAME]. hero . moveRight ( 2 )" at bounding box center [1354, 353] width 278 height 535
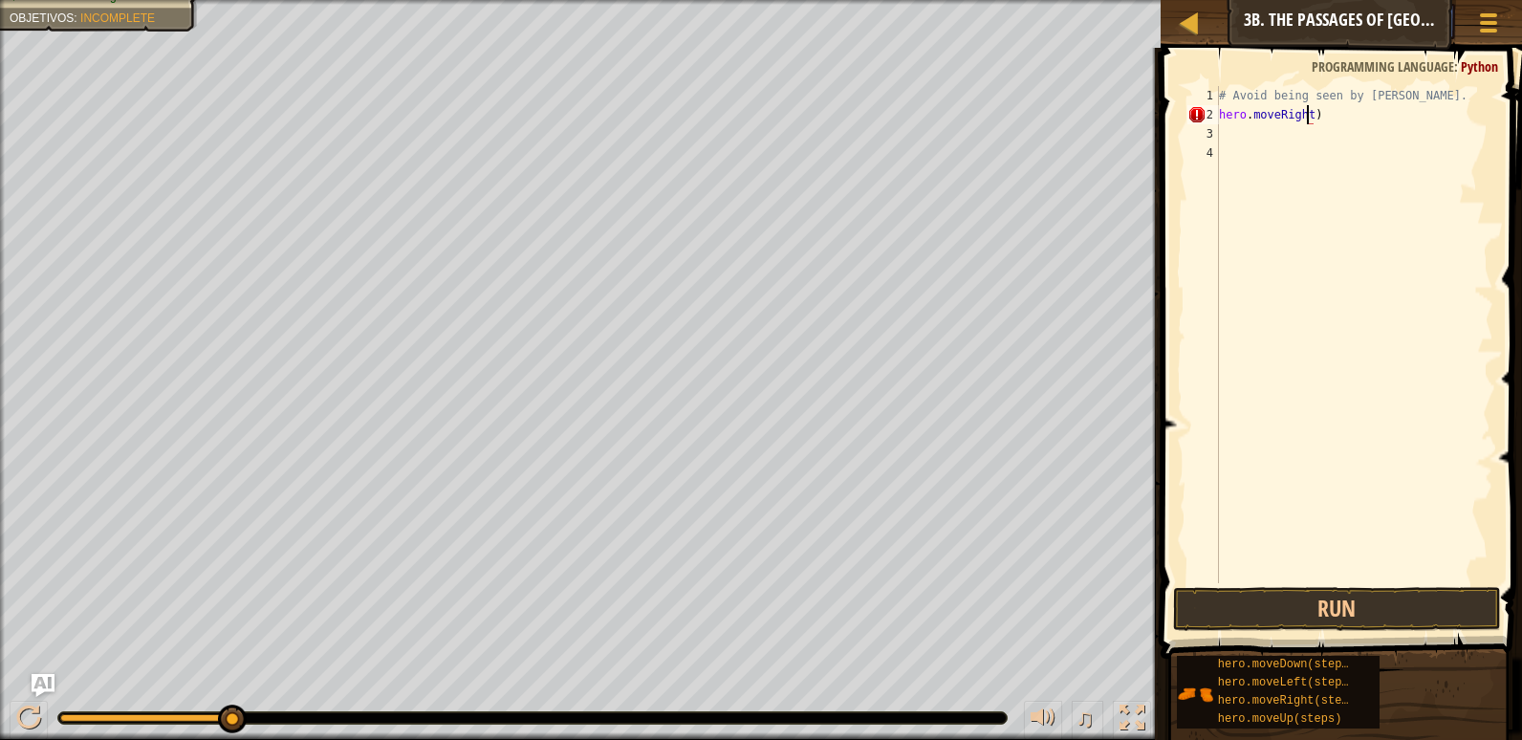
type textarea "hero.moveRight()"
click at [1290, 611] on button "Run" at bounding box center [1337, 609] width 328 height 44
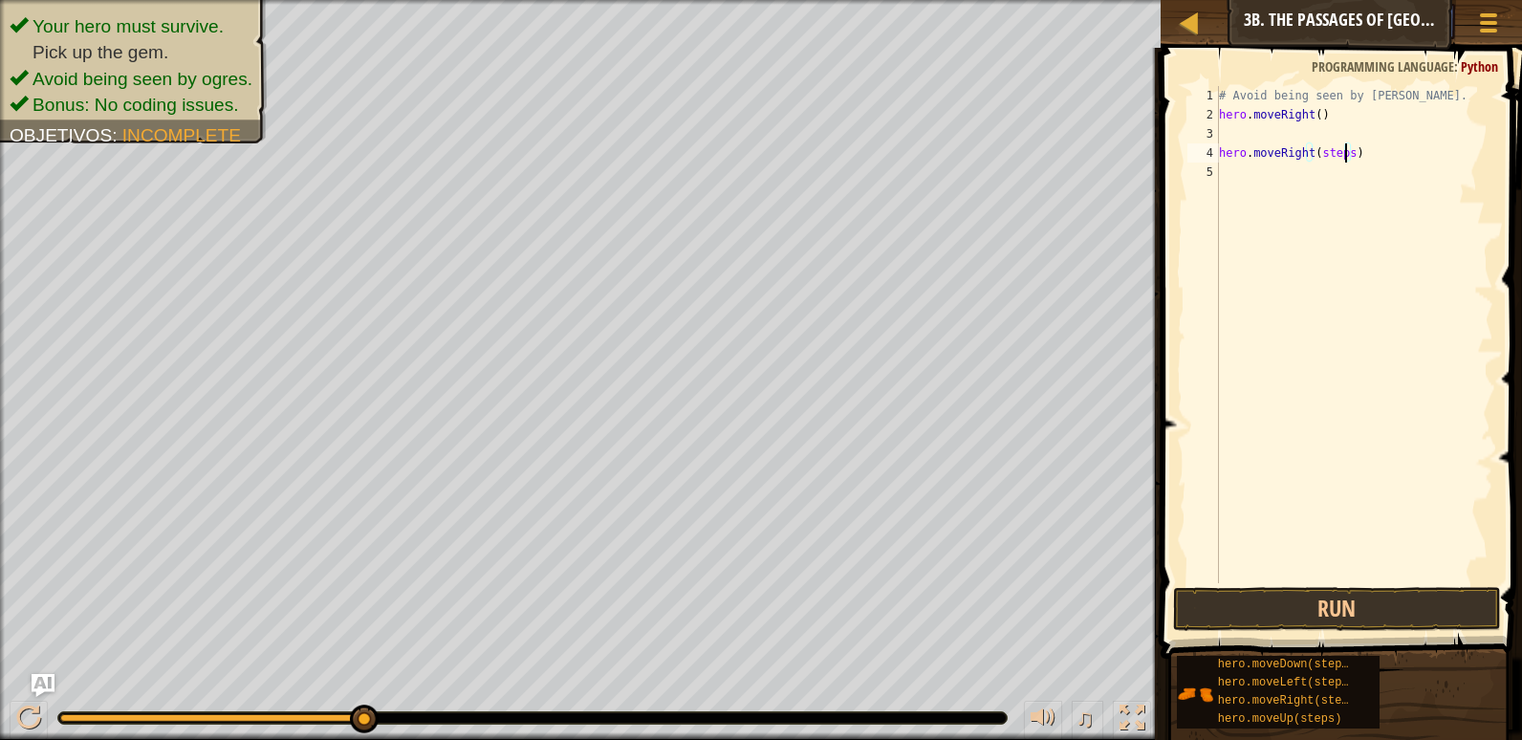
click at [1341, 158] on div "# Avoid being seen by [PERSON_NAME]. hero . moveRight ( ) hero . moveRight ( st…" at bounding box center [1354, 353] width 278 height 535
click at [1410, 597] on button "Run" at bounding box center [1337, 609] width 328 height 44
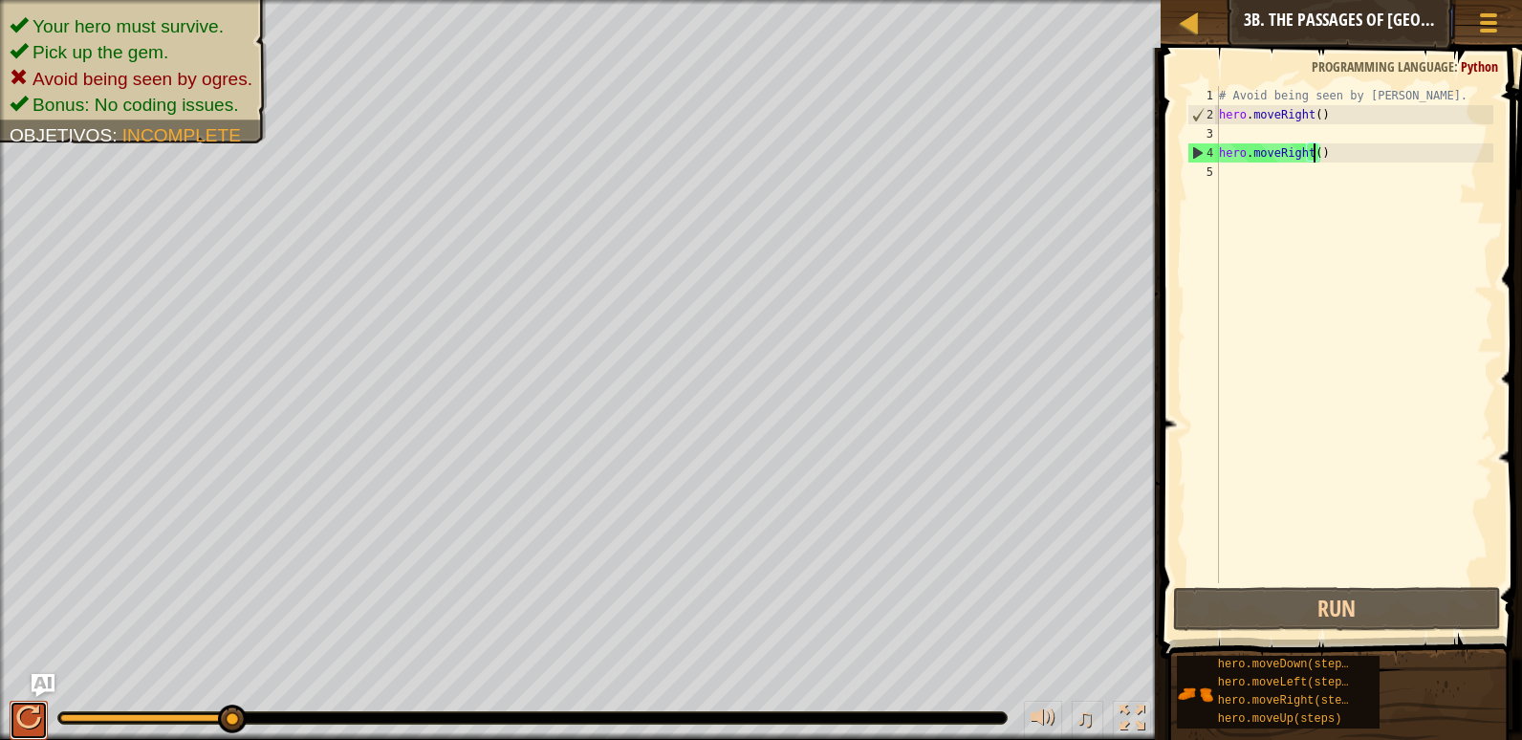
click at [22, 718] on div at bounding box center [28, 717] width 25 height 25
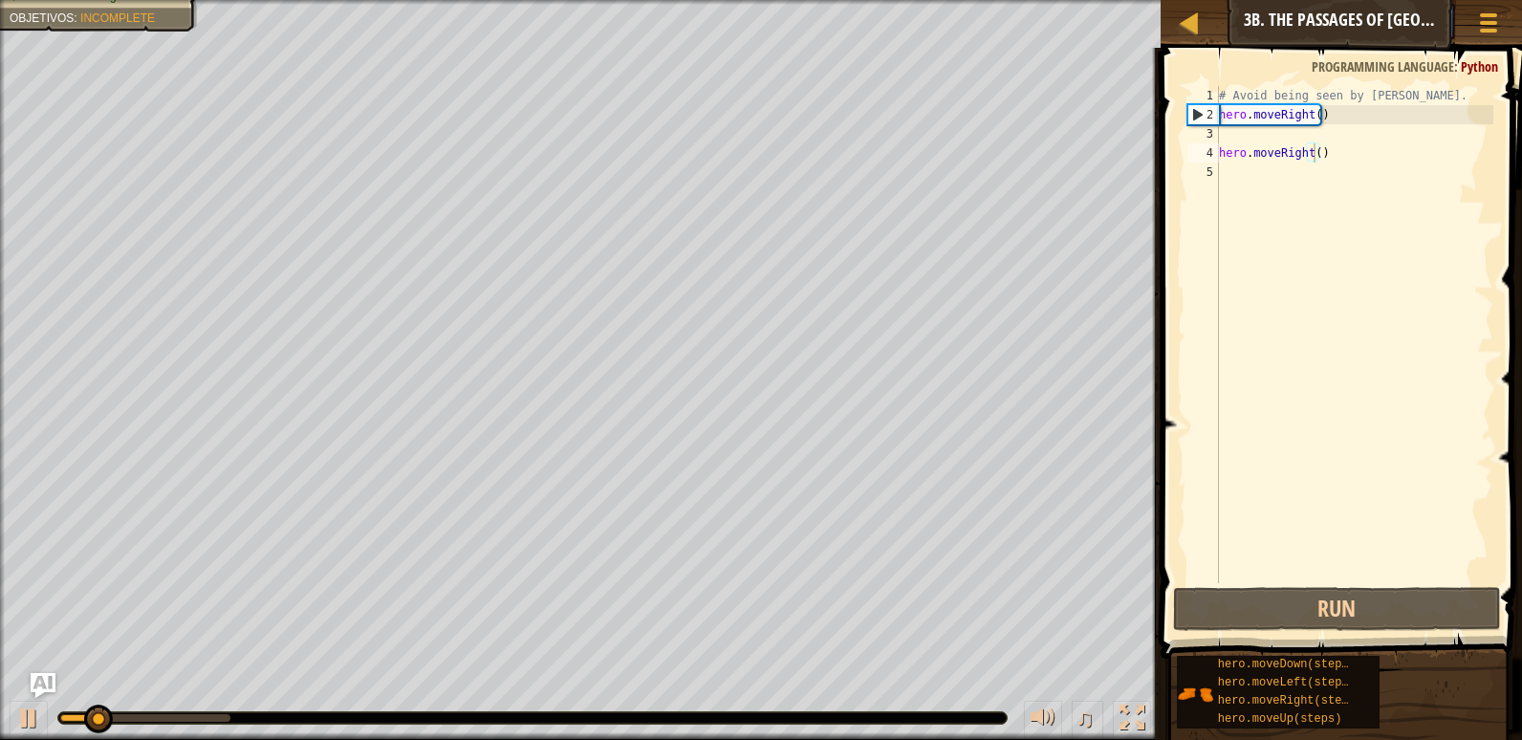
click at [35, 686] on img "Ask AI" at bounding box center [43, 685] width 25 height 25
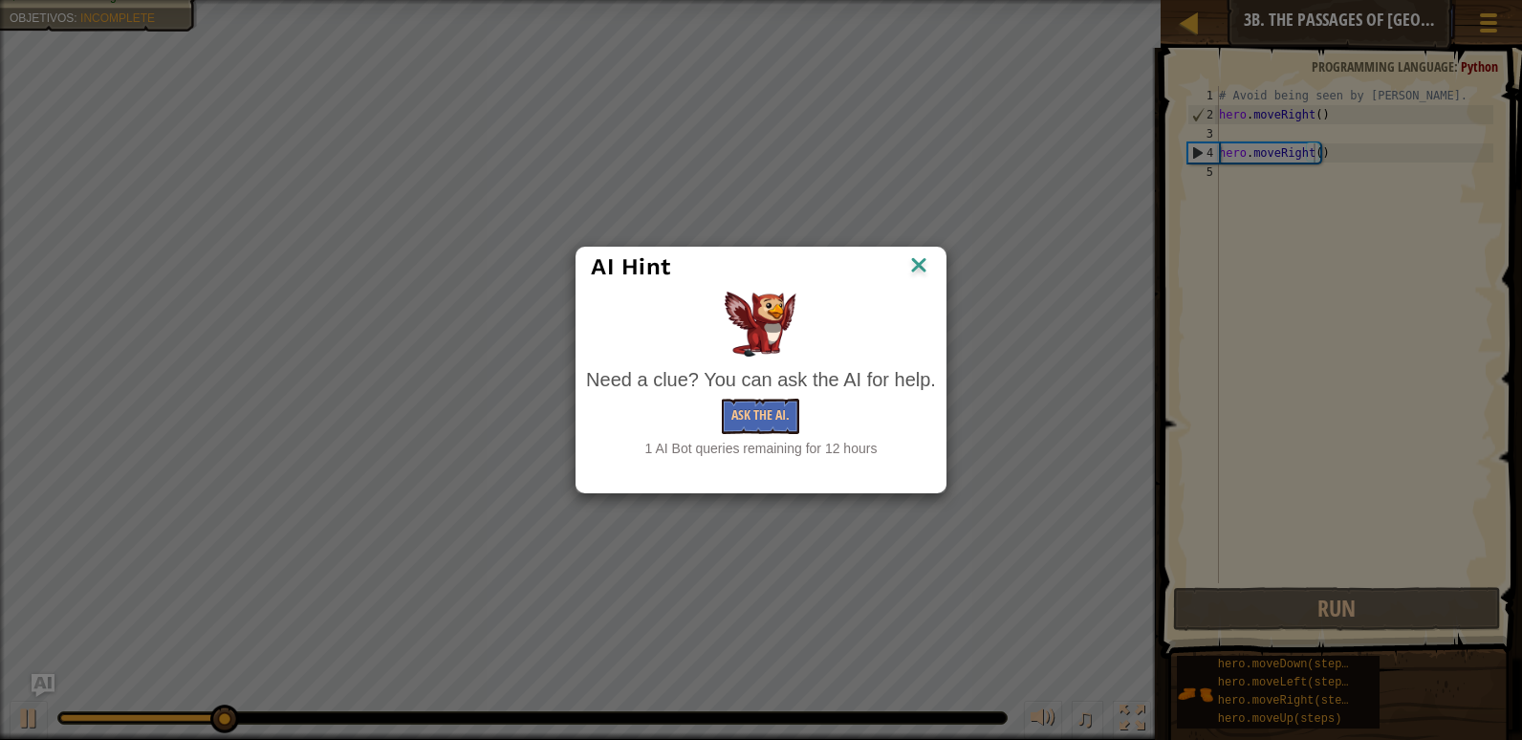
click at [921, 284] on div "AI Hint" at bounding box center [760, 267] width 369 height 39
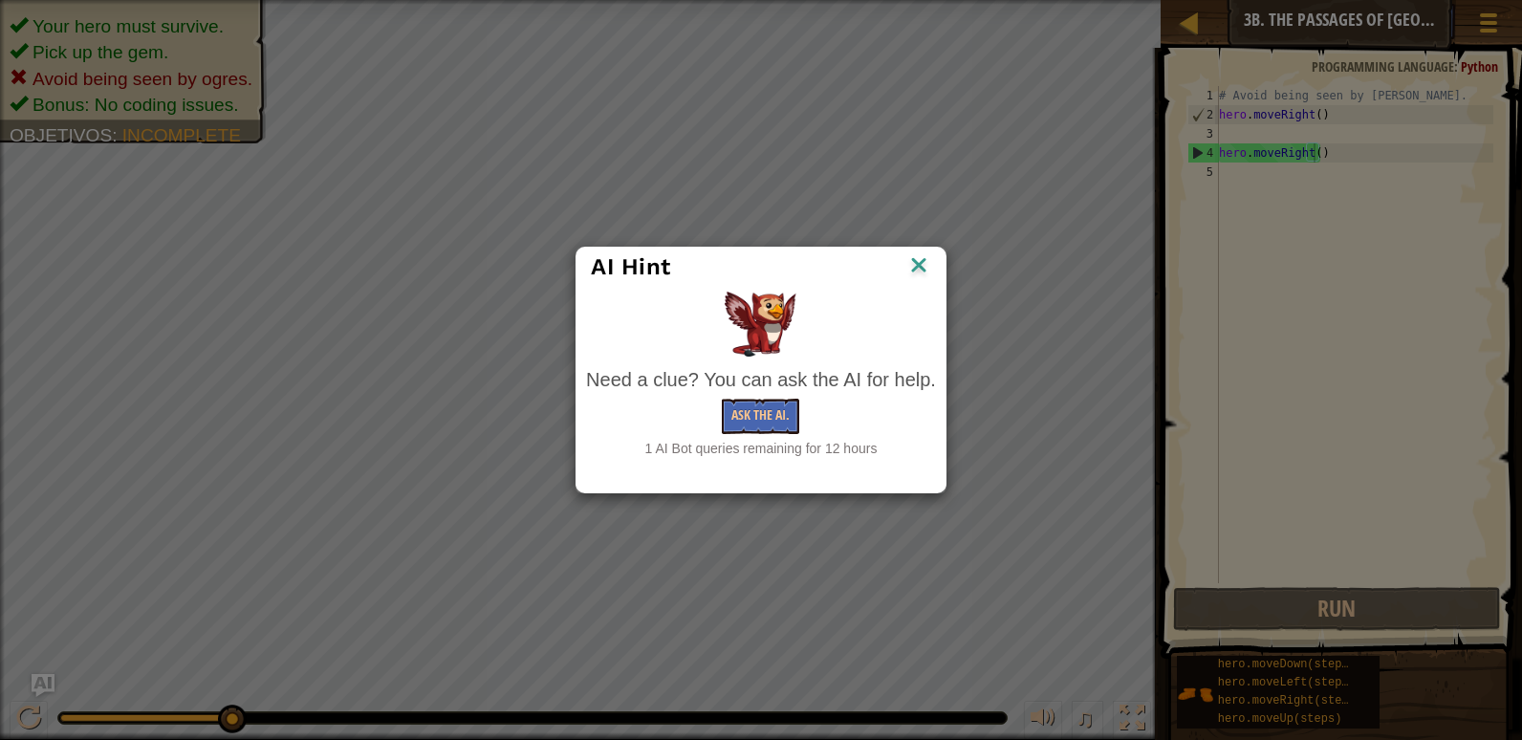
click at [915, 276] on div "AI Hint" at bounding box center [760, 267] width 369 height 39
click at [915, 276] on img at bounding box center [918, 266] width 25 height 29
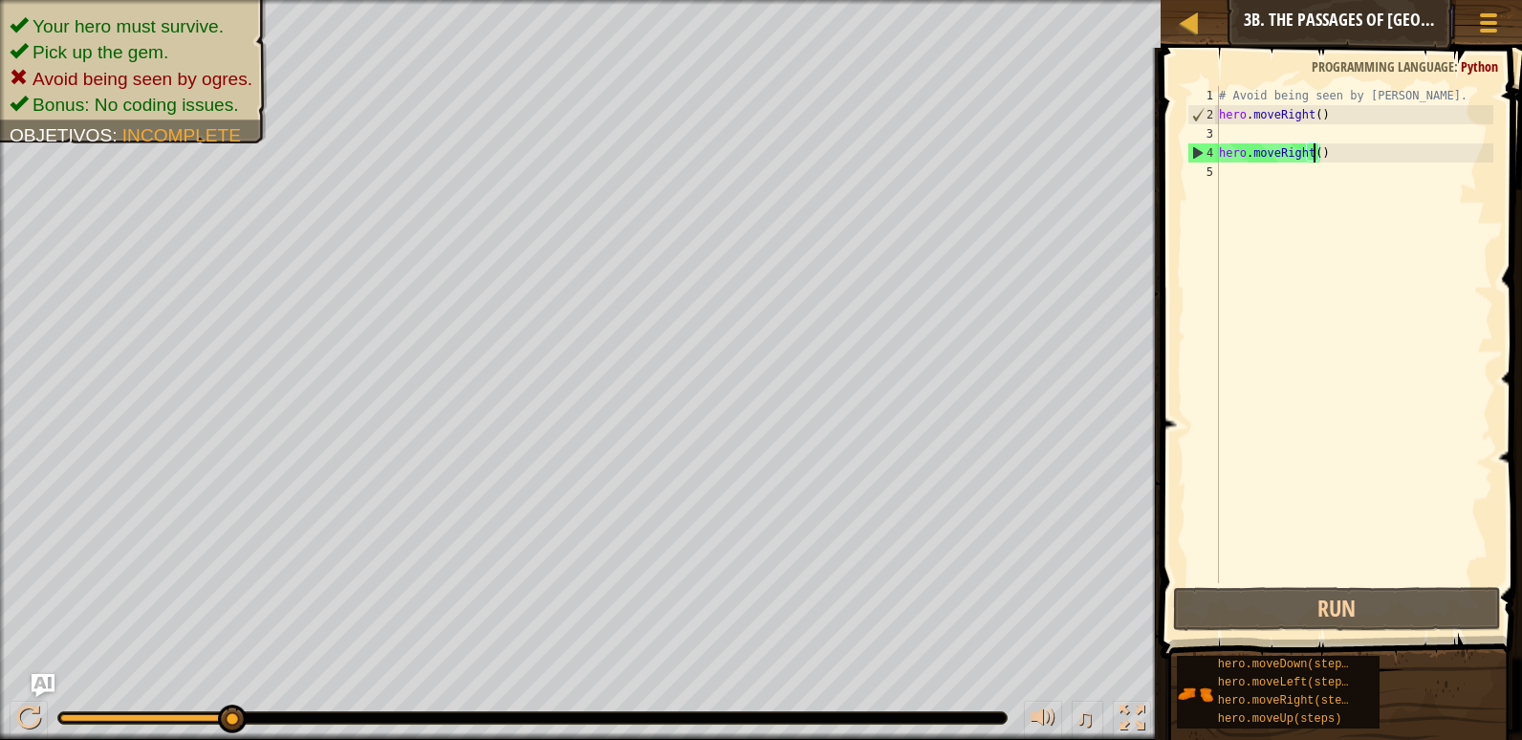
click at [1451, 689] on div "hero.moveDown(steps) hero.moveLeft(steps) hero.moveRight(steps) hero.moveUp(ste…" at bounding box center [1342, 692] width 333 height 75
click at [1447, 689] on div "hero.moveDown(steps) hero.moveLeft(steps) hero.moveRight(steps) hero.moveUp(ste…" at bounding box center [1342, 692] width 333 height 75
click at [1253, 627] on button "Run" at bounding box center [1337, 609] width 328 height 44
drag, startPoint x: 1423, startPoint y: 598, endPoint x: 1451, endPoint y: 568, distance: 41.3
click at [1295, 553] on div "hero.moveRight() 1 2 3 4 5 # Avoid being seen by [PERSON_NAME]. hero . moveRigh…" at bounding box center [1338, 390] width 367 height 667
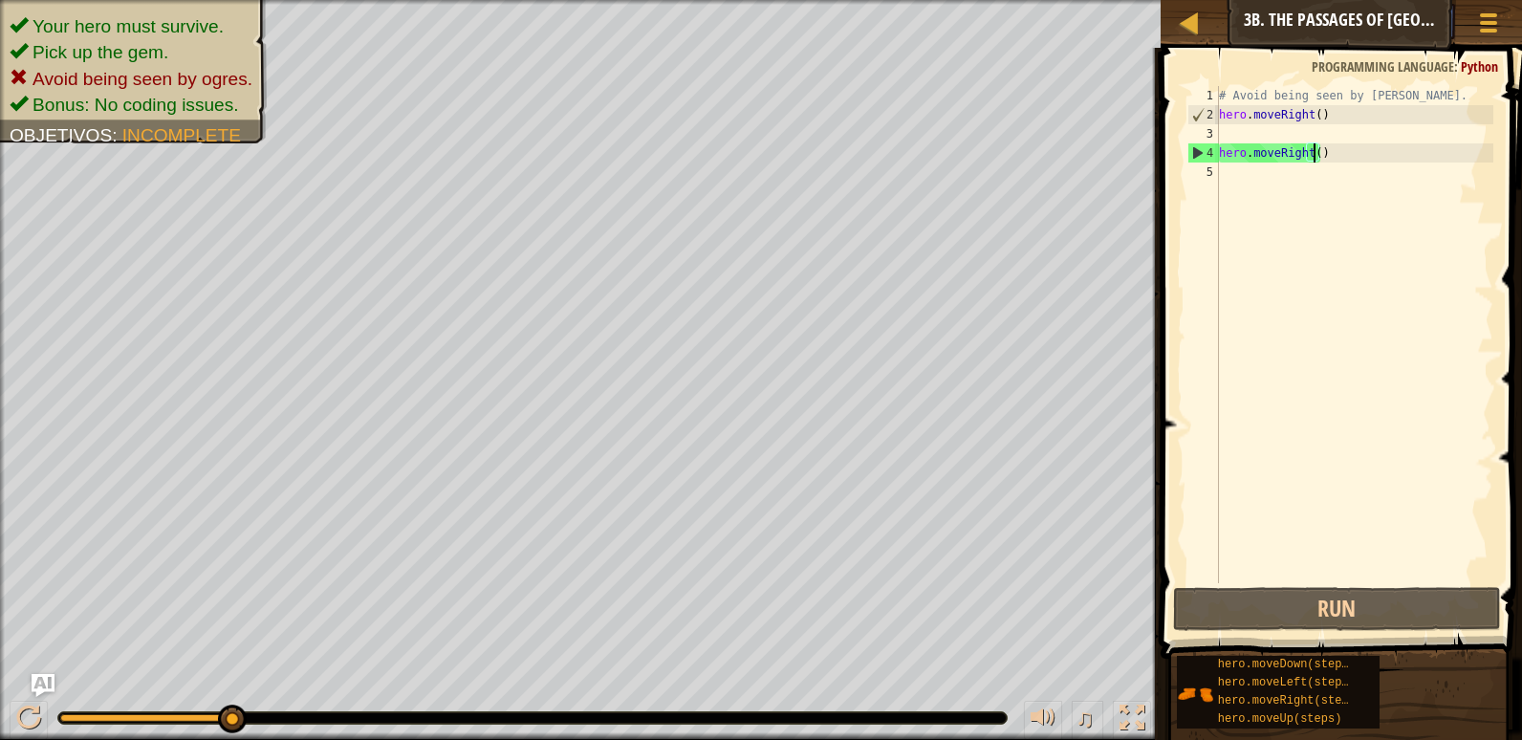
type textarea "hero.moveRight(2)"
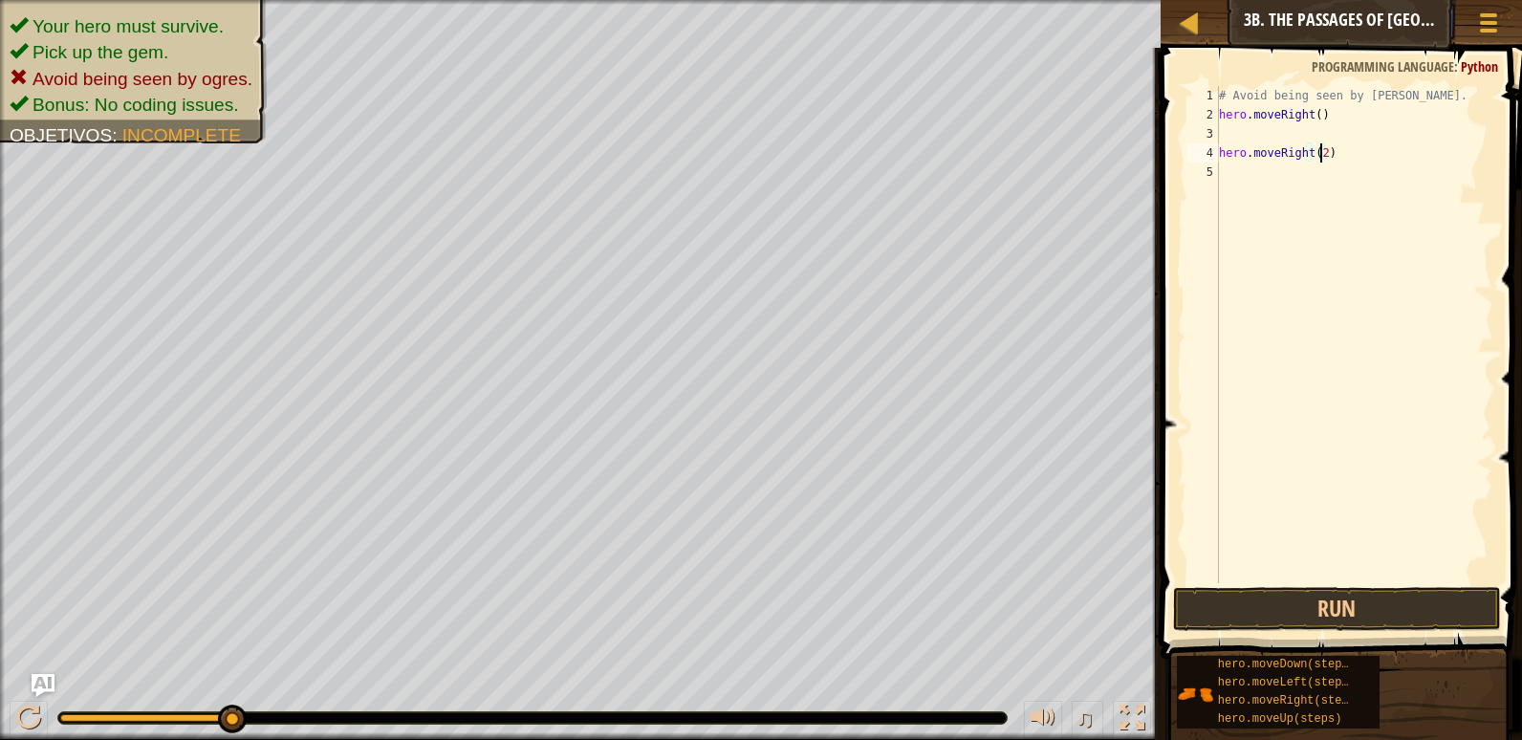
click at [1223, 134] on div "# Avoid being seen by [PERSON_NAME]. hero . moveRight ( ) hero . moveRight ( 2 )" at bounding box center [1354, 353] width 278 height 535
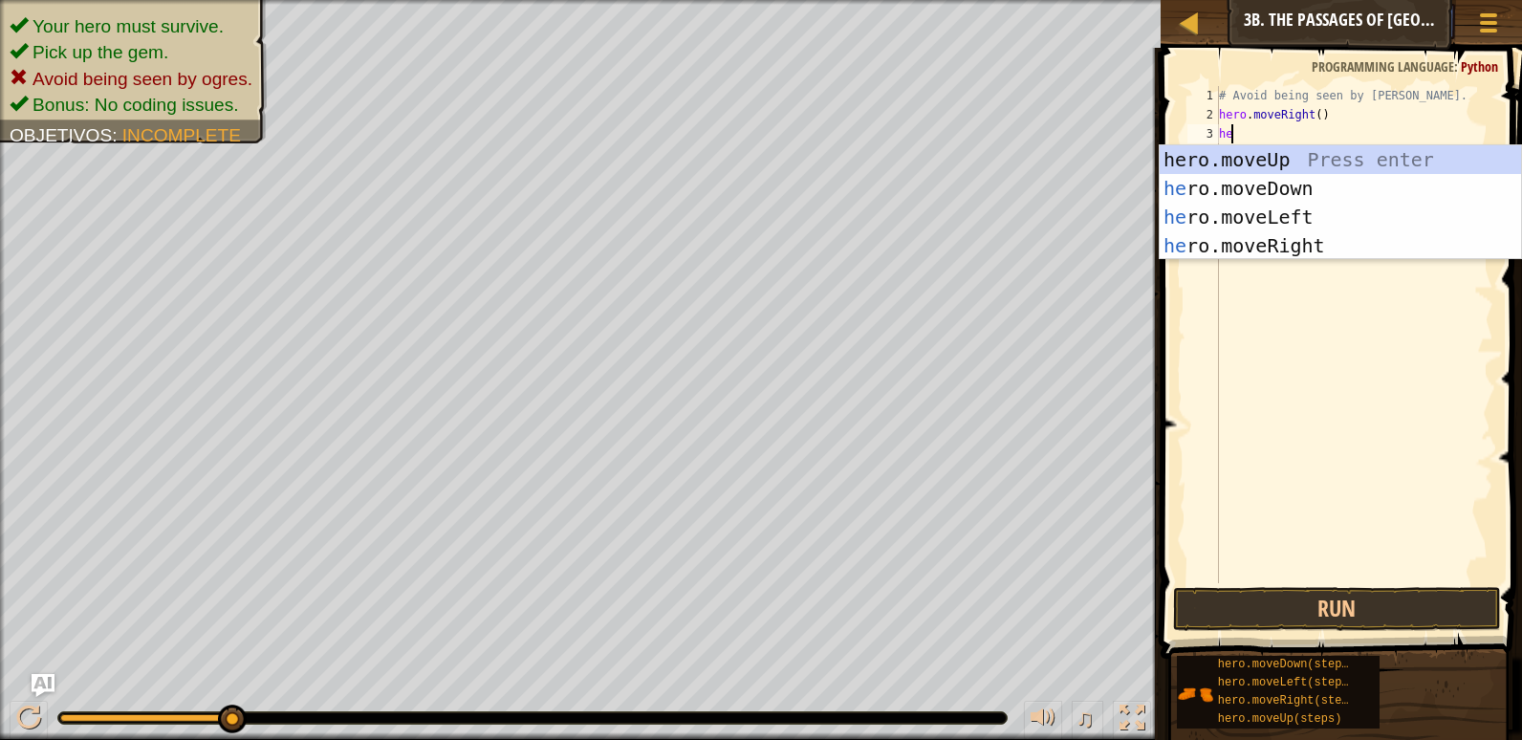
type textarea "her"
click at [1282, 223] on div "her o.moveUp Presiona intro her o.moveDown Presiona intro her o.moveLeft Presio…" at bounding box center [1340, 231] width 361 height 172
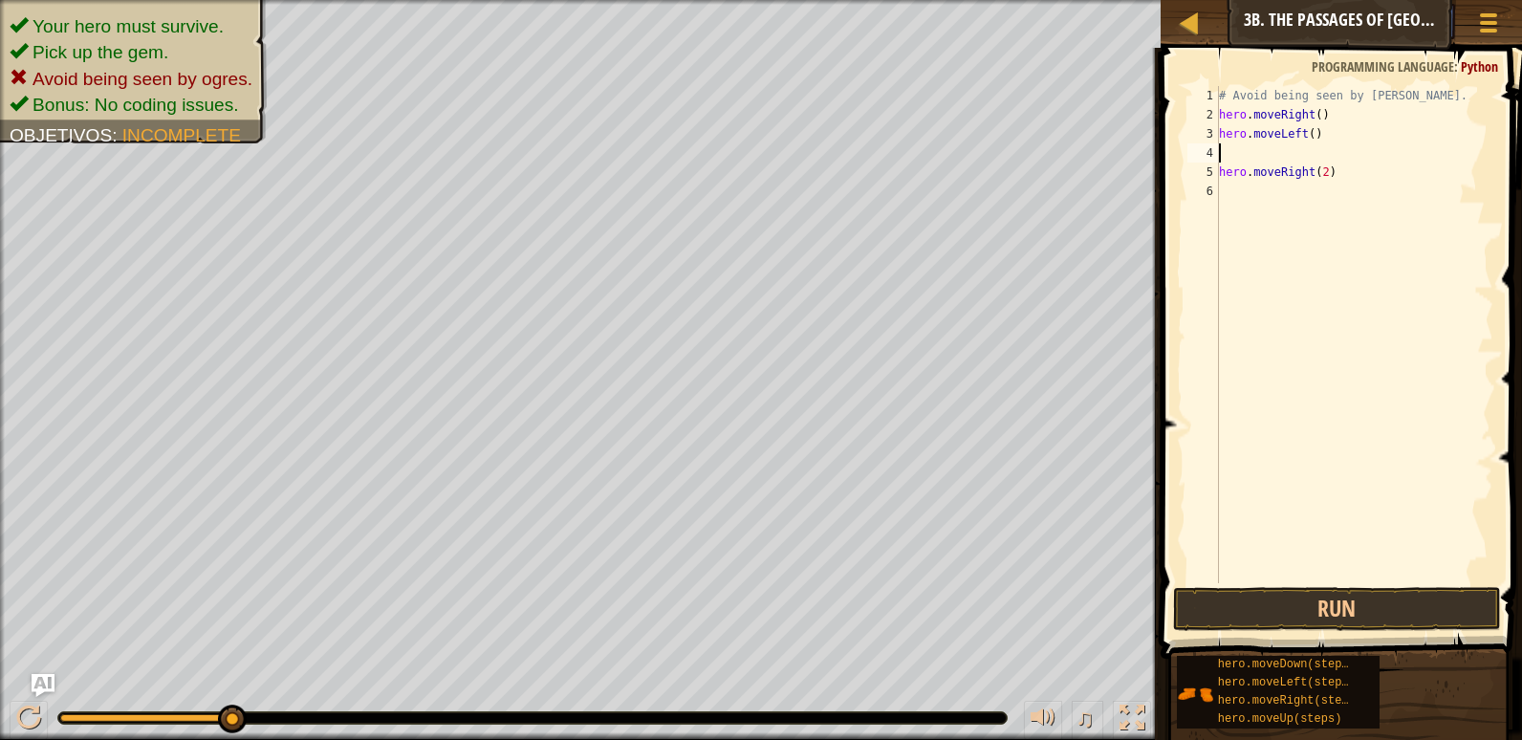
scroll to position [9, 0]
click at [1271, 611] on button "Run" at bounding box center [1337, 609] width 328 height 44
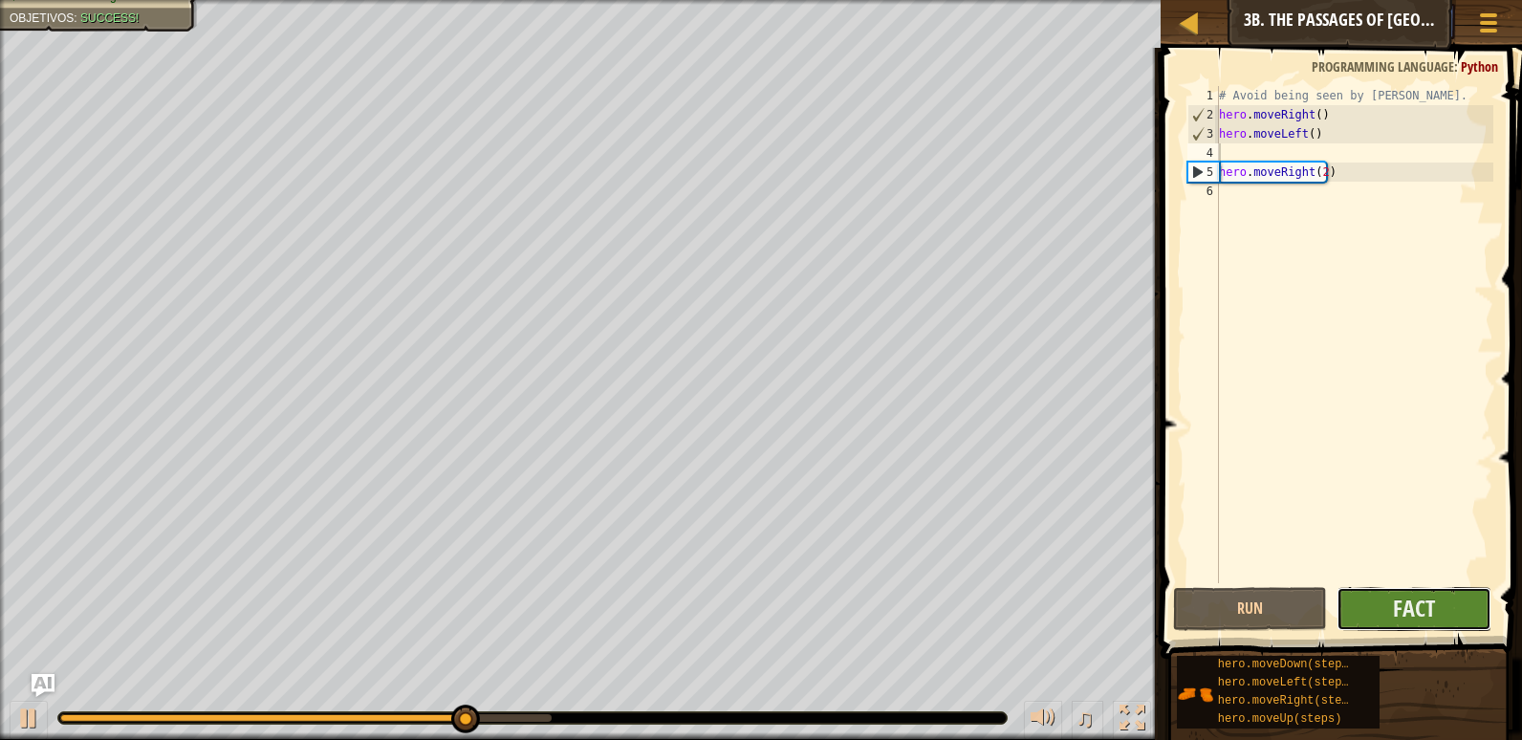
click at [1383, 591] on button "Fact" at bounding box center [1413, 609] width 155 height 44
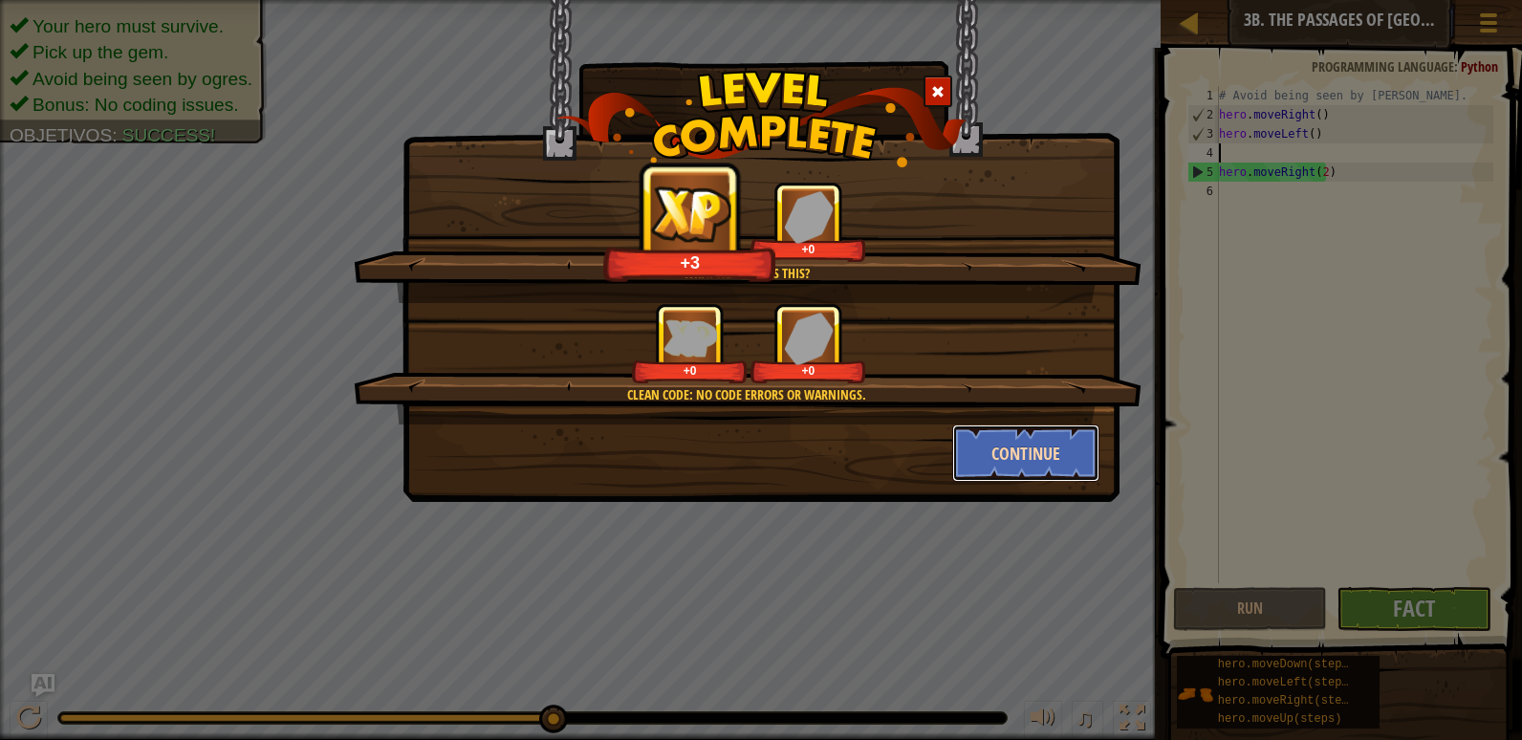
click at [973, 451] on button "Continue" at bounding box center [1026, 452] width 148 height 57
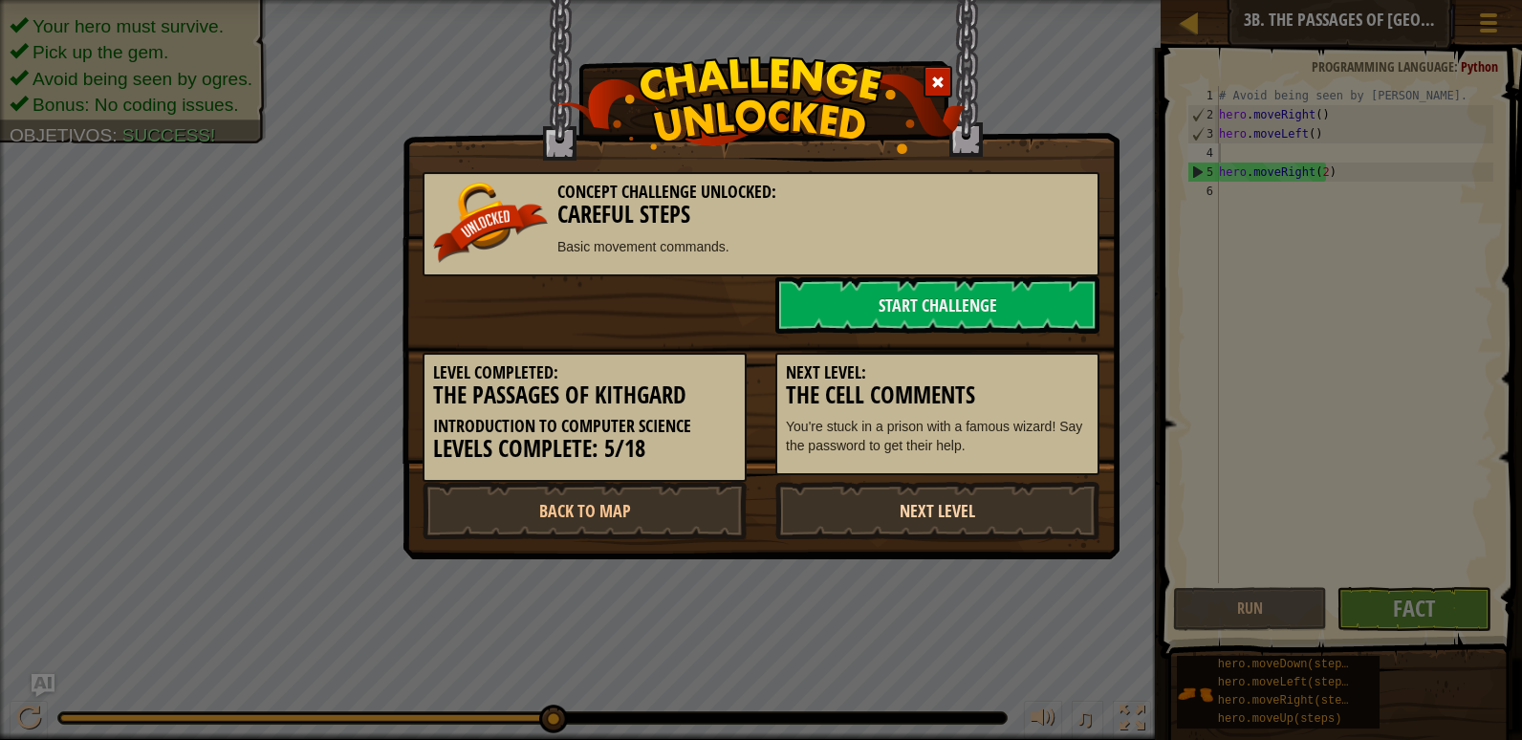
click at [966, 489] on link "Next Level" at bounding box center [937, 510] width 324 height 57
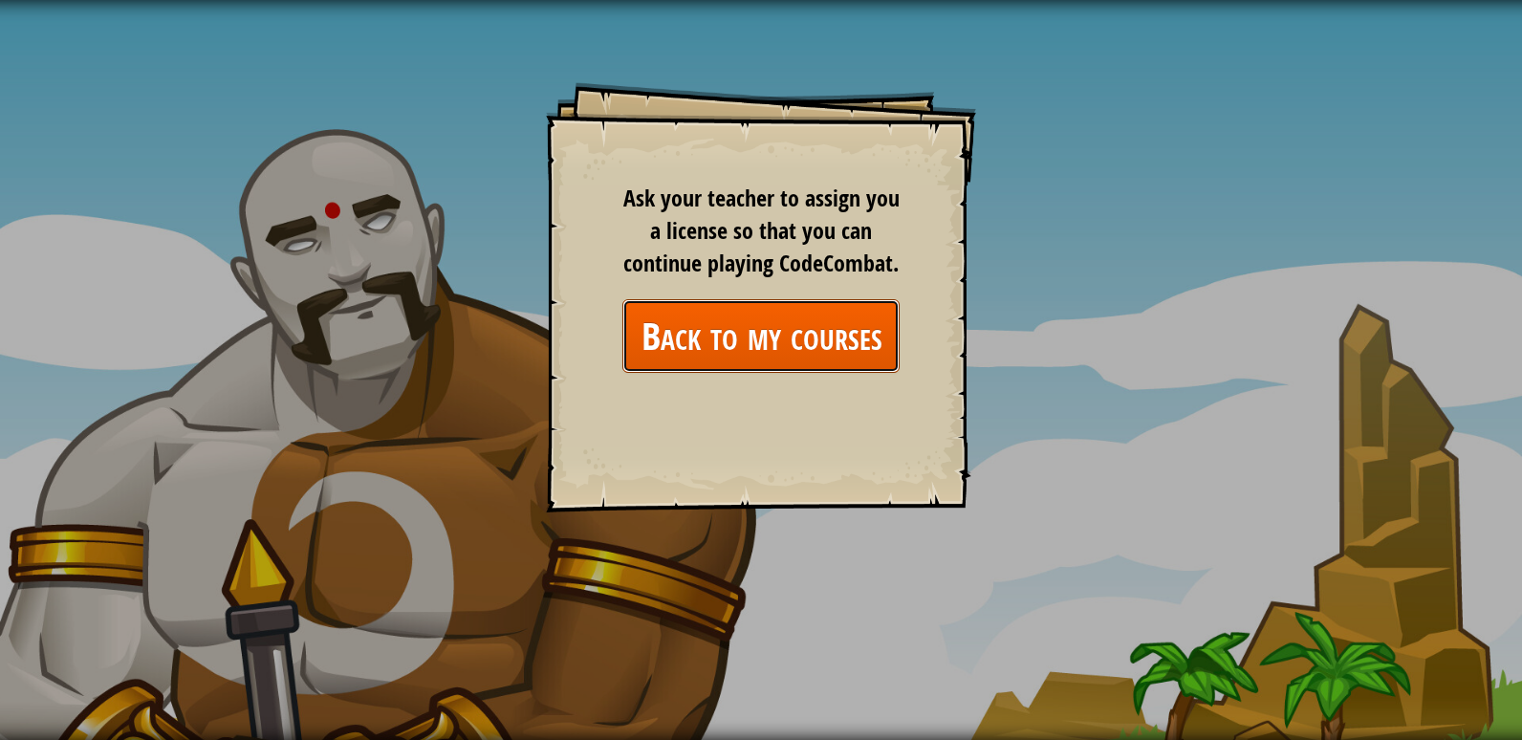
click at [897, 352] on link "Back to my courses" at bounding box center [760, 336] width 277 height 74
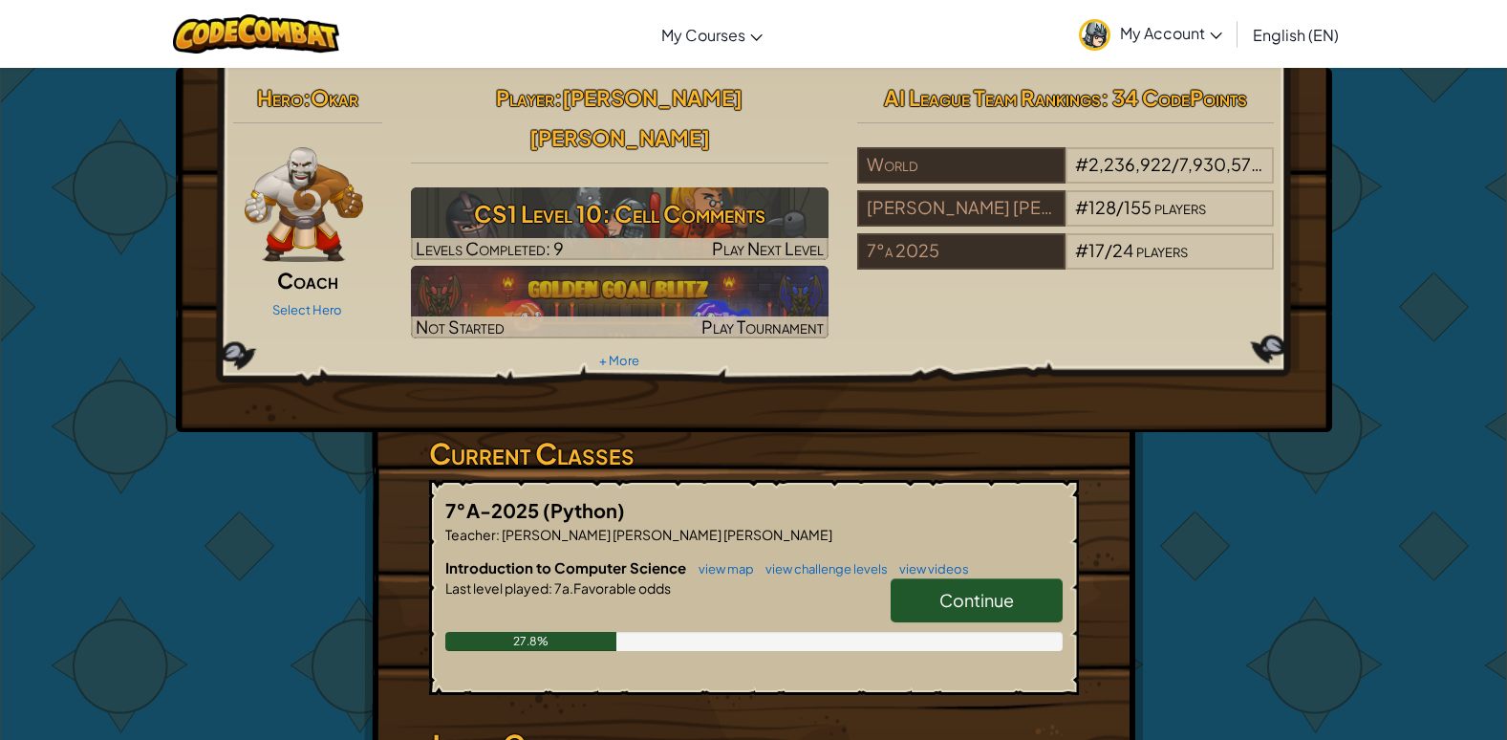
click at [708, 557] on h6 "Introduction to Computer Science view map view challenge levels view videos" at bounding box center [754, 567] width 618 height 21
click at [708, 561] on link "view map" at bounding box center [721, 568] width 65 height 15
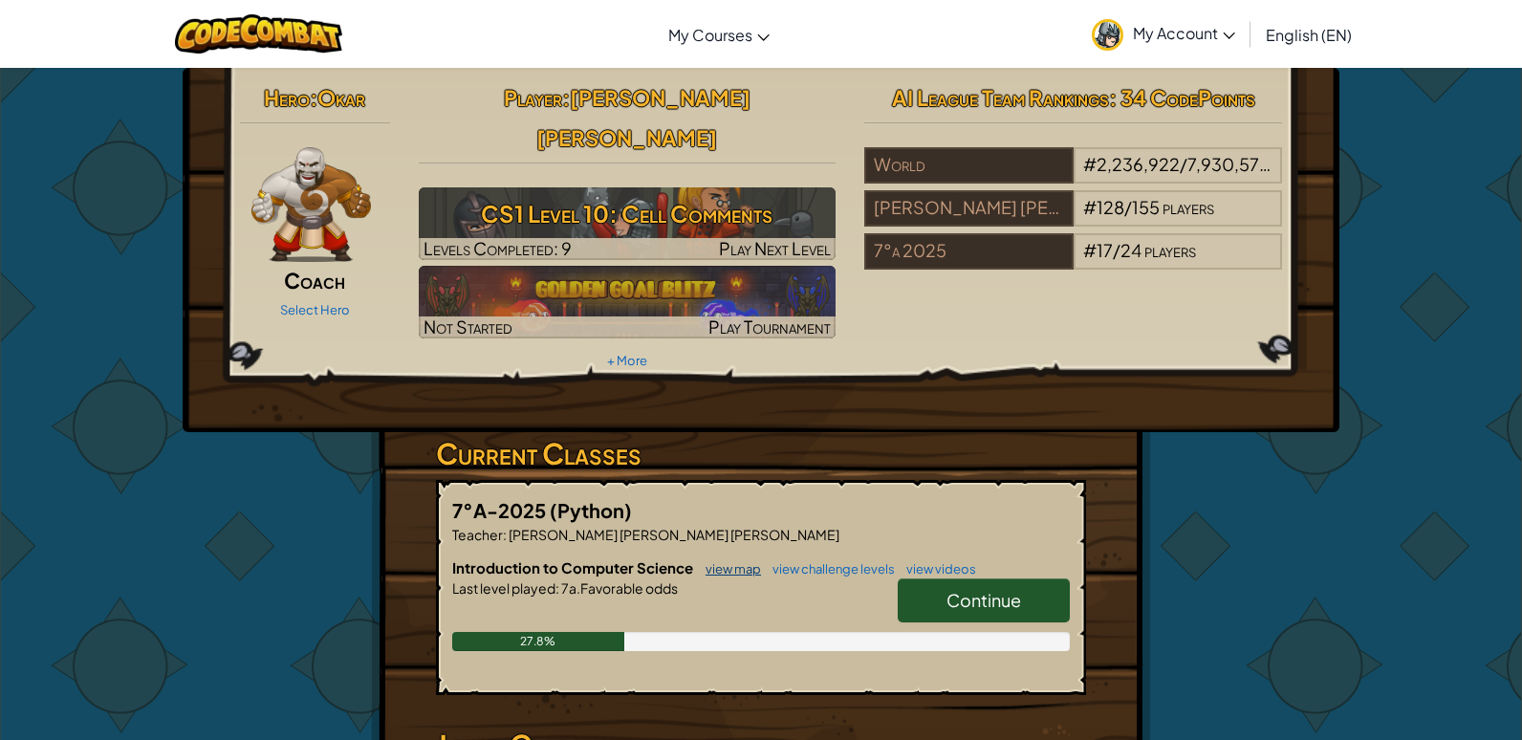
select select "es-ES"
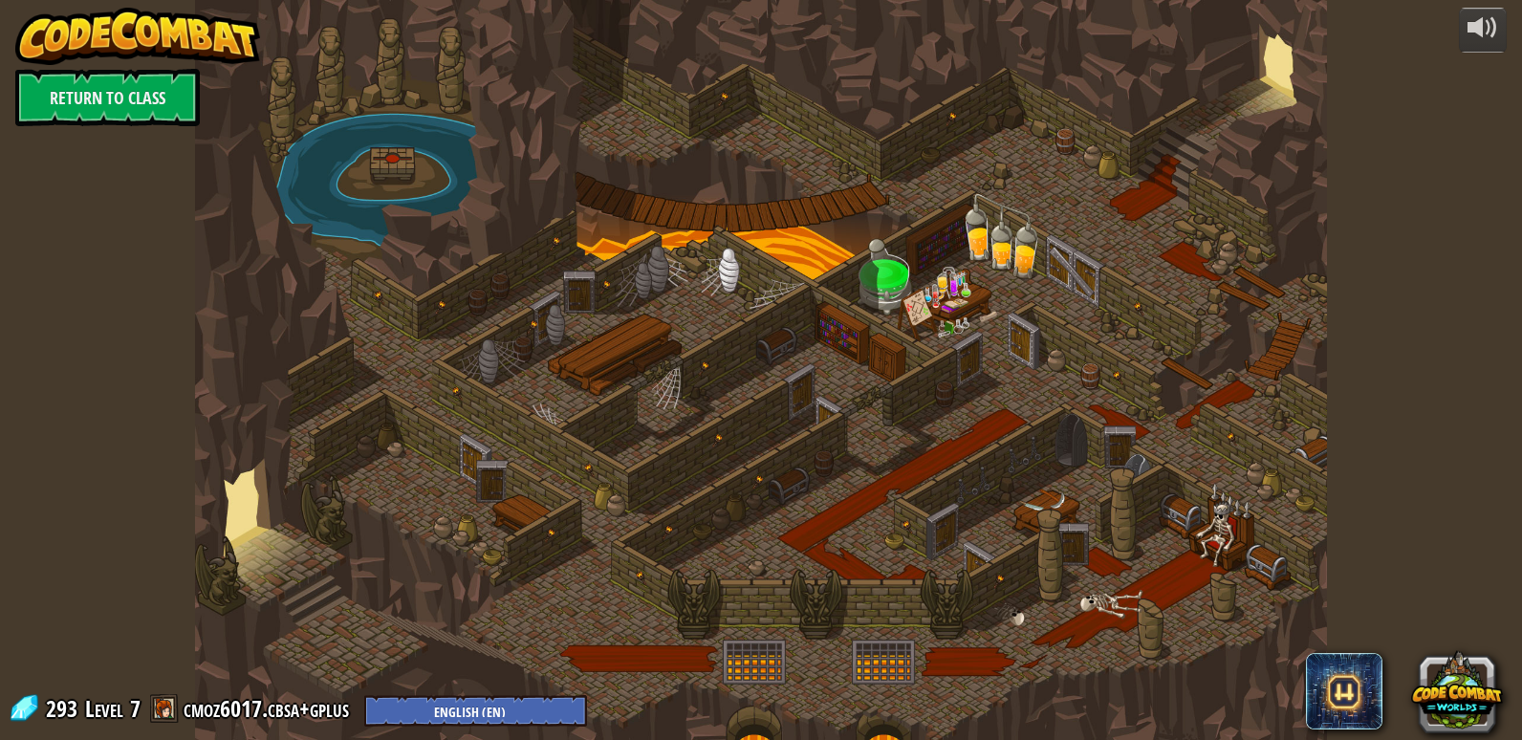
select select "es-ES"
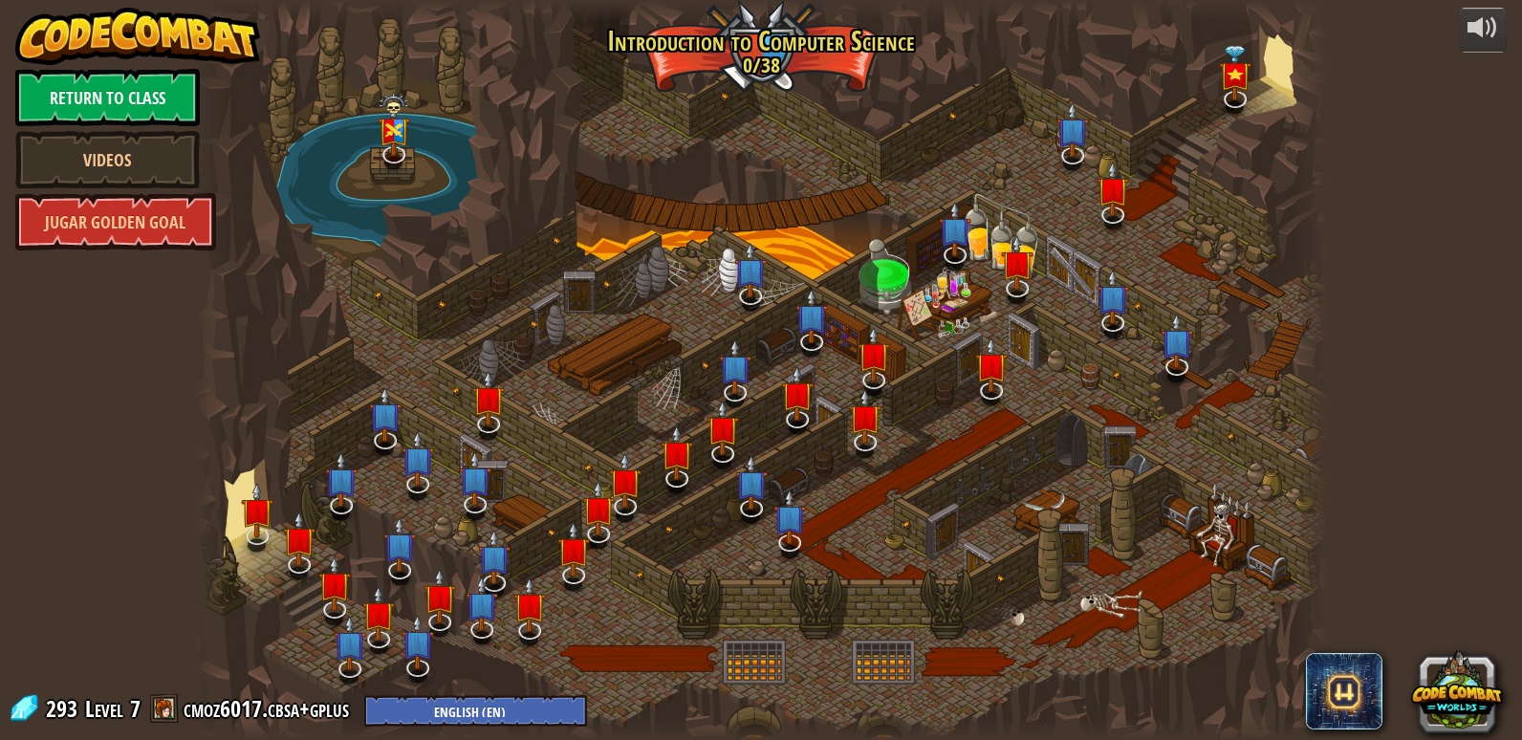
select select "es-ES"
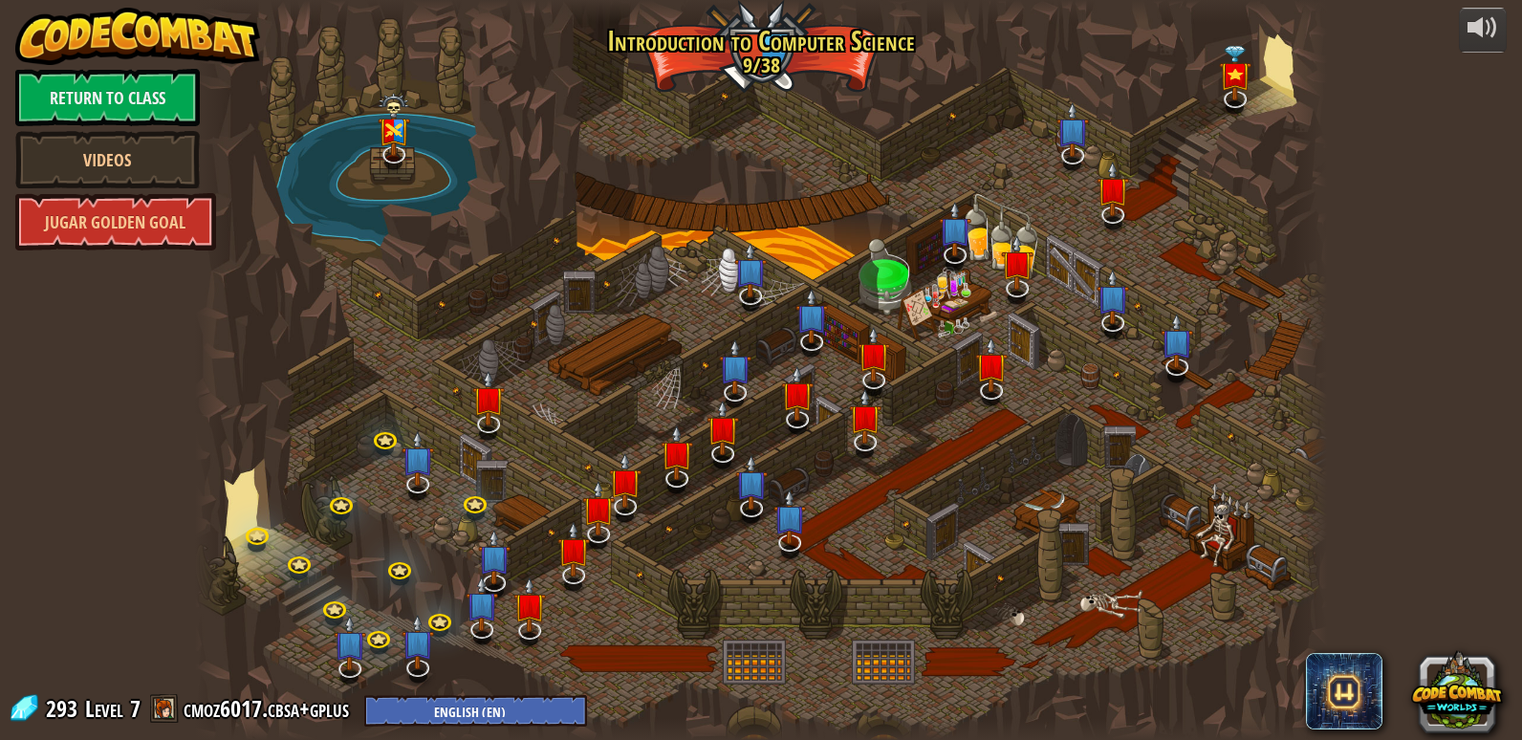
select select "es-ES"
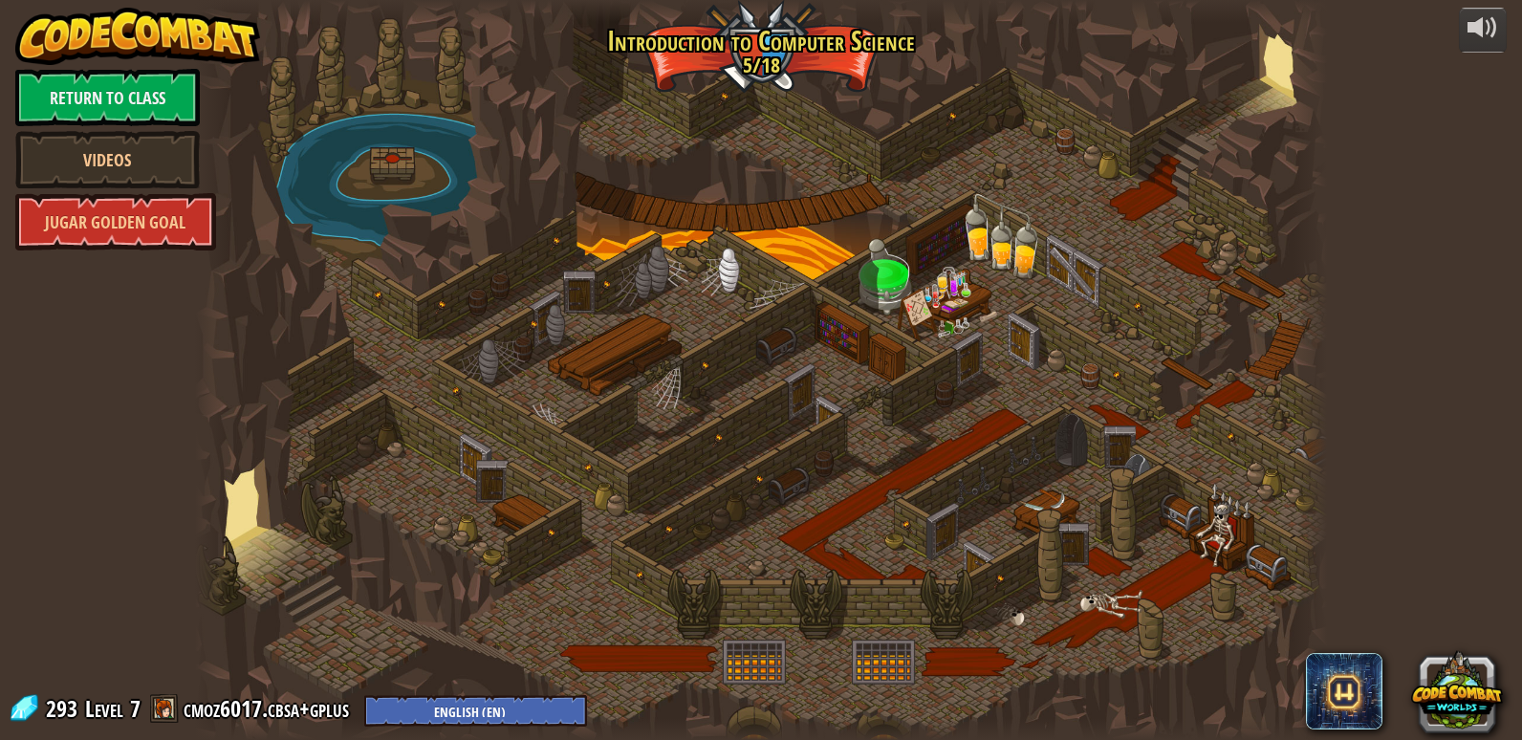
select select "es-ES"
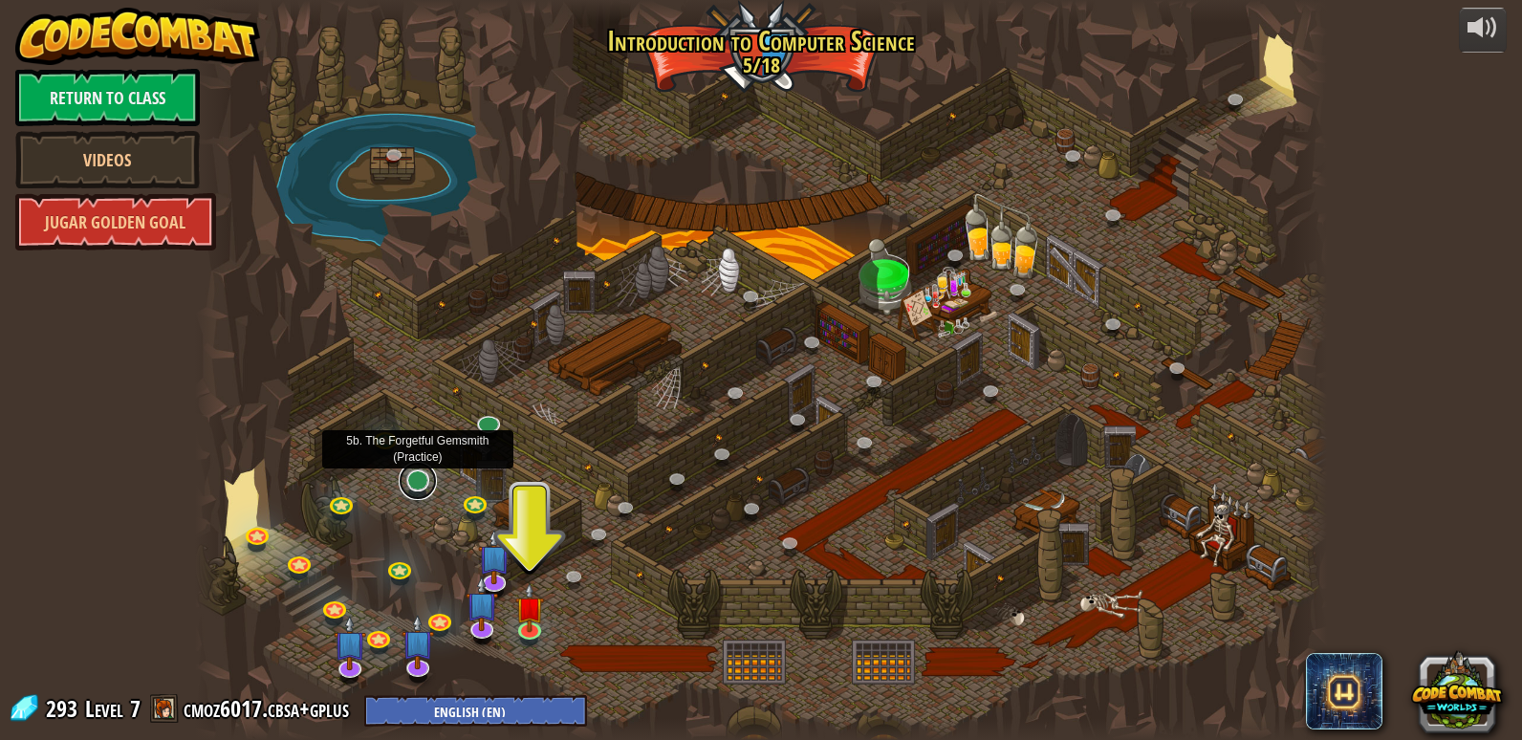
click at [417, 488] on link at bounding box center [418, 481] width 38 height 38
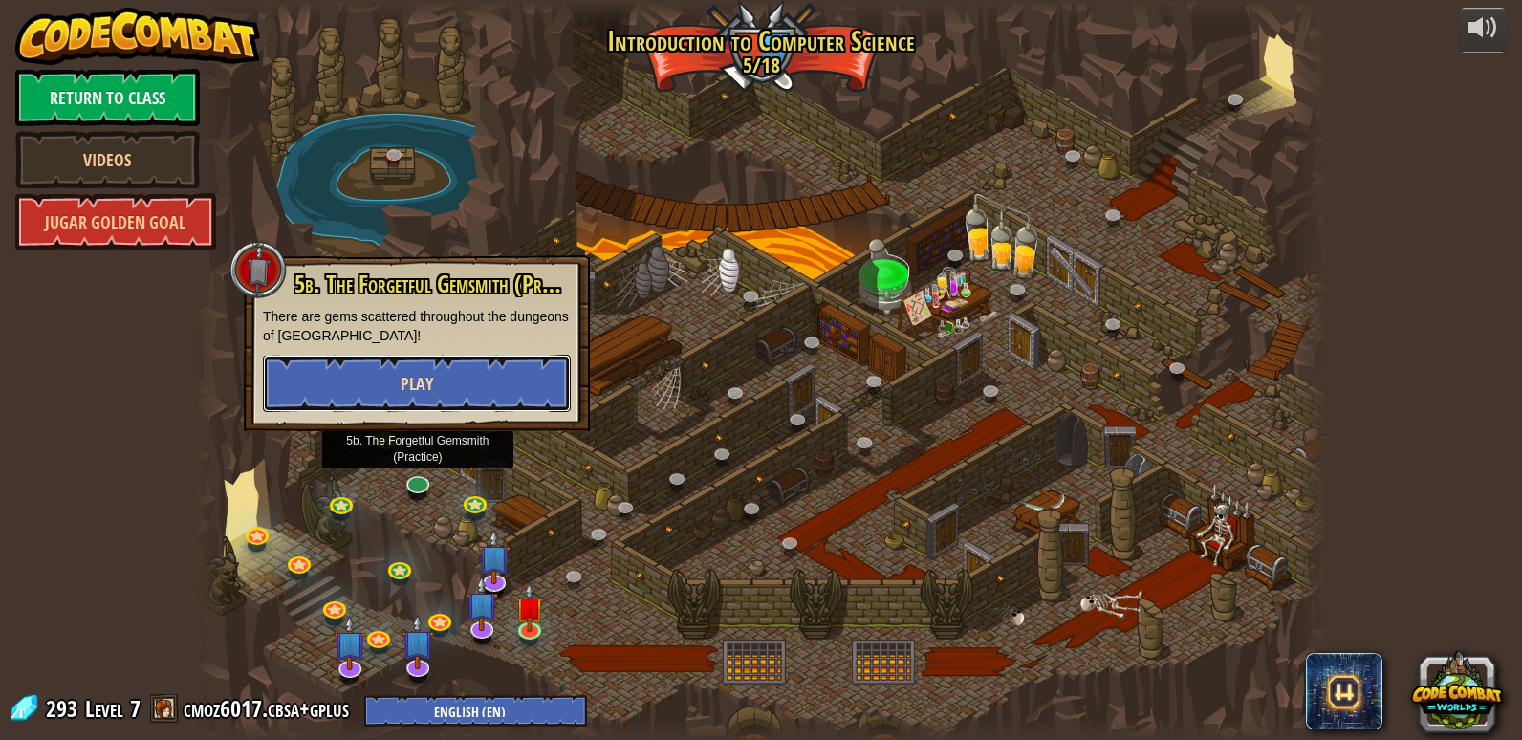
click at [464, 398] on button "Play" at bounding box center [417, 383] width 308 height 57
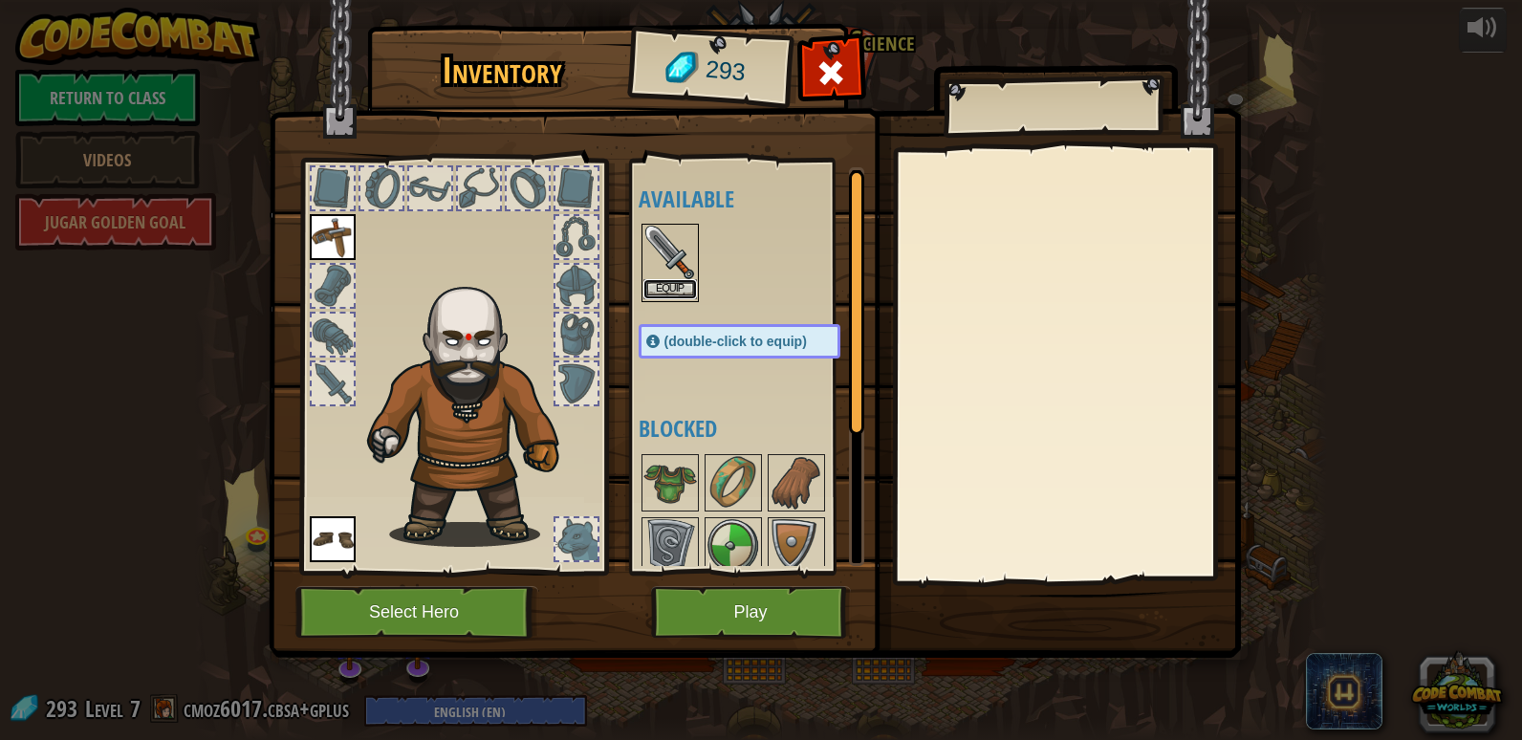
click at [657, 280] on button "Equip" at bounding box center [670, 289] width 54 height 20
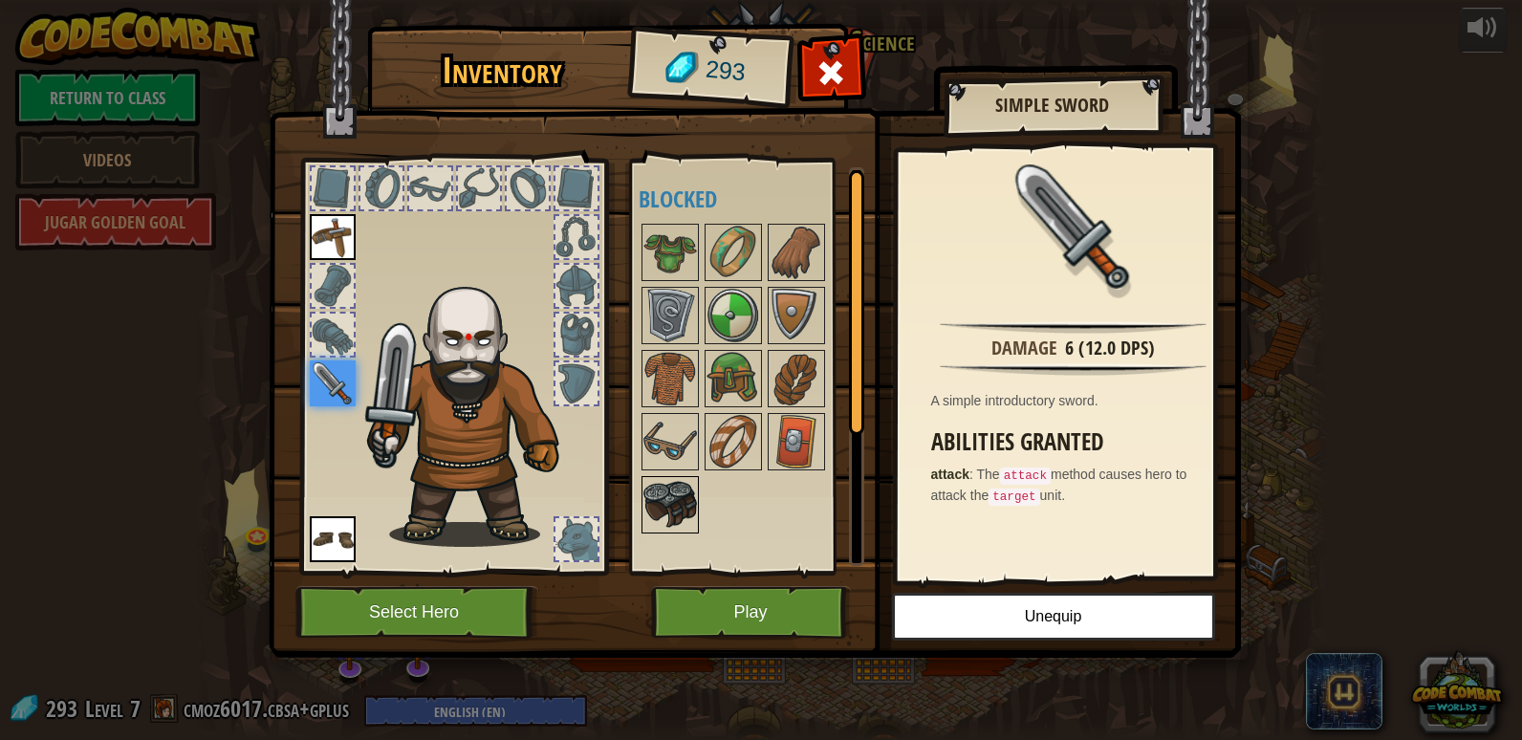
click at [661, 500] on img at bounding box center [670, 505] width 54 height 54
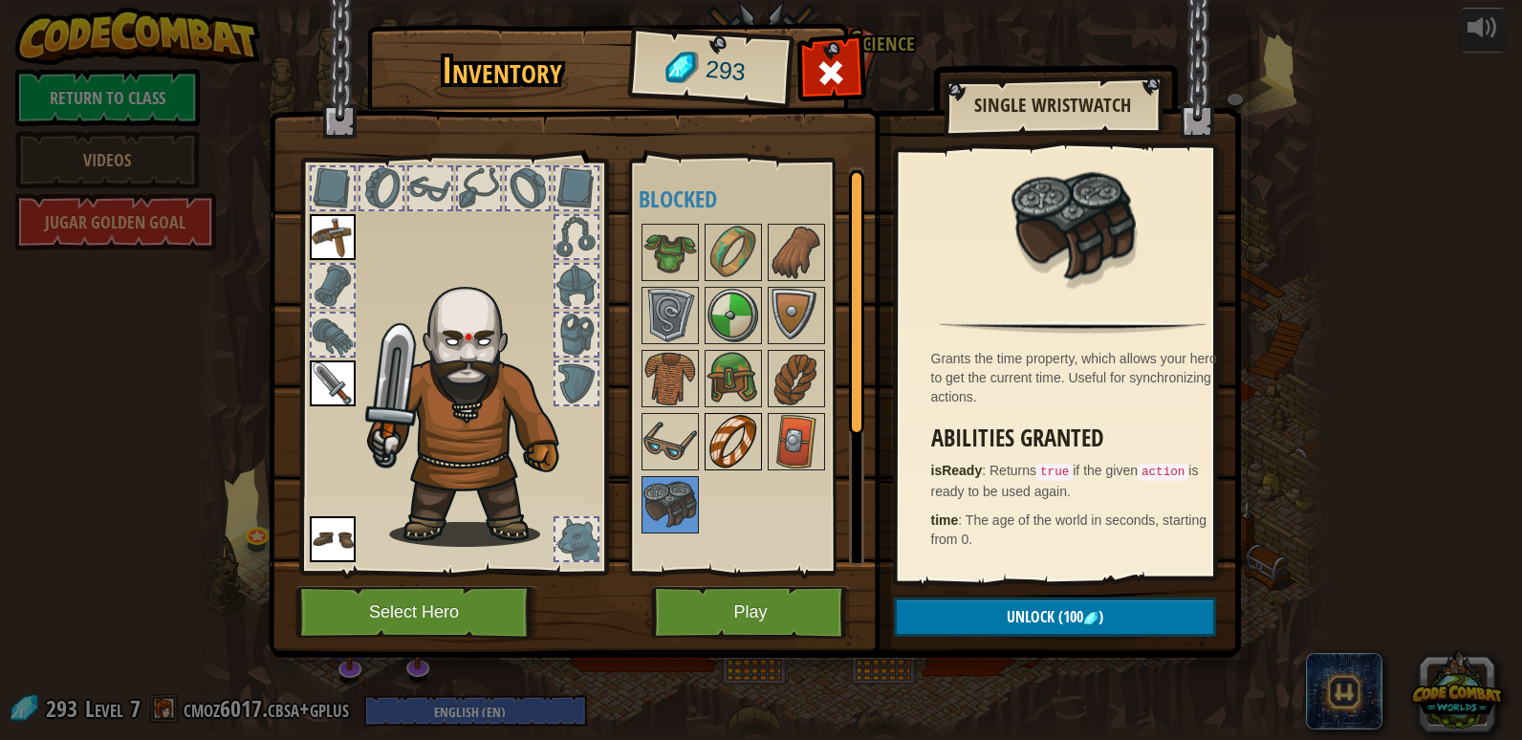
click at [745, 442] on img at bounding box center [733, 442] width 54 height 54
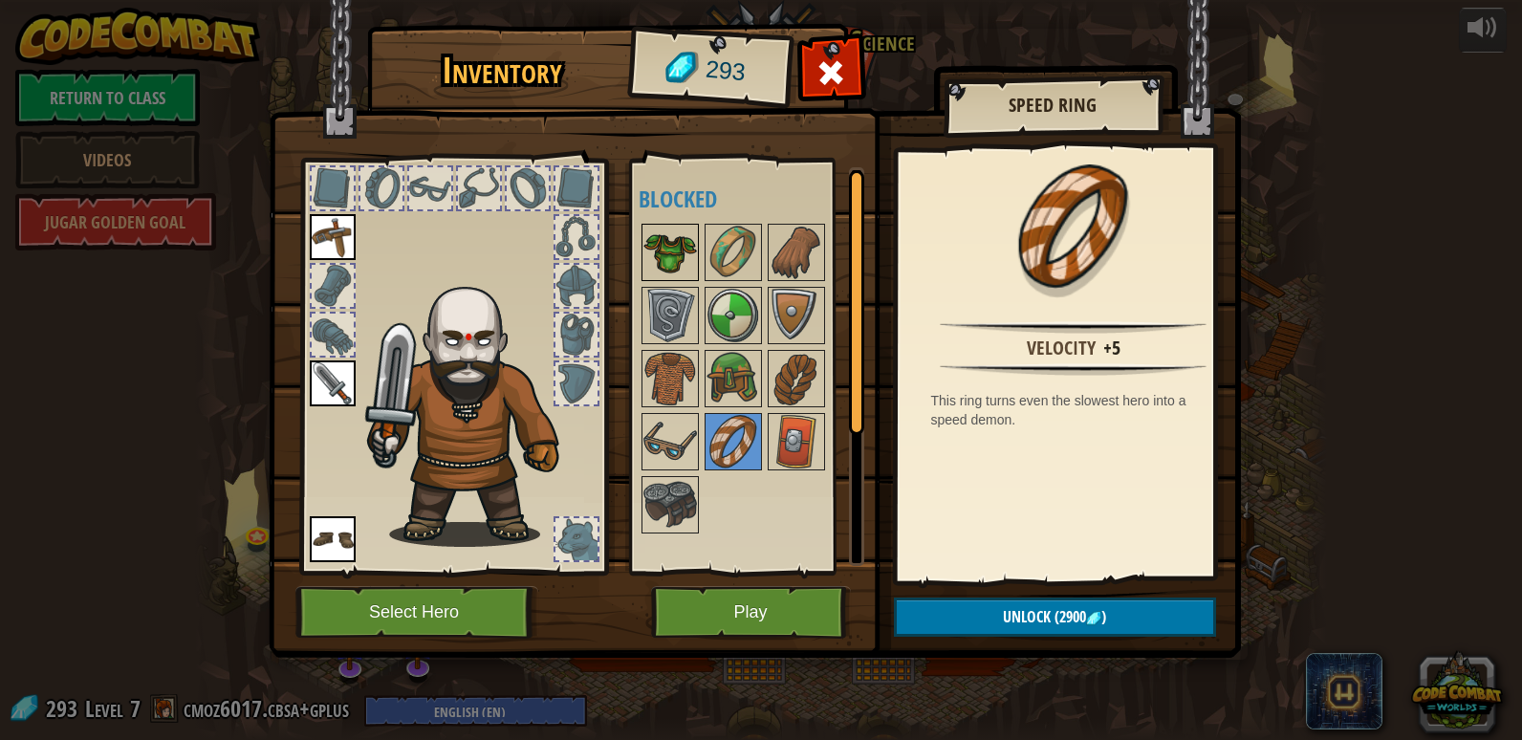
click at [680, 272] on img at bounding box center [670, 253] width 54 height 54
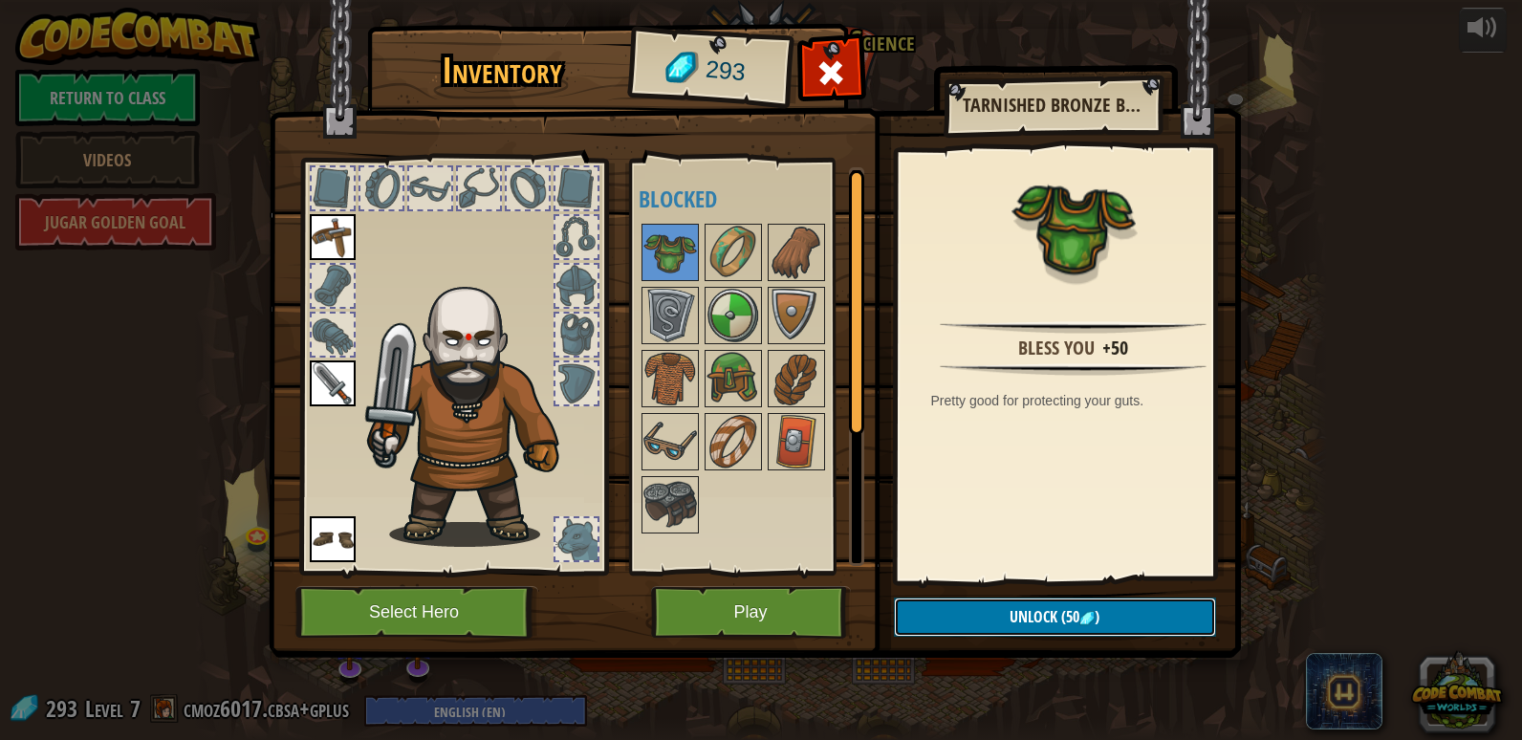
click at [979, 616] on button "Unlock (50 )" at bounding box center [1055, 616] width 322 height 39
click at [1032, 618] on button "Confirm" at bounding box center [1055, 616] width 322 height 39
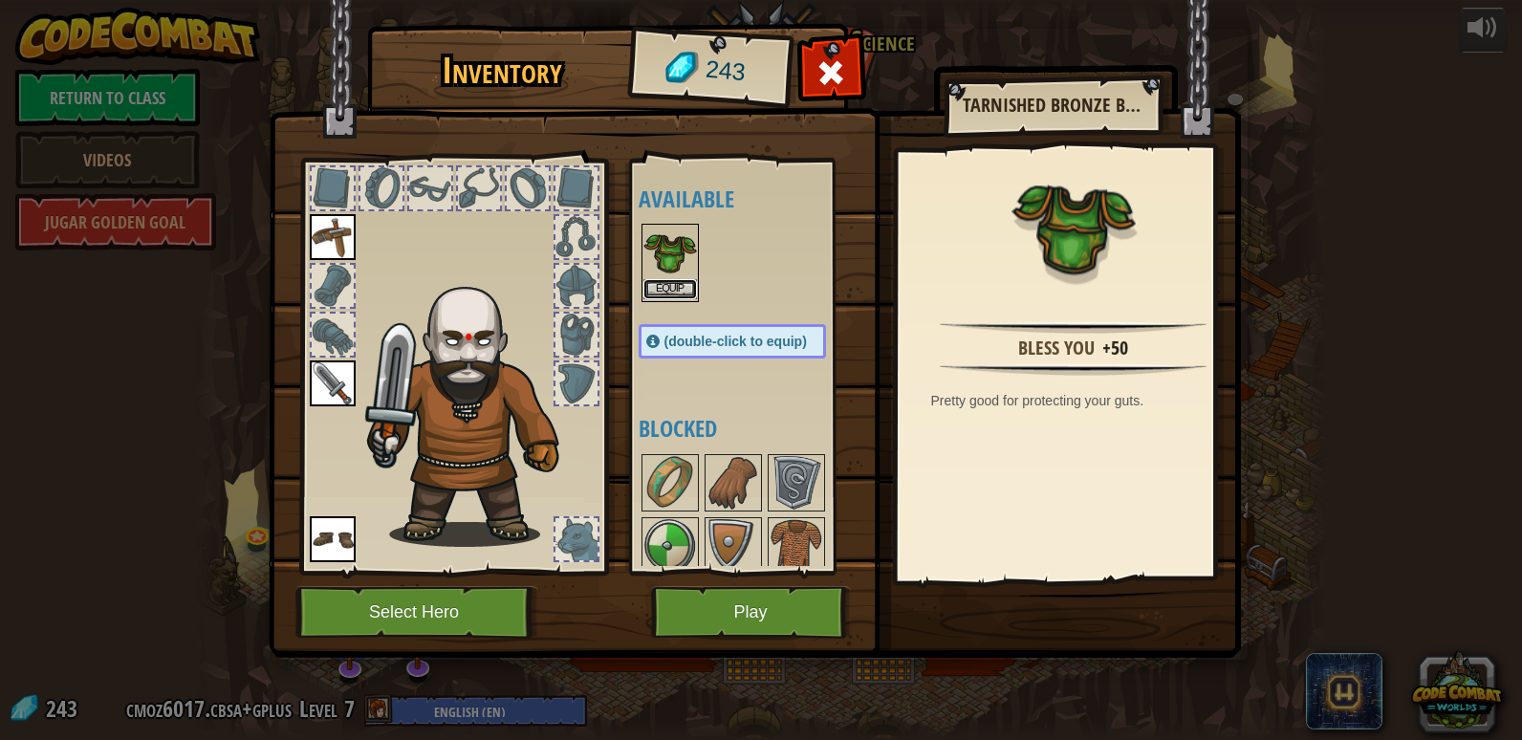
click at [657, 289] on button "Equip" at bounding box center [670, 289] width 54 height 20
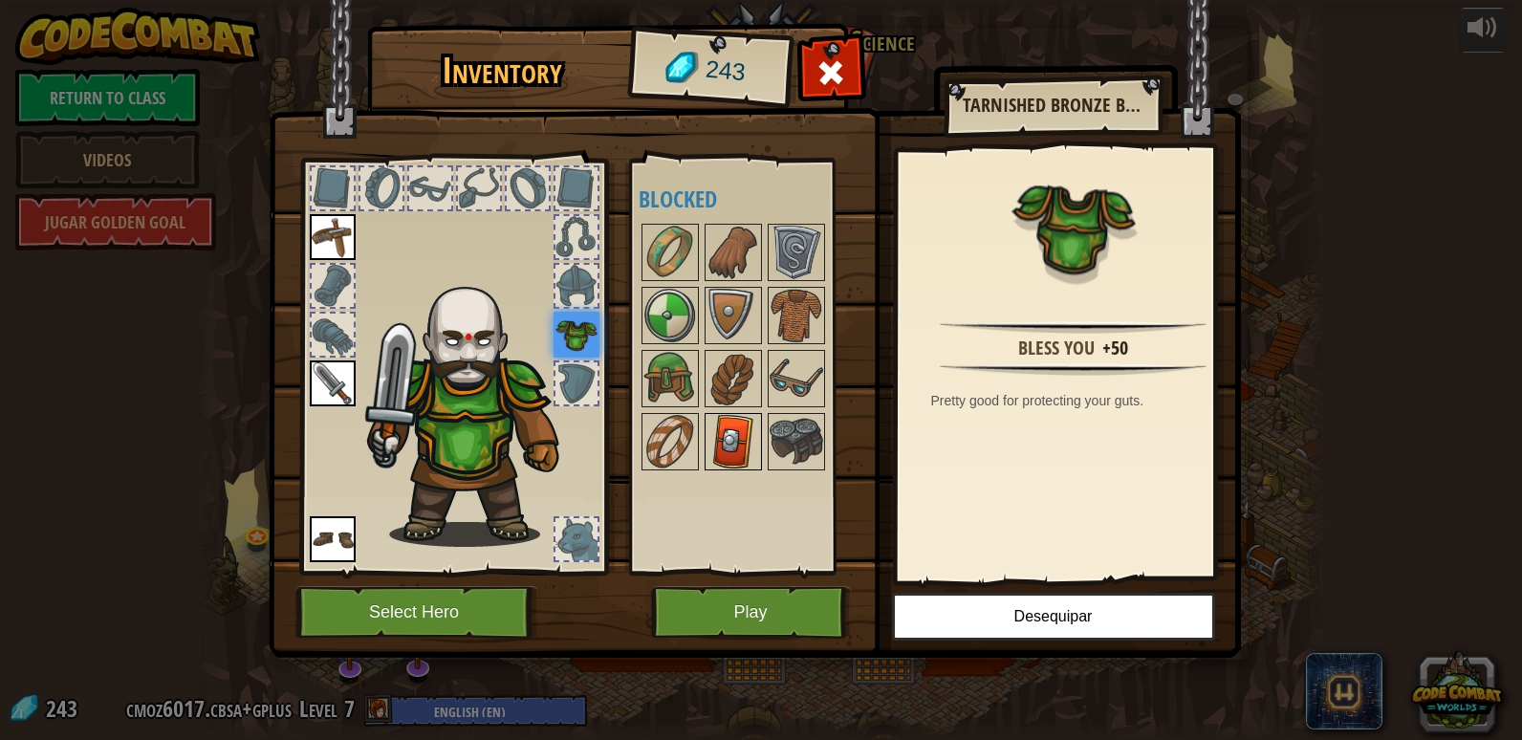
click at [738, 431] on img at bounding box center [733, 442] width 54 height 54
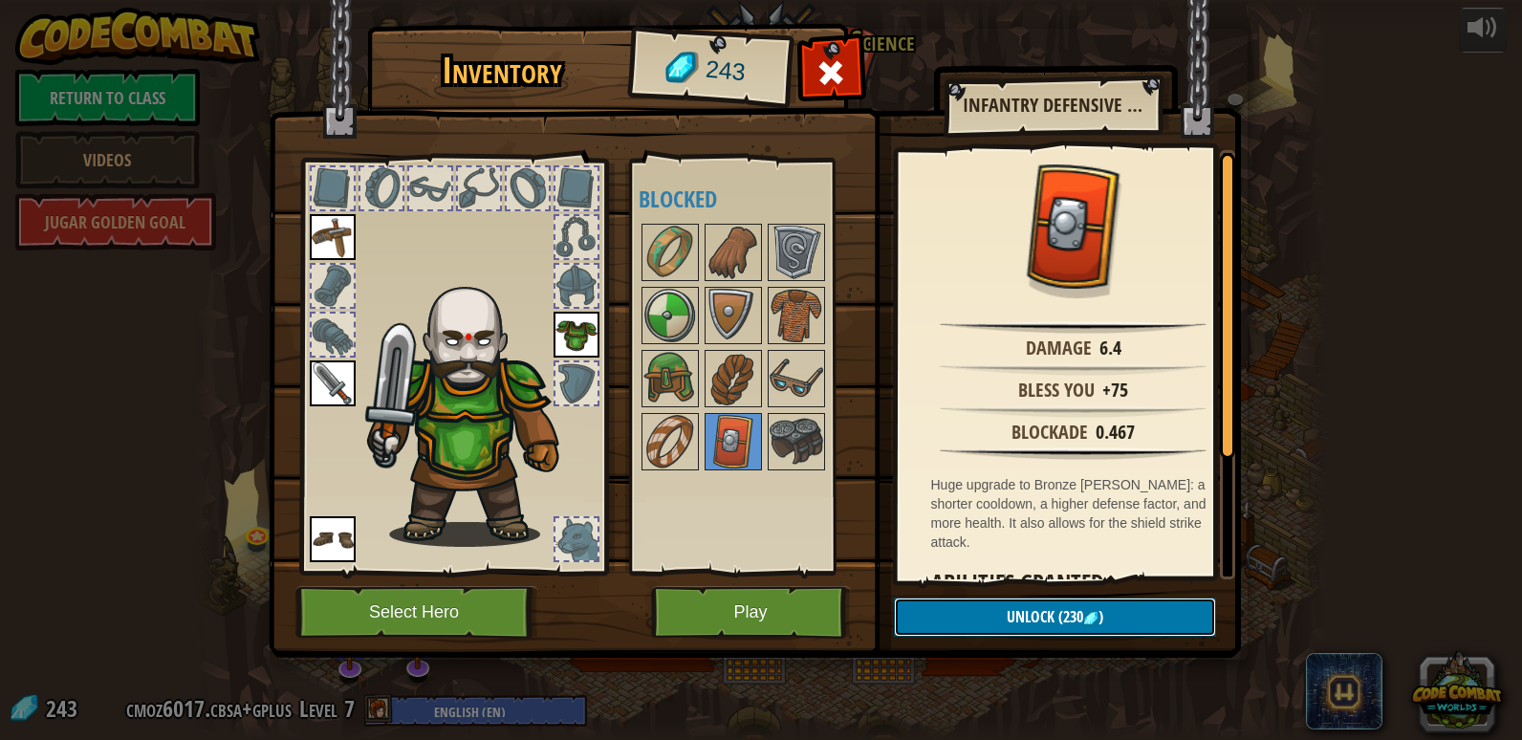
click at [1064, 610] on span "(230" at bounding box center [1068, 616] width 29 height 21
click at [1072, 607] on button "Confirm" at bounding box center [1055, 616] width 322 height 39
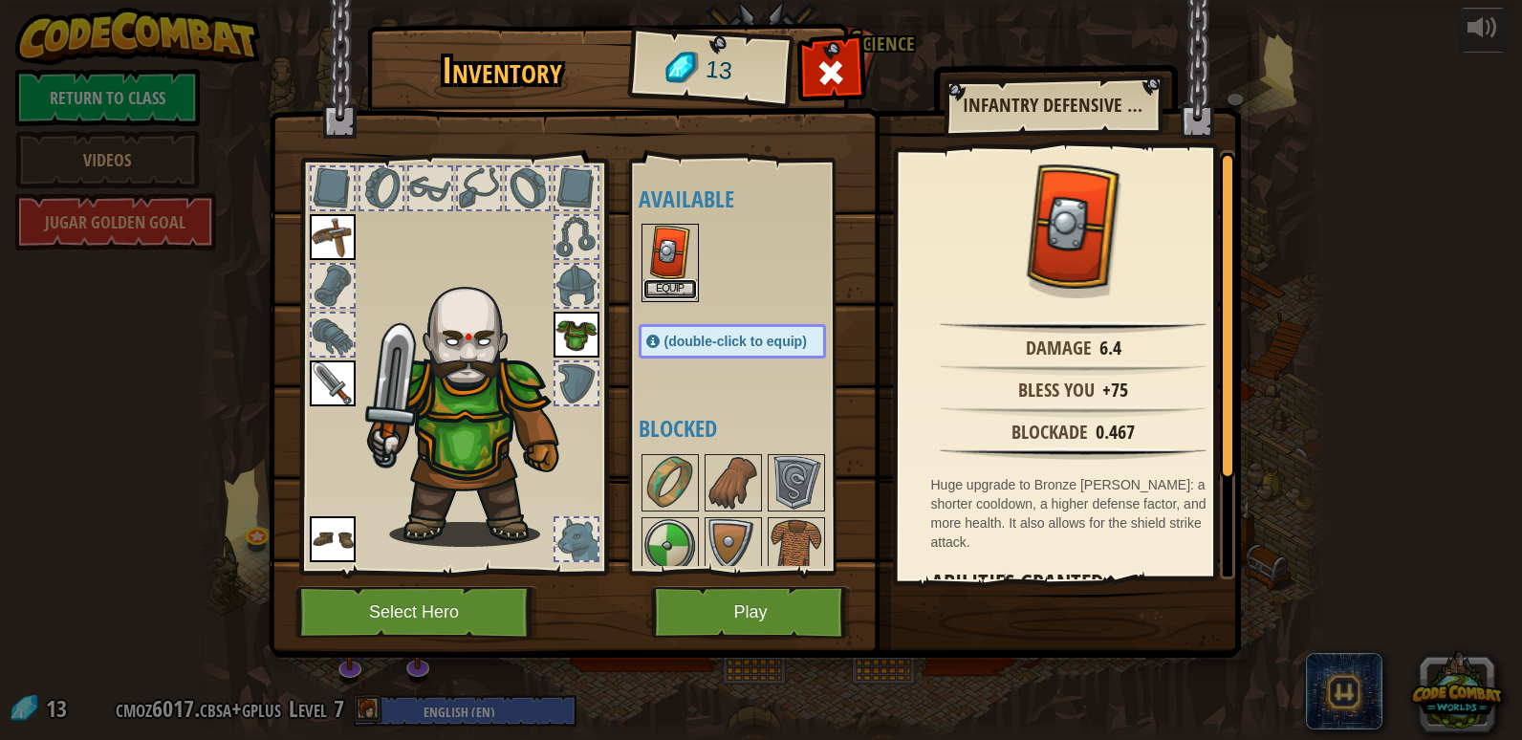
click at [663, 287] on button "Equip" at bounding box center [670, 289] width 54 height 20
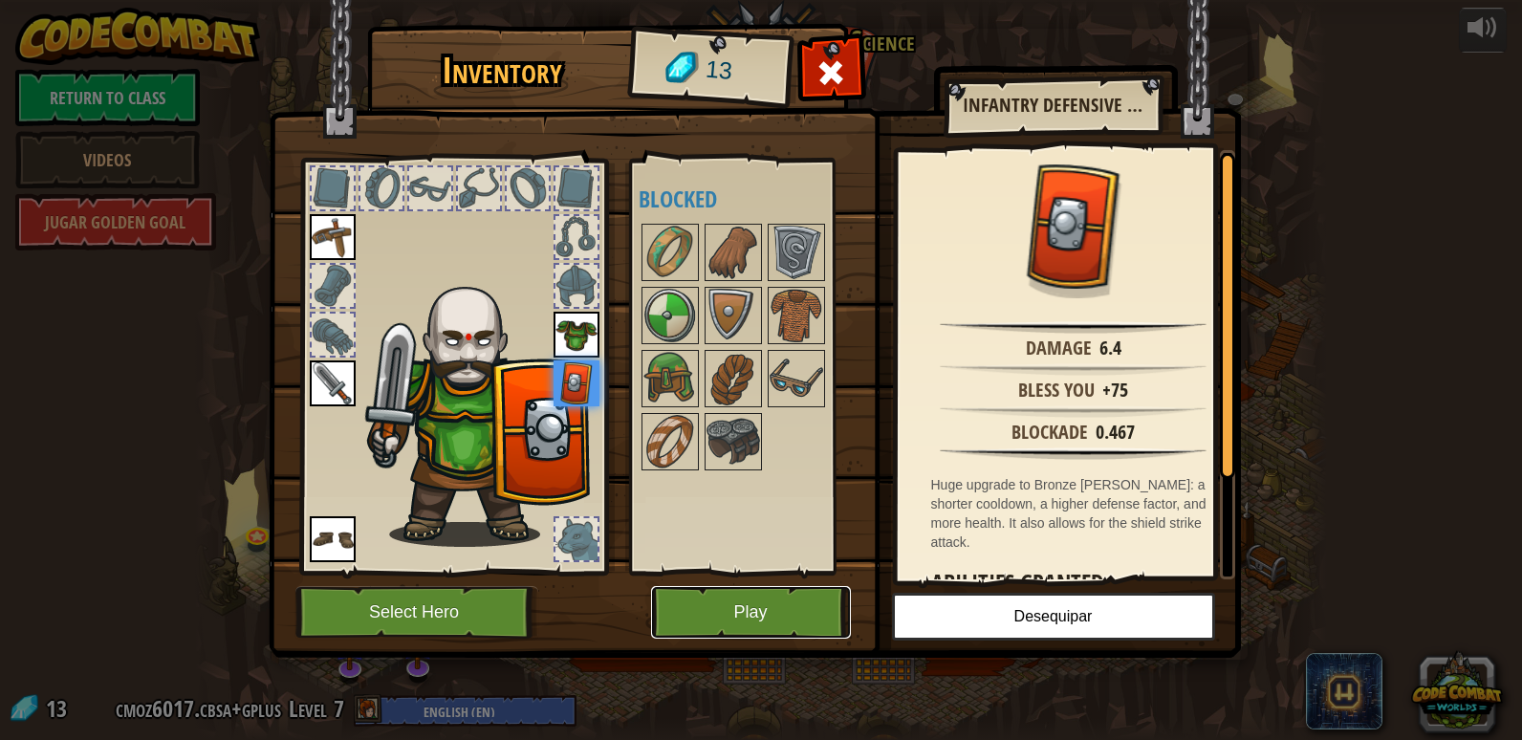
click at [780, 610] on button "Play" at bounding box center [751, 612] width 200 height 53
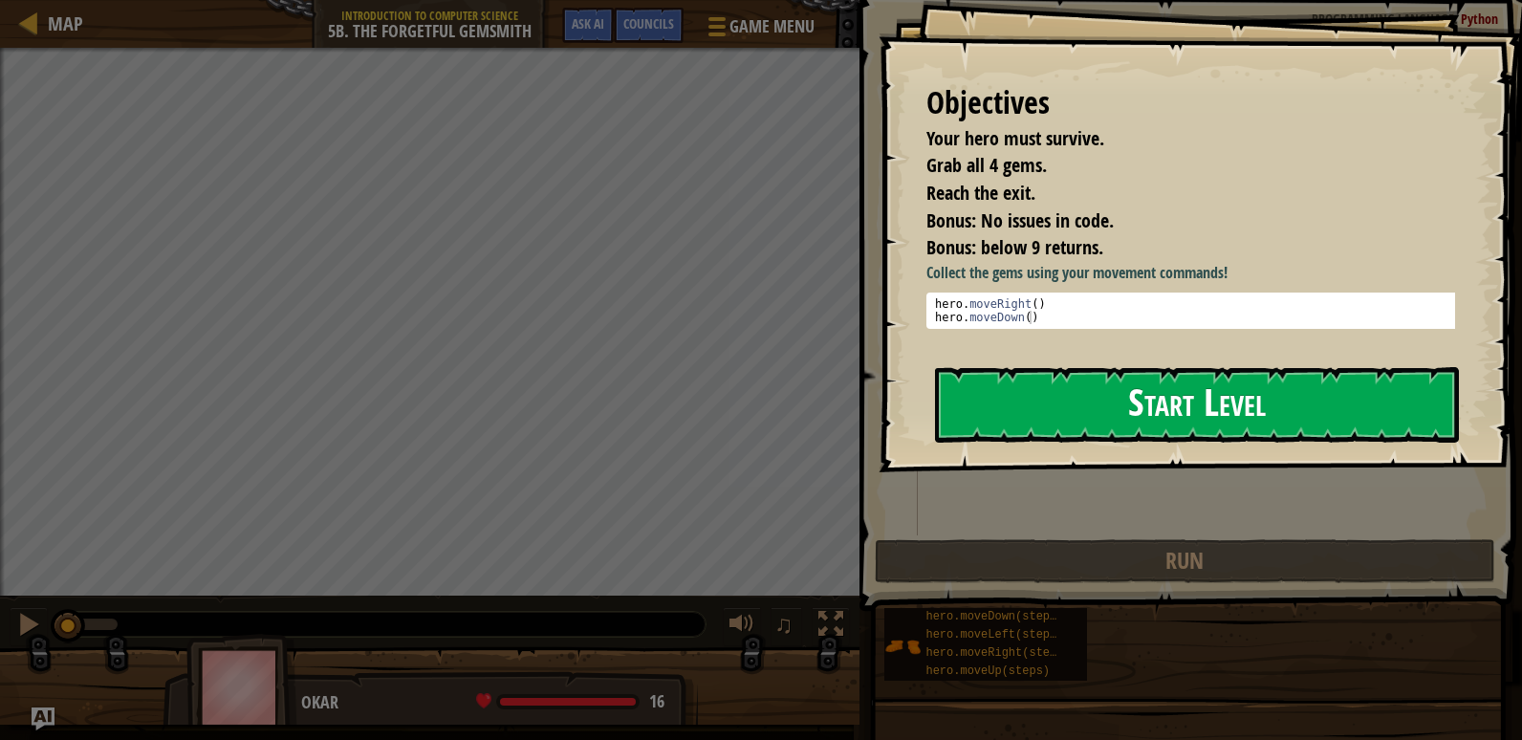
click at [1012, 426] on button "Start Level" at bounding box center [1197, 405] width 524 height 76
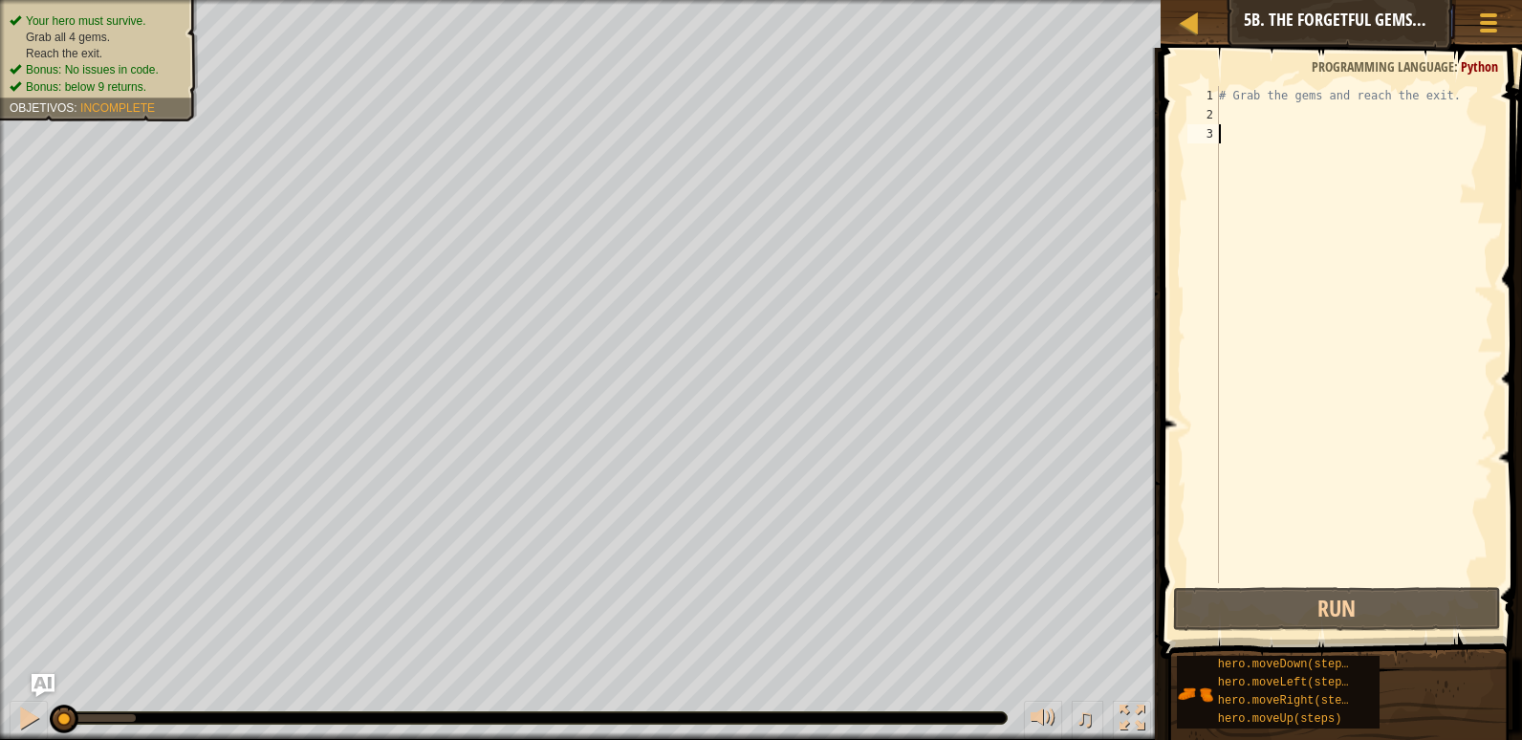
click at [1221, 103] on div "# Grab the gems and reach the exit." at bounding box center [1354, 353] width 278 height 535
type textarea "# Coge las gemas y alcanza la salida."
click at [1227, 109] on div "# Grab the gems and reach the exit." at bounding box center [1354, 353] width 278 height 535
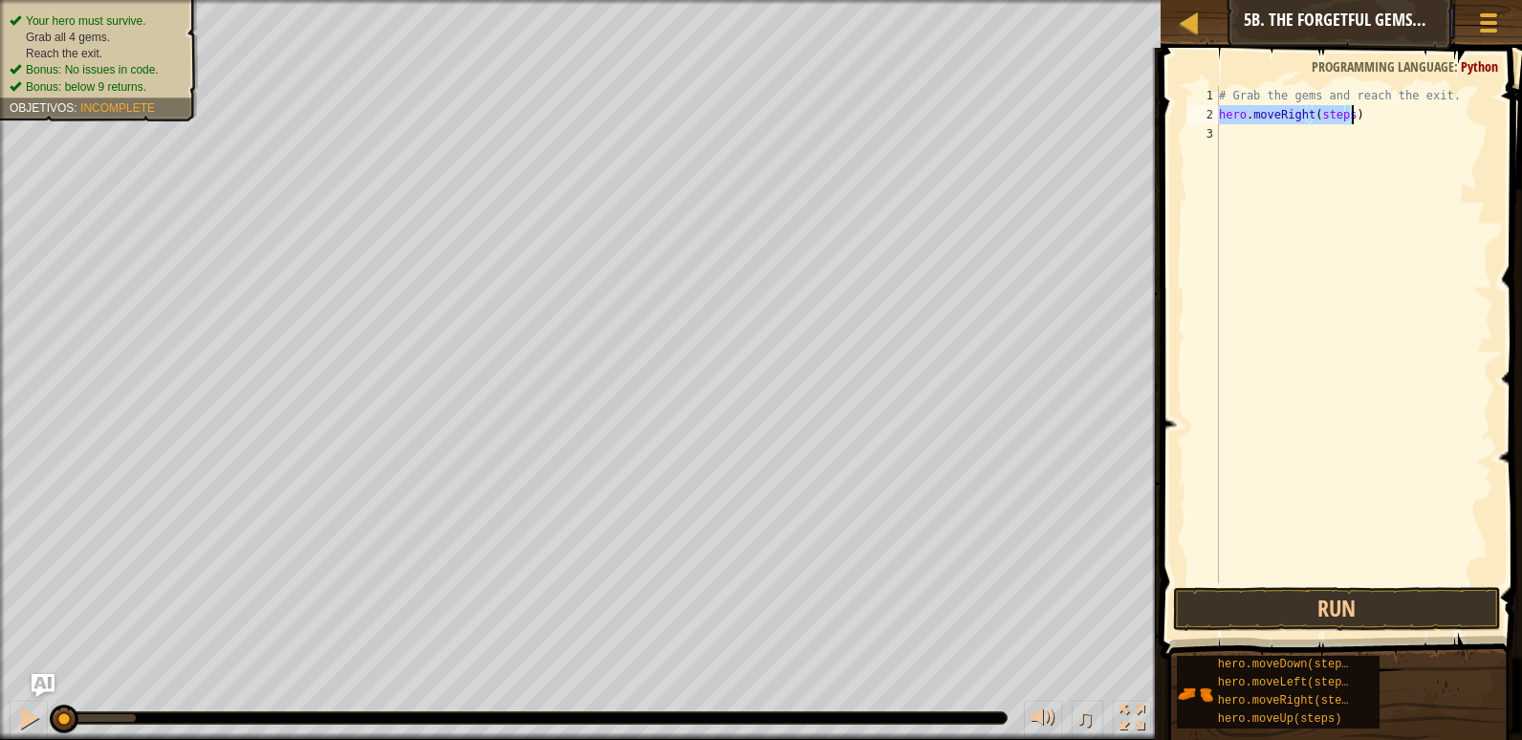
click at [1342, 119] on div "# Grab the gems and reach the exit. hero . moveRight ( steps )" at bounding box center [1354, 334] width 278 height 497
click at [1335, 139] on div "# Grab the gems and reach the exit. hero . moveRight ( ) hero . moveDown ( step…" at bounding box center [1354, 353] width 278 height 535
click at [1342, 155] on div "# Grab the gems and reach the exit. hero . moveRight ( ) hero . moveDown ( ) he…" at bounding box center [1354, 353] width 278 height 535
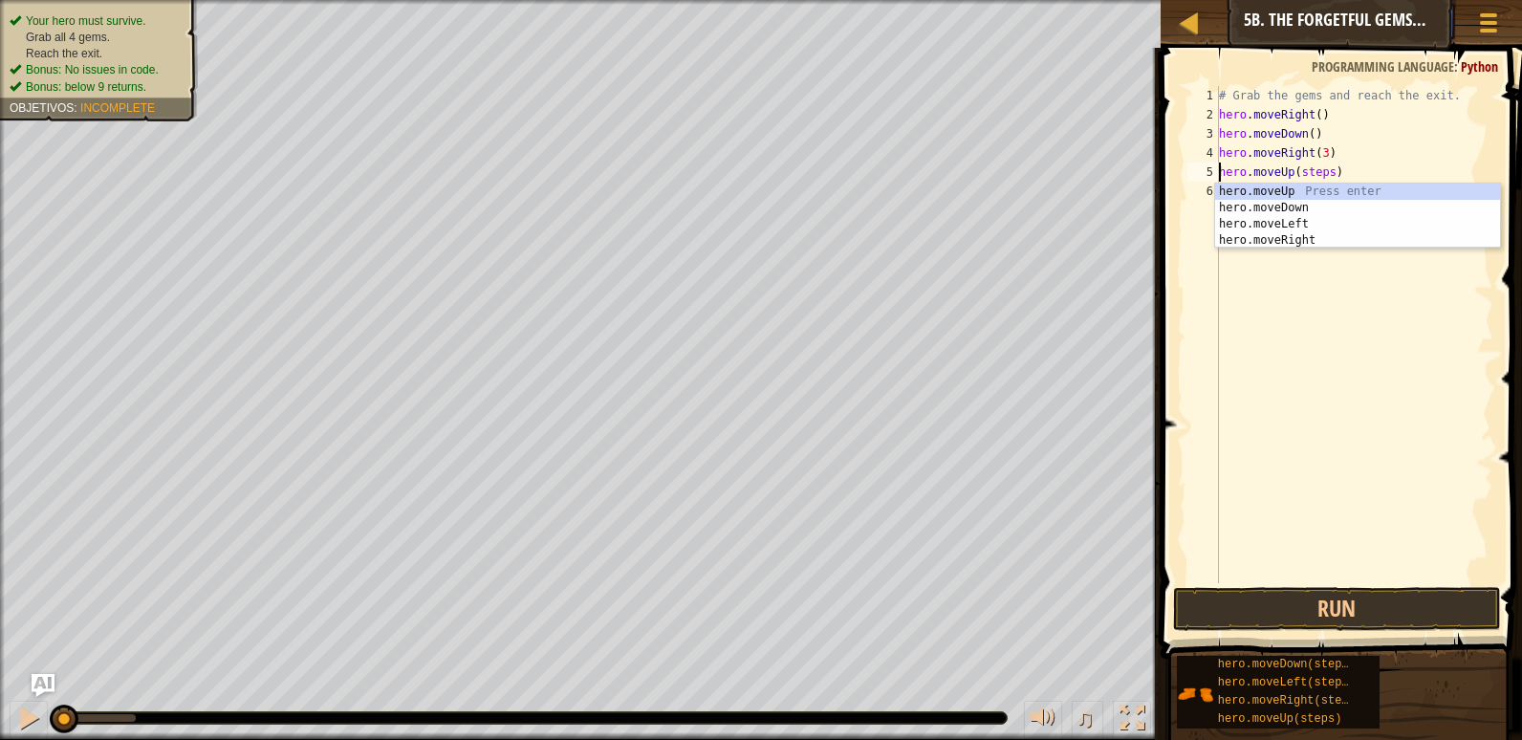
click at [1320, 174] on div "# Grab the gems and reach the exit. hero . moveRight ( ) hero . moveDown ( ) he…" at bounding box center [1354, 353] width 278 height 535
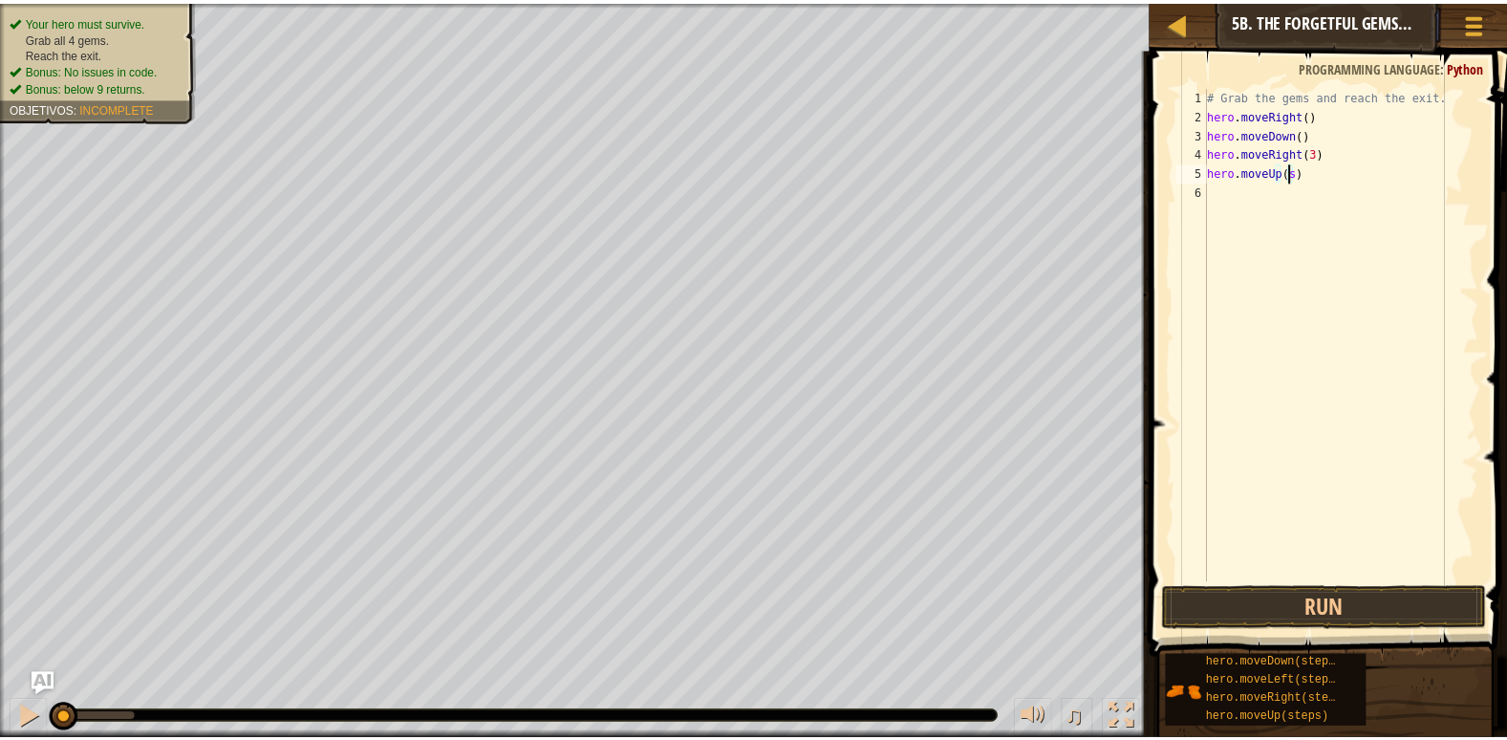
scroll to position [9, 6]
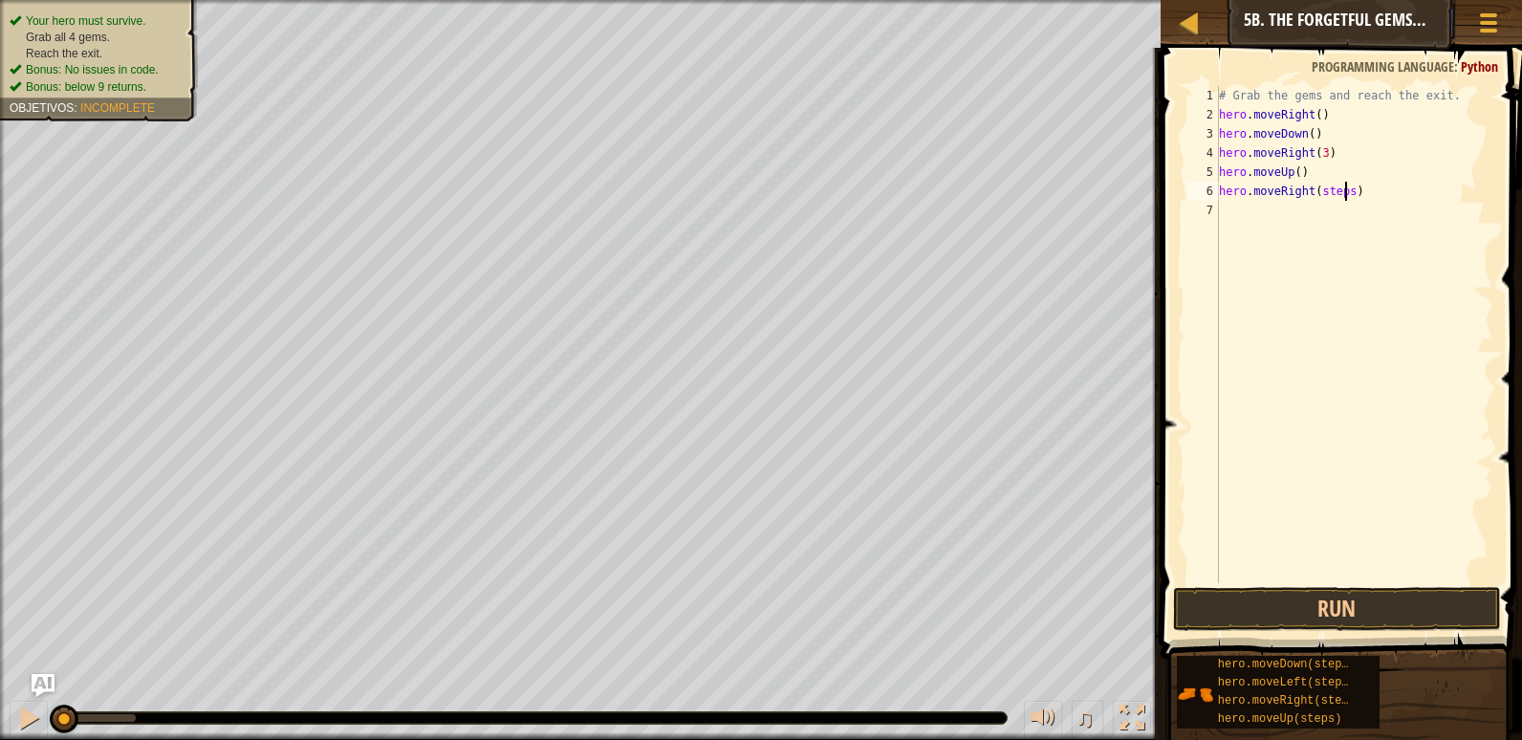
drag, startPoint x: 1343, startPoint y: 196, endPoint x: 1347, endPoint y: 218, distance: 22.3
click at [1345, 204] on div "# Grab the gems and reach the exit. hero . moveRight ( ) hero . moveDown ( ) he…" at bounding box center [1354, 353] width 278 height 535
click at [1342, 194] on div "# Grab the gems and reach the exit. hero . moveRight ( ) hero . moveDown ( ) he…" at bounding box center [1354, 334] width 278 height 497
type textarea "hero.moveRight()"
click at [1446, 594] on button "Run" at bounding box center [1337, 609] width 328 height 44
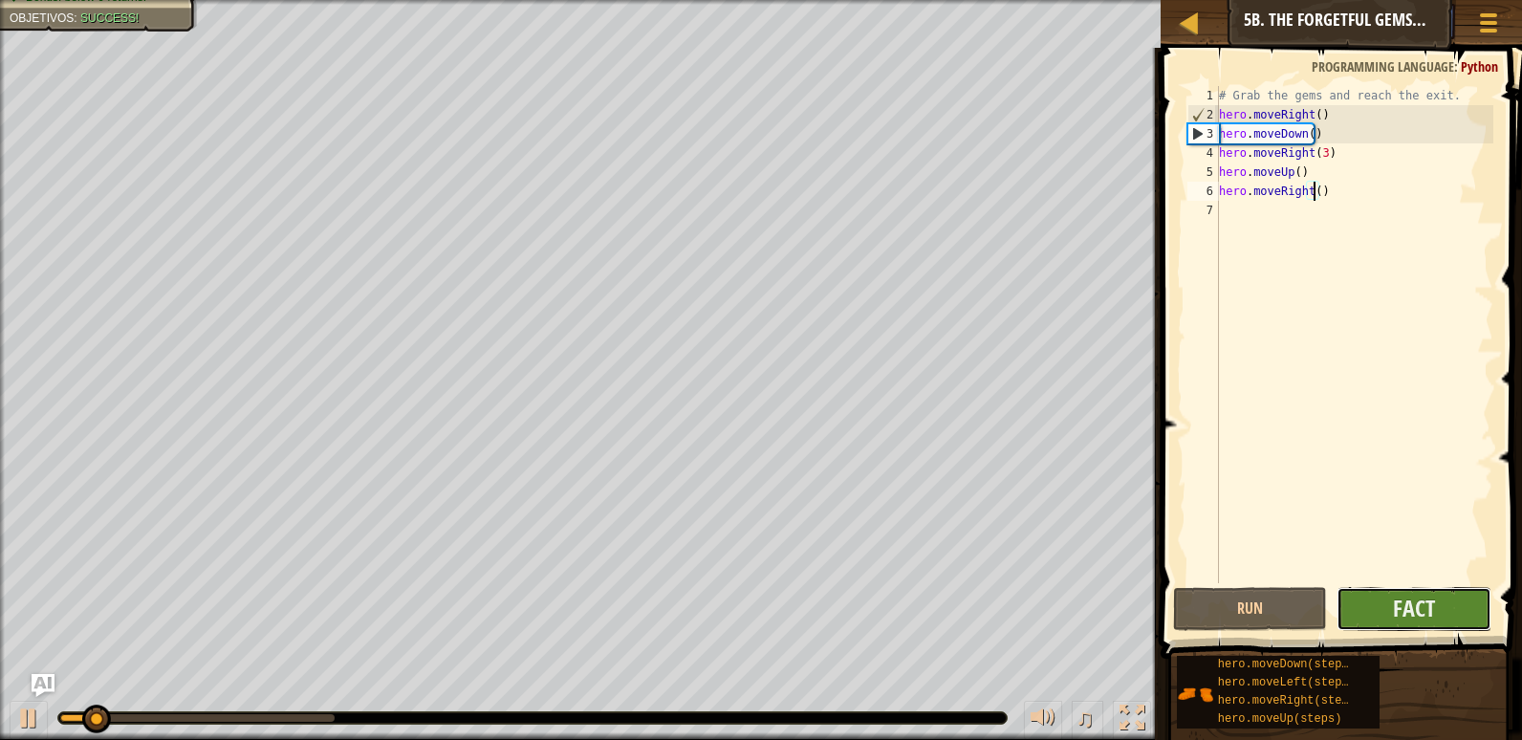
click at [1452, 618] on button "Fact" at bounding box center [1413, 609] width 155 height 44
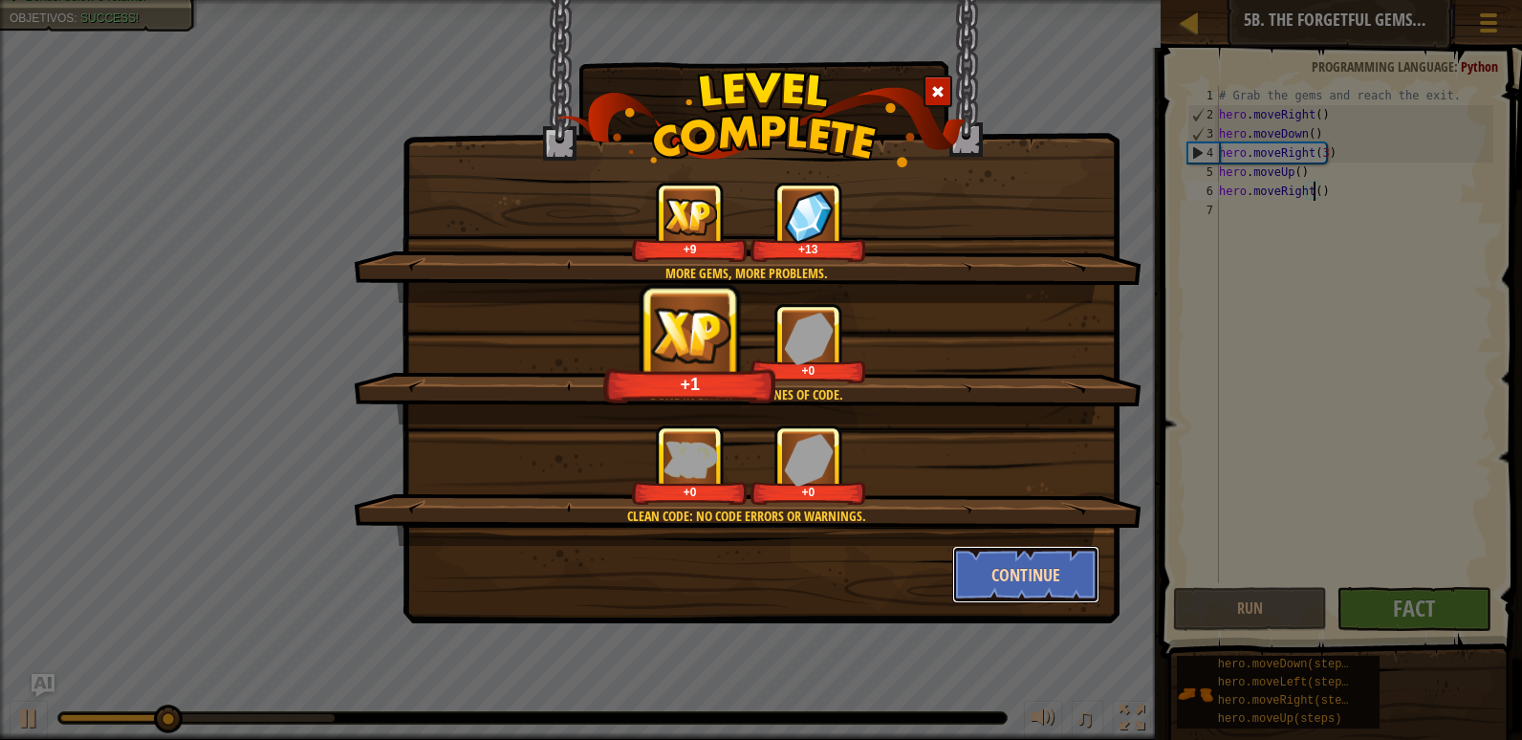
click at [1024, 595] on button "Continue" at bounding box center [1026, 574] width 148 height 57
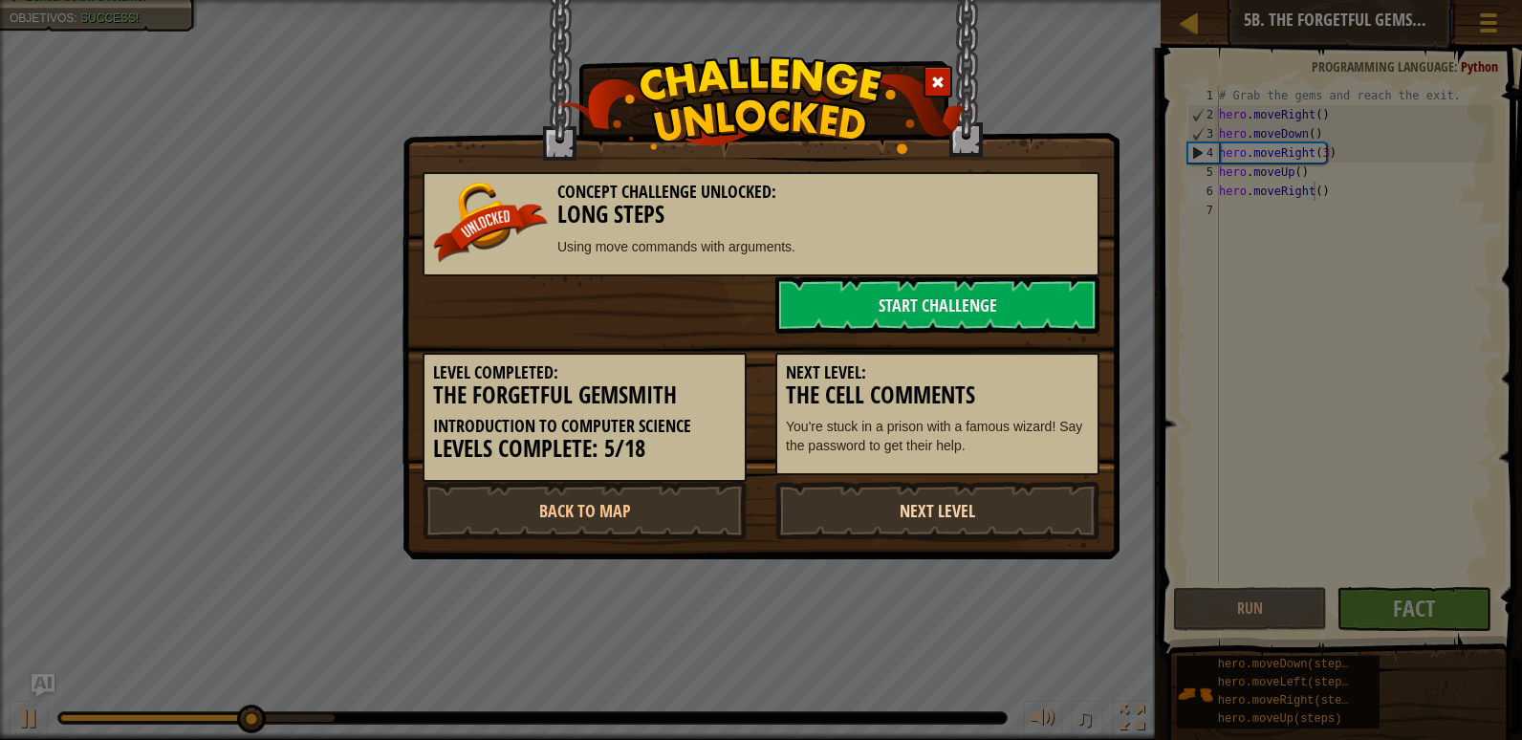
click at [866, 506] on link "Next Level" at bounding box center [937, 510] width 324 height 57
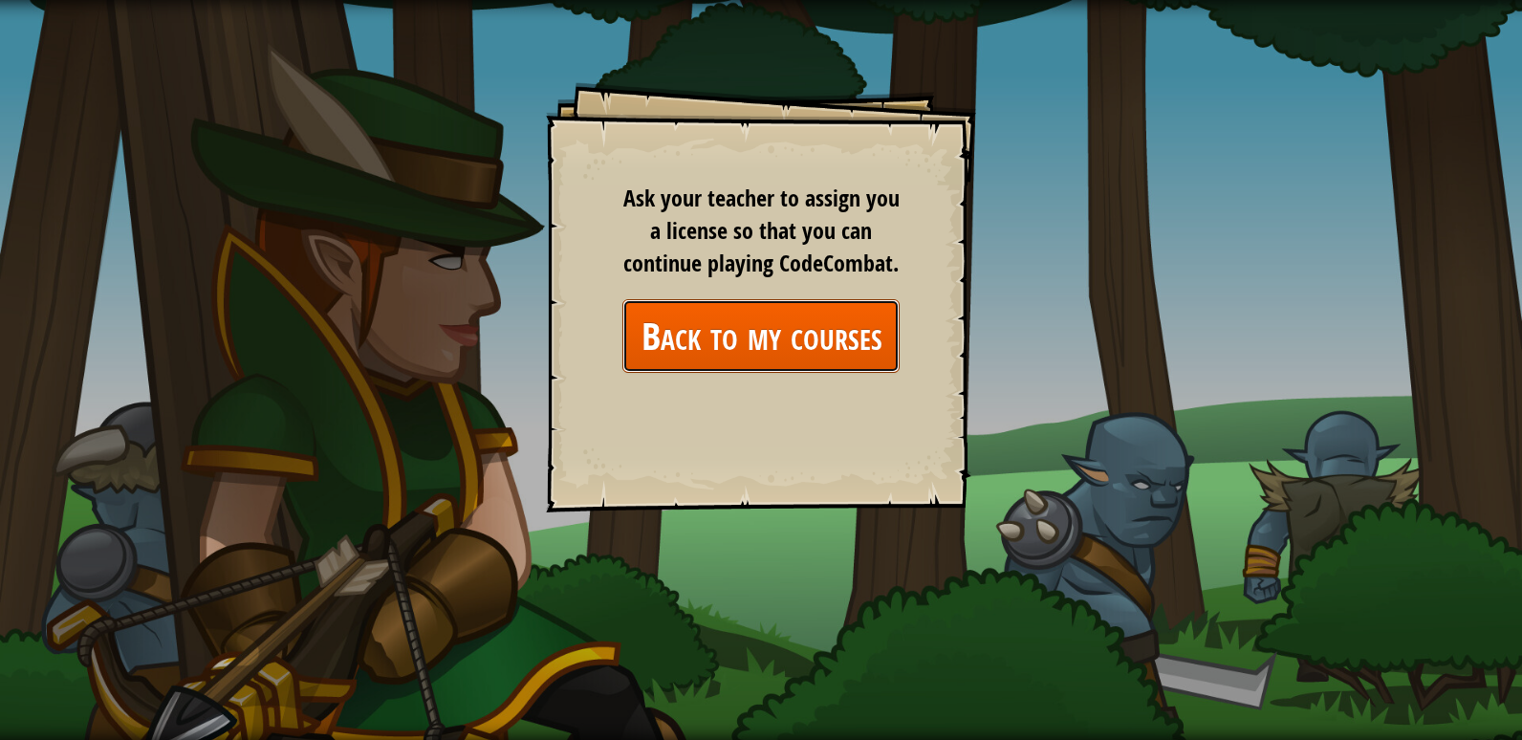
click at [799, 309] on link "Back to my courses" at bounding box center [760, 336] width 277 height 74
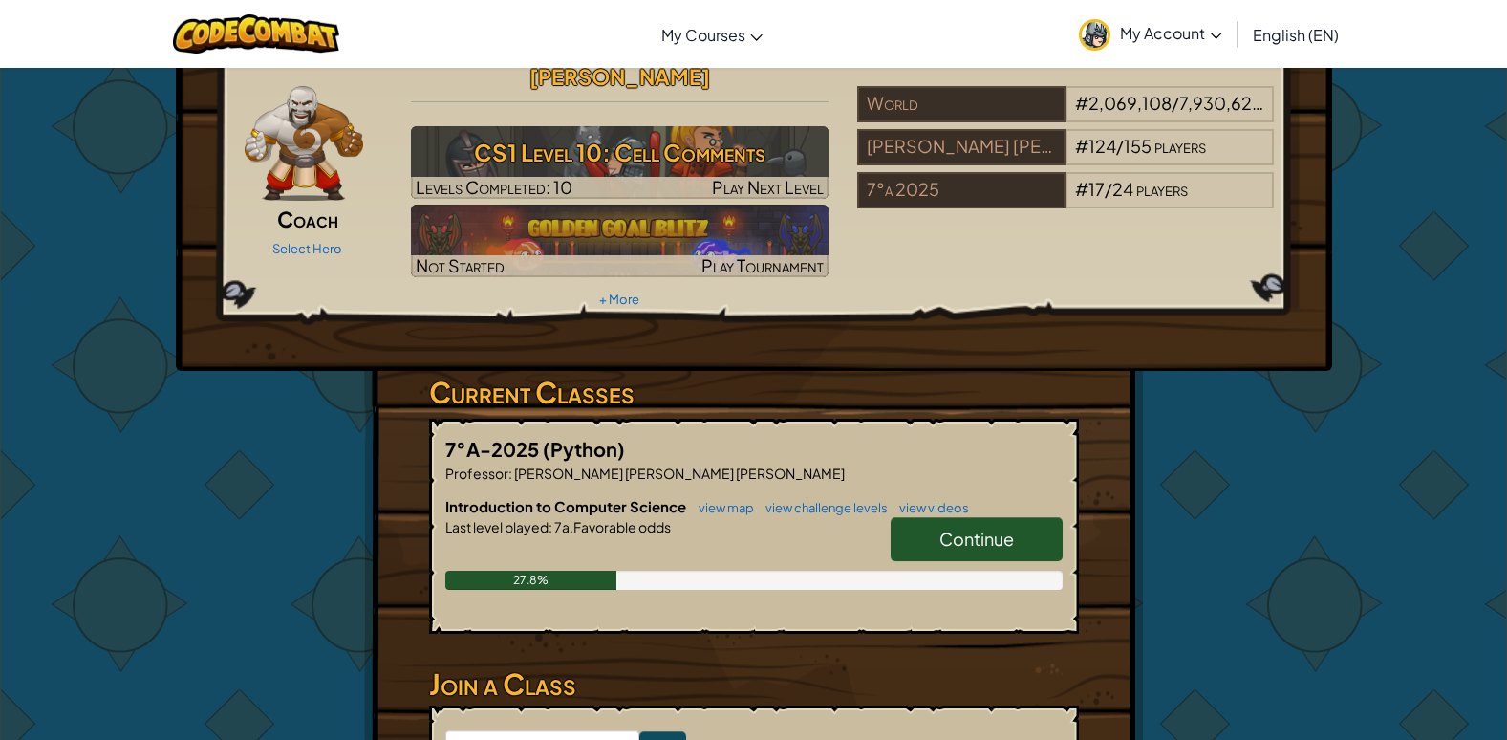
scroll to position [96, 0]
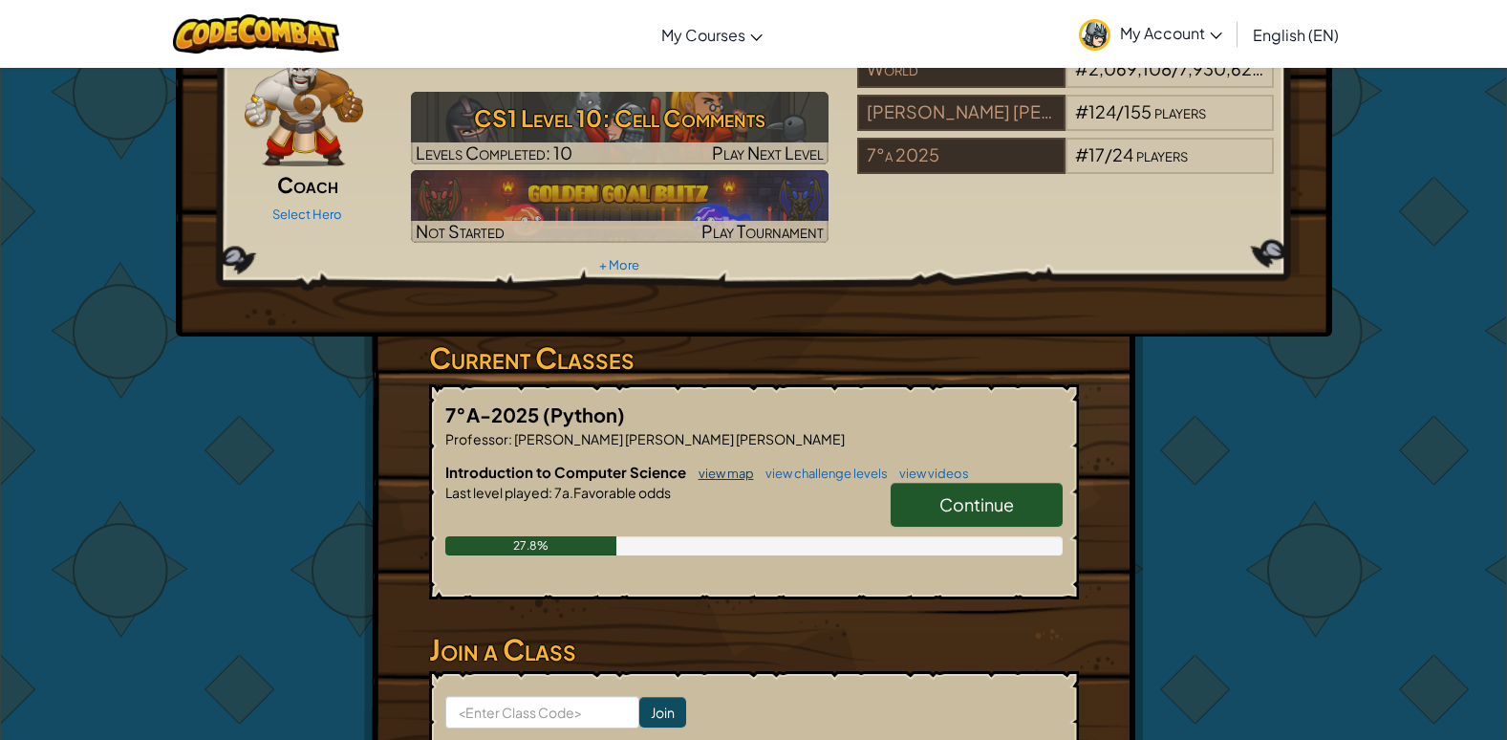
click at [718, 466] on link "view map" at bounding box center [721, 473] width 65 height 15
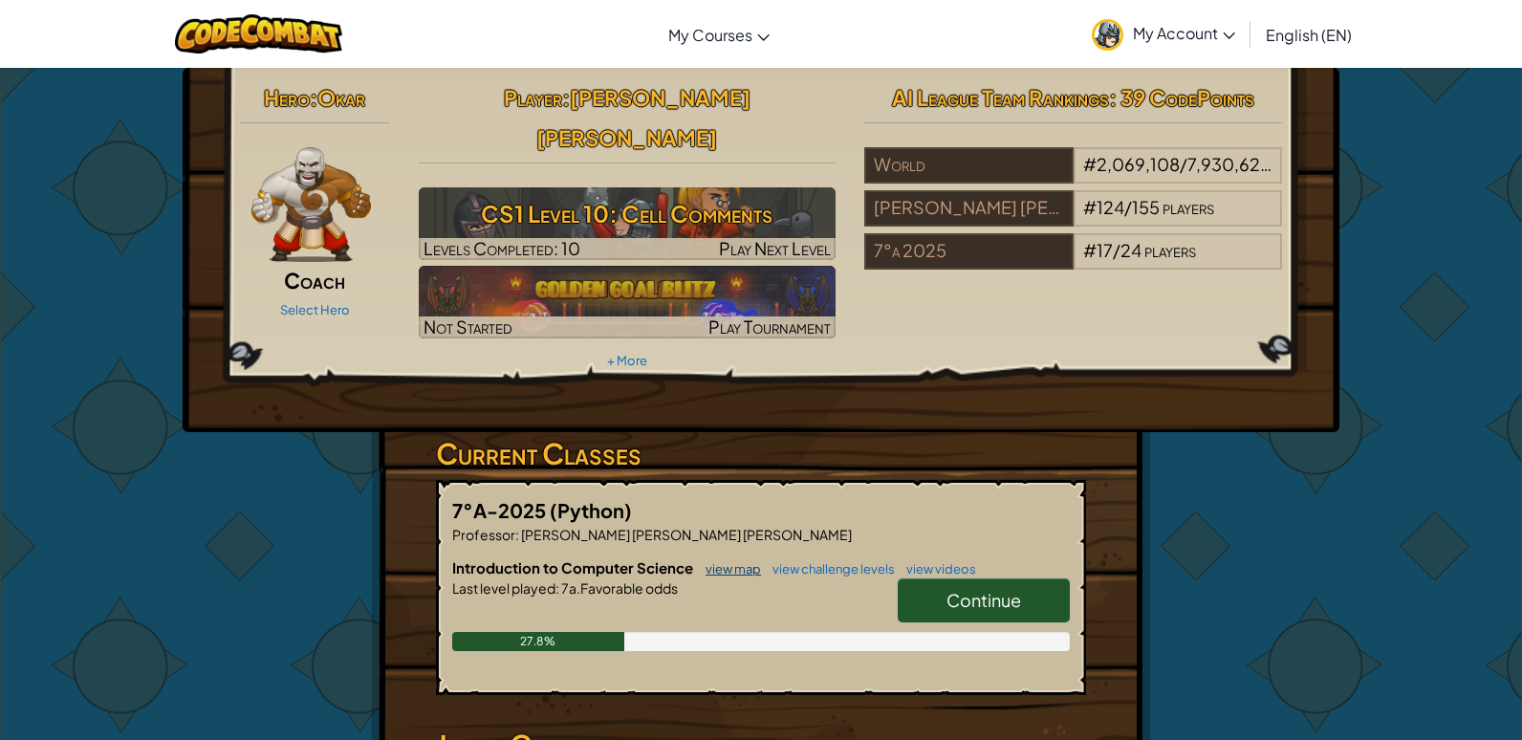
select select "es-ES"
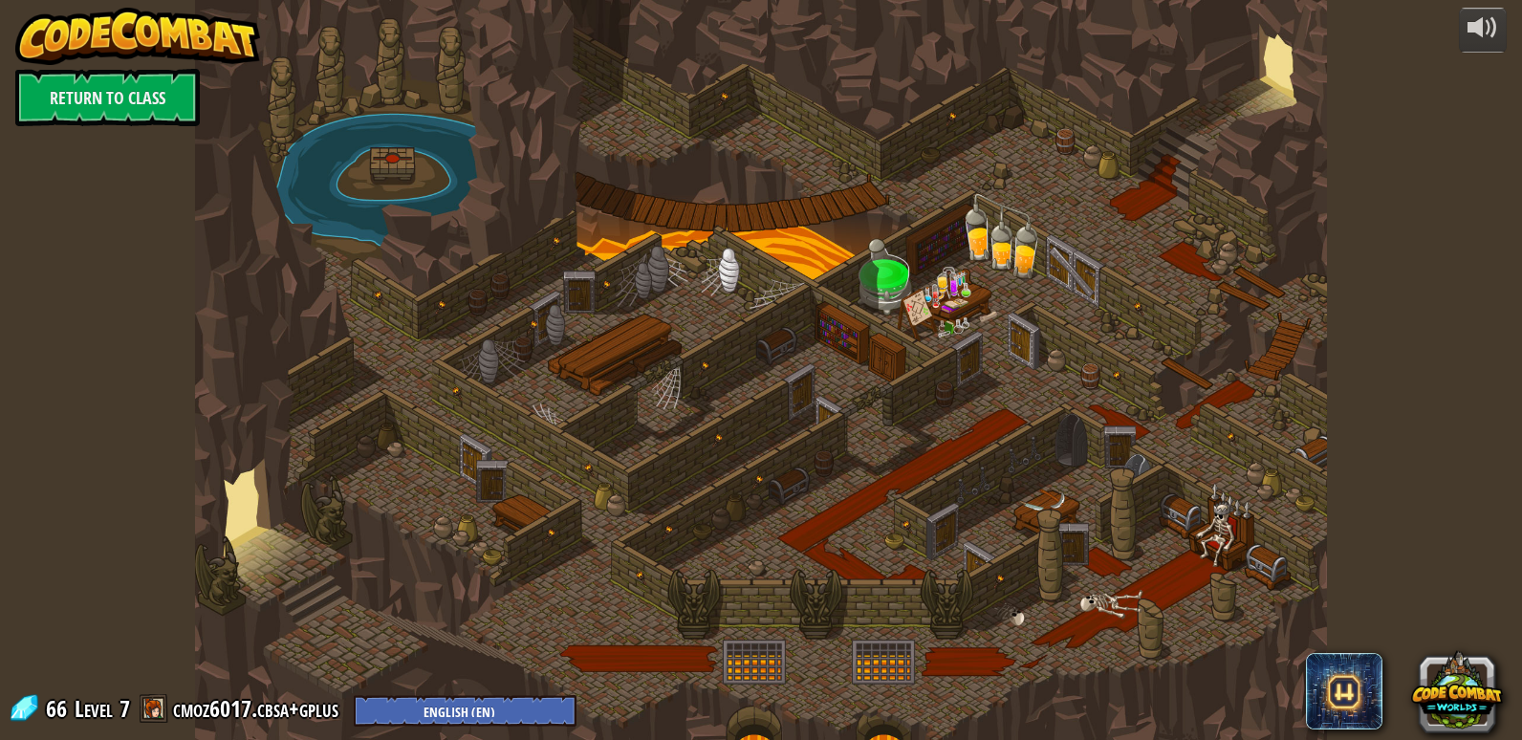
select select "es-ES"
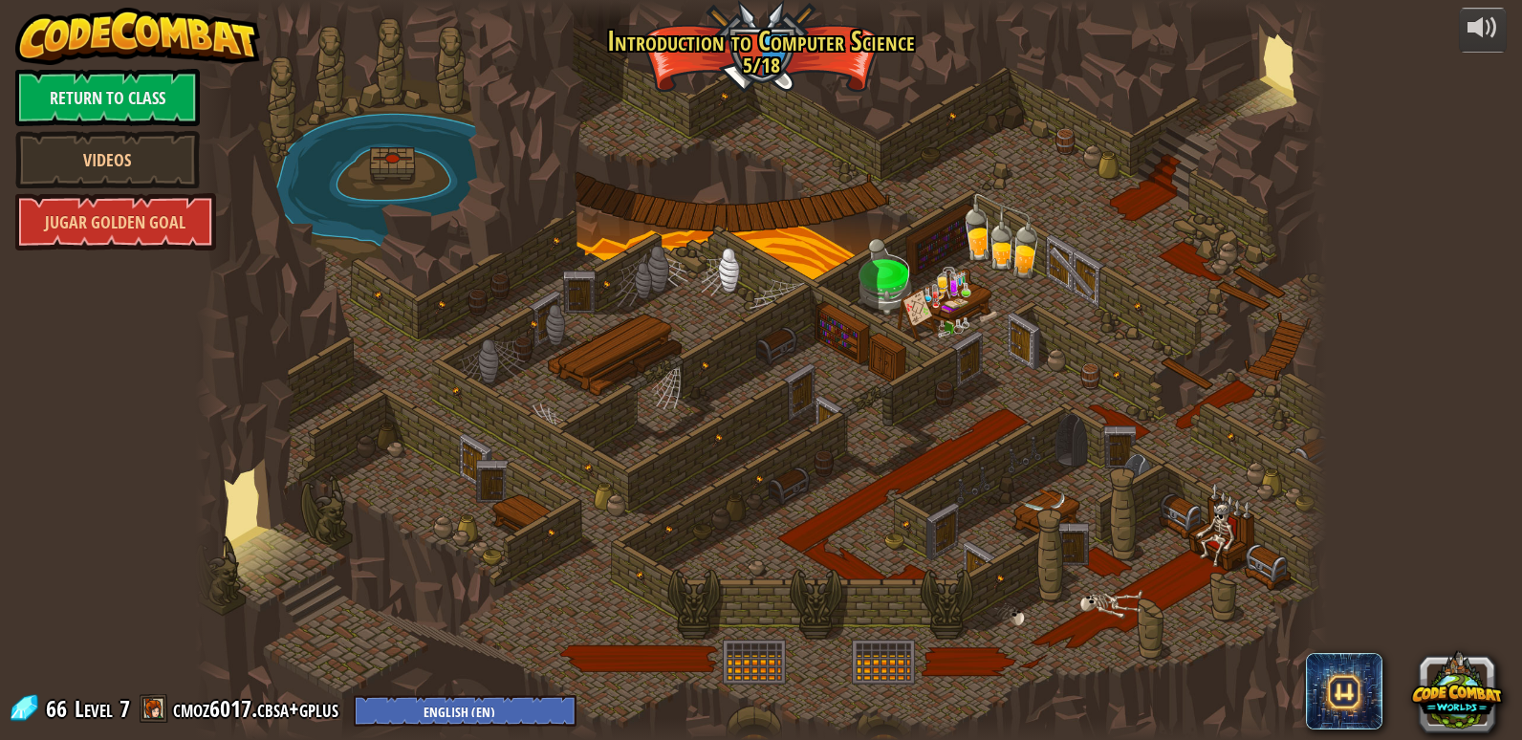
select select "es-ES"
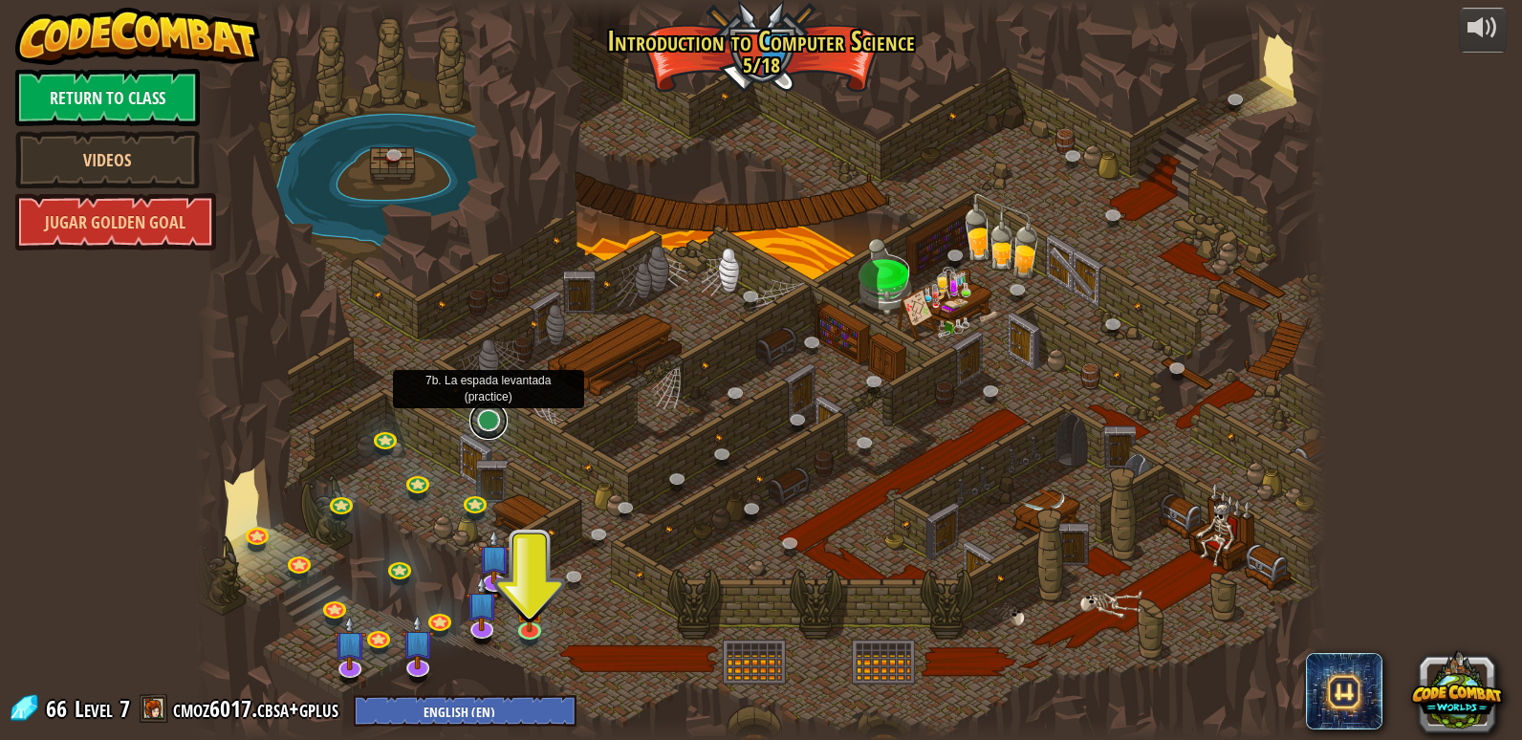
click at [490, 428] on link at bounding box center [488, 420] width 38 height 38
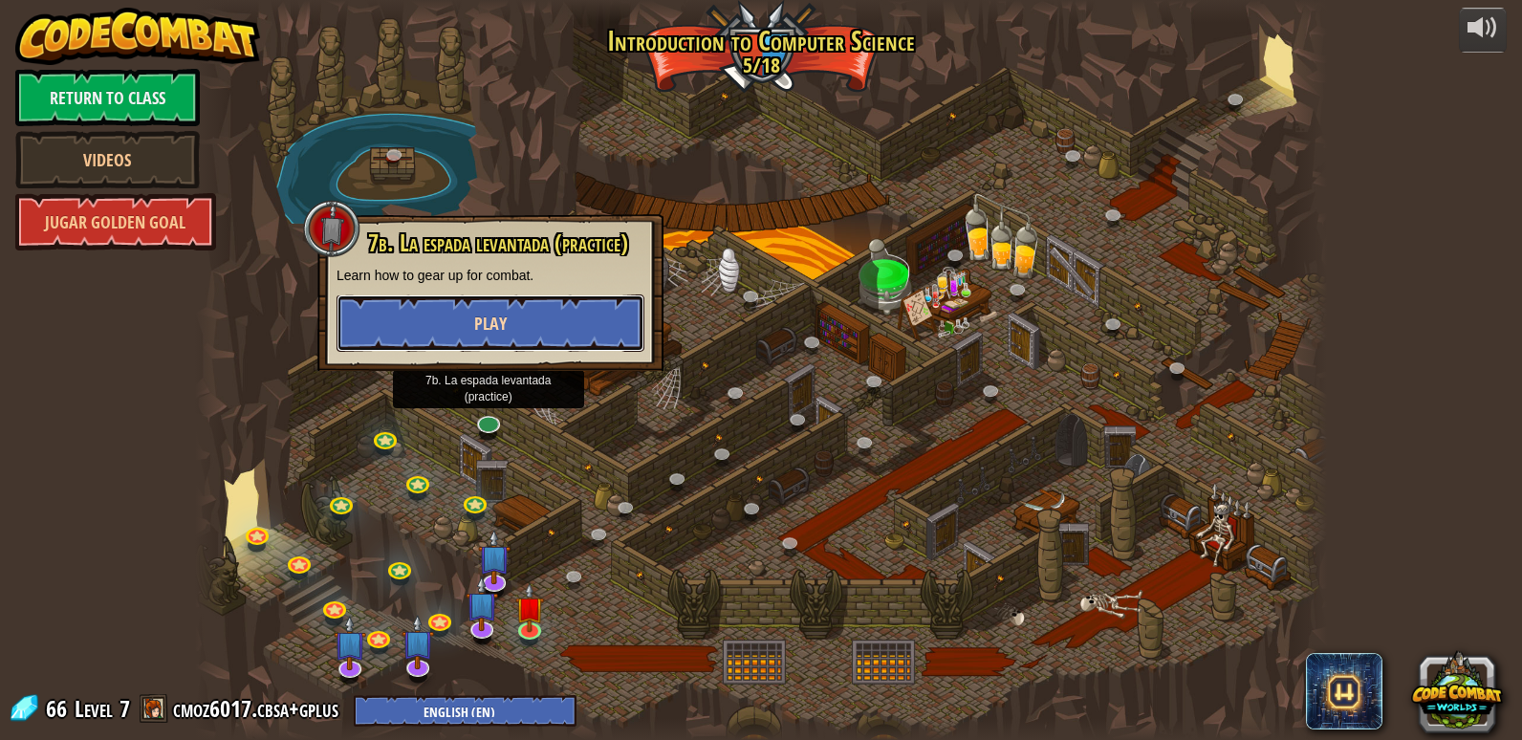
click at [442, 316] on button "Play" at bounding box center [490, 322] width 308 height 57
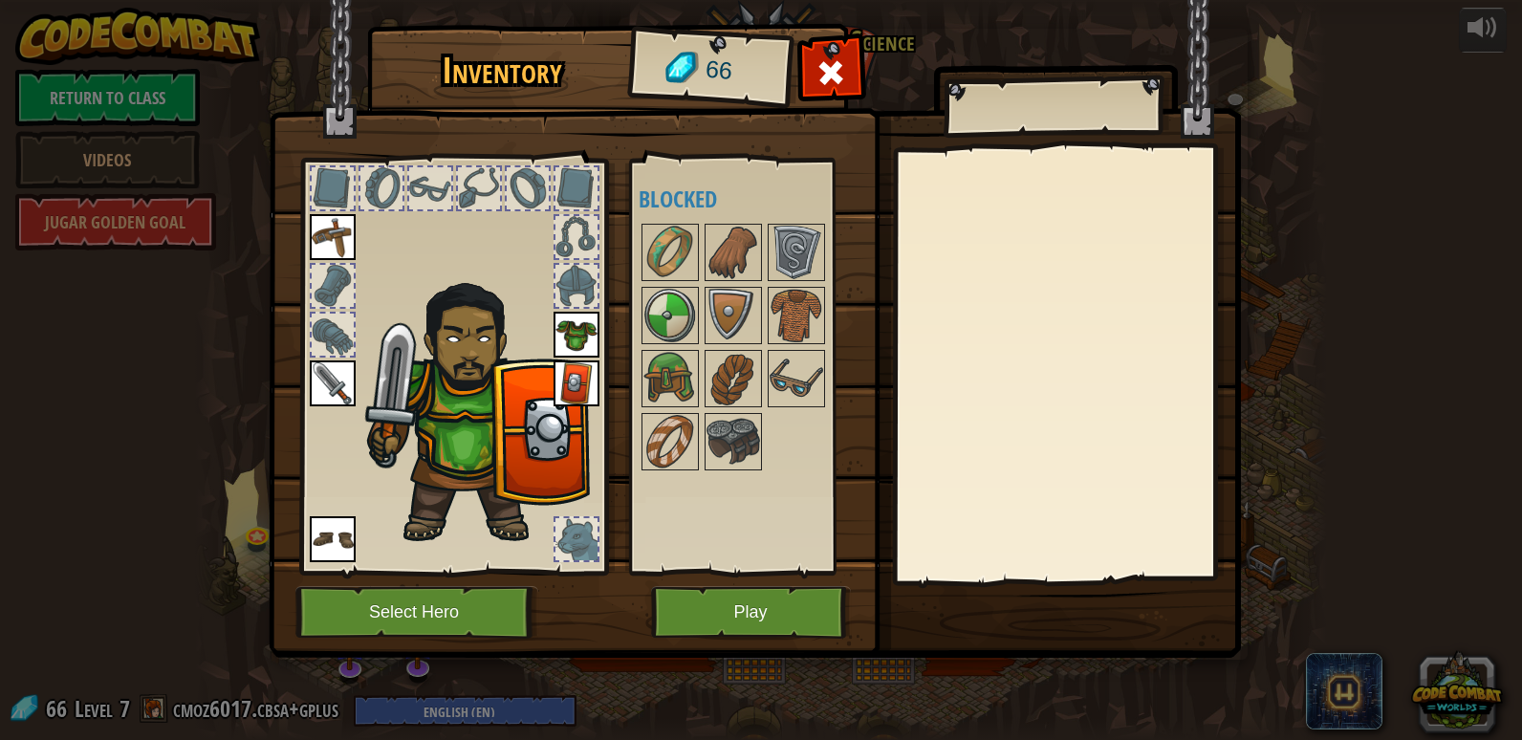
click at [356, 336] on img at bounding box center [463, 385] width 298 height 329
drag, startPoint x: 1514, startPoint y: 183, endPoint x: 1517, endPoint y: 201, distance: 18.4
click at [1507, 201] on div "Inventory 66 Disponible [GEOGRAPHIC_DATA] [GEOGRAPHIC_DATA] [GEOGRAPHIC_DATA] […" at bounding box center [761, 370] width 1522 height 740
click at [427, 607] on button "Select Hero" at bounding box center [416, 612] width 243 height 53
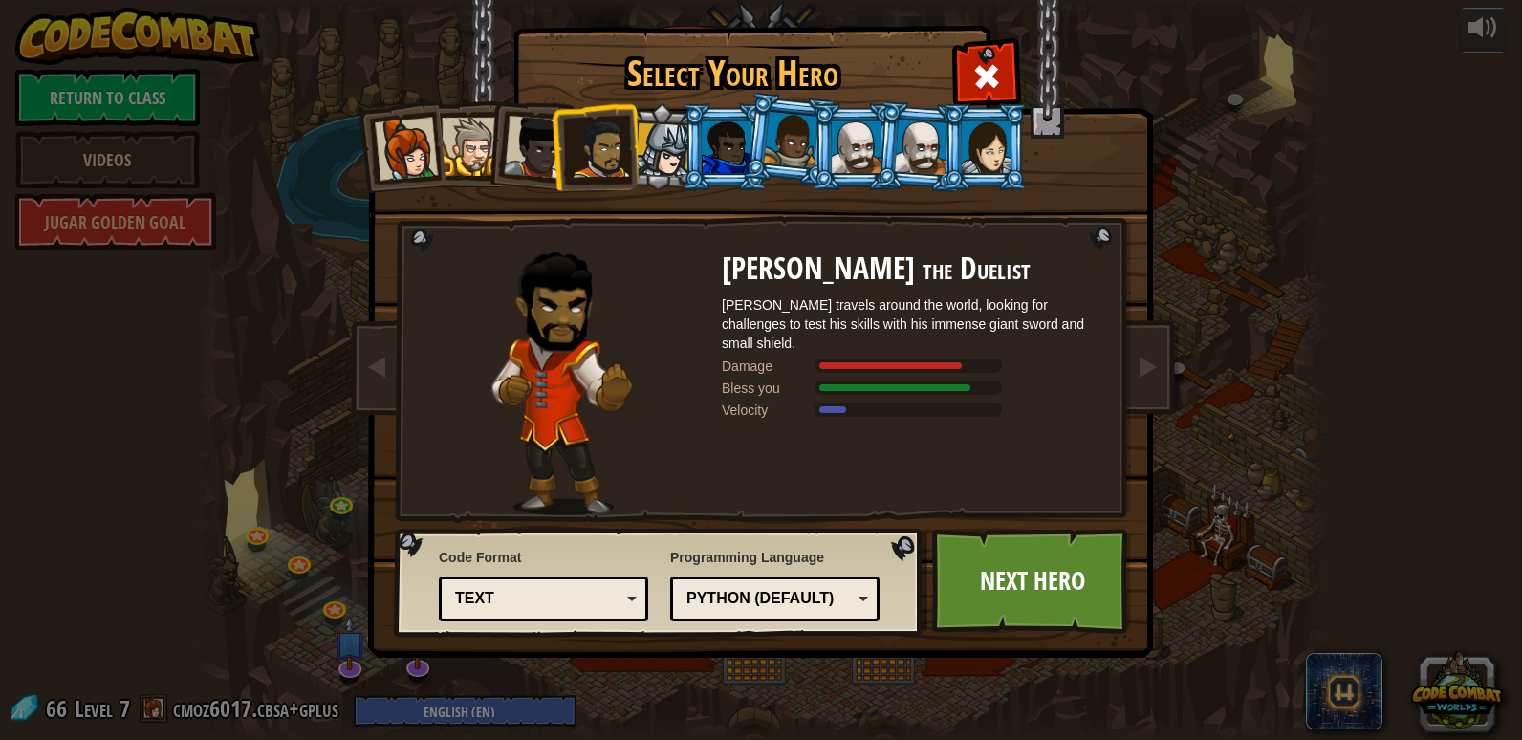
click at [658, 130] on div at bounding box center [663, 150] width 54 height 54
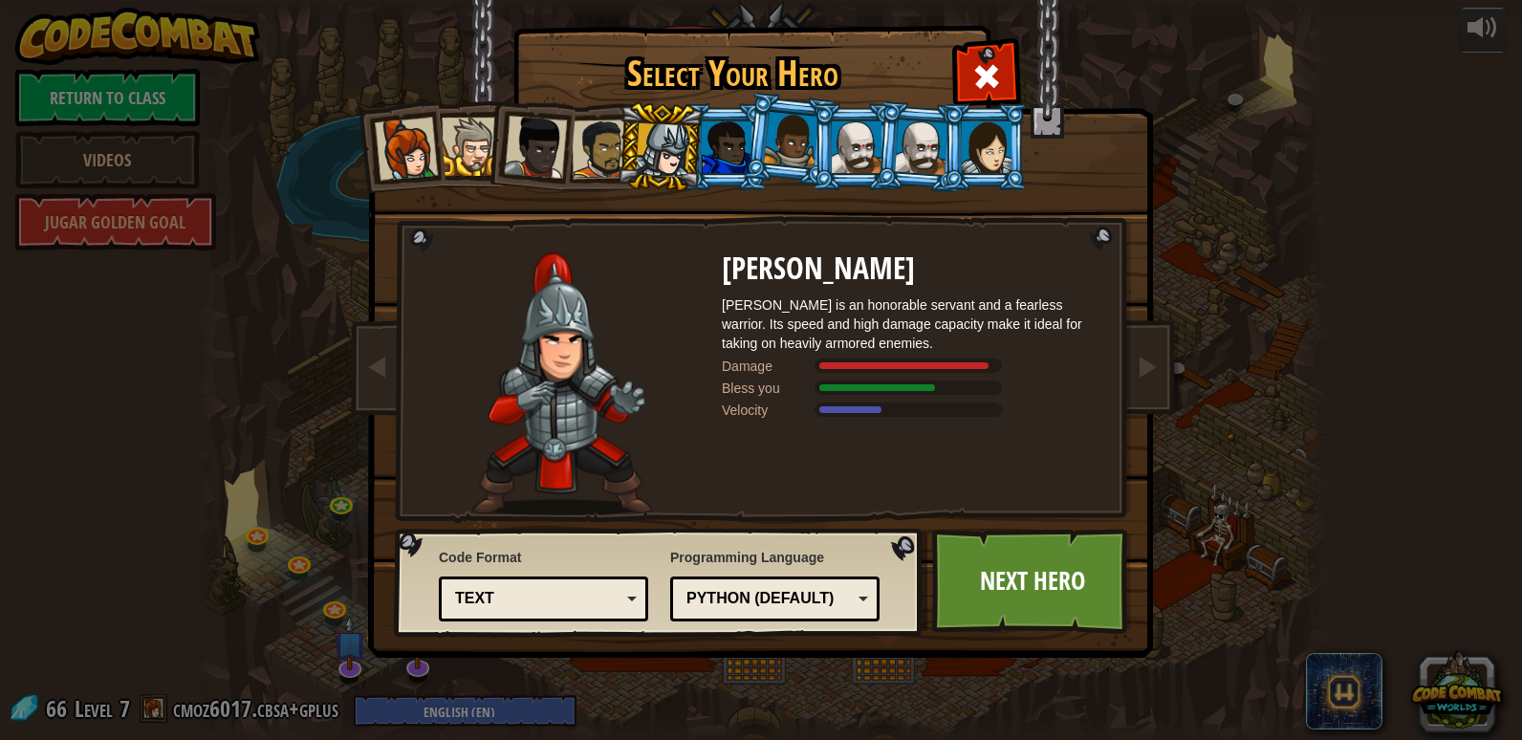
click at [726, 148] on div at bounding box center [727, 147] width 50 height 52
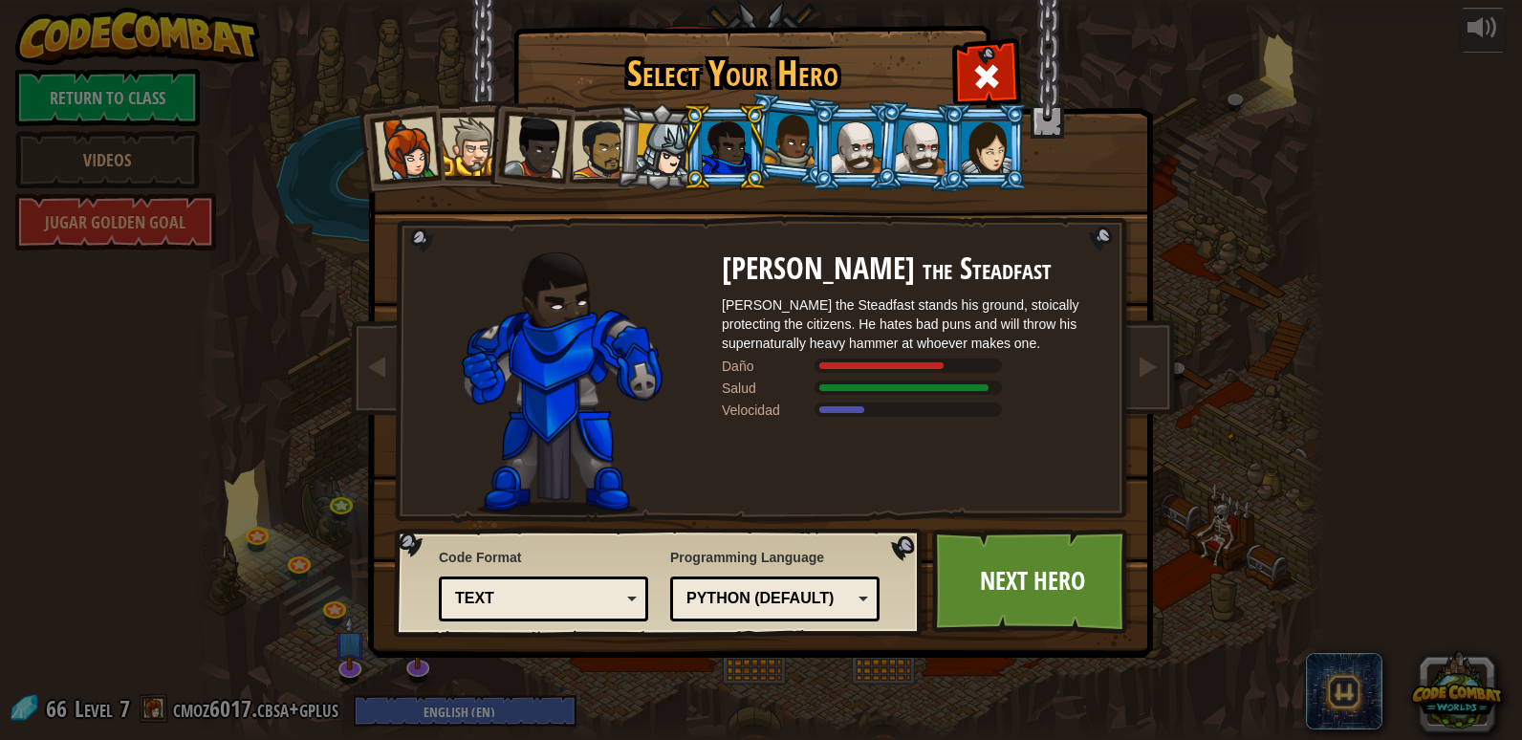
click at [793, 162] on div at bounding box center [791, 140] width 54 height 56
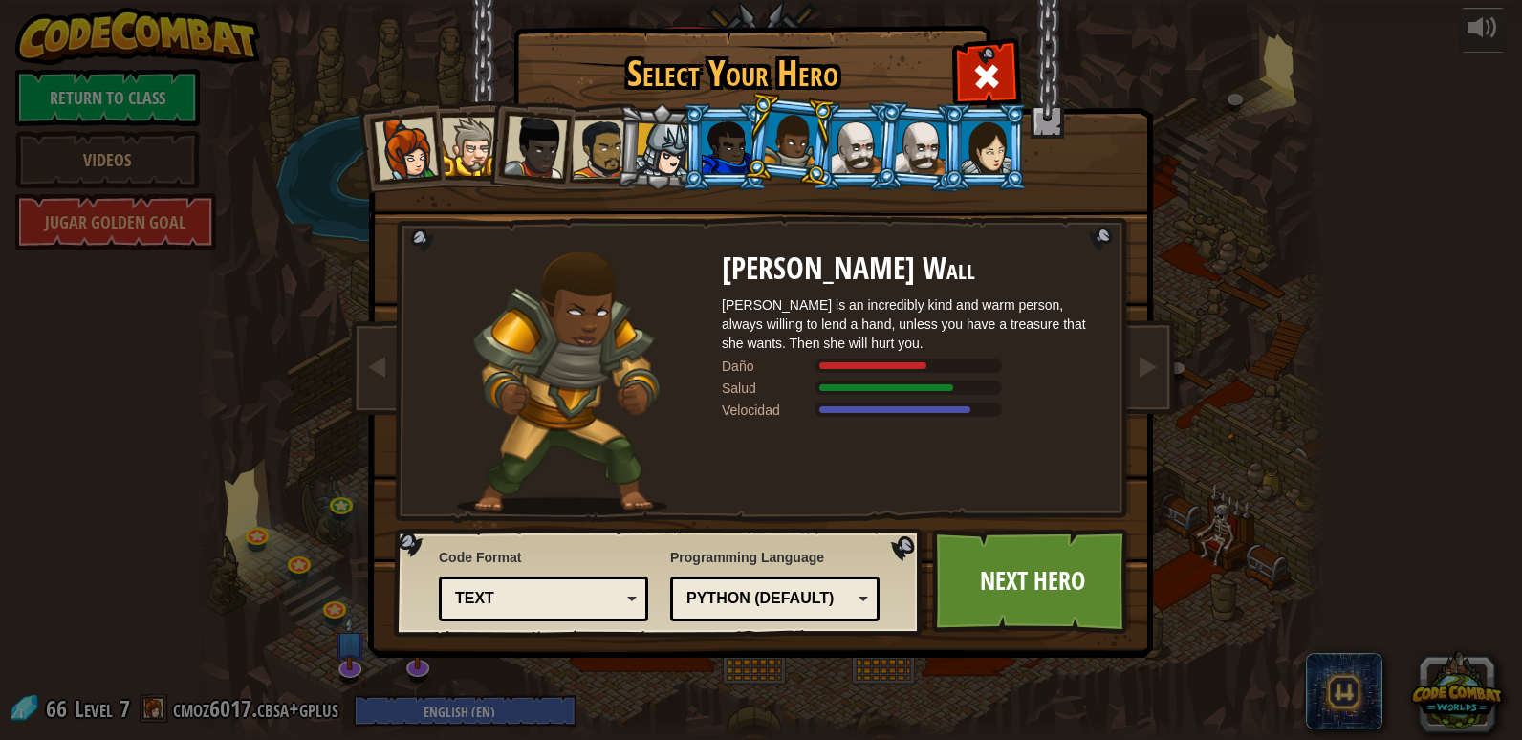
click at [856, 142] on div at bounding box center [857, 147] width 50 height 52
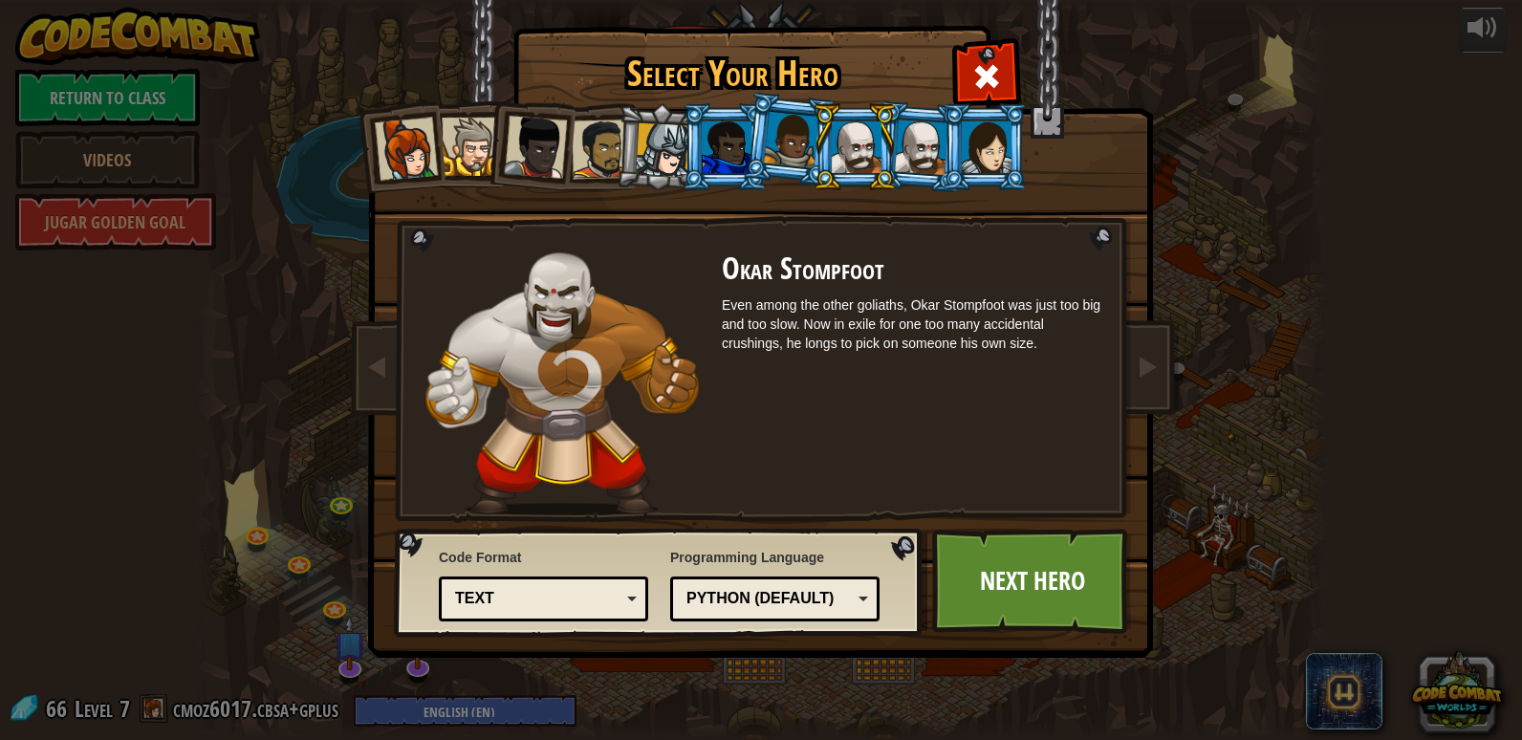
click at [916, 133] on div at bounding box center [922, 146] width 54 height 54
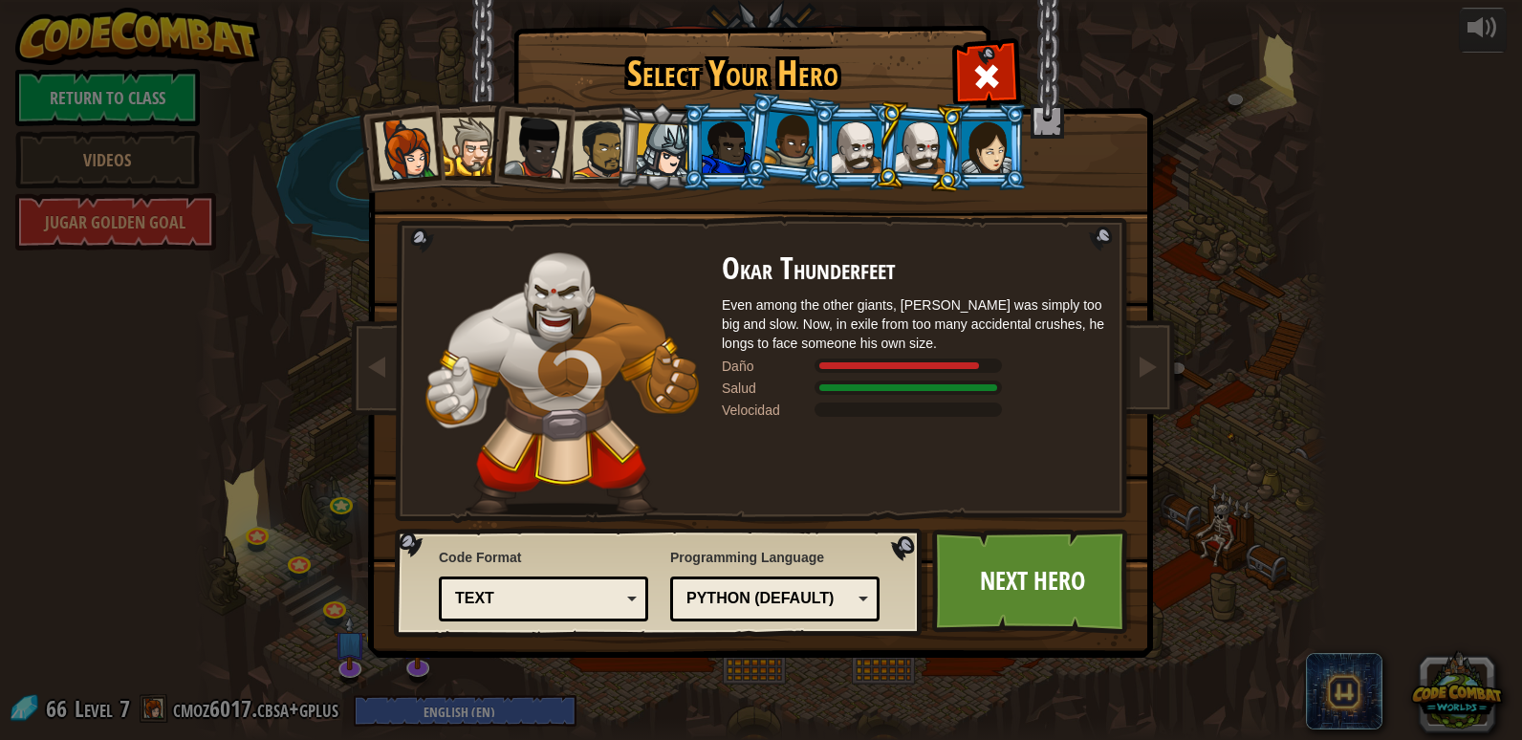
click at [855, 163] on div at bounding box center [857, 147] width 50 height 52
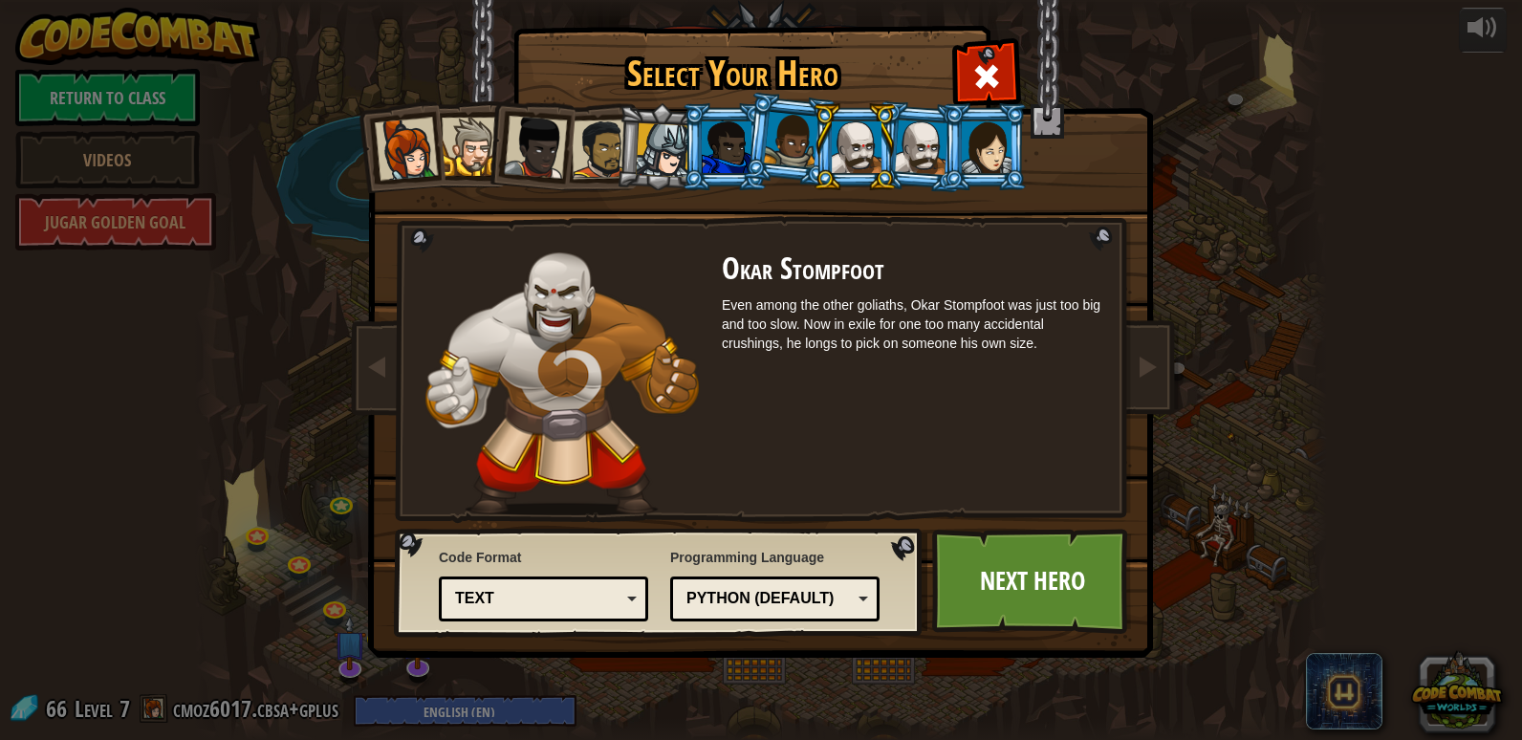
click at [899, 163] on div at bounding box center [922, 146] width 54 height 54
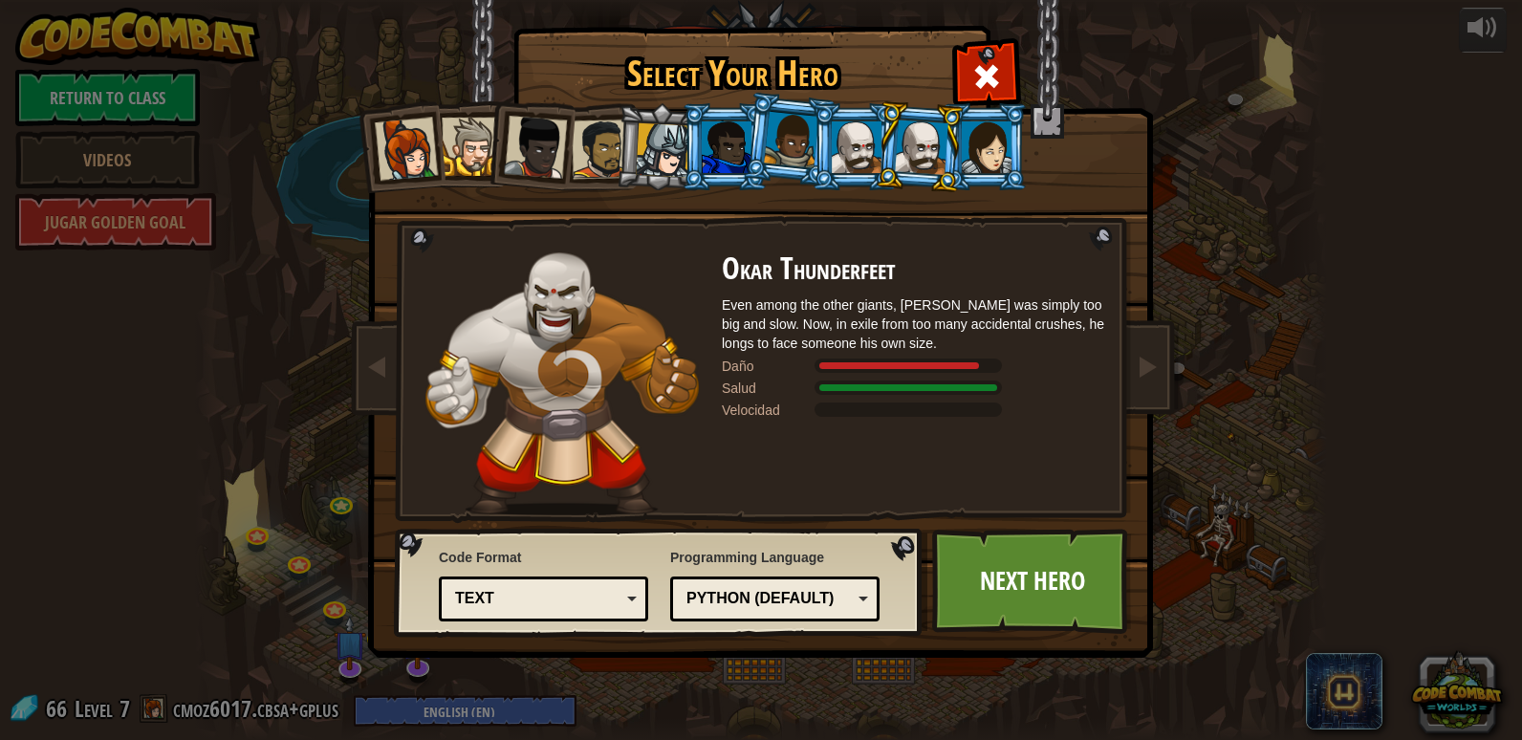
click at [1009, 138] on div at bounding box center [987, 147] width 50 height 52
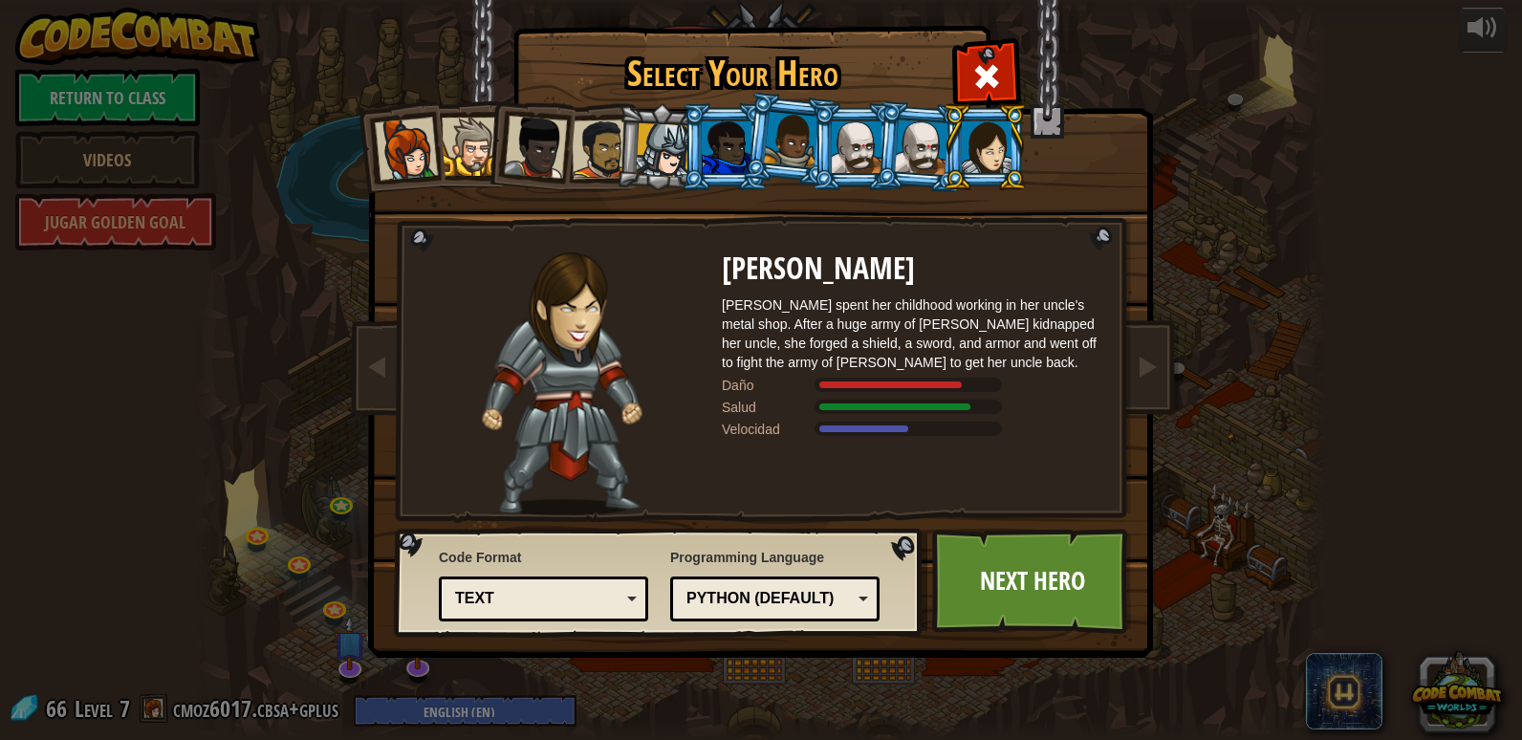
click at [900, 145] on div at bounding box center [922, 146] width 54 height 54
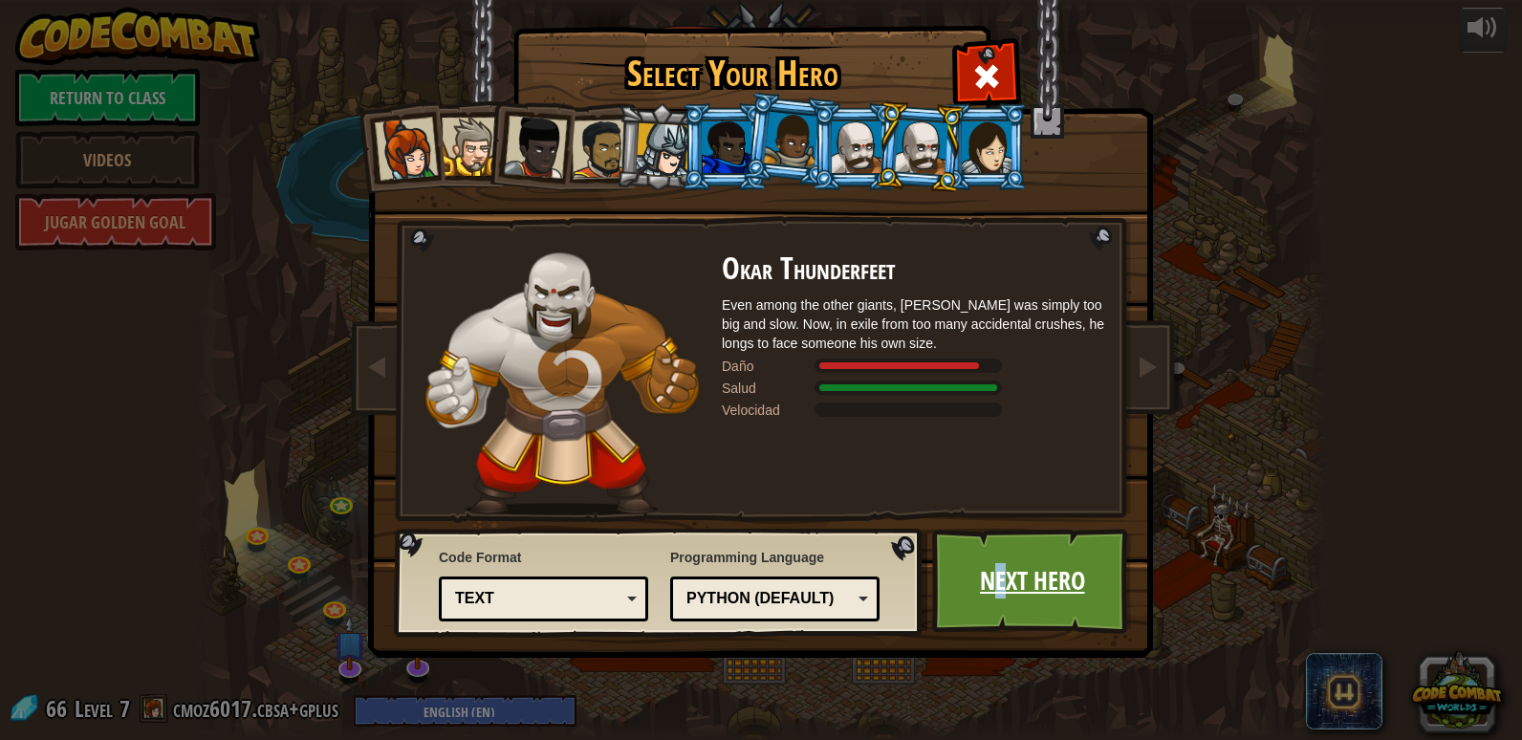
click at [1001, 567] on link "Next Hero" at bounding box center [1032, 581] width 200 height 105
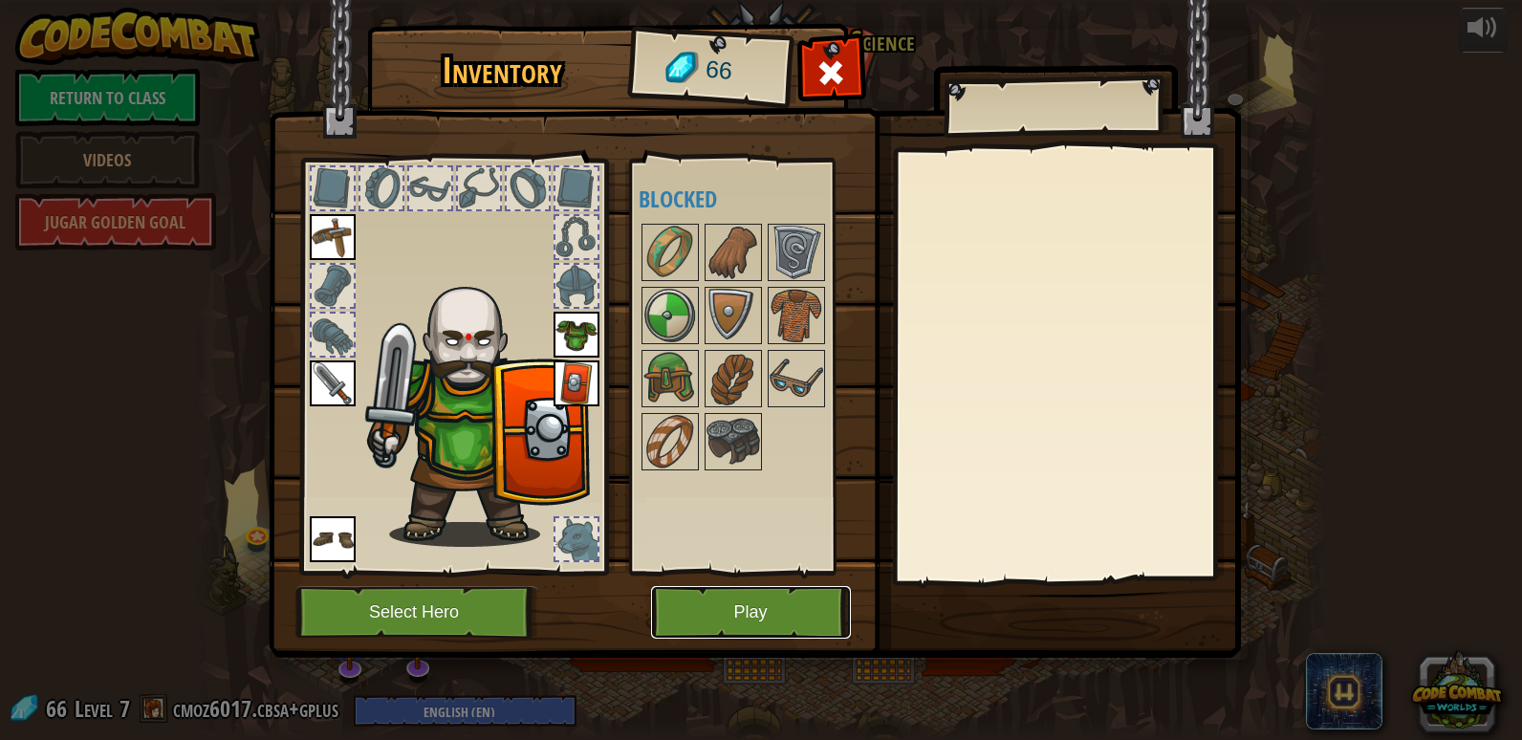
click at [743, 624] on button "Play" at bounding box center [751, 612] width 200 height 53
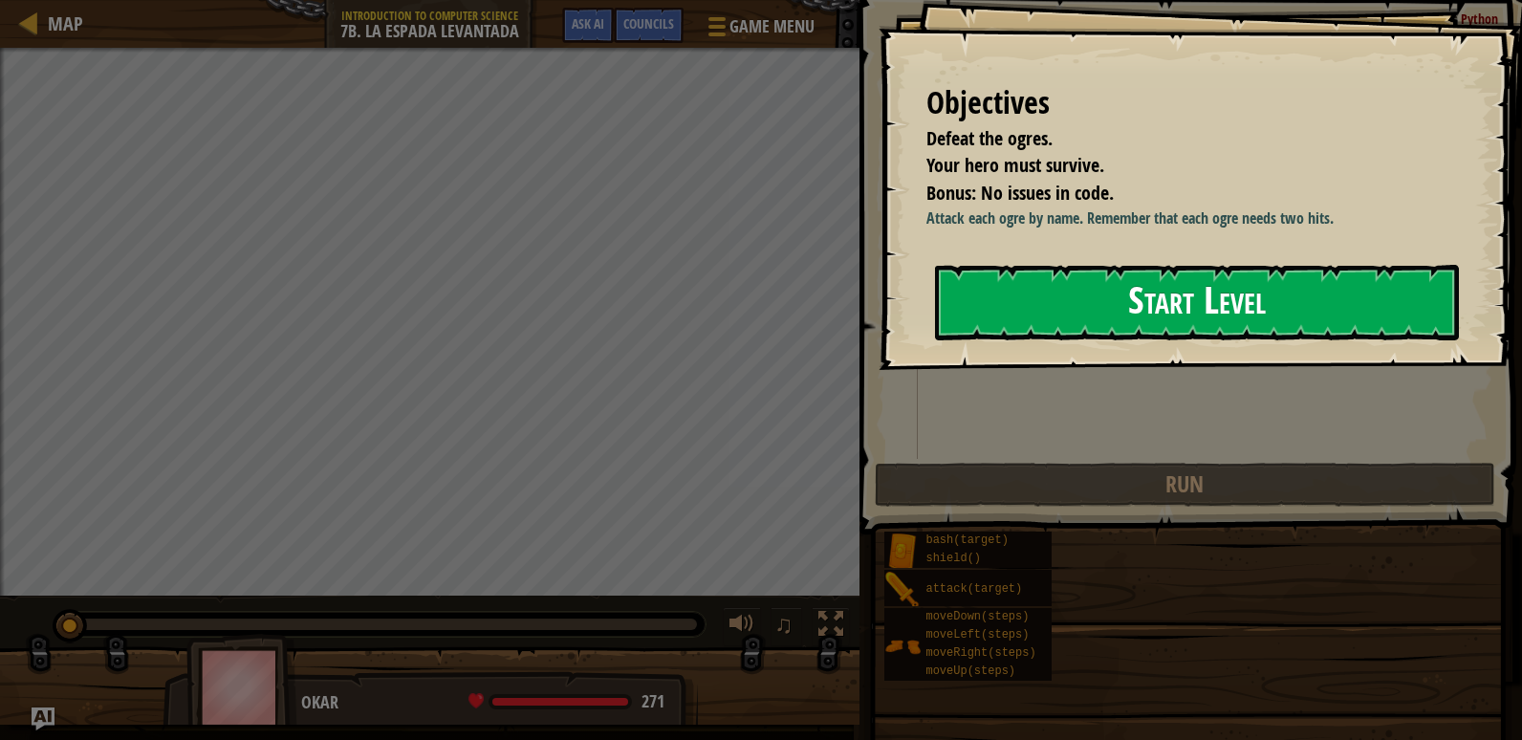
click at [1155, 286] on button "Start Level" at bounding box center [1197, 303] width 524 height 76
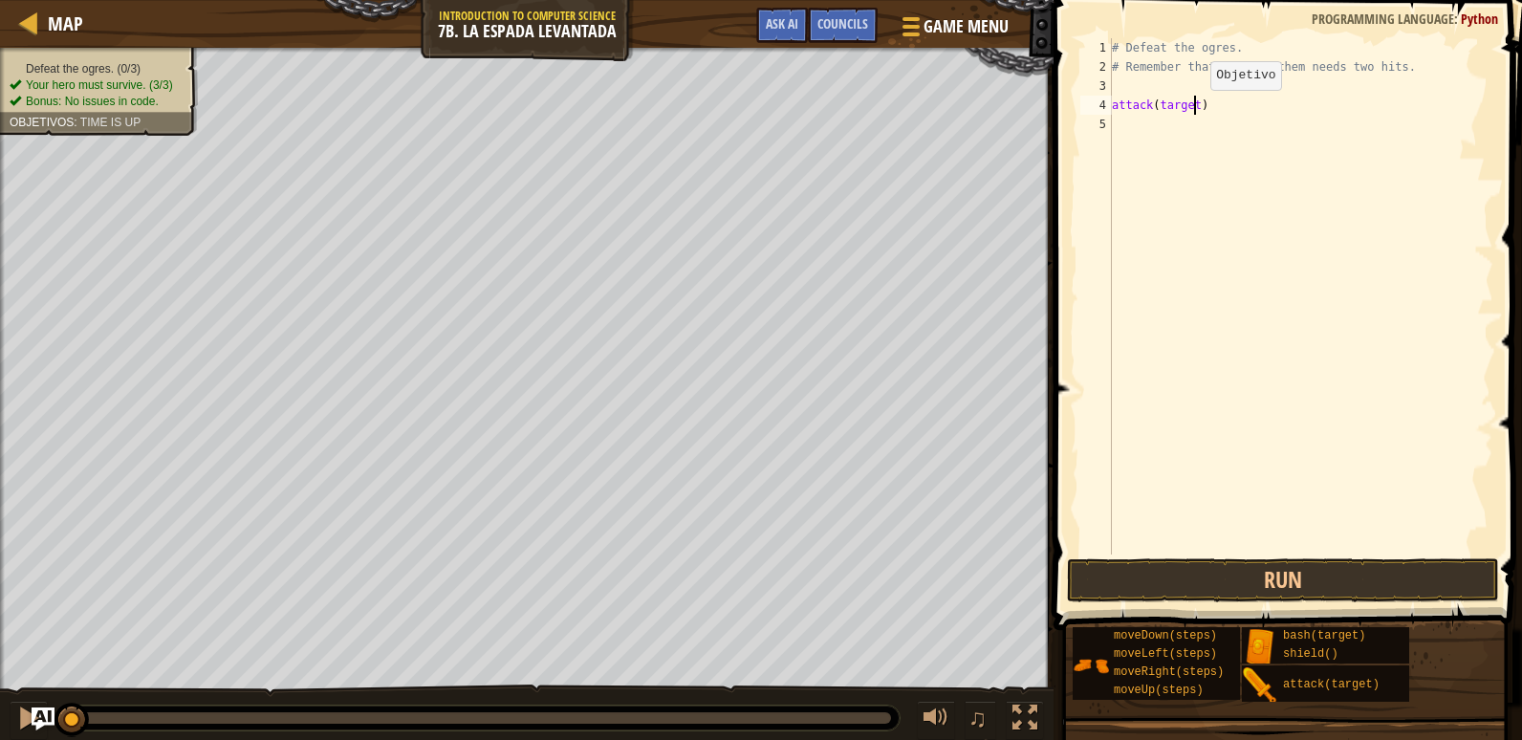
click at [1194, 109] on div "# Defeat the ogres. # Remember that each of them needs two hits. attack ( targe…" at bounding box center [1300, 315] width 385 height 554
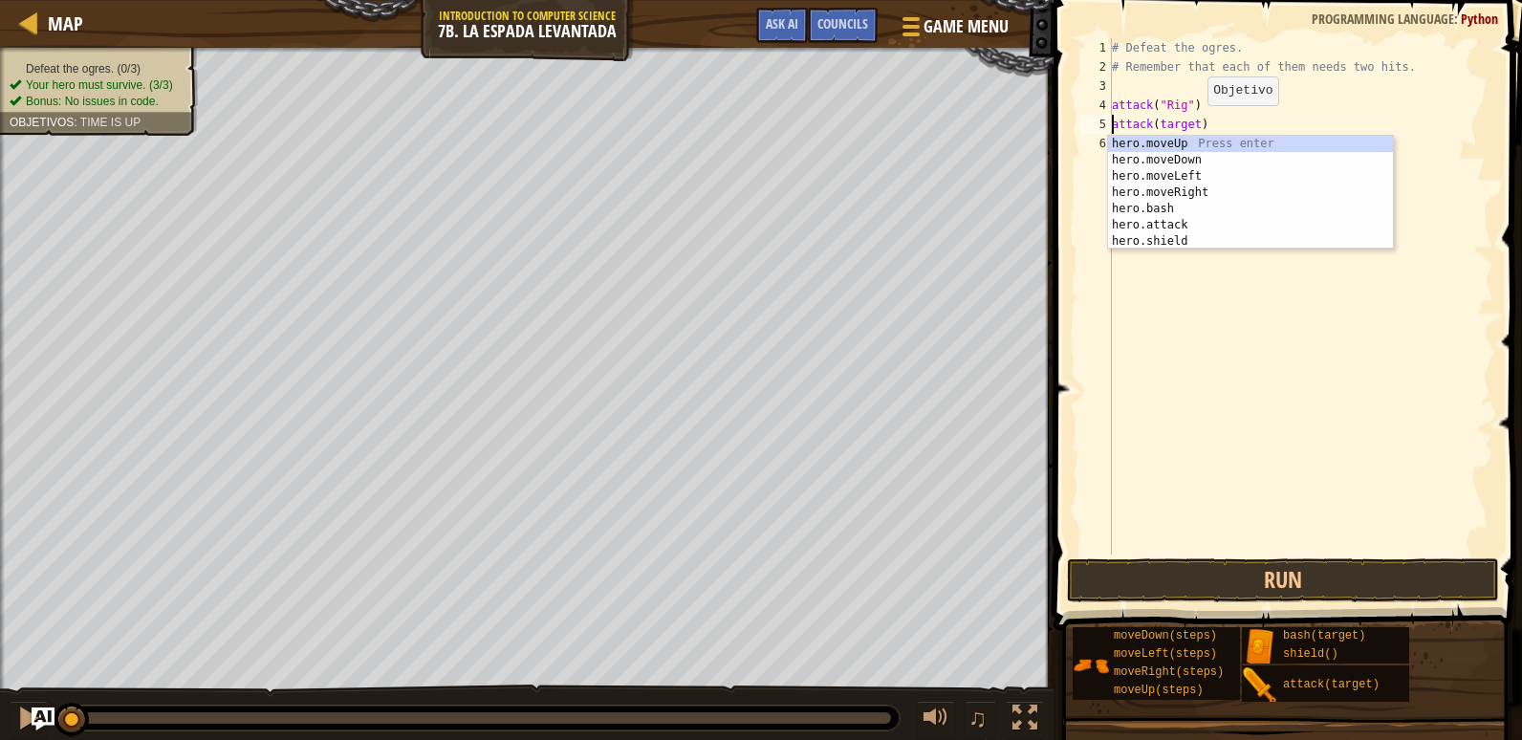
drag, startPoint x: 1191, startPoint y: 124, endPoint x: 1193, endPoint y: 141, distance: 16.4
click at [1193, 138] on div "# Defeat the ogres. # Remember that each of them needs two hits. attack ( "Rig"…" at bounding box center [1300, 315] width 385 height 554
type textarea "attack(target)"
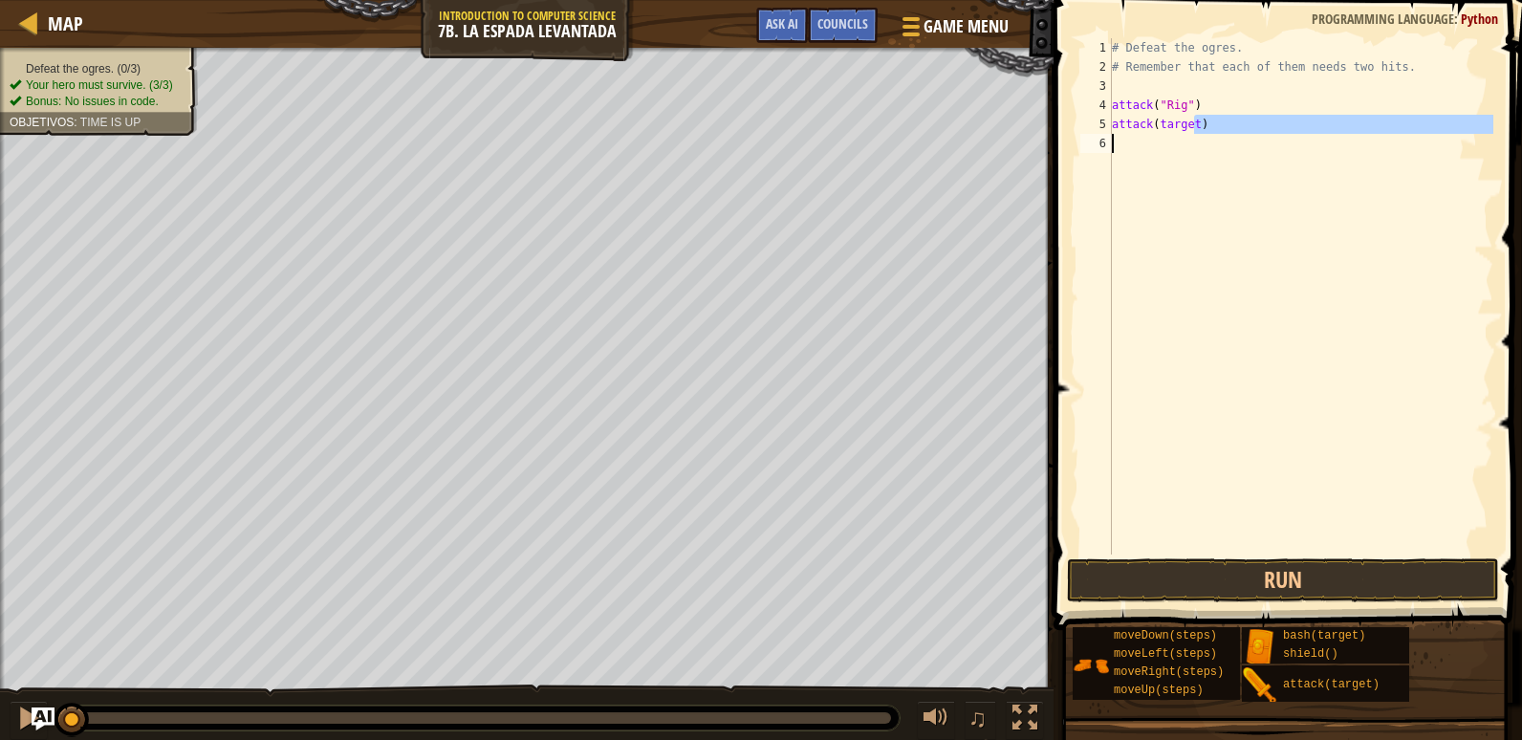
click at [1195, 135] on div "# Defeat the ogres. # Remember that each of them needs two hits. attack ( "Rig"…" at bounding box center [1300, 296] width 385 height 516
click at [1191, 126] on div "# Defeat the ogres. # Remember that each of them needs two hits. attack ( "Rig"…" at bounding box center [1300, 315] width 385 height 554
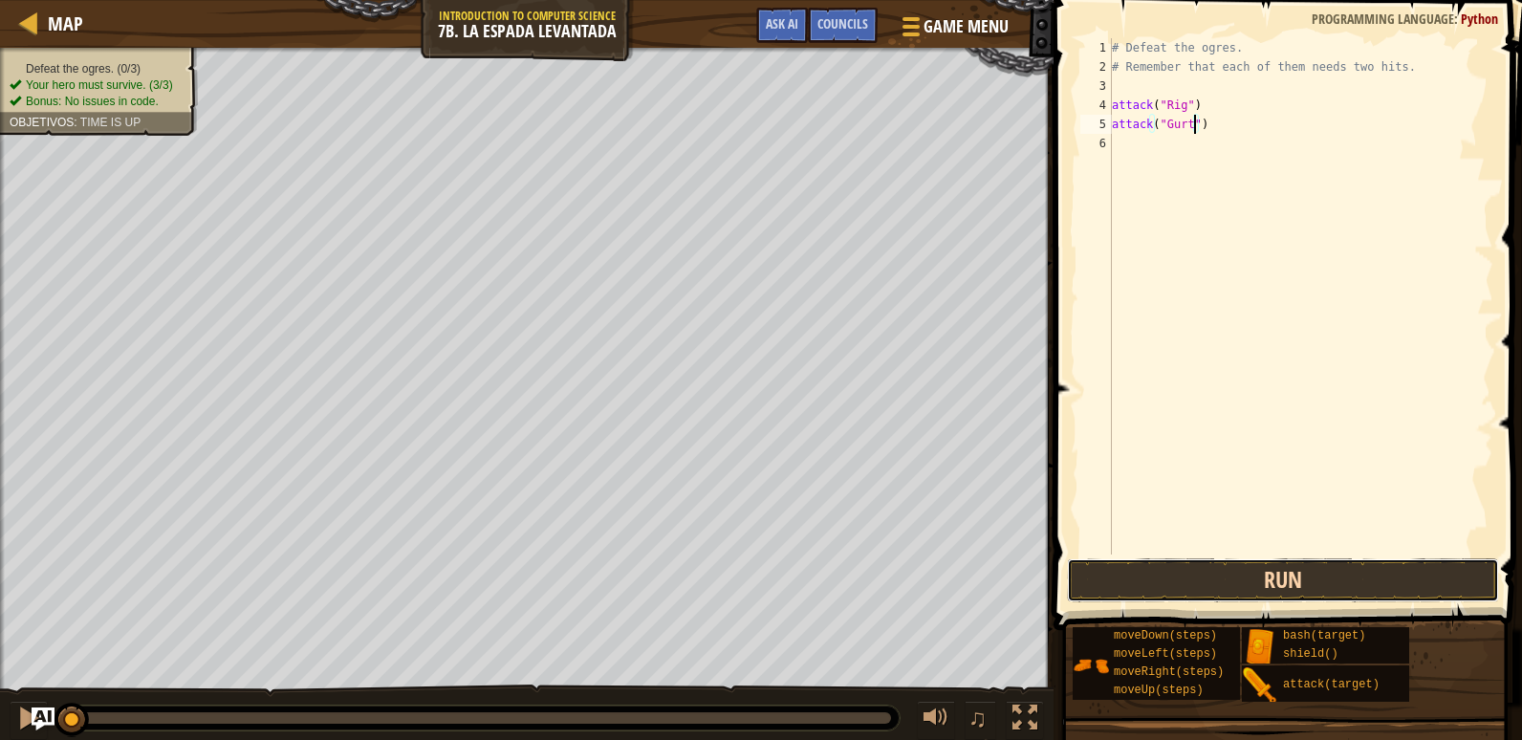
click at [1194, 572] on button "Run" at bounding box center [1283, 580] width 432 height 44
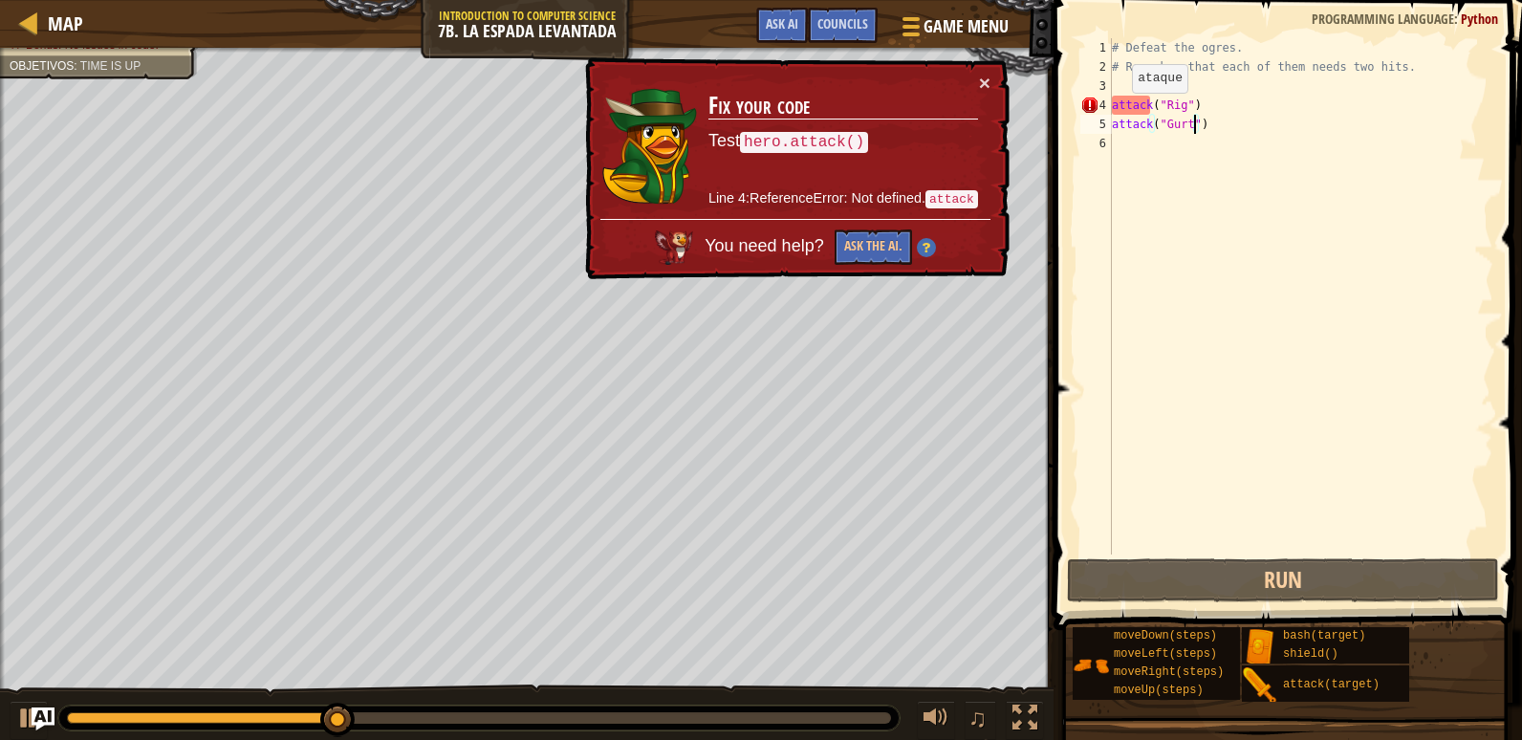
click at [1123, 113] on div "# Defeat the ogres. # Remember that each of them needs two hits. attack ( "Rig"…" at bounding box center [1300, 315] width 385 height 554
click at [1115, 124] on div "# Defeat the ogres. # Remember that each of them needs two hits. attack ( "Rig"…" at bounding box center [1300, 315] width 385 height 554
click at [1114, 116] on div "# Defeat the ogres. # Remember that each of them needs two hits. attack ( "Rig"…" at bounding box center [1300, 315] width 385 height 554
click at [1113, 113] on div "# Defeat the ogres. # Remember that each of them needs two hits. attack ( "Rig"…" at bounding box center [1300, 315] width 385 height 554
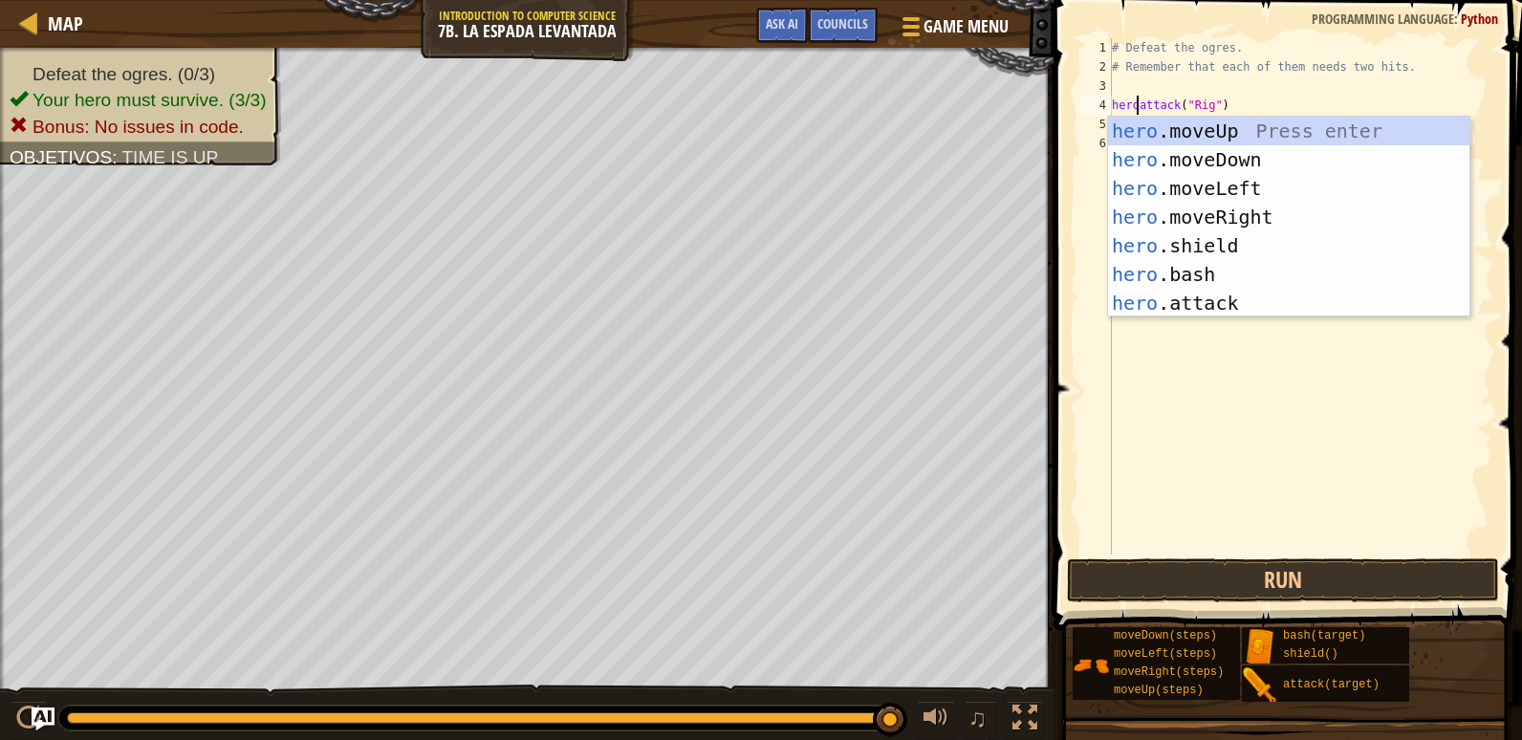
scroll to position [9, 3]
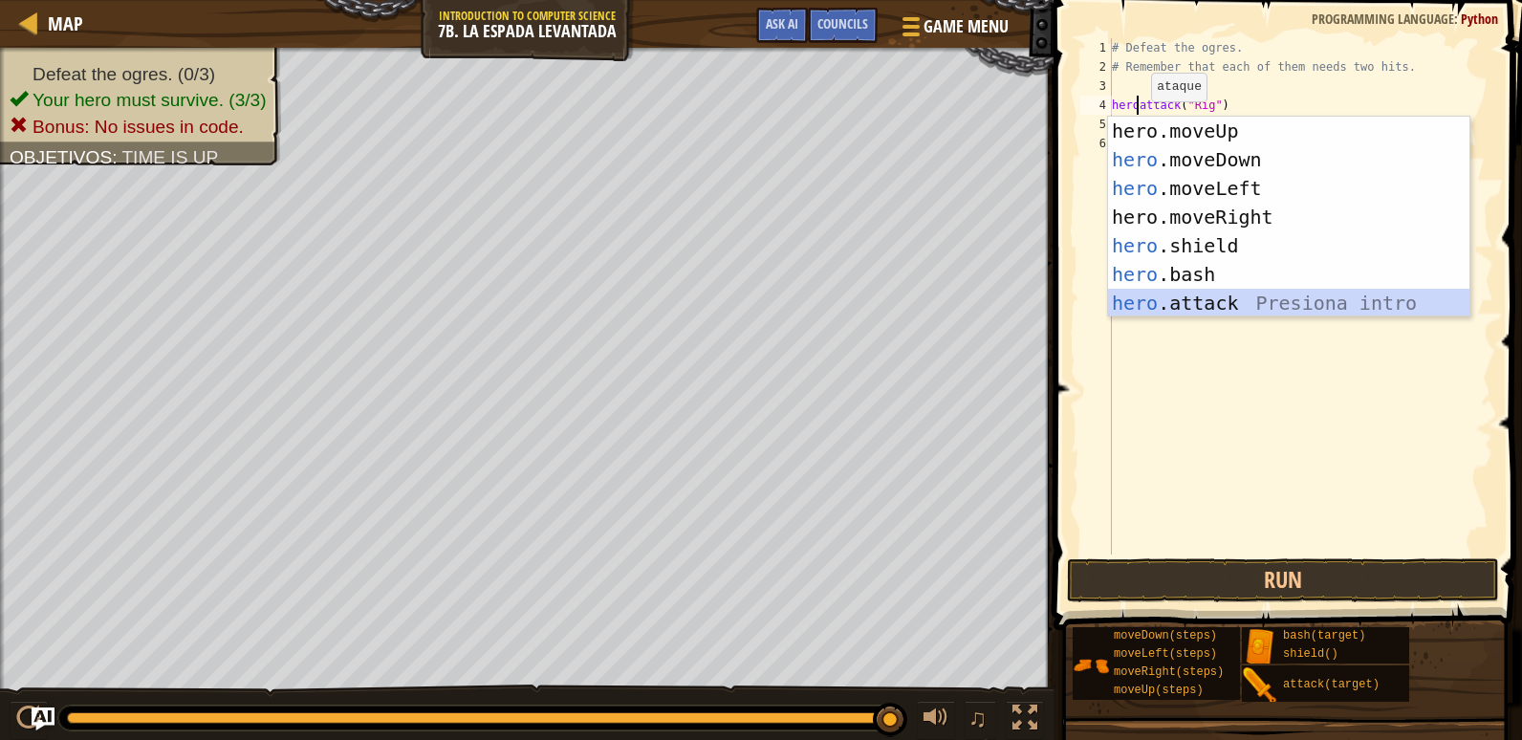
click at [1180, 310] on div "hero.moveUp Press enter hero .moveDown Presiona intro hero .moveLeft Presiona i…" at bounding box center [1288, 246] width 361 height 258
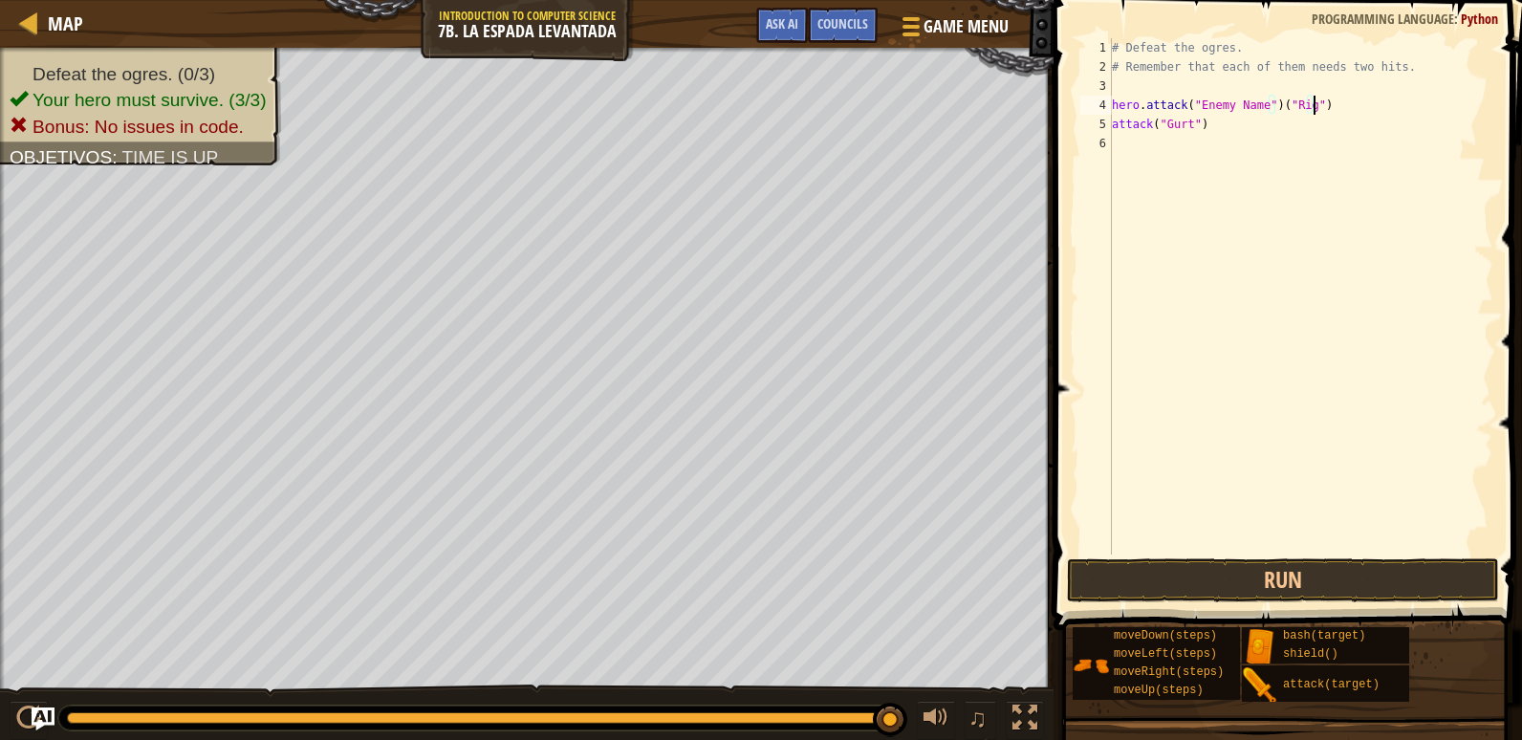
drag, startPoint x: 1327, startPoint y: 99, endPoint x: 1313, endPoint y: 100, distance: 13.4
click at [1322, 99] on div "# Defeat the ogres. # Remember that each of them needs two hits. hero . attack …" at bounding box center [1300, 315] width 385 height 554
click at [1268, 111] on div "# Defeat the ogres. # Remember that each of them needs two hits. hero . attack …" at bounding box center [1300, 315] width 385 height 554
click at [1113, 128] on div "# Defeat the ogres. # Remember that each of them needs two hits. hero . attack …" at bounding box center [1300, 315] width 385 height 554
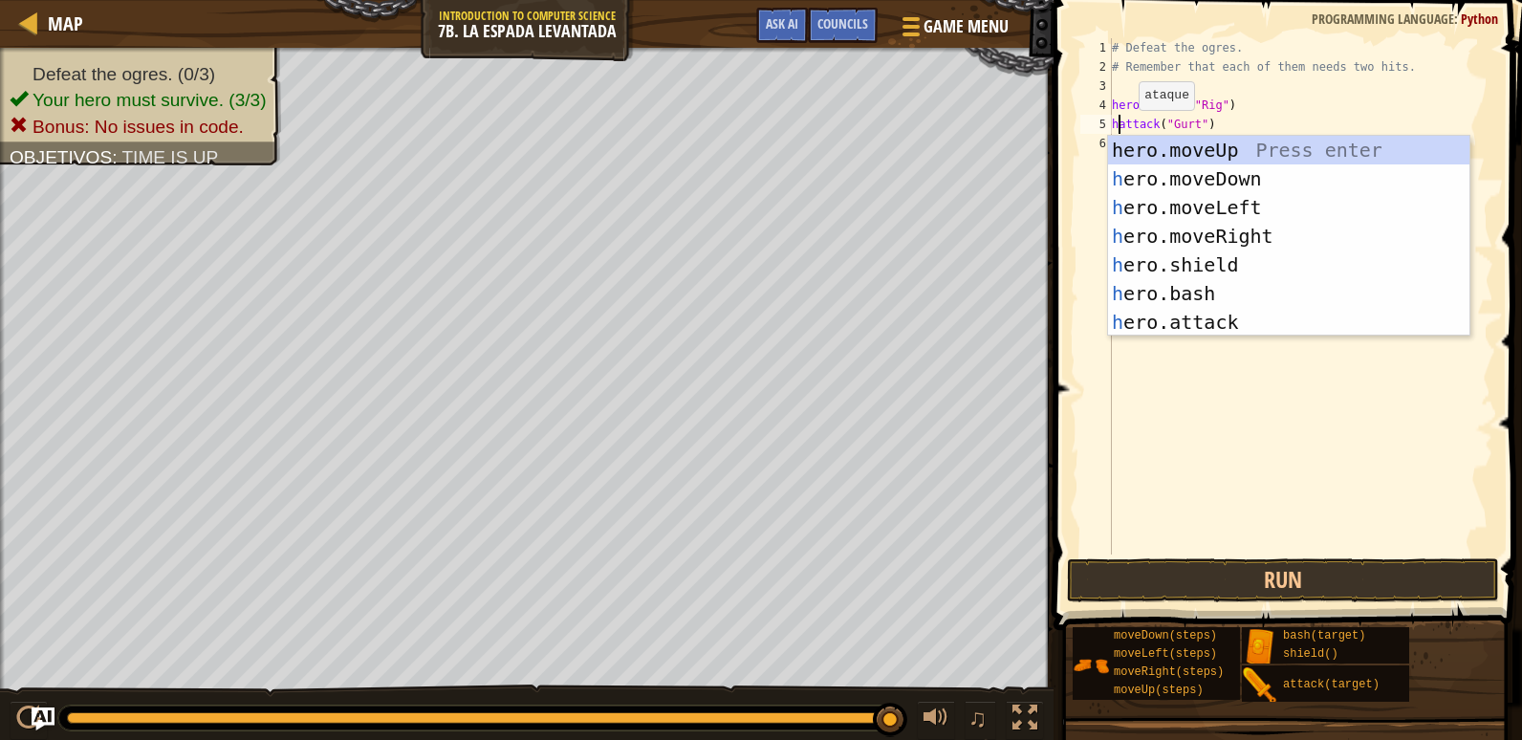
scroll to position [9, 1]
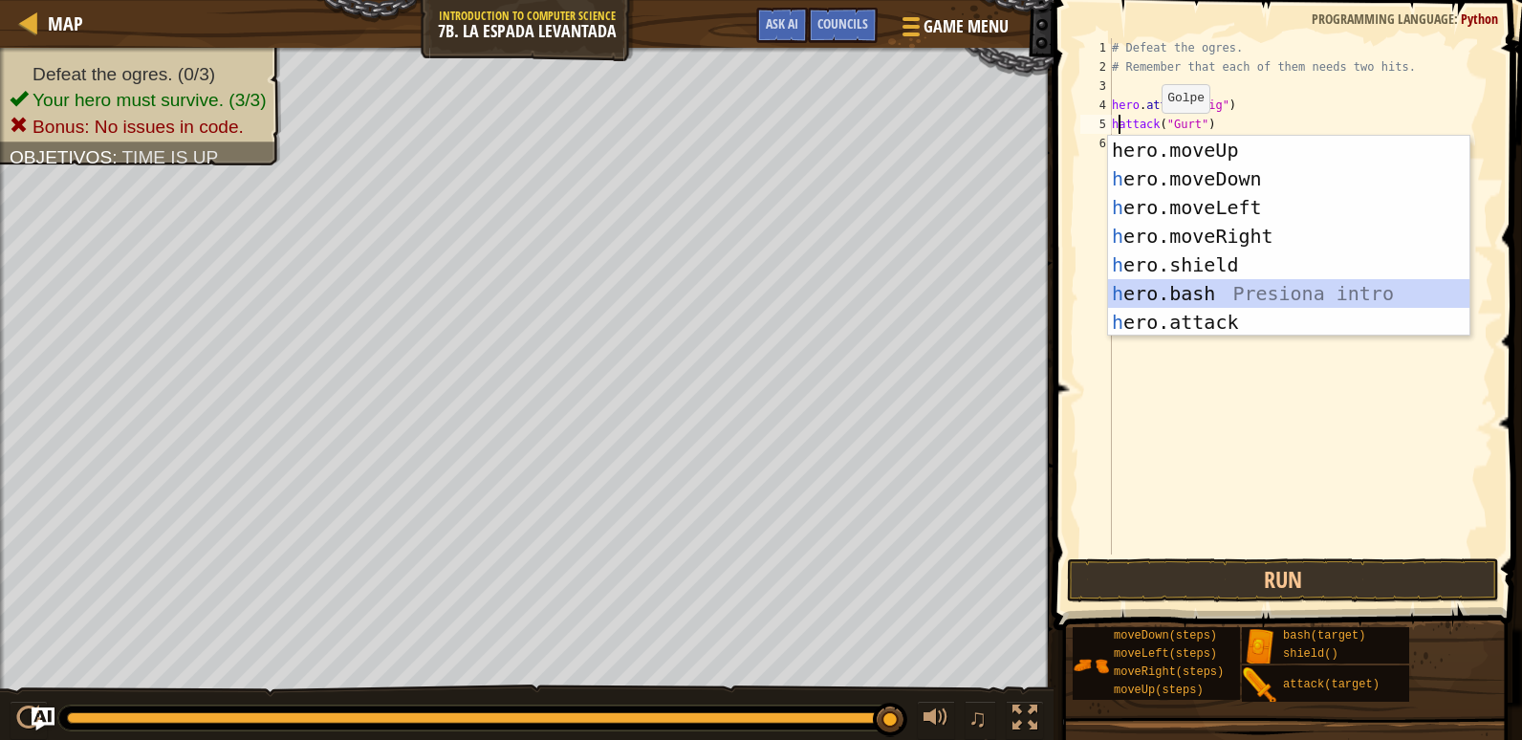
click at [1262, 306] on div "hero.moveUp Press enter h ero.moveDown Presiona intro h ero.moveLeft Presiona i…" at bounding box center [1288, 265] width 361 height 258
type textarea "hero.bash(enemy)("Gurt")"
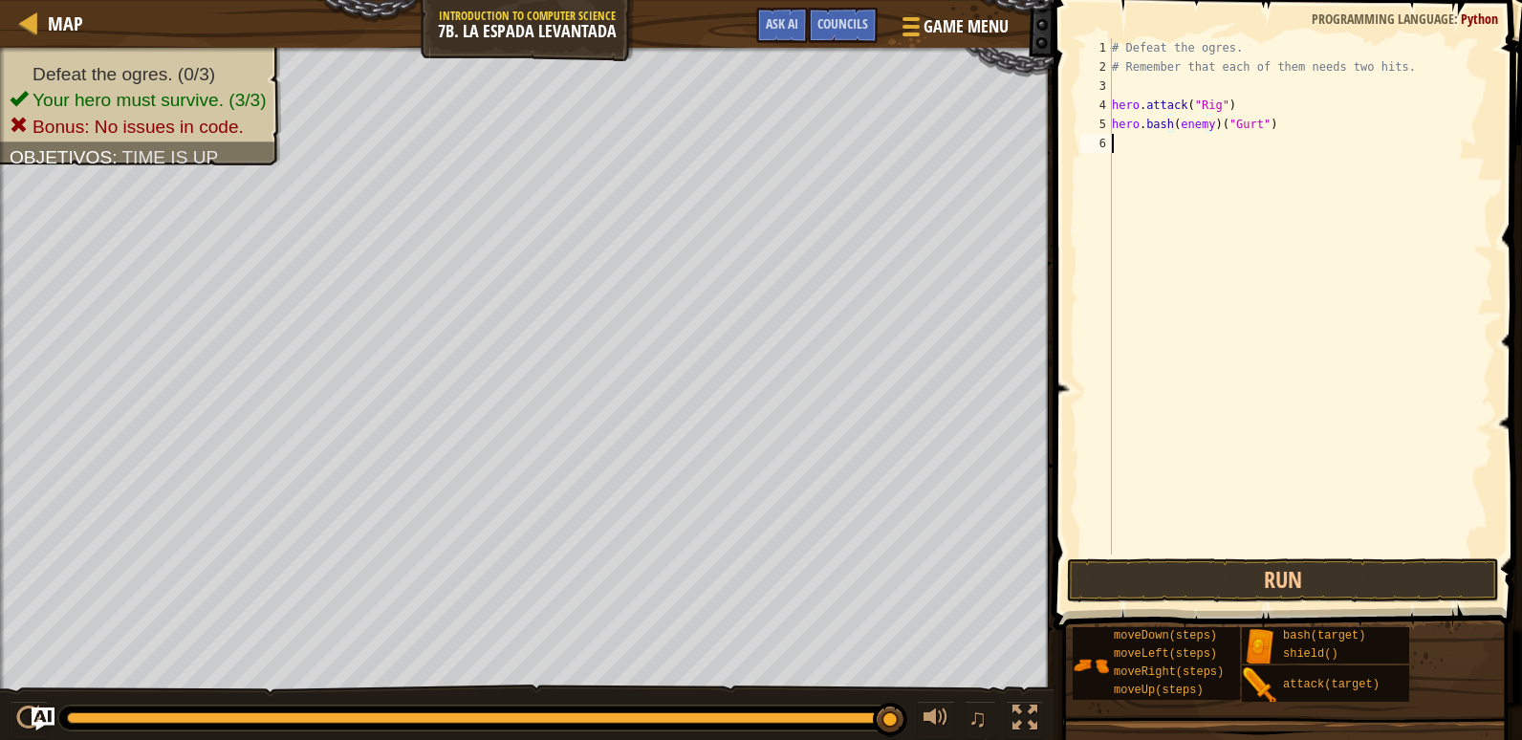
click at [1177, 136] on div "# Defeat the ogres. # Remember that each of them needs two hits. hero . attack …" at bounding box center [1300, 315] width 385 height 554
click at [1169, 136] on div "# Defeat the ogres. # Remember that each of them needs two hits. hero . attack …" at bounding box center [1300, 315] width 385 height 554
click at [1168, 136] on div "# Defeat the ogres. # Remember that each of them needs two hits. hero . attack …" at bounding box center [1300, 315] width 385 height 554
click at [1167, 137] on div "# Defeat the ogres. # Remember that each of them needs two hits. hero . attack …" at bounding box center [1300, 315] width 385 height 554
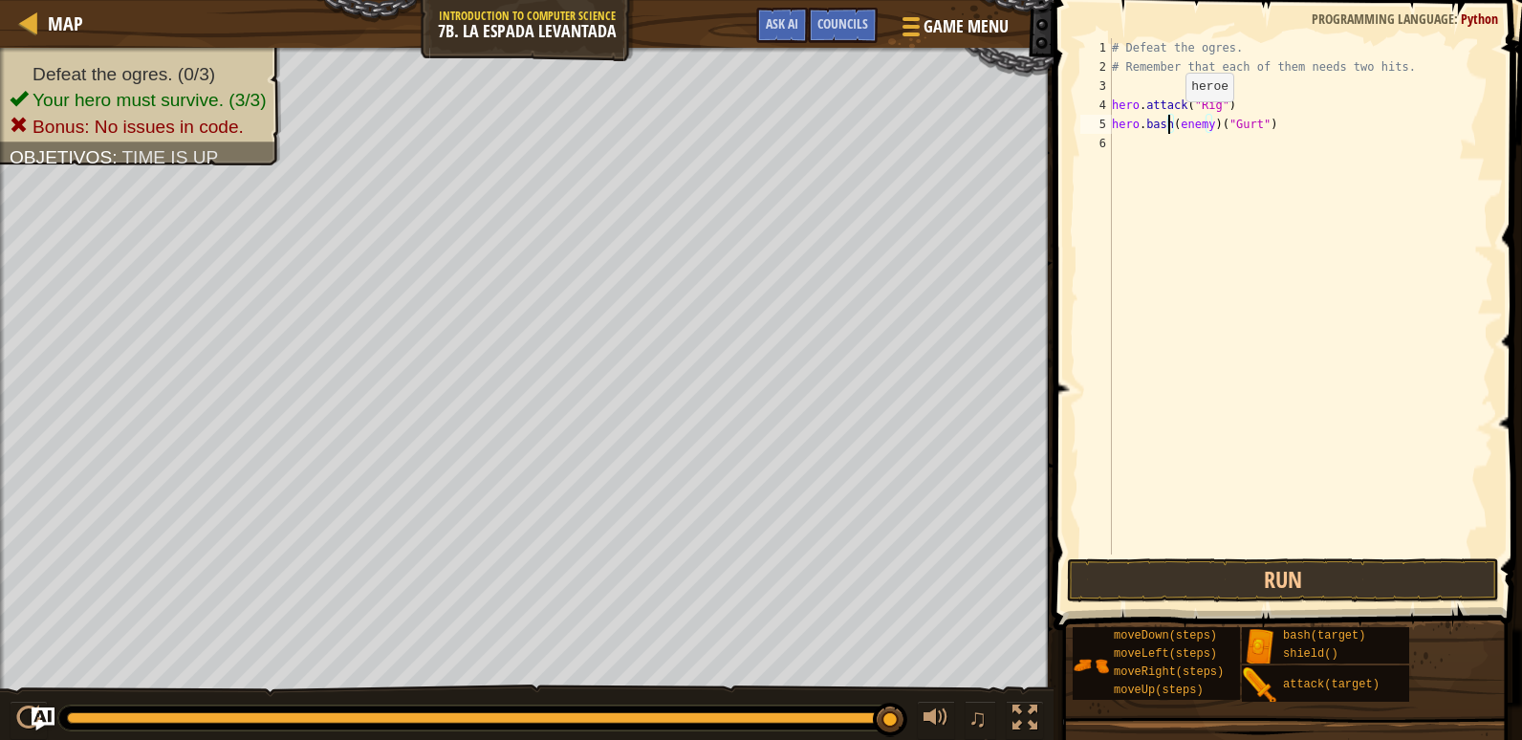
click at [1169, 120] on div "# Defeat the ogres. # Remember that each of them needs two hits. hero . attack …" at bounding box center [1300, 315] width 385 height 554
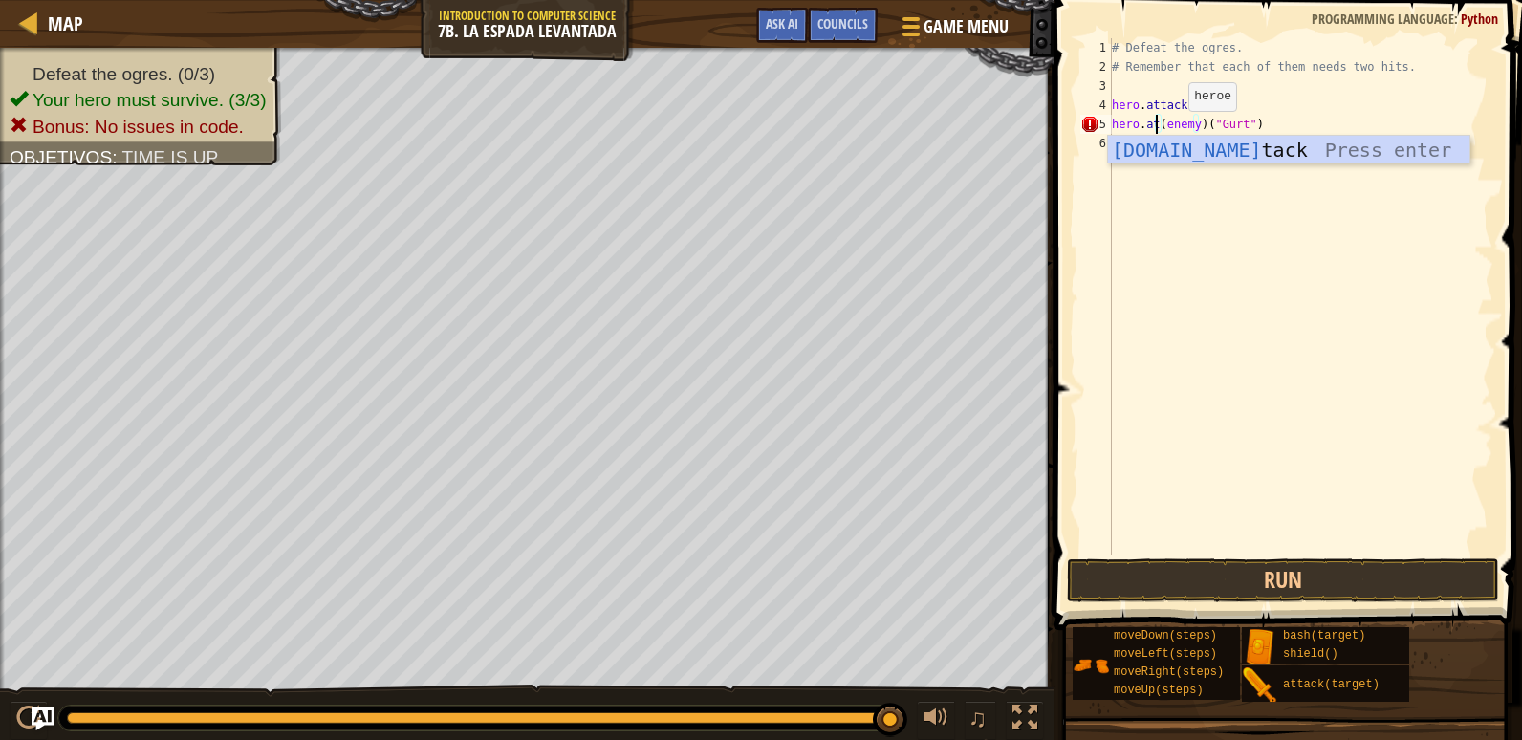
scroll to position [9, 5]
type textarea "hero.atac(enemy)("Gurt")"
click at [1153, 158] on div "[DOMAIN_NAME] t ac k Press enter" at bounding box center [1288, 179] width 361 height 86
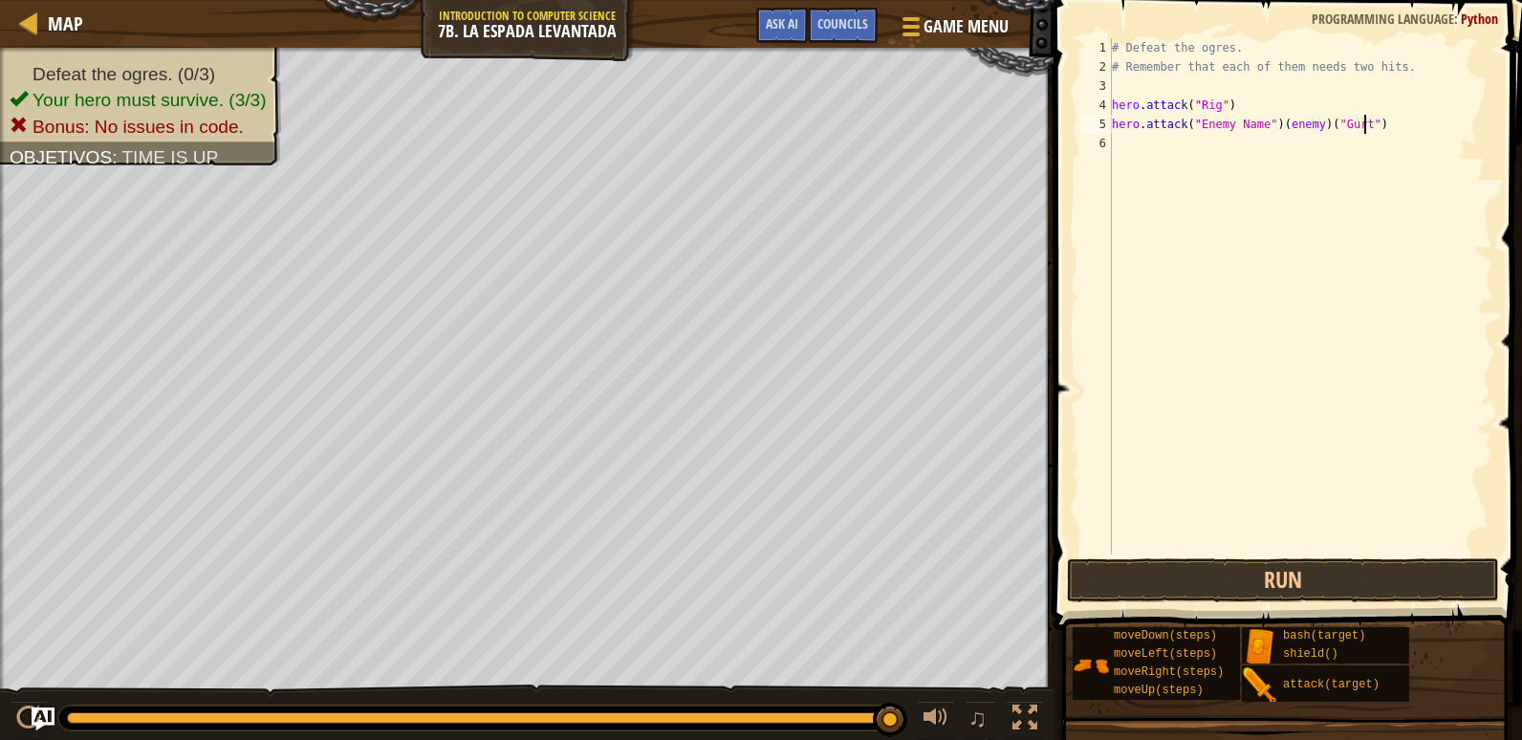
drag, startPoint x: 1375, startPoint y: 127, endPoint x: 1400, endPoint y: 129, distance: 25.9
click at [1400, 129] on div "# Defeat the ogres. # Remember that each of them needs two hits. hero . attack …" at bounding box center [1300, 315] width 385 height 554
drag, startPoint x: 1315, startPoint y: 122, endPoint x: 1182, endPoint y: 131, distance: 134.1
click at [1182, 131] on div "# Defeat the ogres. # Remember that each of them needs two hits. hero . attack …" at bounding box center [1300, 315] width 385 height 554
click at [1215, 579] on button "Run" at bounding box center [1283, 580] width 432 height 44
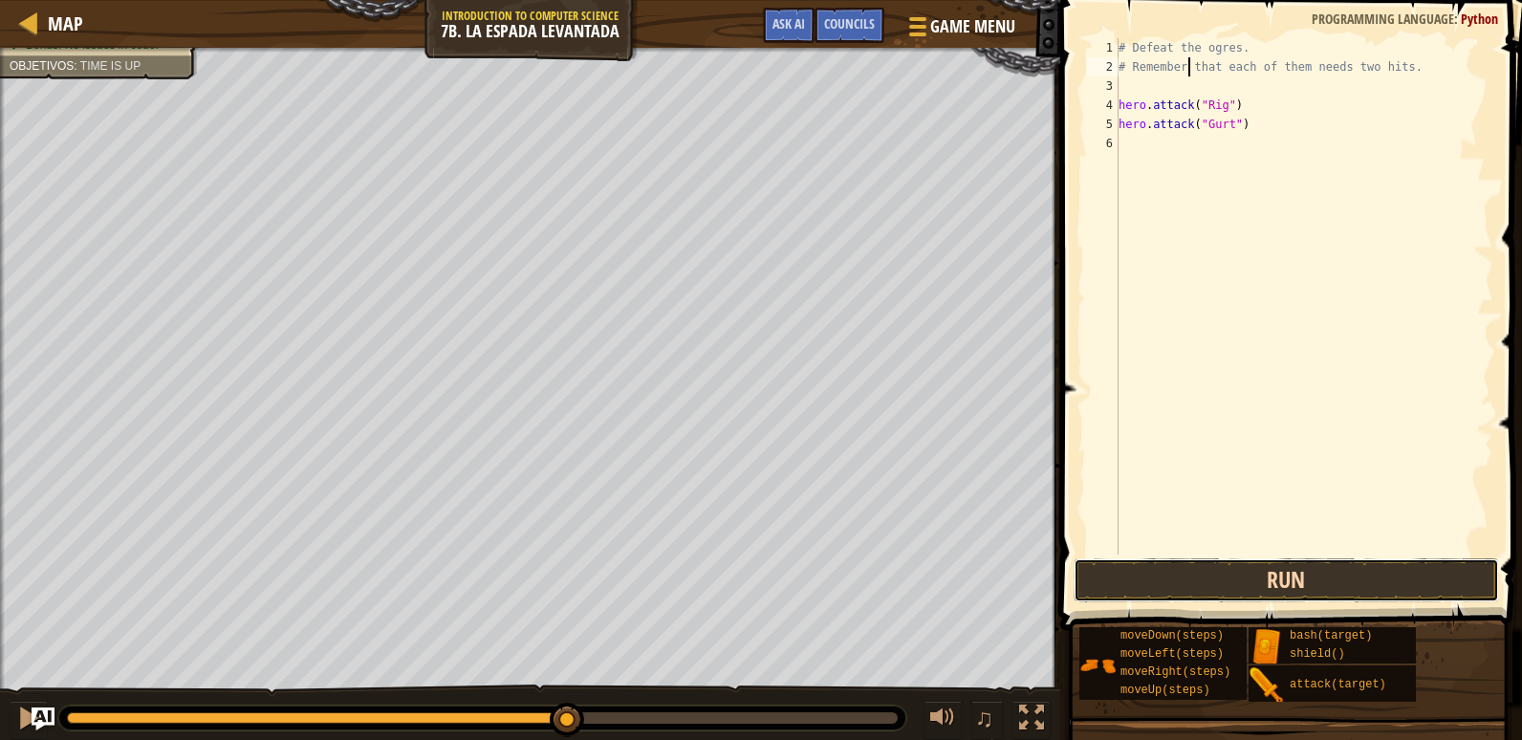
click at [1412, 576] on button "Run" at bounding box center [1285, 580] width 425 height 44
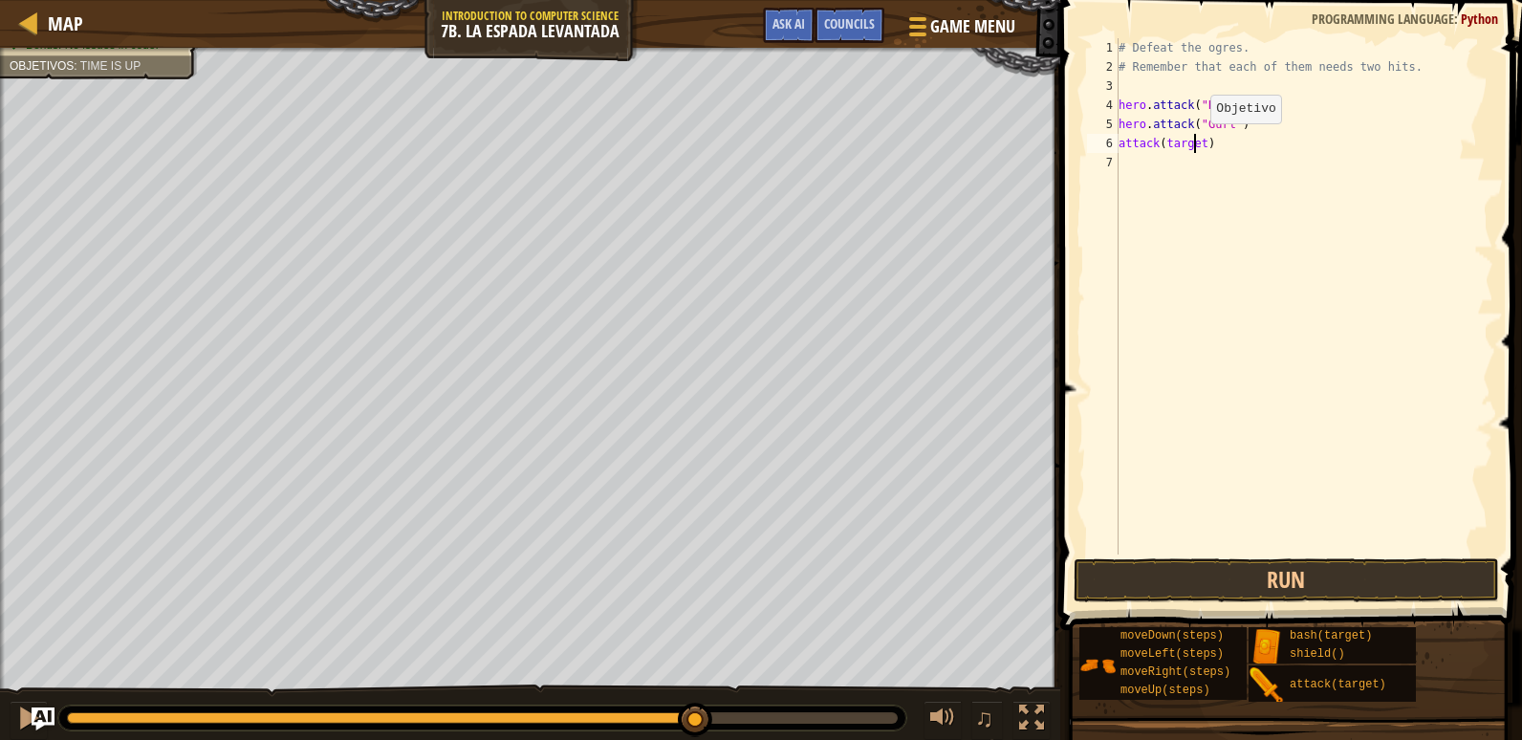
click at [1194, 142] on div "# Defeat the ogres. # Remember that each of them needs two hits. hero . attack …" at bounding box center [1304, 315] width 379 height 554
drag, startPoint x: 1104, startPoint y: 137, endPoint x: 1128, endPoint y: 142, distance: 24.6
click at [1127, 142] on div "attack(target) 1 2 3 4 5 6 7 # Defeat the ogres. # Remember that each of them n…" at bounding box center [1288, 296] width 410 height 516
click at [1131, 143] on div "# Defeat the ogres. # Remember that each of them needs two hits. hero . attack …" at bounding box center [1304, 296] width 379 height 516
click at [1123, 147] on div "# Defeat the ogres. # Remember that each of them needs two hits. hero . attack …" at bounding box center [1304, 315] width 379 height 554
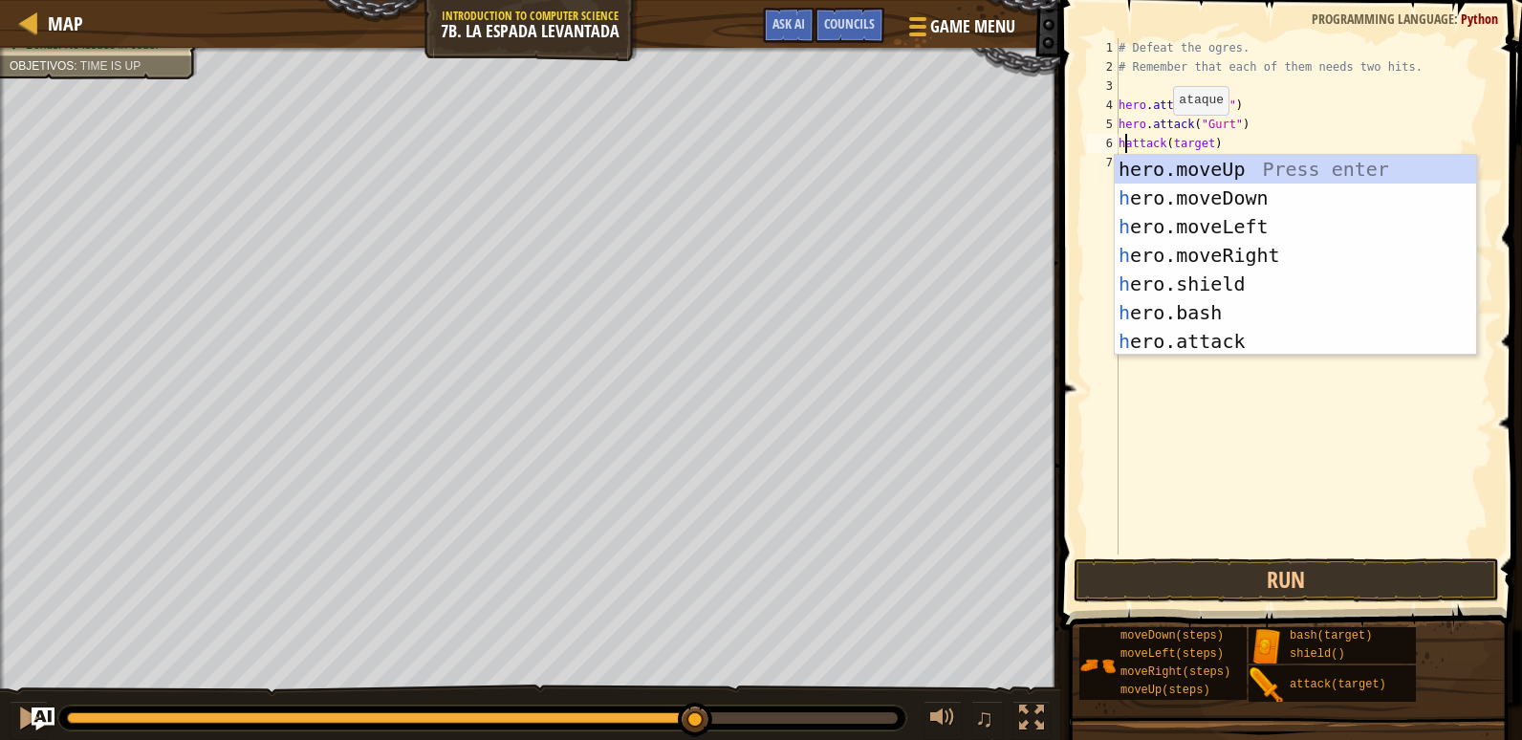
scroll to position [9, 2]
click at [1129, 344] on div "he ro.moveUp Press intro he ro.moveDown Presiona intro he ro.moveLeft Presiona …" at bounding box center [1295, 284] width 361 height 258
type textarea "hero.attack("Enemy Name")(target)"
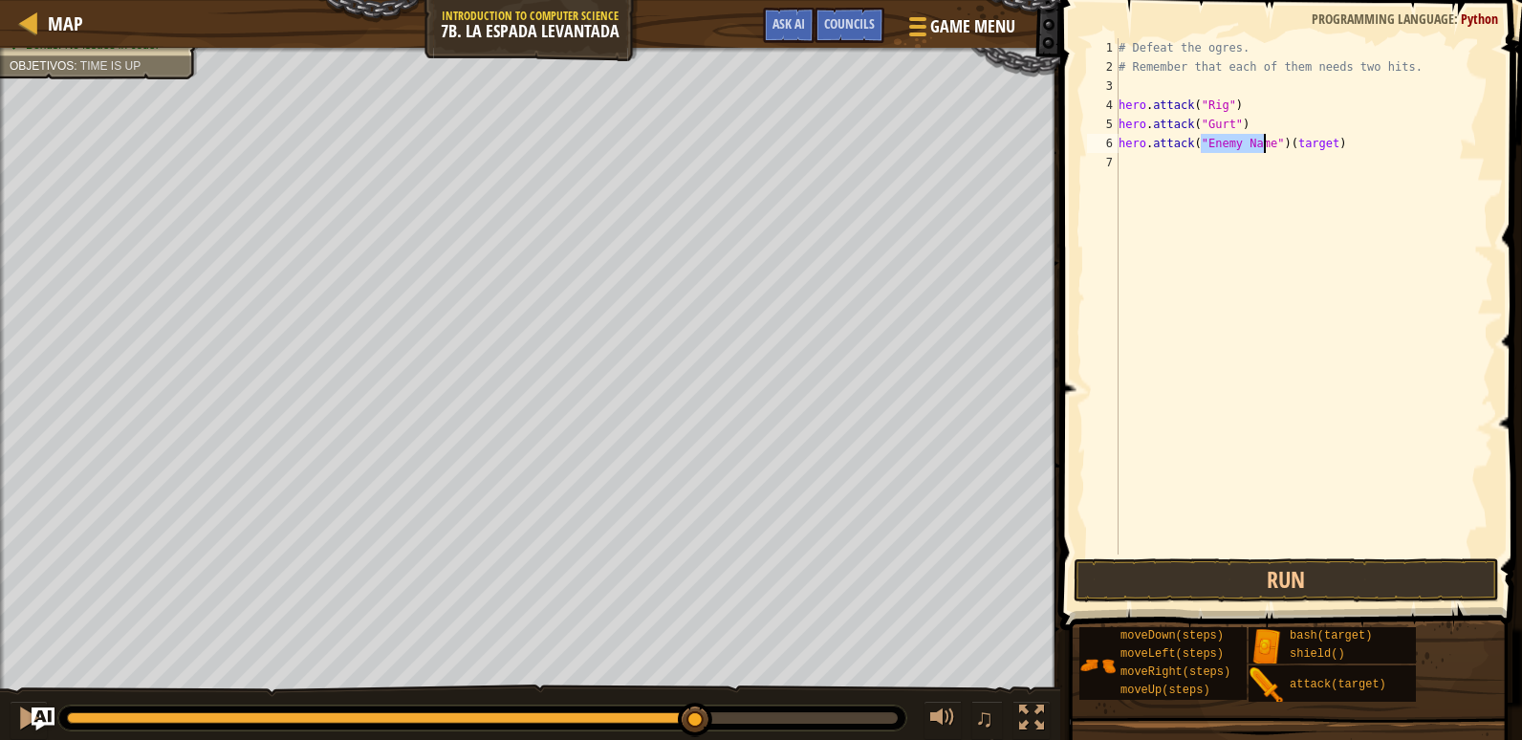
click at [1269, 153] on div "# Defeat the ogres. # Remember that each of them needs two hits. hero . attack …" at bounding box center [1304, 315] width 379 height 554
click at [1273, 155] on div "# Defeat the ogres. # Remember that each of them needs two hits. hero . attack …" at bounding box center [1304, 315] width 379 height 554
click at [1273, 147] on div "# Defeat the ogres. # Remember that each of them needs two hits. hero . attack …" at bounding box center [1304, 315] width 379 height 554
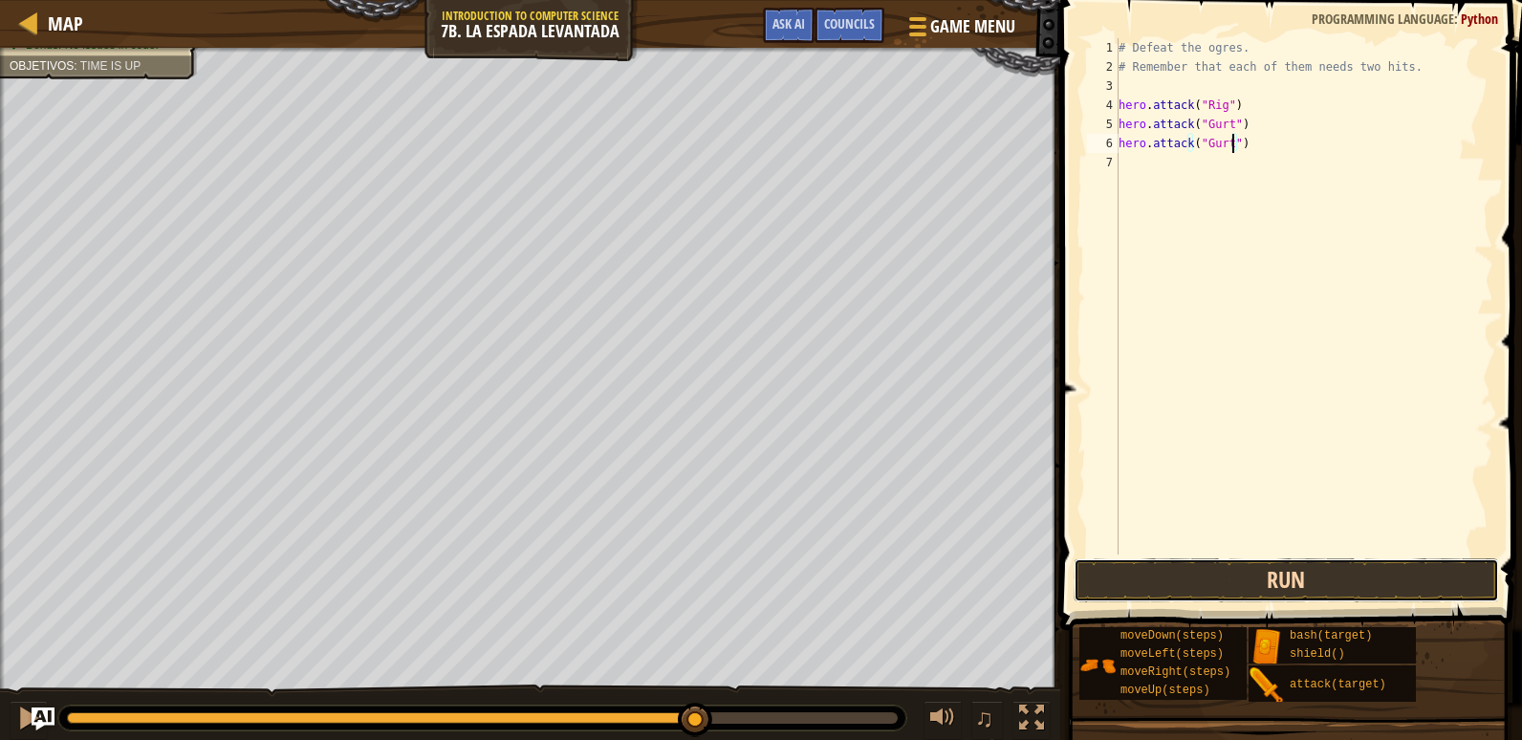
click at [1330, 579] on button "Run" at bounding box center [1285, 580] width 425 height 44
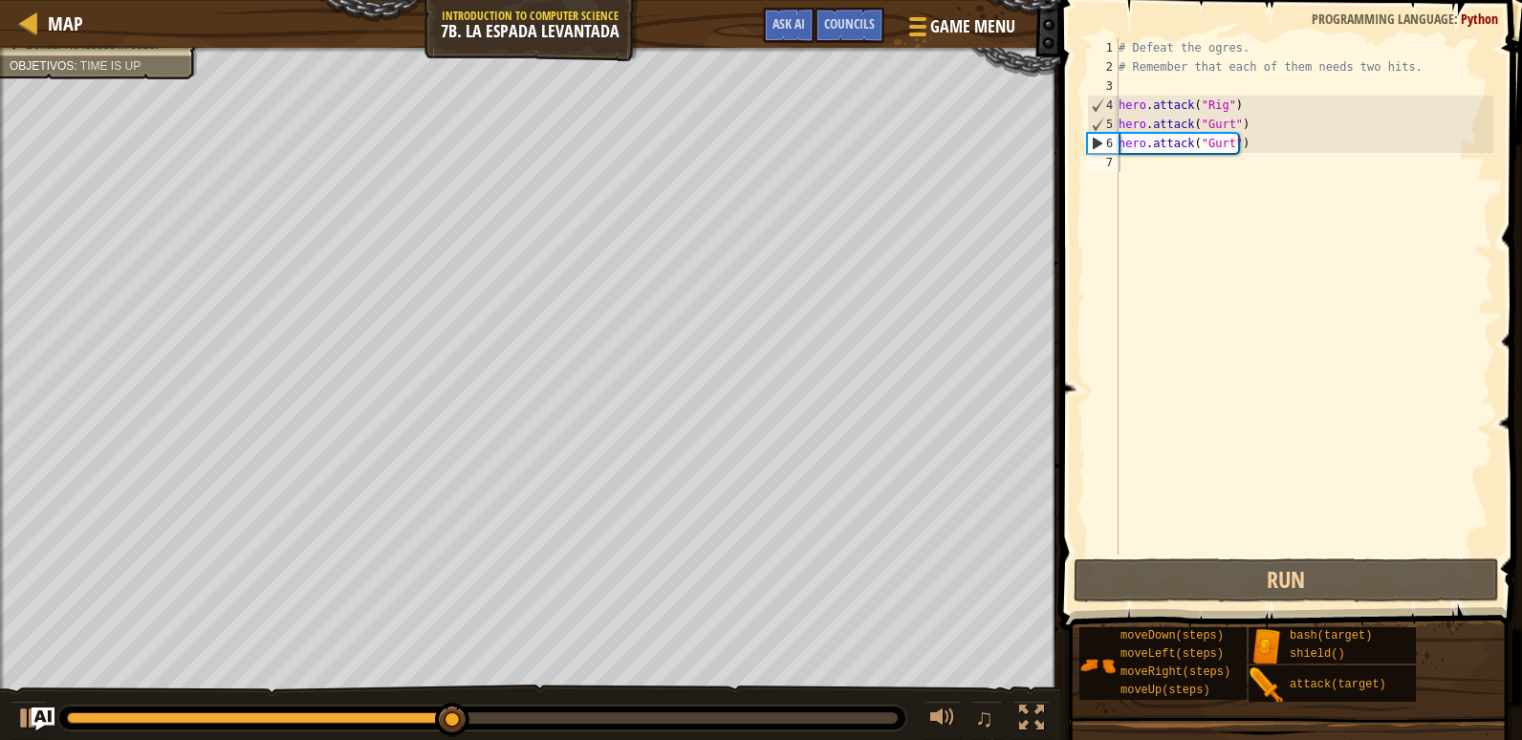
scroll to position [9, 7]
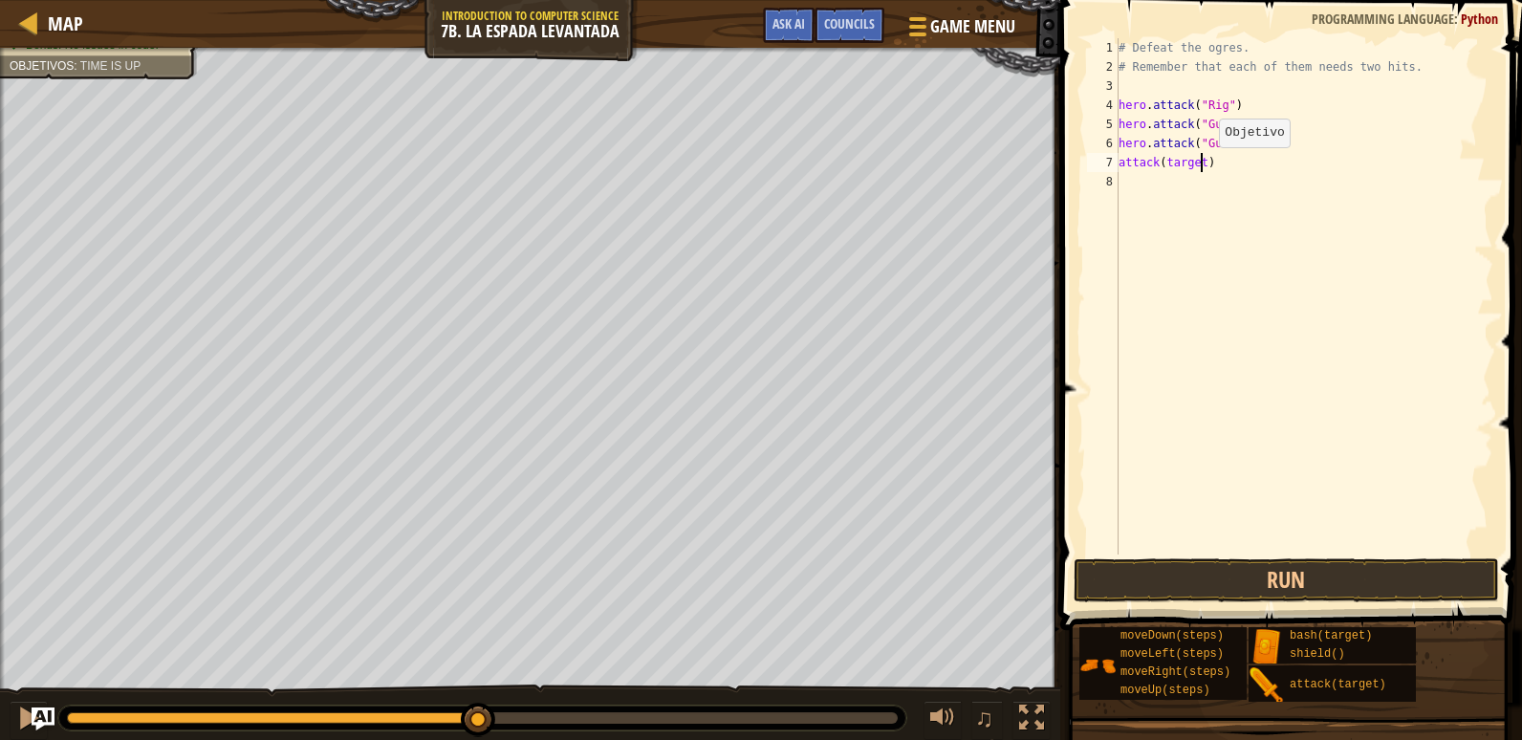
click at [1203, 166] on div "# Defeat the ogres. # Remember that each of them needs two hits. hero . attack …" at bounding box center [1304, 315] width 379 height 554
type textarea "attack("Rig")"
click at [1120, 184] on div "# Defeat the ogres. # Remember that each of them needs two hits. hero . attack …" at bounding box center [1304, 315] width 379 height 554
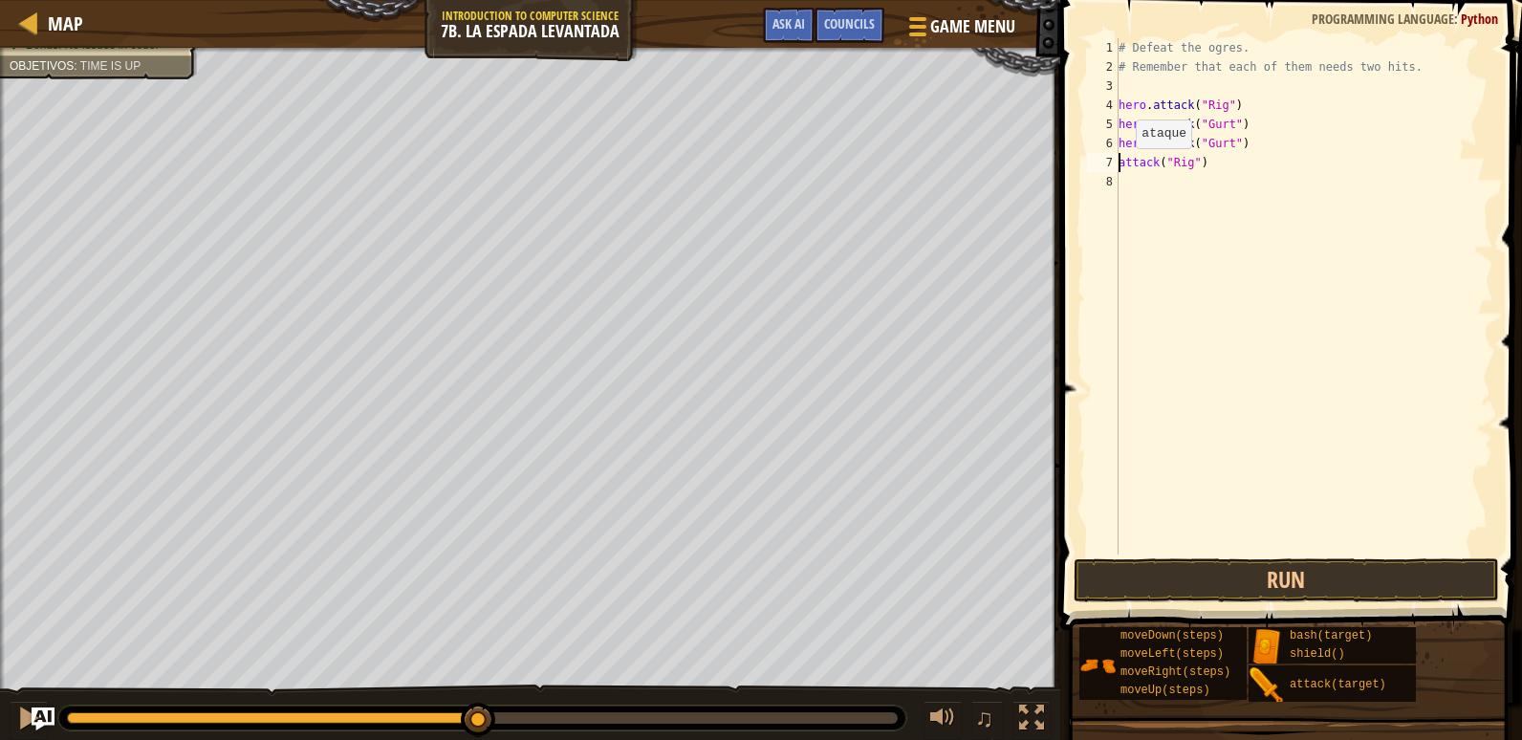
click at [1119, 167] on div "# Defeat the ogres. # Remember that each of them needs two hits. hero . attack …" at bounding box center [1304, 315] width 379 height 554
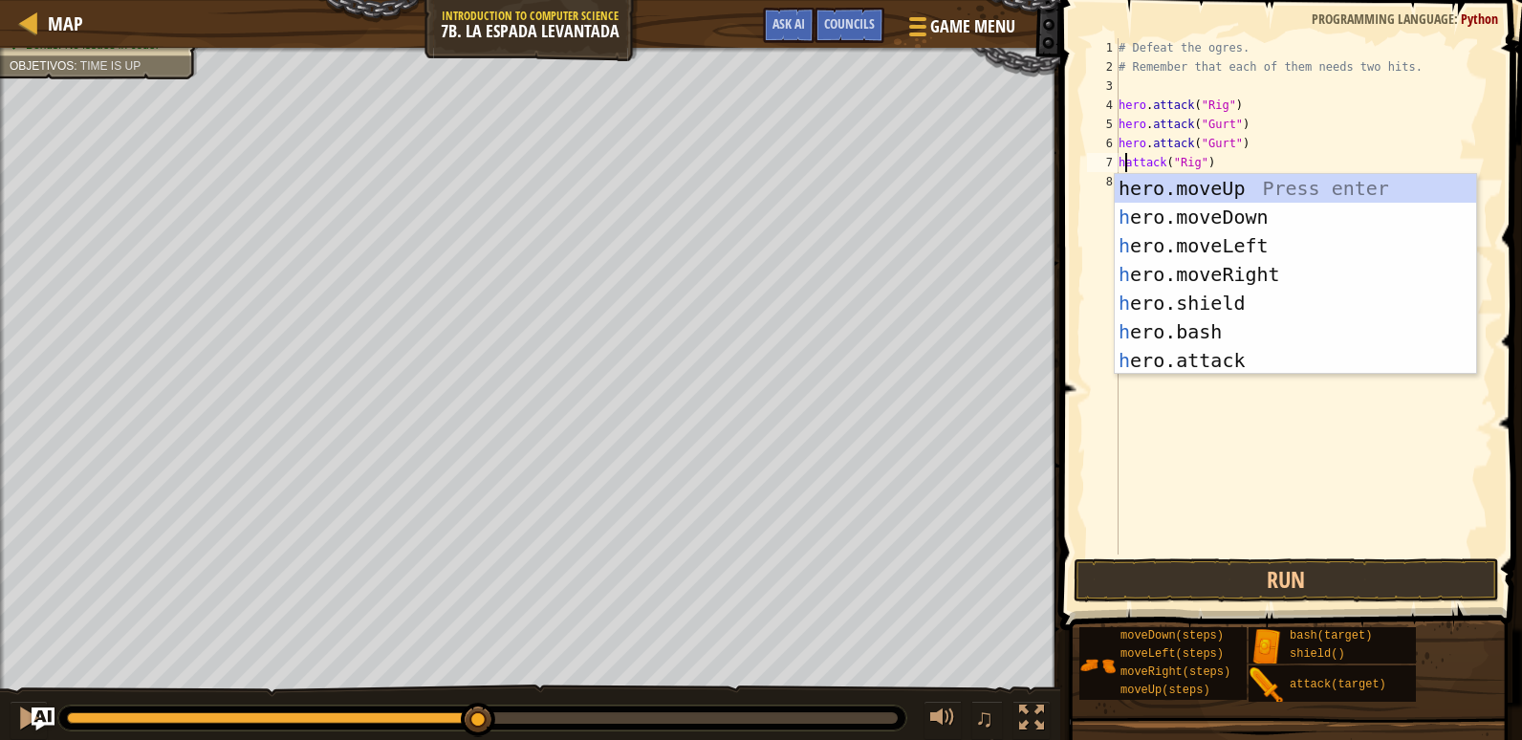
scroll to position [9, 2]
click at [1297, 350] on div "her o.moveUp Press enter her o.moveDown Presiona intro her o.moveLeft Presiona …" at bounding box center [1295, 303] width 361 height 258
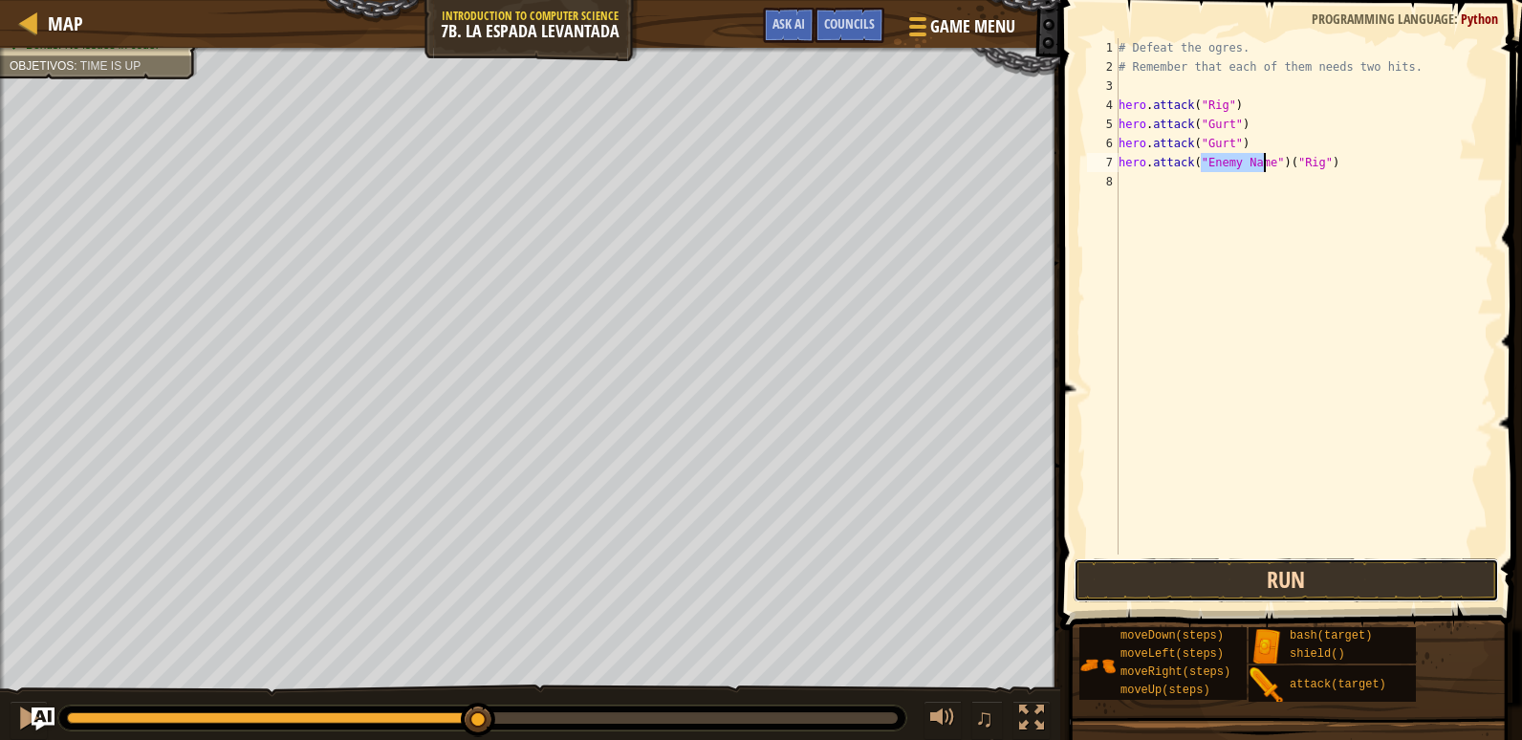
click at [1398, 583] on button "Run" at bounding box center [1285, 580] width 425 height 44
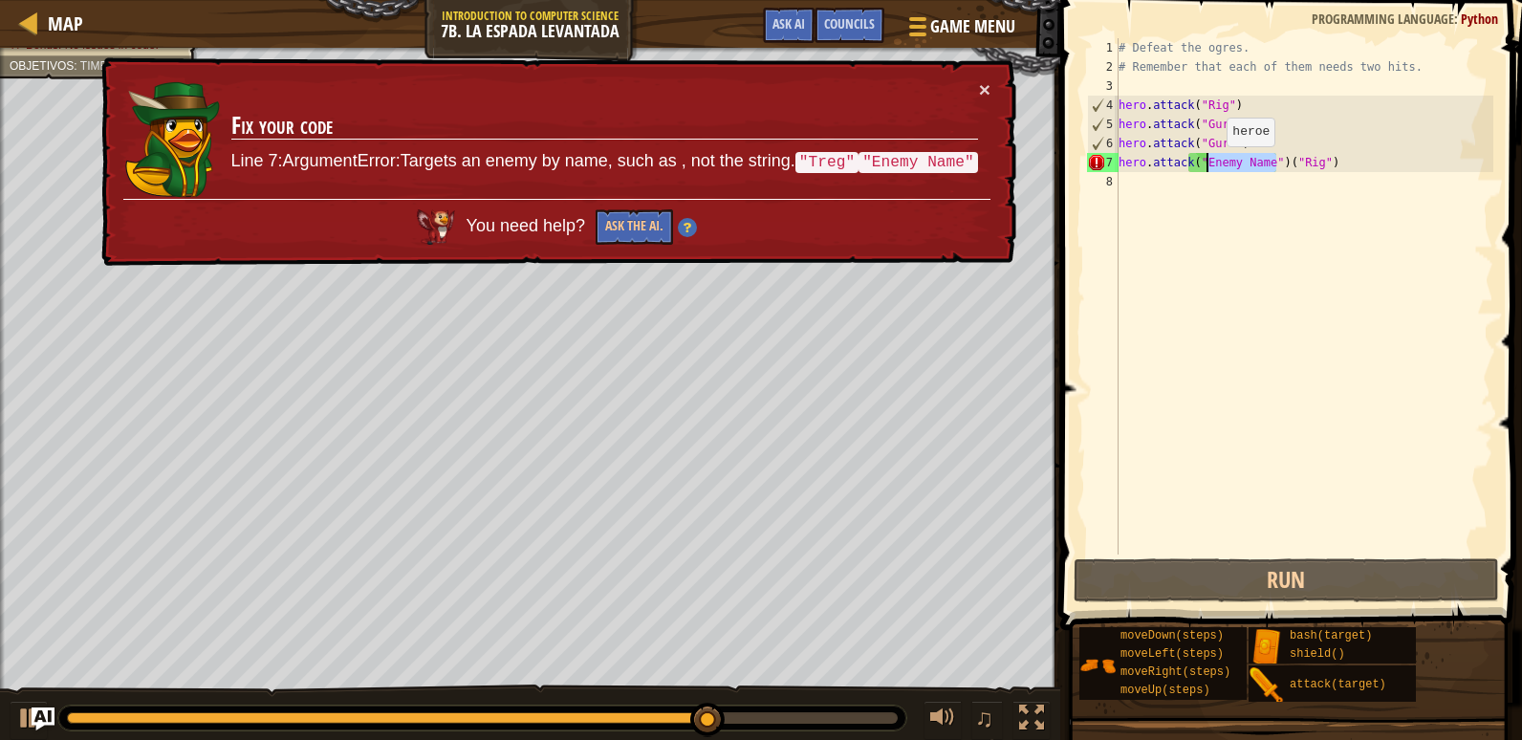
drag, startPoint x: 1278, startPoint y: 171, endPoint x: 1210, endPoint y: 165, distance: 68.1
click at [1210, 165] on div "# Defeat the ogres. # Remember that each of them needs two hits. hero . attack …" at bounding box center [1304, 315] width 379 height 554
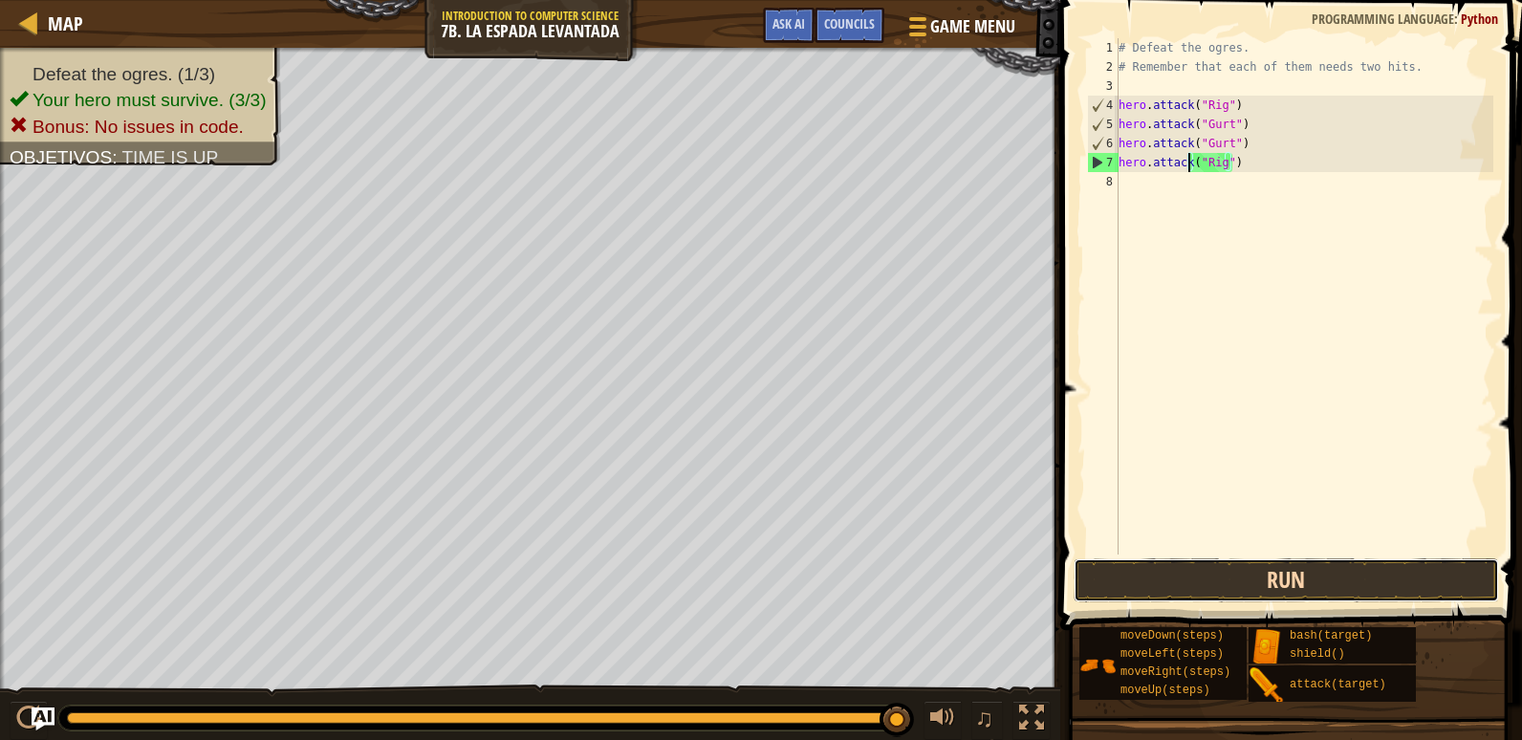
click at [1352, 577] on button "Run" at bounding box center [1285, 580] width 425 height 44
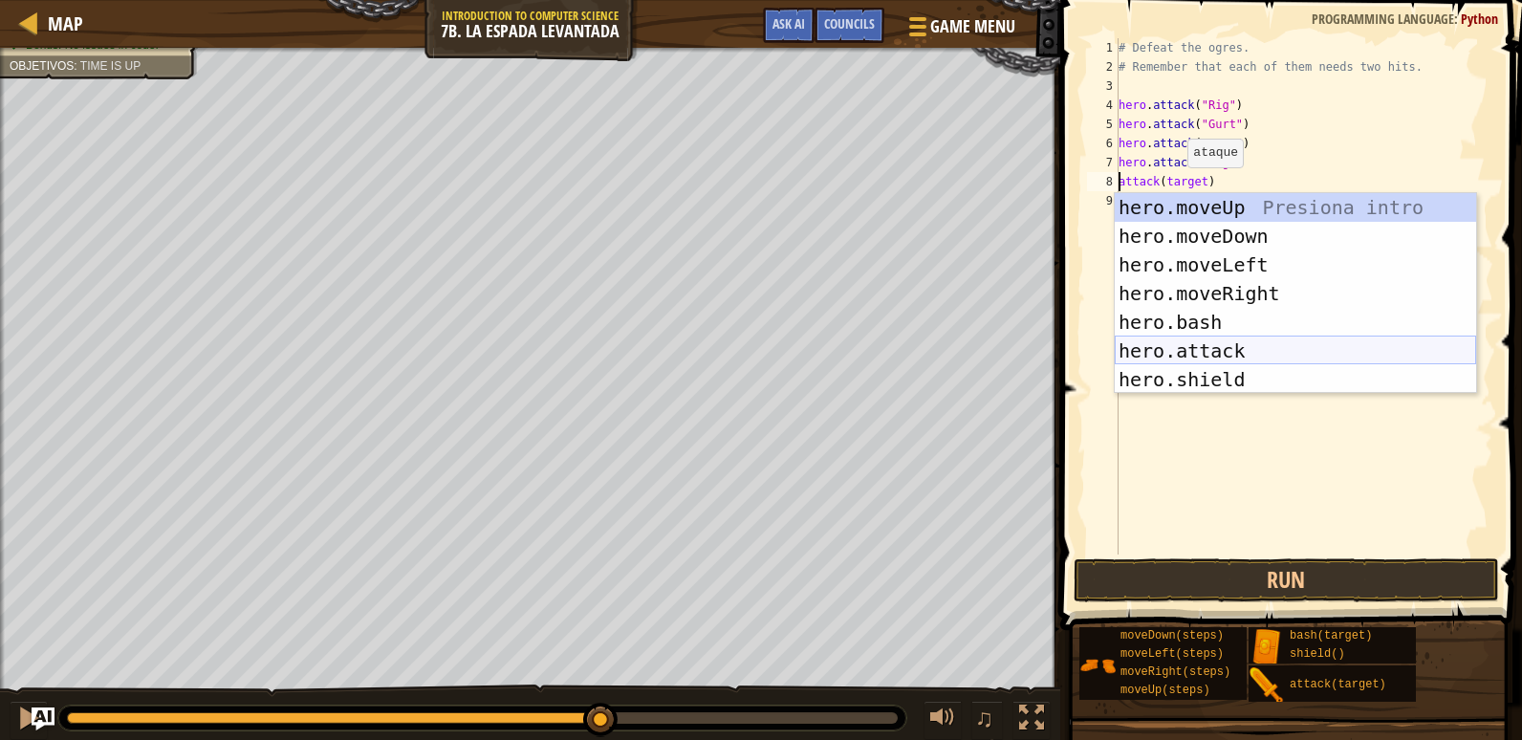
click at [1220, 348] on div "hero.moveUp Presiona intro hero.moveDown Presiona intro hero.moveLeft Presiona …" at bounding box center [1295, 322] width 361 height 258
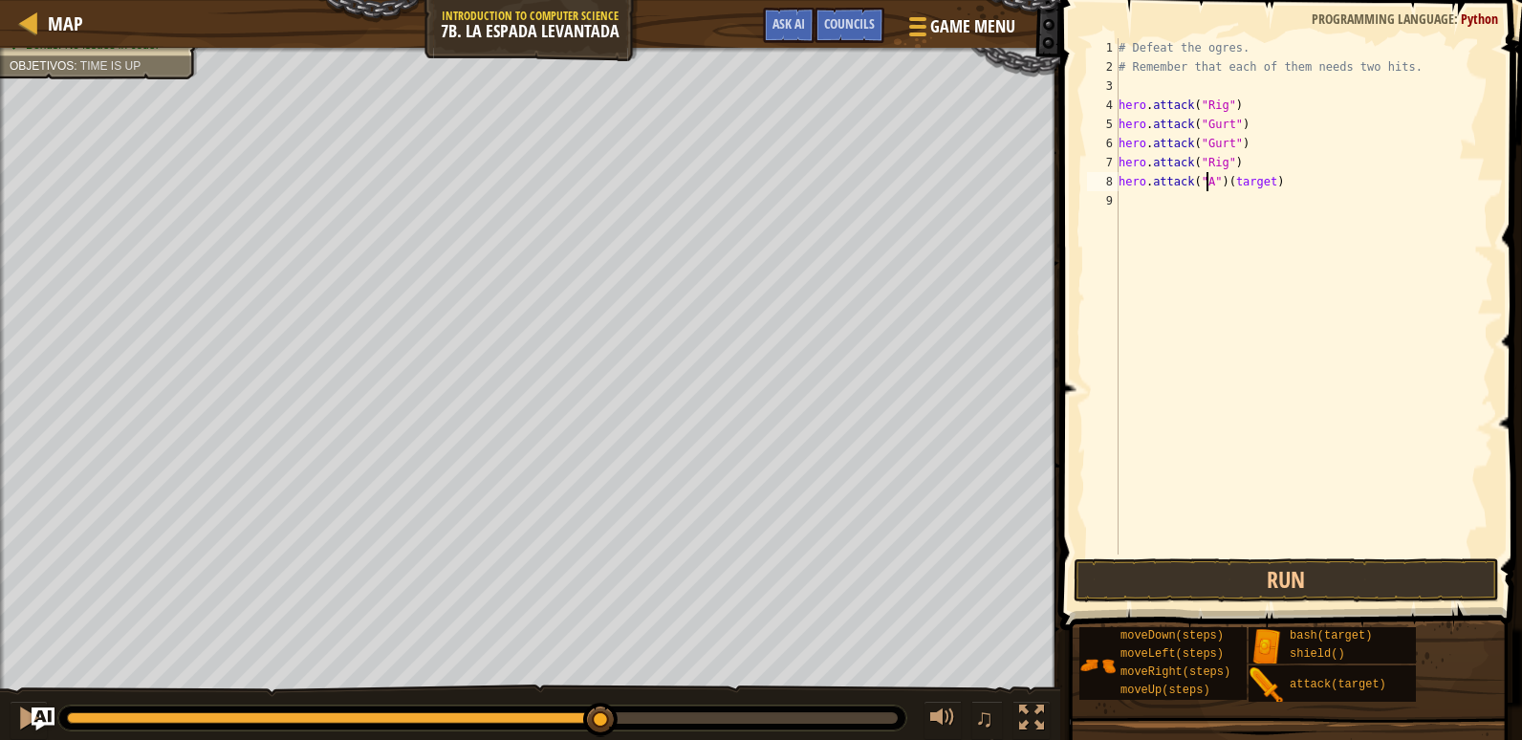
scroll to position [9, 9]
drag, startPoint x: 1291, startPoint y: 184, endPoint x: 1231, endPoint y: 184, distance: 60.2
click at [1231, 184] on div "# Defeat the ogres. # Remember that each of them needs two hits. hero . attack …" at bounding box center [1304, 315] width 379 height 554
click at [1295, 593] on button "Run" at bounding box center [1285, 580] width 425 height 44
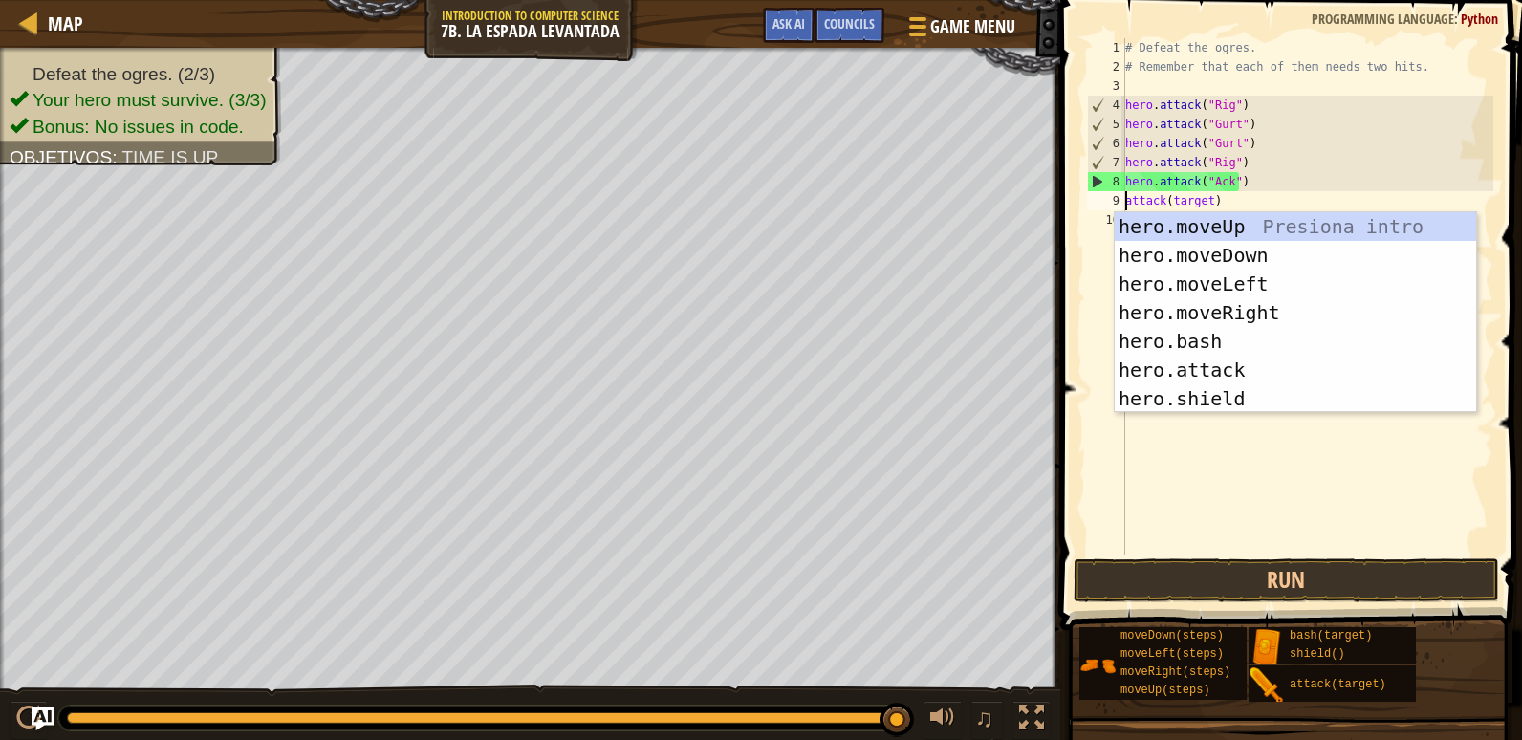
scroll to position [9, 7]
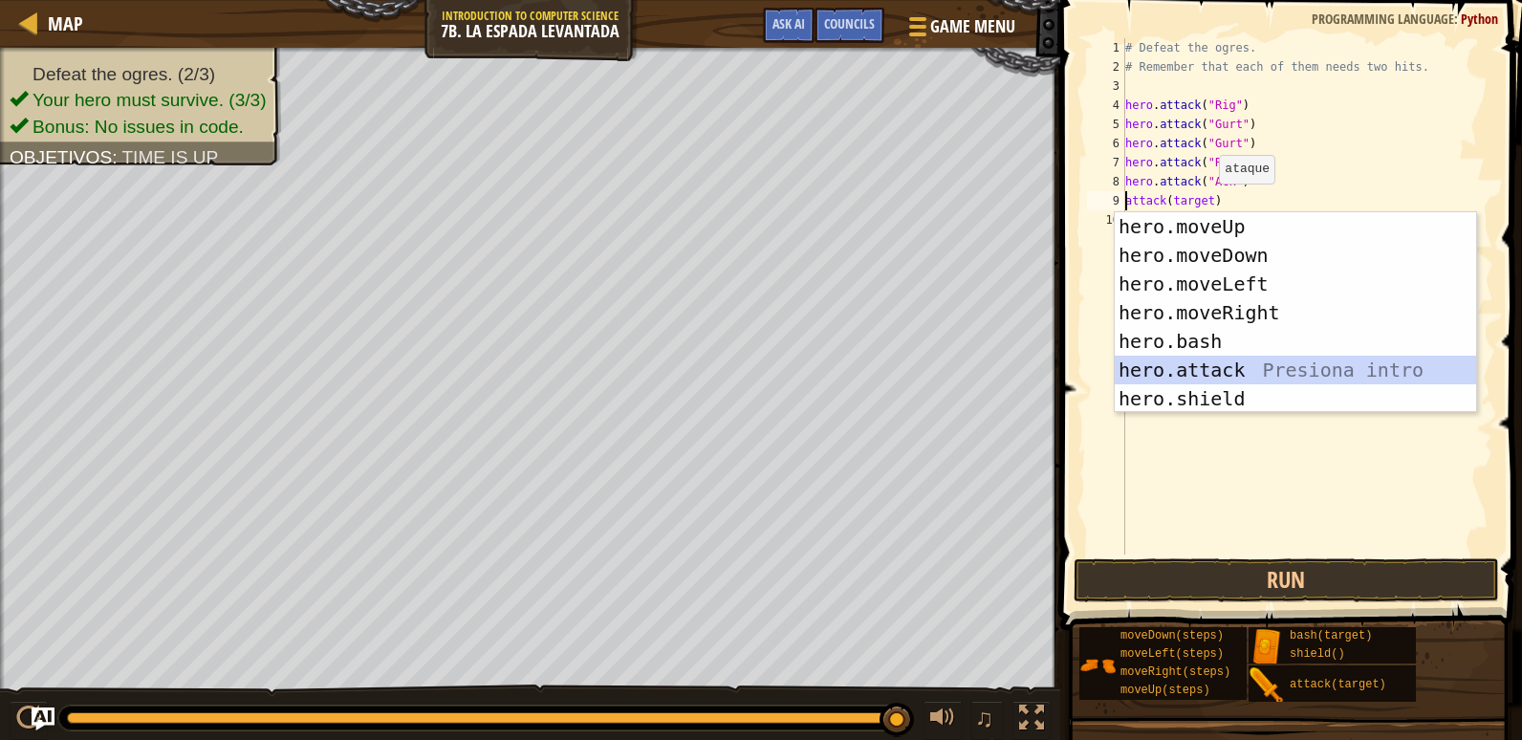
click at [1225, 366] on div "hero.moveUp Presiona intro hero.moveDown Presiona intro hero.moveLeft Presiona …" at bounding box center [1295, 341] width 361 height 258
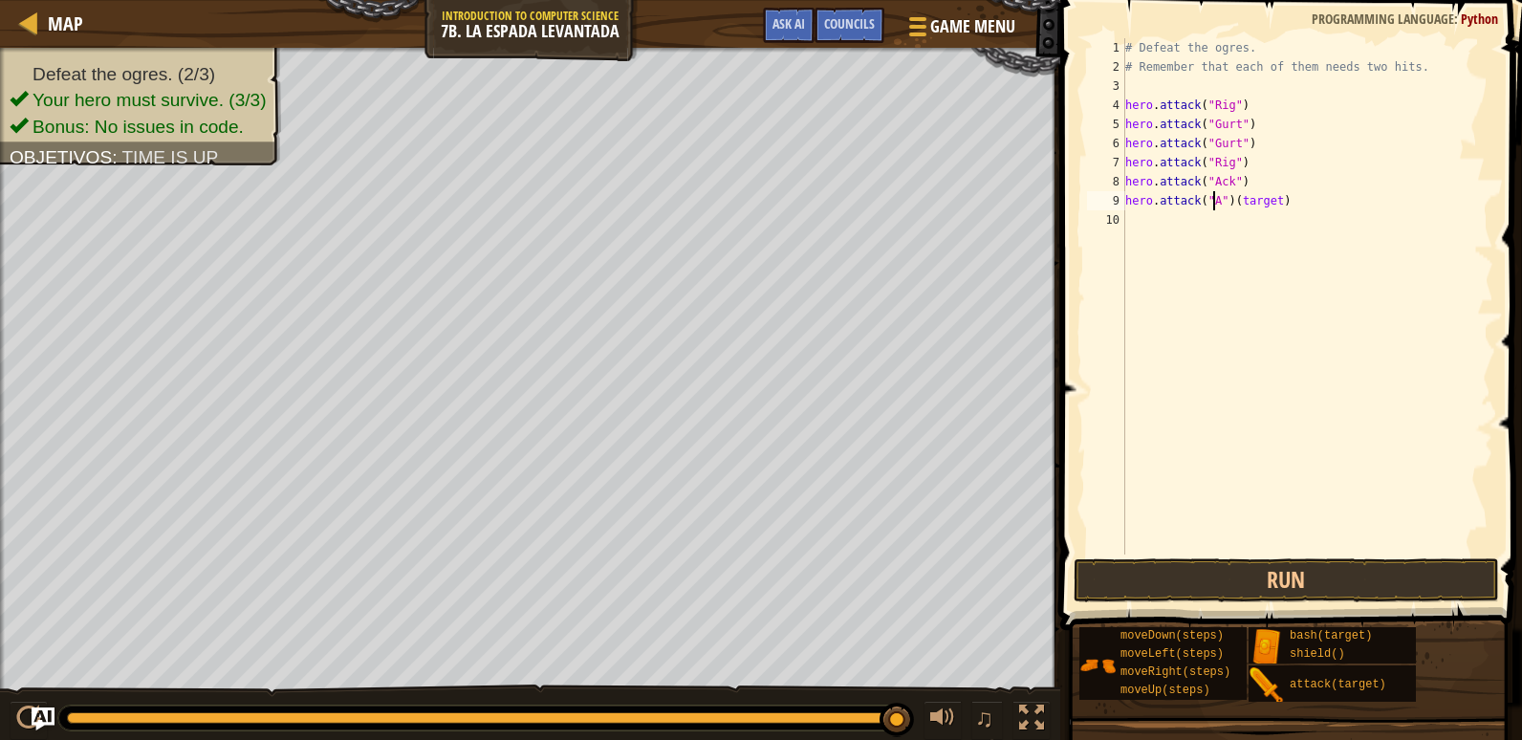
scroll to position [9, 9]
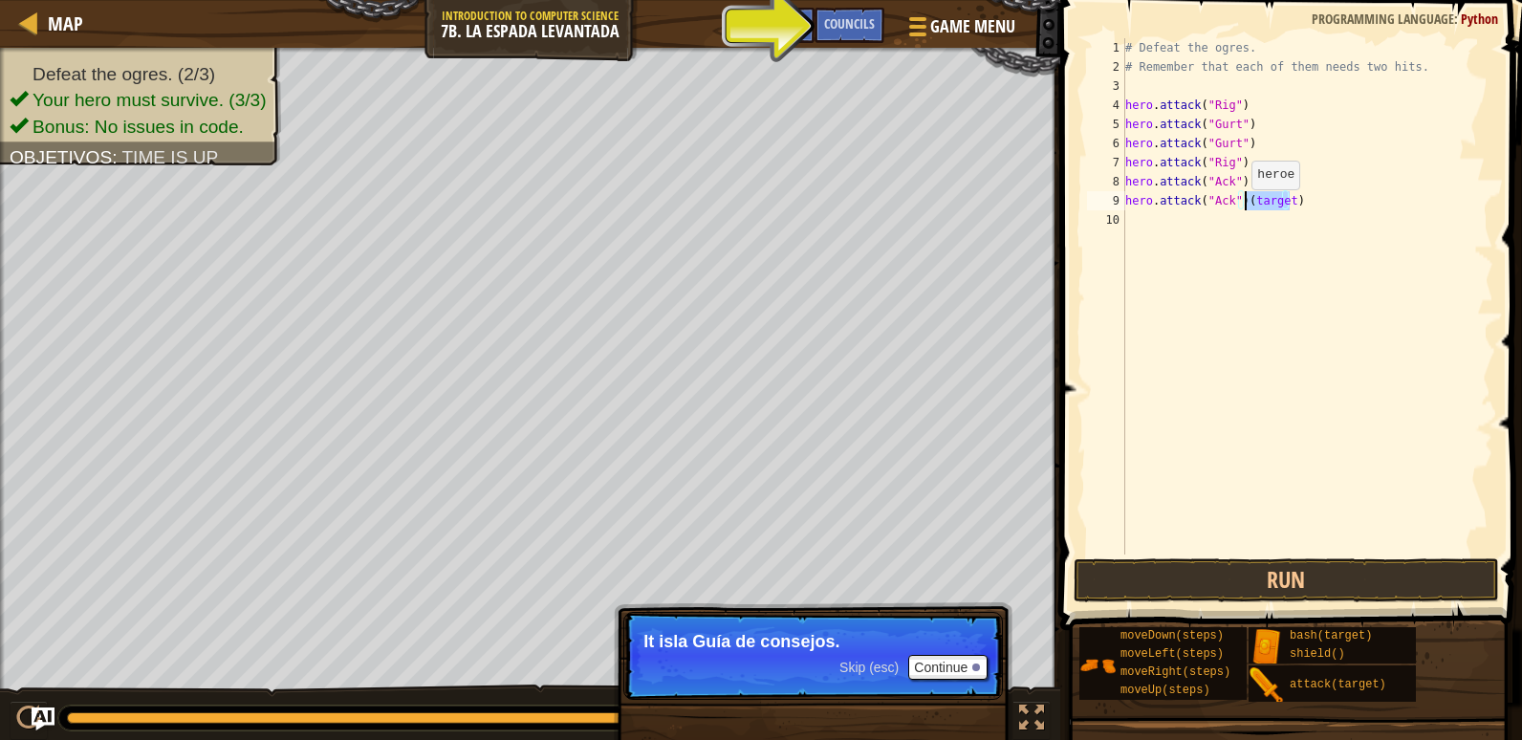
drag, startPoint x: 1293, startPoint y: 192, endPoint x: 1238, endPoint y: 220, distance: 62.0
click at [1243, 208] on div "# Defeat the ogres. # Remember that each of them needs two hits. hero . attack …" at bounding box center [1307, 315] width 373 height 554
type textarea "hero.attack("Ack")"
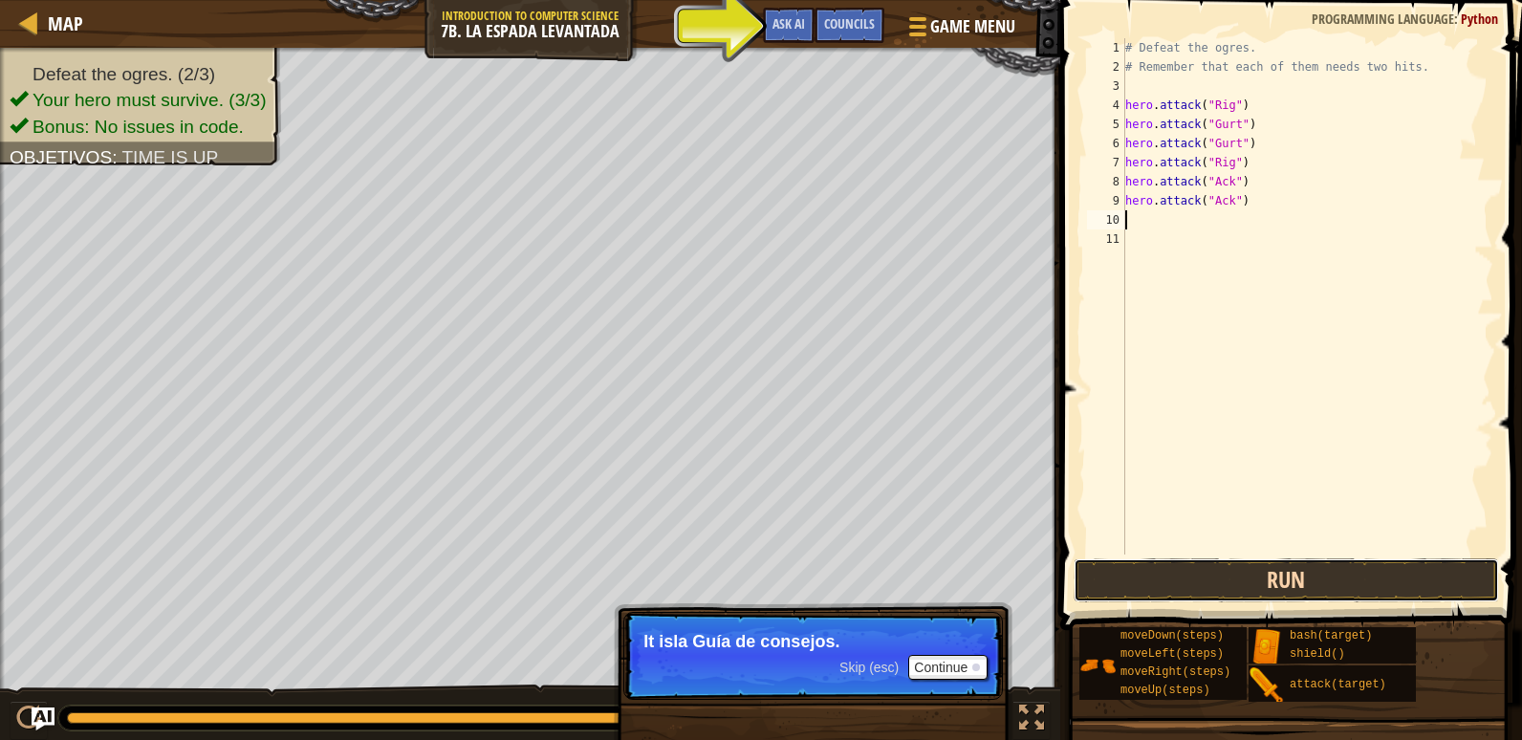
click at [1377, 565] on button "Run" at bounding box center [1285, 580] width 425 height 44
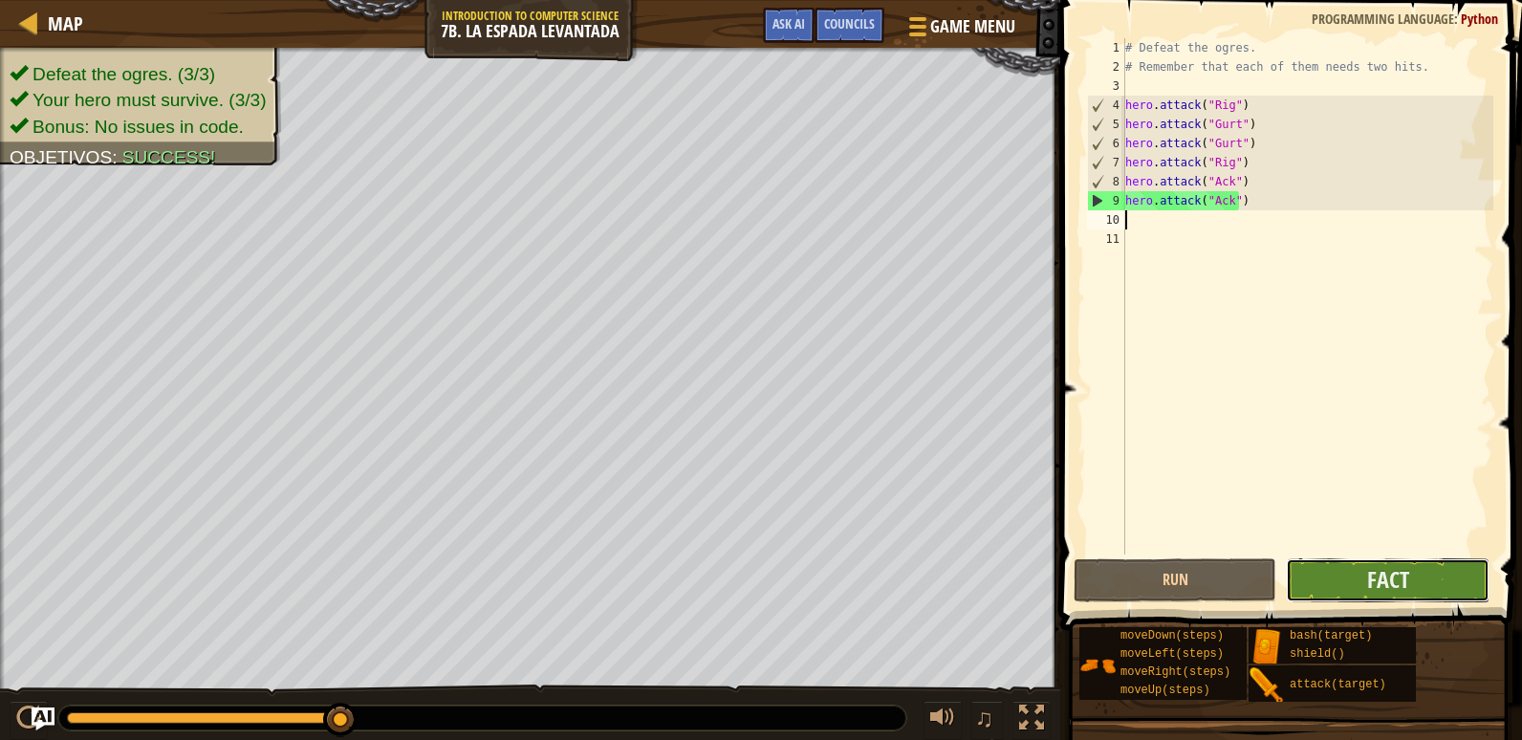
click at [1345, 586] on button "Fact" at bounding box center [1387, 580] width 203 height 44
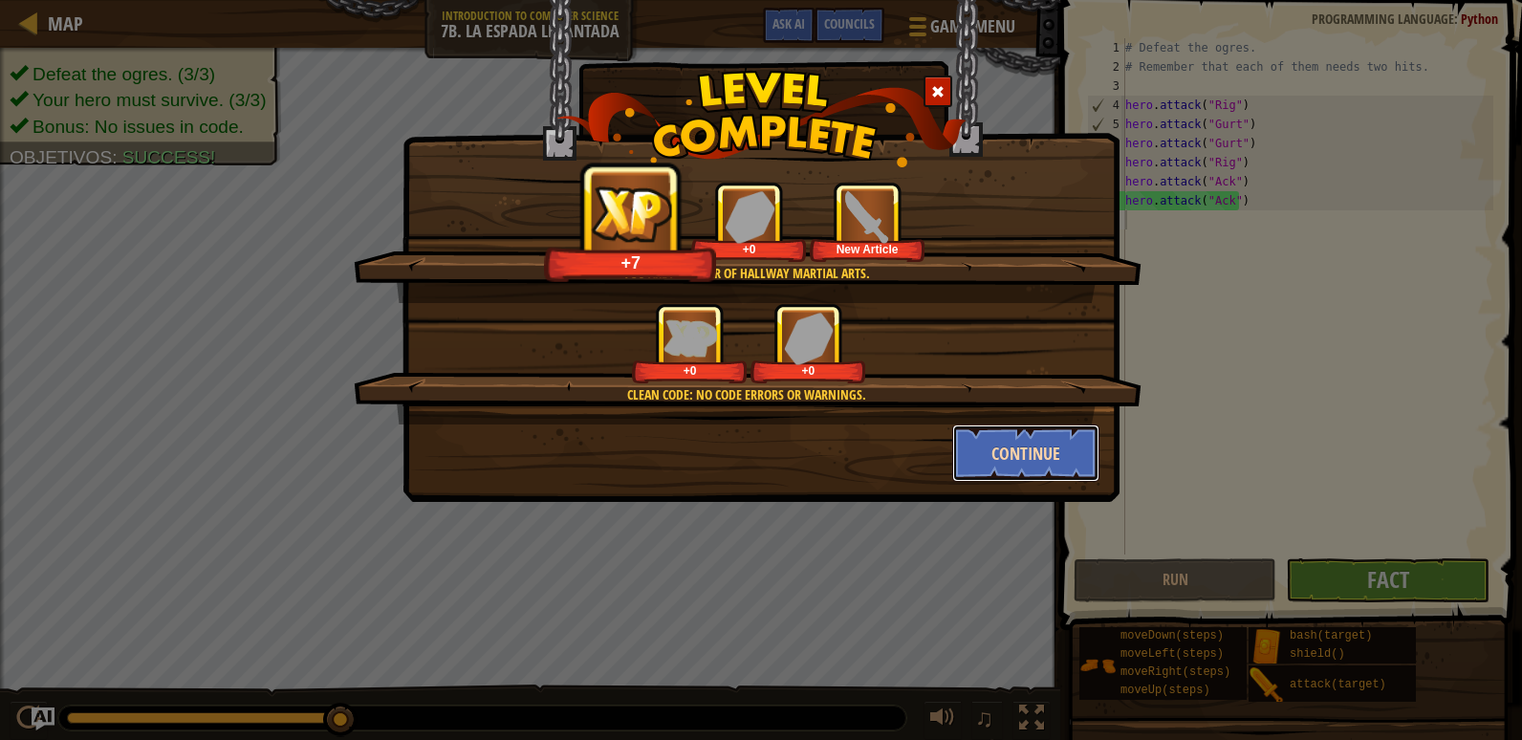
click at [983, 474] on button "Continue" at bounding box center [1026, 452] width 148 height 57
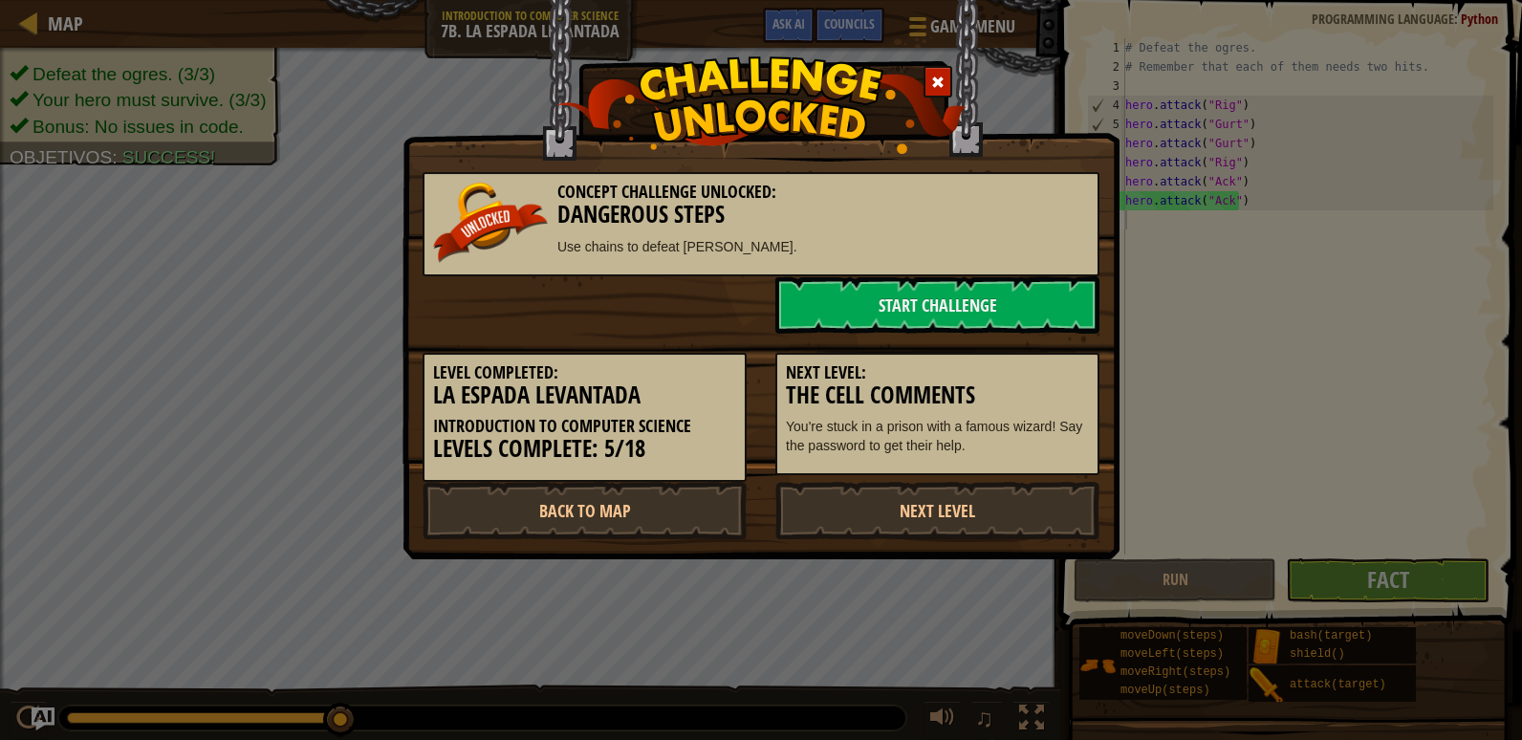
click at [960, 430] on p "You're stuck in a prison with a famous wizard! Say the password to get their he…" at bounding box center [937, 436] width 303 height 38
click at [960, 495] on link "Next Level" at bounding box center [937, 510] width 324 height 57
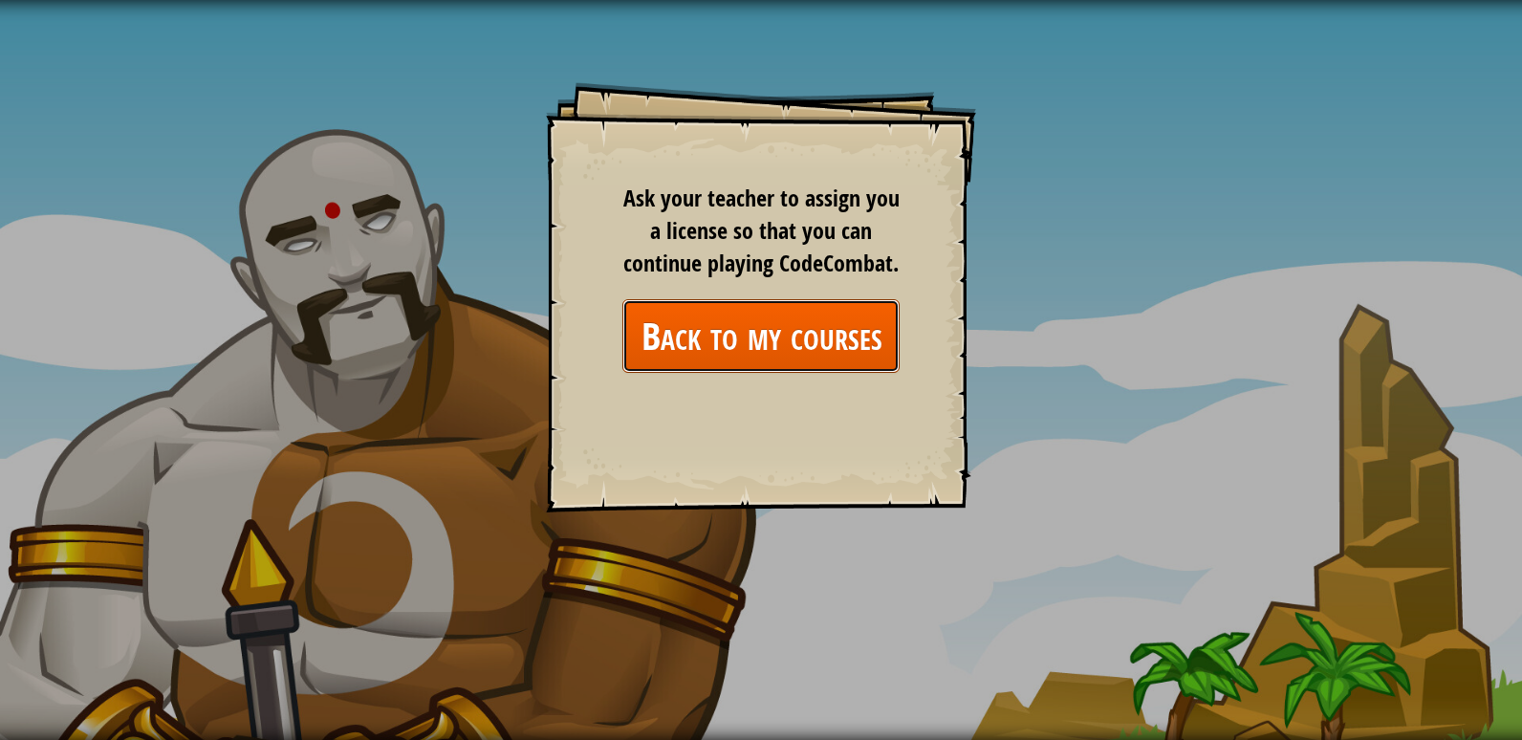
click at [757, 359] on link "Back to my courses" at bounding box center [760, 336] width 277 height 74
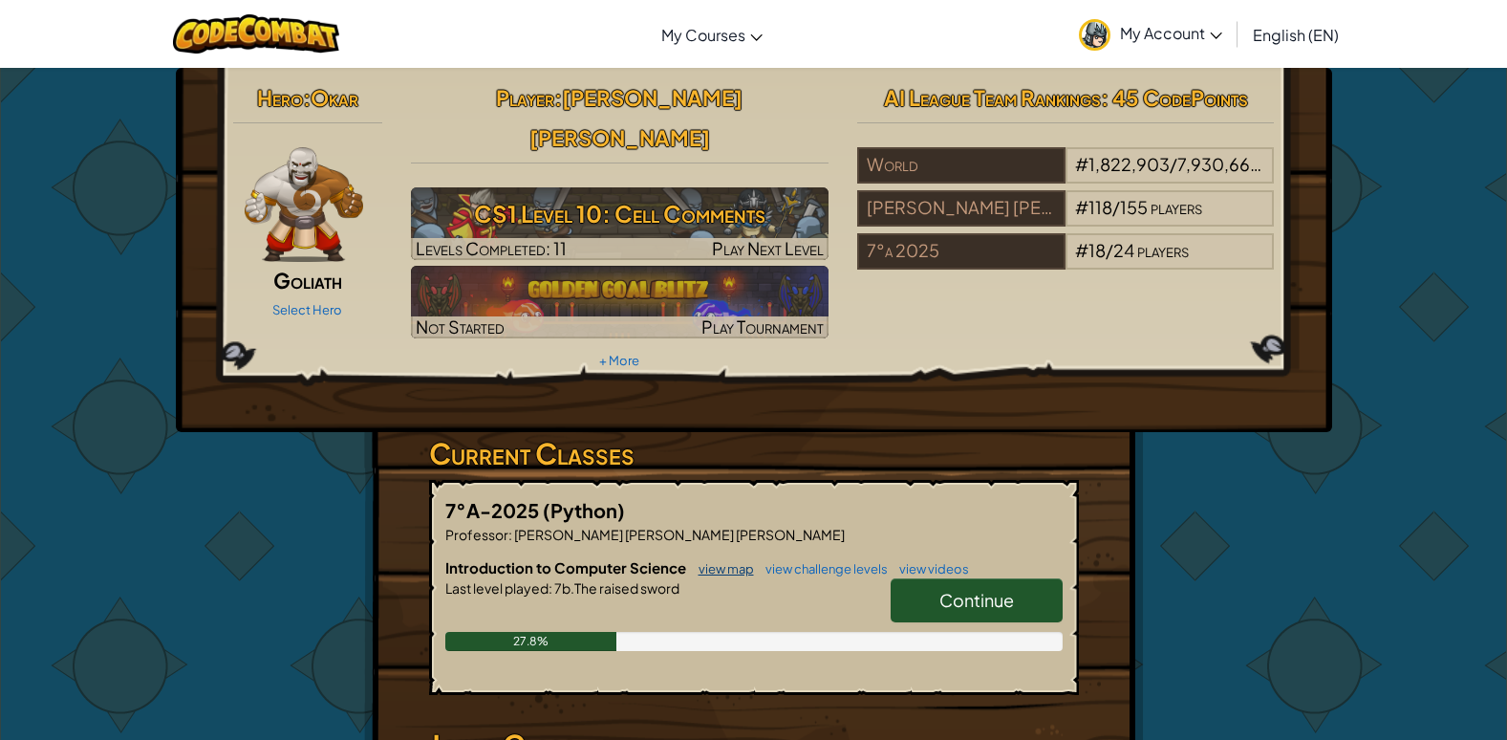
click at [734, 561] on link "view map" at bounding box center [721, 568] width 65 height 15
select select "es-ES"
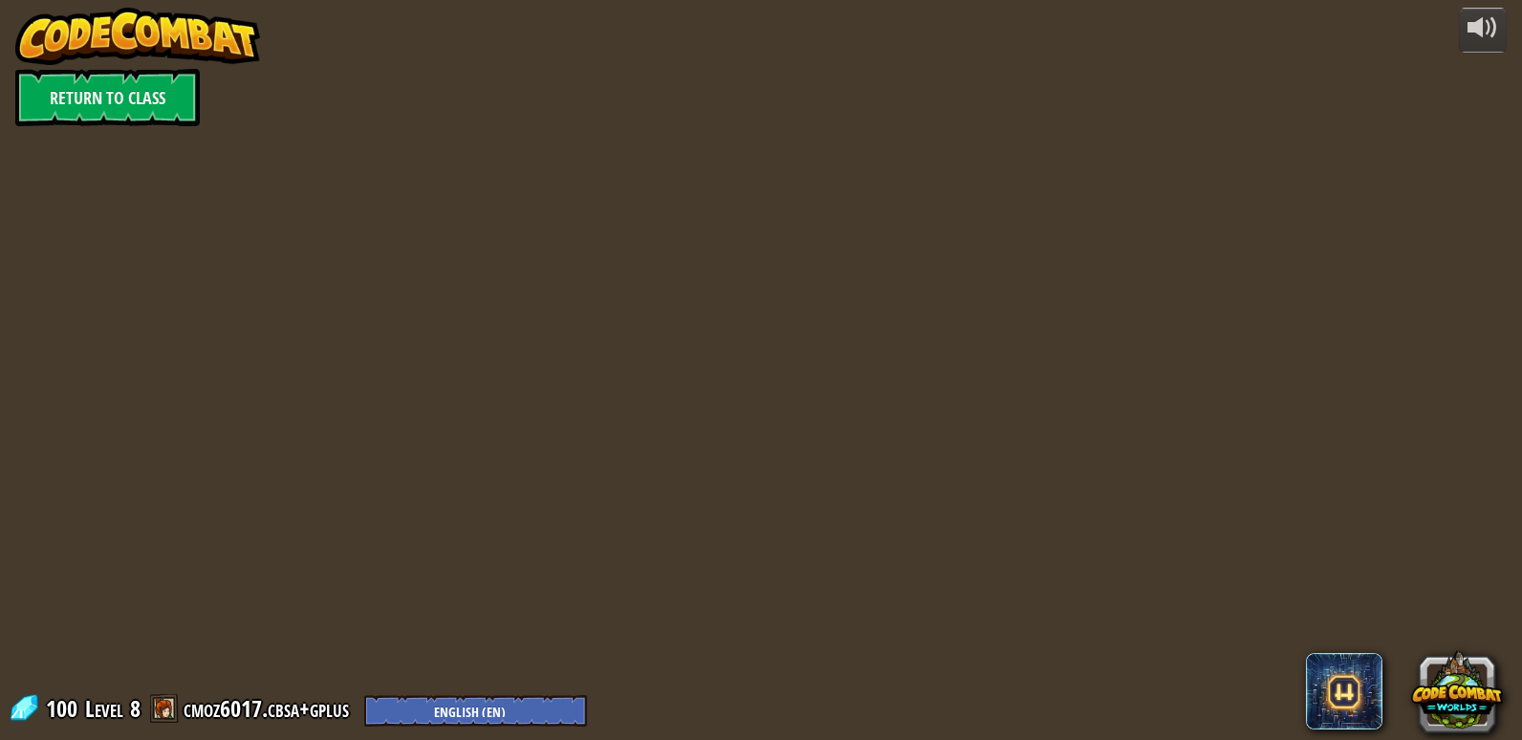
select select "es-ES"
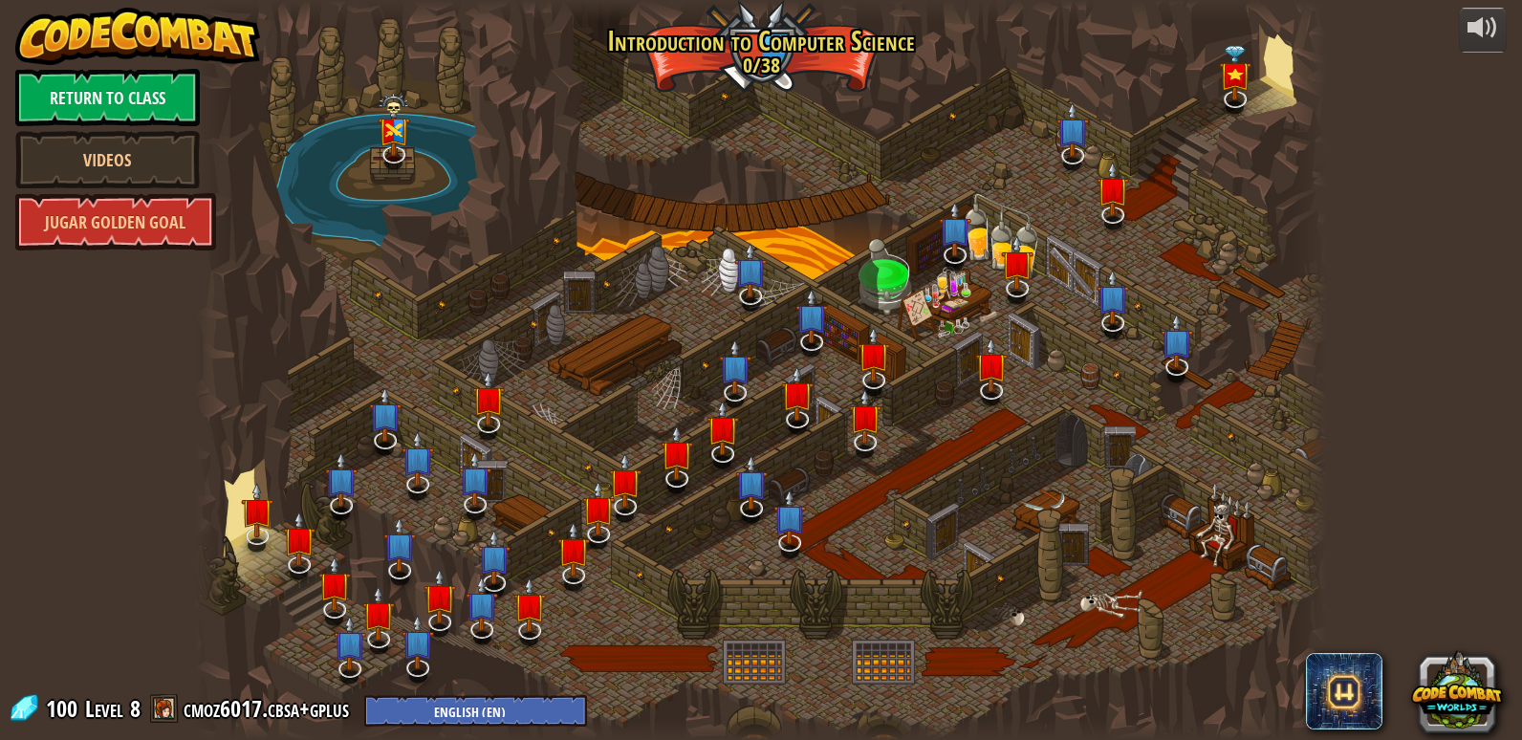
select select "es-ES"
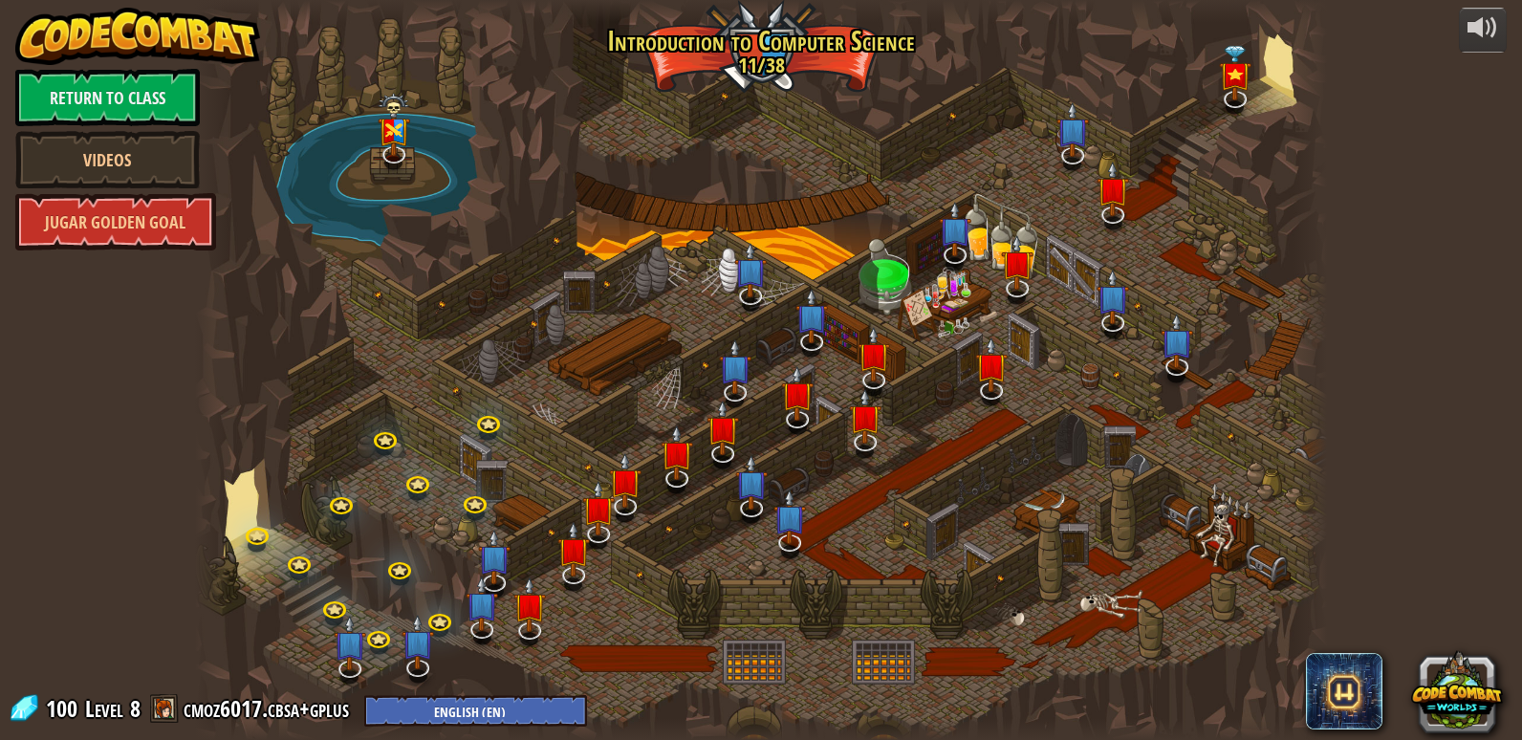
select select "es-ES"
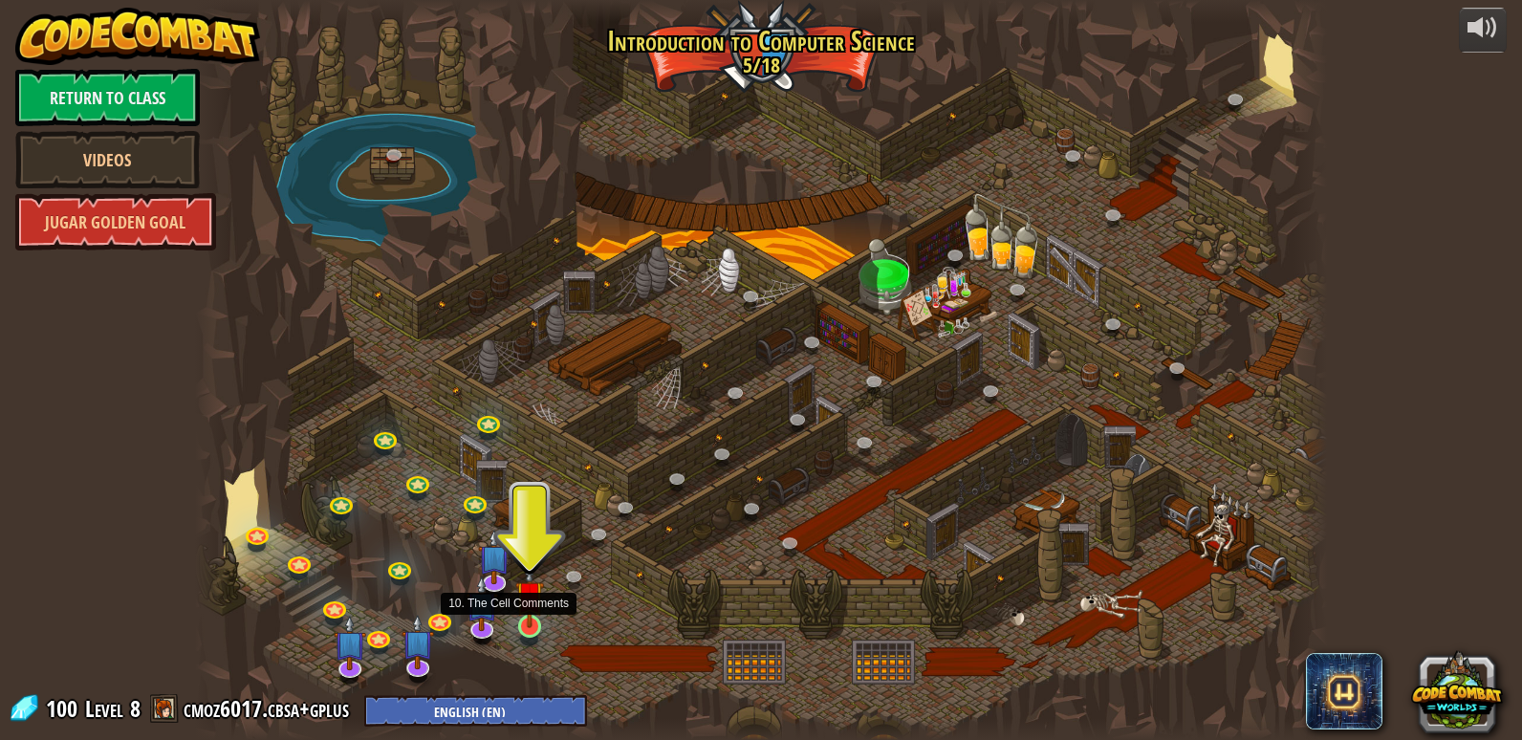
click at [523, 601] on img at bounding box center [529, 595] width 29 height 66
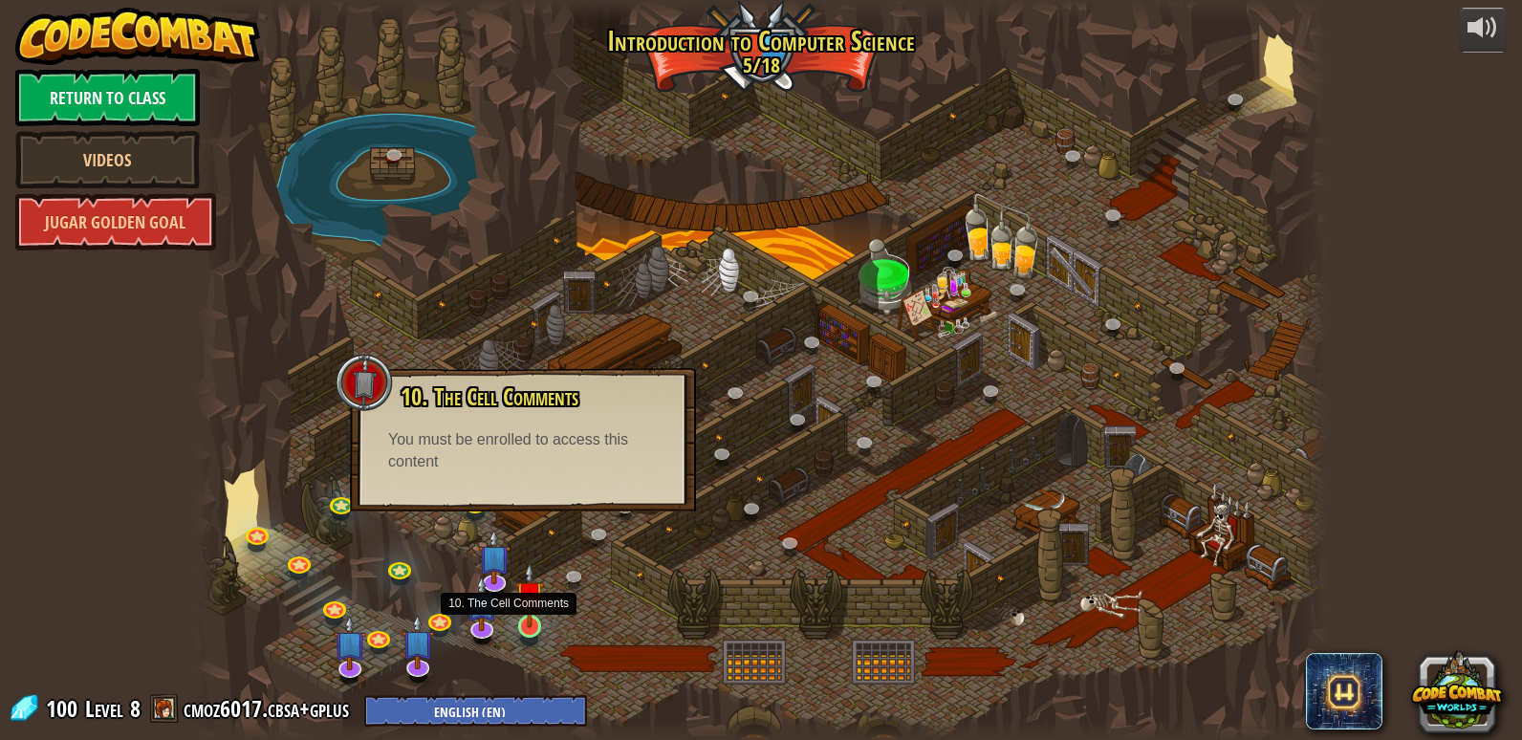
click at [526, 610] on img at bounding box center [529, 595] width 29 height 66
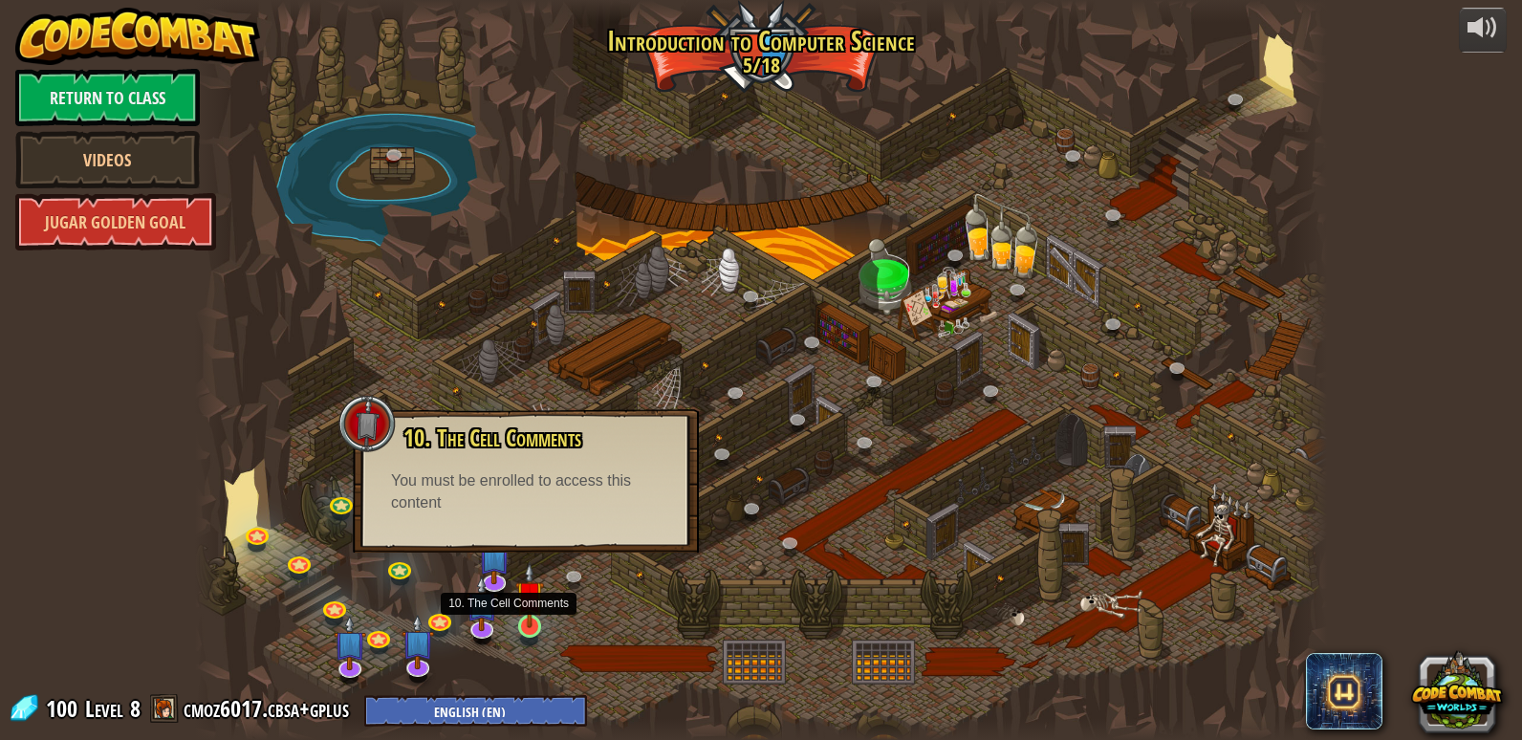
click at [526, 610] on img at bounding box center [529, 595] width 29 height 66
click at [528, 617] on img at bounding box center [529, 595] width 29 height 66
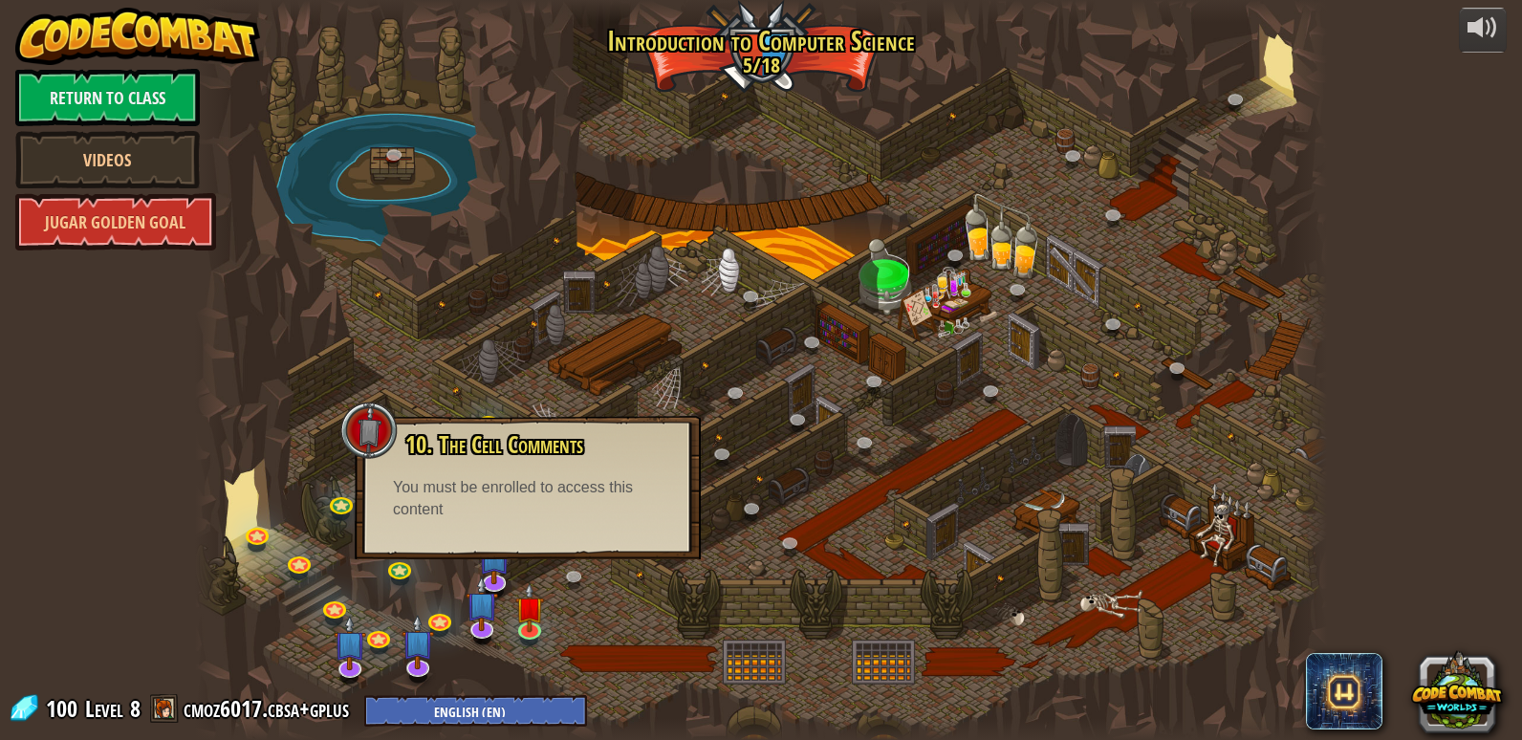
click at [605, 583] on div at bounding box center [761, 370] width 1132 height 740
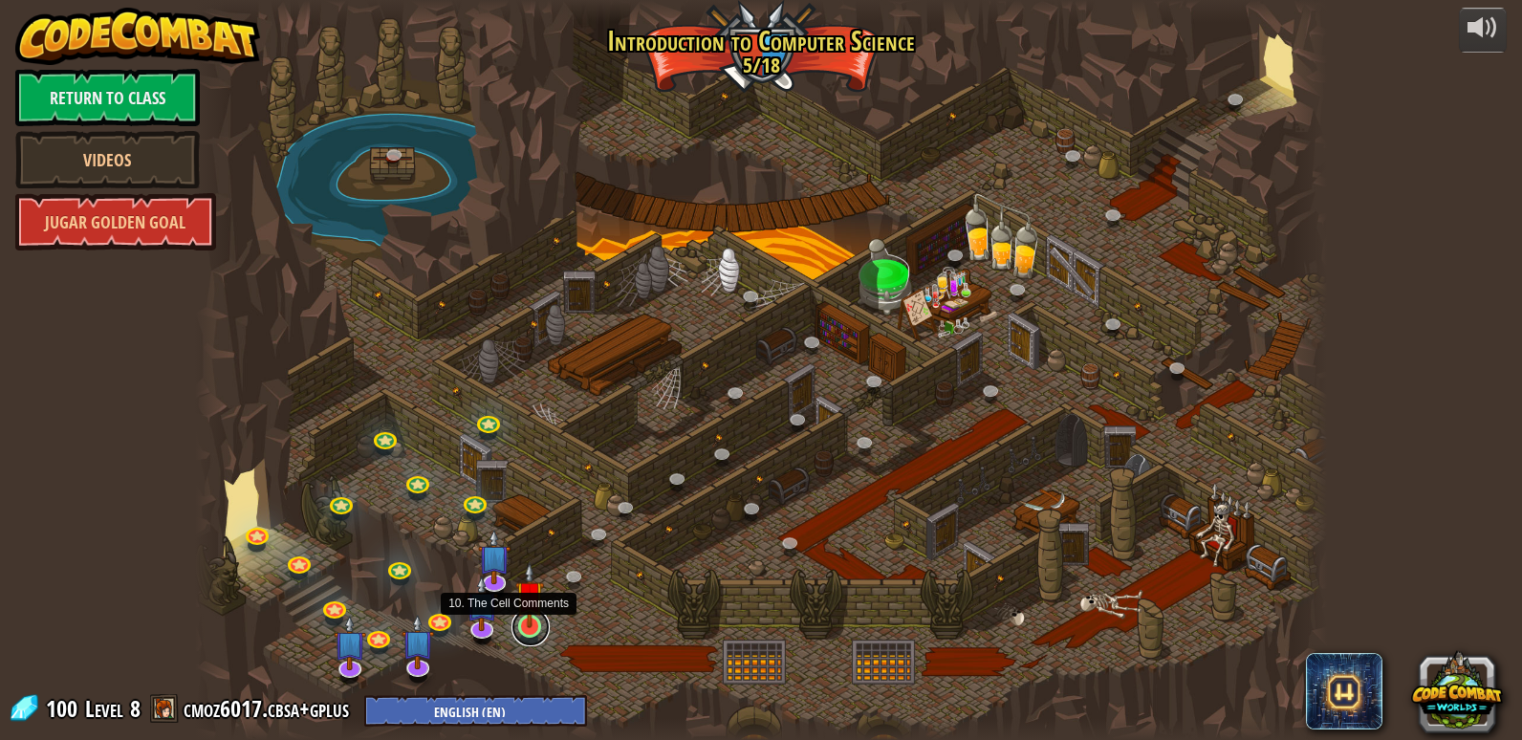
click at [531, 636] on link at bounding box center [530, 627] width 38 height 38
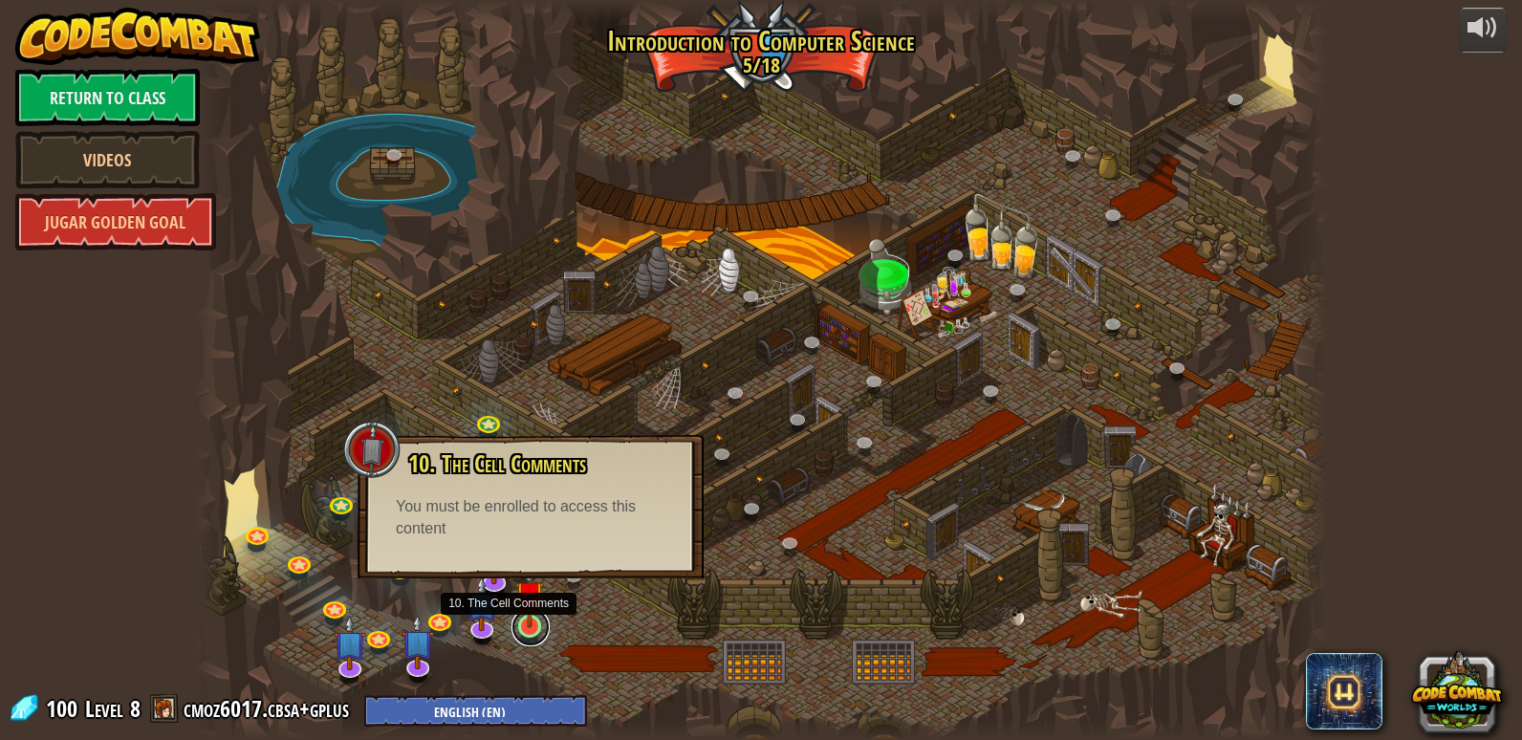
click at [531, 636] on link at bounding box center [530, 627] width 38 height 38
click at [531, 635] on link at bounding box center [530, 627] width 38 height 38
click at [532, 635] on link at bounding box center [530, 627] width 38 height 38
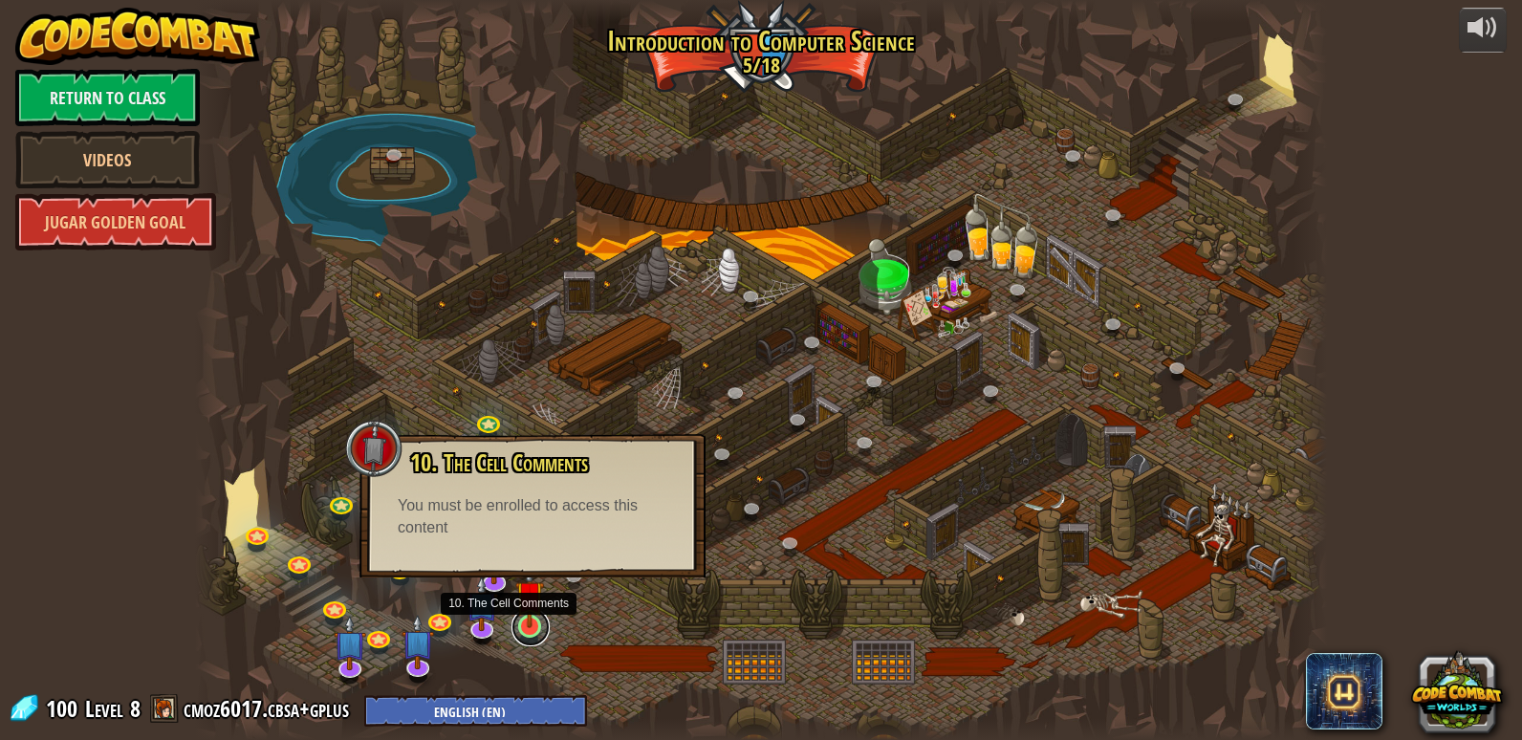
click at [532, 634] on link at bounding box center [530, 627] width 38 height 38
click at [536, 636] on link at bounding box center [530, 627] width 38 height 38
click at [775, 615] on div at bounding box center [761, 370] width 1132 height 740
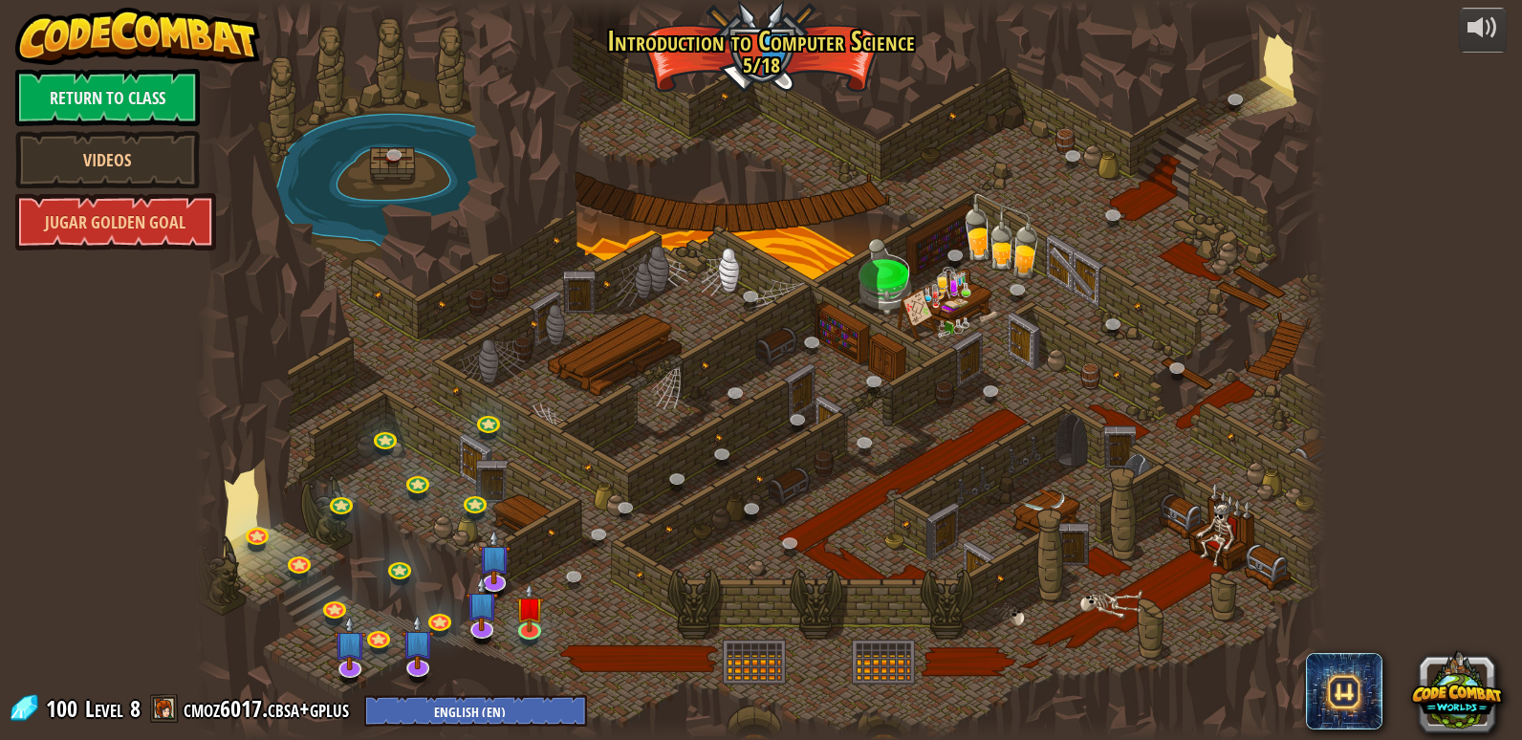
click at [485, 644] on div at bounding box center [482, 638] width 18 height 13
click at [483, 629] on link at bounding box center [482, 625] width 38 height 38
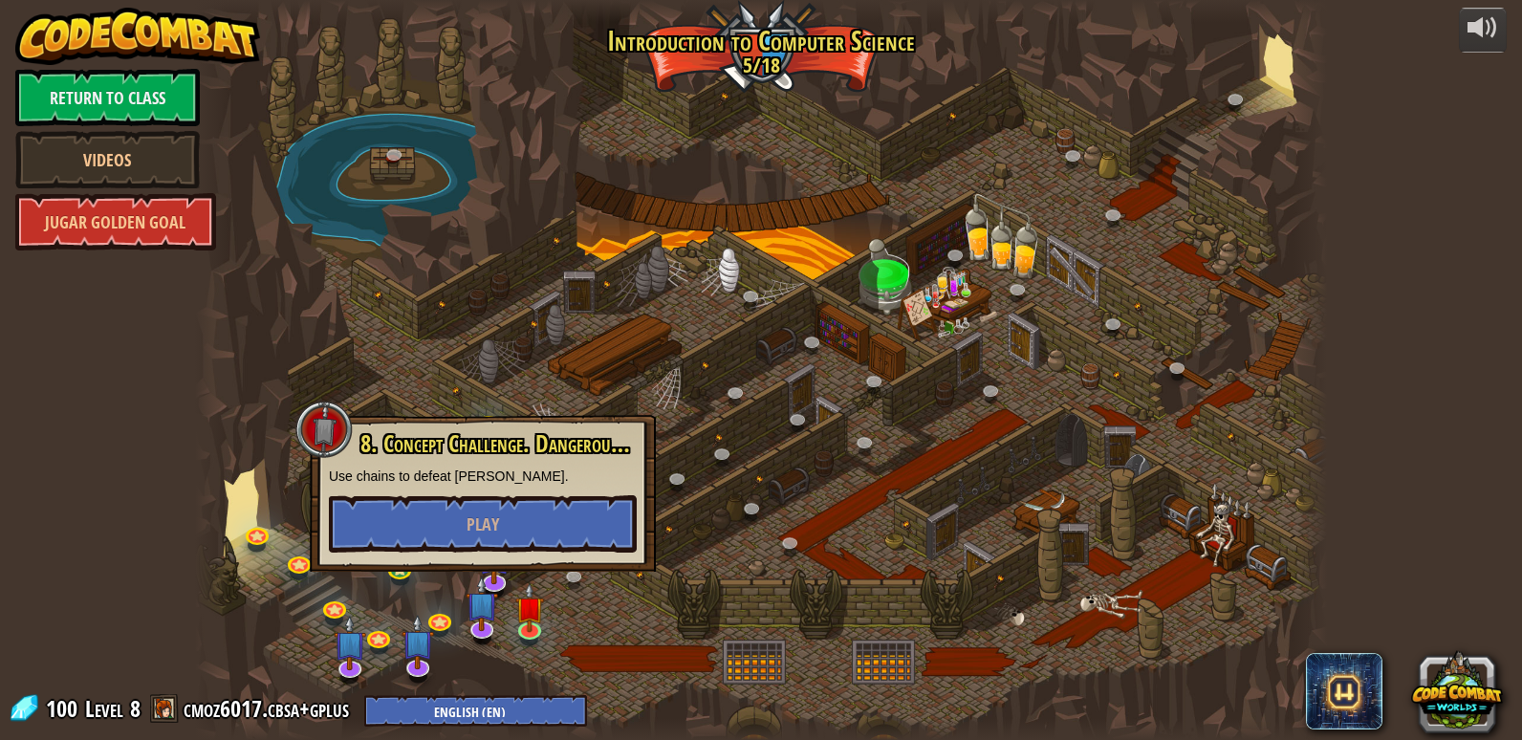
click at [619, 659] on div at bounding box center [761, 370] width 1132 height 740
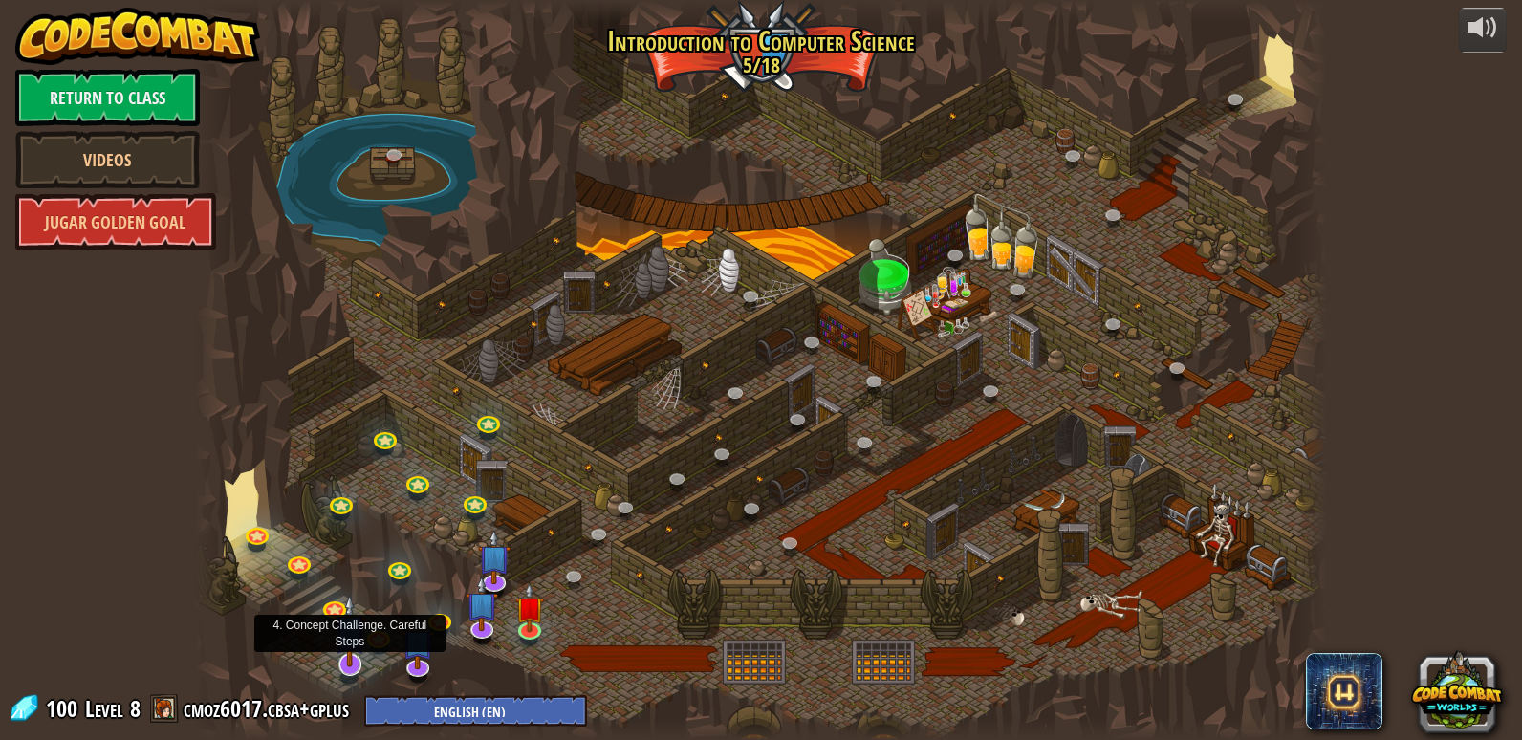
click at [345, 662] on img at bounding box center [350, 631] width 32 height 74
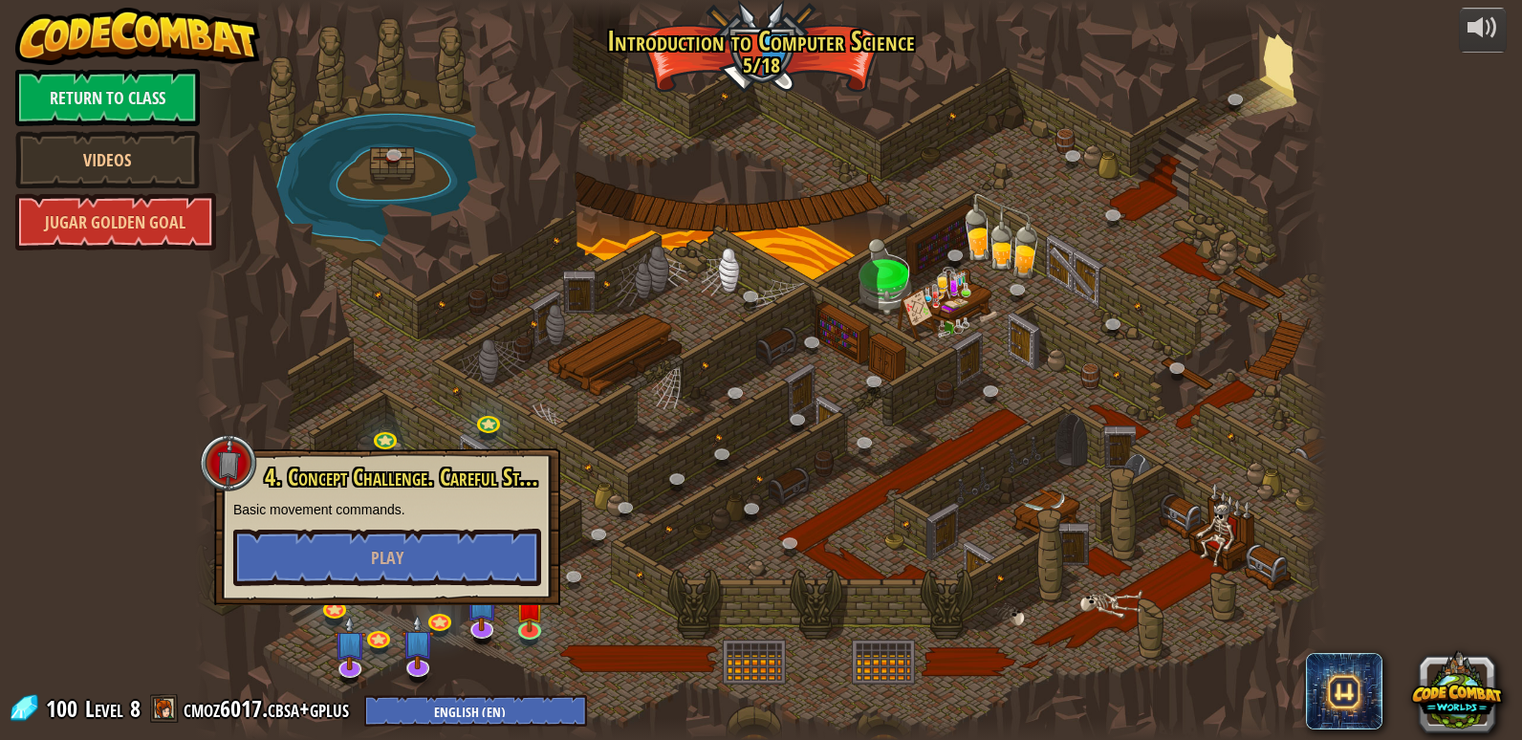
click at [926, 577] on div at bounding box center [761, 370] width 1132 height 740
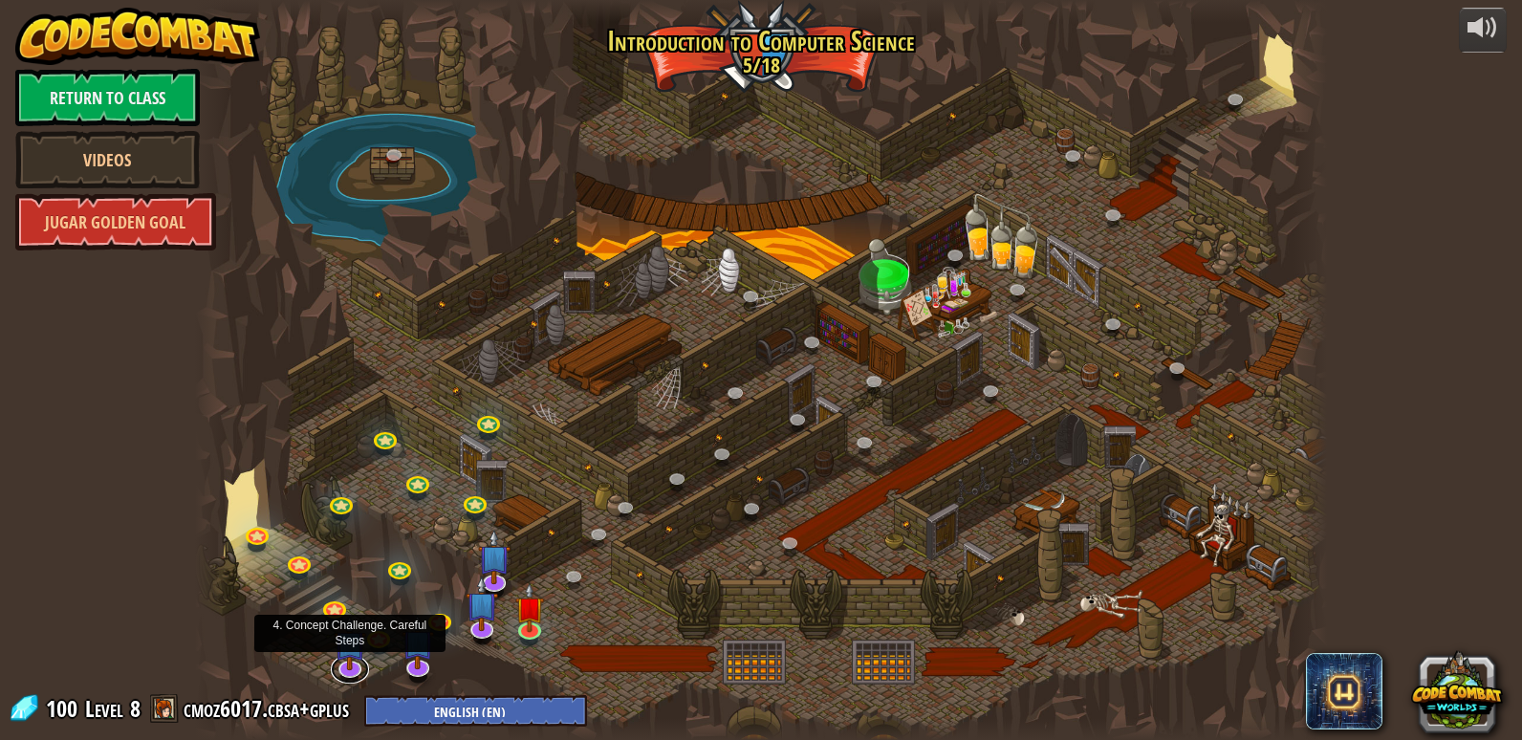
click at [347, 683] on div "25. Las puertas de Kithgard (Bloqueado) Escapa de las mazmorras de Kithgard, y …" at bounding box center [761, 370] width 1132 height 740
click at [357, 662] on img at bounding box center [350, 631] width 32 height 74
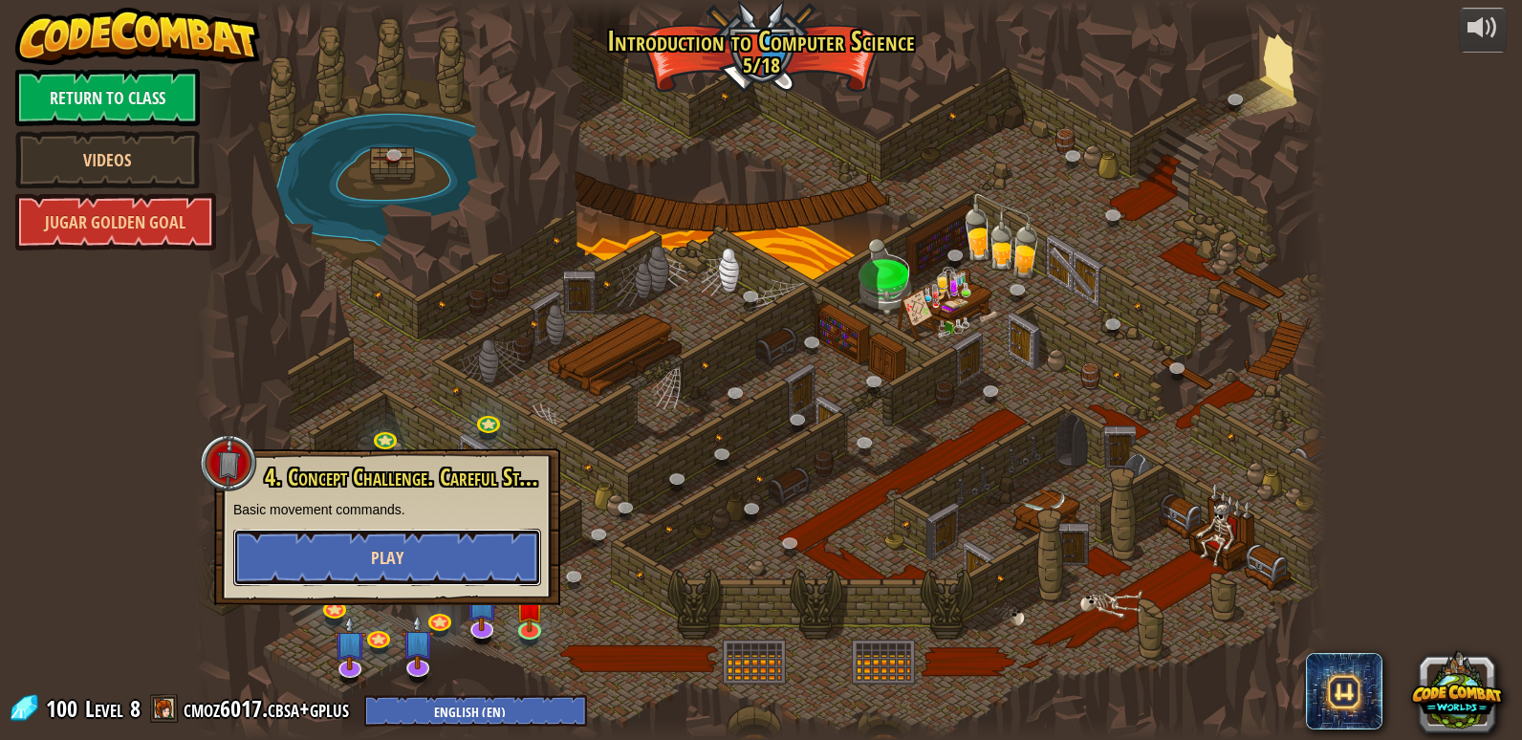
click at [335, 567] on button "Play" at bounding box center [387, 557] width 308 height 57
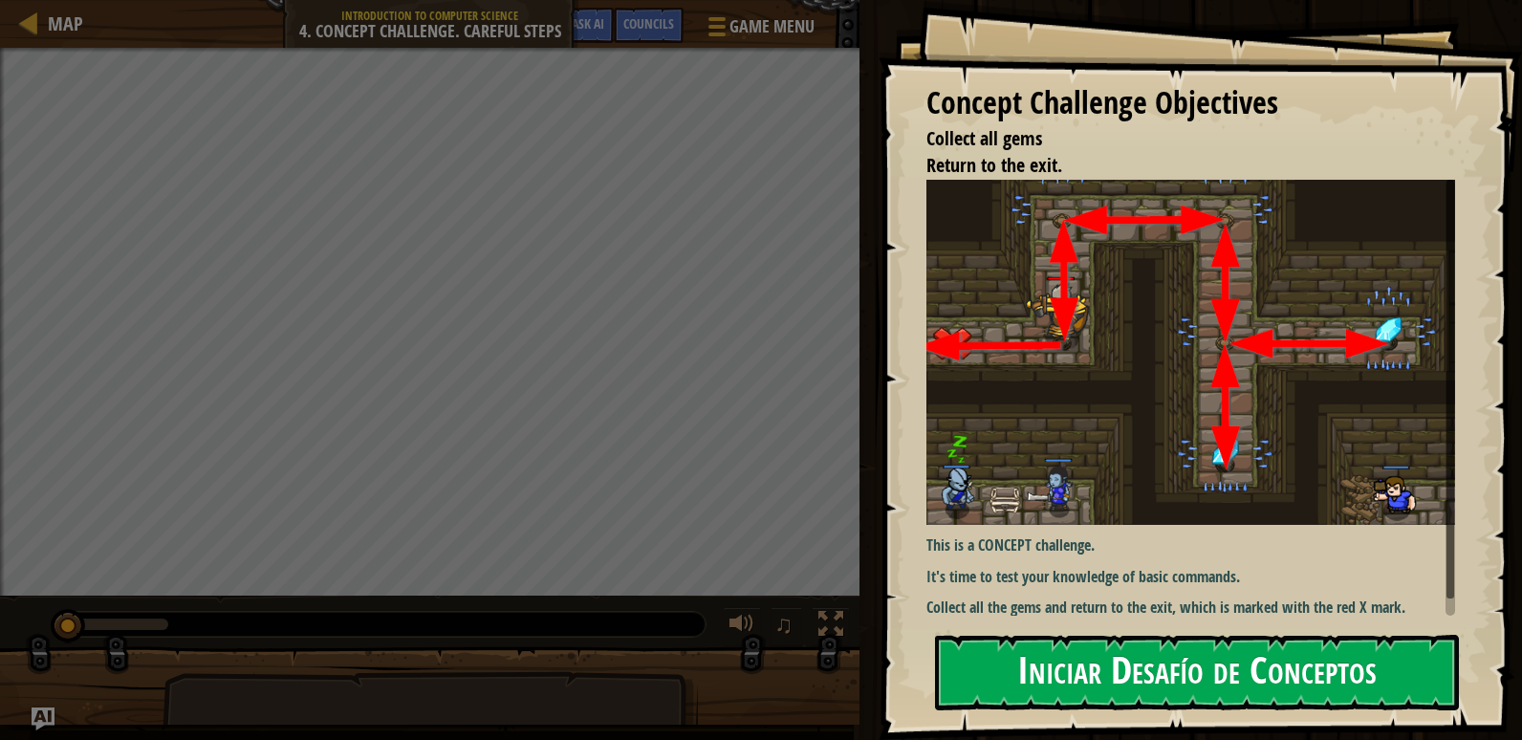
drag, startPoint x: 1177, startPoint y: 661, endPoint x: 1182, endPoint y: 646, distance: 16.0
click at [1183, 661] on button "Iniciar Desafío de Conceptos" at bounding box center [1197, 673] width 524 height 76
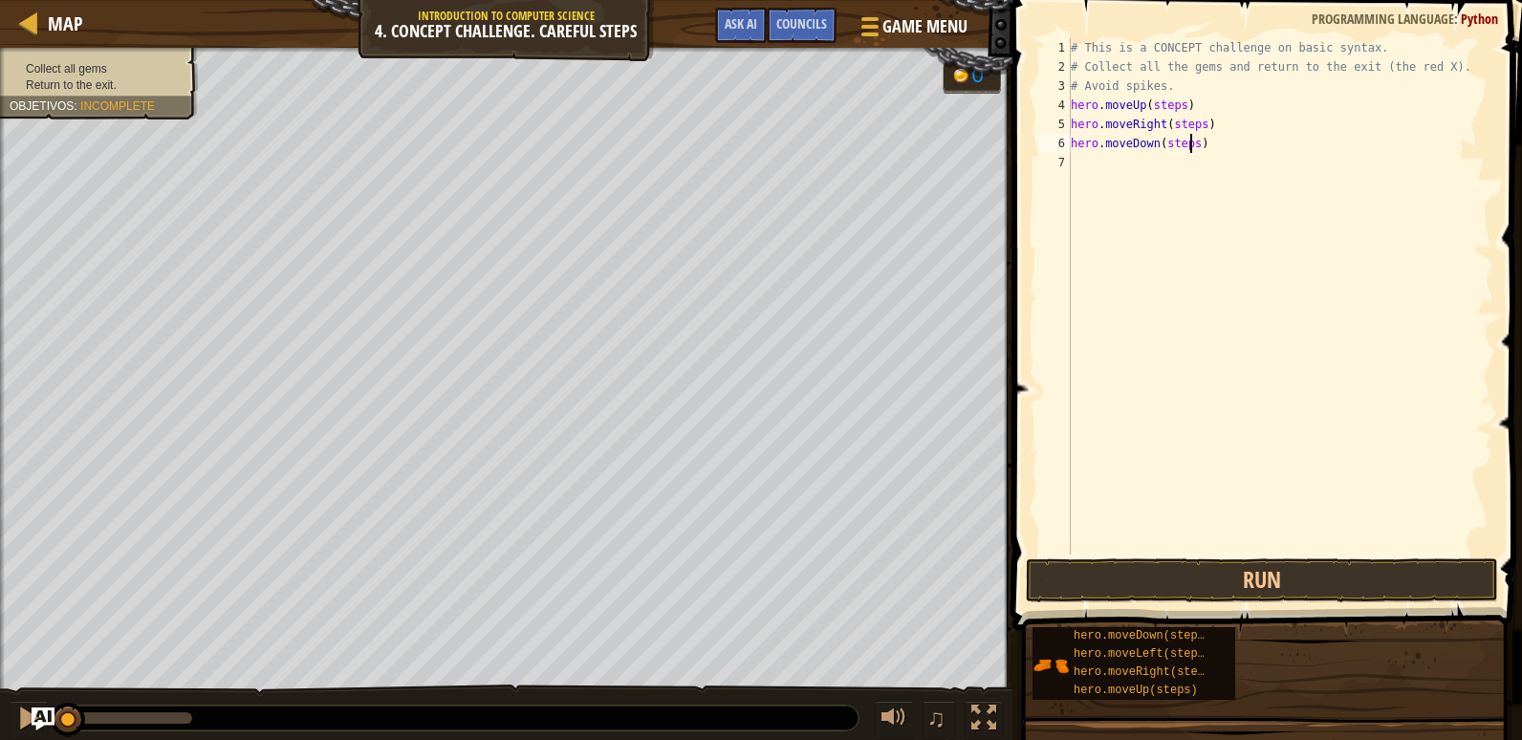
click at [1187, 149] on div "# This is a CONCEPT challenge on basic syntax. # Collect all the gems and retur…" at bounding box center [1280, 315] width 426 height 554
click at [1195, 129] on div "# This is a CONCEPT challenge on basic syntax. # Collect all the gems and retur…" at bounding box center [1280, 315] width 426 height 554
click at [1199, 131] on div "# This is a CONCEPT challenge on basic syntax. # Collect all the gems and retur…" at bounding box center [1280, 296] width 426 height 516
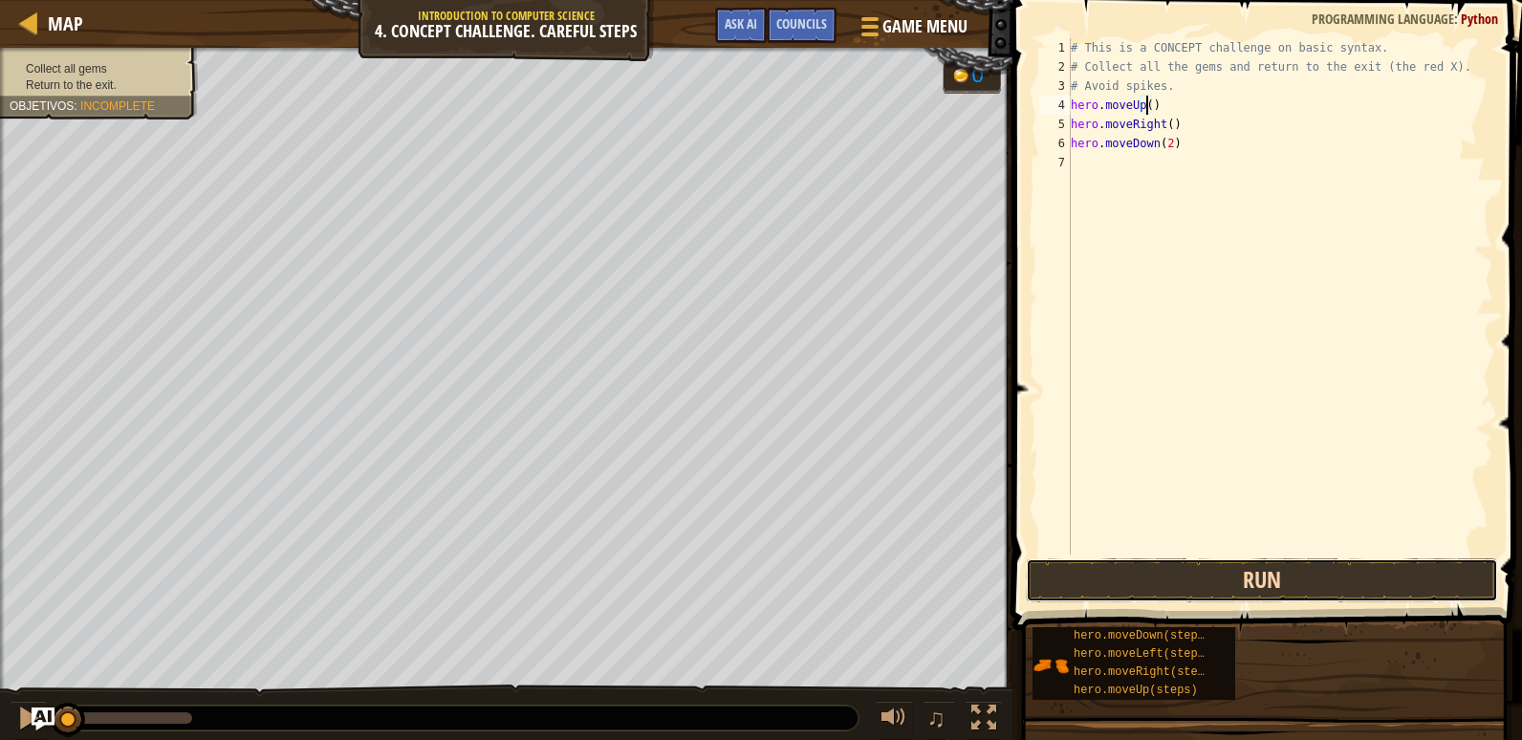
click at [1326, 584] on button "Run" at bounding box center [1262, 580] width 472 height 44
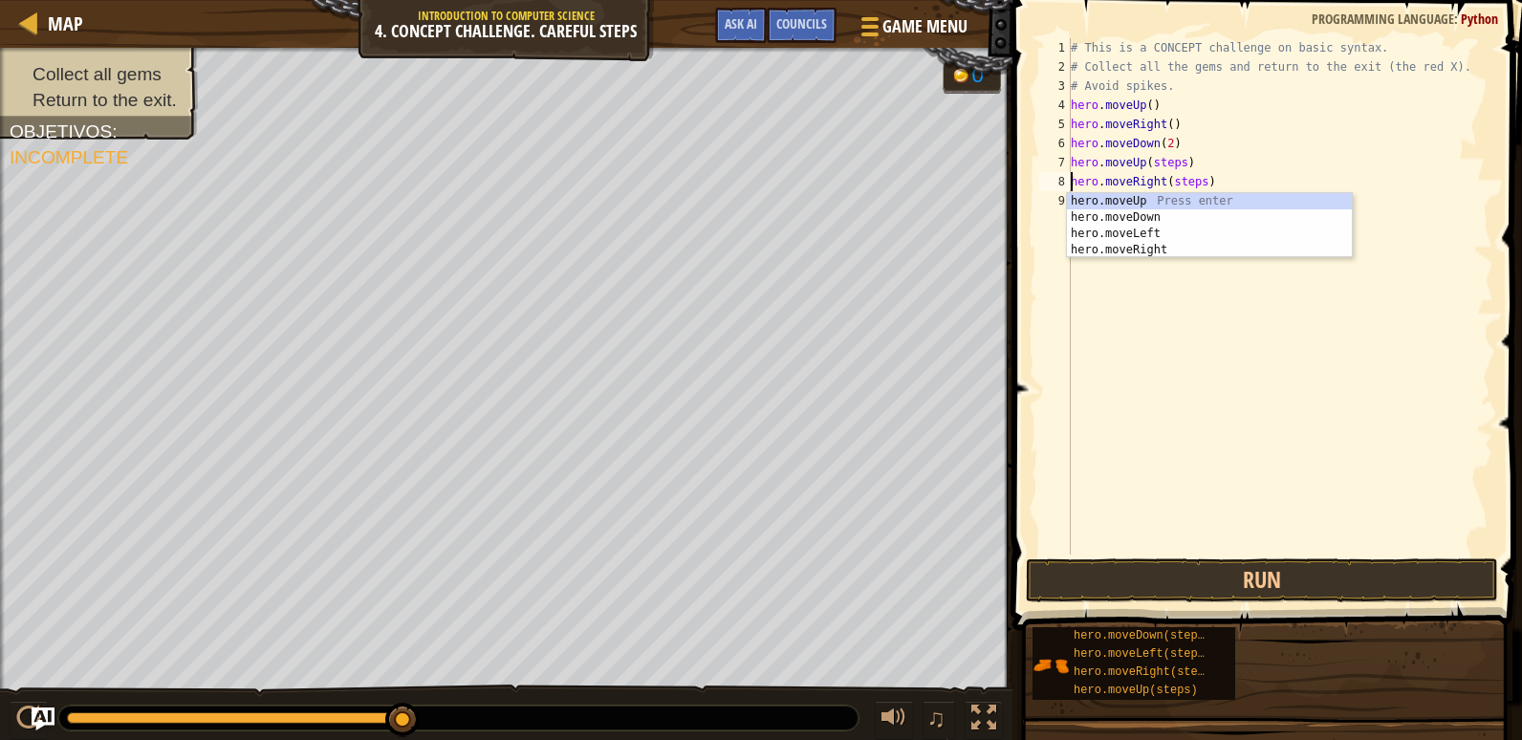
click at [1191, 186] on div "# This is a CONCEPT challenge on basic syntax. # Collect all the gems and retur…" at bounding box center [1280, 315] width 426 height 554
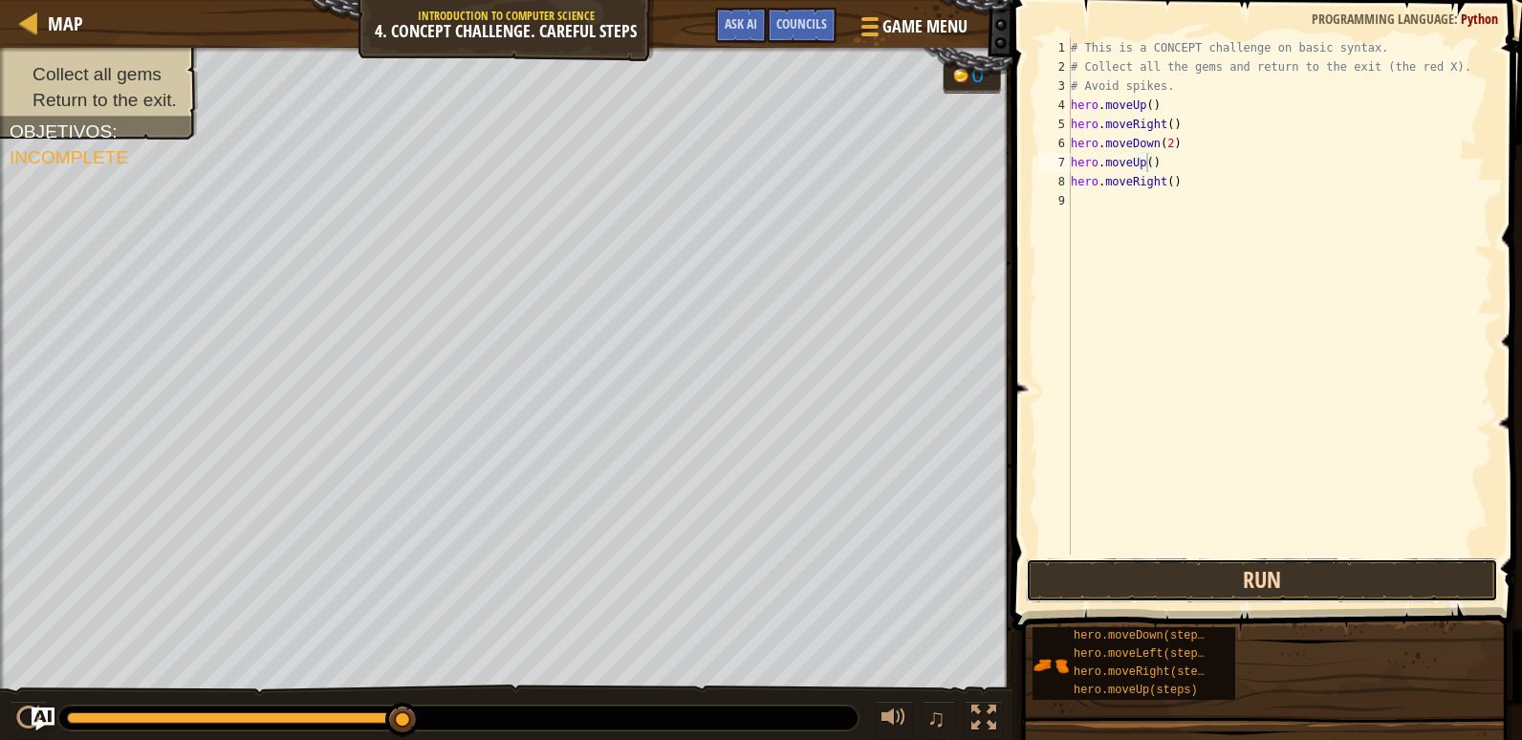
drag, startPoint x: 1267, startPoint y: 573, endPoint x: 1249, endPoint y: 572, distance: 17.2
click at [1266, 573] on button "Run" at bounding box center [1262, 580] width 472 height 44
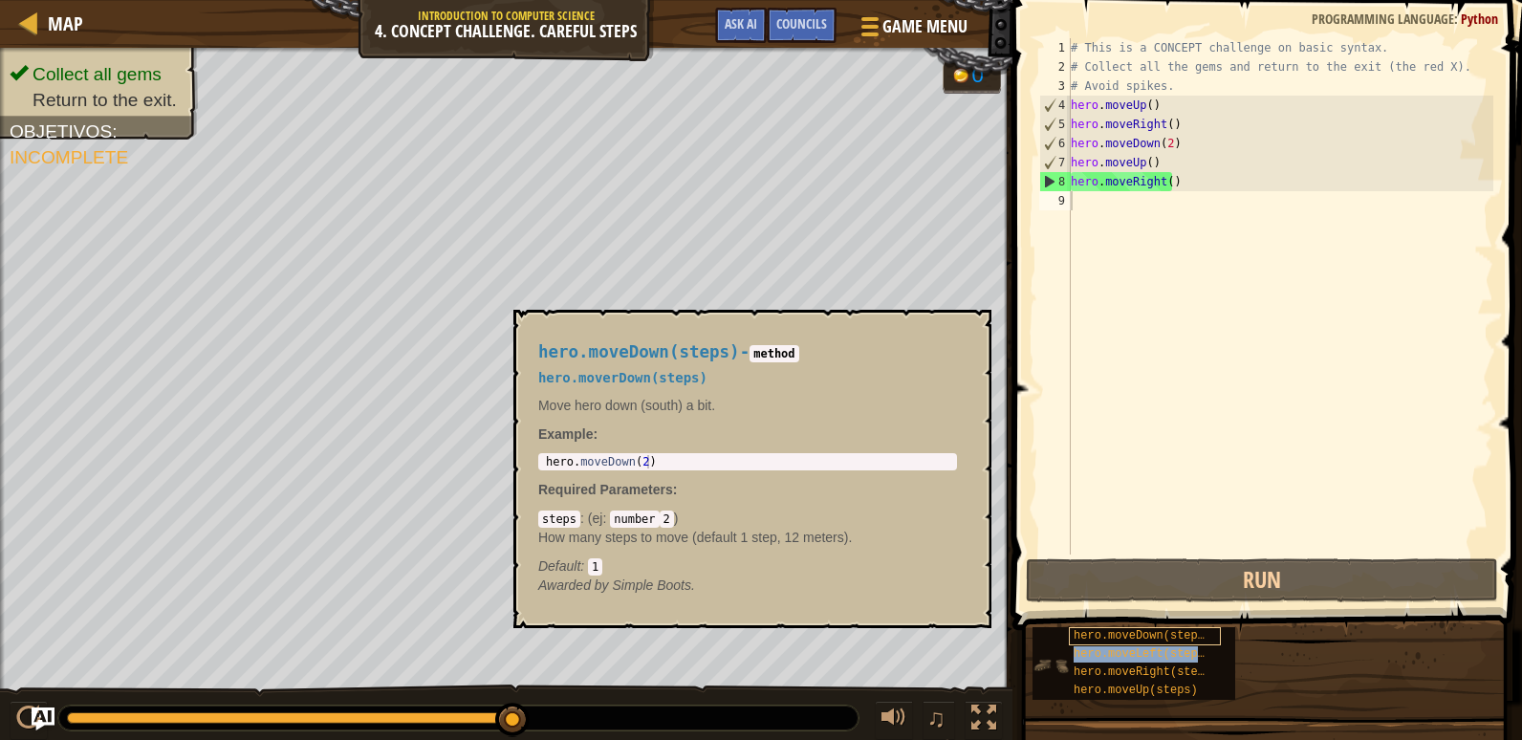
type textarea "hero.moveLeft(steps)"
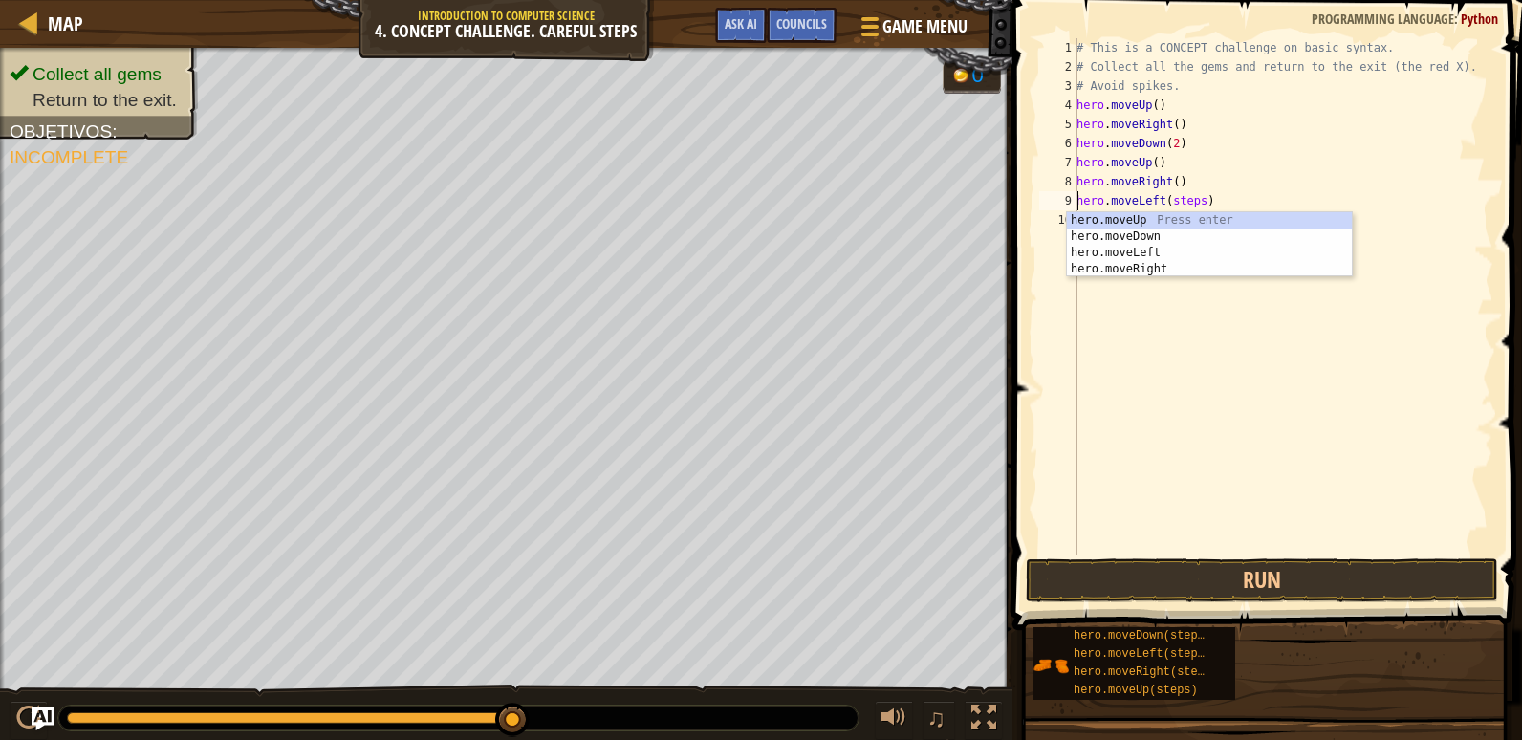
click at [1163, 363] on div "# This is a CONCEPT challenge on basic syntax. # Collect all the gems and retur…" at bounding box center [1283, 315] width 421 height 554
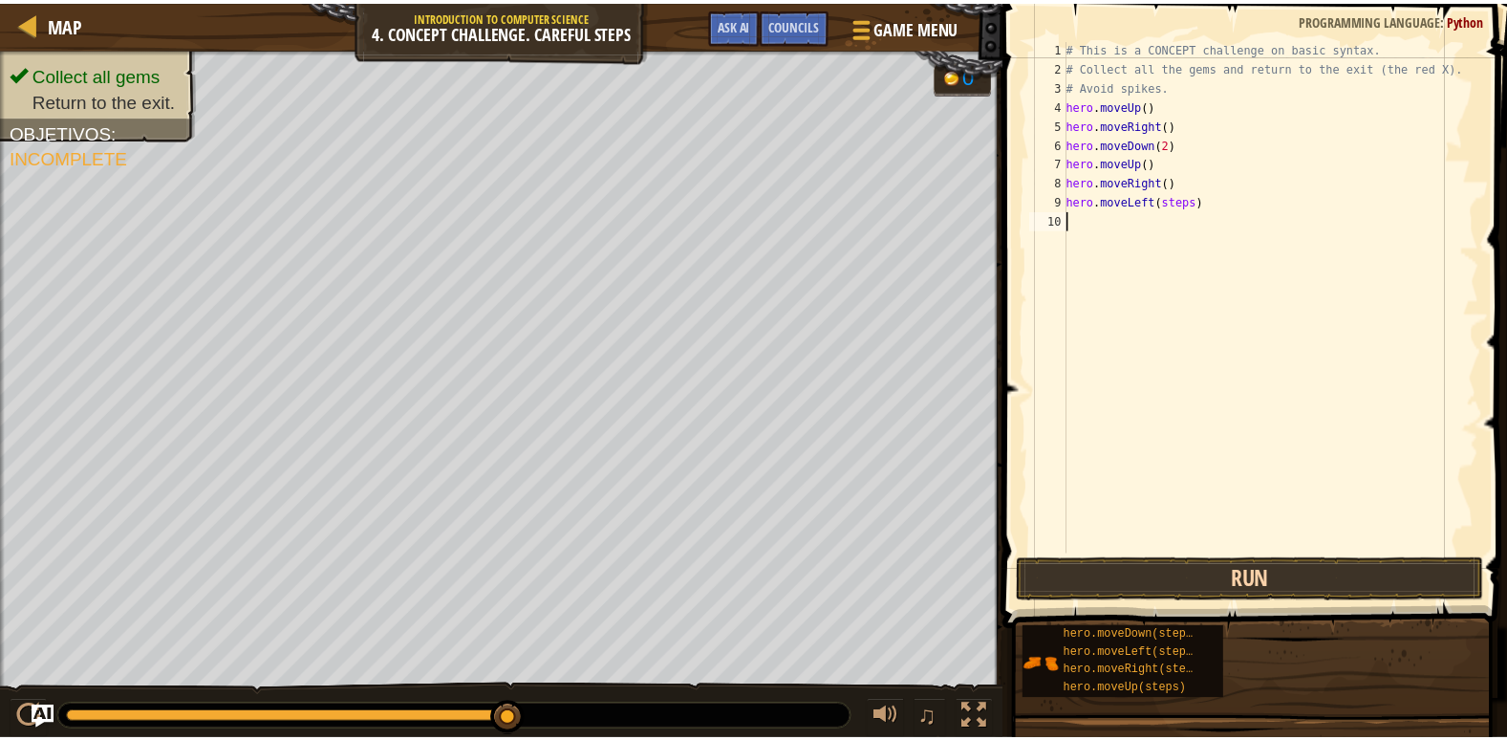
scroll to position [9, 0]
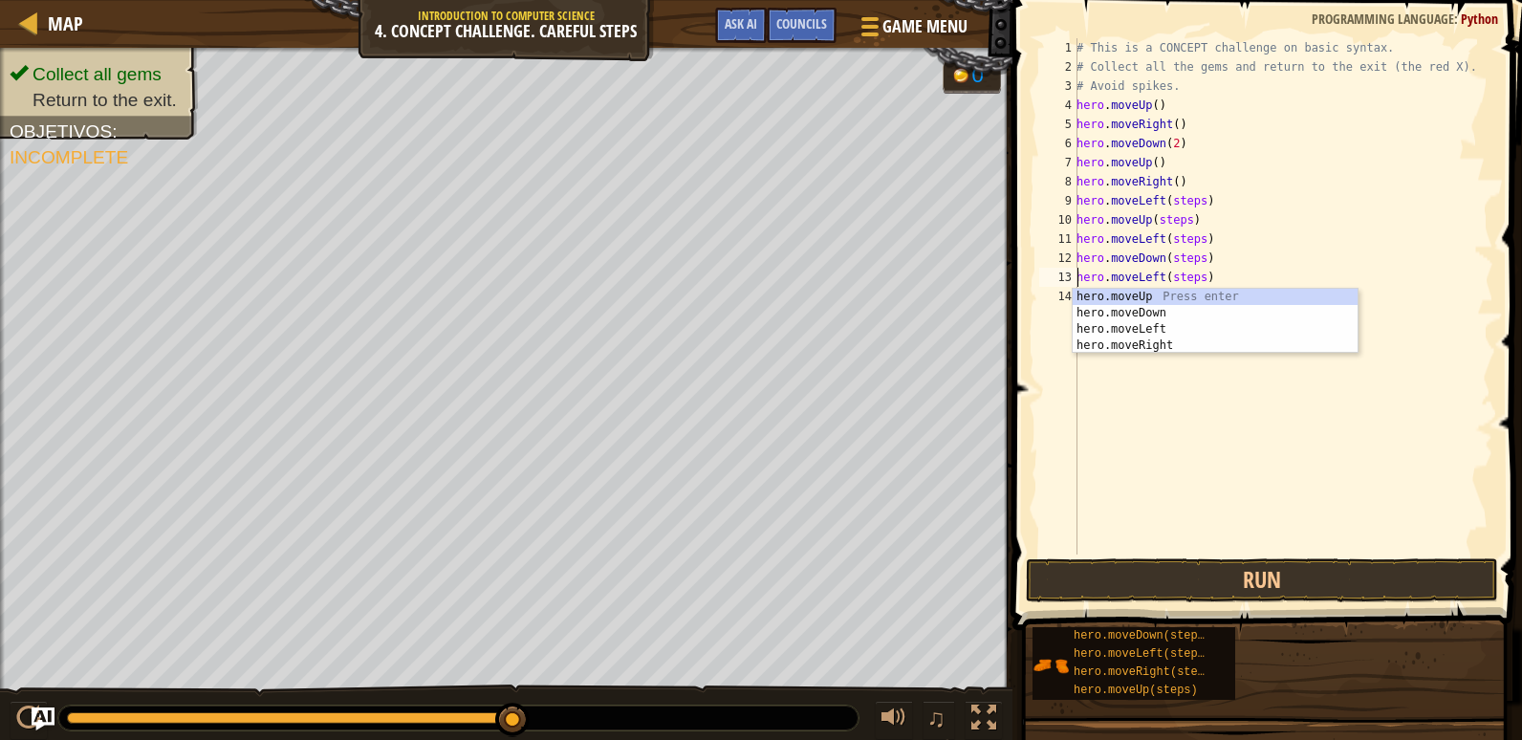
click at [1198, 279] on div "# This is a CONCEPT challenge on basic syntax. # Collect all the gems and retur…" at bounding box center [1283, 315] width 421 height 554
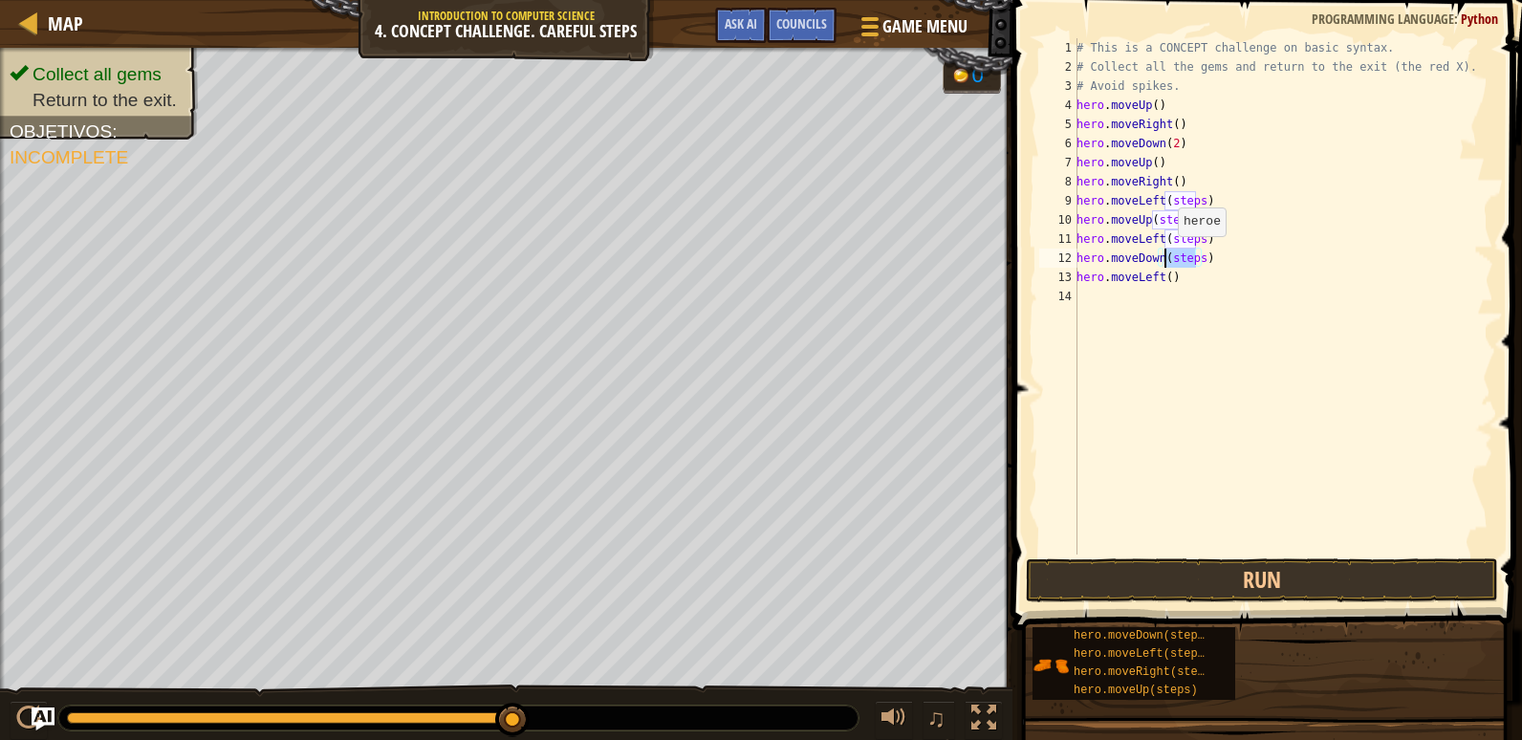
drag, startPoint x: 1194, startPoint y: 266, endPoint x: 1167, endPoint y: 255, distance: 28.8
click at [1167, 255] on div "# This is a CONCEPT challenge on basic syntax. # Collect all the gems and retur…" at bounding box center [1283, 315] width 421 height 554
drag, startPoint x: 1197, startPoint y: 244, endPoint x: 1162, endPoint y: 238, distance: 34.9
click at [1162, 238] on div "# This is a CONCEPT challenge on basic syntax. # Collect all the gems and retur…" at bounding box center [1283, 315] width 421 height 554
type textarea "hero.moveLeft()"
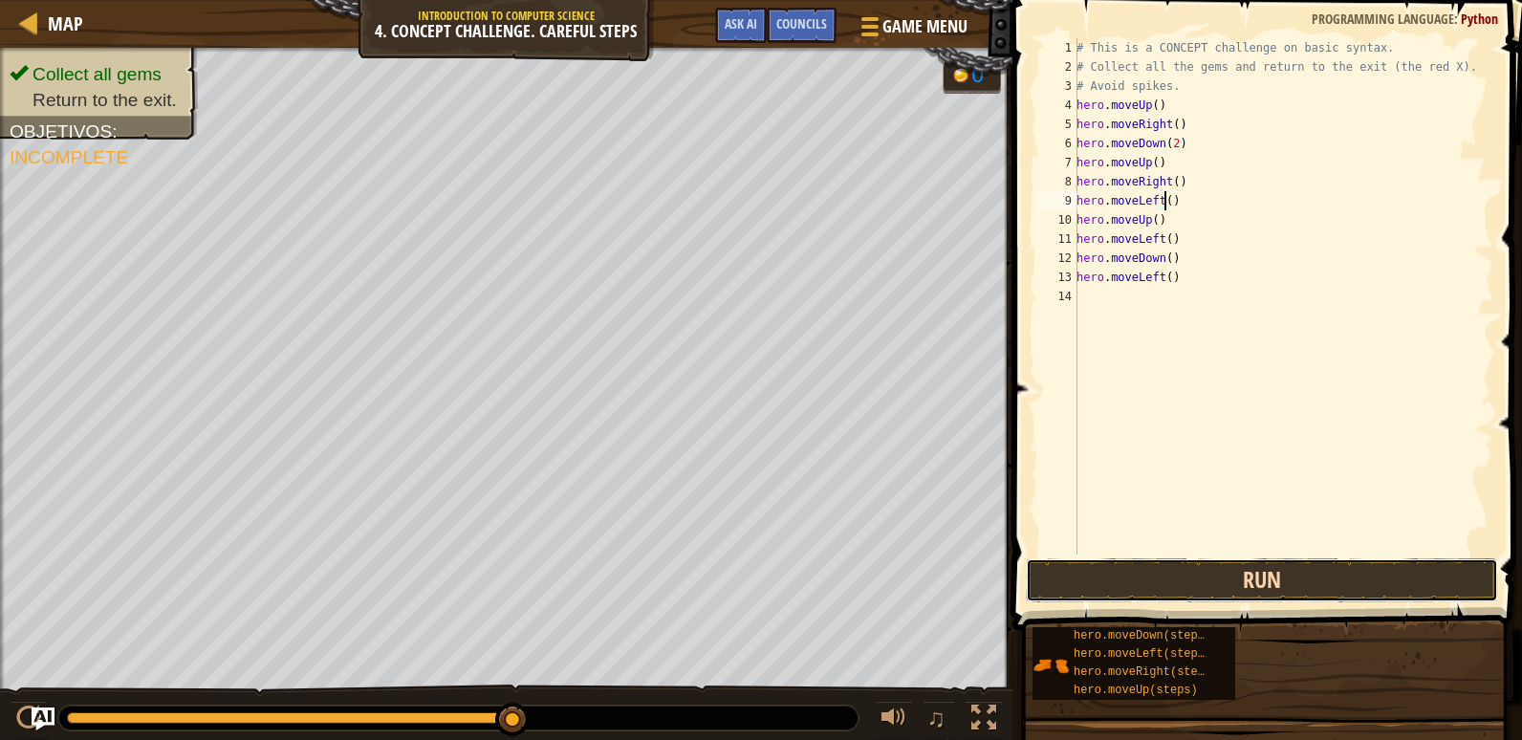
click at [1326, 594] on button "Run" at bounding box center [1262, 580] width 472 height 44
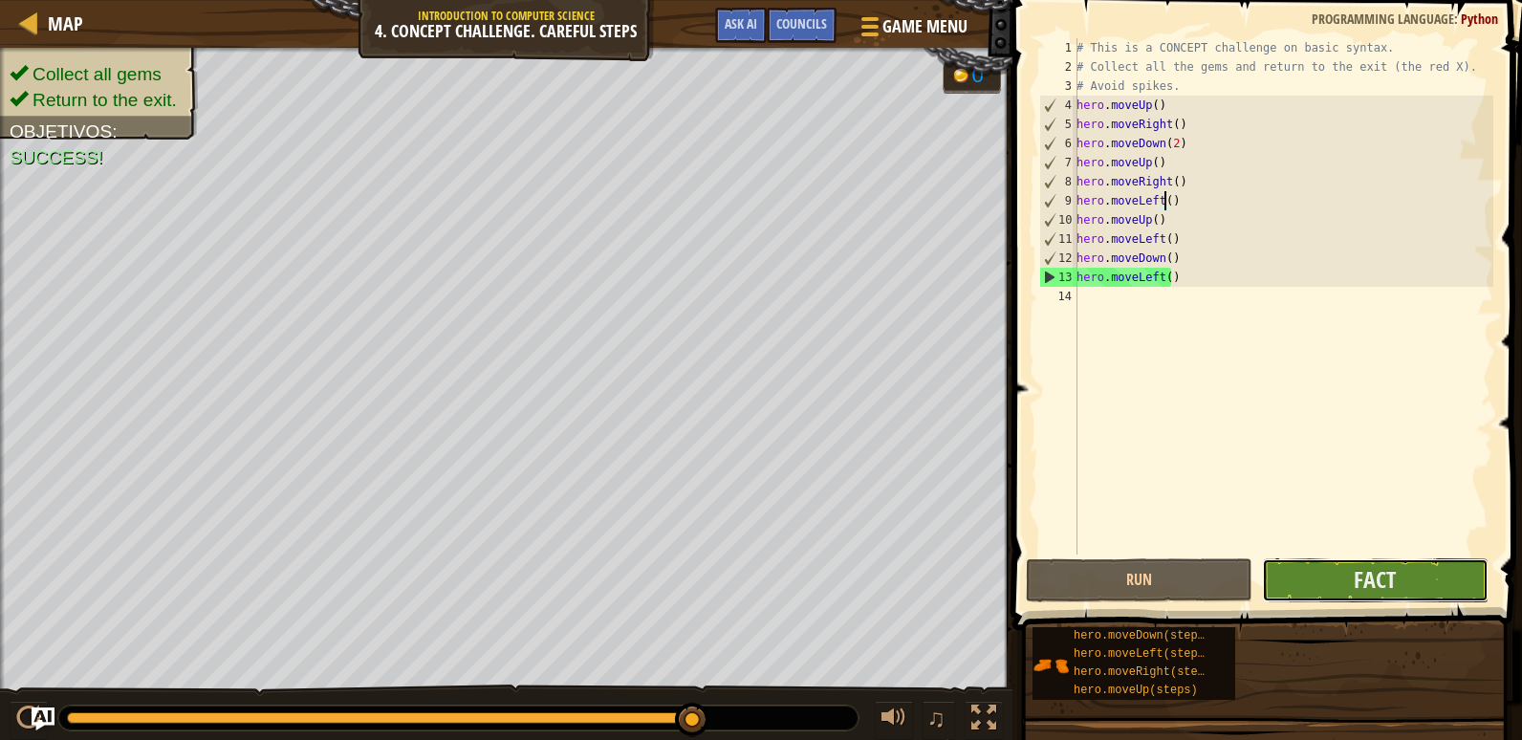
click at [1420, 577] on button "Fact" at bounding box center [1375, 580] width 227 height 44
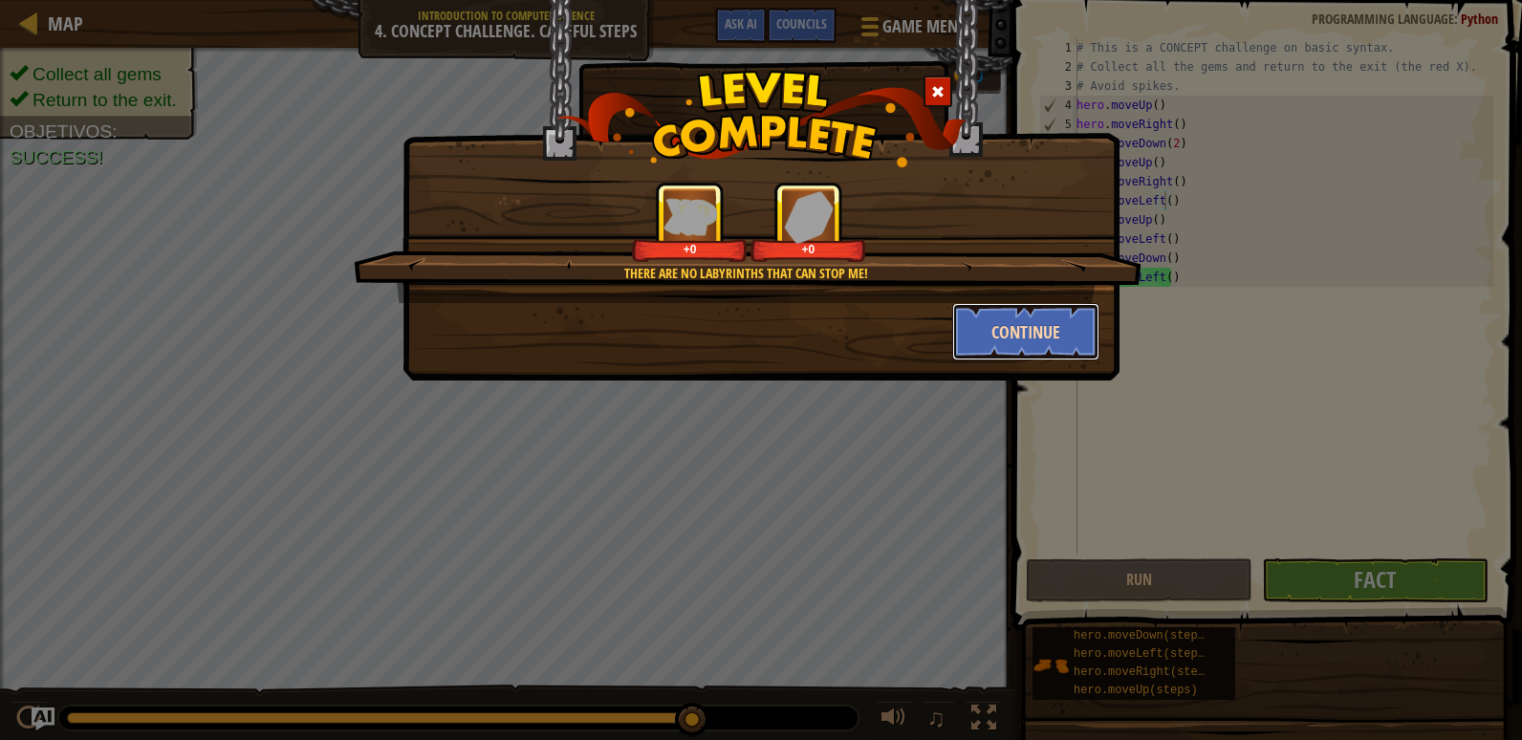
click at [1058, 325] on button "Continue" at bounding box center [1026, 331] width 148 height 57
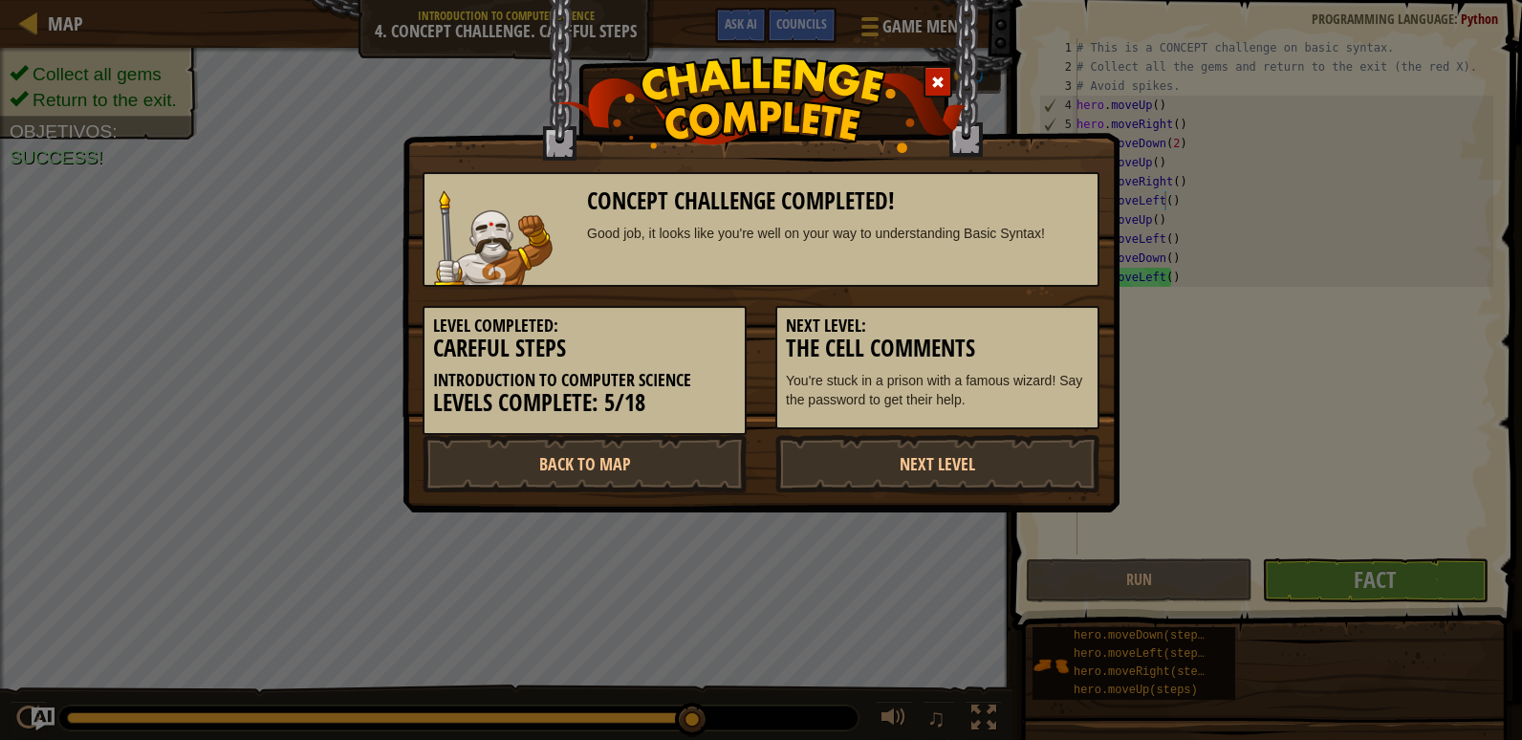
click at [954, 433] on div "Level Completed: Careful Steps Introduction to Computer Science Levels Complete…" at bounding box center [760, 361] width 705 height 148
click at [880, 458] on link "Next Level" at bounding box center [937, 463] width 324 height 57
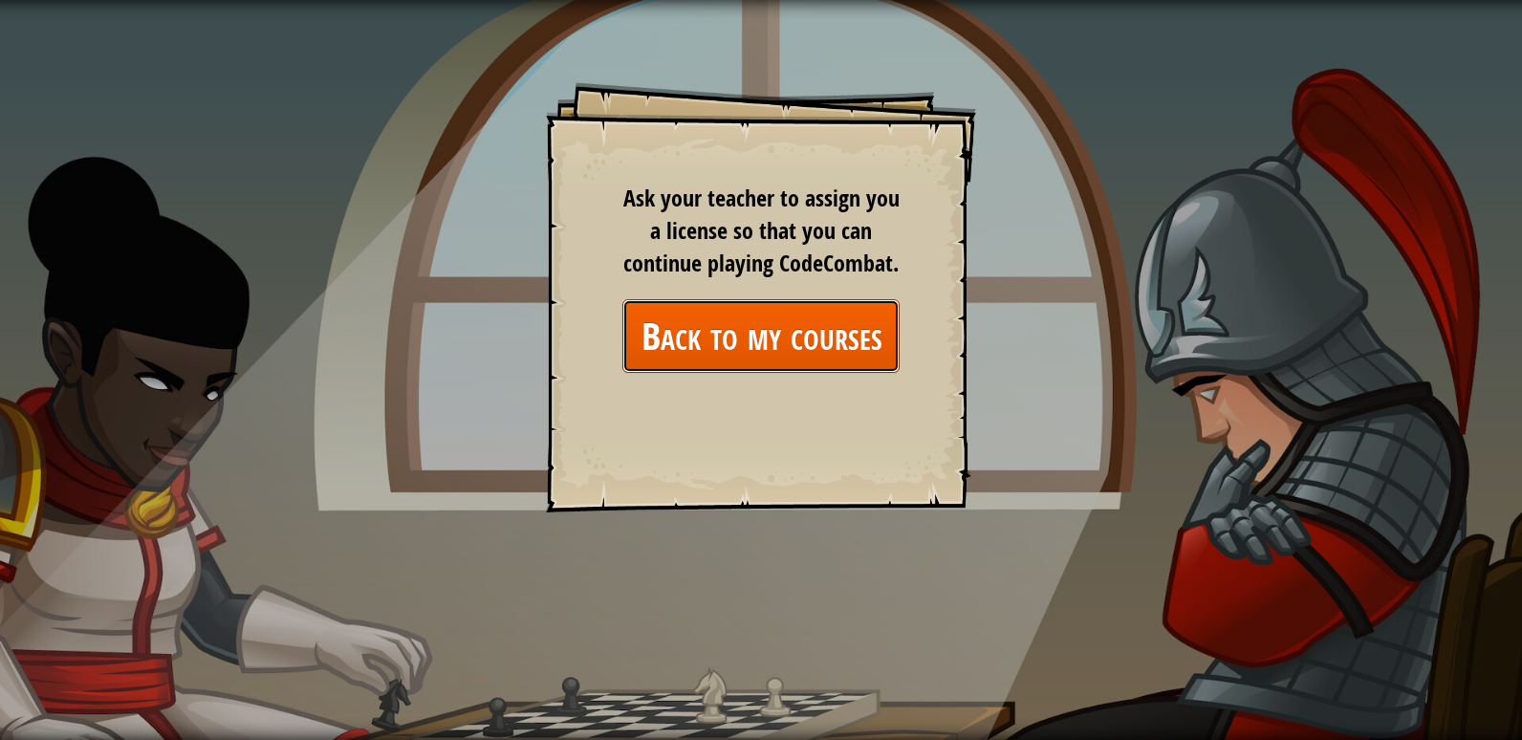
click at [706, 361] on link "Back to my courses" at bounding box center [760, 336] width 277 height 74
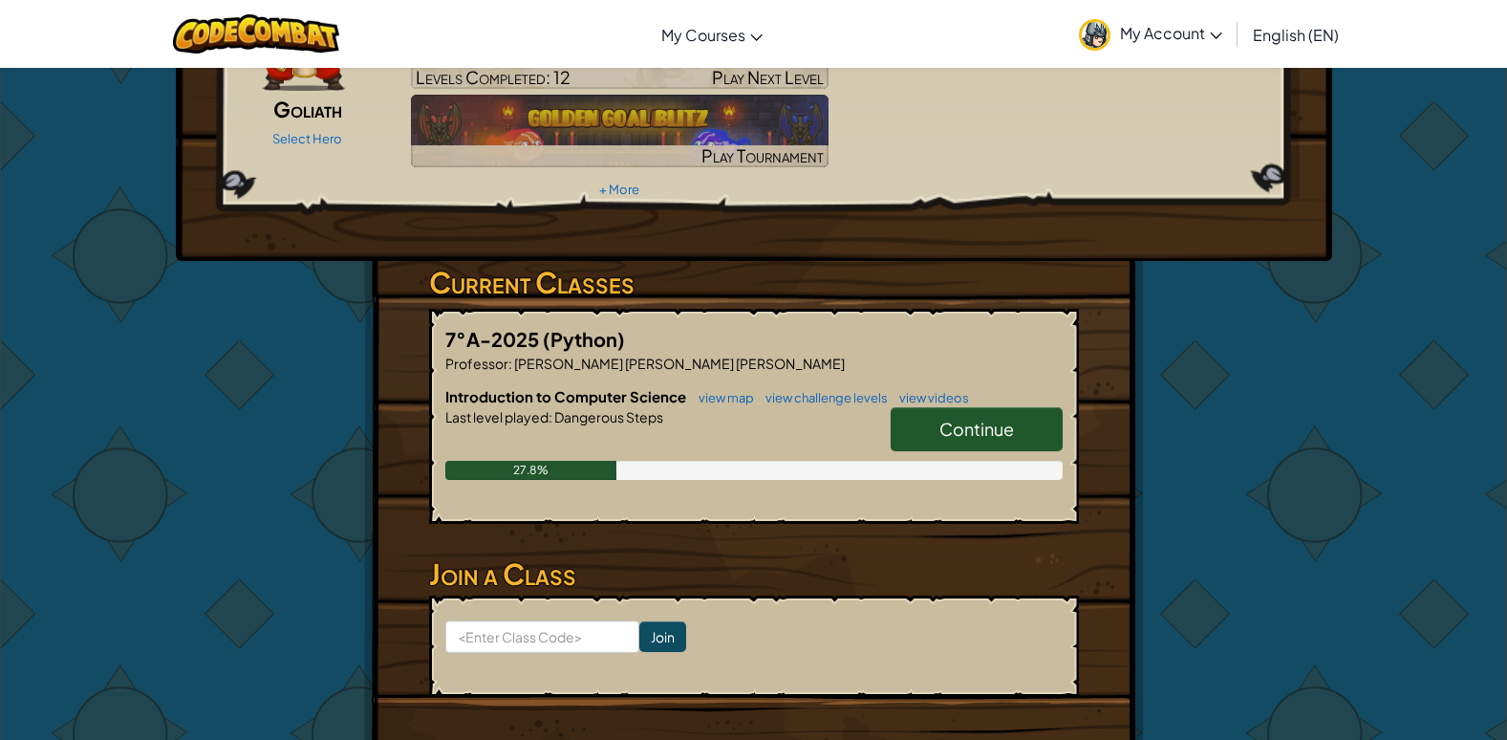
scroll to position [191, 0]
